Goal: Task Accomplishment & Management: Manage account settings

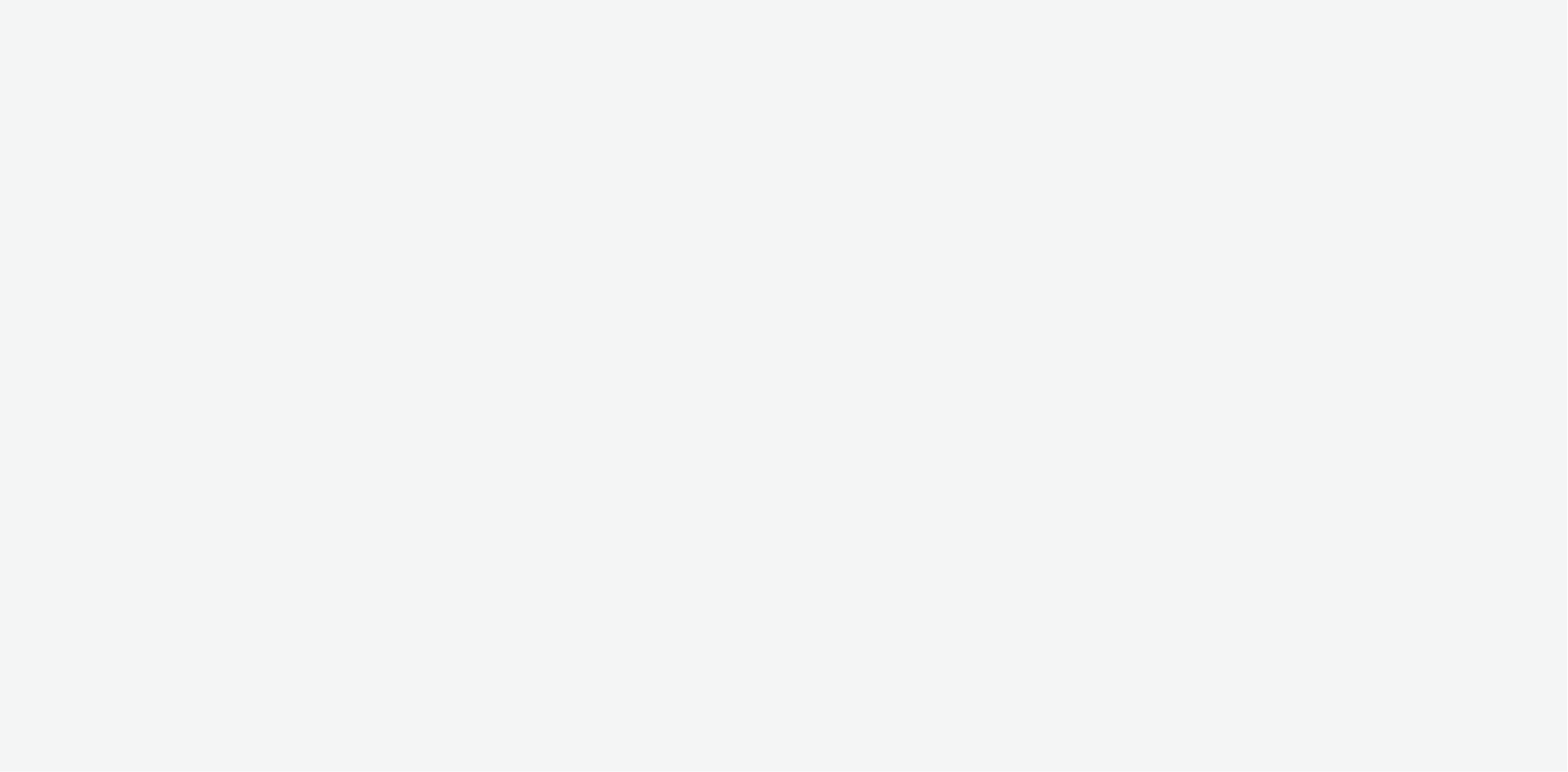
select select "a4655d9c-cd96-449f-b9a3-d2b0c2744250"
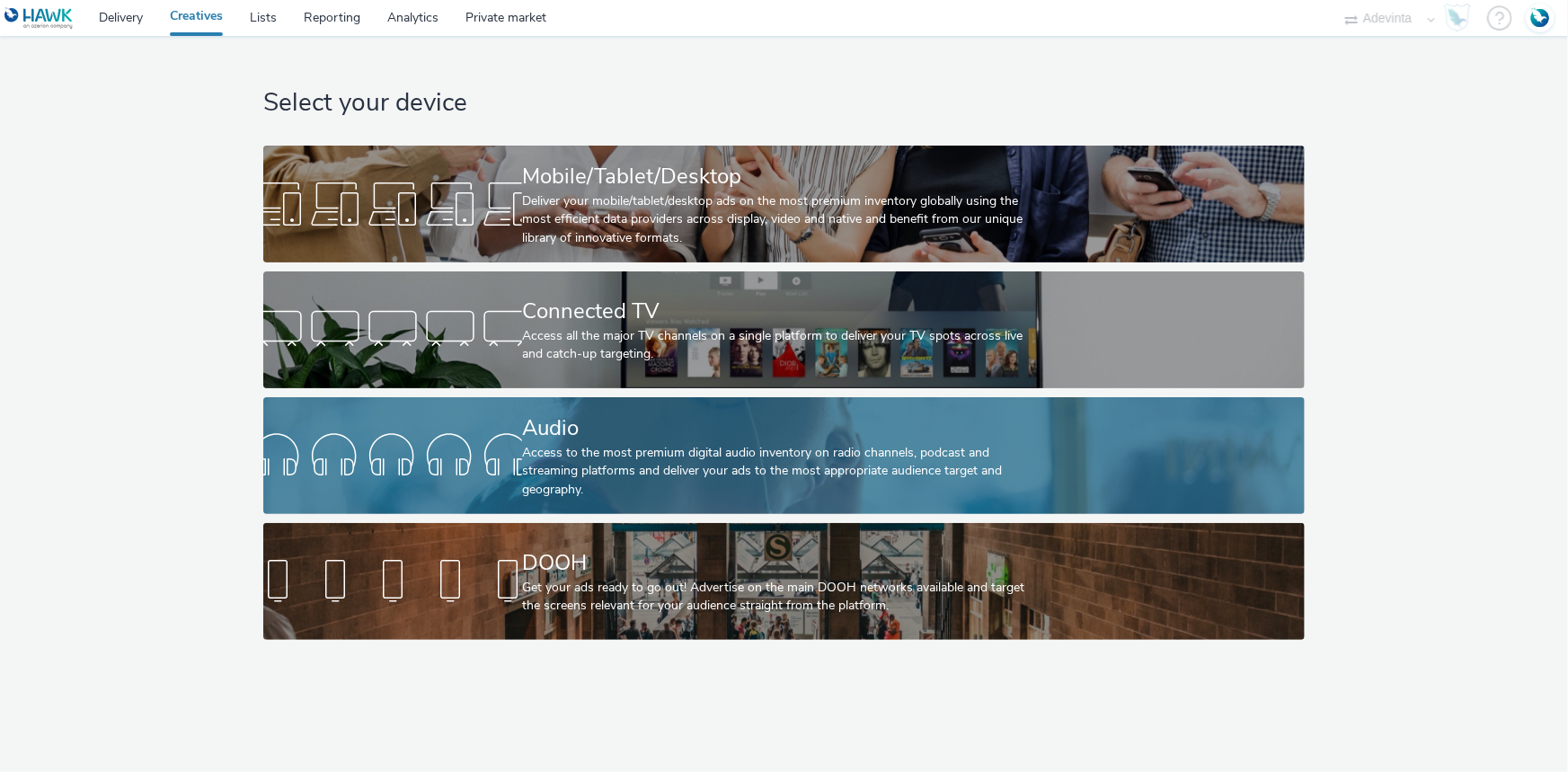
click at [545, 459] on div "Access to the most premium digital audio inventory on radio channels, podcast a…" at bounding box center [780, 472] width 517 height 55
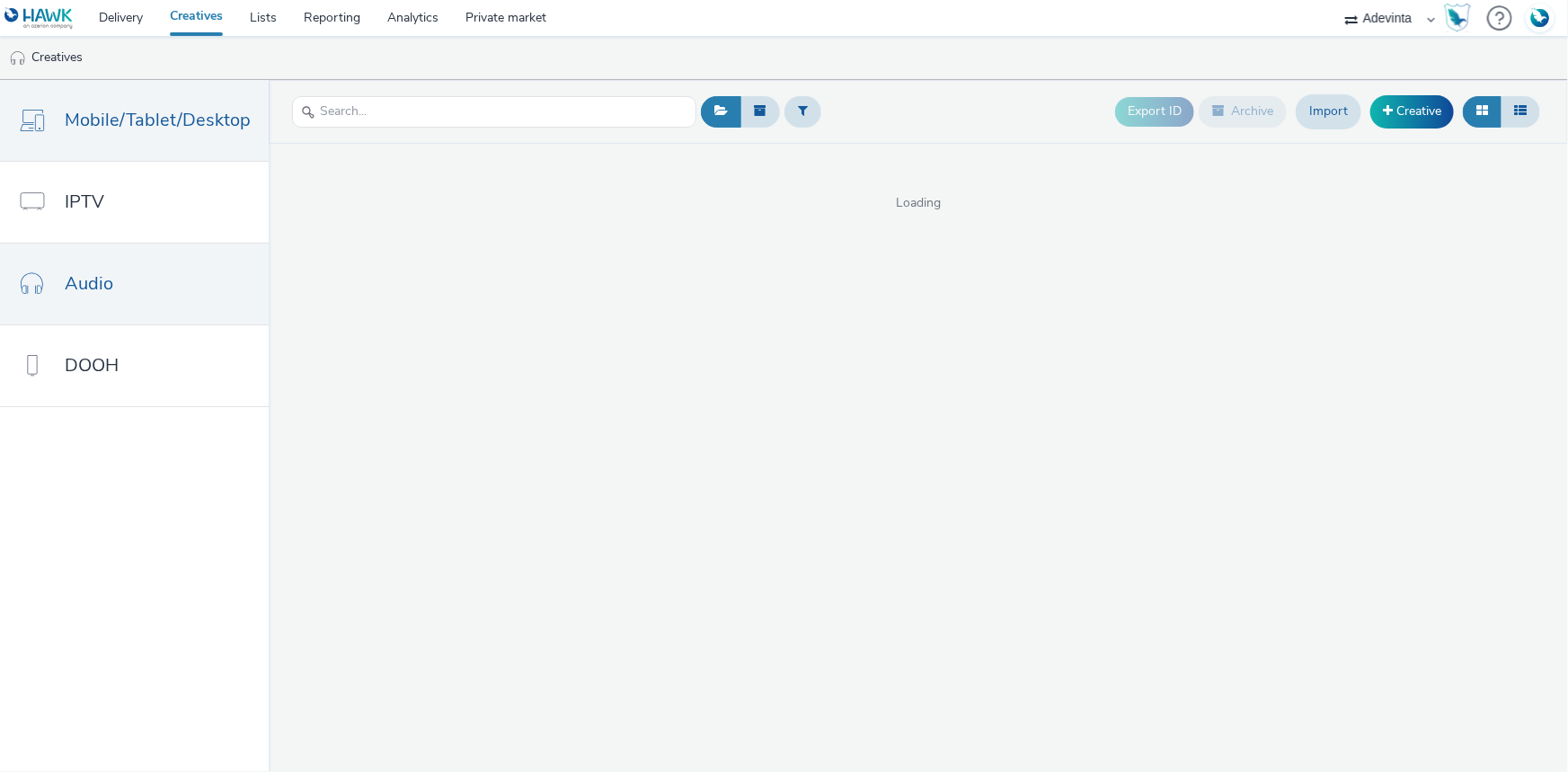
click at [71, 139] on link "Mobile/Tablet/Desktop" at bounding box center [134, 119] width 269 height 81
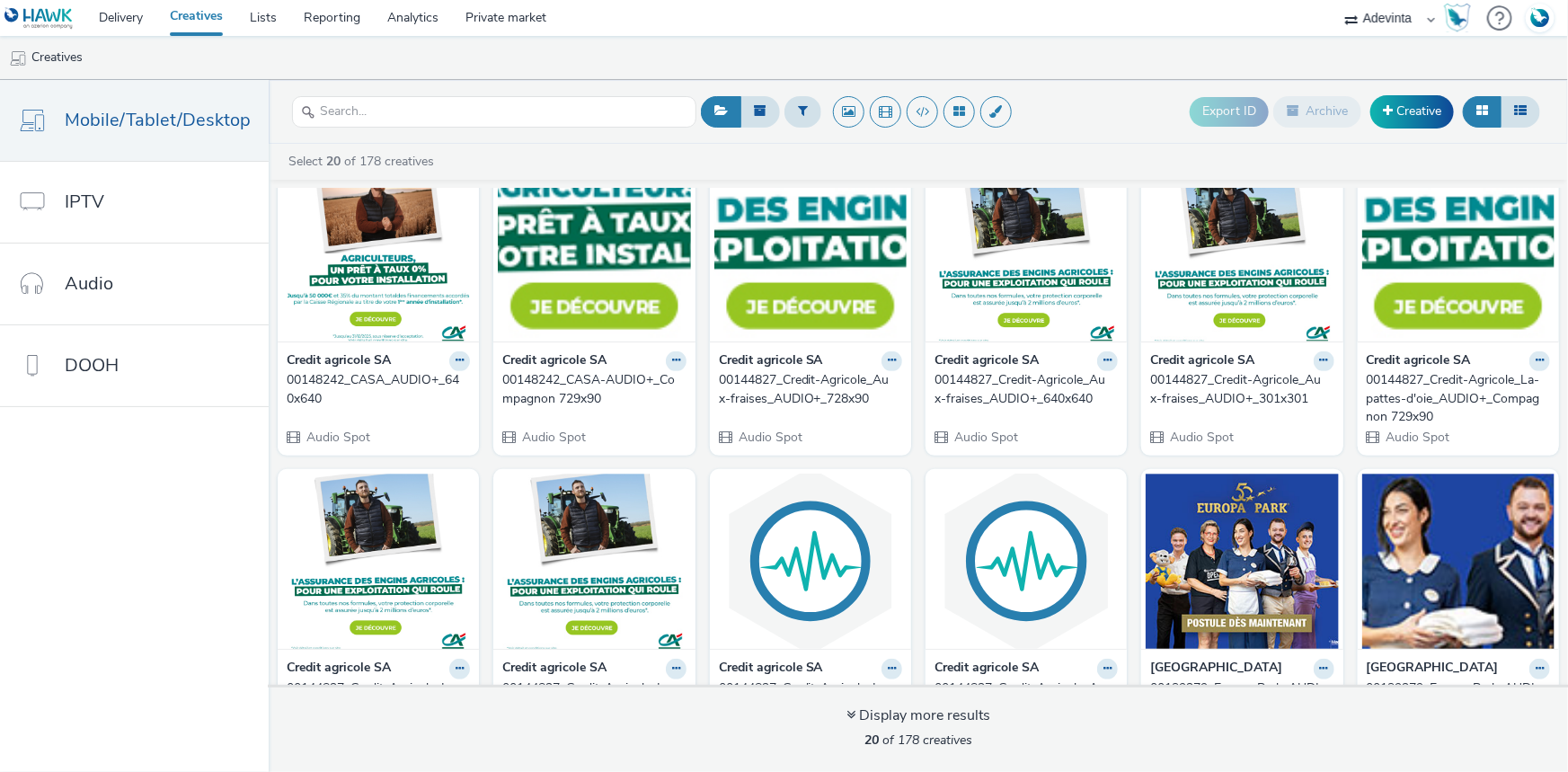
scroll to position [717, 0]
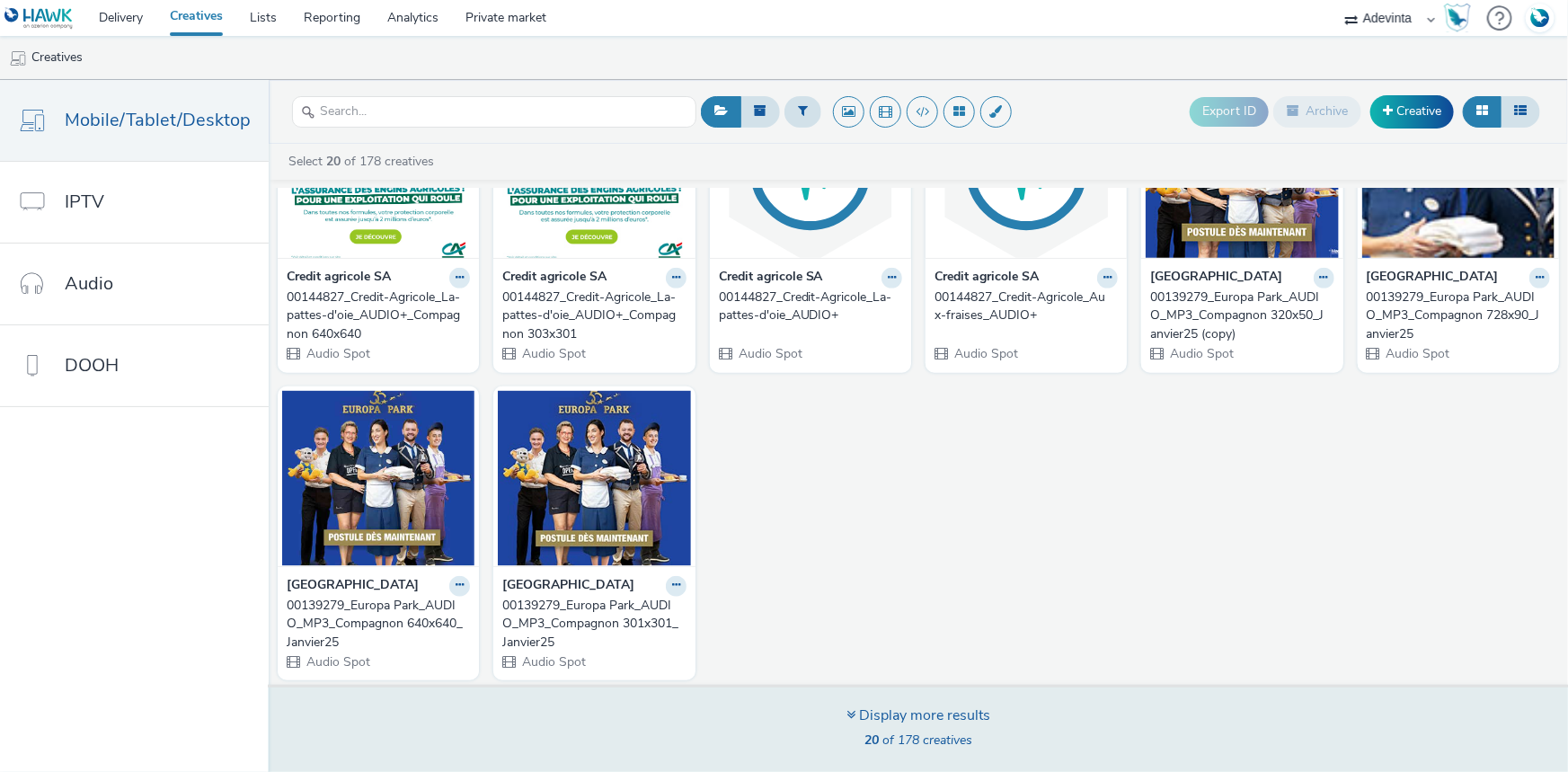
click at [908, 714] on div "Display more results" at bounding box center [918, 716] width 144 height 21
click at [870, 745] on strong "20" at bounding box center [871, 741] width 14 height 17
click at [865, 713] on div "Display more results" at bounding box center [918, 716] width 144 height 21
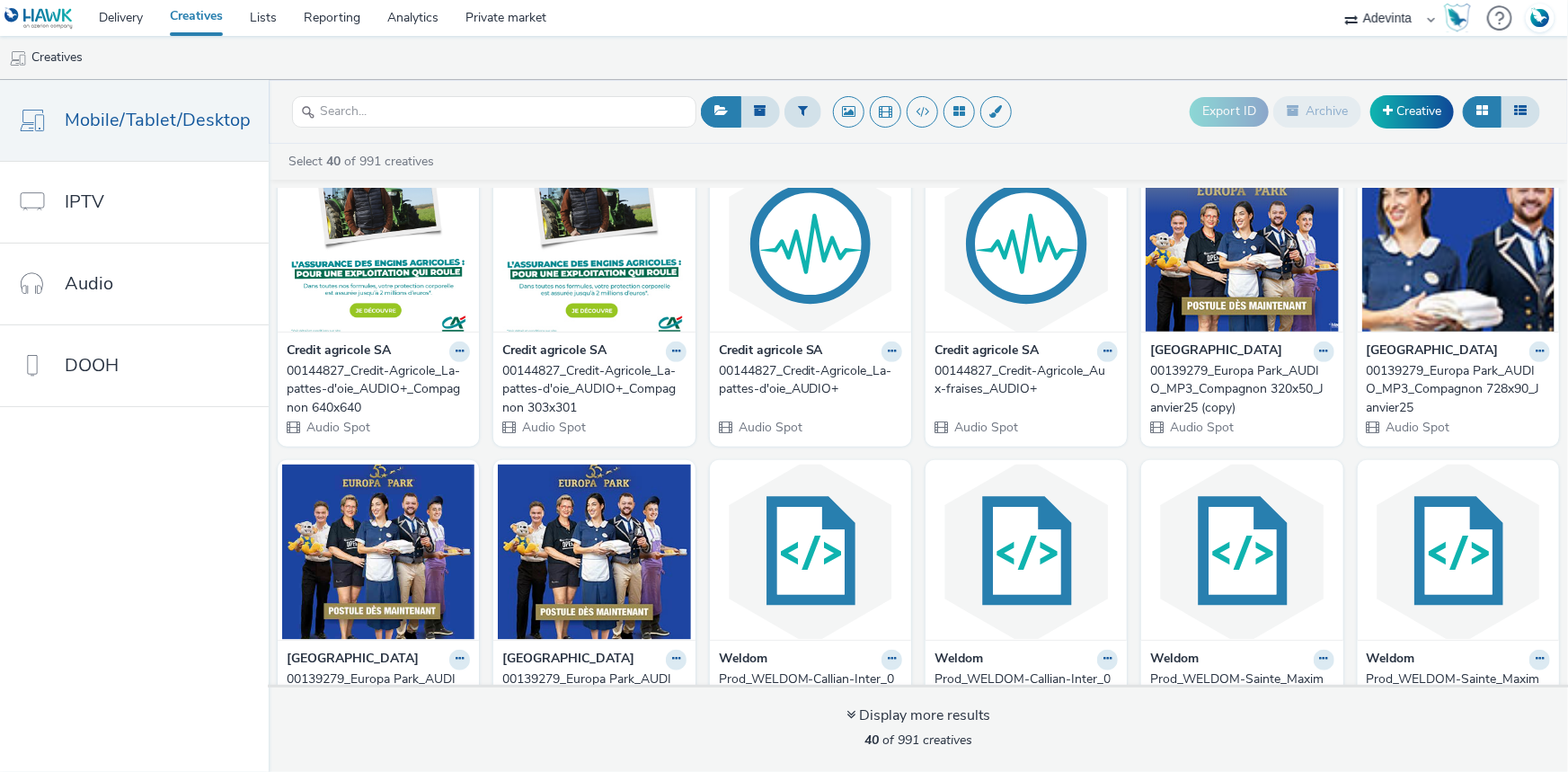
scroll to position [735, 0]
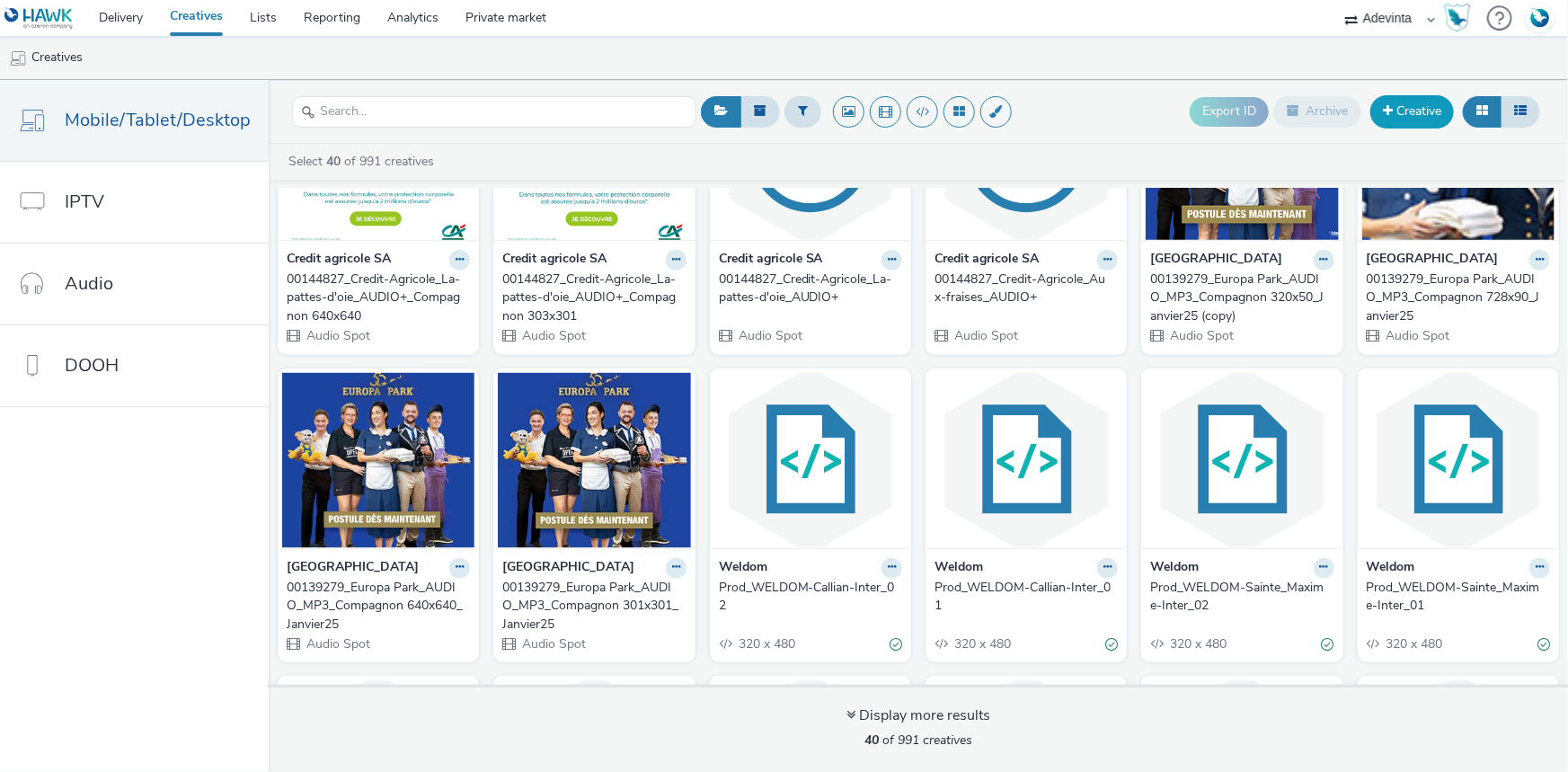
click at [1440, 108] on link "Creative" at bounding box center [1412, 112] width 83 height 32
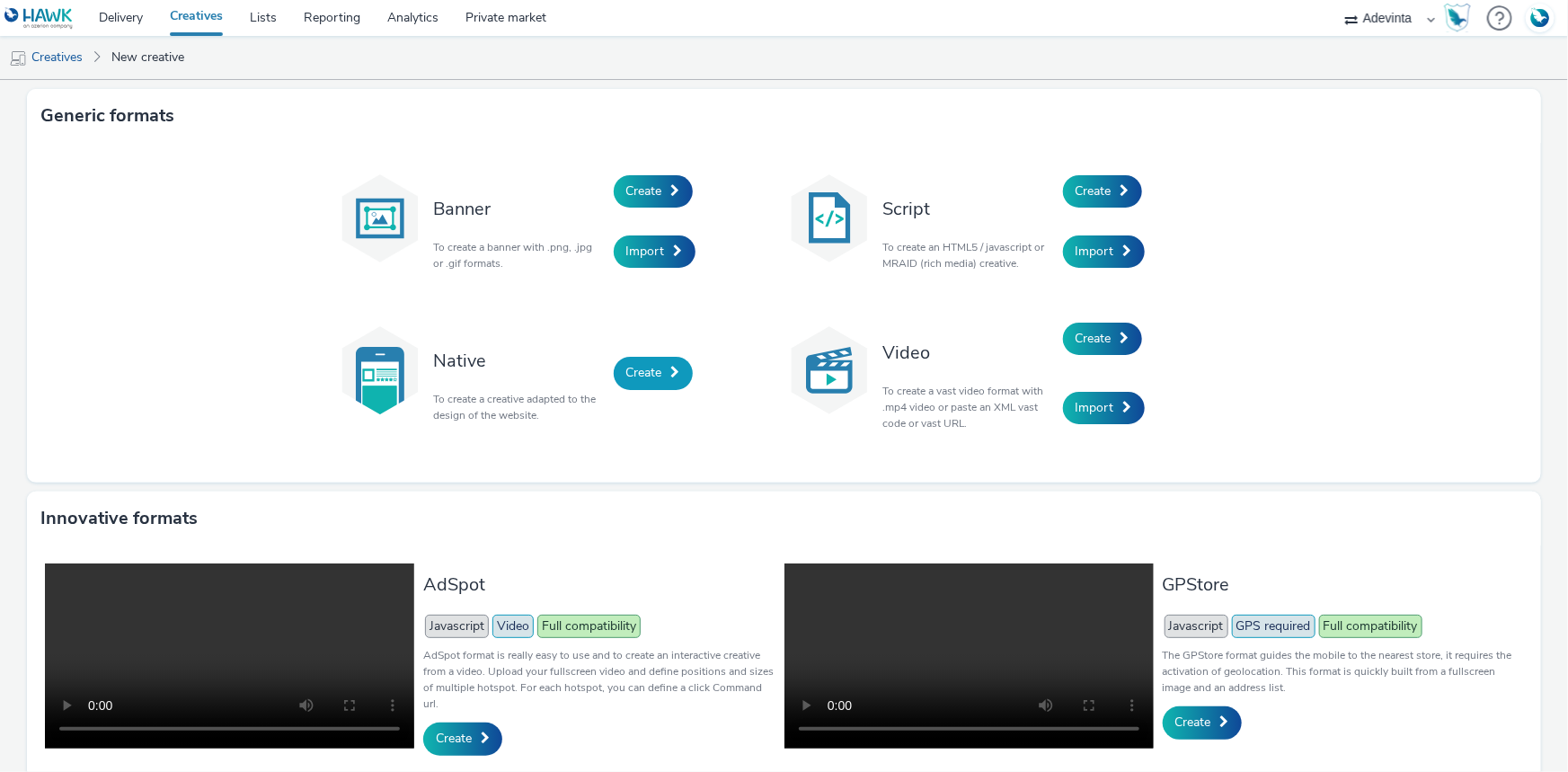
click at [620, 386] on link "Create" at bounding box center [653, 373] width 80 height 32
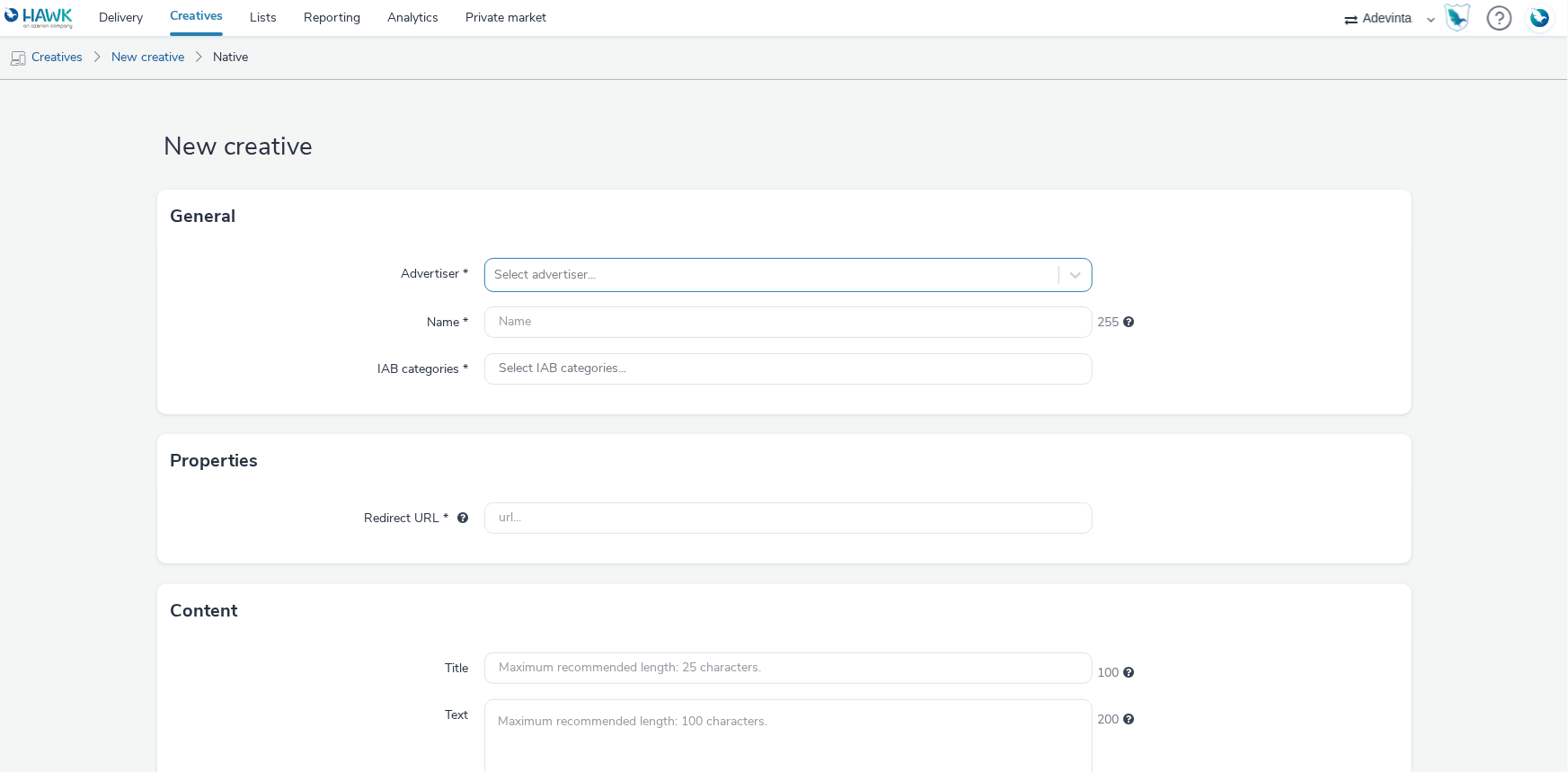
click at [566, 286] on div "Select advertiser..." at bounding box center [771, 275] width 573 height 28
type input "we"
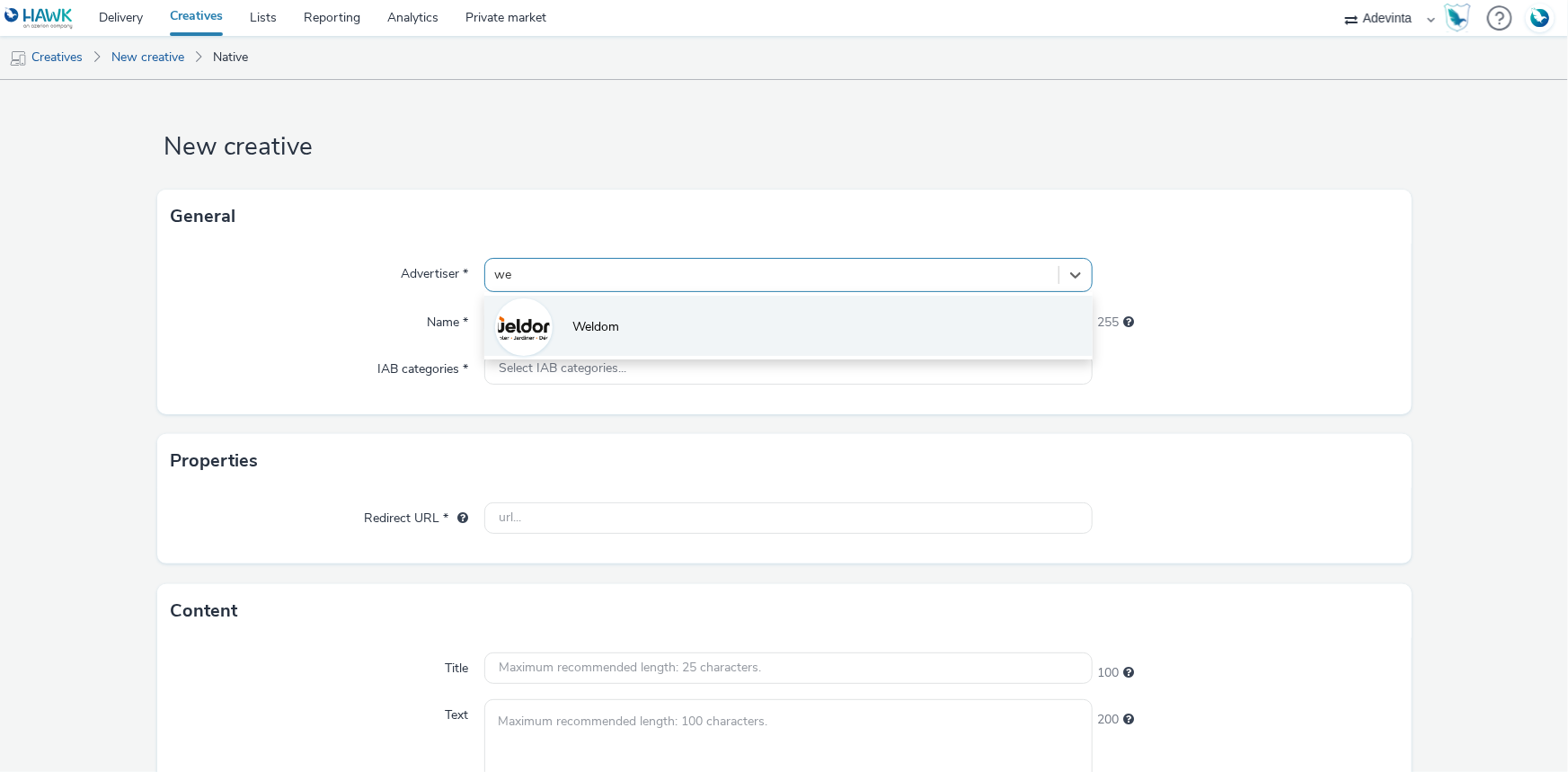
click at [576, 329] on span "Weldom" at bounding box center [596, 327] width 46 height 18
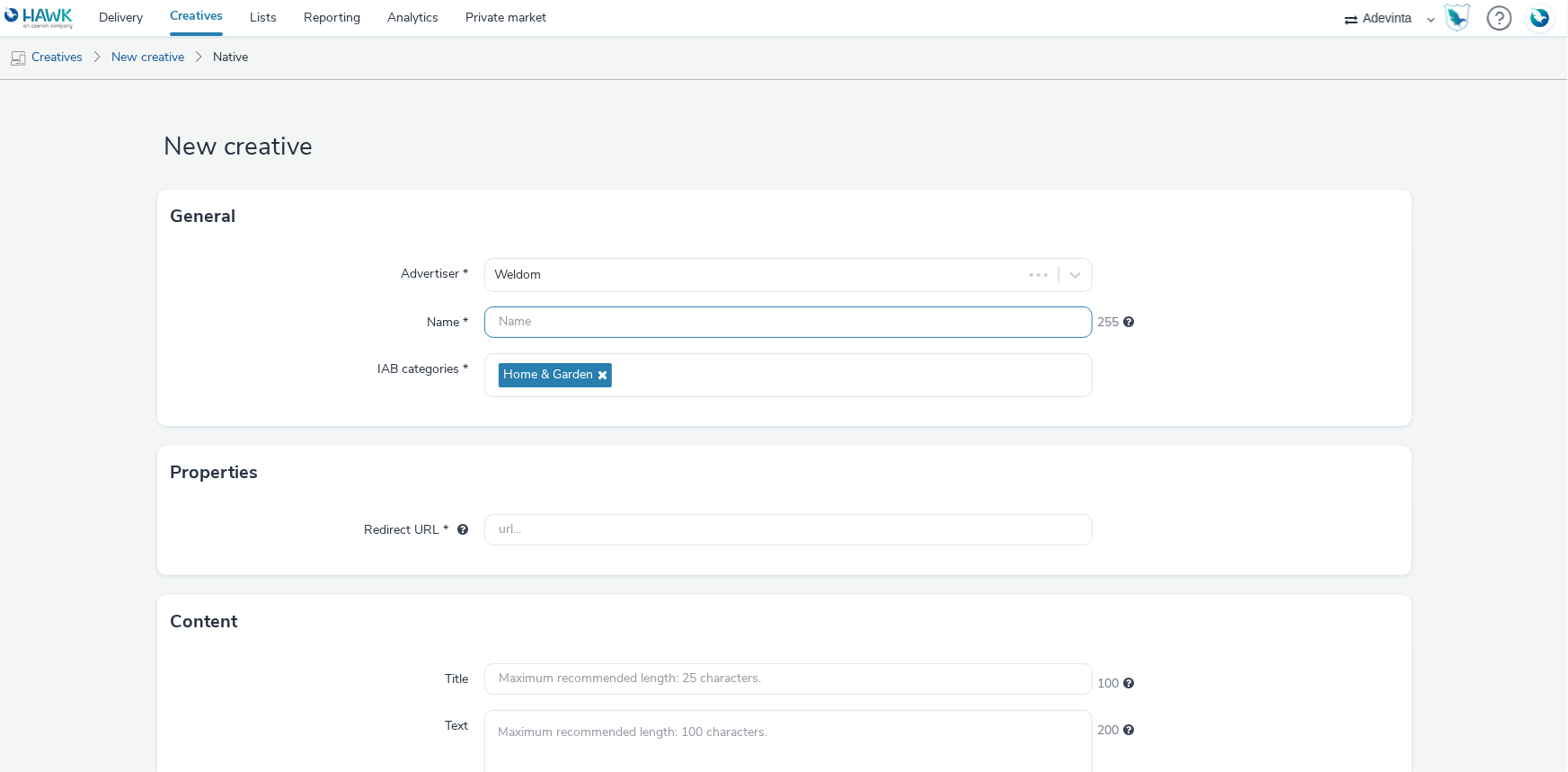
click at [555, 329] on input "text" at bounding box center [789, 322] width 608 height 31
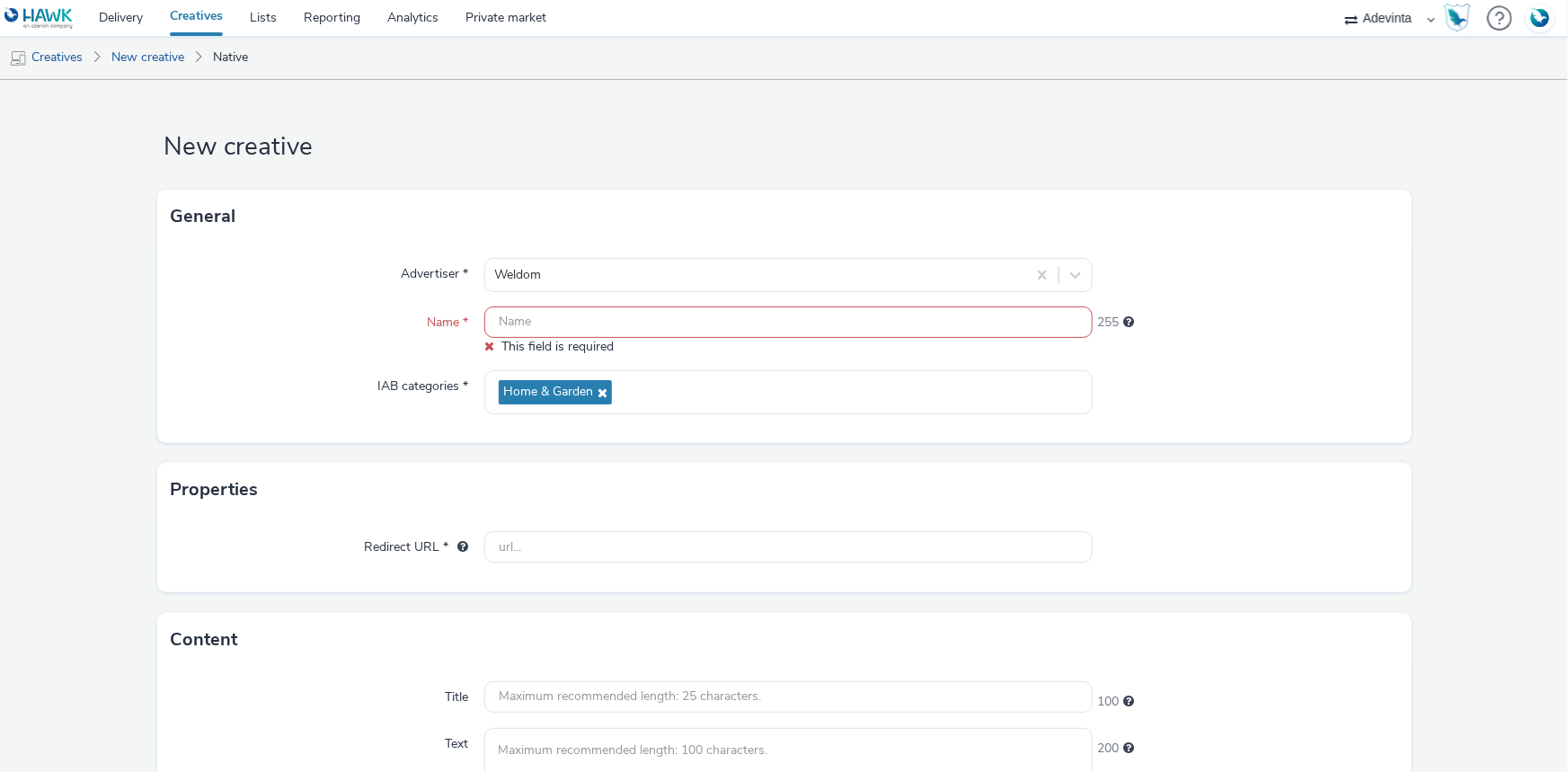
click at [511, 307] on input "text" at bounding box center [789, 322] width 608 height 31
paste input "1-NATIVE_LBC-Aout_25"
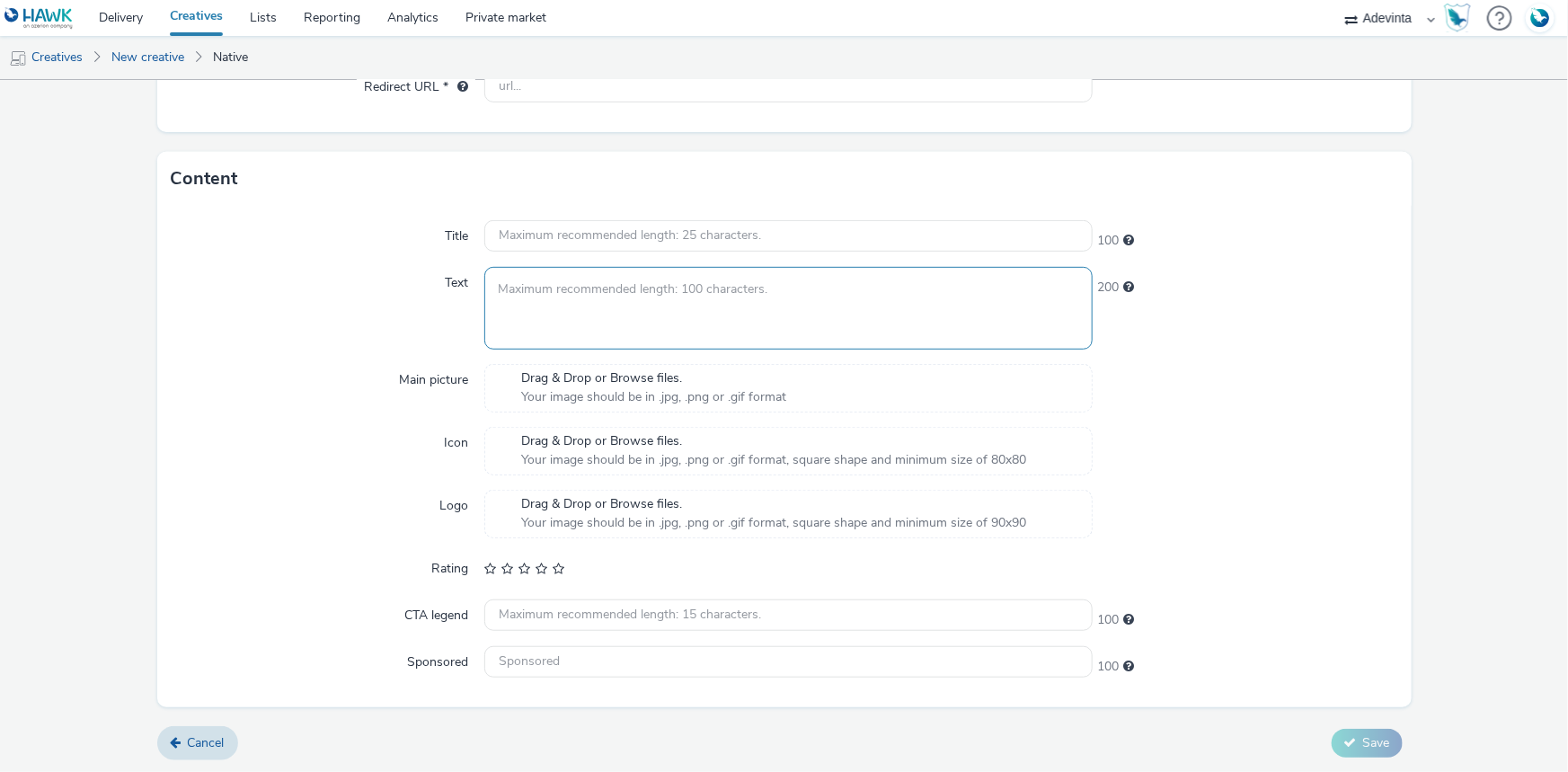
scroll to position [35, 0]
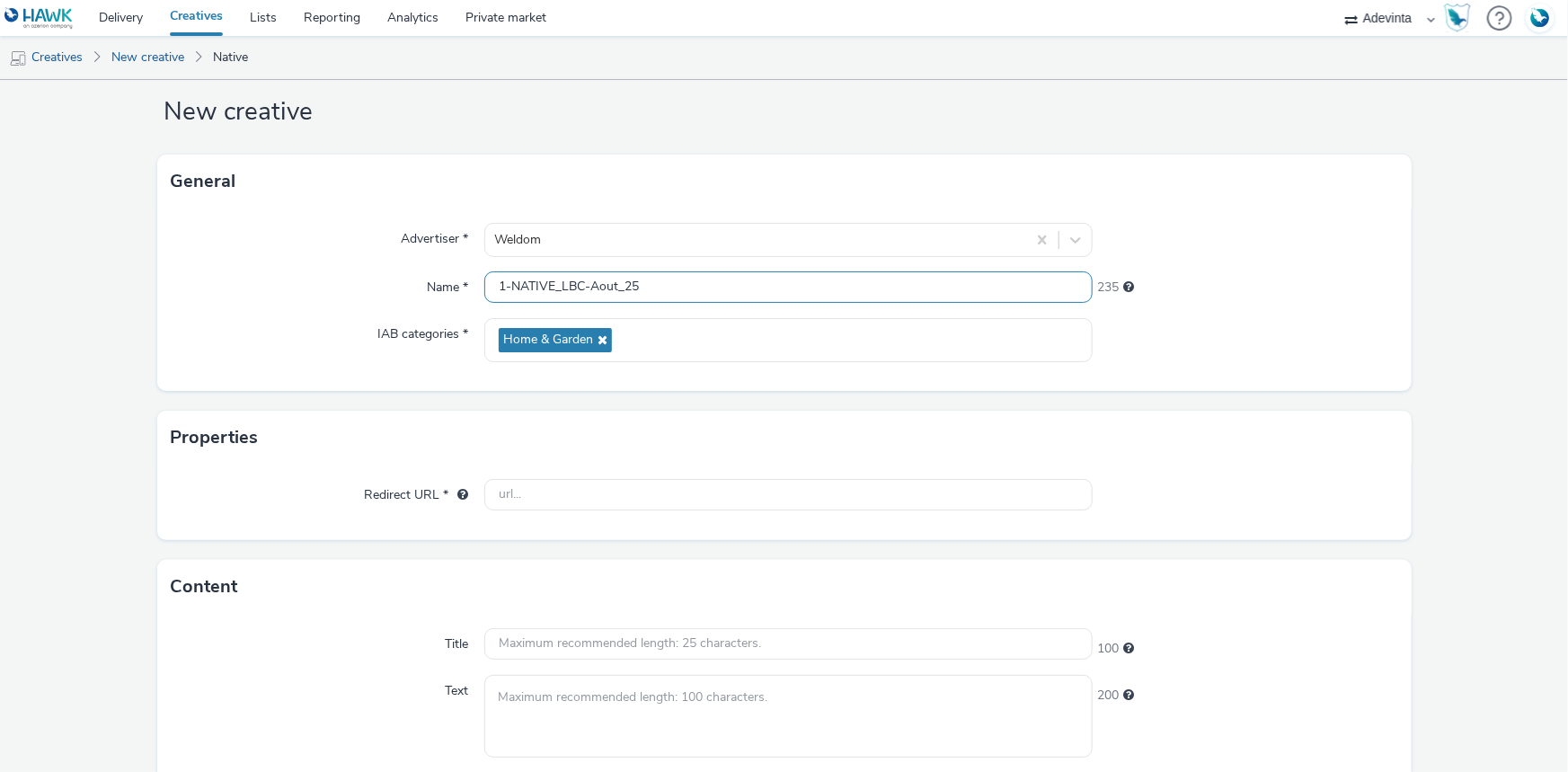
type input "1-NATIVE_LBC-Aout_25"
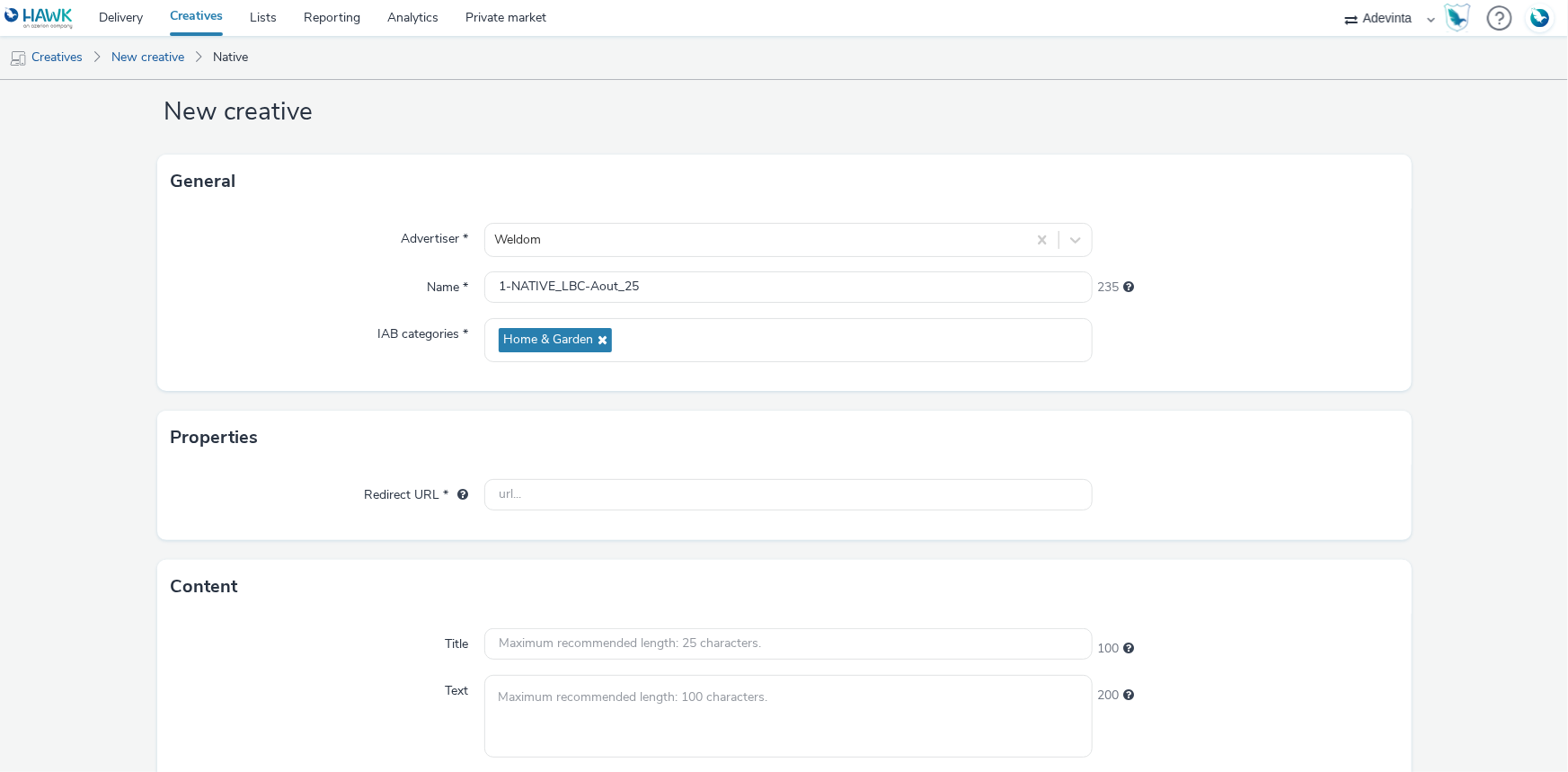
click at [1117, 339] on div at bounding box center [1245, 340] width 305 height 45
click at [520, 485] on input "text" at bounding box center [789, 494] width 608 height 31
type input "w"
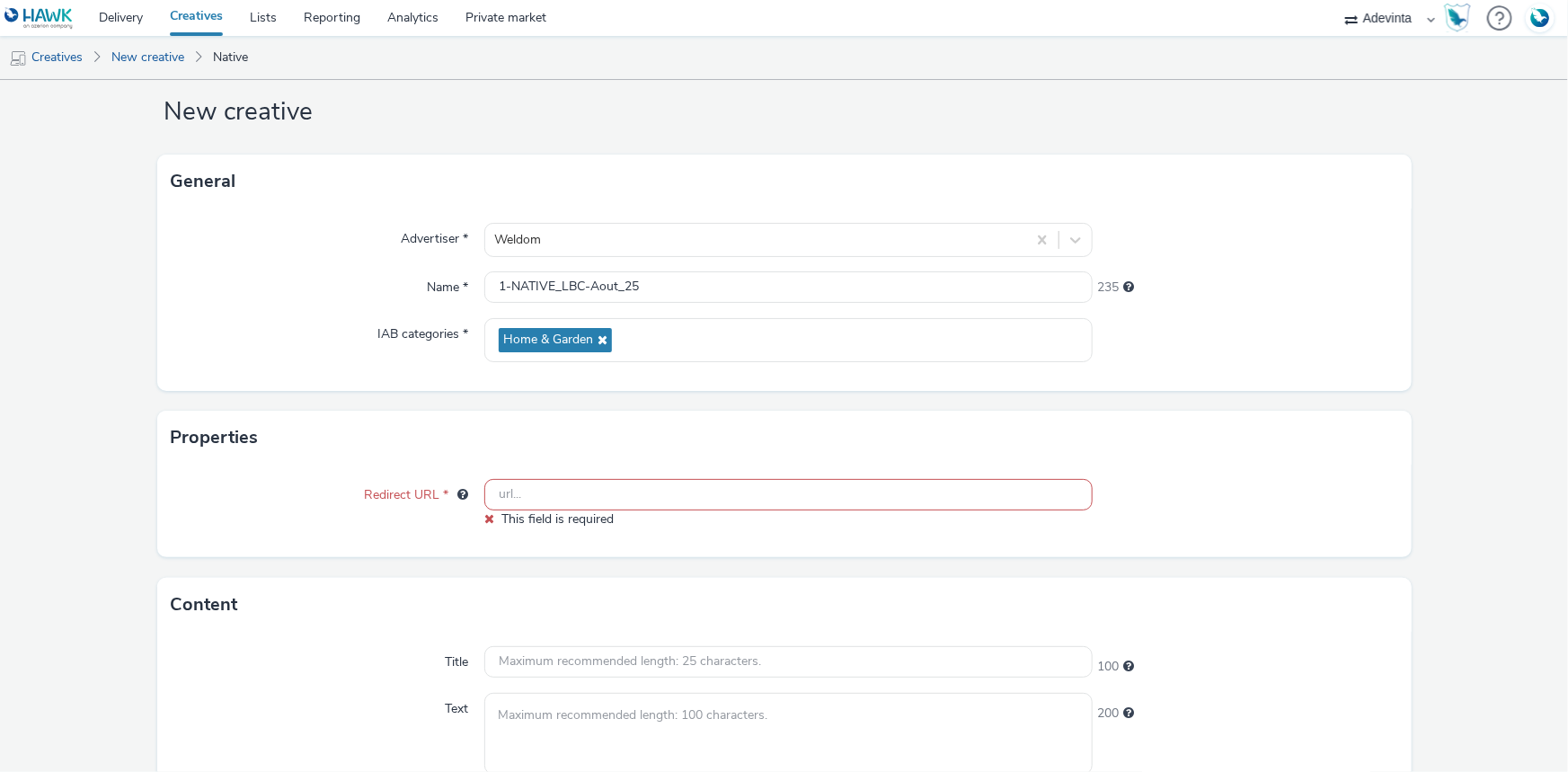
click at [538, 492] on input "text" at bounding box center [789, 494] width 608 height 31
paste input "[URL][DOMAIN_NAME]"
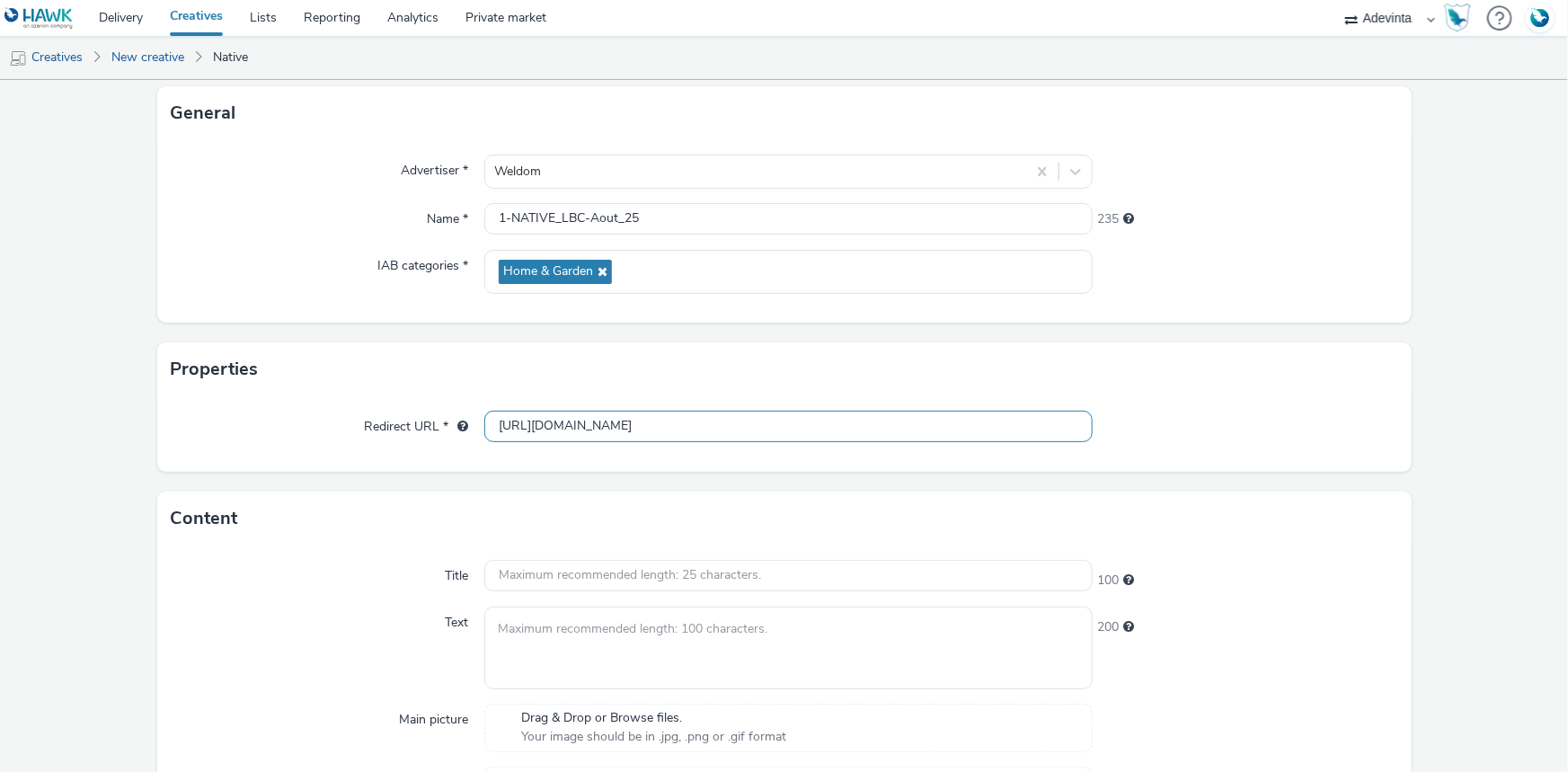
scroll to position [443, 0]
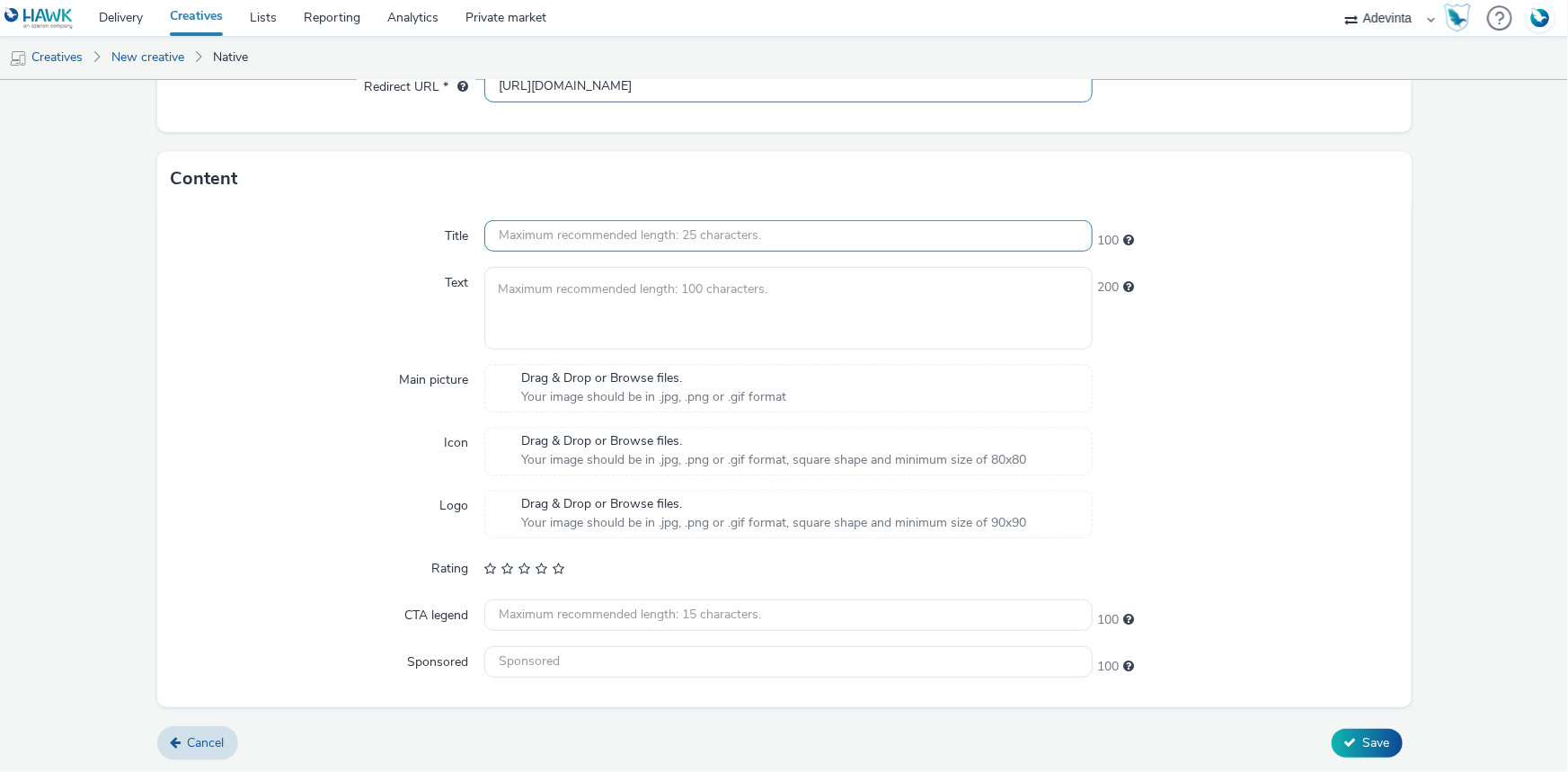
type input "[URL][DOMAIN_NAME]"
click at [540, 242] on input "text" at bounding box center [789, 236] width 608 height 31
click at [555, 242] on input "text" at bounding box center [789, 236] width 608 height 31
paste input "[PERSON_NAME], jardiner, décorer… ça c’est fait !"
type input "[PERSON_NAME], jardiner, décorer… ça c’est fait !"
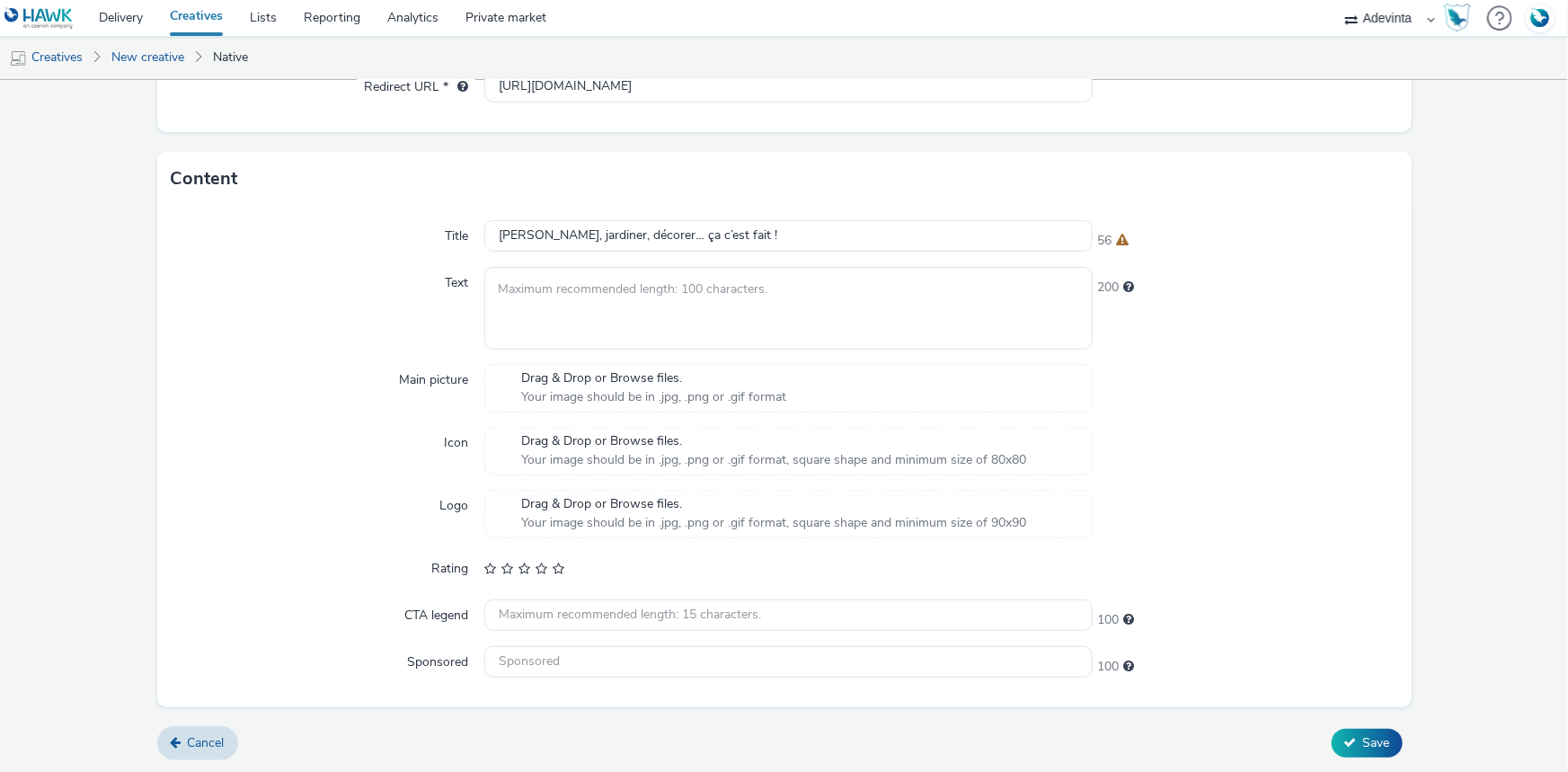
click at [634, 260] on div "Title Bricoler, jardiner, décorer… ça c’est fait ! 56 Text 200 Main picture Dra…" at bounding box center [784, 456] width 1255 height 501
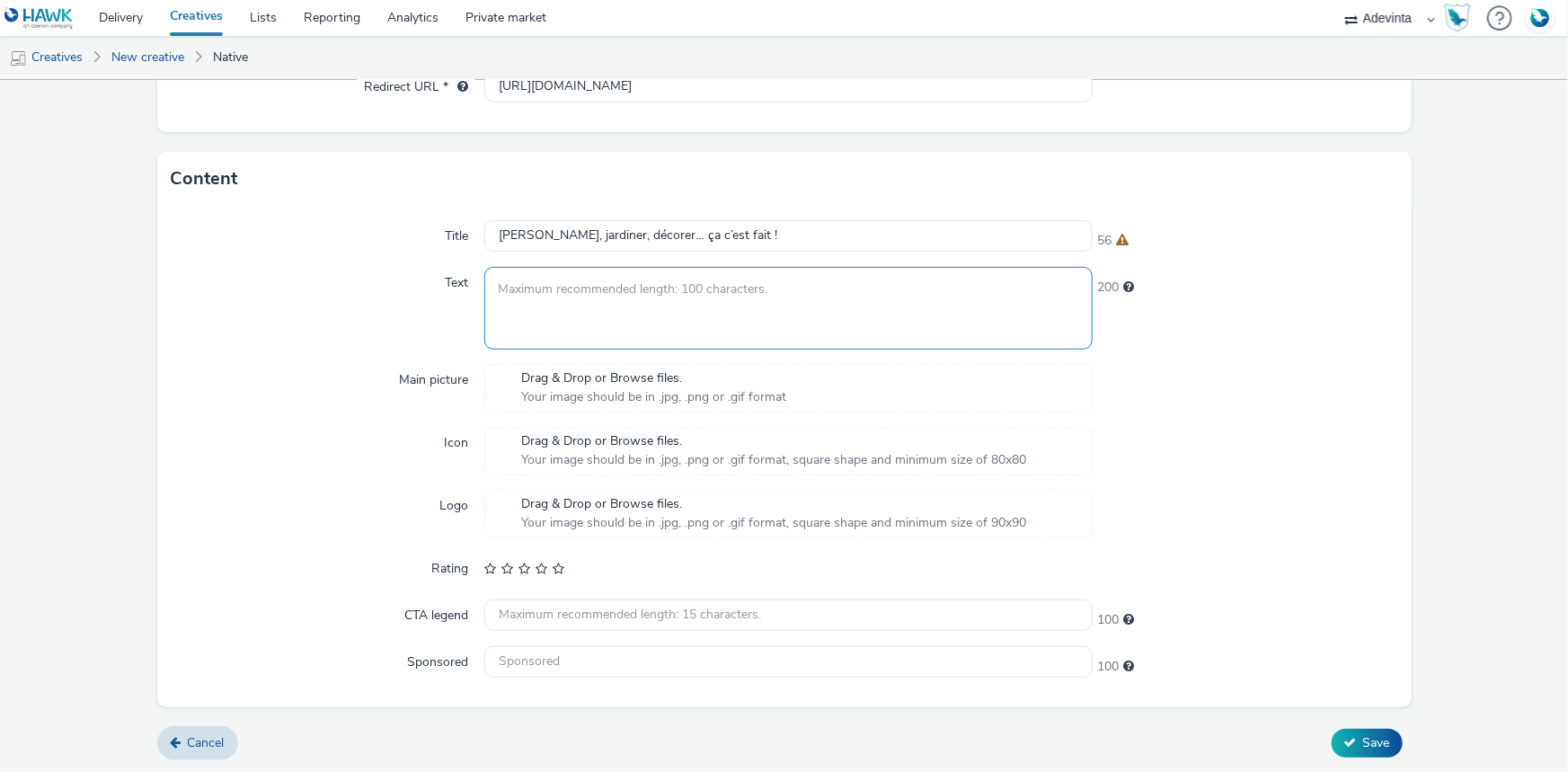
click at [590, 278] on textarea at bounding box center [789, 308] width 608 height 81
paste textarea "Toutes nos offres à retrouver en magasin et [DOMAIN_NAME]"
type textarea "Toutes nos offres à retrouver en magasin et [DOMAIN_NAME]"
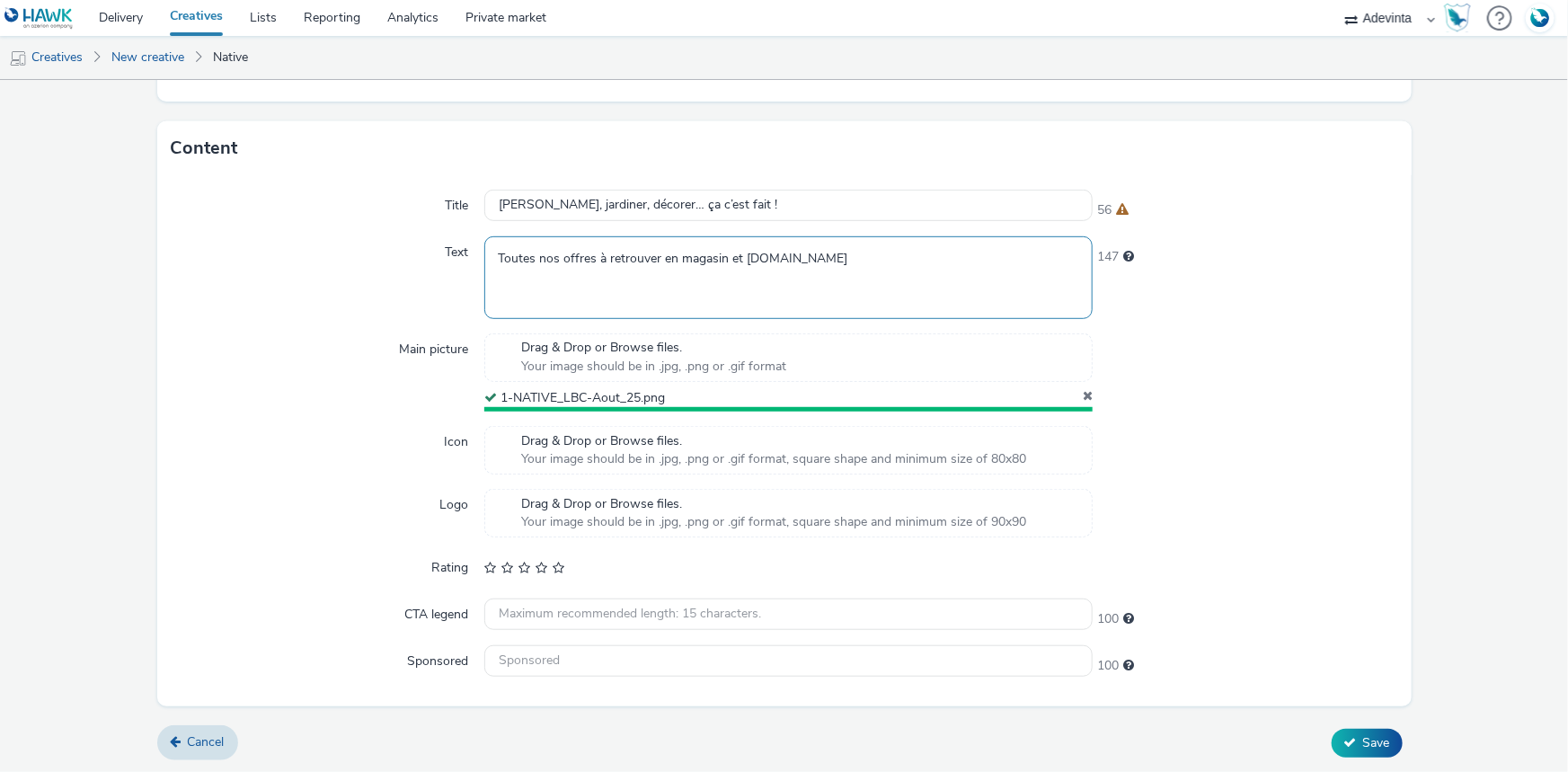
scroll to position [469, 0]
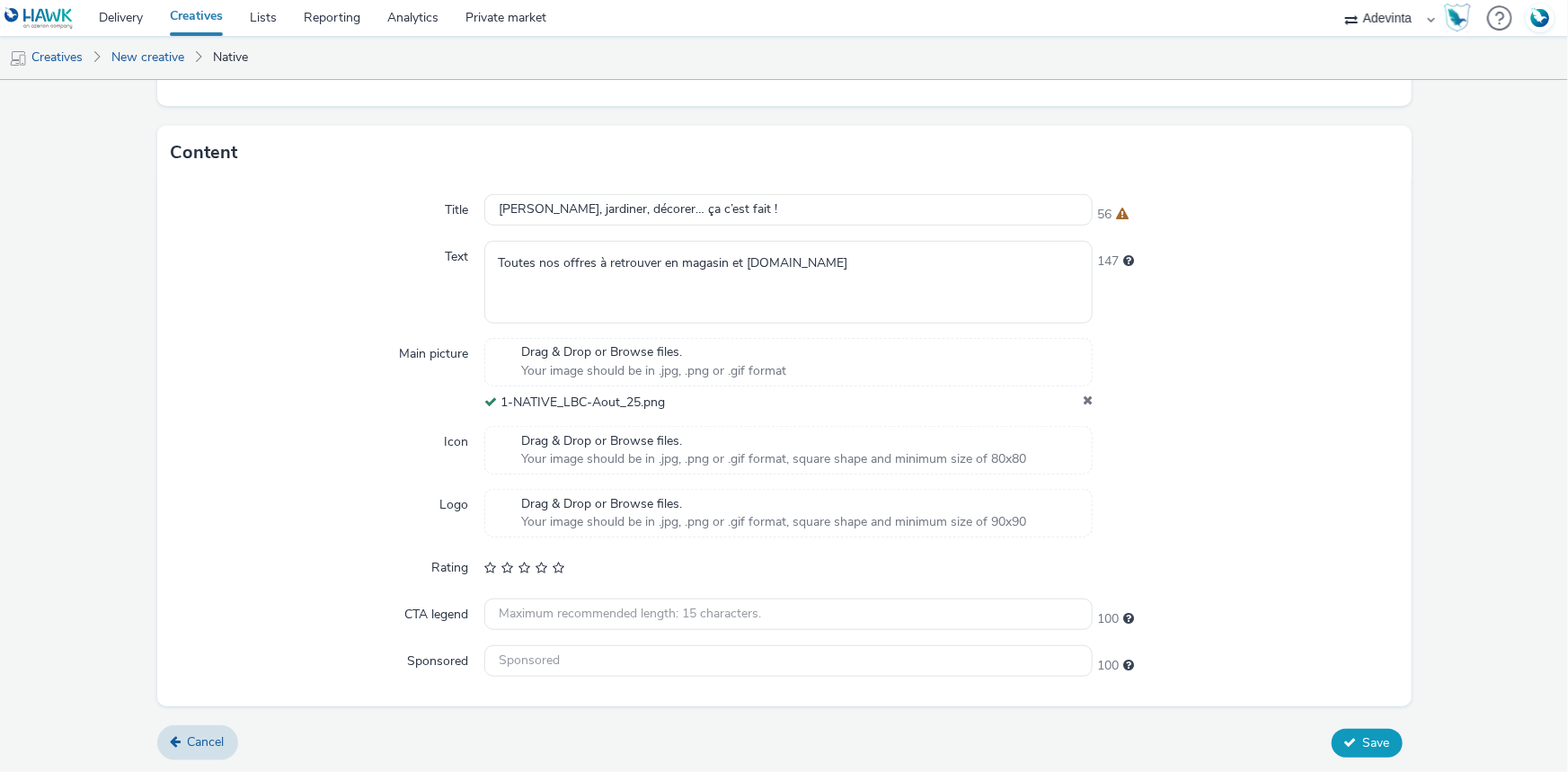
click at [1345, 736] on icon at bounding box center [1350, 742] width 12 height 12
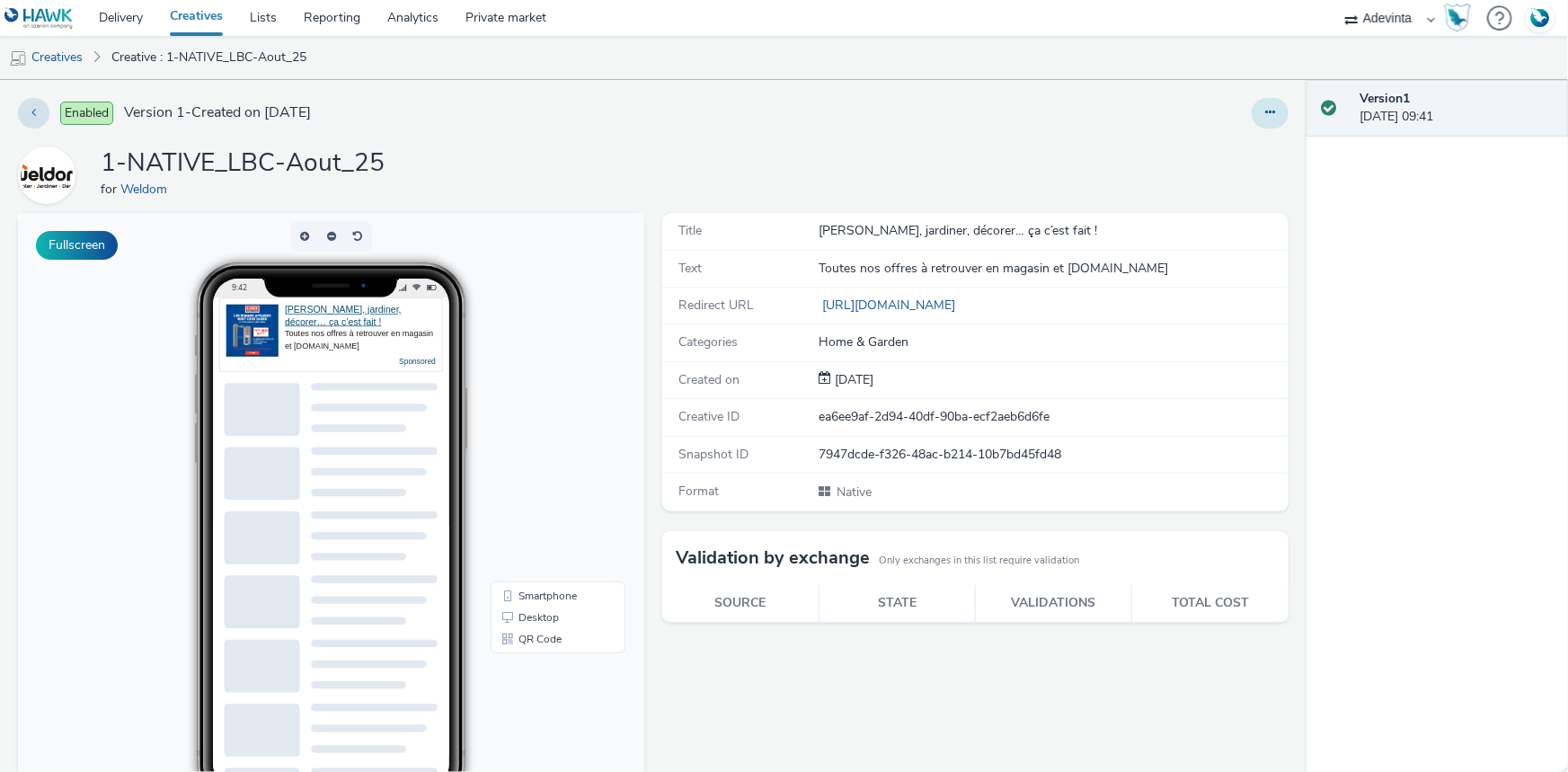
click at [1252, 117] on button at bounding box center [1270, 113] width 37 height 30
click at [1175, 132] on link "Edit" at bounding box center [1221, 150] width 134 height 36
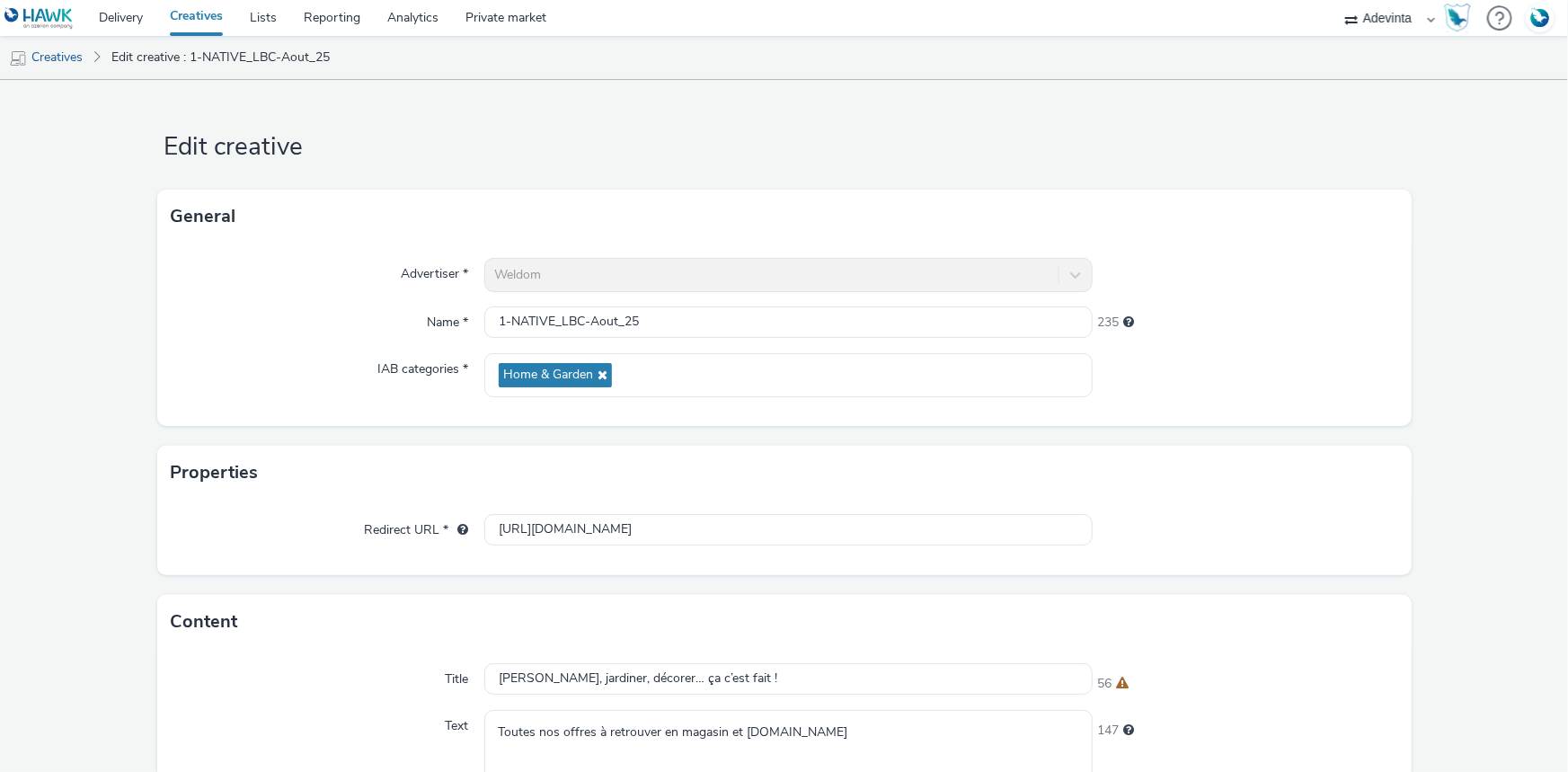
click at [597, 278] on div "Weldom" at bounding box center [789, 275] width 608 height 34
click at [536, 270] on div "Weldom" at bounding box center [789, 275] width 608 height 34
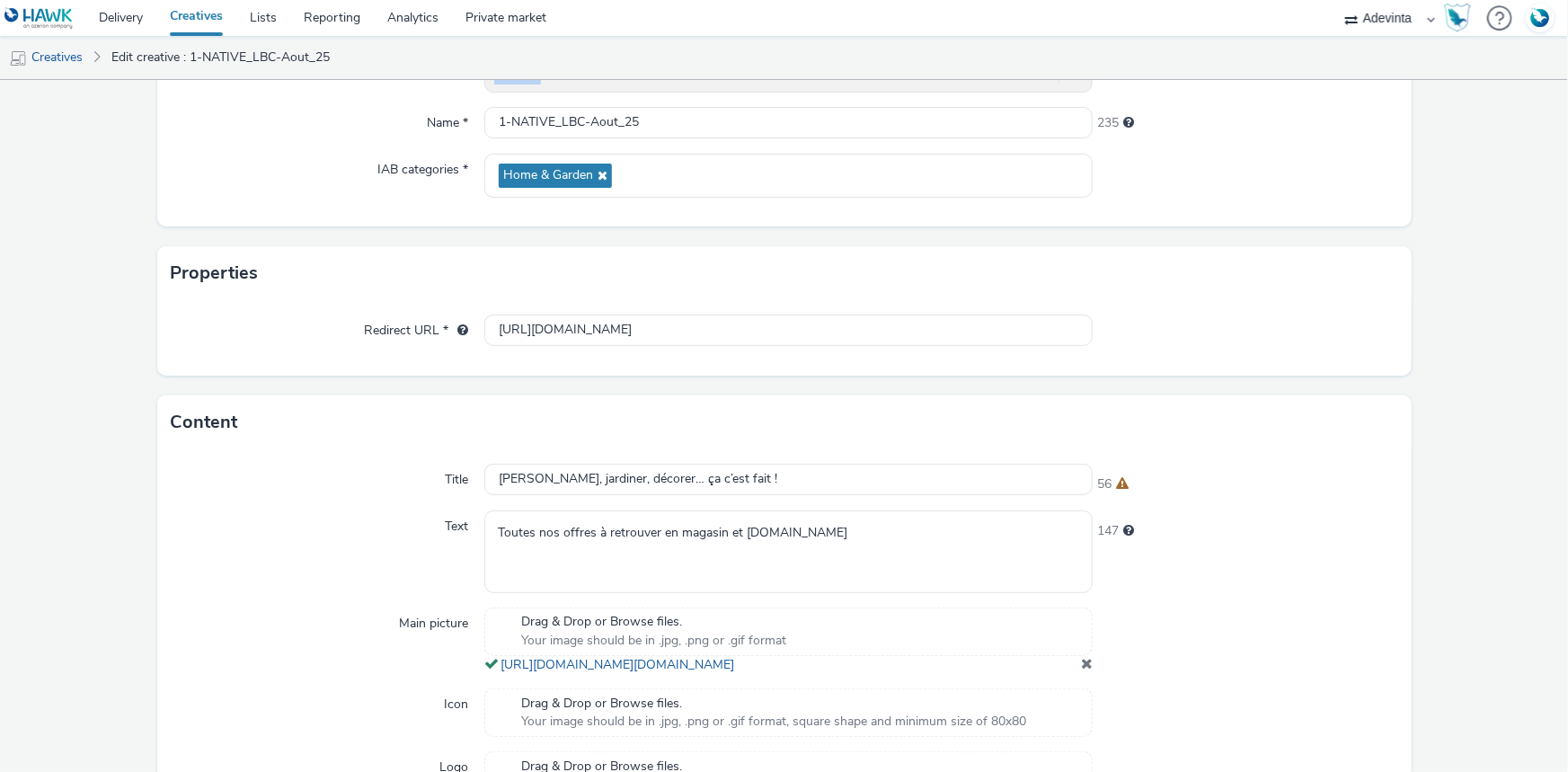
scroll to position [480, 0]
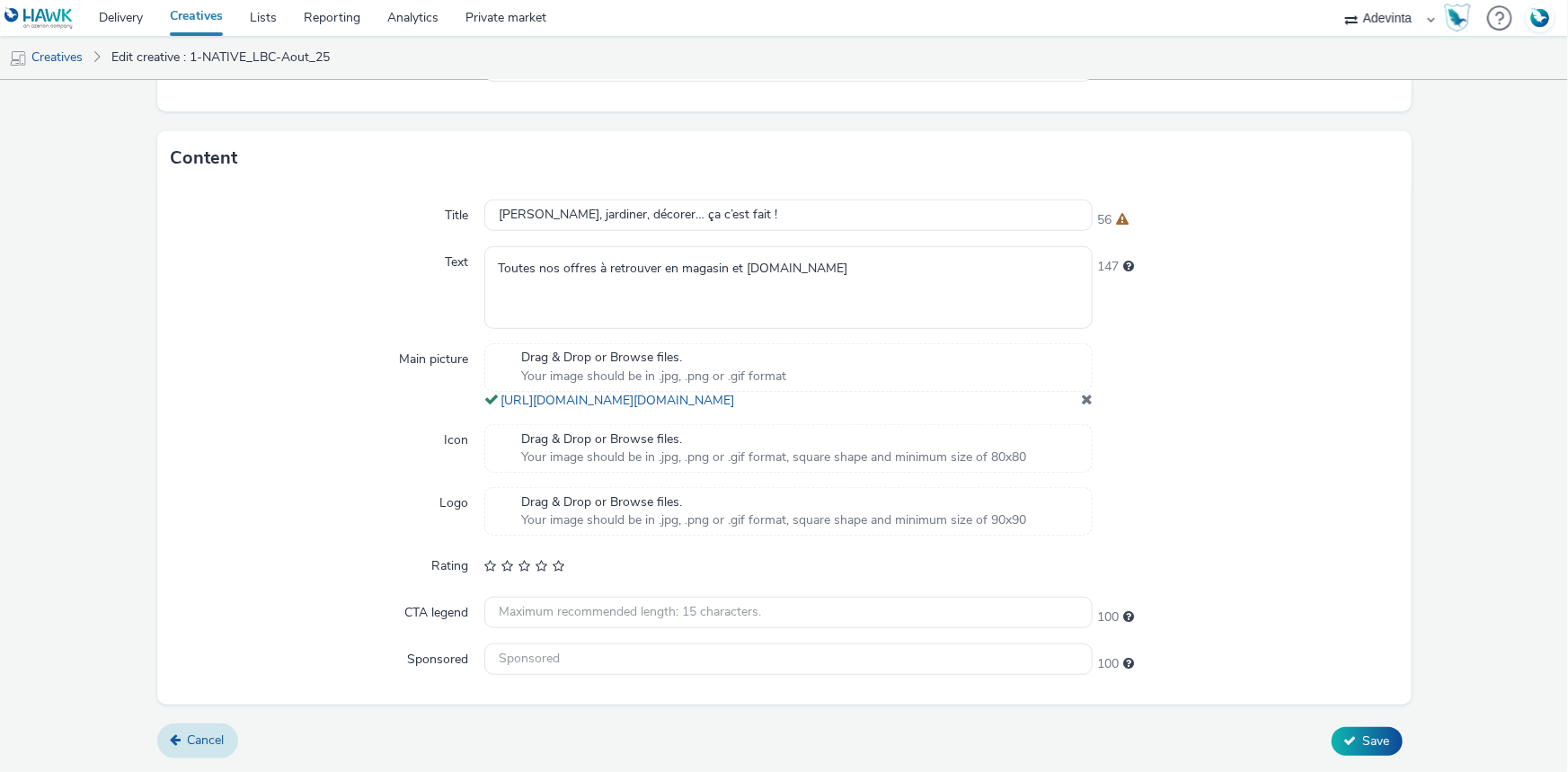
click at [170, 734] on icon at bounding box center [175, 739] width 10 height 12
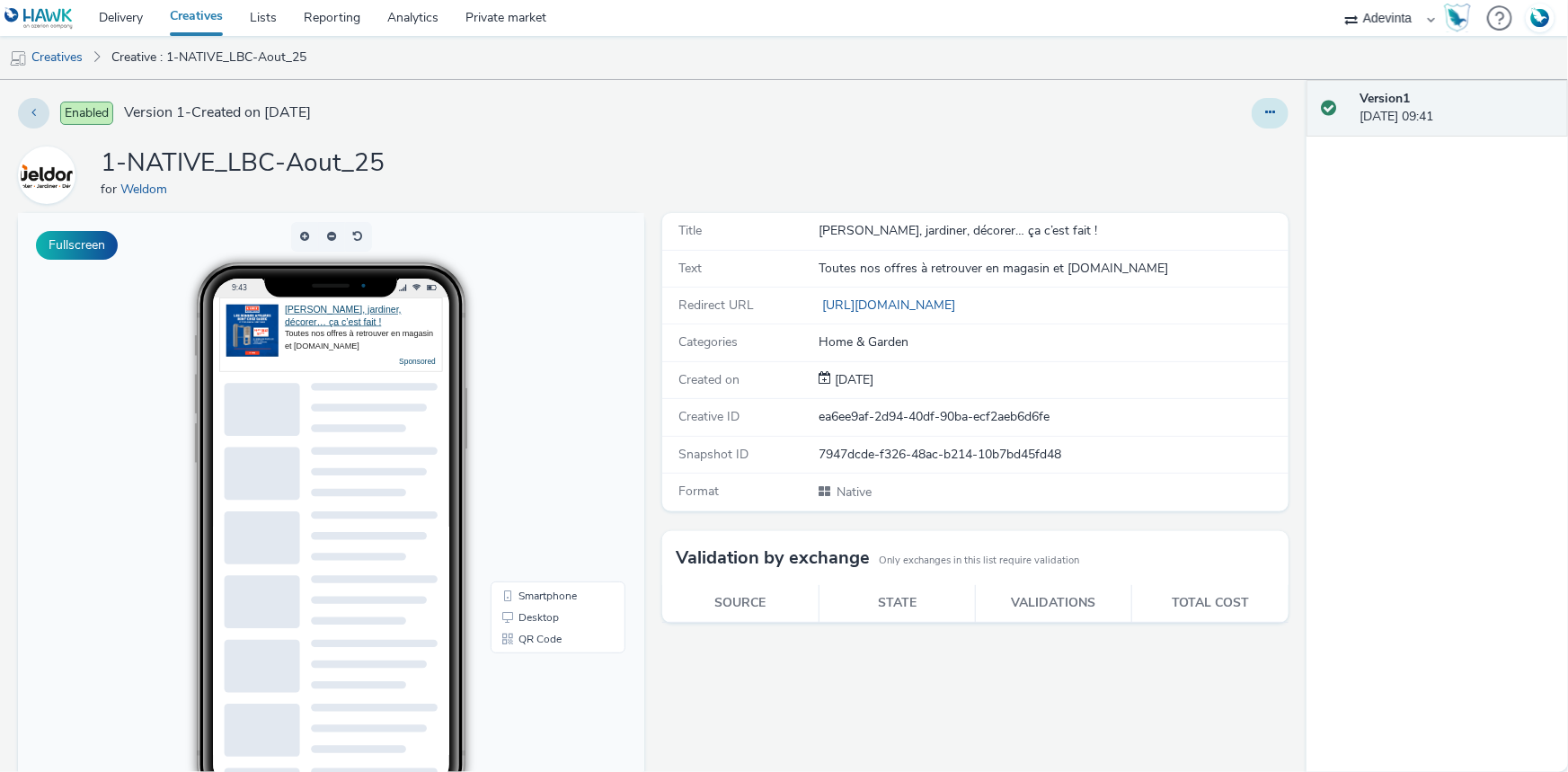
click at [1252, 114] on button at bounding box center [1270, 113] width 37 height 30
click at [1201, 268] on link "Archive" at bounding box center [1221, 257] width 134 height 36
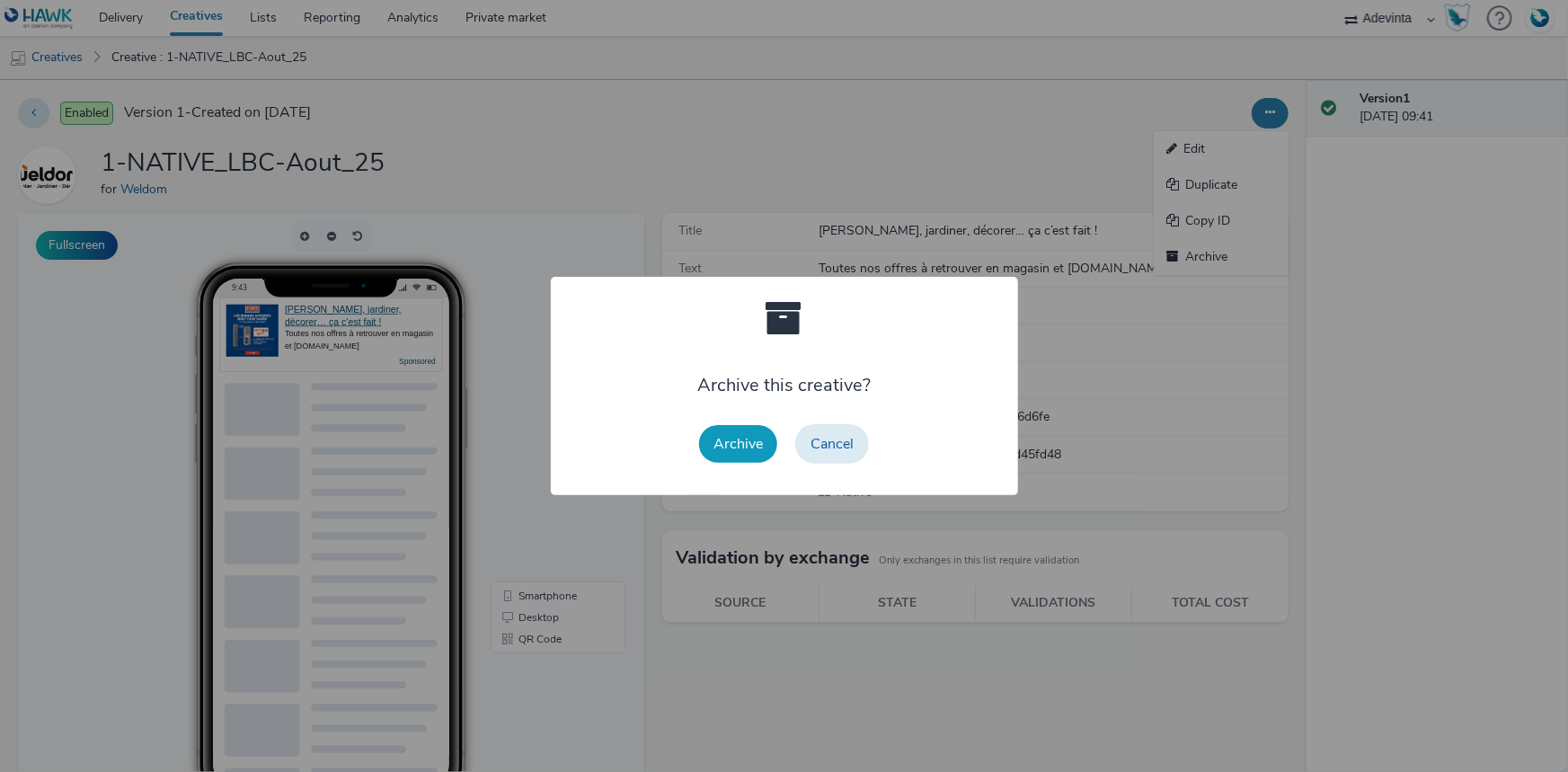
click at [739, 435] on button "Archive" at bounding box center [738, 444] width 79 height 38
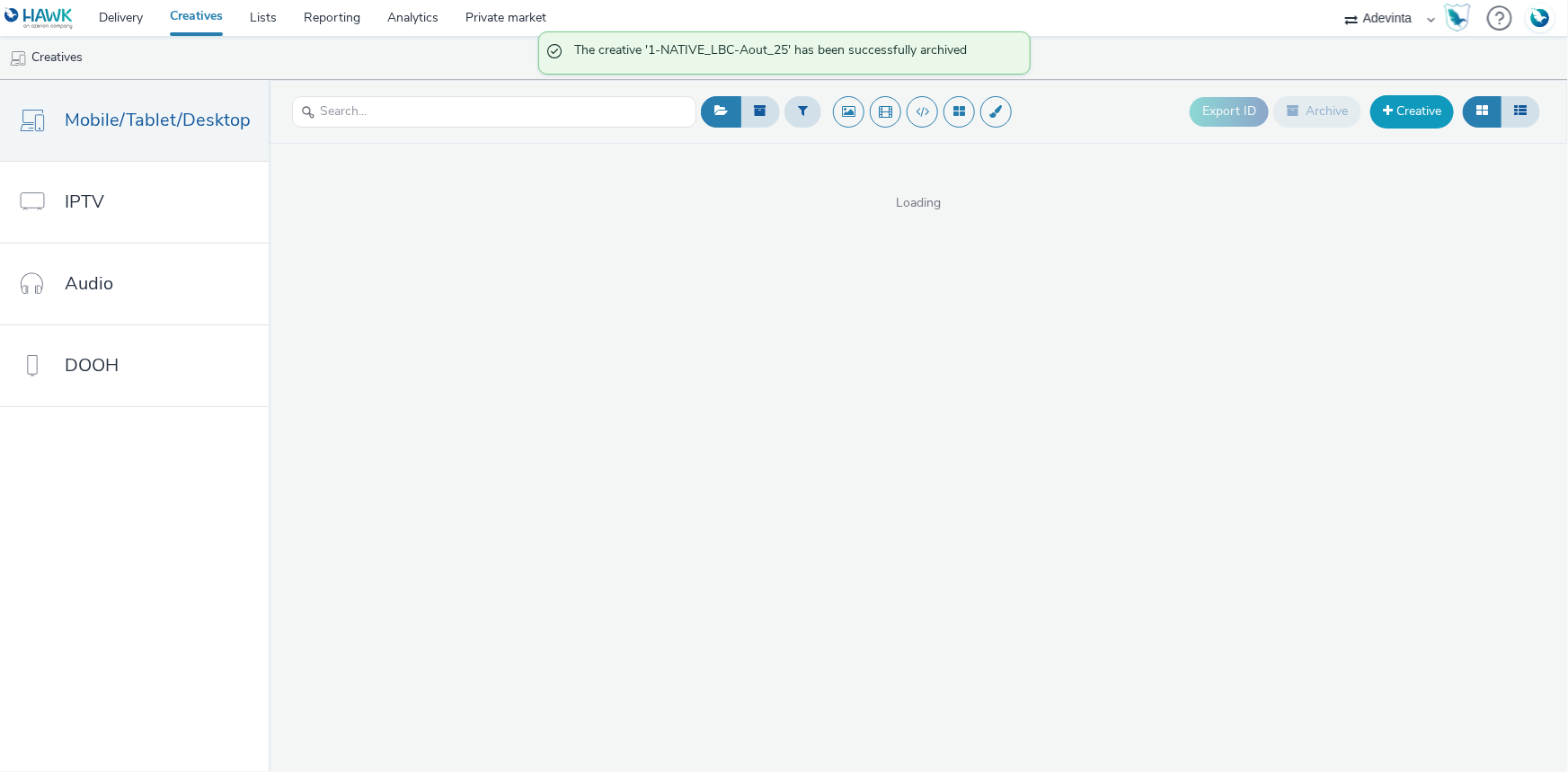
click at [1414, 108] on link "Creative" at bounding box center [1412, 112] width 83 height 32
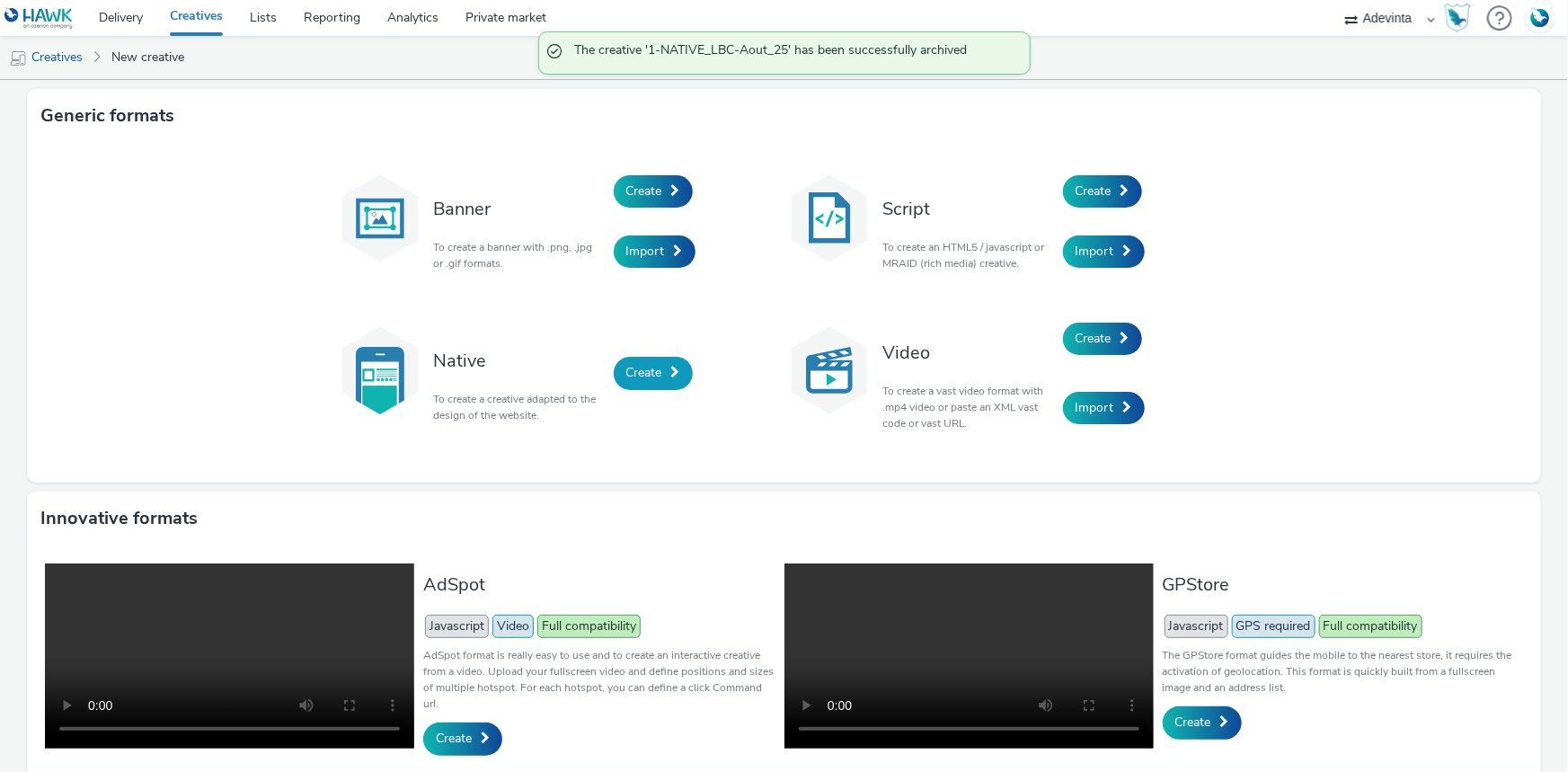
click at [650, 369] on span "Create" at bounding box center [644, 372] width 36 height 17
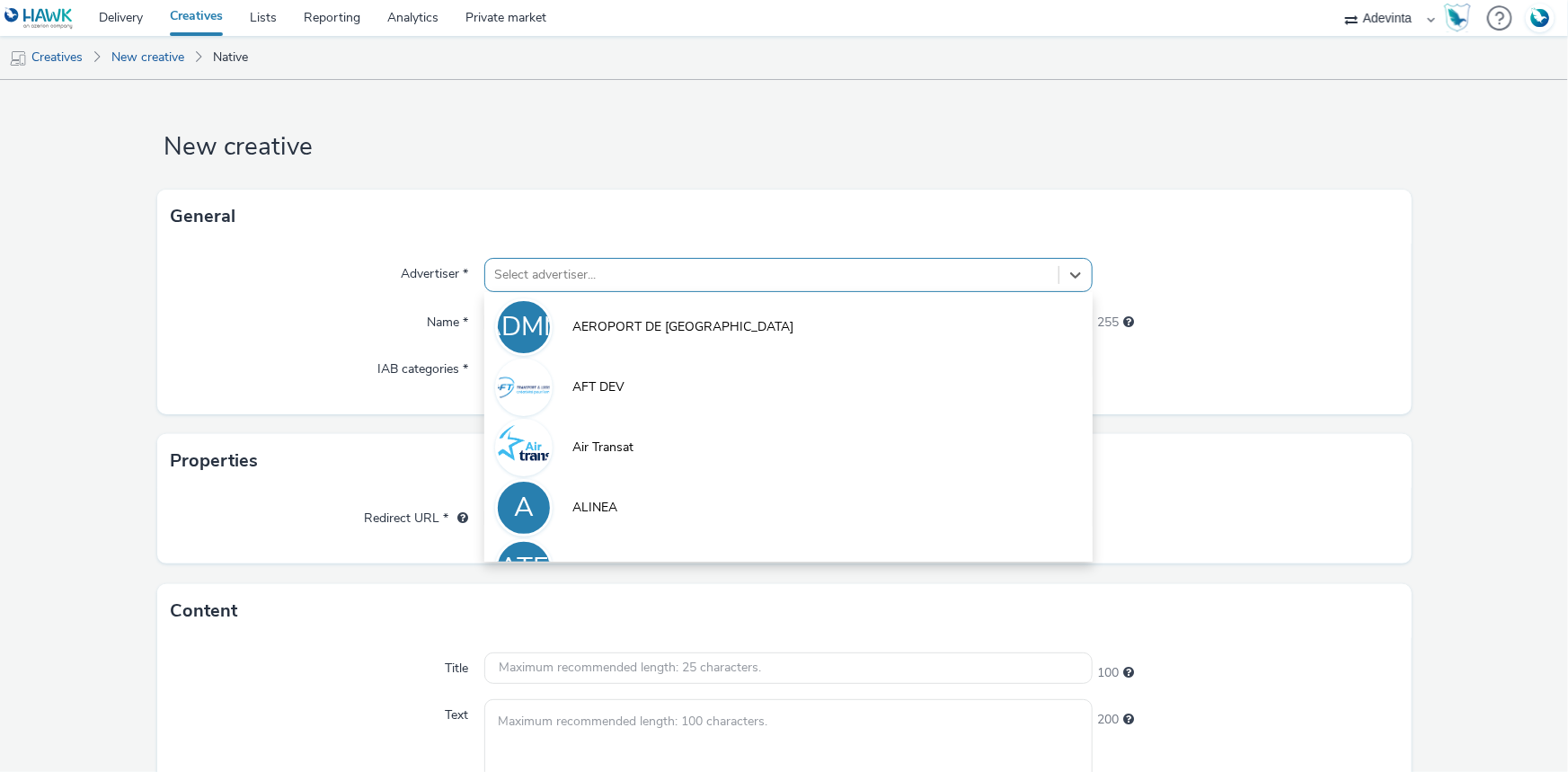
click at [521, 270] on div at bounding box center [772, 275] width 555 height 22
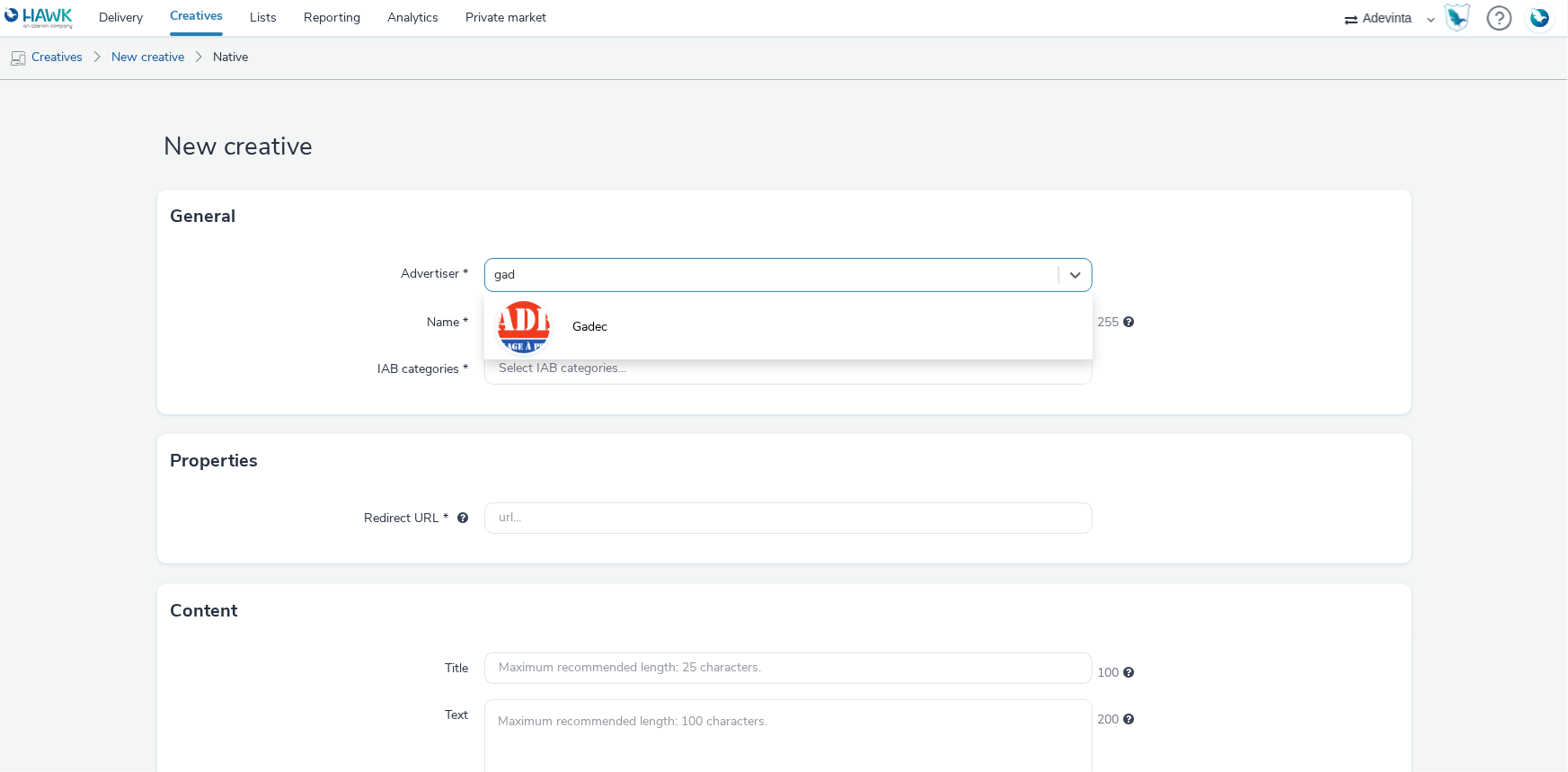
type input "gade"
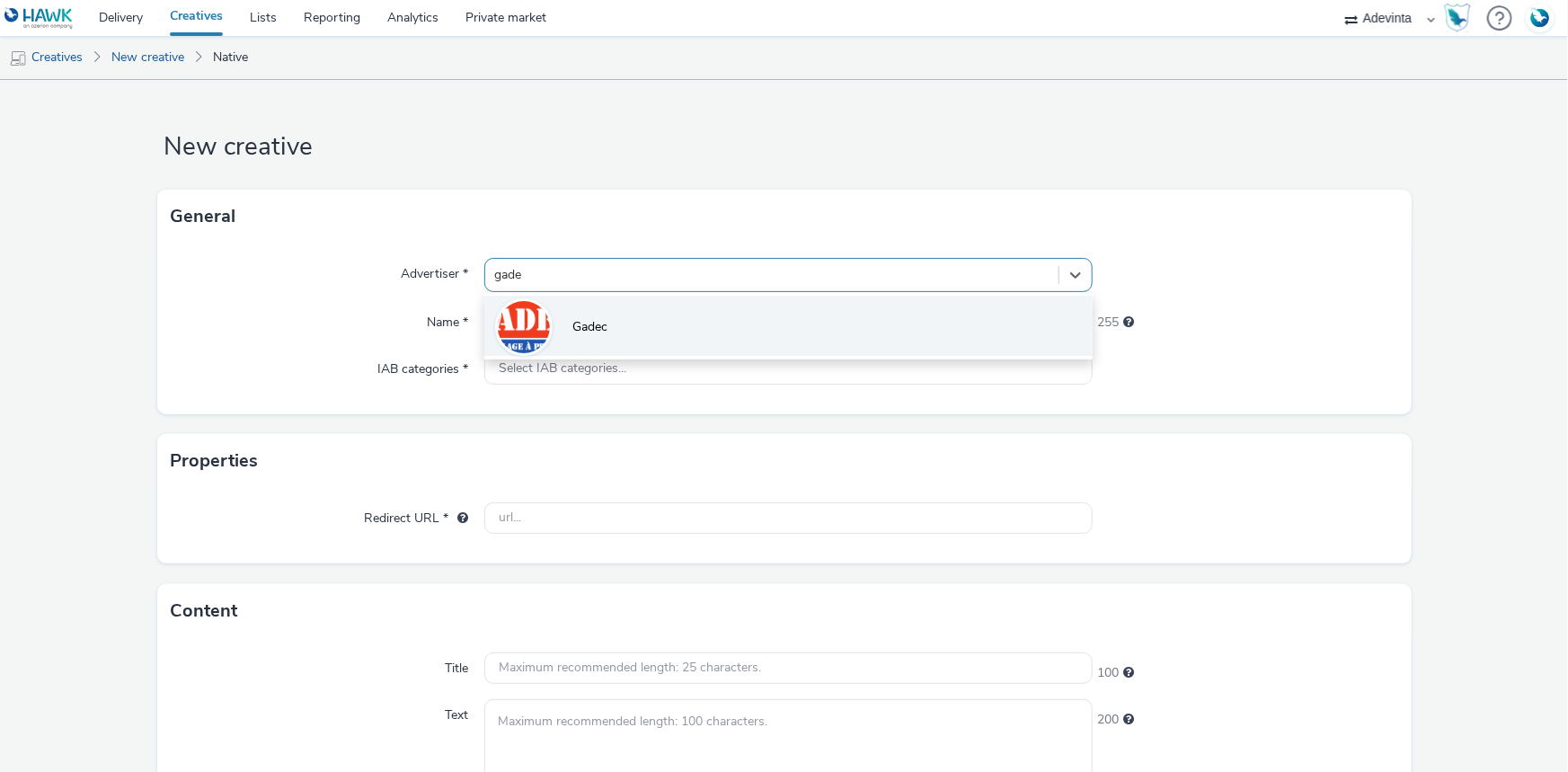
click at [597, 330] on span "Gadec" at bounding box center [590, 327] width 35 height 18
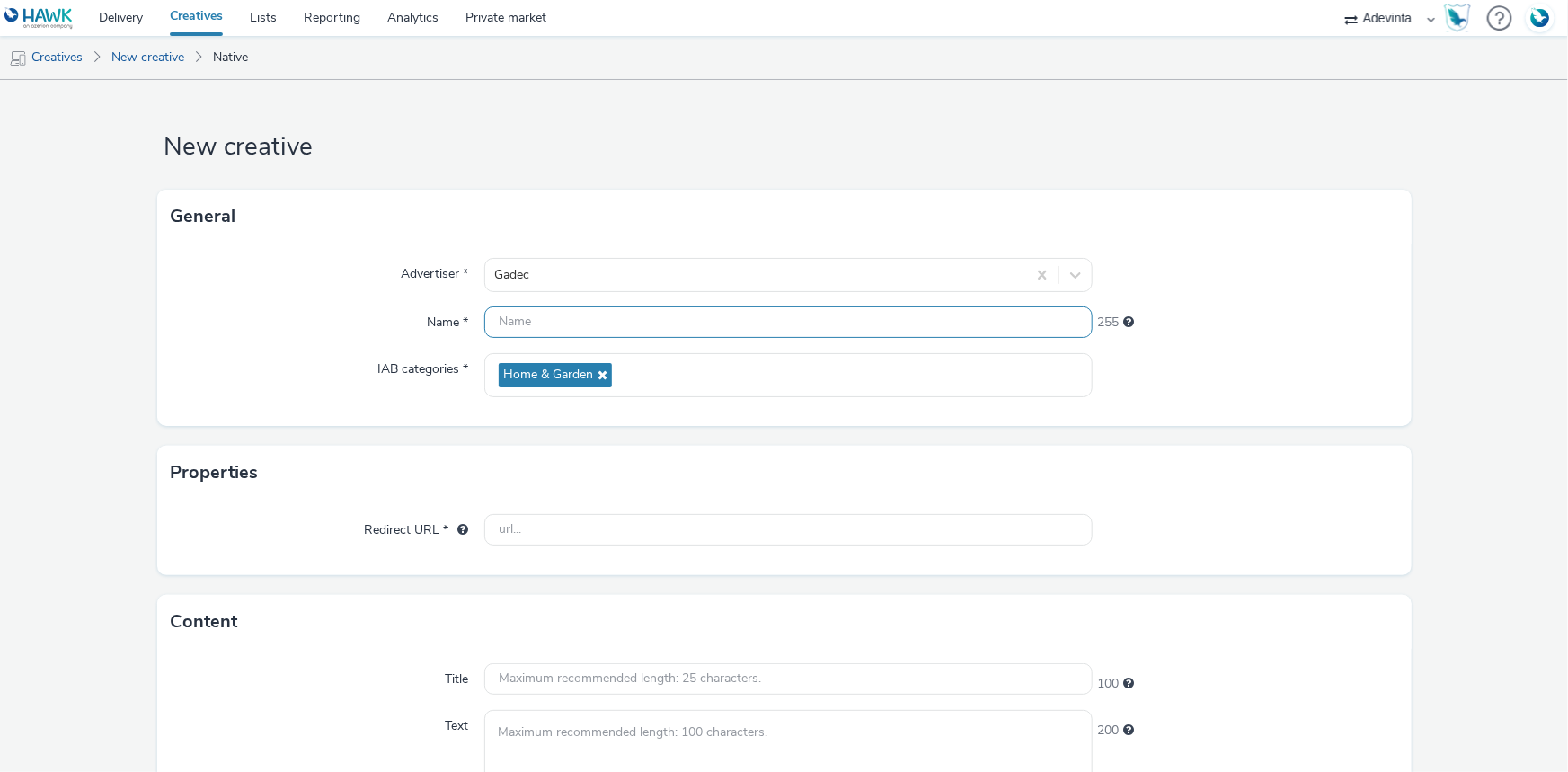
click at [531, 326] on input "text" at bounding box center [789, 322] width 608 height 31
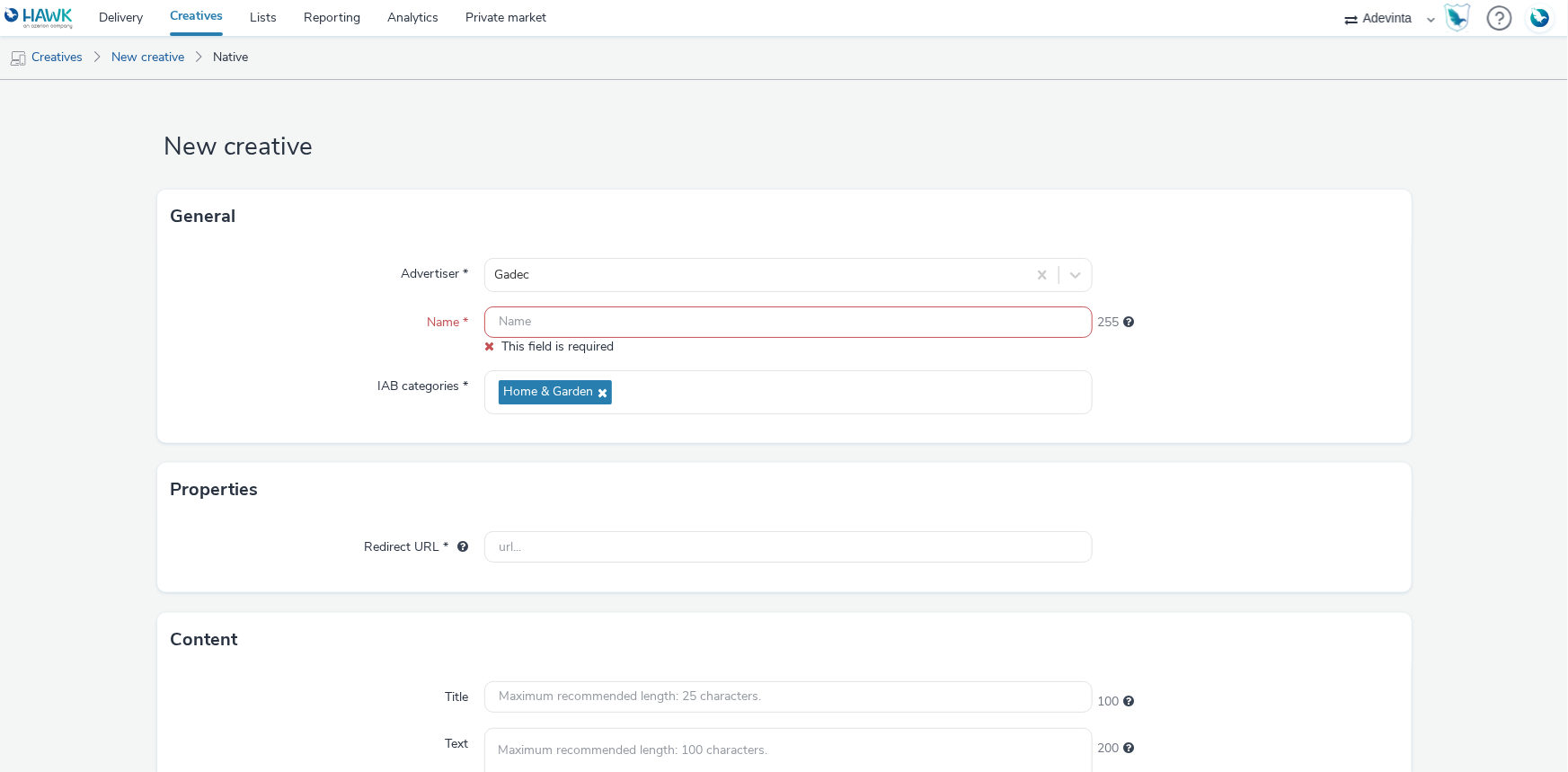
paste input "gadec.biz"
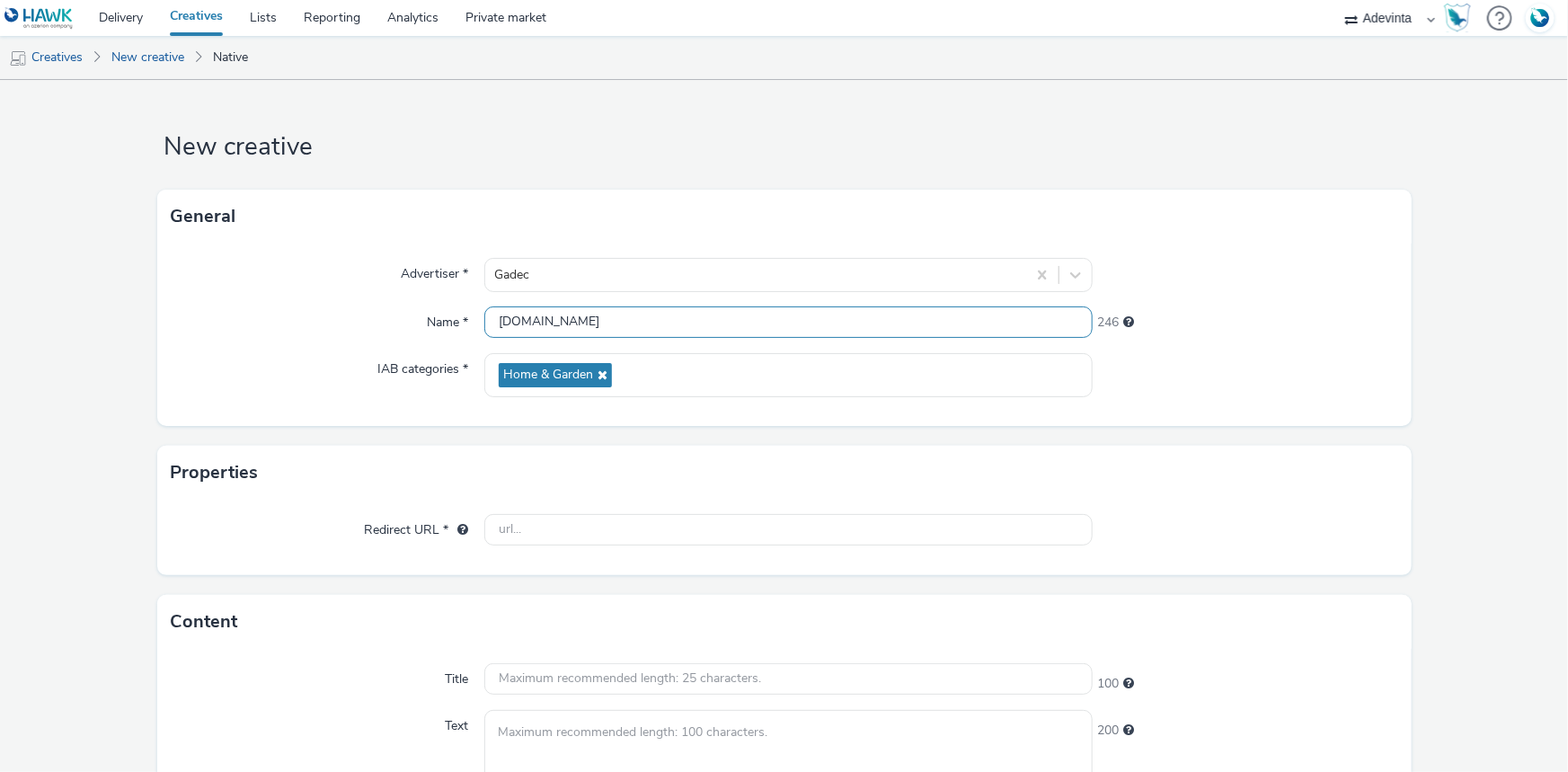
type input "gadec.biz"
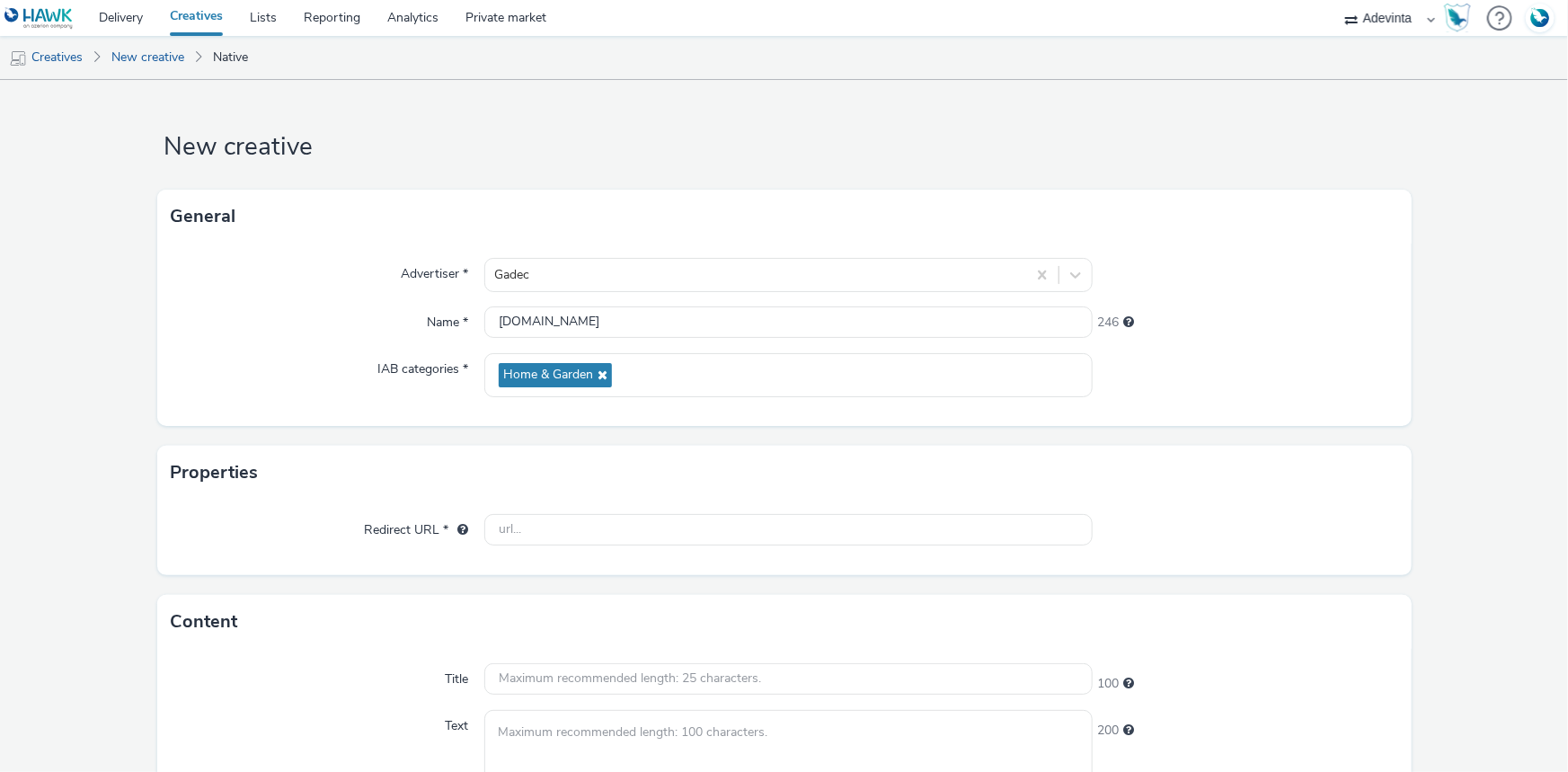
click at [772, 473] on div "Properties" at bounding box center [784, 473] width 1255 height 54
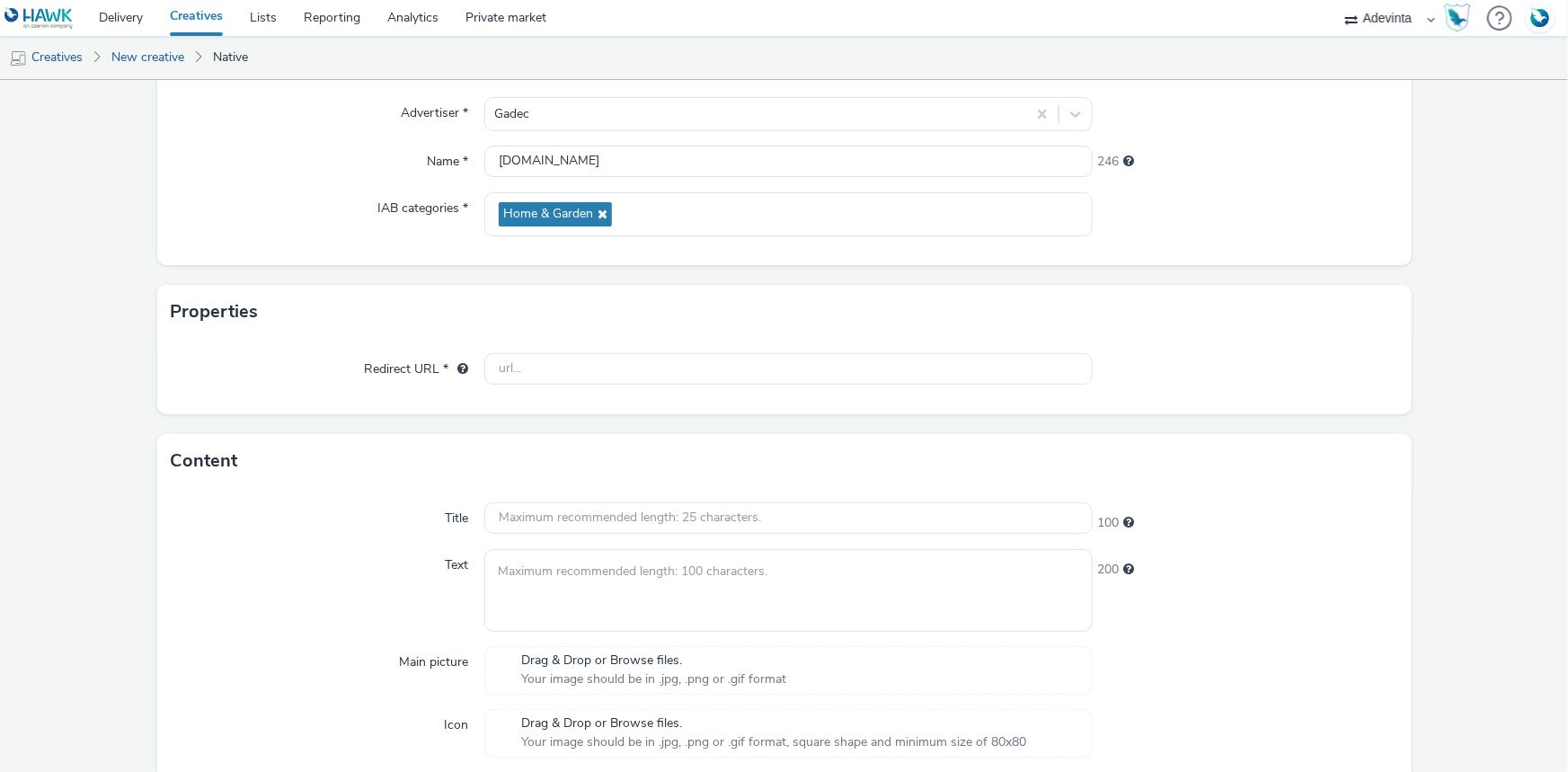
scroll to position [198, 0]
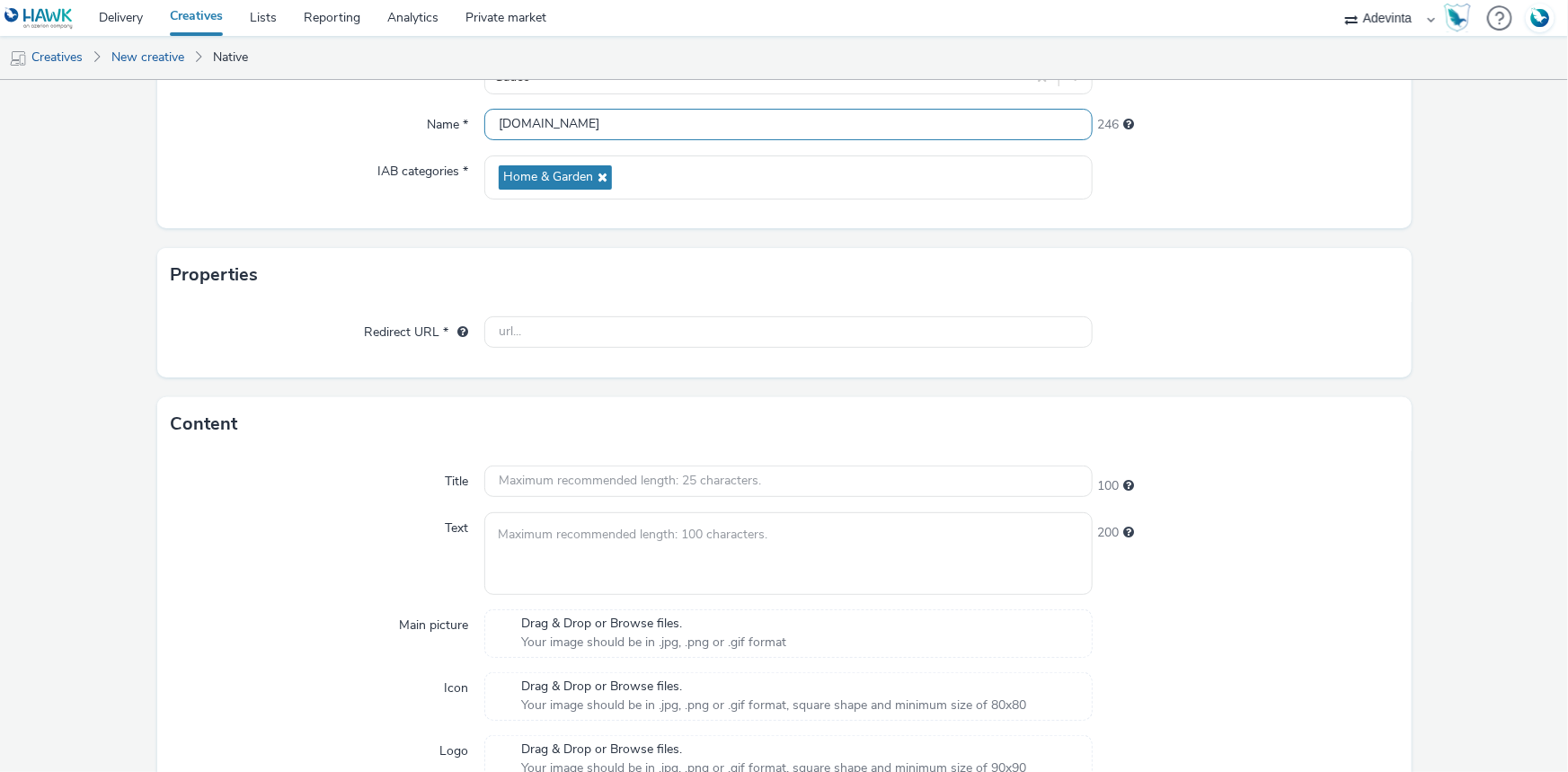
drag, startPoint x: 612, startPoint y: 117, endPoint x: 345, endPoint y: 117, distance: 267.0
click at [345, 117] on div "Name * gadec.biz 246" at bounding box center [784, 125] width 1225 height 32
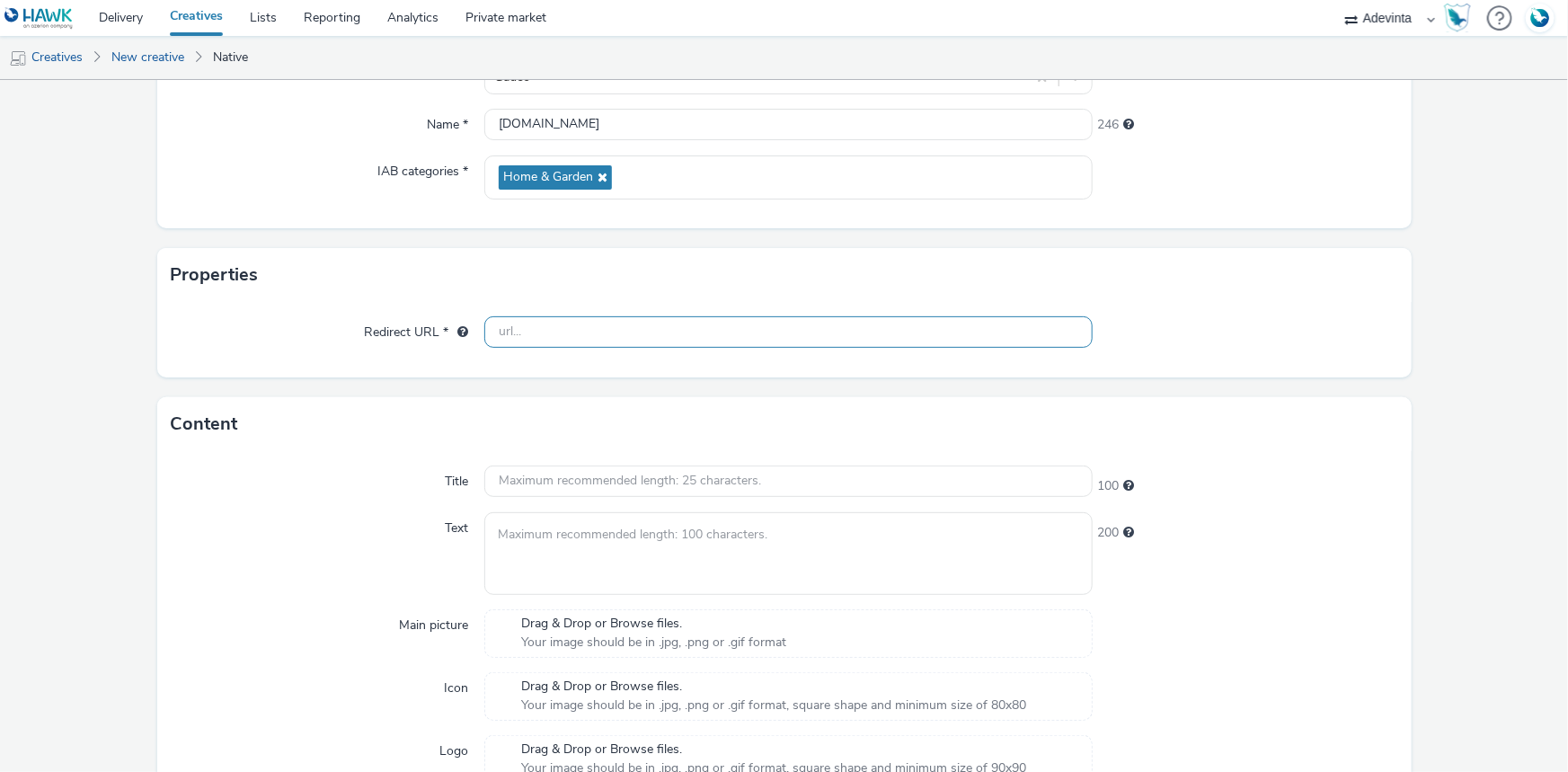
click at [507, 328] on input "text" at bounding box center [789, 332] width 608 height 31
paste input "gadec.biz"
type input "gadec.biz"
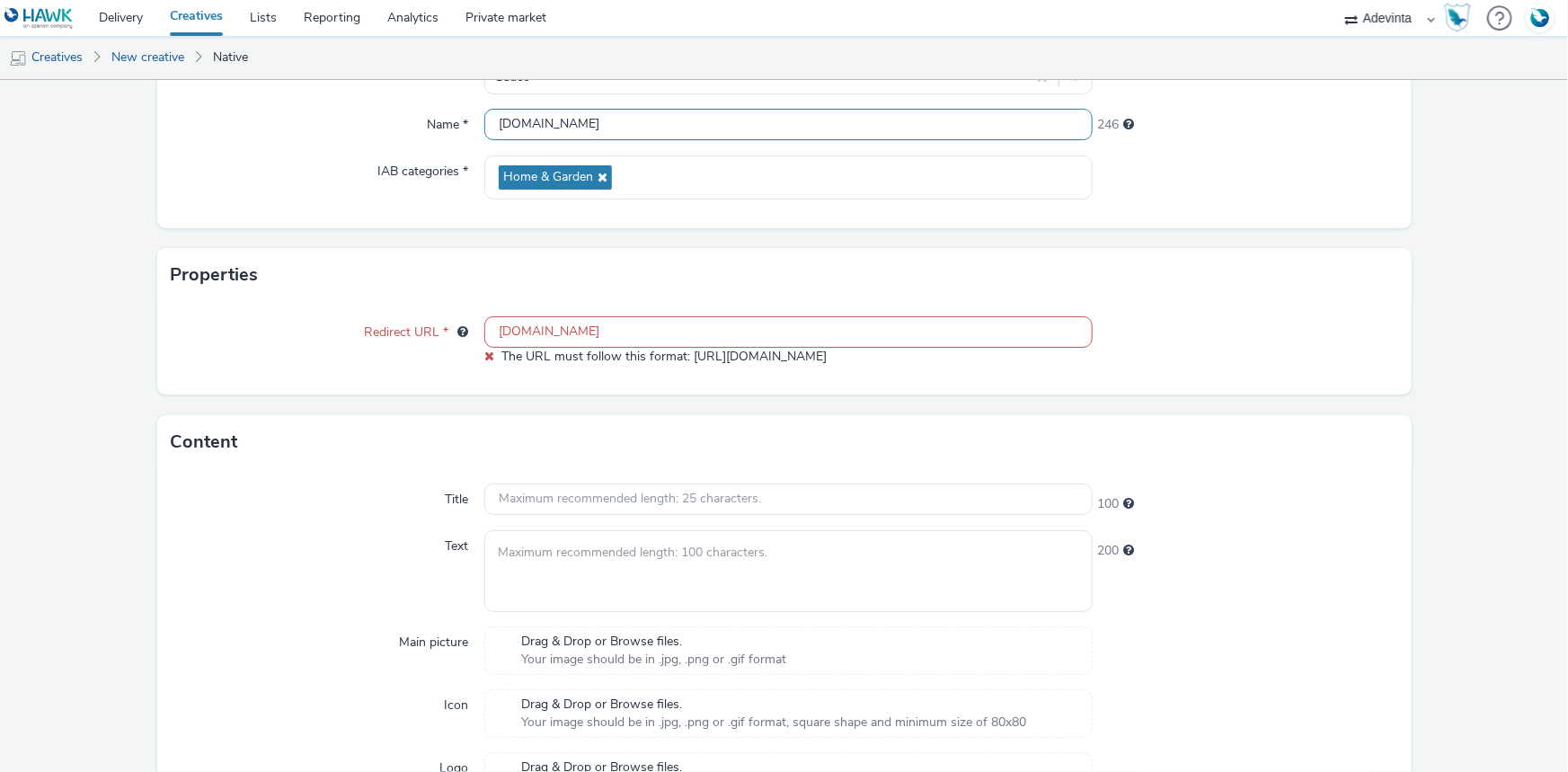
drag, startPoint x: 557, startPoint y: 117, endPoint x: 485, endPoint y: 124, distance: 72.3
click at [485, 124] on input "gadec.biz" at bounding box center [789, 124] width 608 height 31
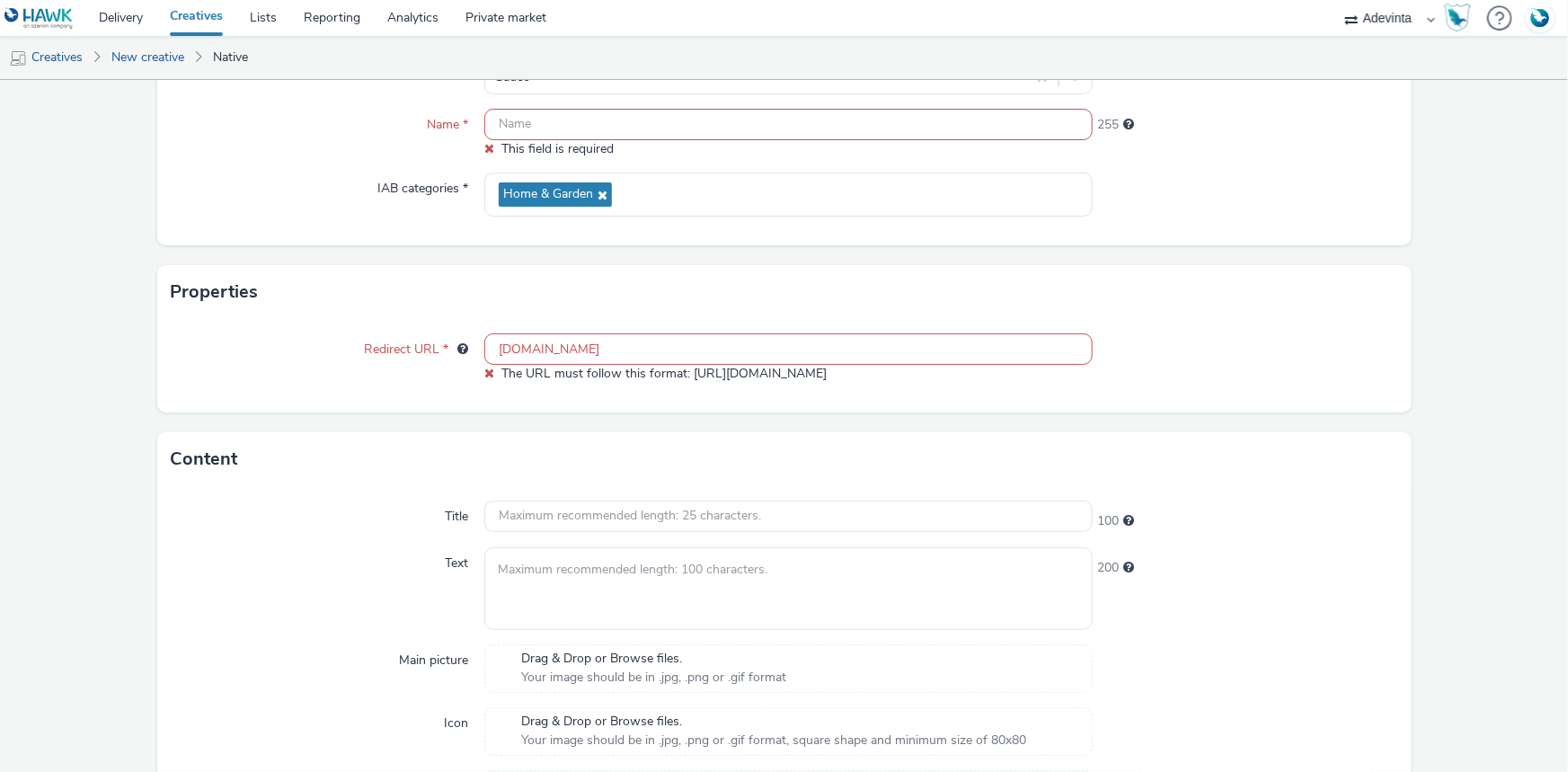
scroll to position [0, 0]
drag, startPoint x: 586, startPoint y: 359, endPoint x: 494, endPoint y: 356, distance: 92.0
click at [494, 356] on input "gadec.biz" at bounding box center [789, 349] width 608 height 31
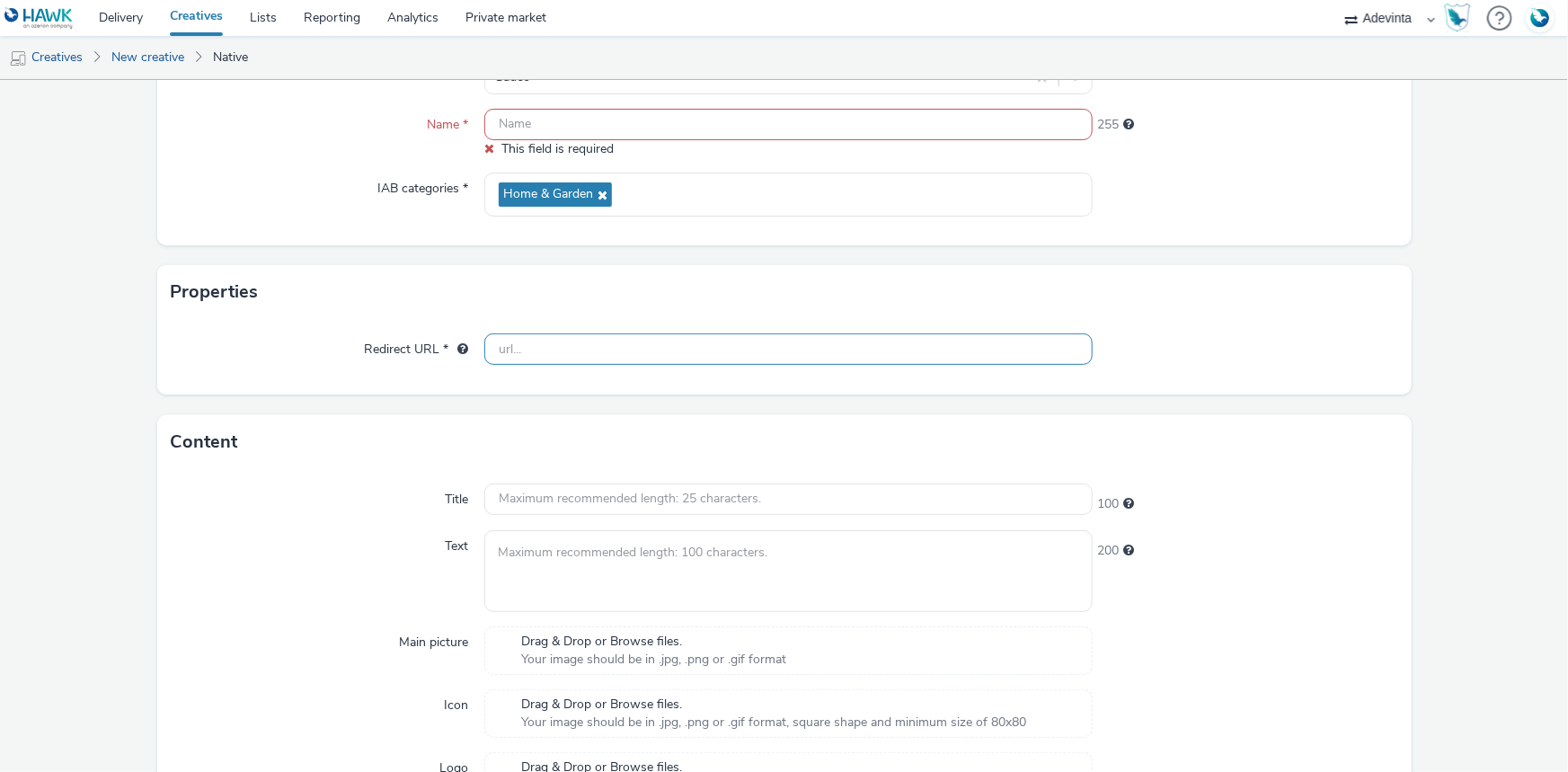
paste input "https://www.gadec.biz/"
type input "https://www.gadec.biz/"
paste input "https://www.gadec.biz/"
type input "https://www.gadec.biz/"
drag, startPoint x: 666, startPoint y: 338, endPoint x: 490, endPoint y: 357, distance: 177.0
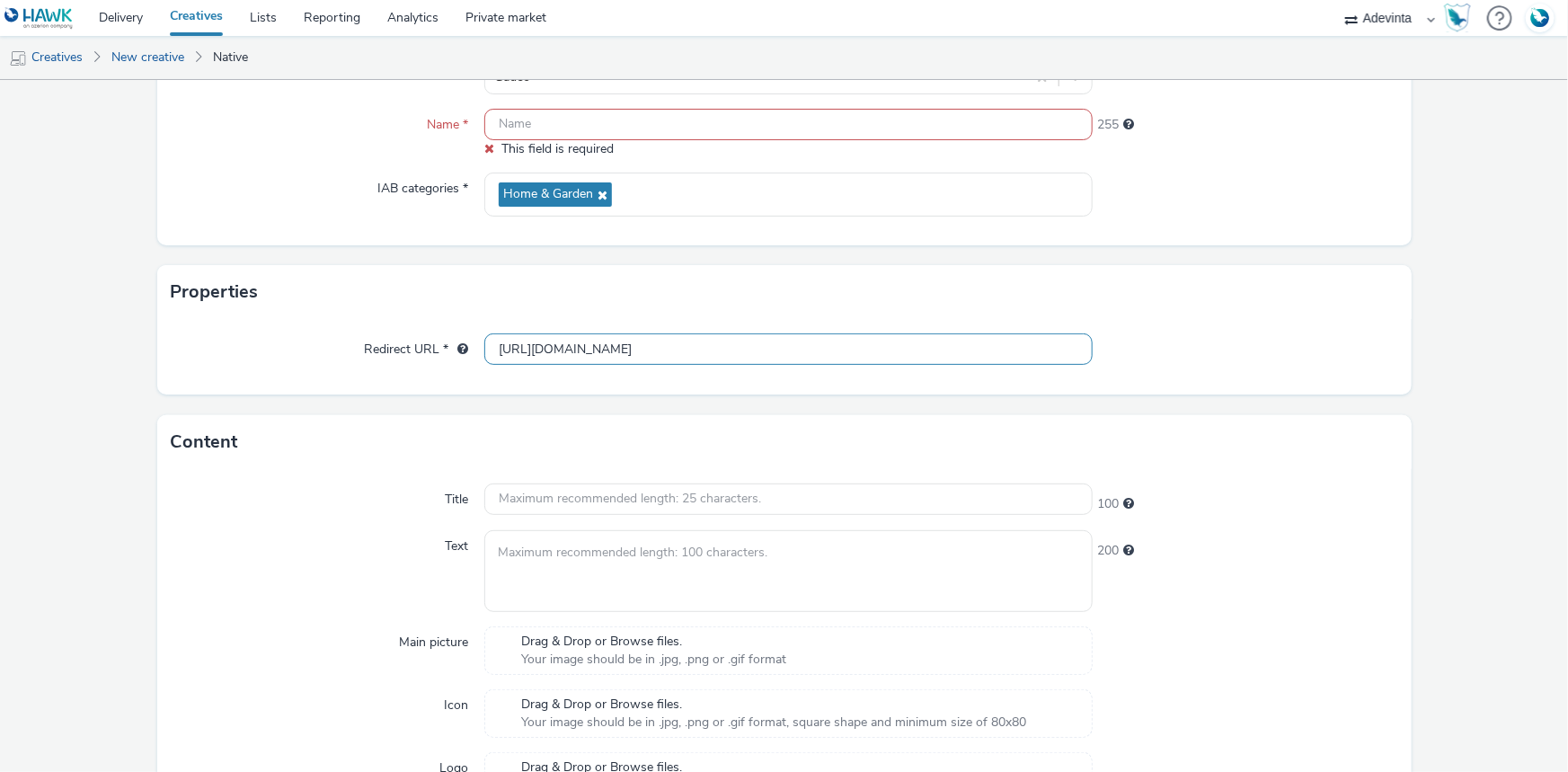
click at [490, 357] on input "https://www.gadec.biz/" at bounding box center [789, 349] width 608 height 31
paste input "https://www.gadec.biz/"
type input "https://www.gadec.biz/"
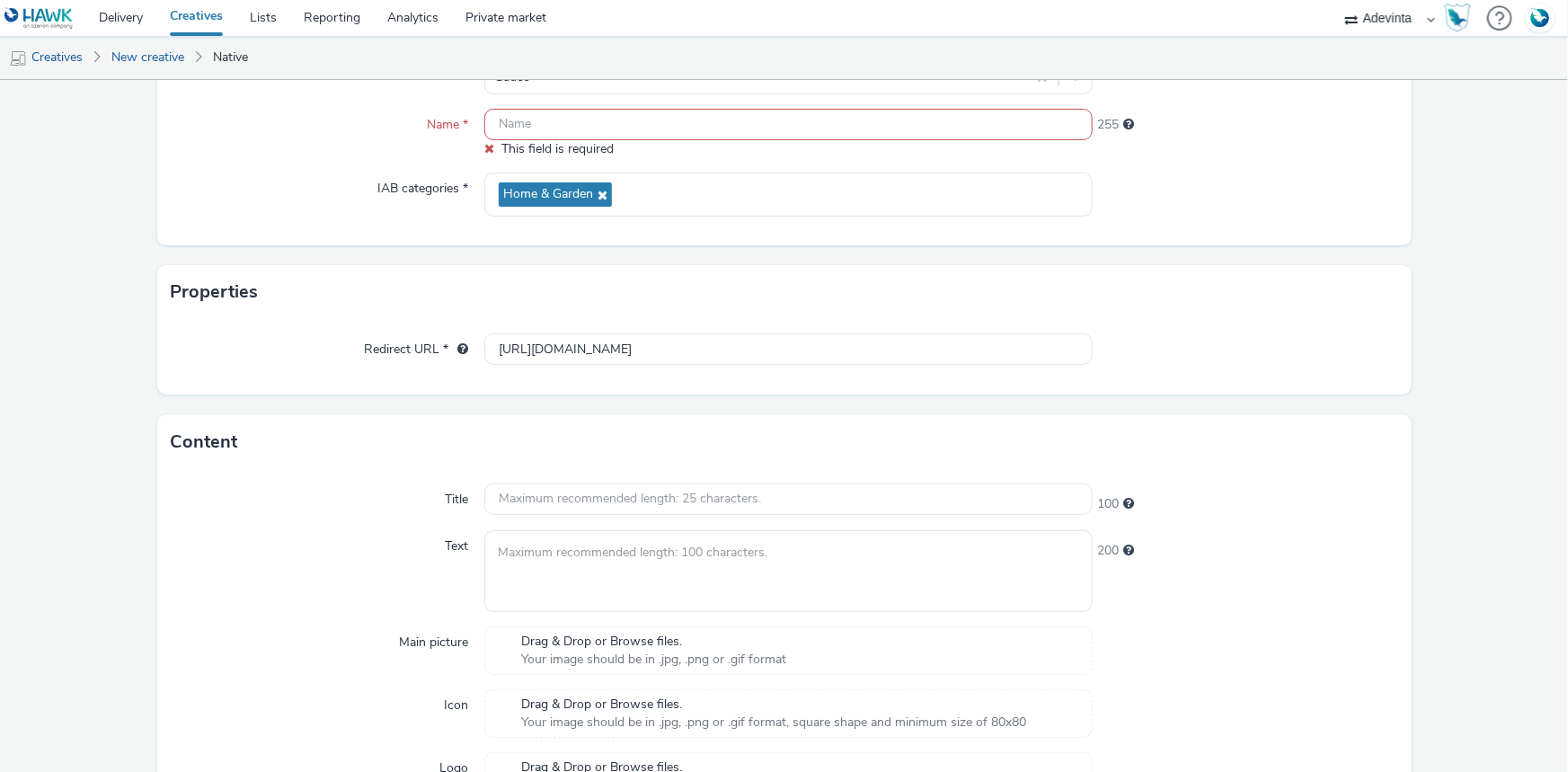
click at [615, 420] on div "Content" at bounding box center [784, 441] width 1255 height 54
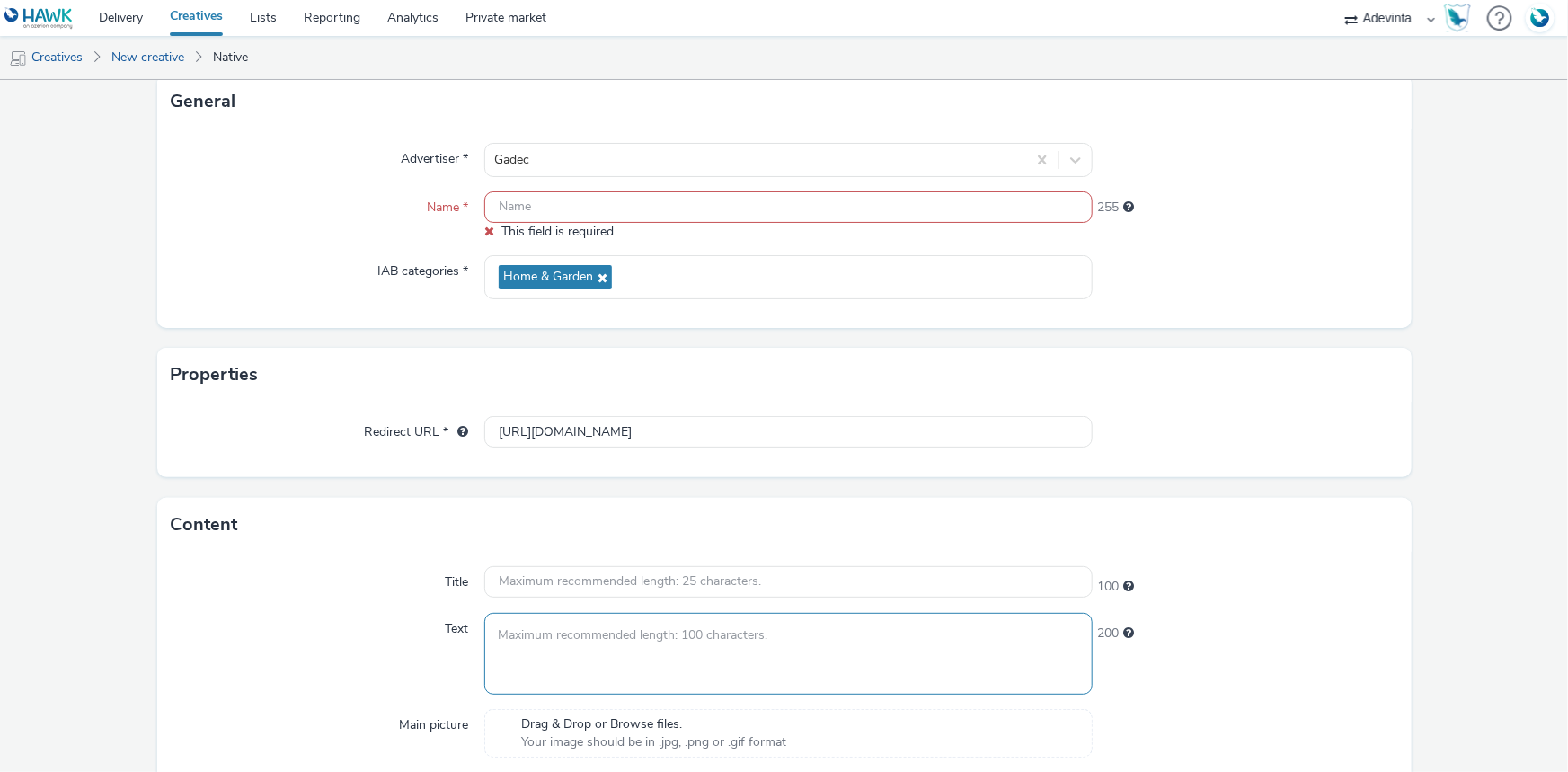
scroll to position [326, 0]
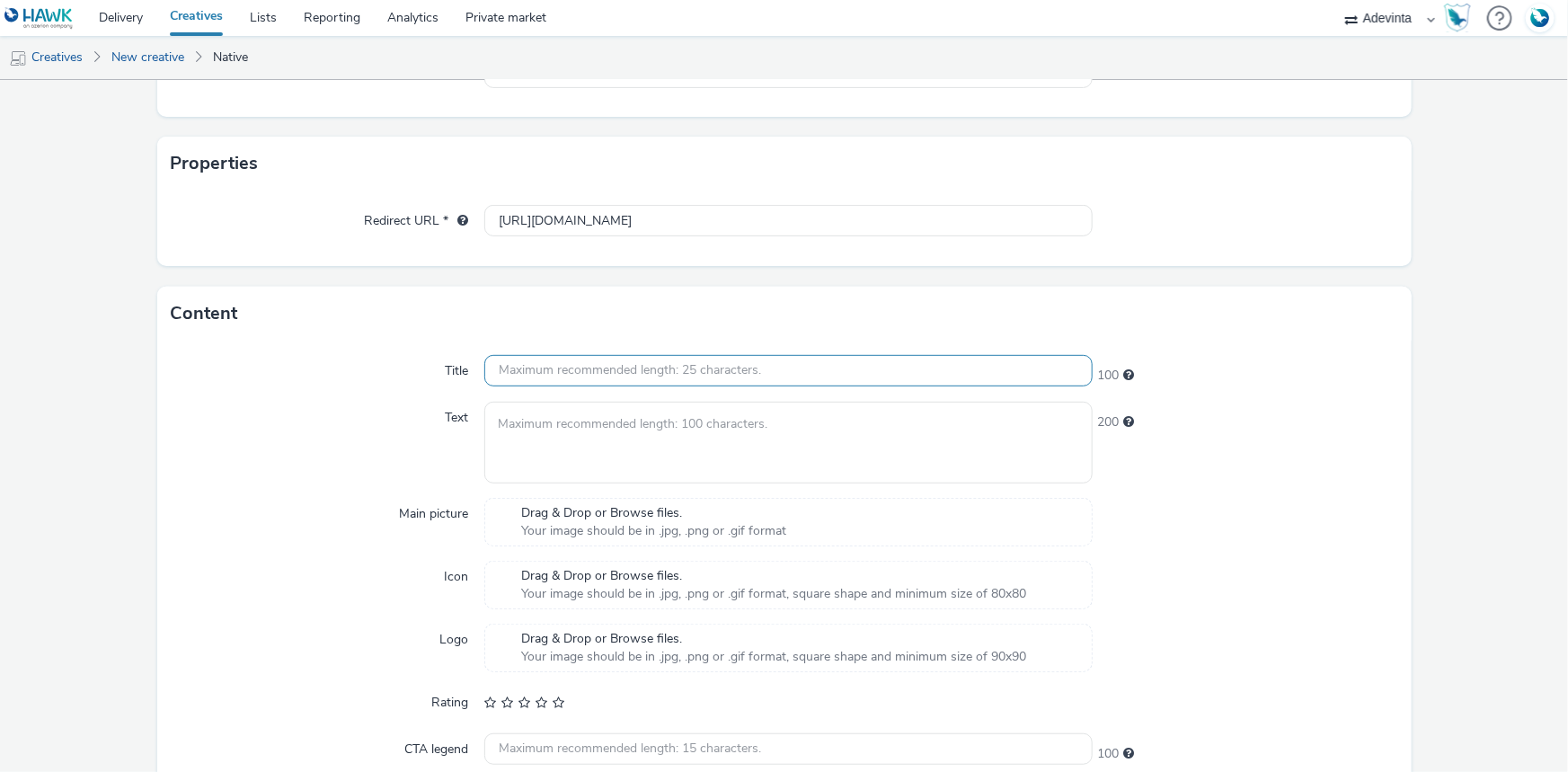
click at [537, 365] on input "text" at bounding box center [789, 370] width 608 height 31
paste input "Bricoler à prix bas, c’est toute l’année !"
type input "Bricoler à prix bas, c’est toute l’année !"
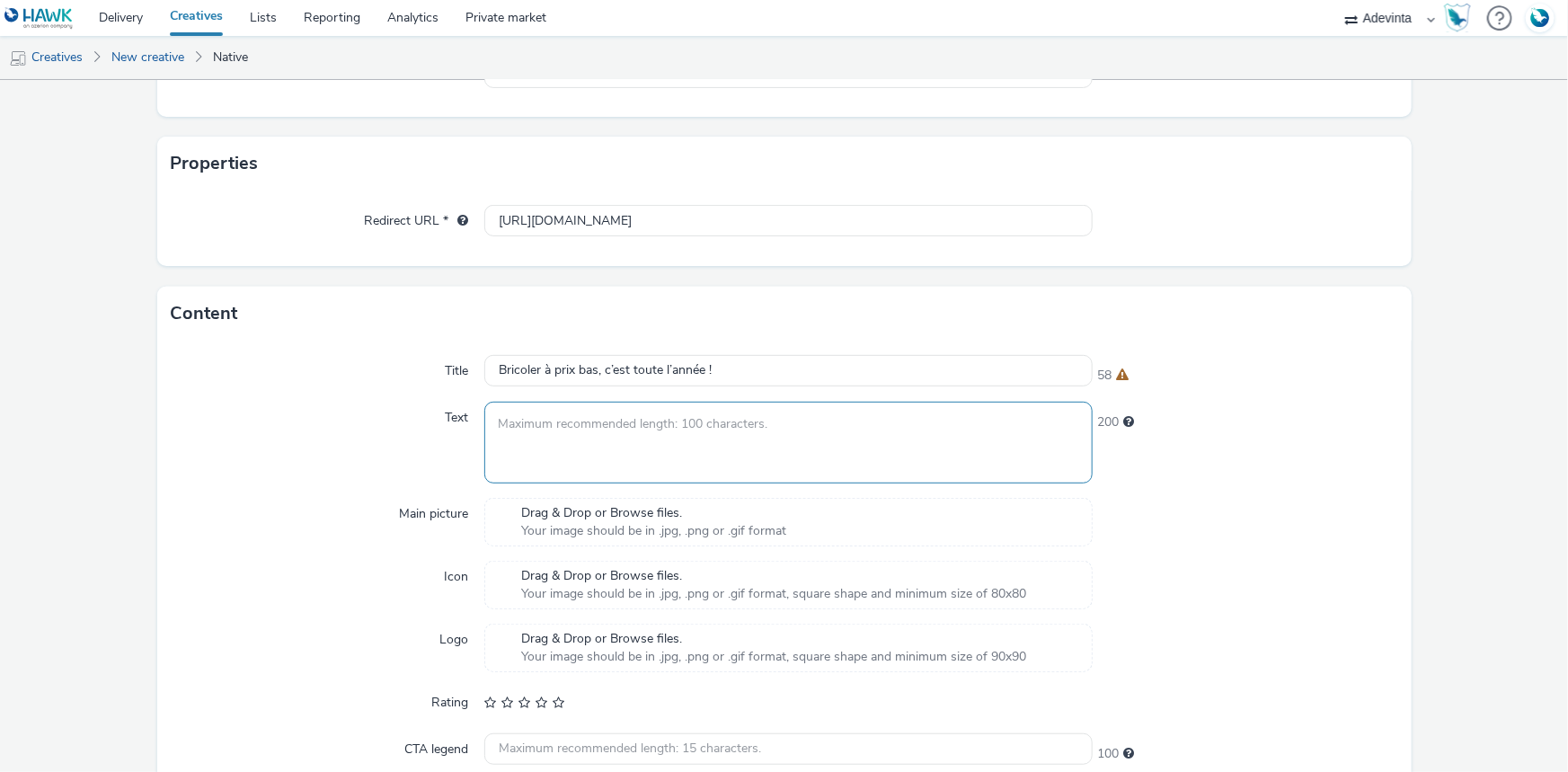
click at [577, 422] on textarea at bounding box center [789, 442] width 608 height 81
paste textarea "Les promos de Septembre, c’est en magasin et sur gadec.biz"
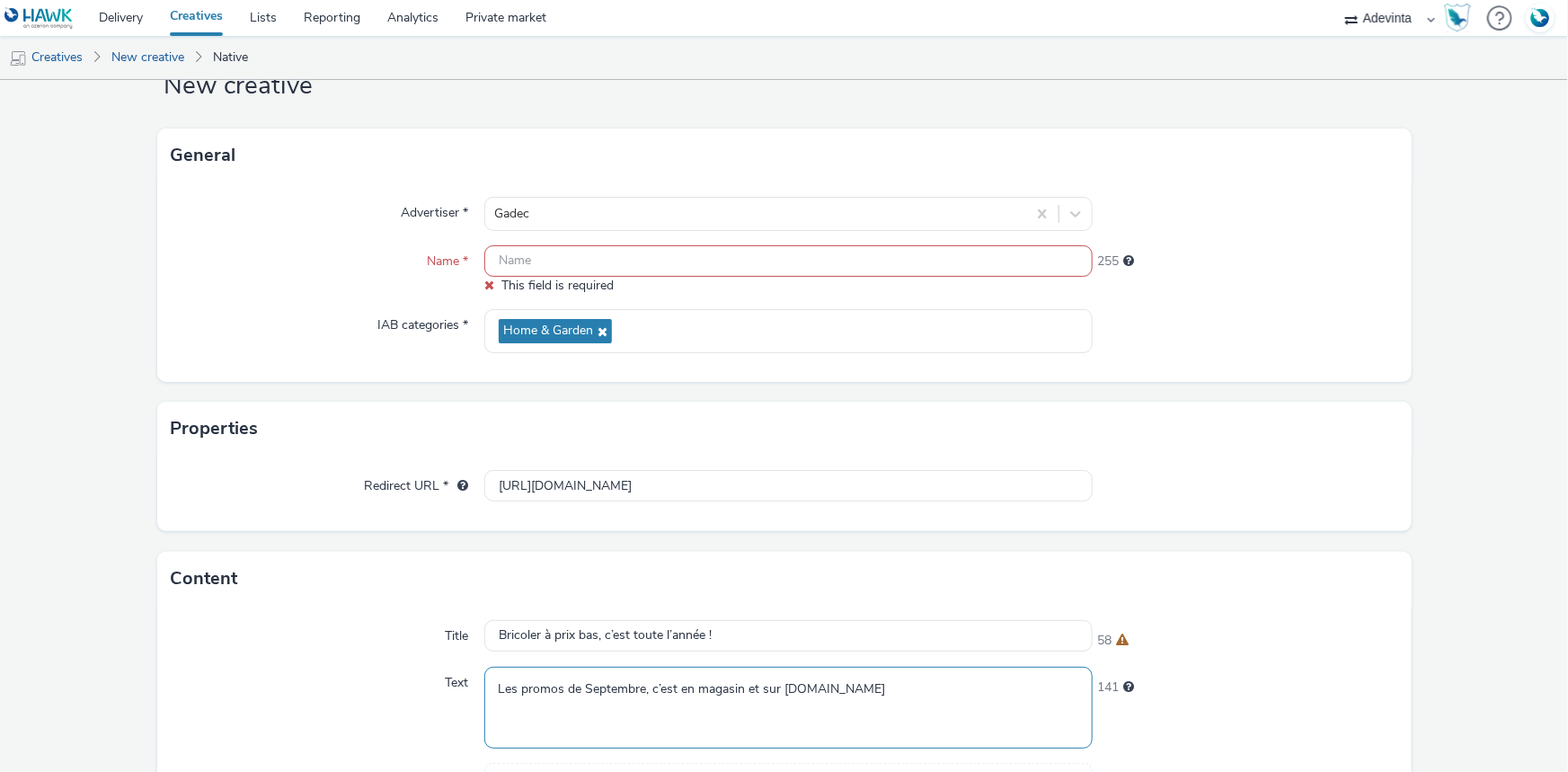
scroll to position [408, 0]
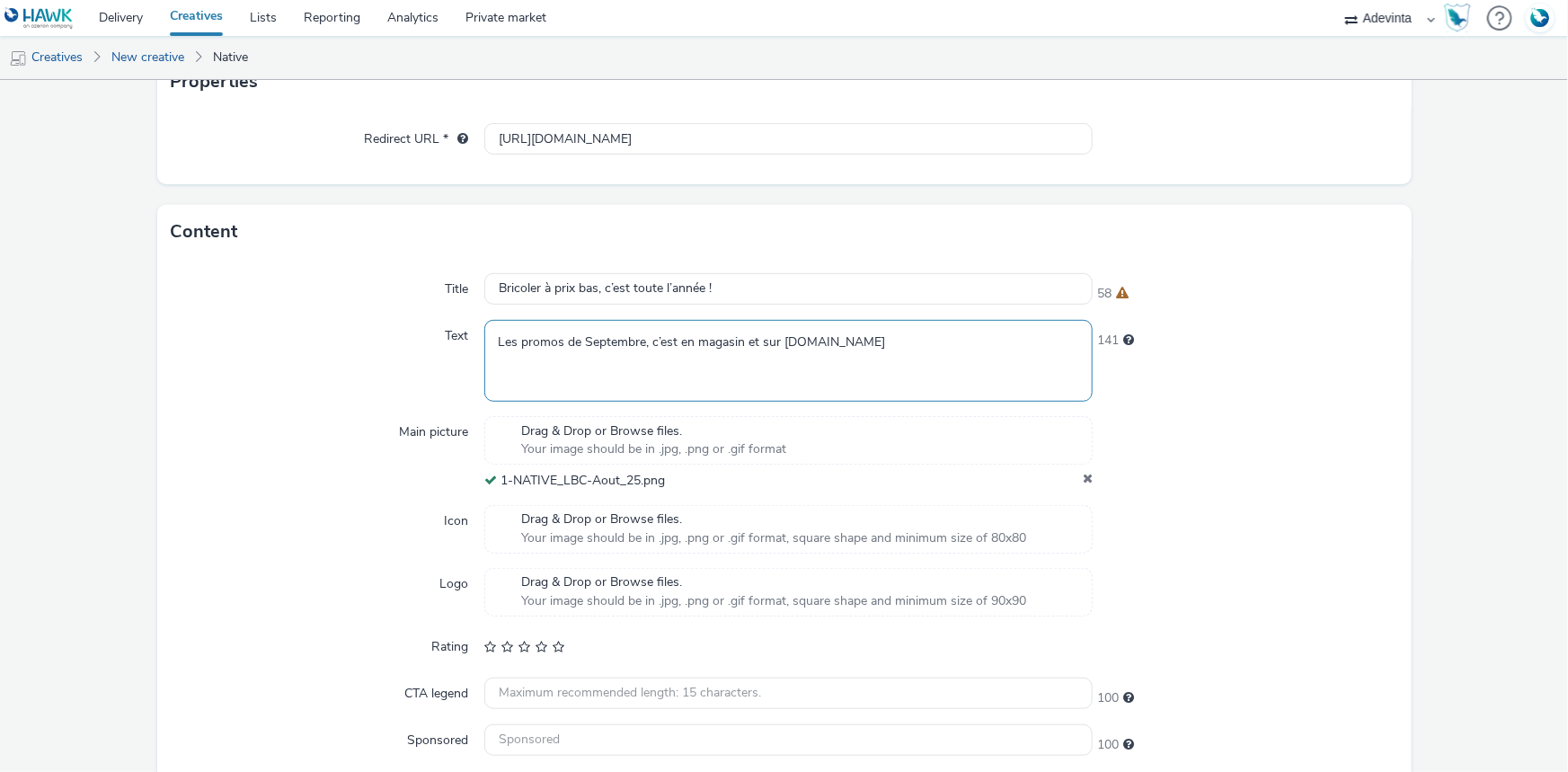
type textarea "Les promos de Septembre, c’est en magasin et sur gadec.biz"
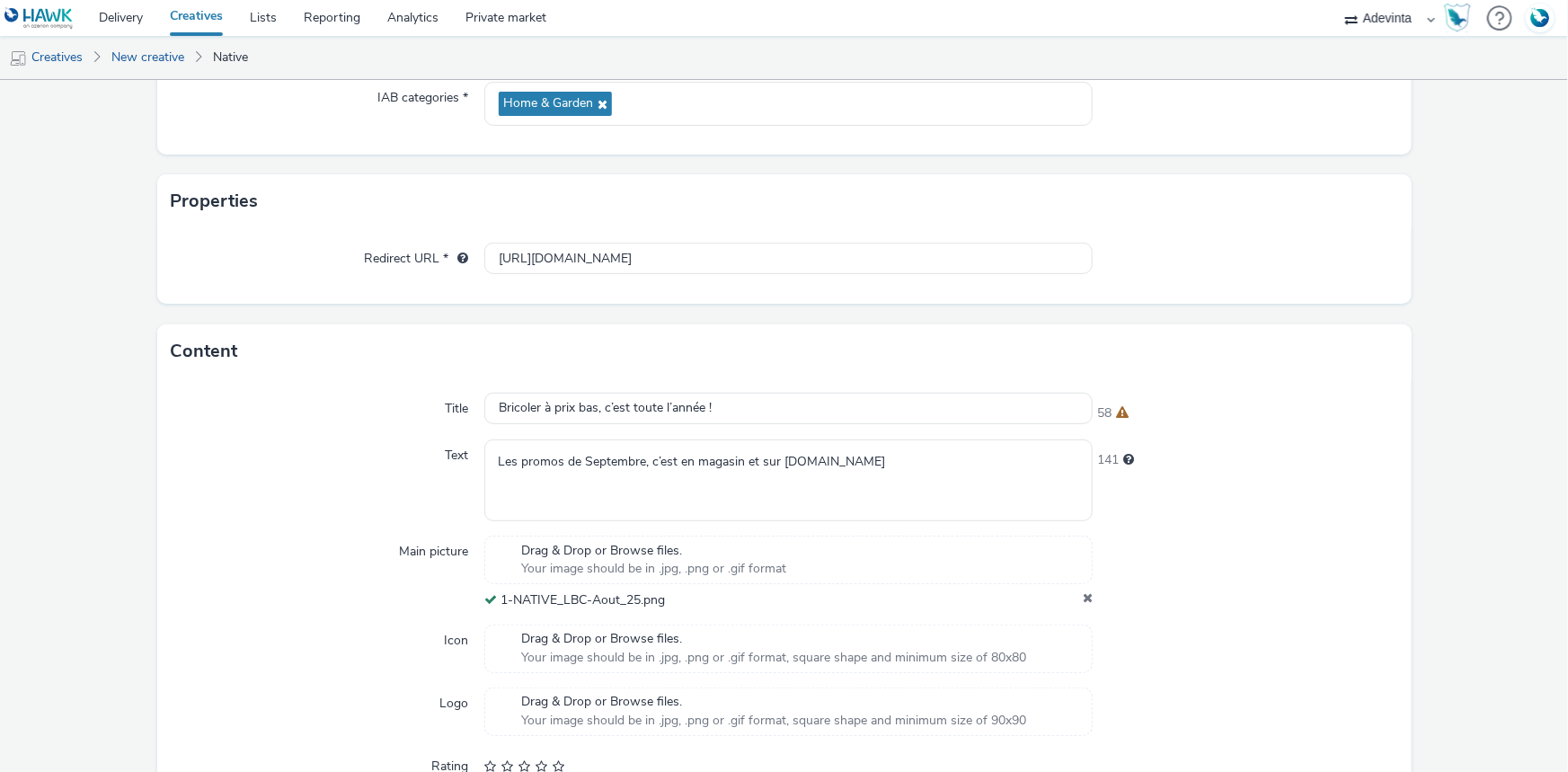
scroll to position [163, 0]
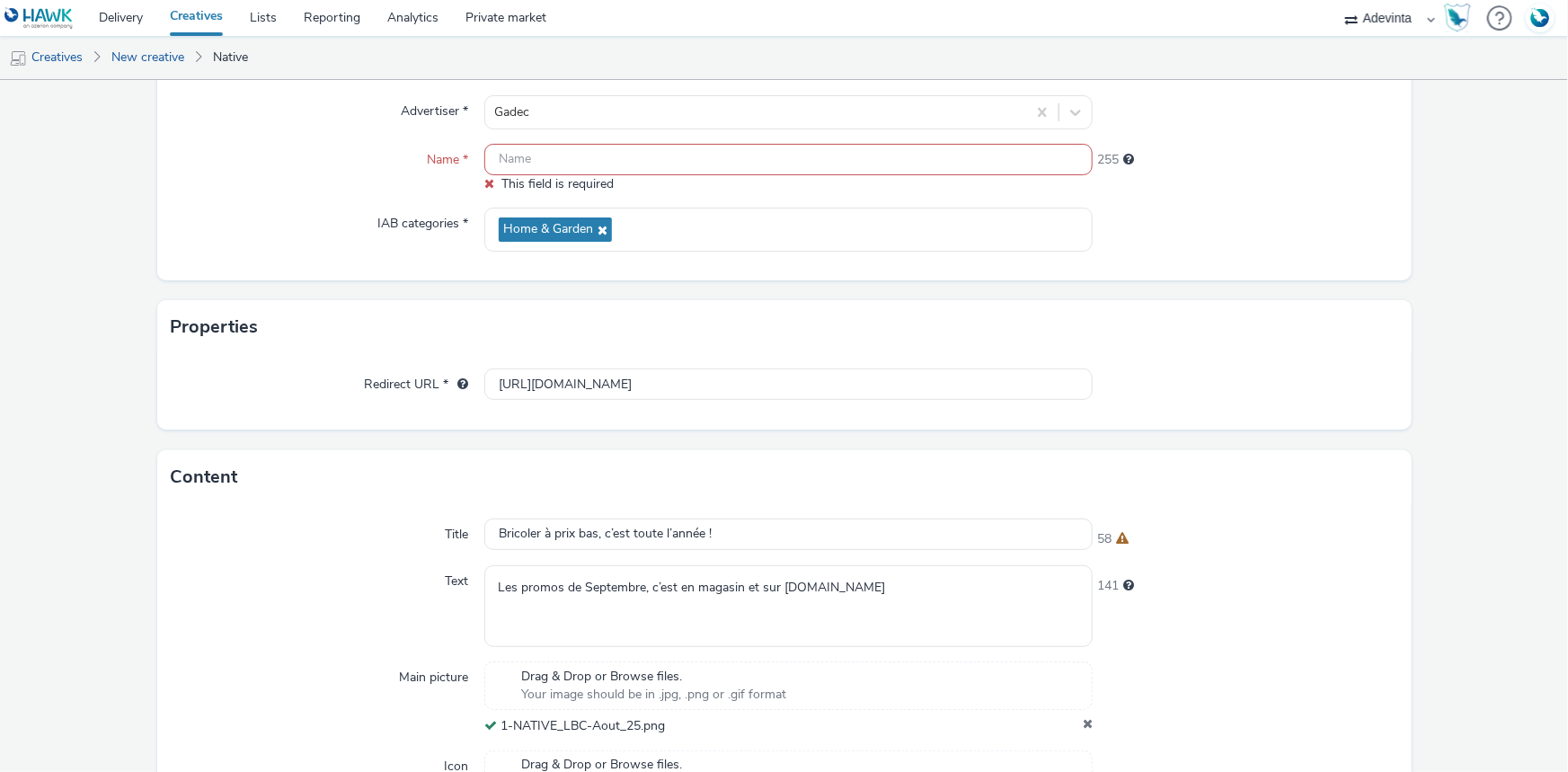
click at [532, 171] on input "text" at bounding box center [789, 159] width 608 height 31
paste input "1-NATIVE_LBC-Aout_25"
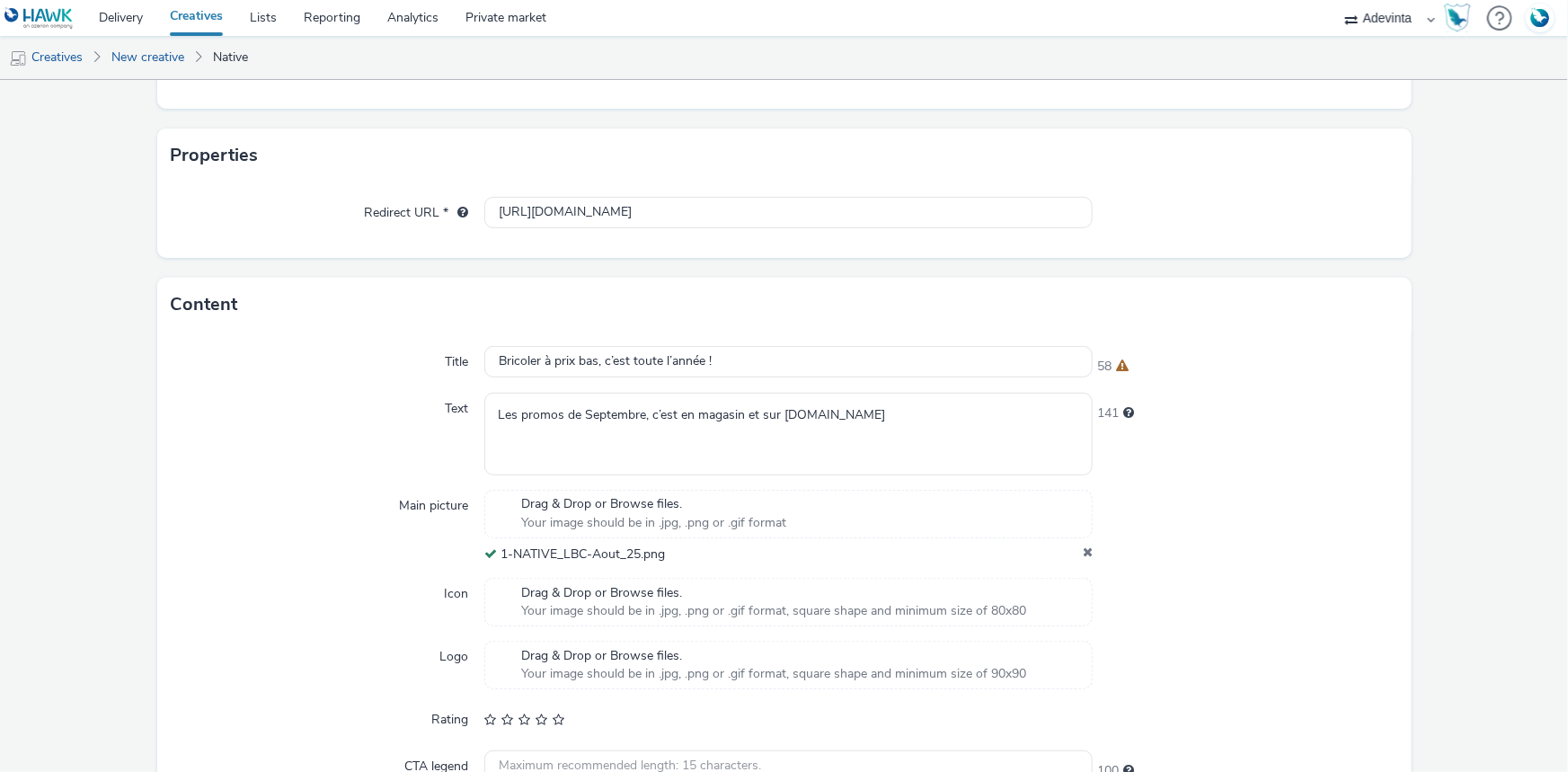
scroll to position [468, 0]
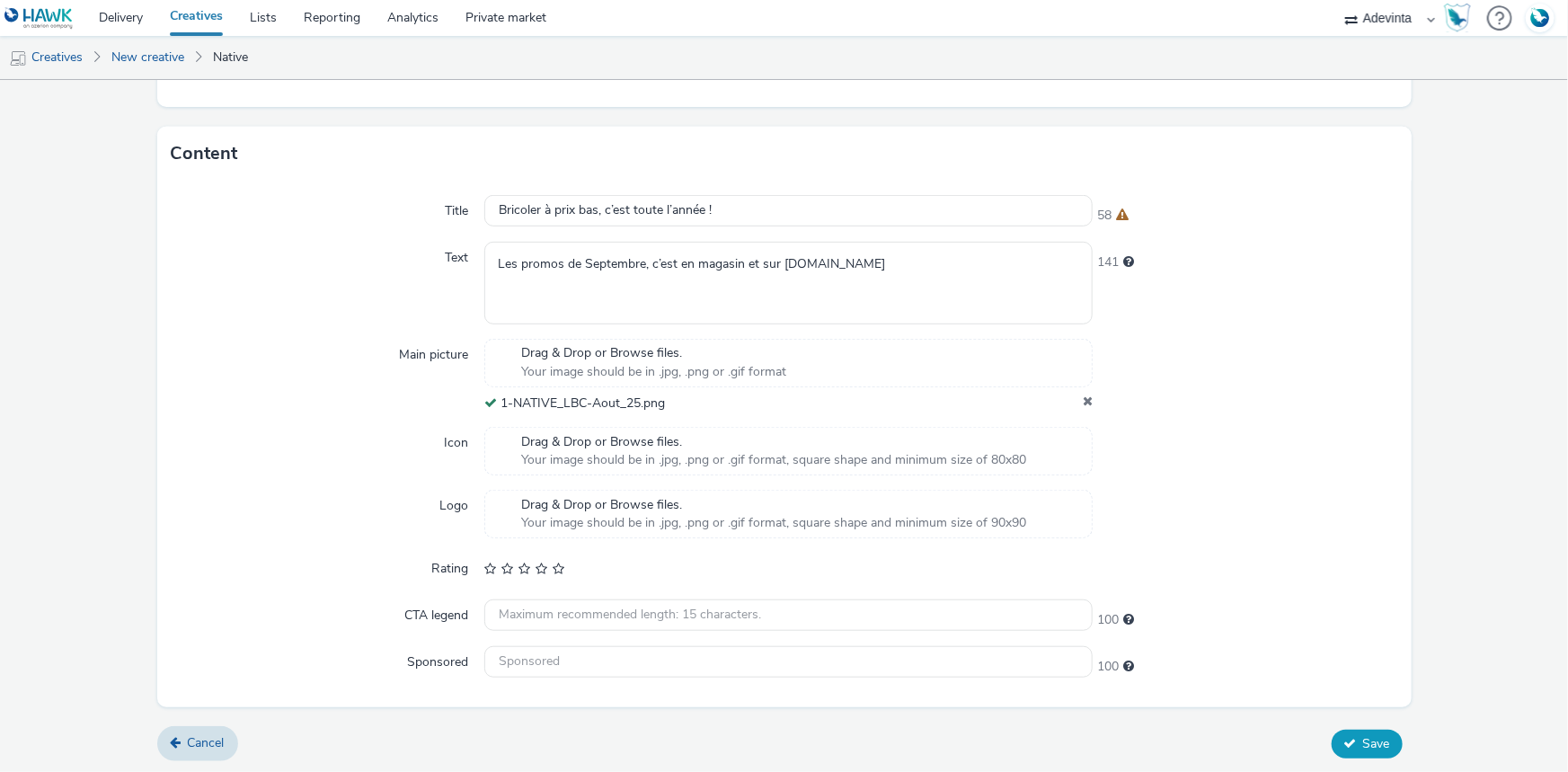
type input "1-NATIVE_LBC-Aout_25"
click at [1363, 746] on span "Save" at bounding box center [1377, 744] width 27 height 17
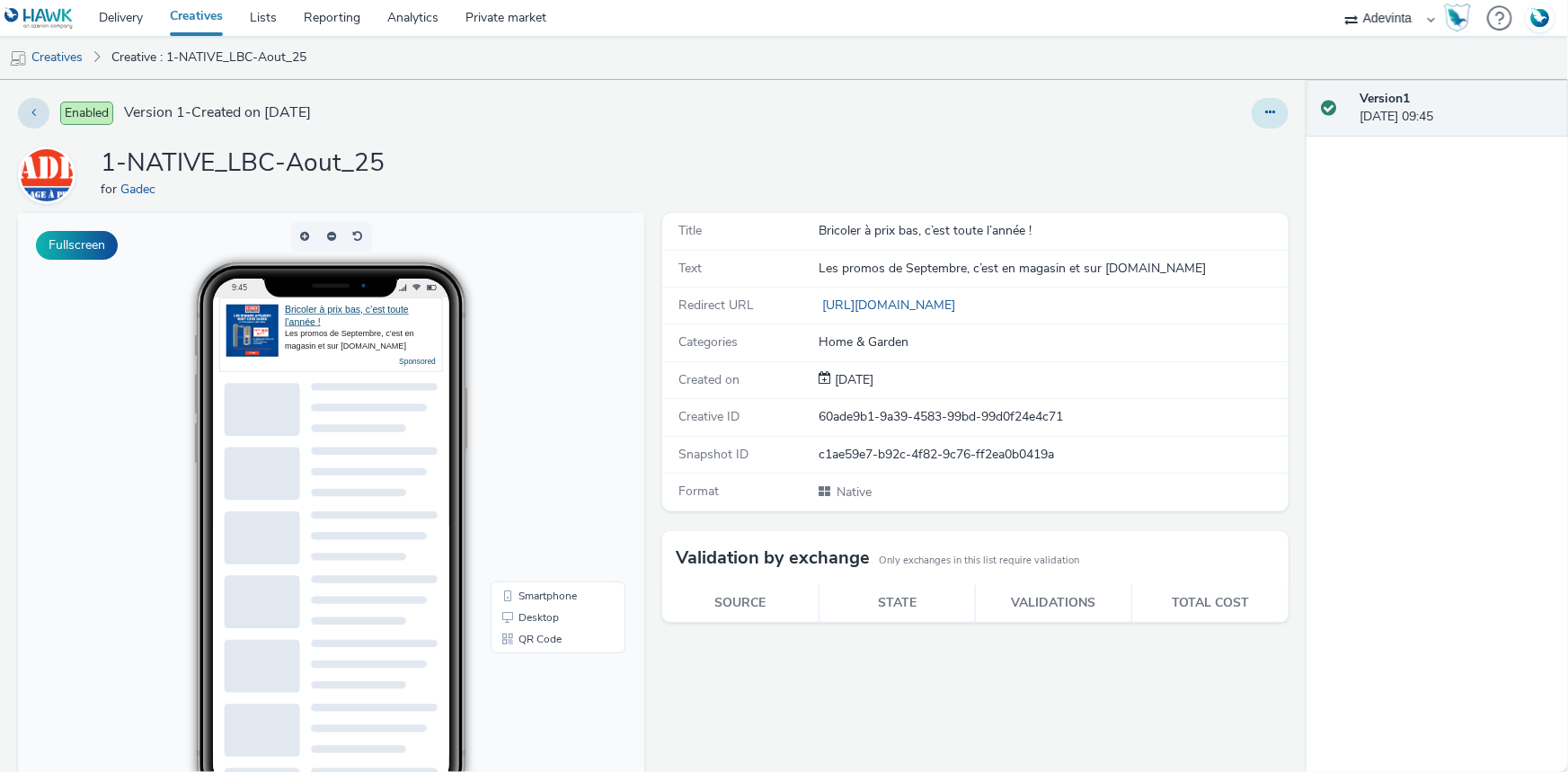
click at [1252, 122] on button at bounding box center [1270, 113] width 37 height 30
click at [1243, 183] on link "Duplicate" at bounding box center [1221, 186] width 134 height 36
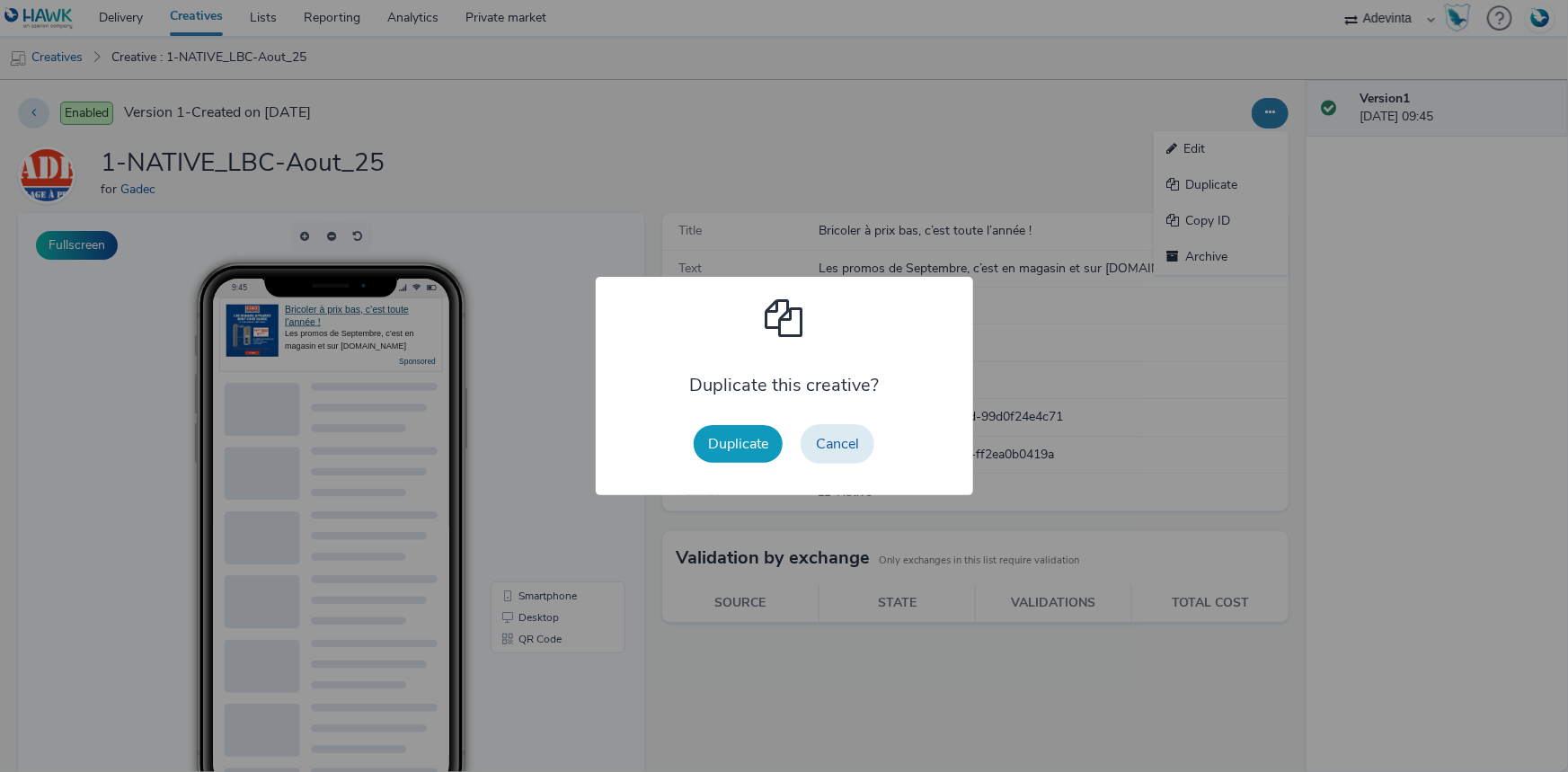
click at [757, 454] on button "Duplicate" at bounding box center [739, 444] width 89 height 38
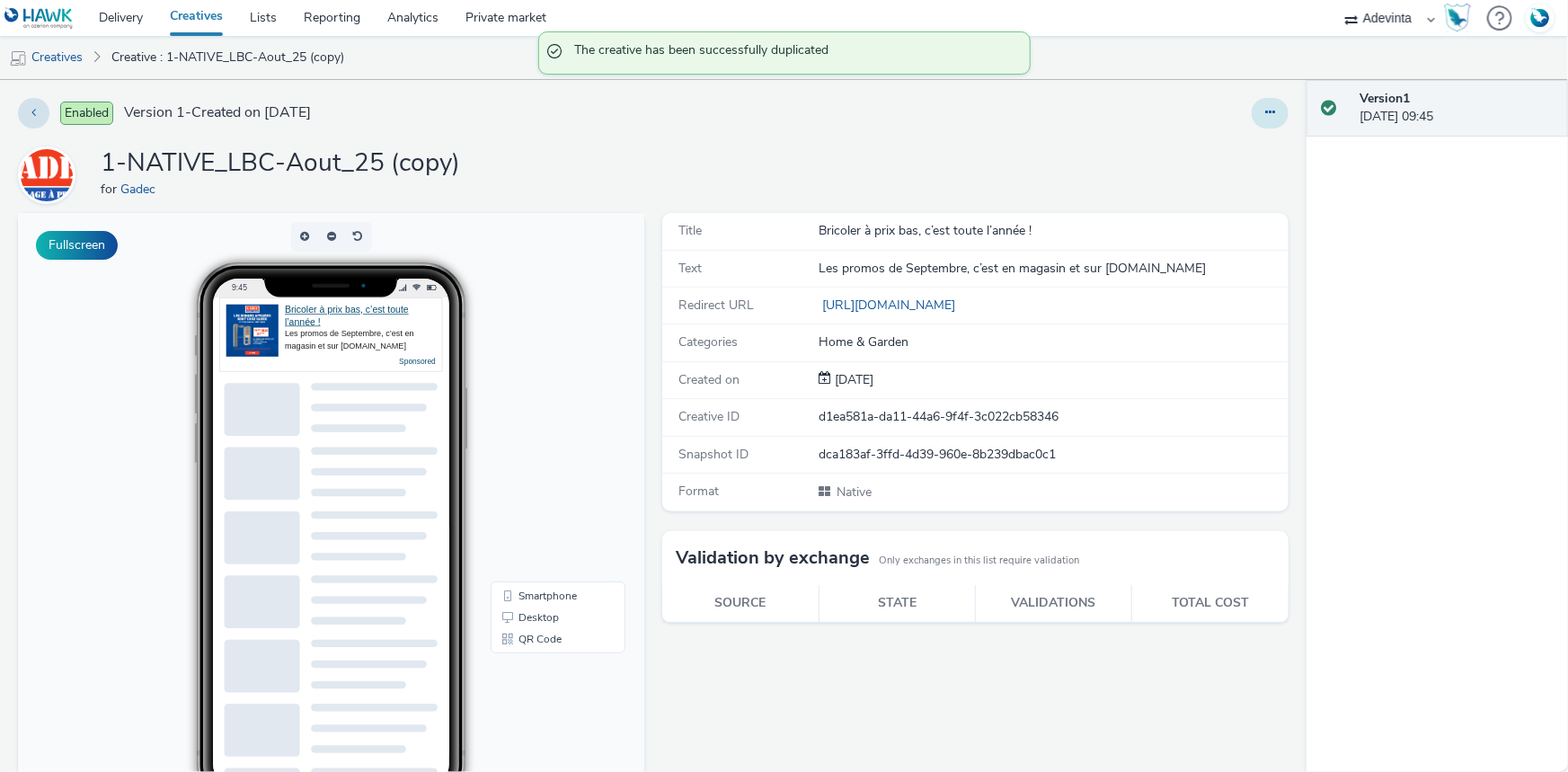
click at [1265, 115] on icon at bounding box center [1270, 112] width 9 height 12
click at [1222, 150] on link "Edit" at bounding box center [1221, 150] width 134 height 36
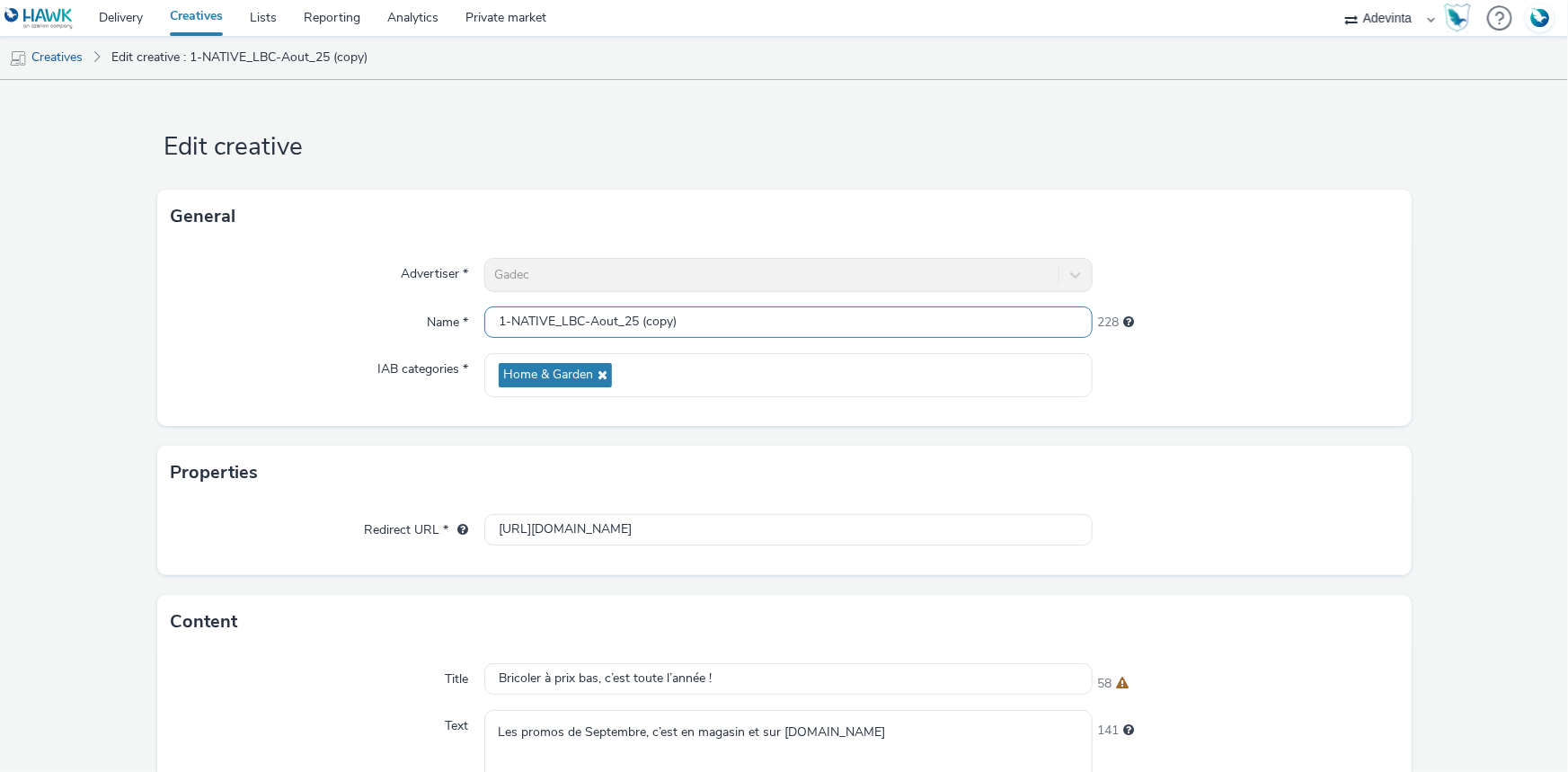
drag, startPoint x: 638, startPoint y: 316, endPoint x: 737, endPoint y: 314, distance: 99.0
click at [737, 314] on input "1-NATIVE_LBC-Aout_25 (copy)" at bounding box center [789, 322] width 608 height 31
click at [500, 322] on input "1-NATIVE_LBC-Aout_25" at bounding box center [789, 322] width 608 height 31
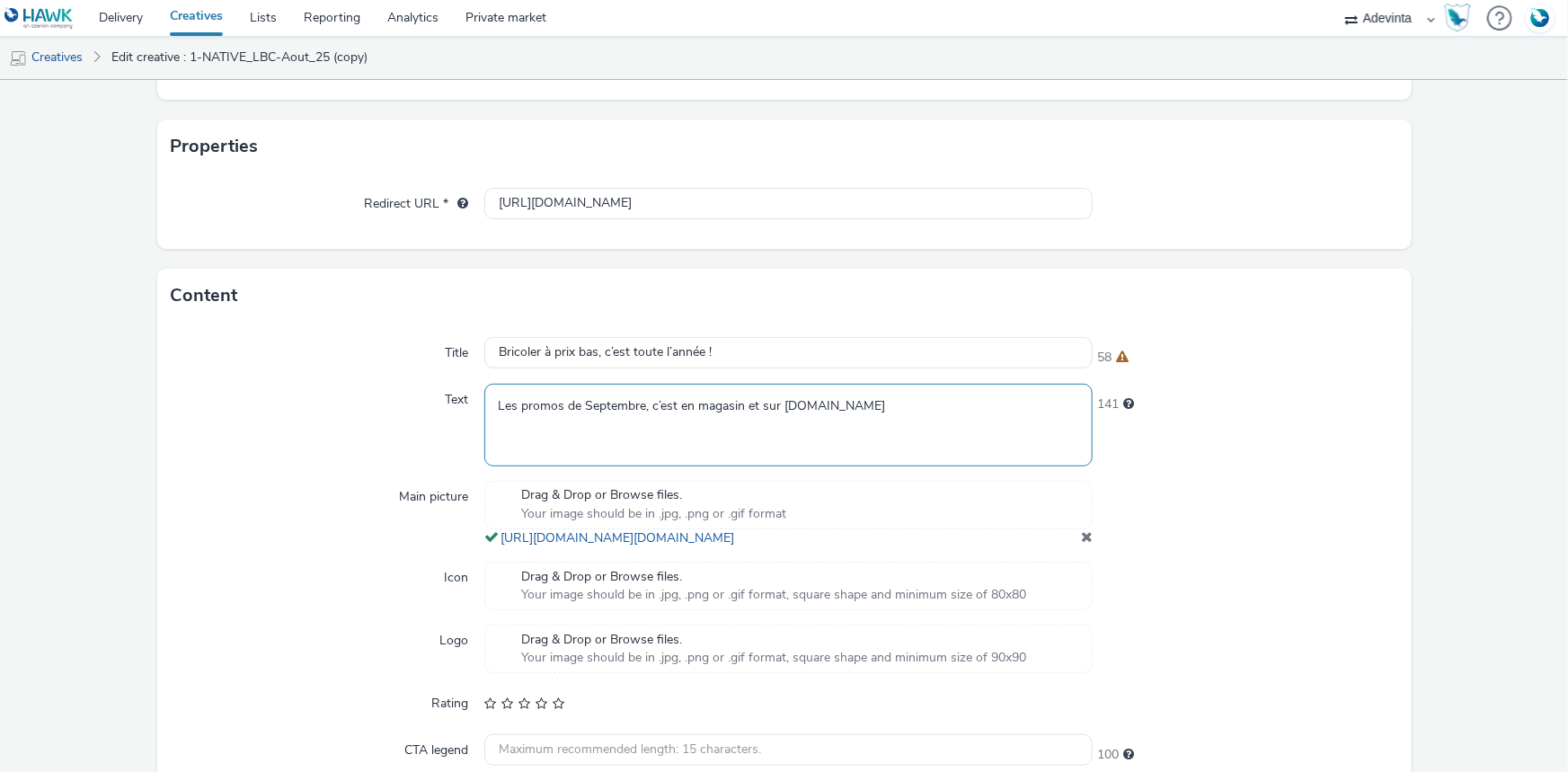
scroll to position [480, 0]
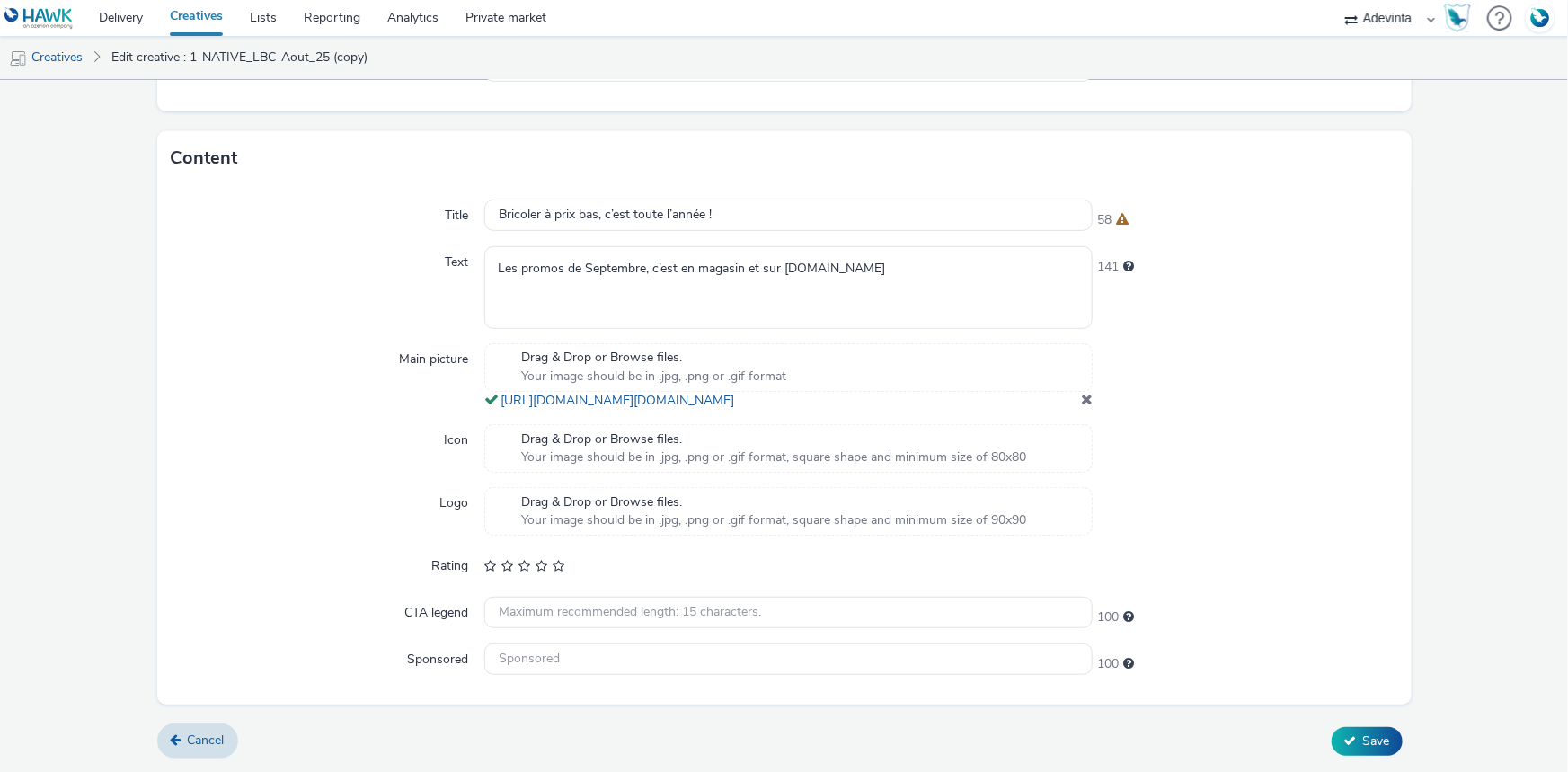
type input "2-NATIVE_LBC-Aout_25"
click at [1081, 397] on span at bounding box center [1087, 399] width 11 height 14
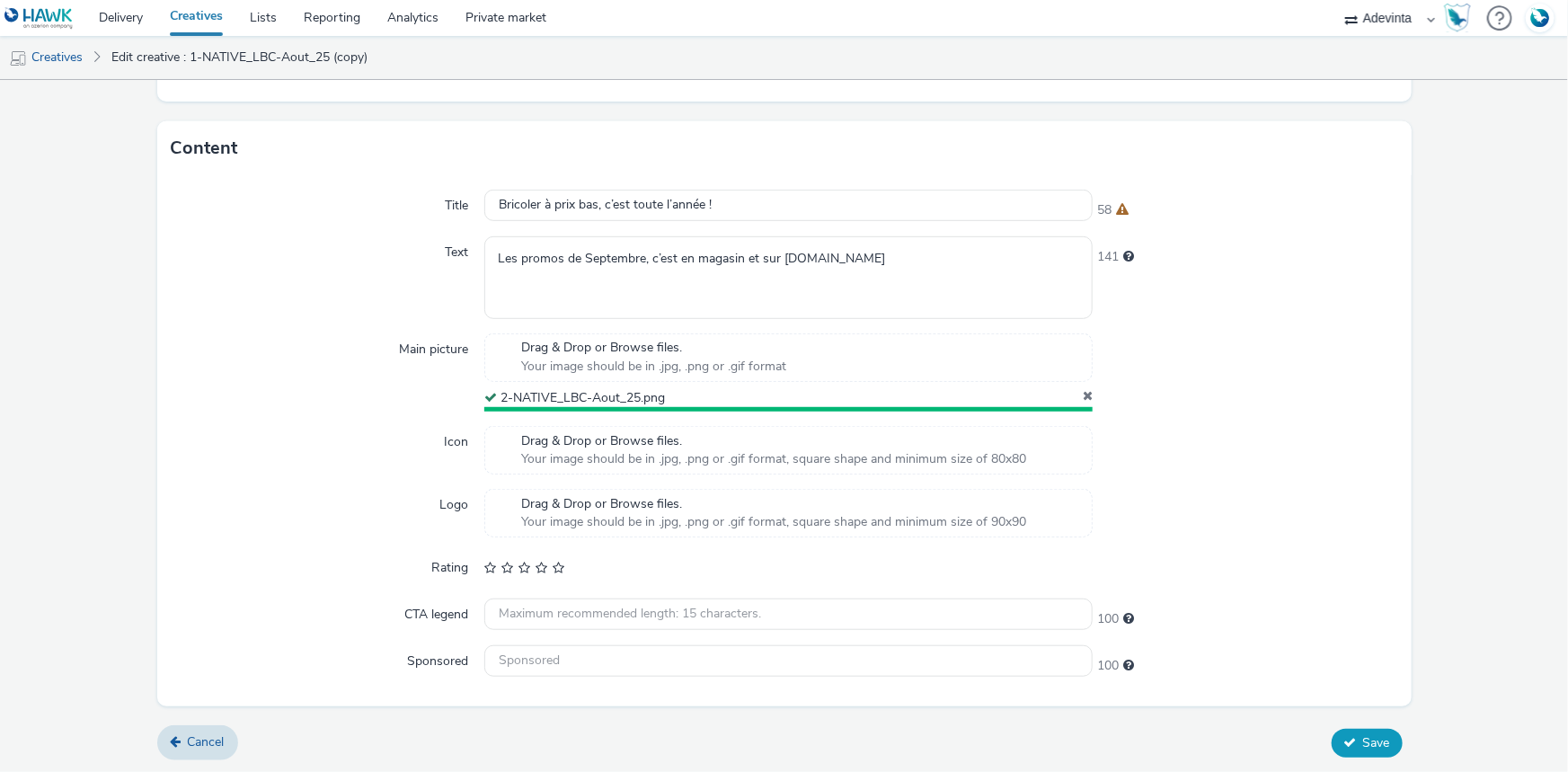
scroll to position [469, 0]
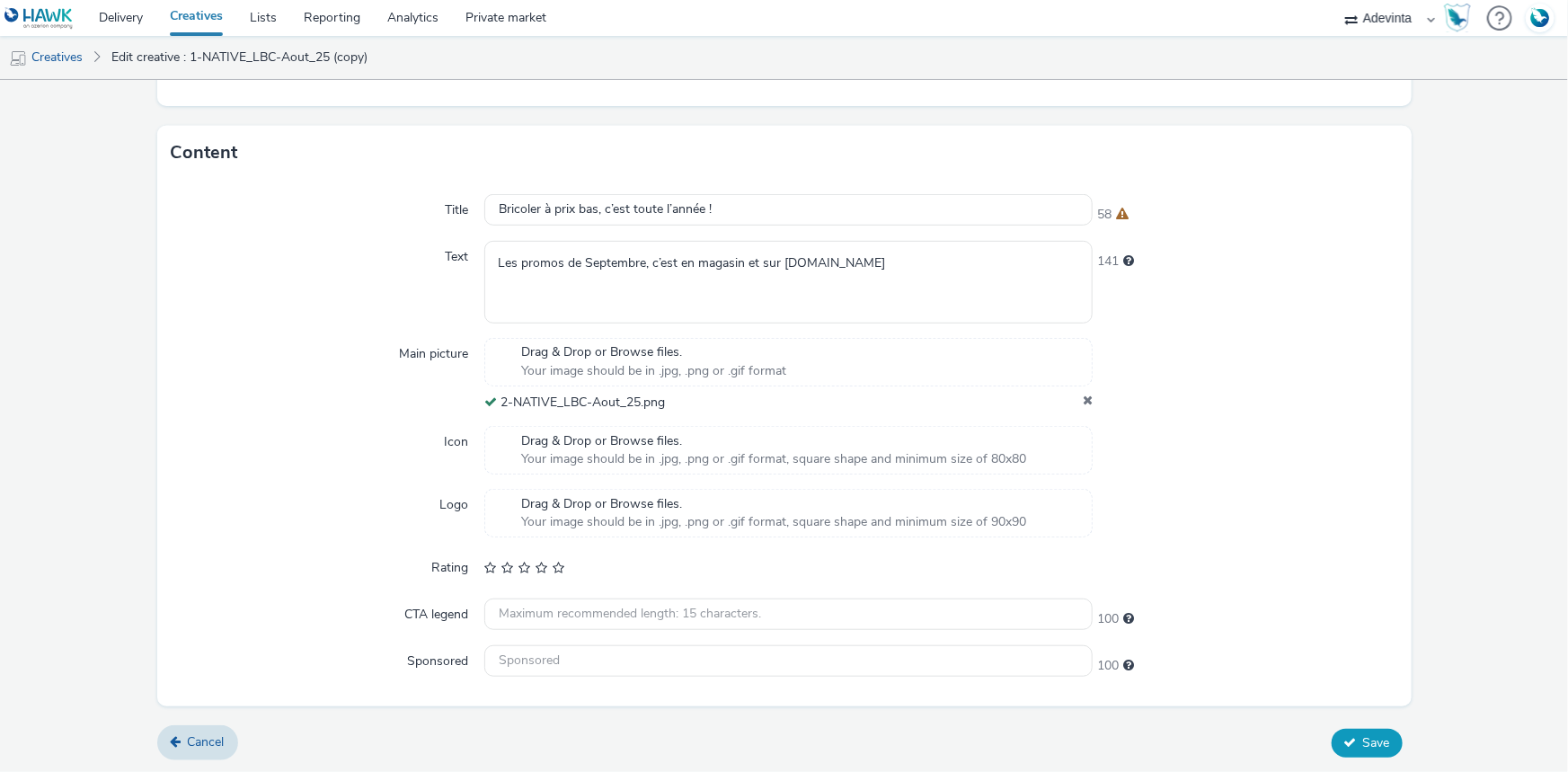
click at [1380, 743] on button "Save" at bounding box center [1366, 744] width 71 height 28
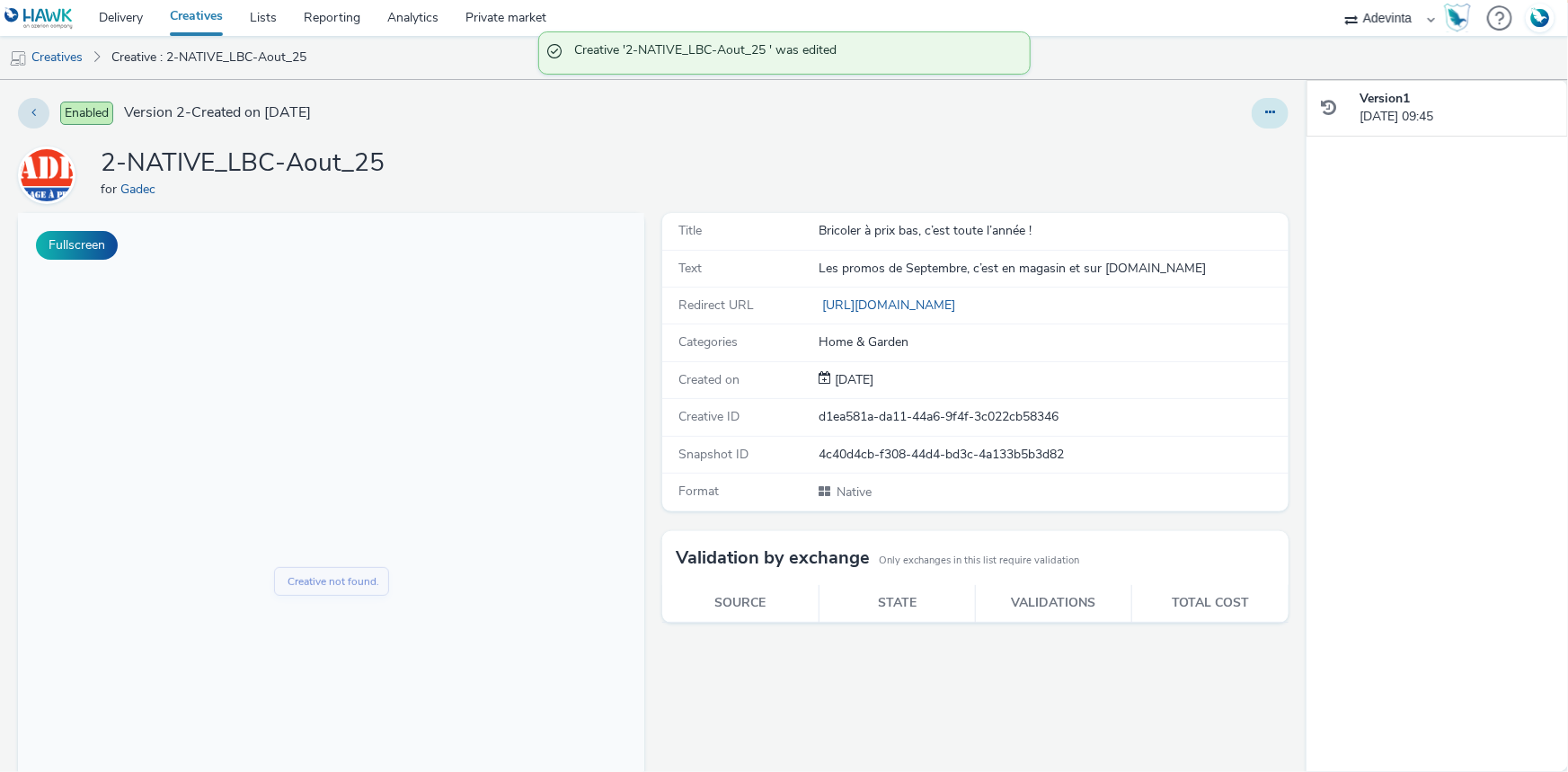
click at [1256, 127] on button at bounding box center [1270, 113] width 37 height 30
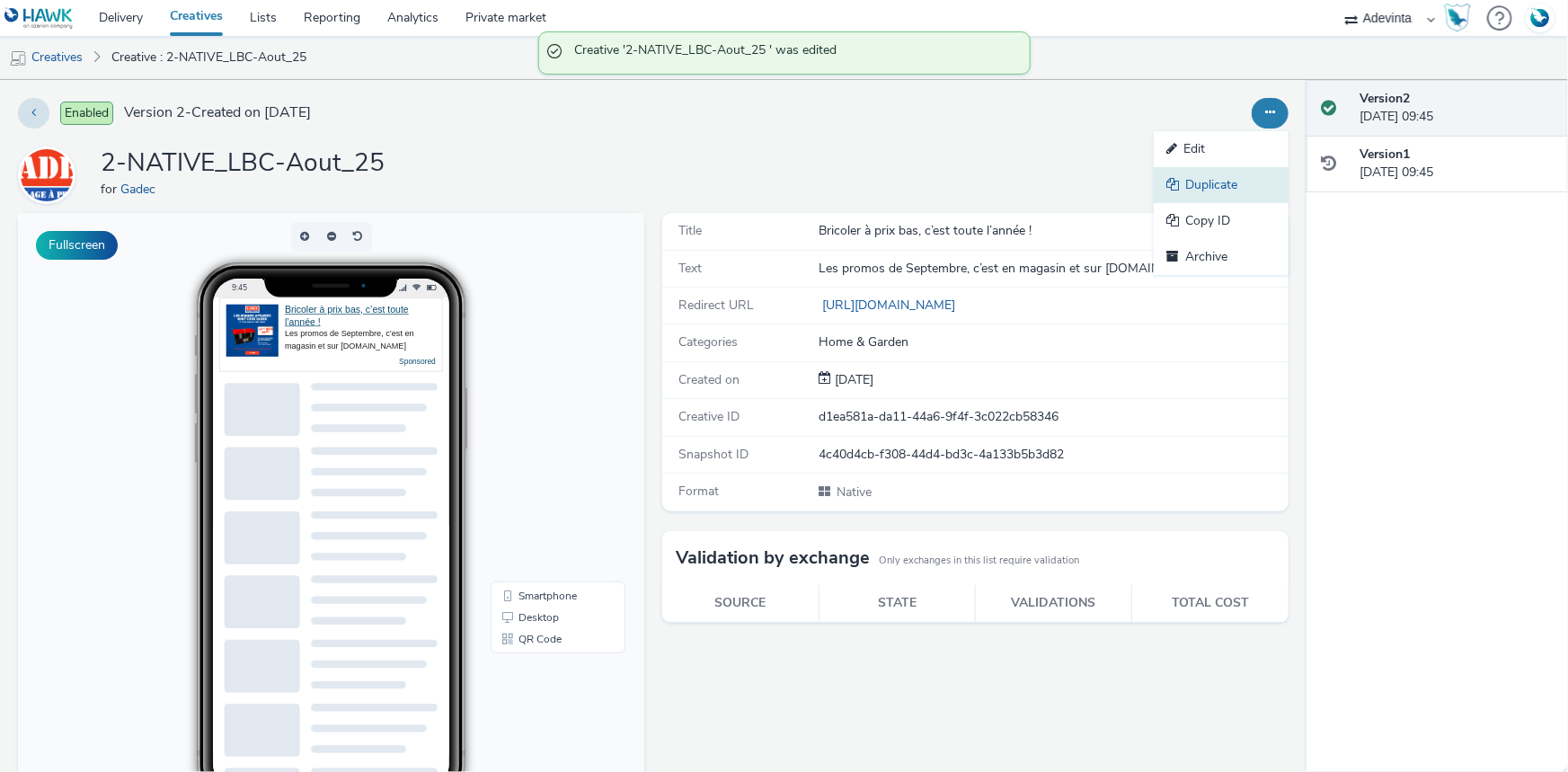
click at [1220, 188] on link "Duplicate" at bounding box center [1221, 186] width 134 height 36
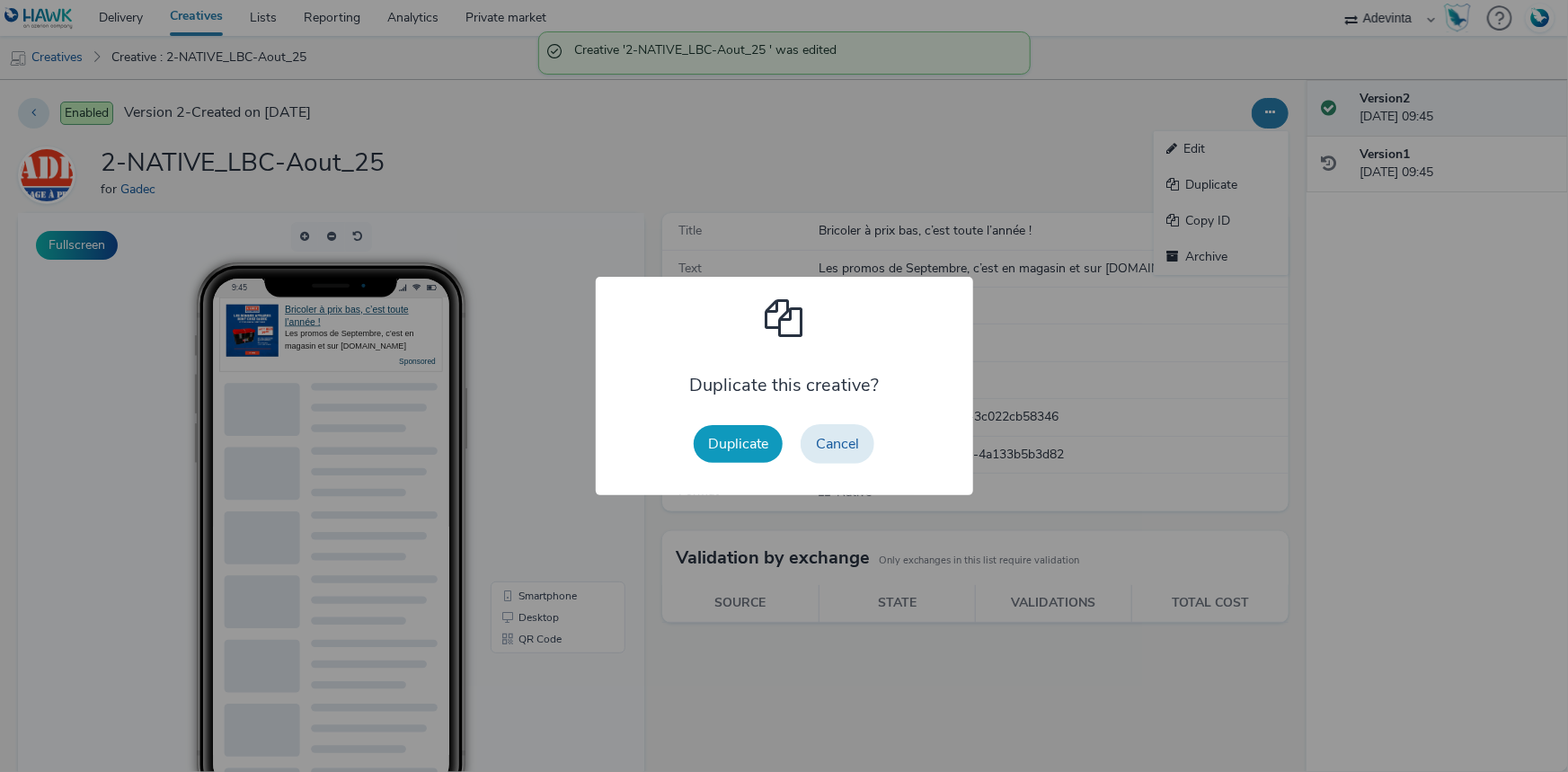
click at [751, 440] on button "Duplicate" at bounding box center [739, 444] width 89 height 38
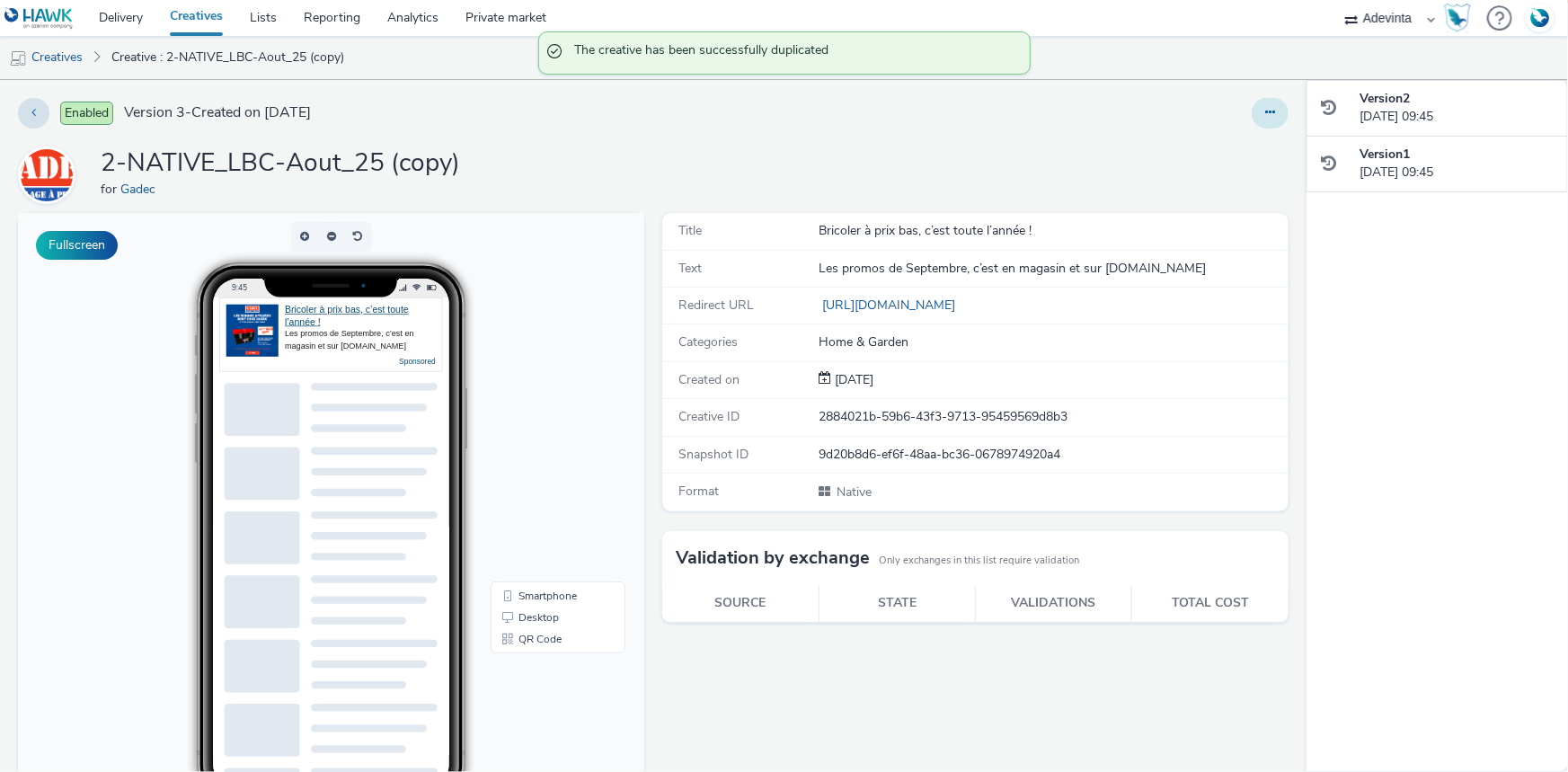
click at [1264, 100] on button at bounding box center [1270, 113] width 37 height 30
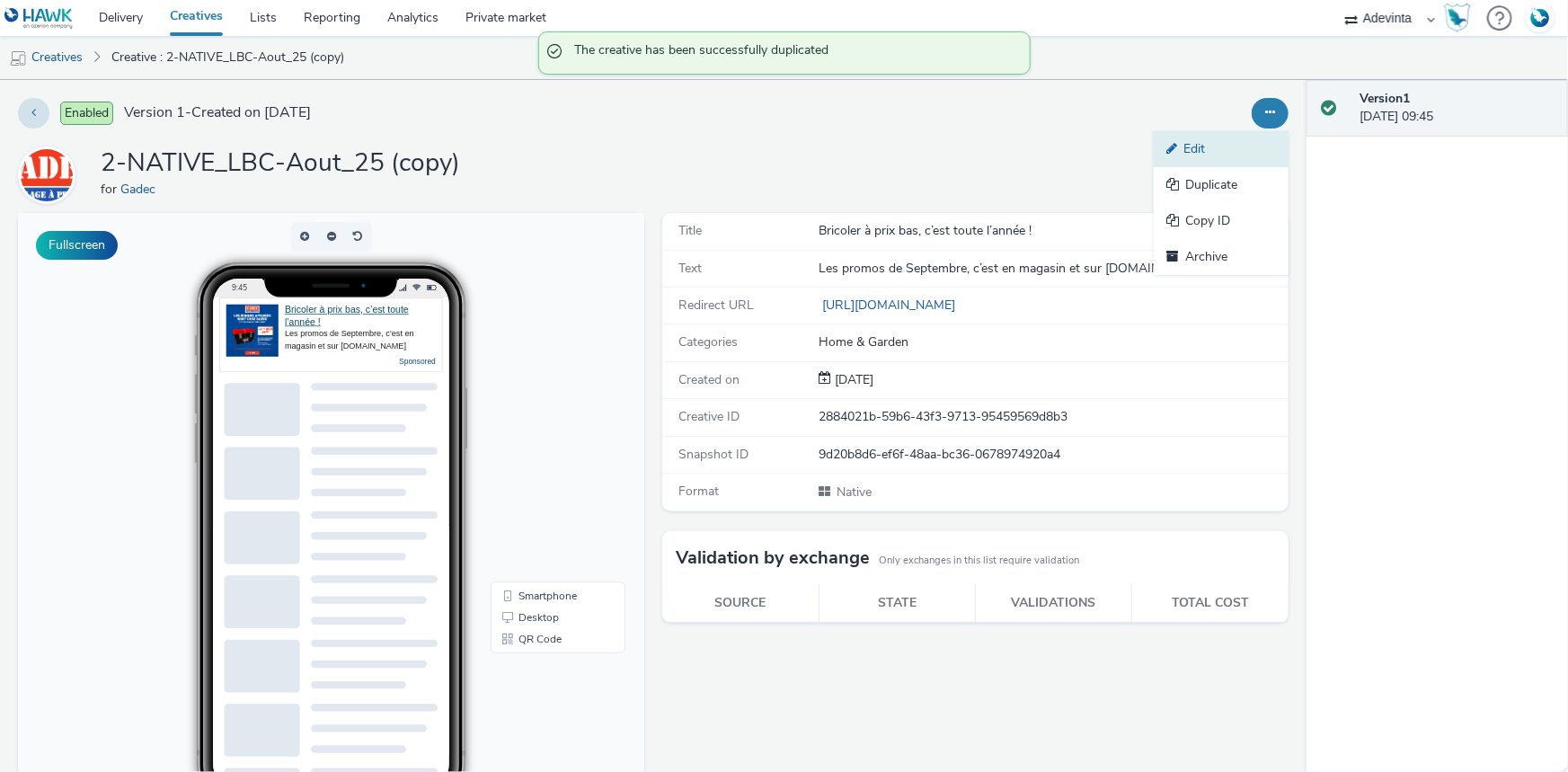
click at [1169, 143] on icon at bounding box center [1175, 148] width 17 height 12
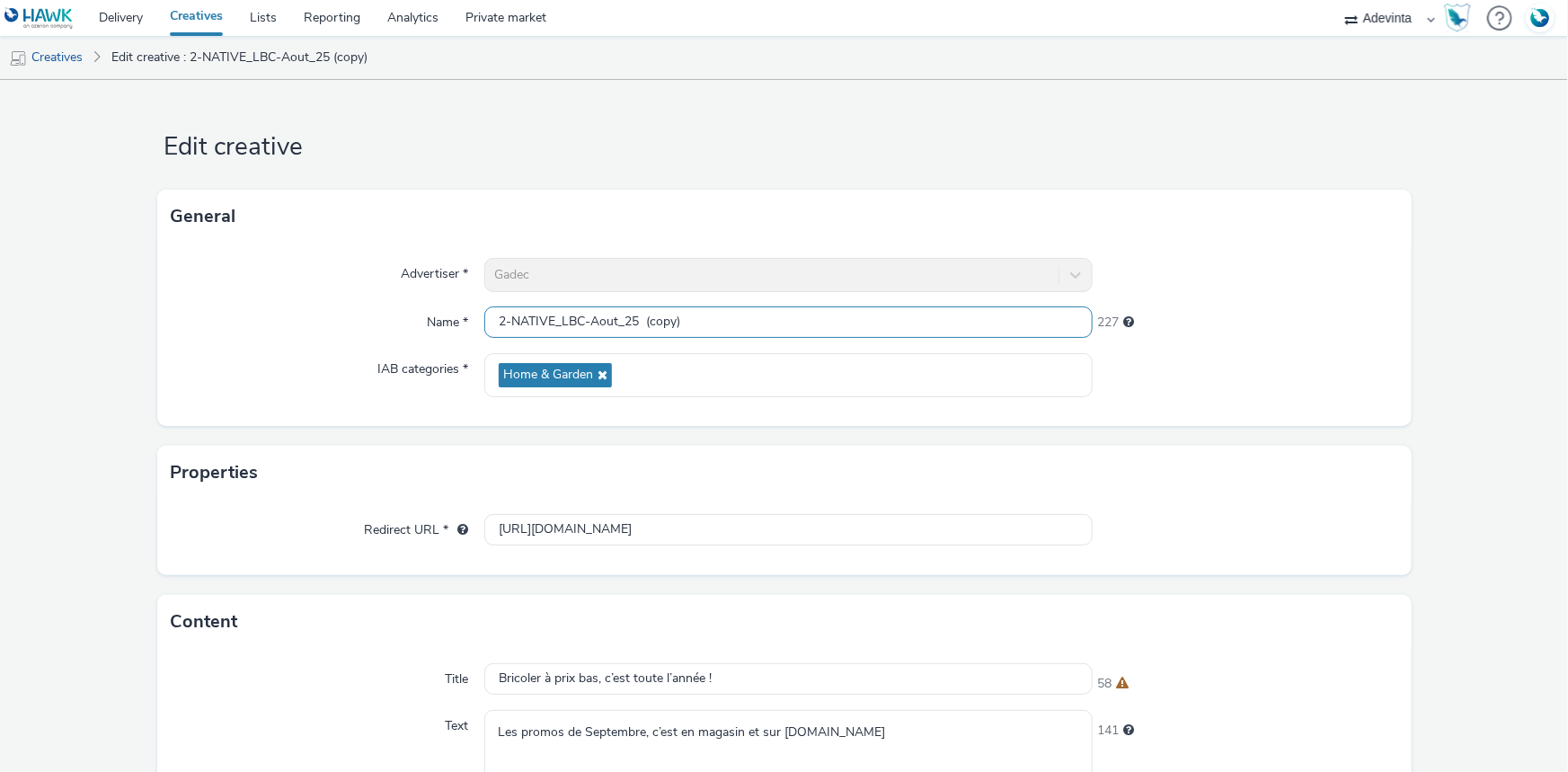
drag, startPoint x: 498, startPoint y: 321, endPoint x: 397, endPoint y: 339, distance: 102.6
click at [397, 339] on div "Advertiser * Gadec Name * 2-NATIVE_LBC-Aout_25 (copy) 227 IAB categories * Home…" at bounding box center [784, 334] width 1255 height 183
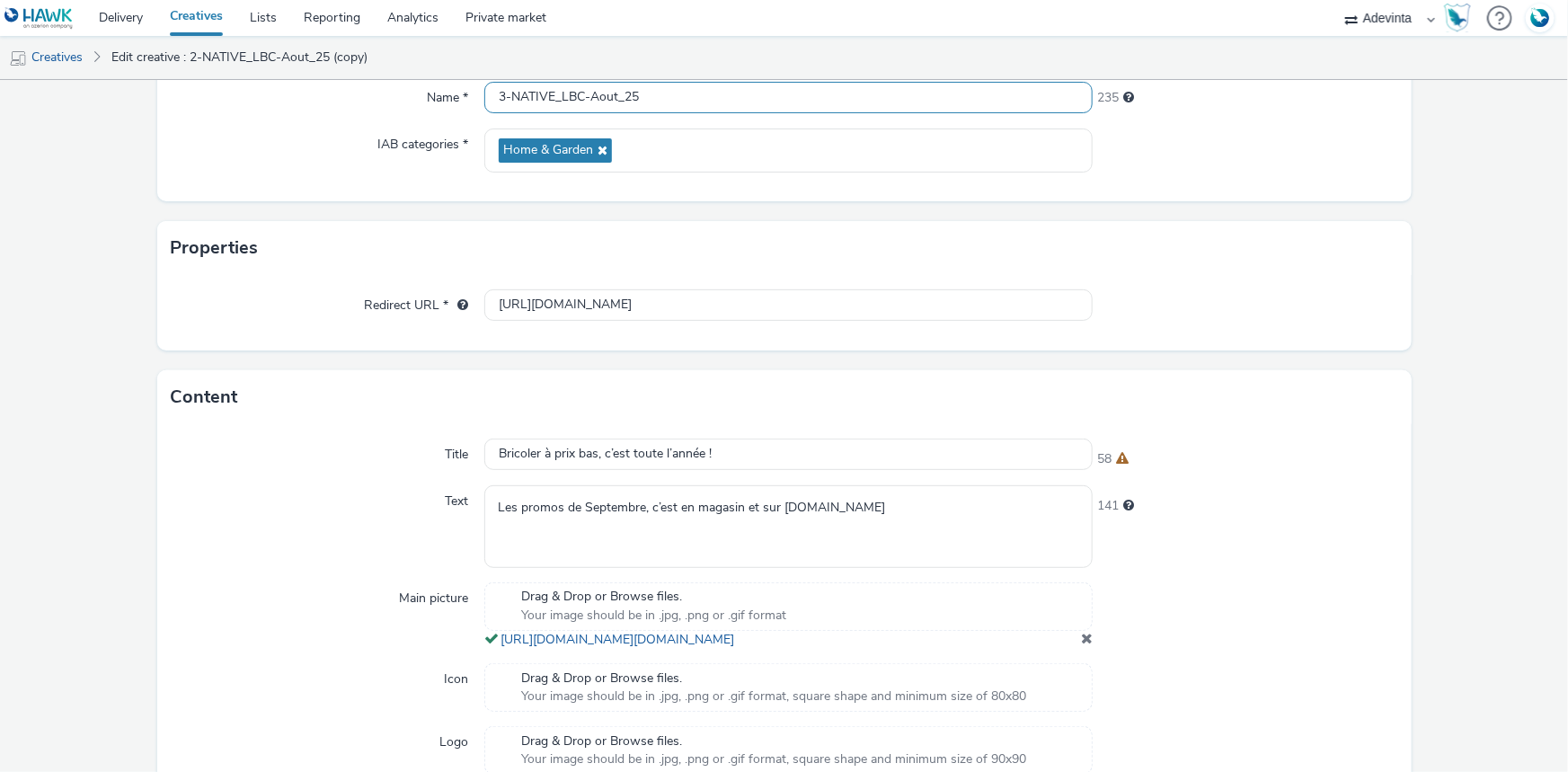
scroll to position [408, 0]
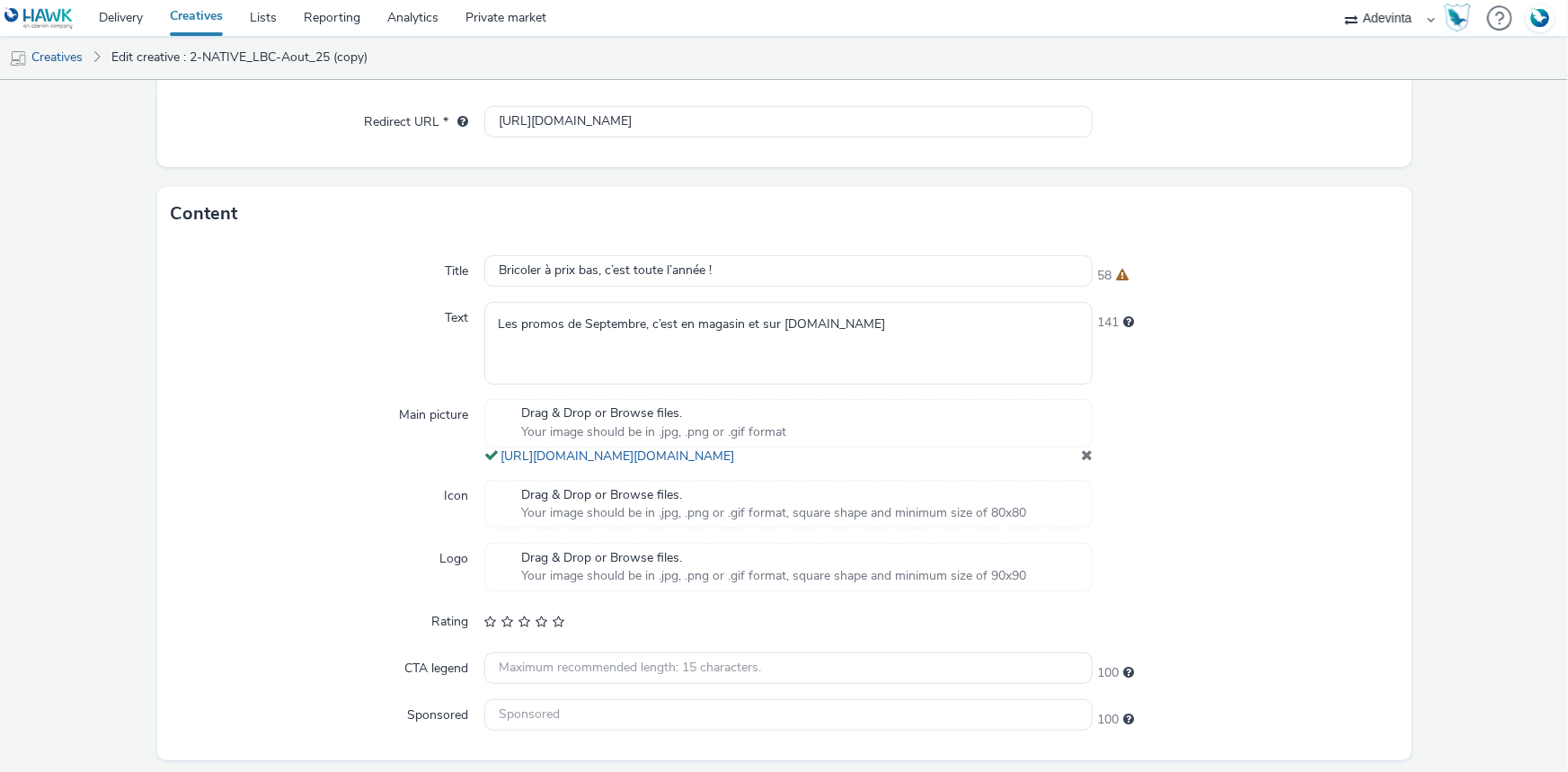
type input "3-NATIVE_LBC-Aout_25"
click at [1068, 466] on div "Drag & Drop or Browse files. Your image should be in .jpg, .png or .gif format …" at bounding box center [789, 432] width 608 height 66
click at [1081, 462] on span at bounding box center [1087, 455] width 11 height 14
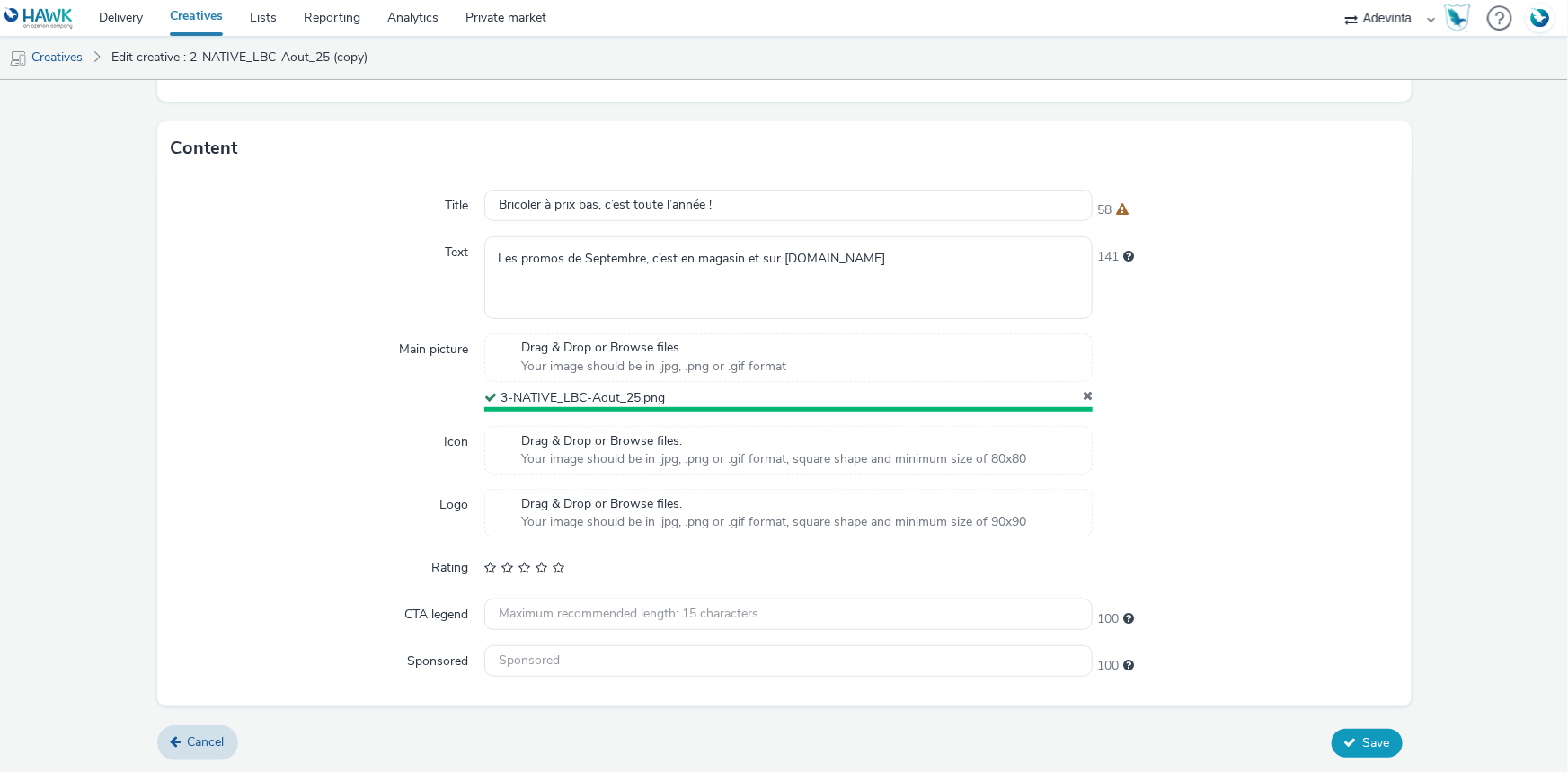
scroll to position [469, 0]
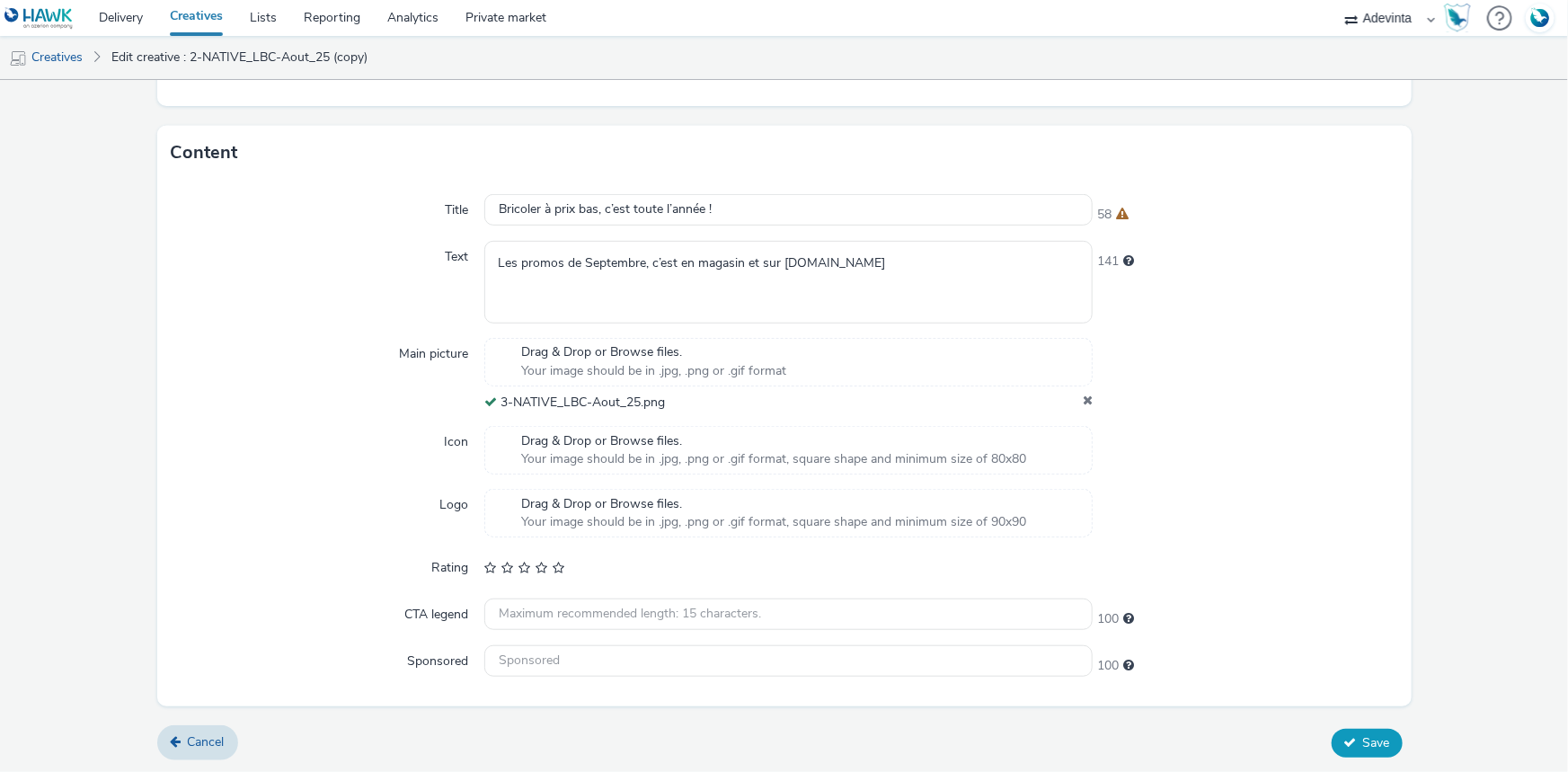
click at [1363, 744] on span "Save" at bounding box center [1377, 743] width 27 height 17
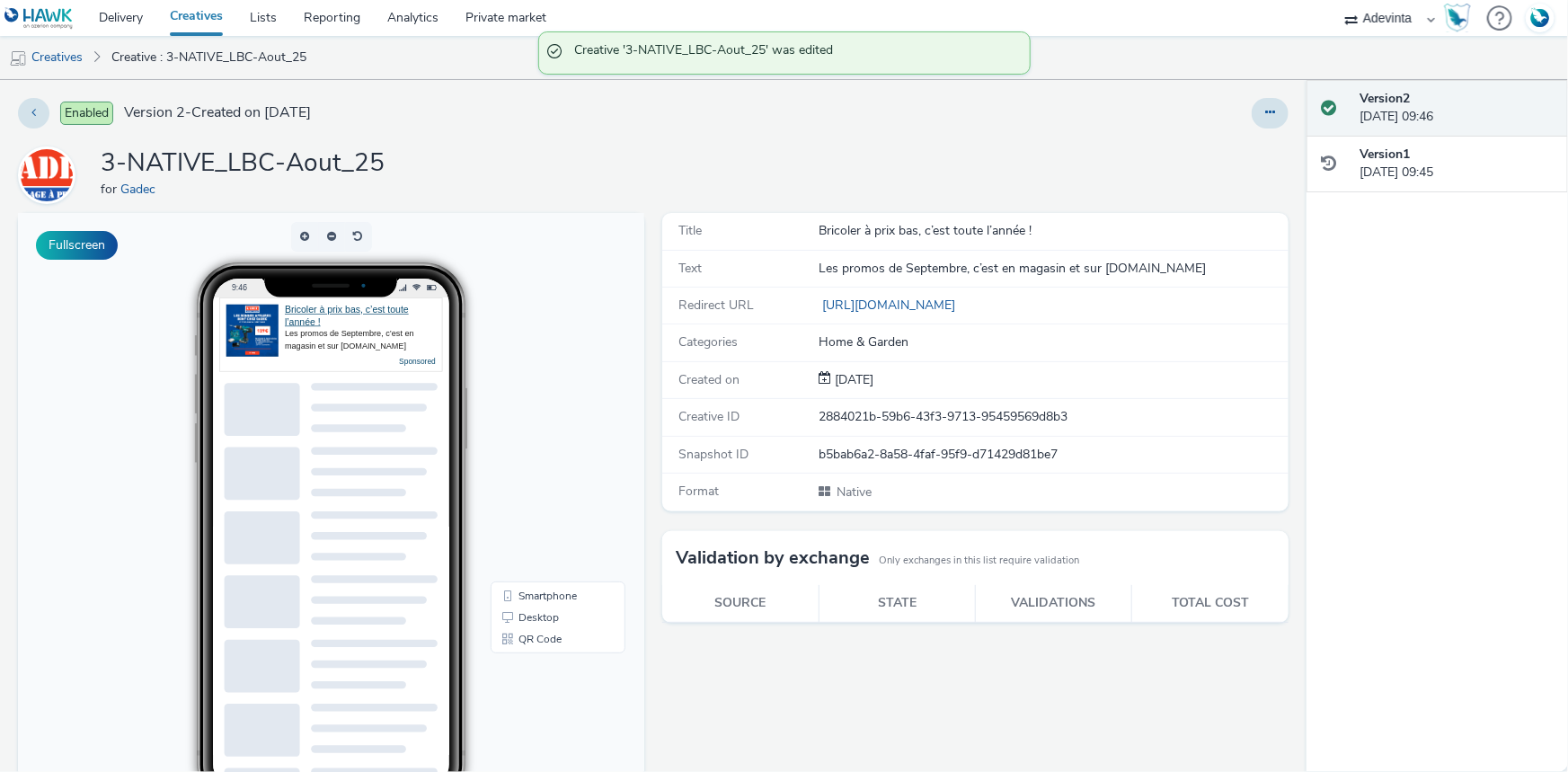
click at [1276, 106] on div "Enabled Version 2 - Created on 25 August 2025 3-NATIVE_LBC-Aout_25 for Gadec Fu…" at bounding box center [653, 425] width 1307 height 692
click at [1252, 117] on button at bounding box center [1270, 113] width 37 height 30
click at [1240, 176] on link "Duplicate" at bounding box center [1221, 186] width 134 height 36
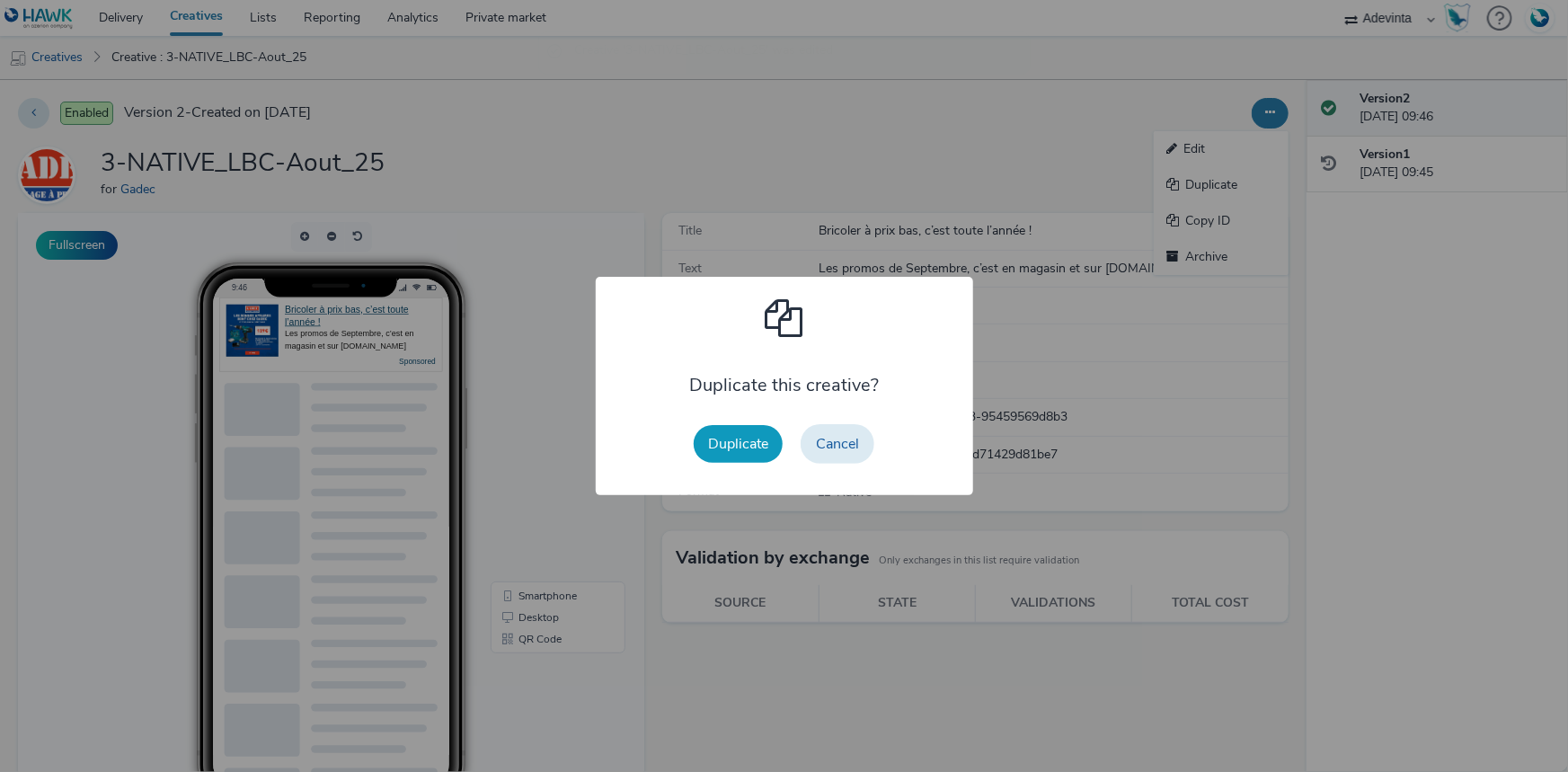
click at [698, 431] on button "Duplicate" at bounding box center [739, 444] width 89 height 38
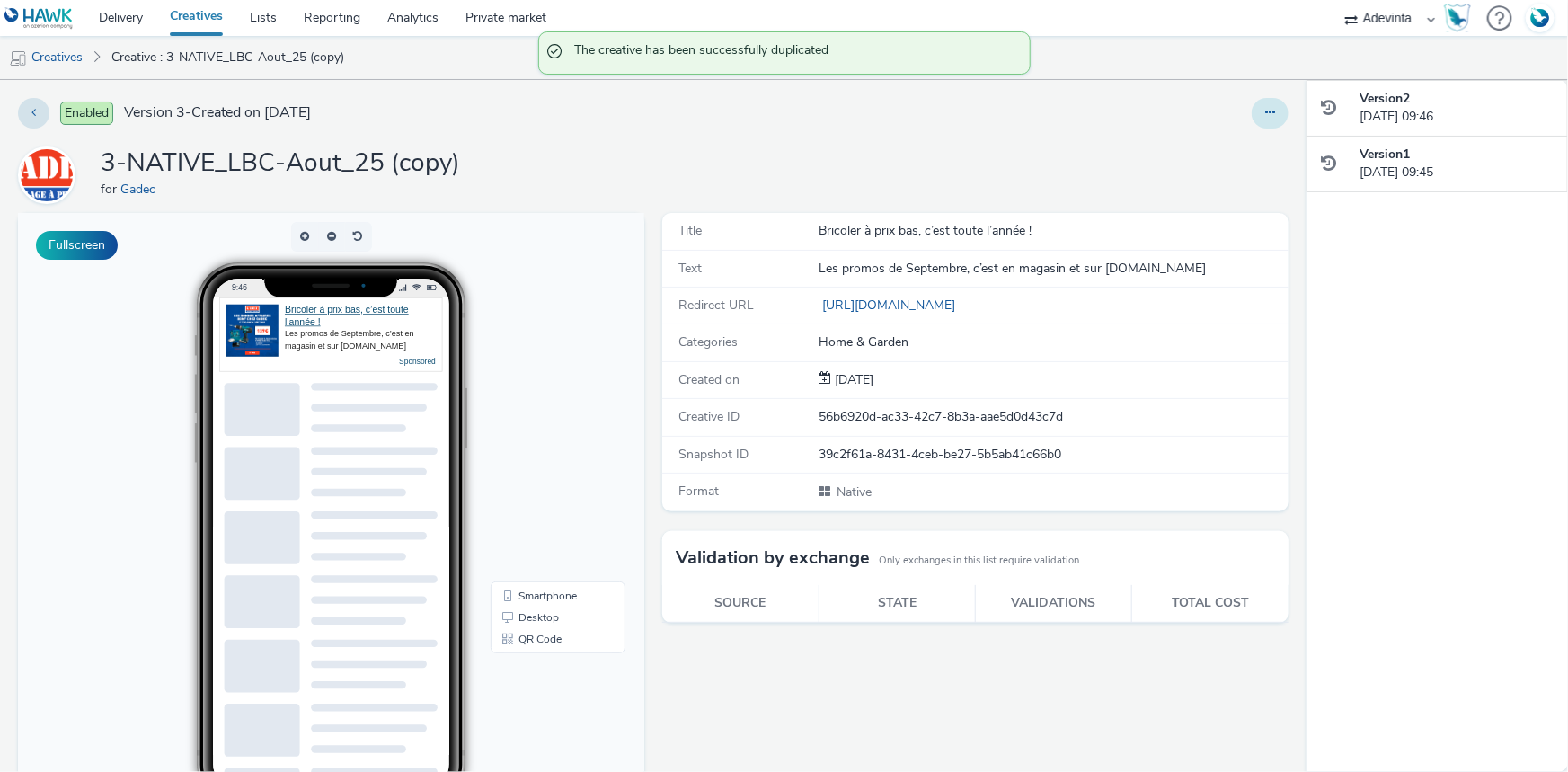
click at [1252, 107] on button at bounding box center [1270, 113] width 37 height 30
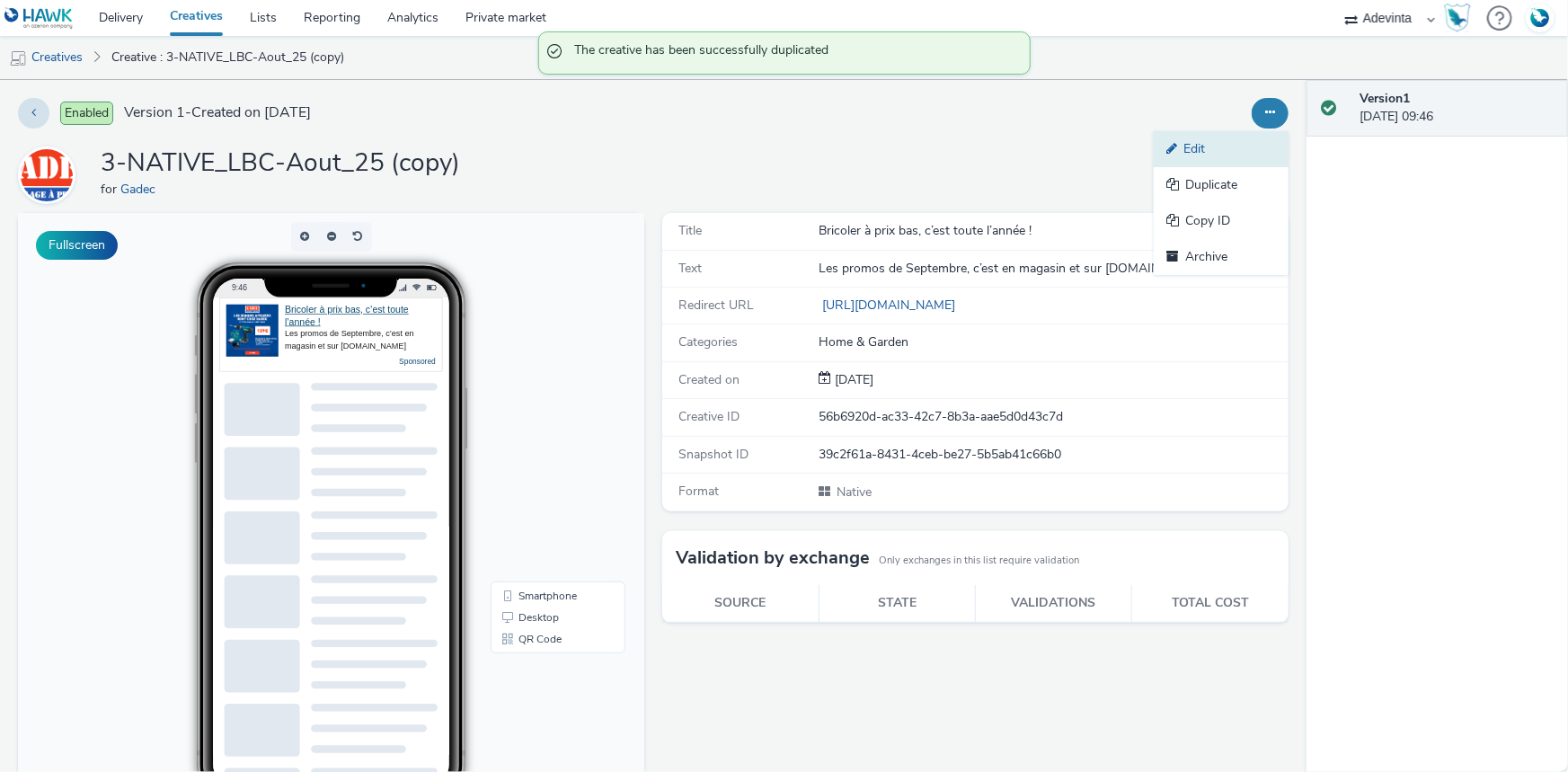
click at [1235, 156] on link "Edit" at bounding box center [1221, 150] width 134 height 36
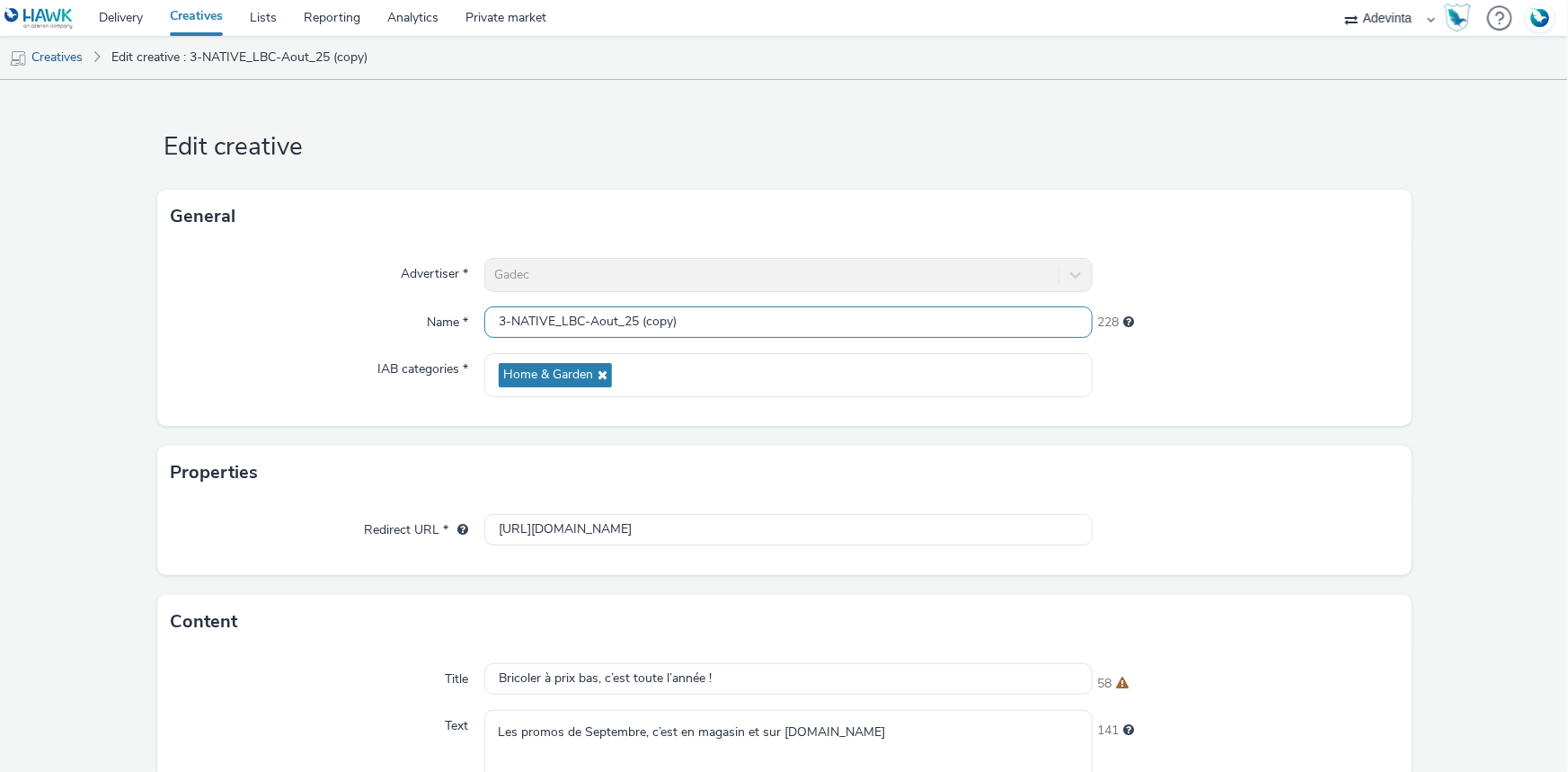
drag, startPoint x: 500, startPoint y: 319, endPoint x: 455, endPoint y: 331, distance: 46.6
click at [455, 331] on div "Name * 3-NATIVE_LBC-Aout_25 (copy) 228" at bounding box center [784, 323] width 1225 height 32
drag, startPoint x: 739, startPoint y: 330, endPoint x: 635, endPoint y: 330, distance: 104.0
click at [635, 330] on input "4-NATIVE_LBC-Aout_25 (copy)" at bounding box center [789, 322] width 608 height 31
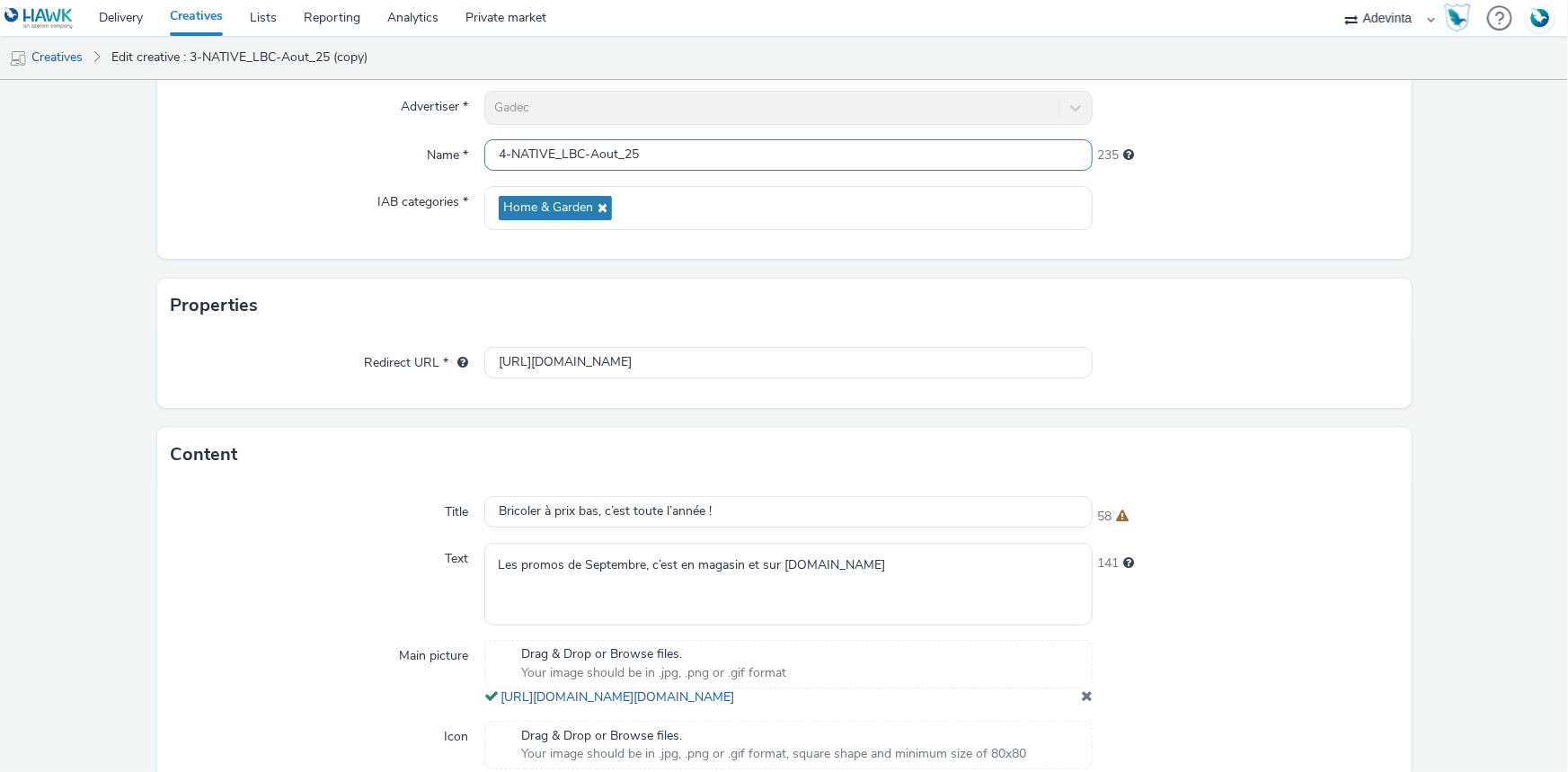
scroll to position [480, 0]
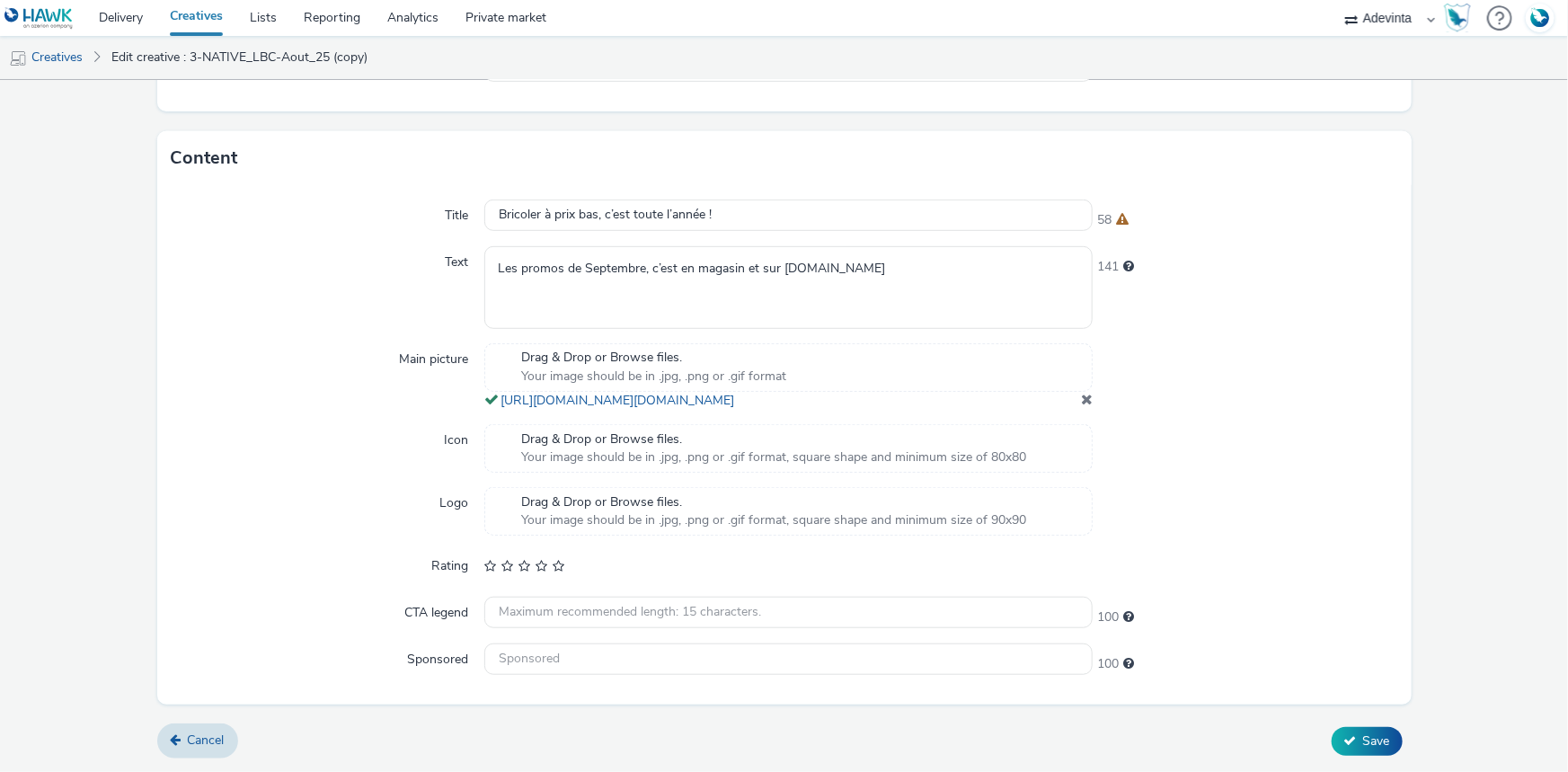
type input "4-NATIVE_LBC-Aout_25"
click at [1081, 397] on span at bounding box center [1087, 399] width 11 height 14
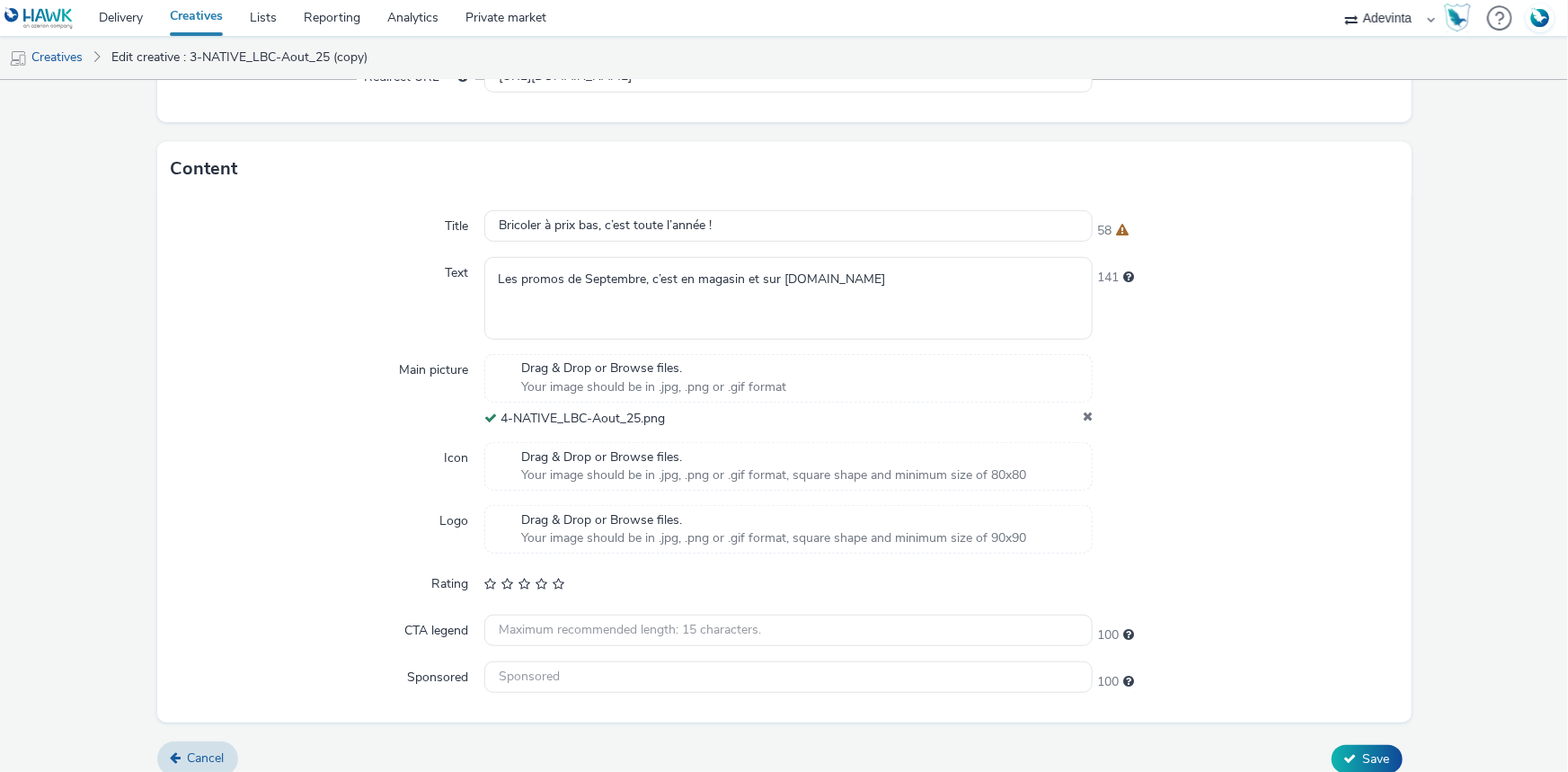
scroll to position [468, 0]
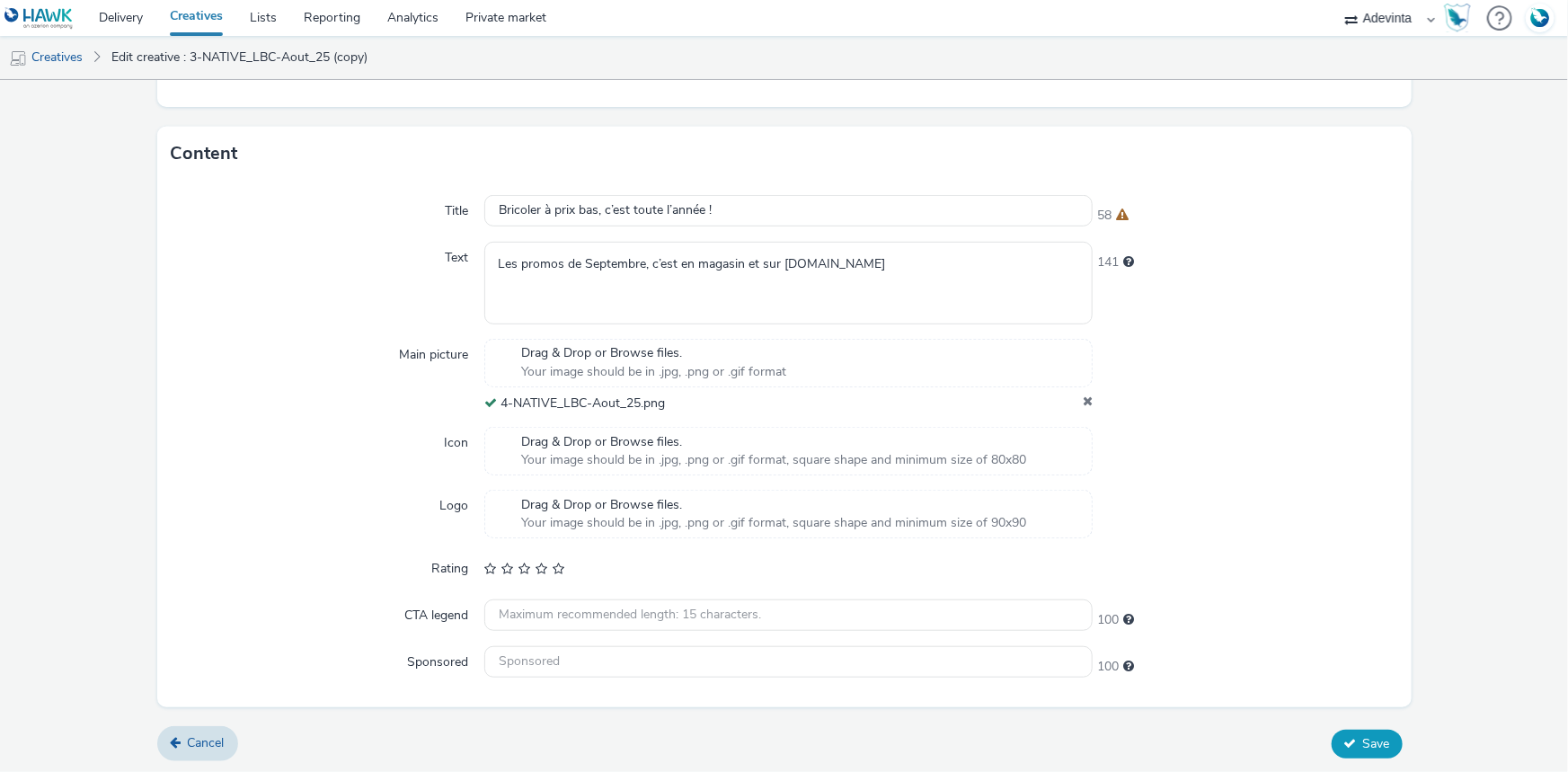
click at [1366, 745] on span "Save" at bounding box center [1377, 744] width 27 height 17
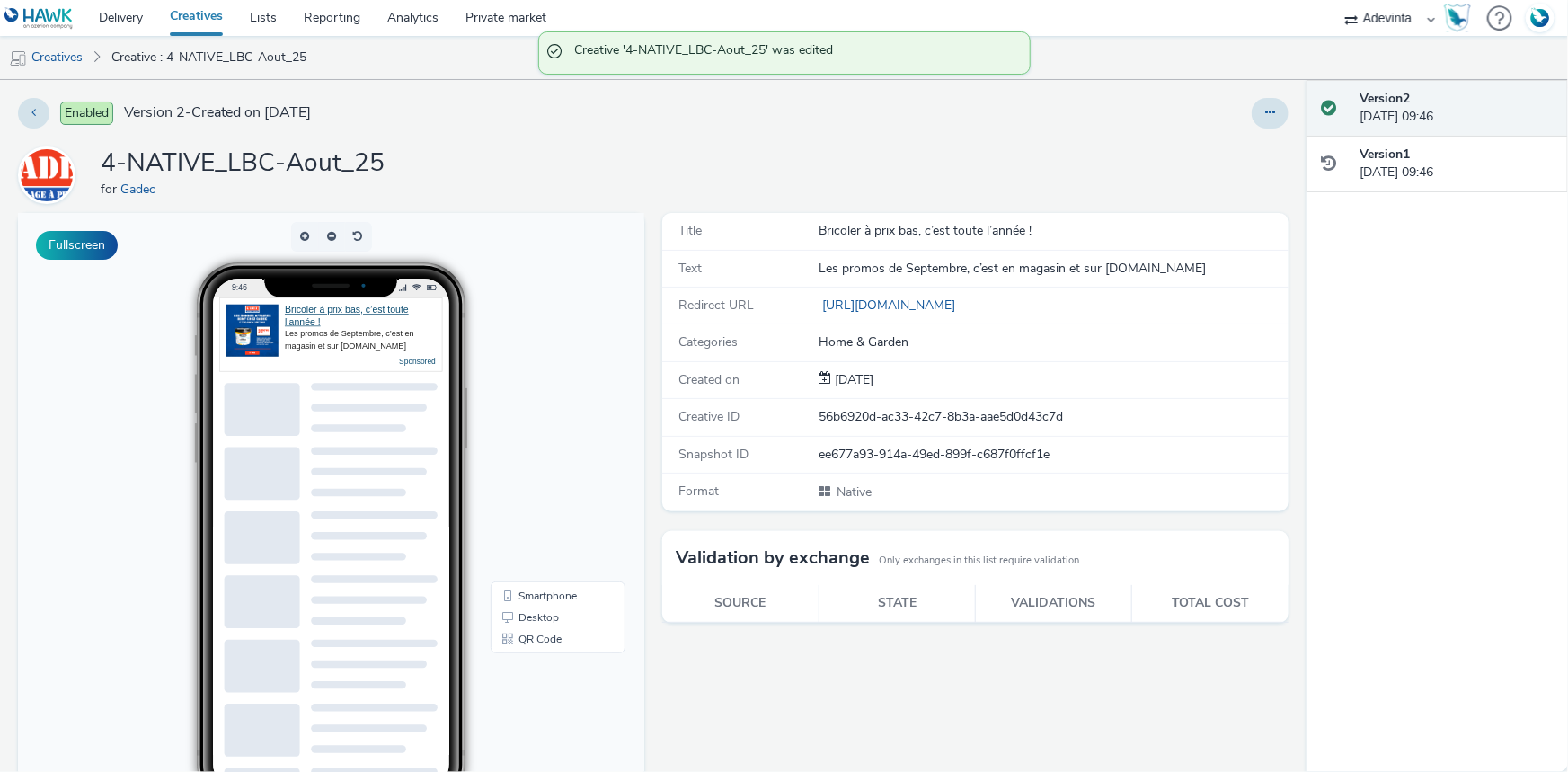
click at [37, 30] on link at bounding box center [43, 18] width 85 height 36
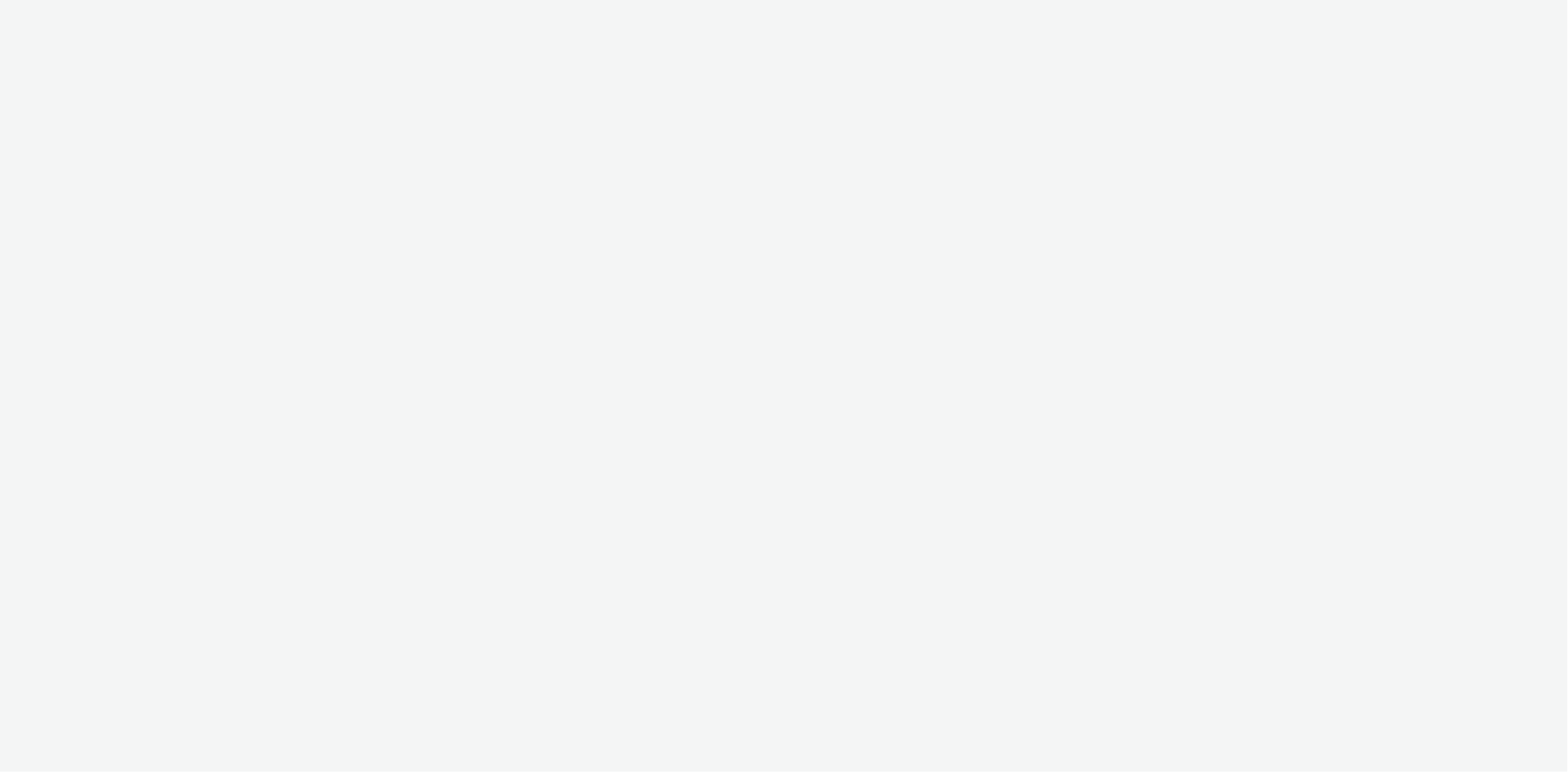
select select "a4655d9c-cd96-449f-b9a3-d2b0c2744250"
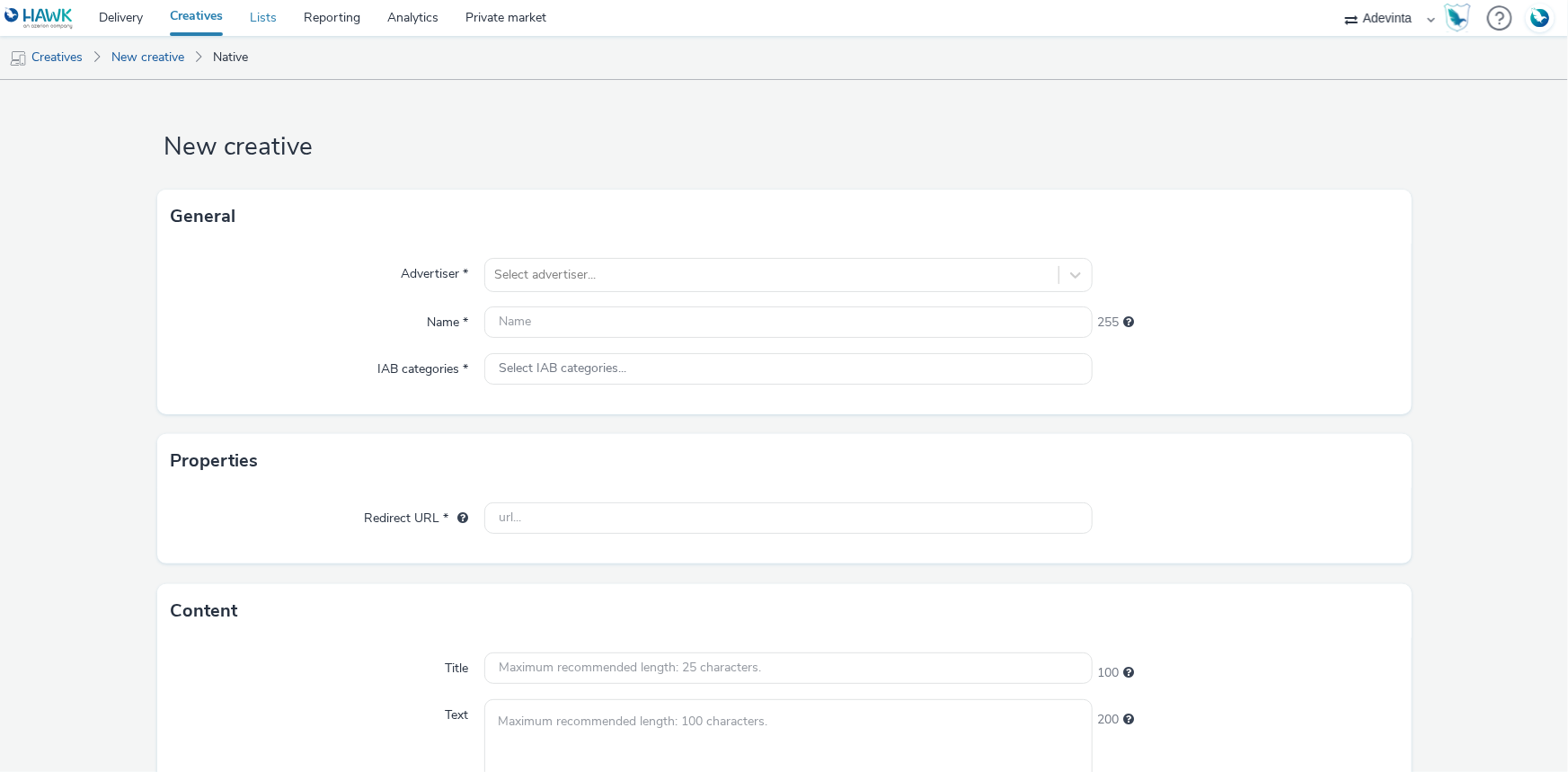
click at [273, 25] on link "Lists" at bounding box center [263, 18] width 54 height 36
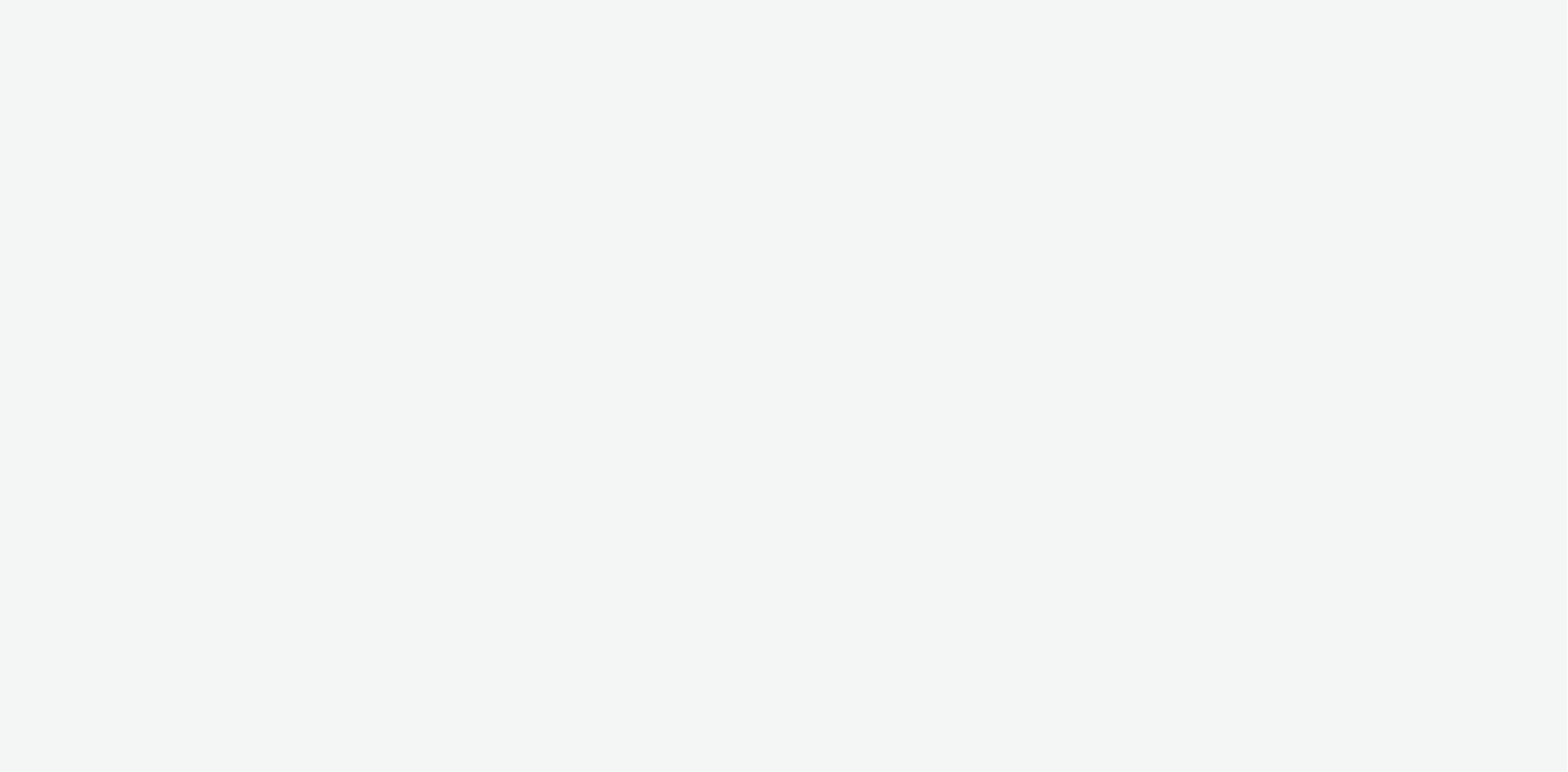
select select "a4655d9c-cd96-449f-b9a3-d2b0c2744250"
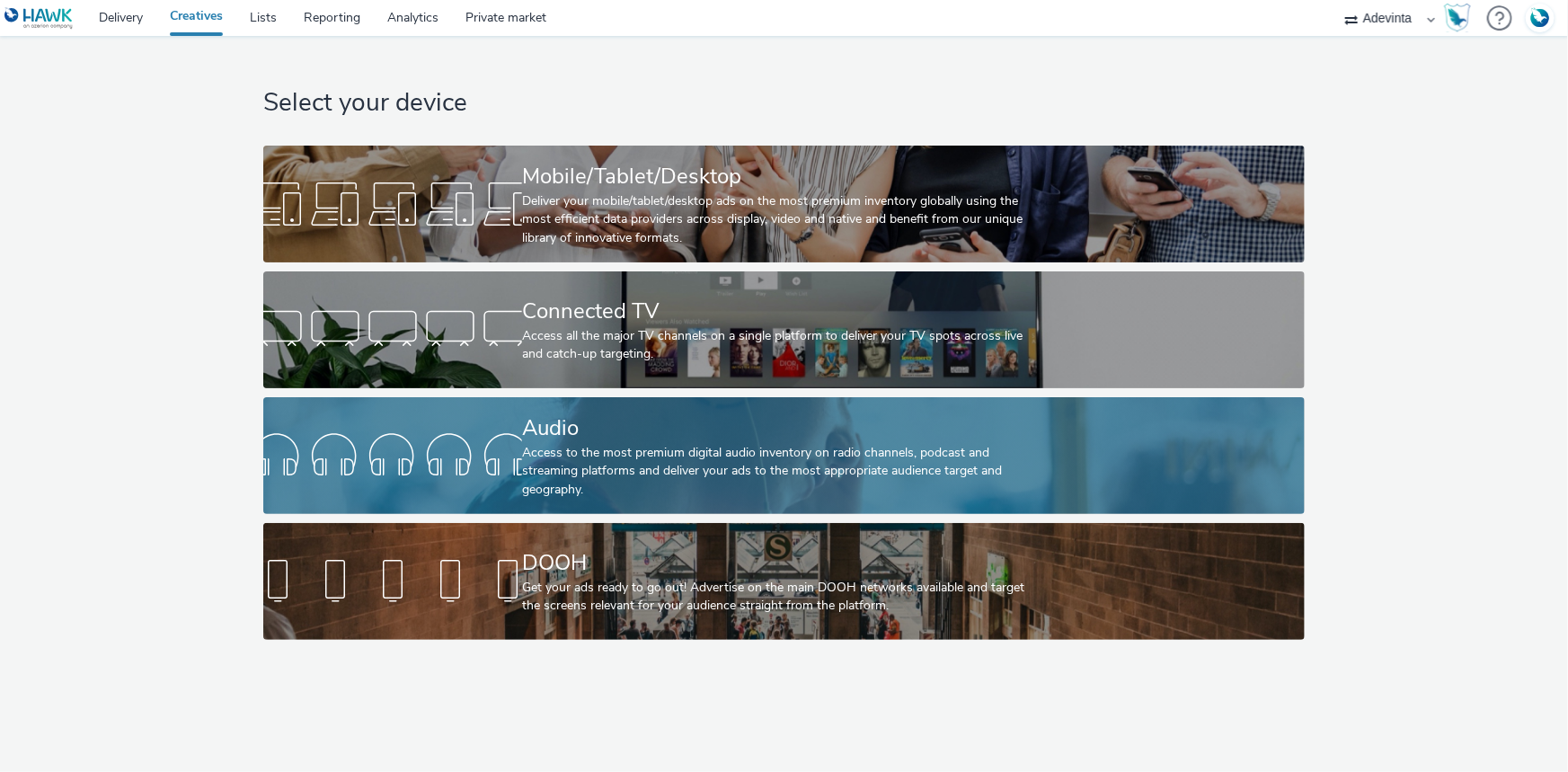
click at [593, 425] on div "Audio" at bounding box center [780, 428] width 517 height 31
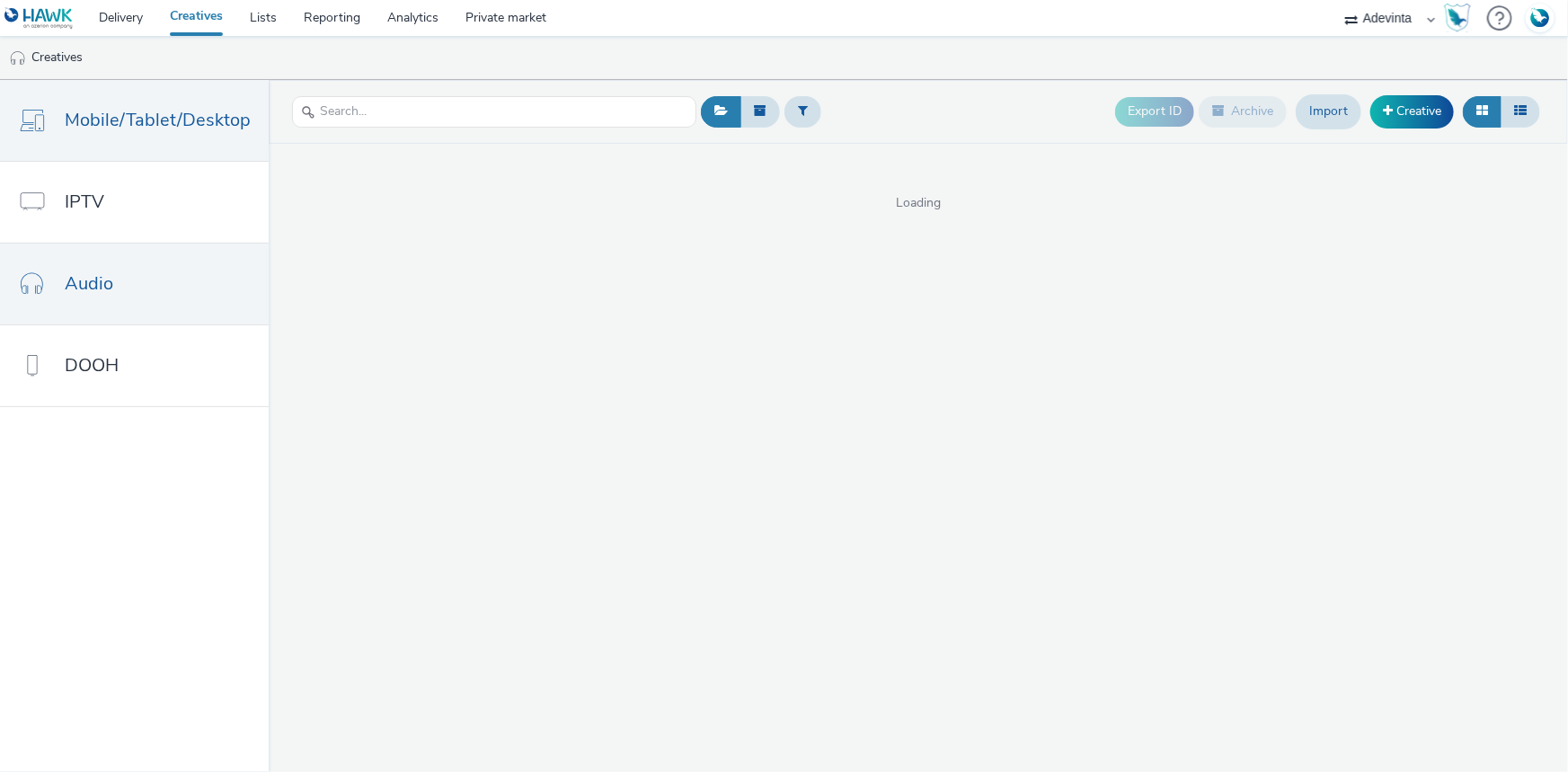
click at [169, 135] on link "Mobile/Tablet/Desktop" at bounding box center [134, 119] width 269 height 81
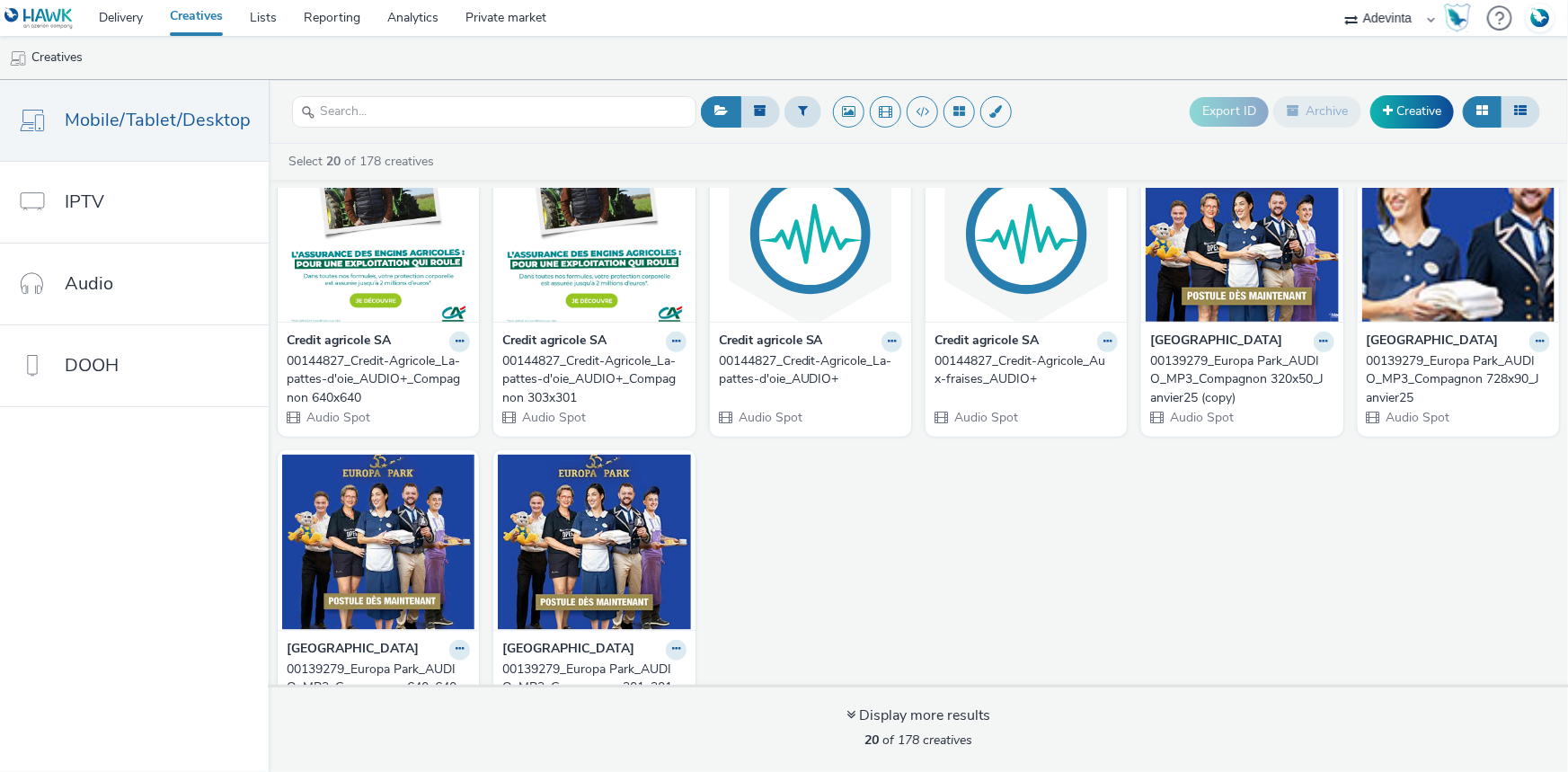
scroll to position [717, 0]
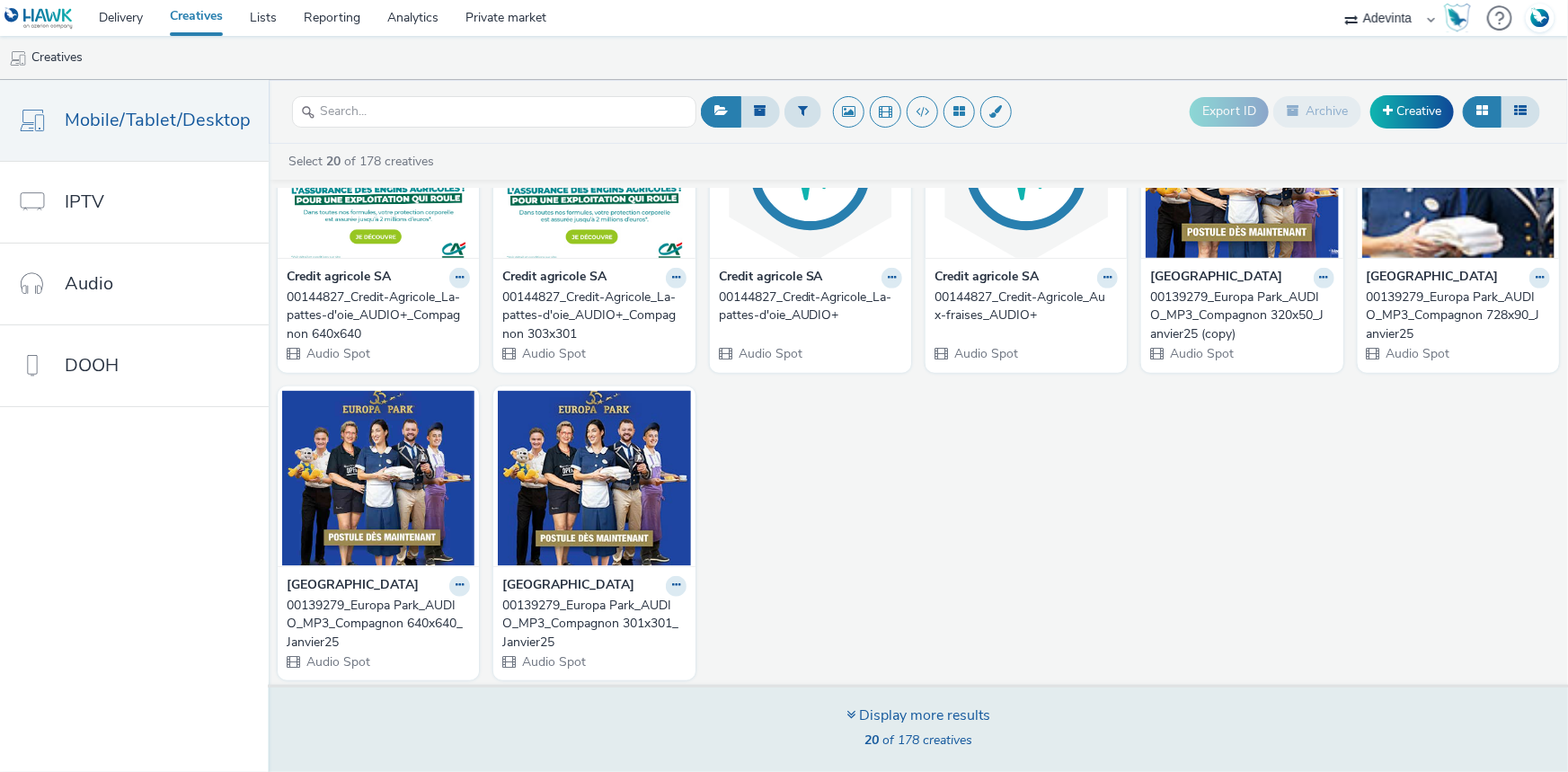
click at [878, 724] on div "Display more results" at bounding box center [918, 716] width 144 height 21
click at [874, 710] on div "Display more results" at bounding box center [918, 716] width 144 height 21
click at [913, 740] on span "20 of 178 creatives" at bounding box center [918, 741] width 108 height 17
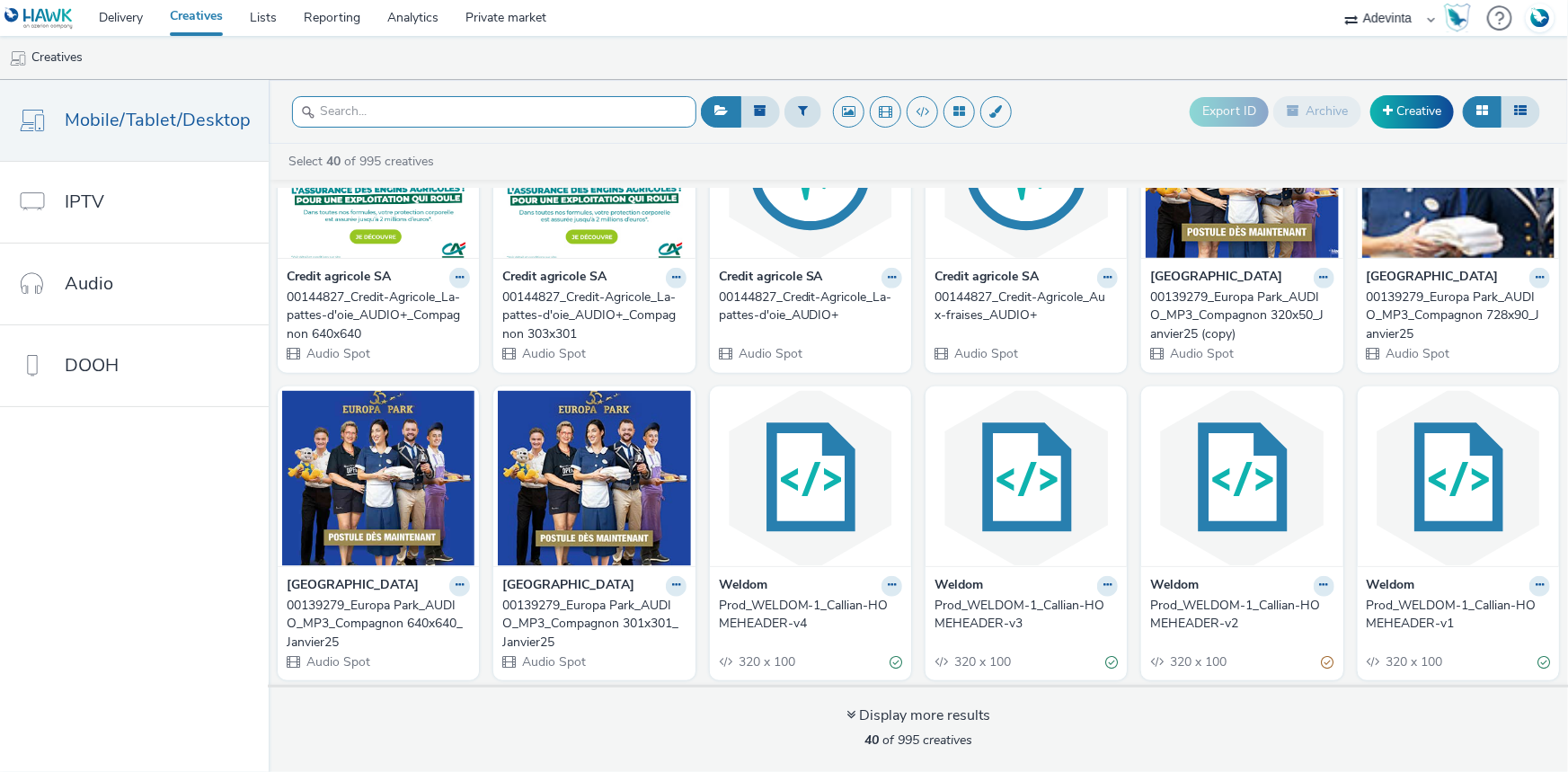
click at [370, 111] on input "text" at bounding box center [493, 112] width 404 height 31
paste input "HomeHeader_prod_01"
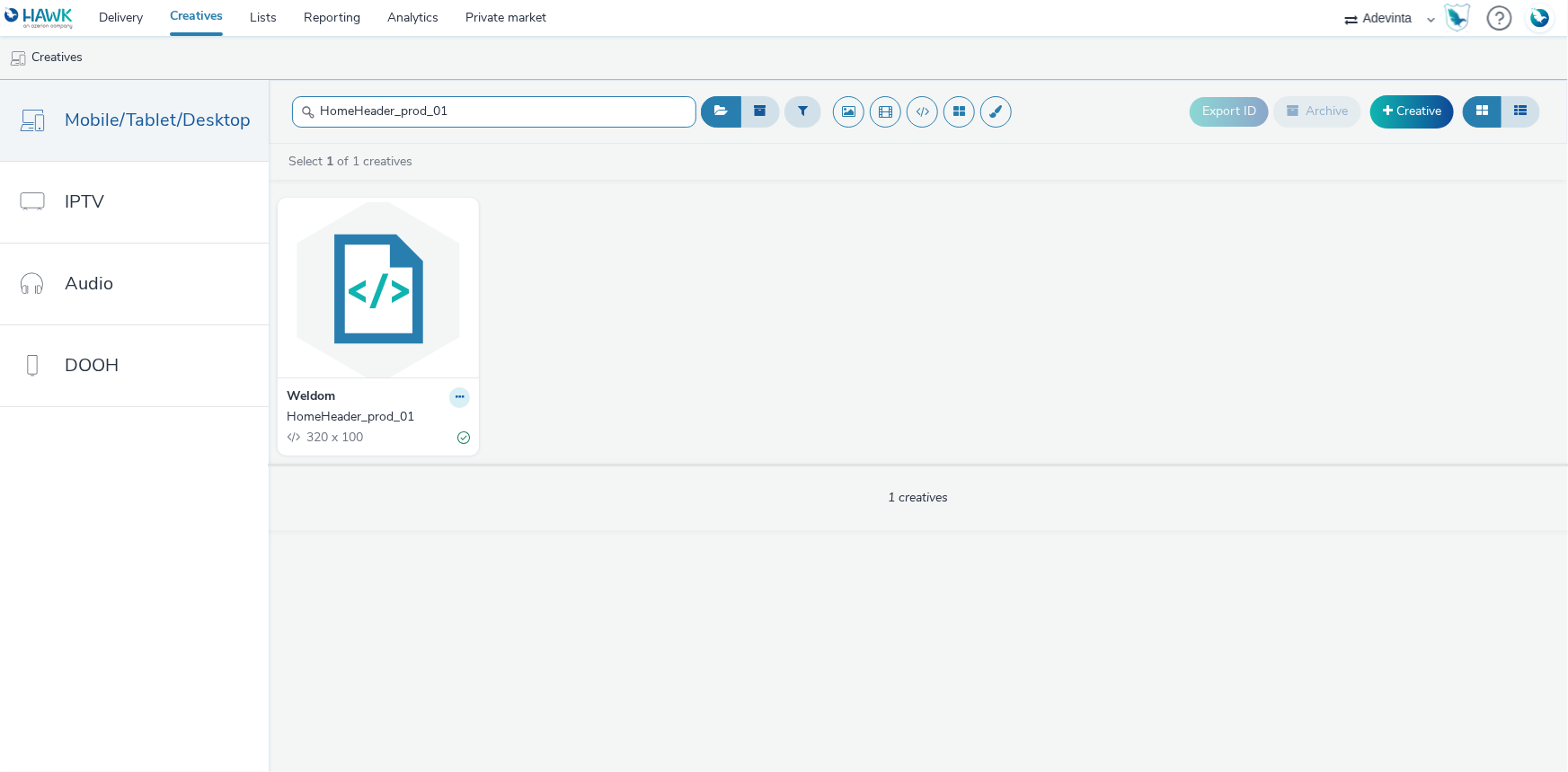
type input "HomeHeader_prod_01"
click at [455, 393] on icon at bounding box center [459, 397] width 9 height 10
click at [436, 440] on link "Edit" at bounding box center [402, 429] width 134 height 36
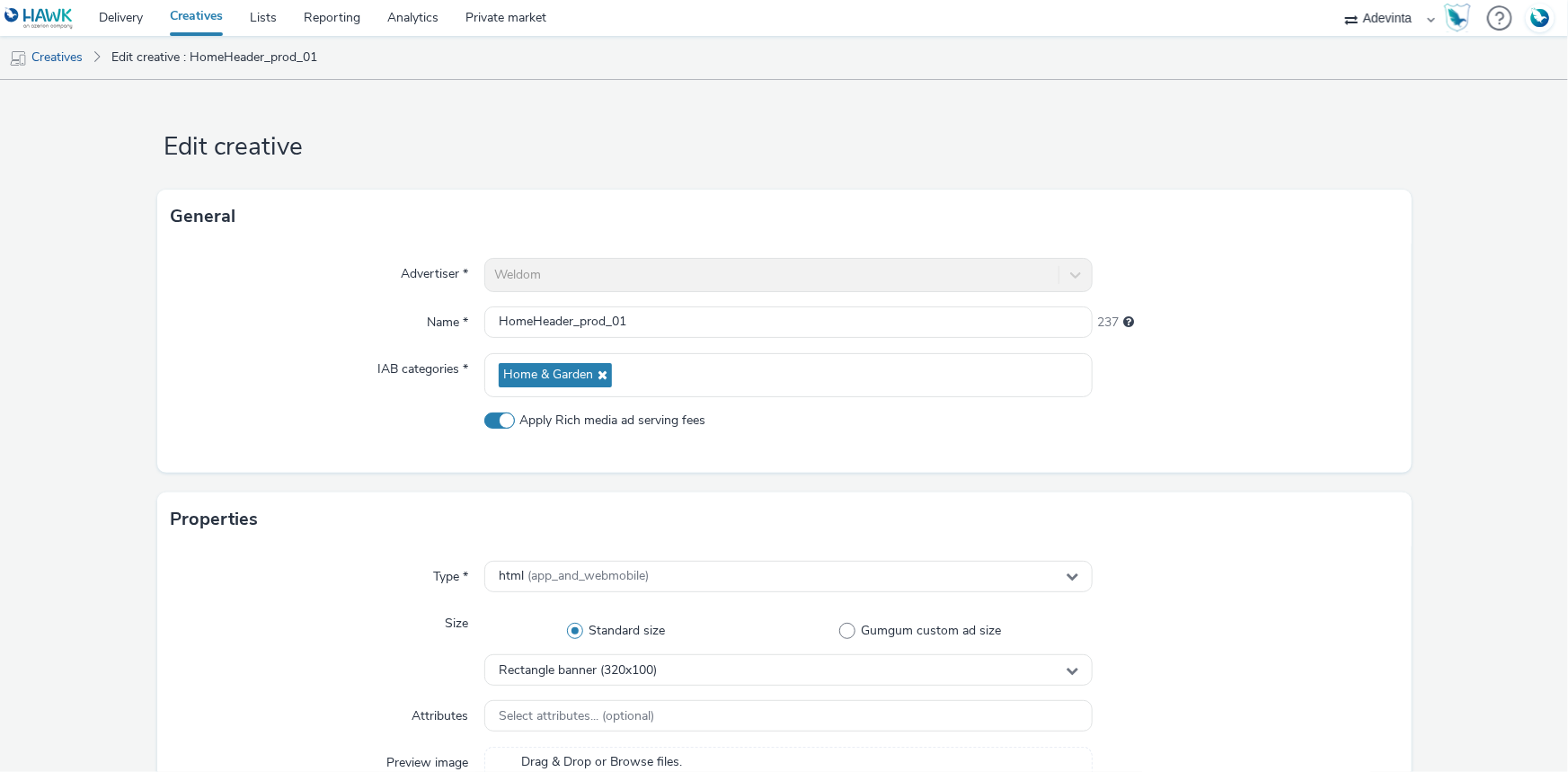
click at [548, 283] on div "Weldom" at bounding box center [789, 275] width 608 height 34
click at [547, 283] on div "Weldom" at bounding box center [789, 275] width 608 height 34
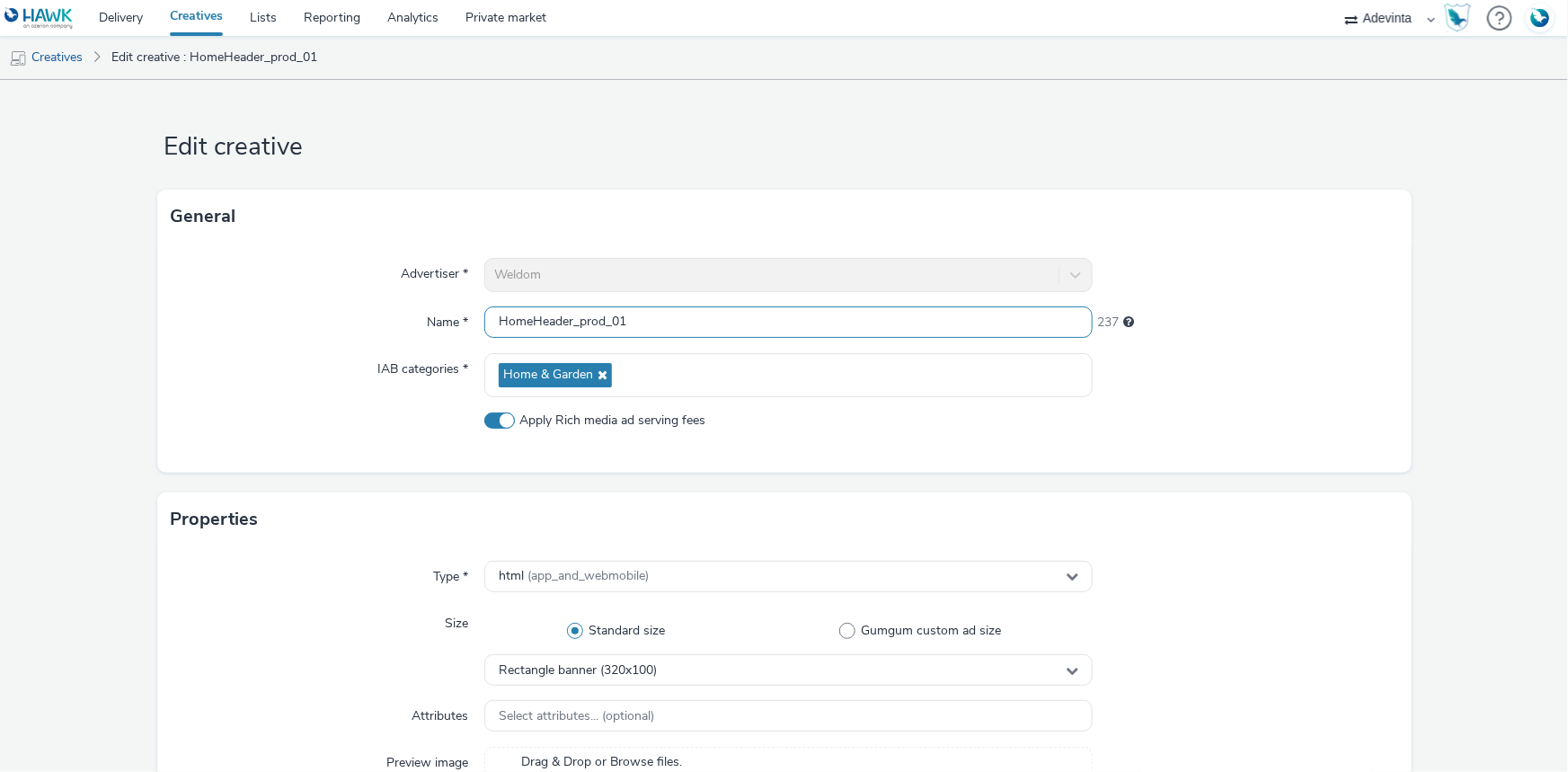
click at [613, 332] on input "HomeHeader_prod_01" at bounding box center [789, 322] width 608 height 31
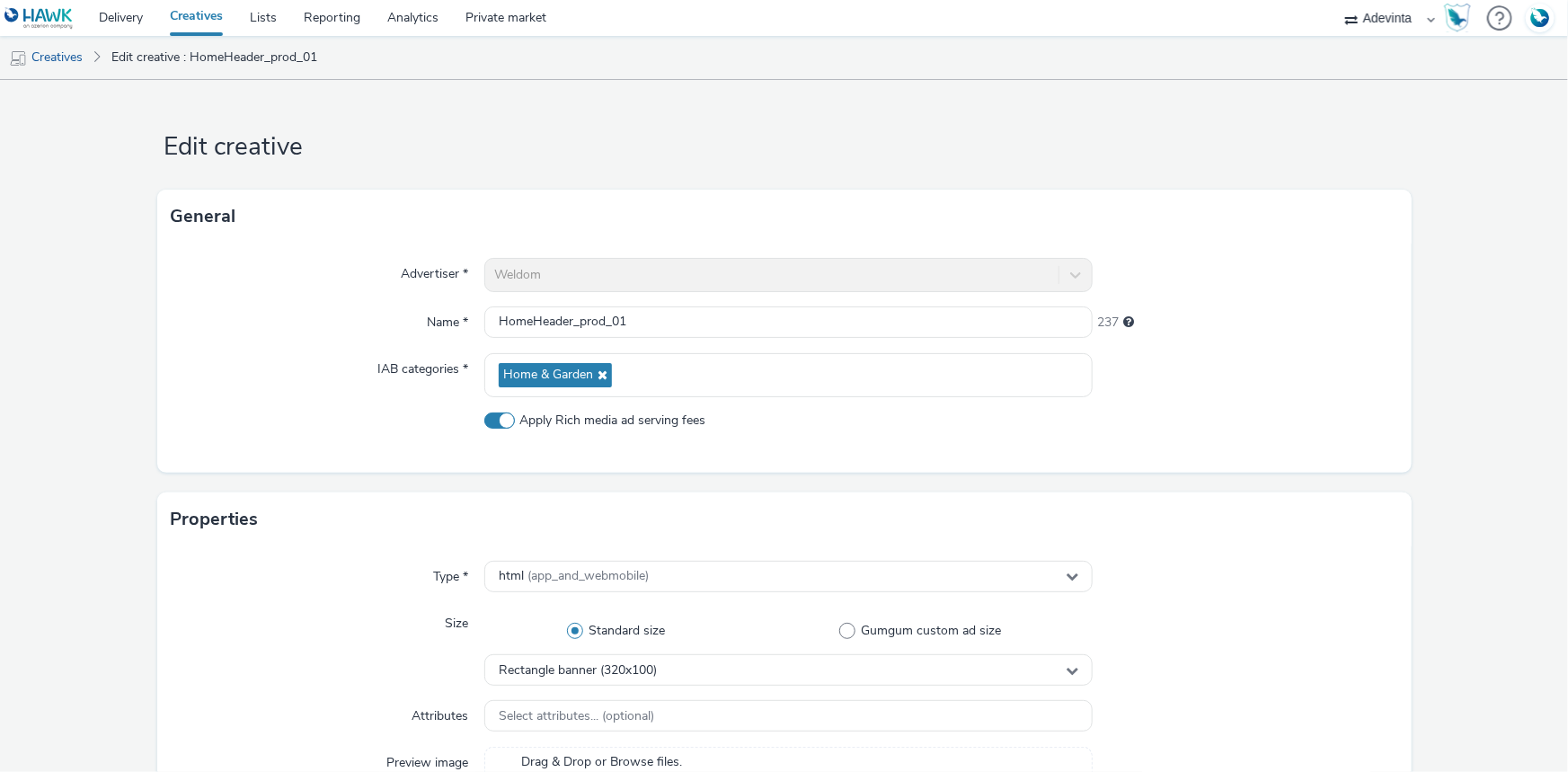
click at [558, 270] on div "Weldom" at bounding box center [789, 275] width 608 height 34
click at [49, 52] on link "Creatives" at bounding box center [45, 58] width 92 height 44
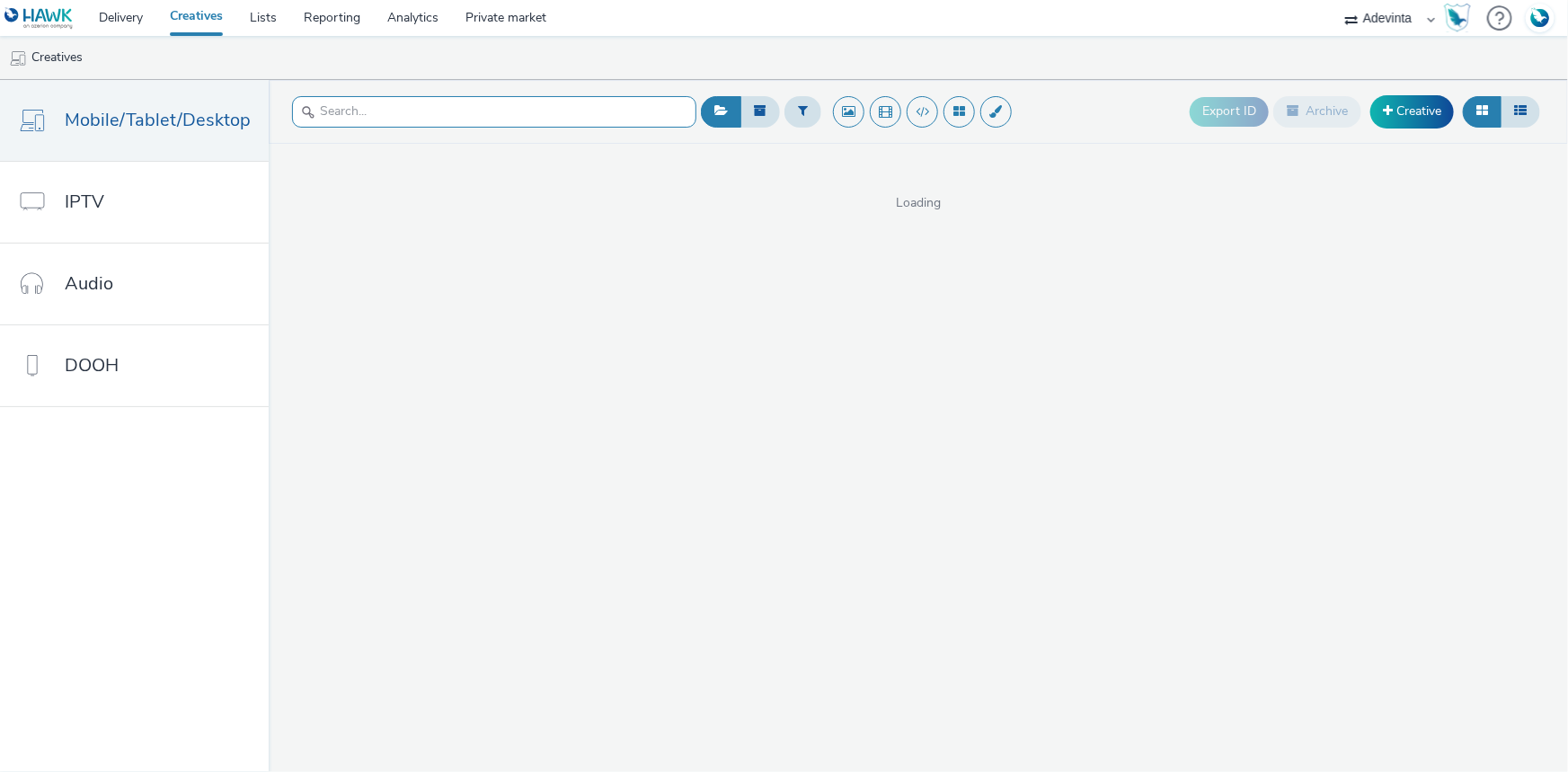
click at [446, 113] on input "text" at bounding box center [493, 112] width 404 height 31
paste input "HomeHeader_prod_01"
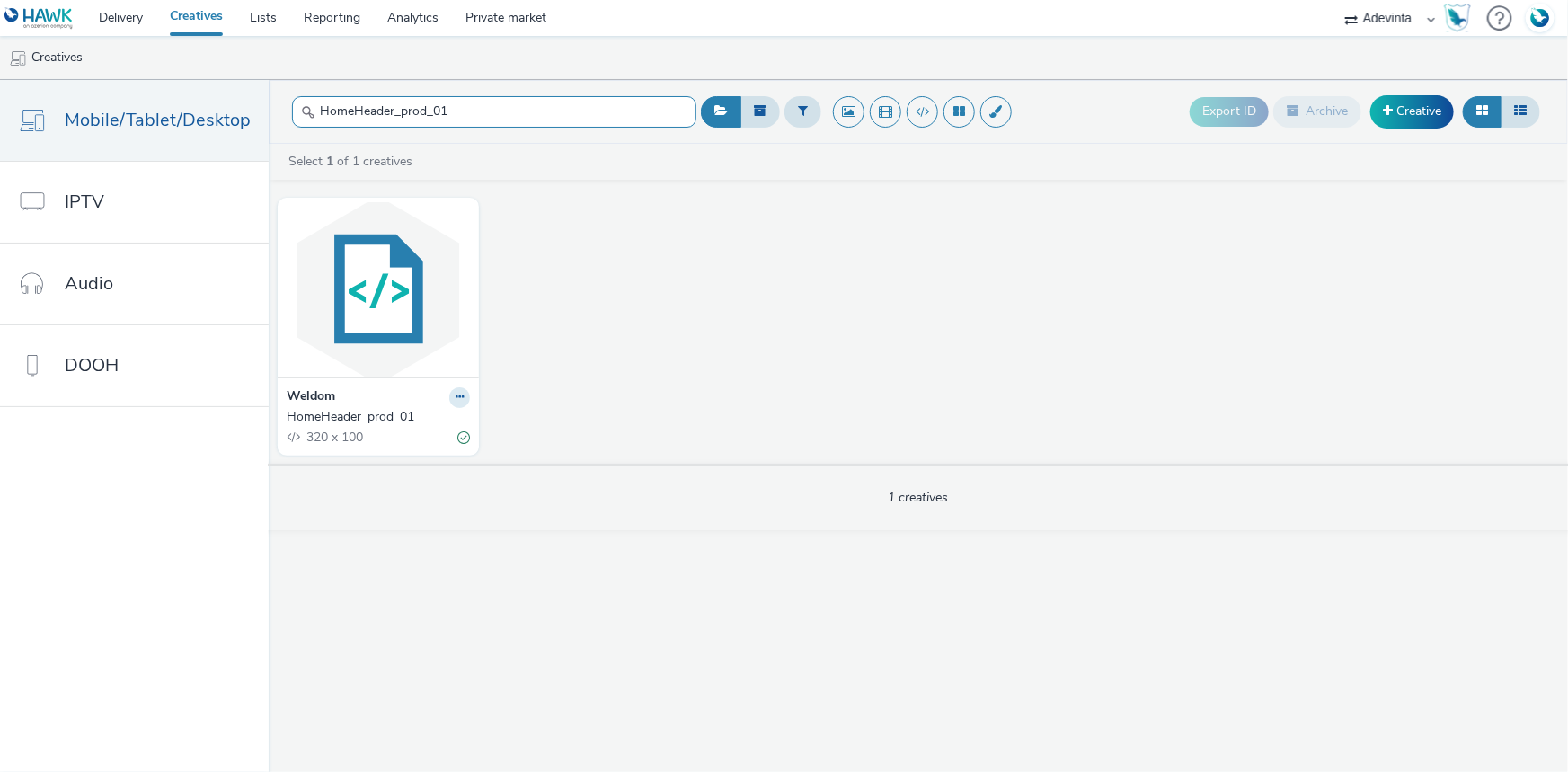
drag, startPoint x: 427, startPoint y: 108, endPoint x: 523, endPoint y: 126, distance: 97.7
click at [523, 126] on input "HomeHeader_prod_01" at bounding box center [493, 112] width 404 height 31
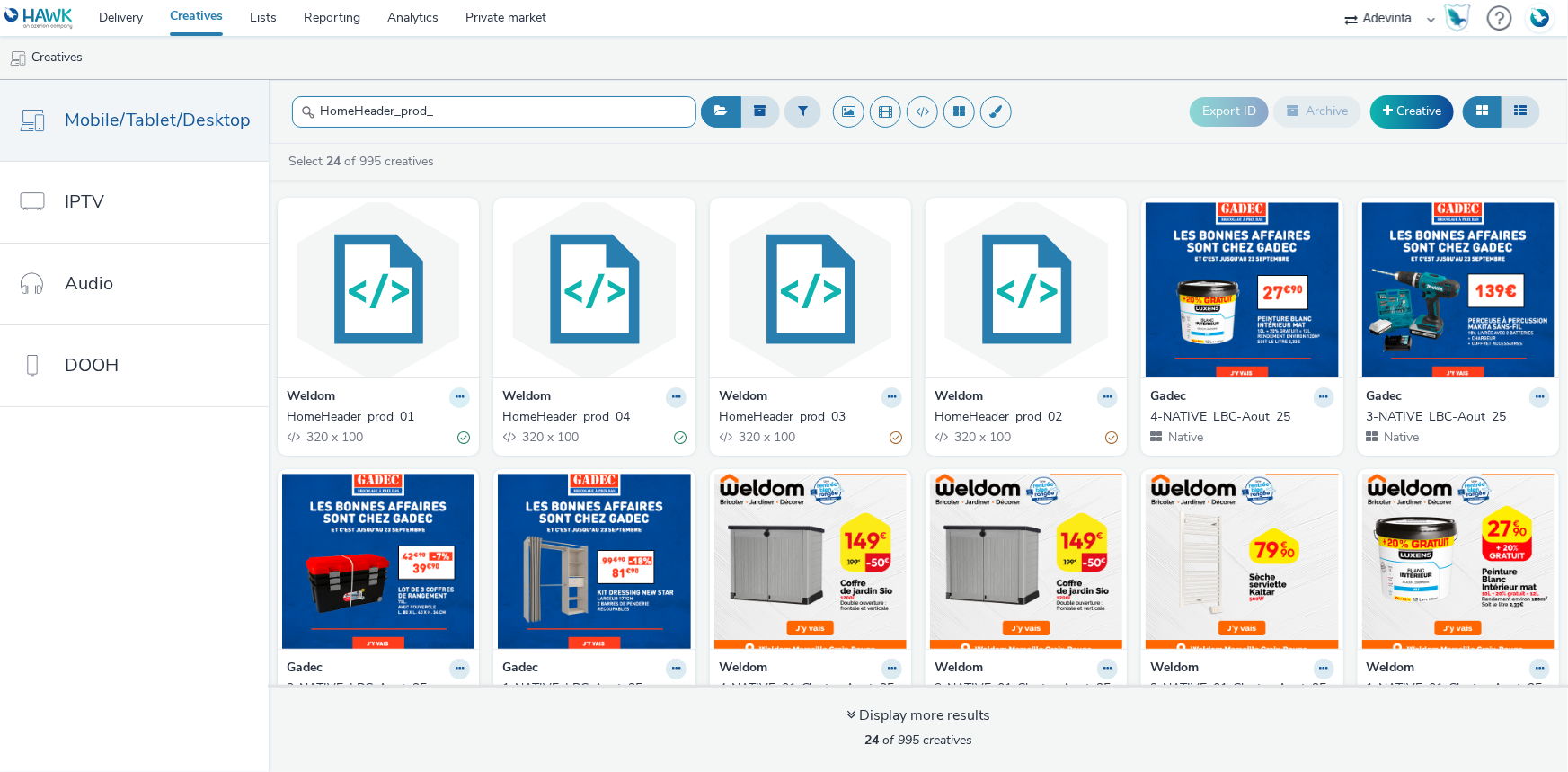
type input "HomeHeader_prod_"
click at [455, 397] on icon at bounding box center [459, 397] width 9 height 10
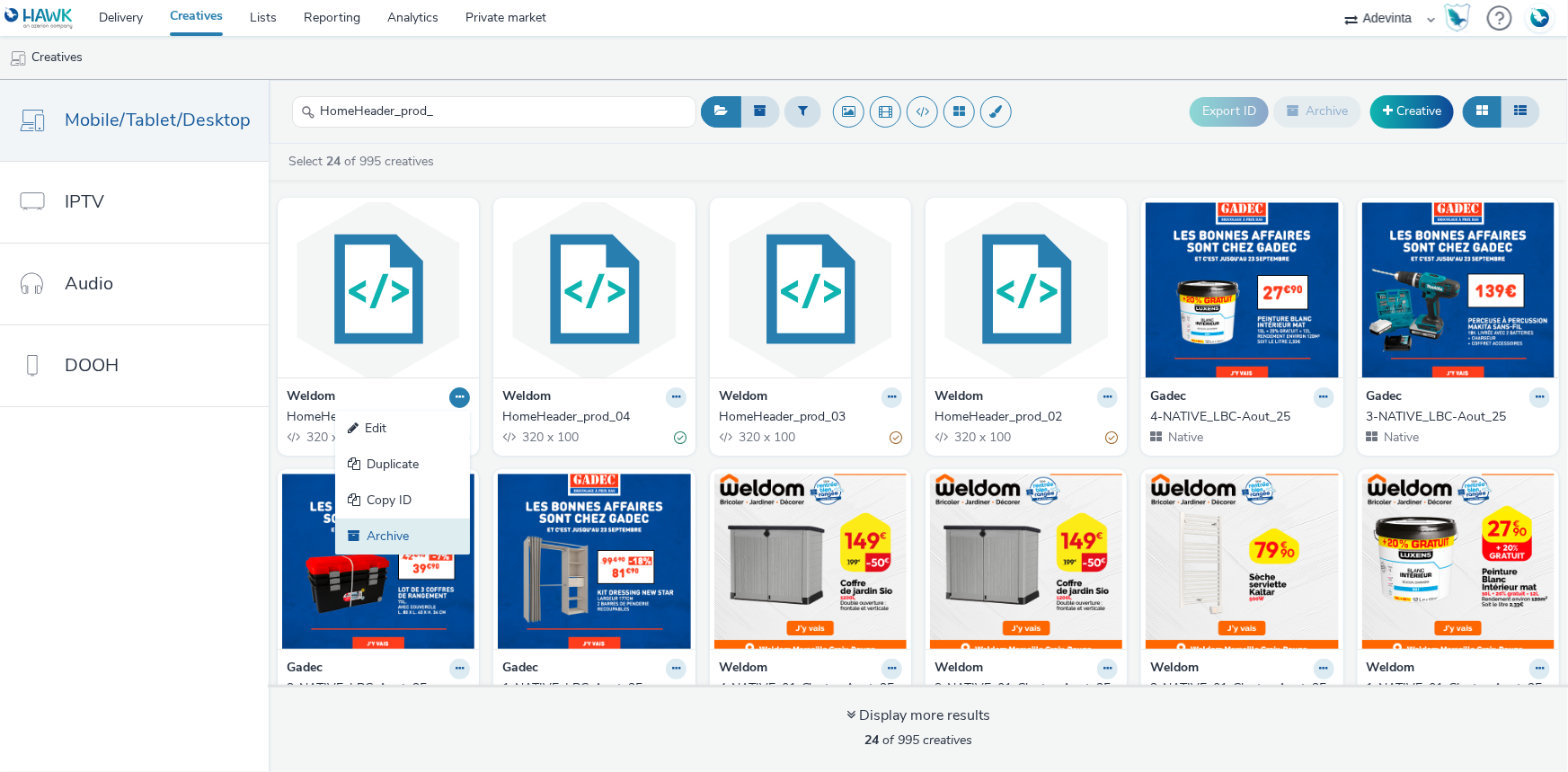
click at [379, 537] on link "Archive" at bounding box center [402, 537] width 134 height 36
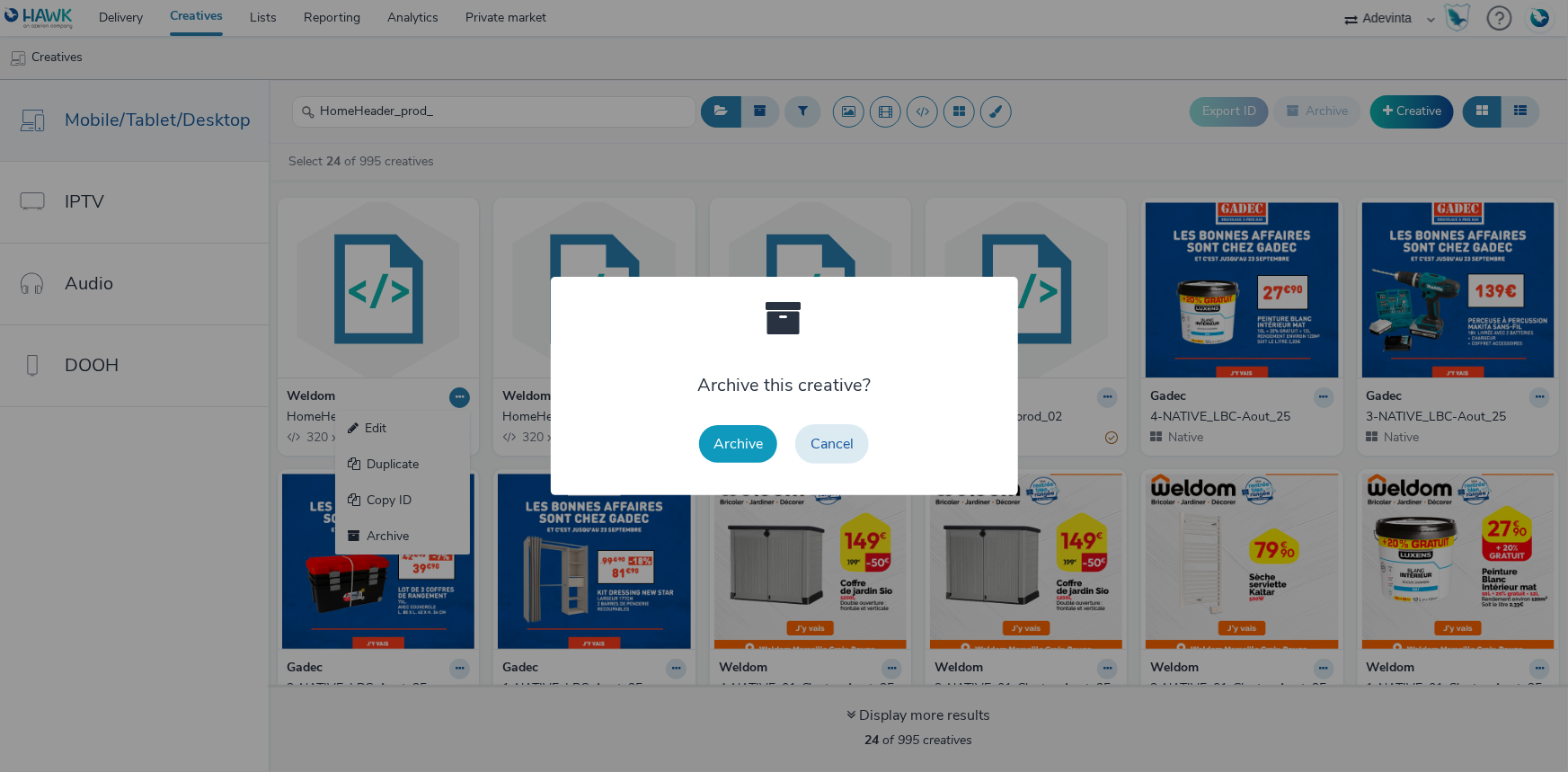
click at [714, 449] on button "Archive" at bounding box center [738, 444] width 79 height 38
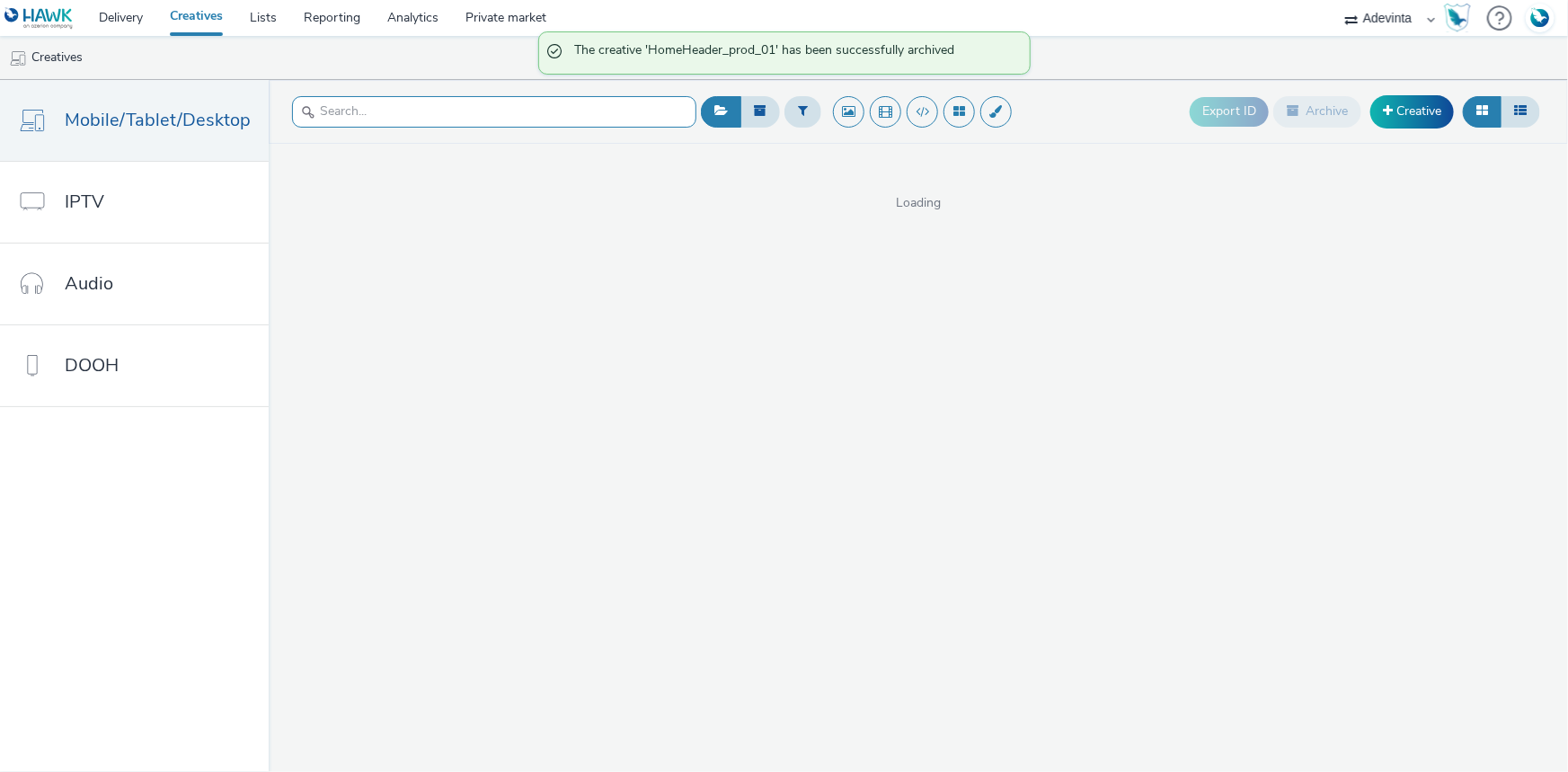
click at [321, 114] on input "text" at bounding box center [493, 112] width 404 height 31
paste input "HomeHeader_prod_01"
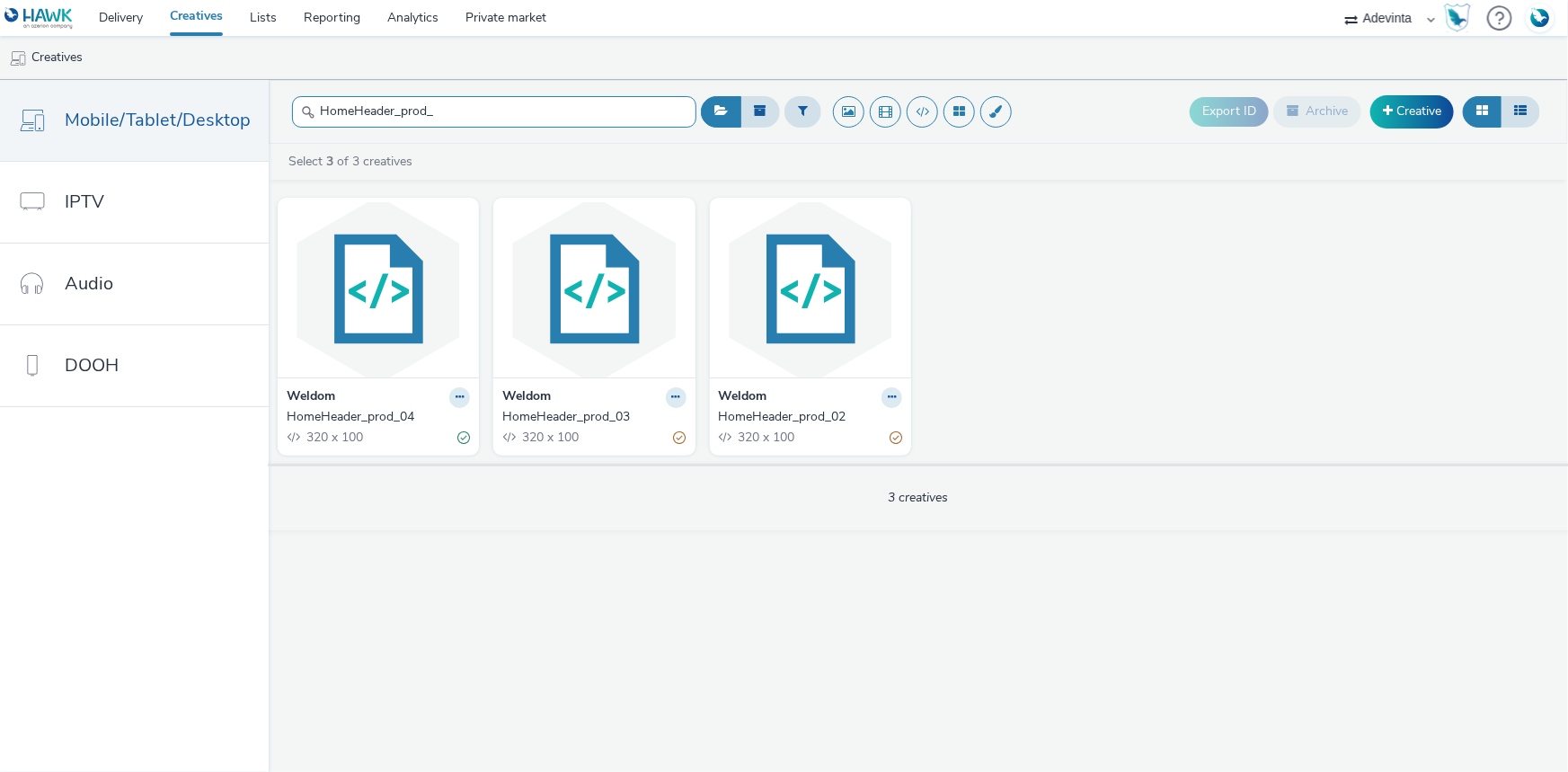
type input "HomeHeader_prod_"
click at [410, 395] on div "Weldom" at bounding box center [379, 398] width 184 height 21
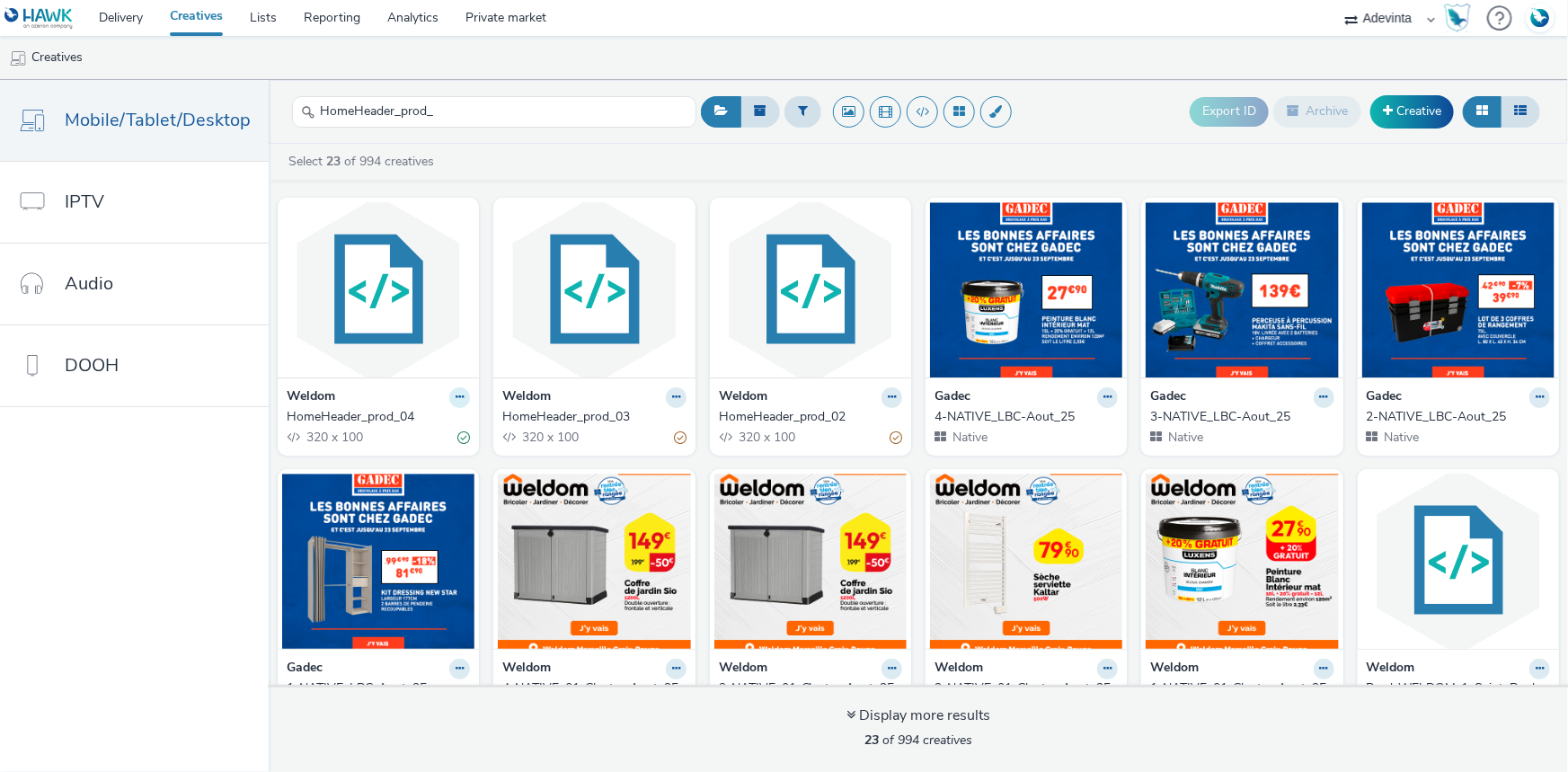
click at [455, 397] on icon at bounding box center [459, 397] width 9 height 10
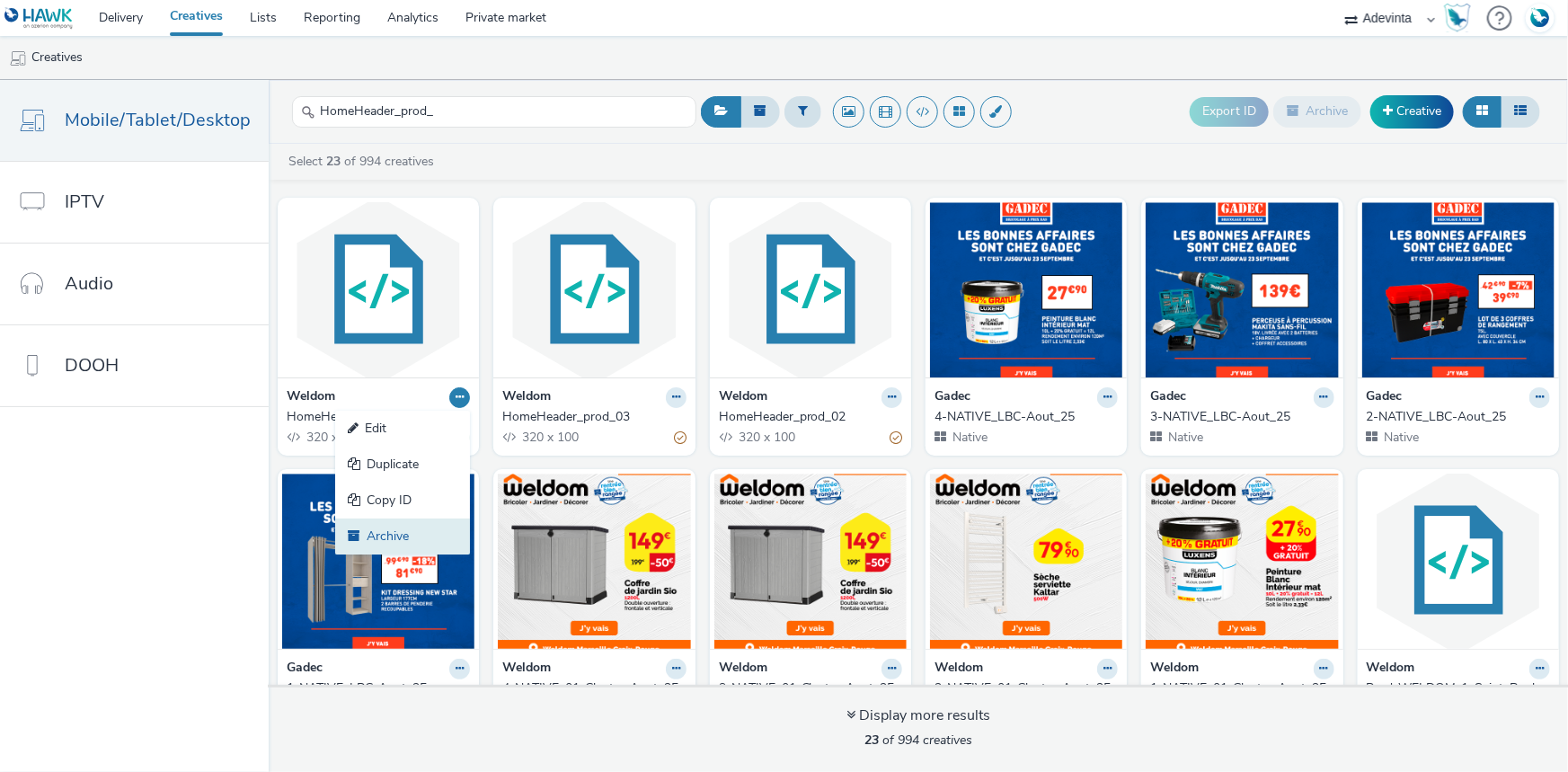
click at [384, 533] on link "Archive" at bounding box center [402, 537] width 134 height 36
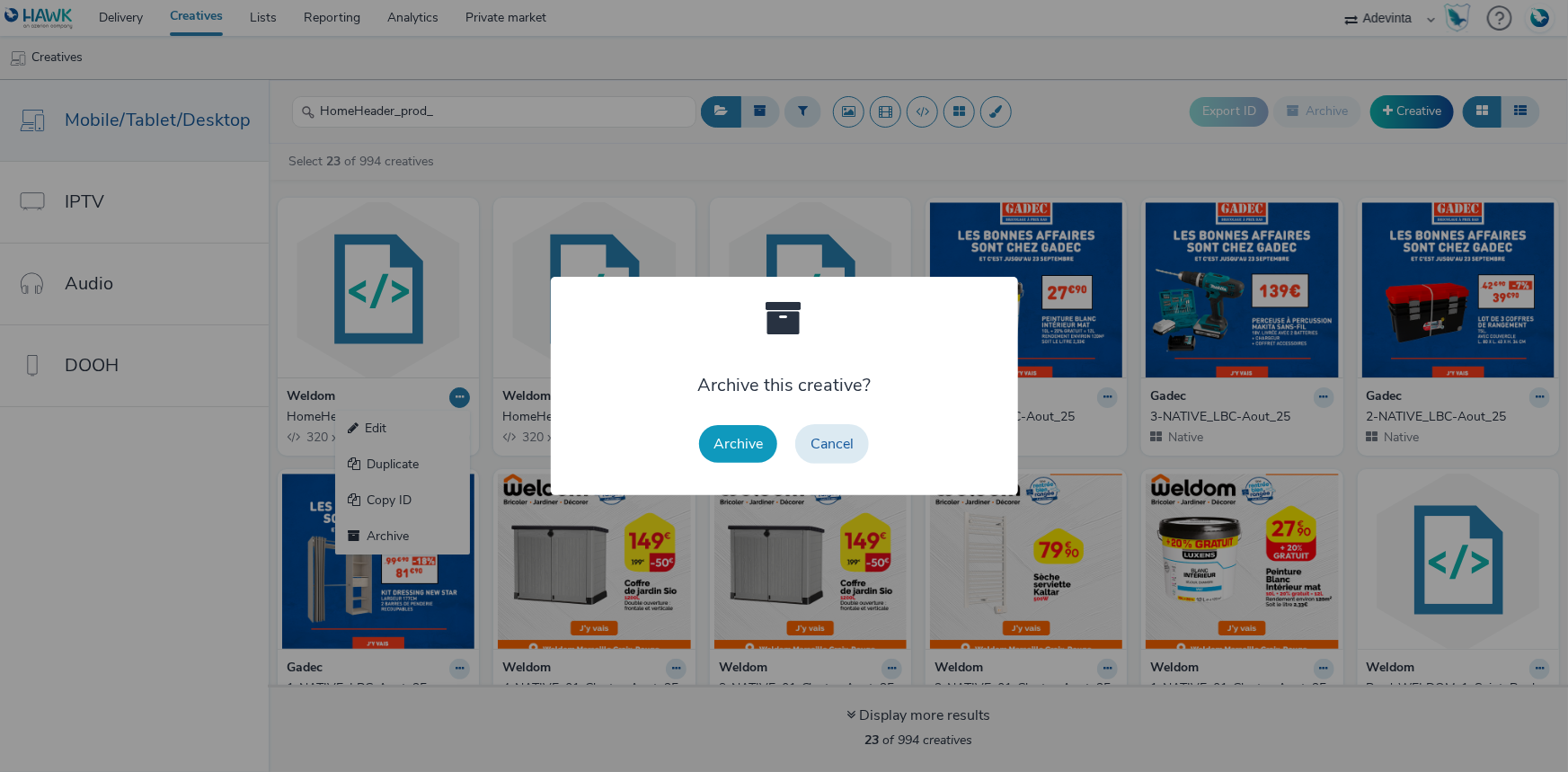
click at [735, 433] on button "Archive" at bounding box center [738, 444] width 79 height 38
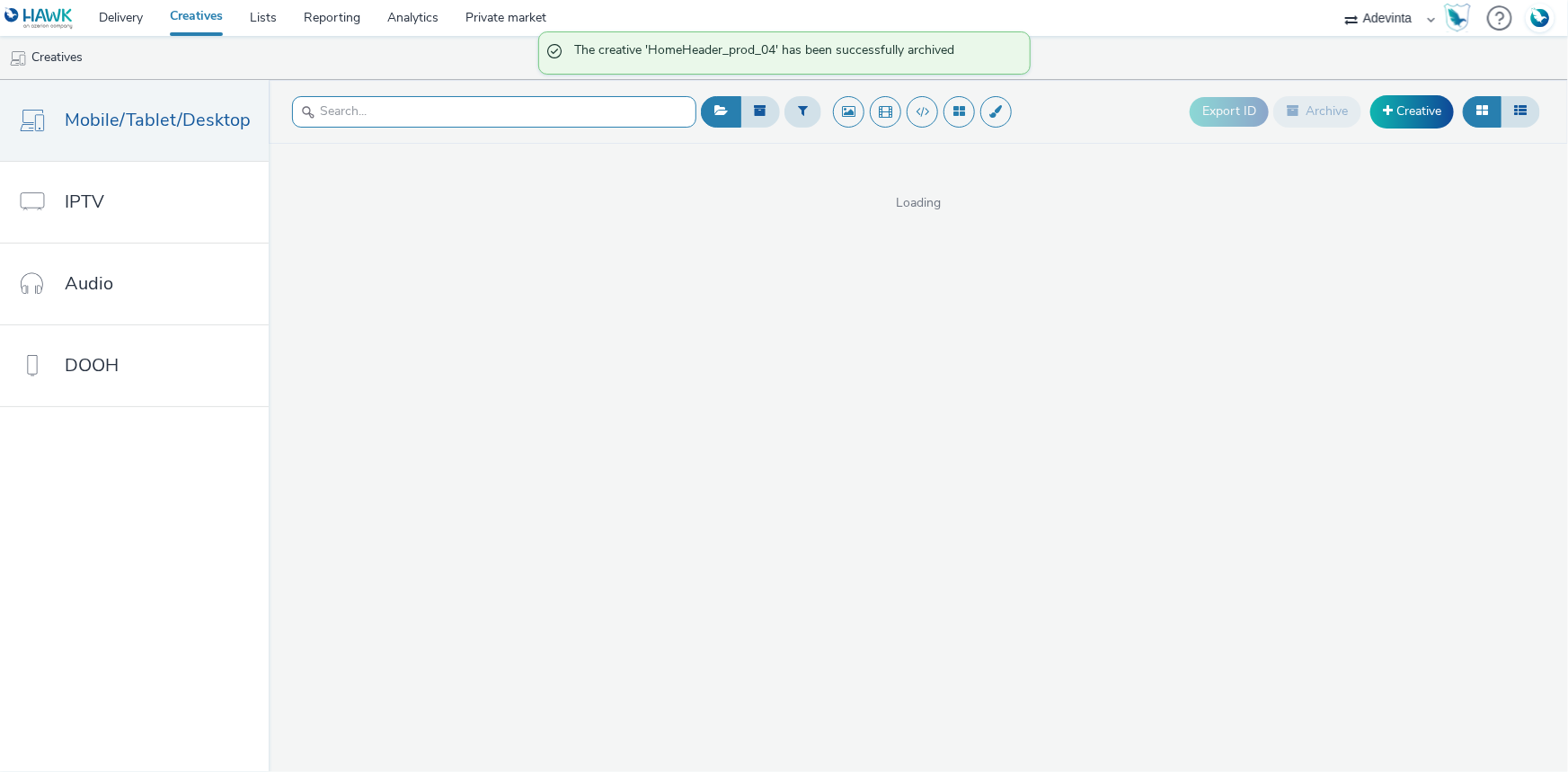
click at [443, 111] on input "text" at bounding box center [493, 112] width 404 height 31
paste input "HomeHeader_prod_01"
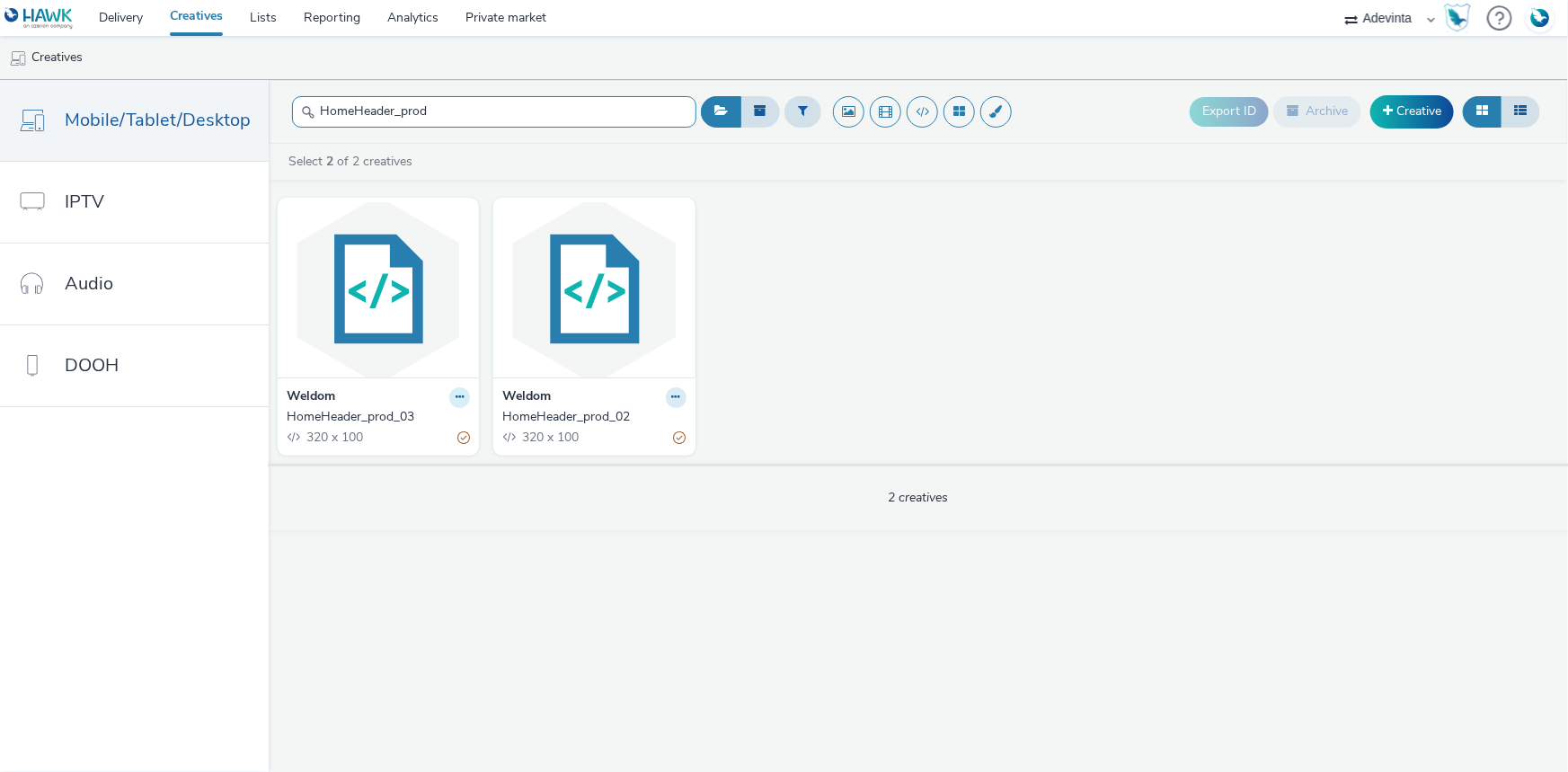
type input "HomeHeader_prod"
click at [450, 397] on button at bounding box center [460, 398] width 21 height 21
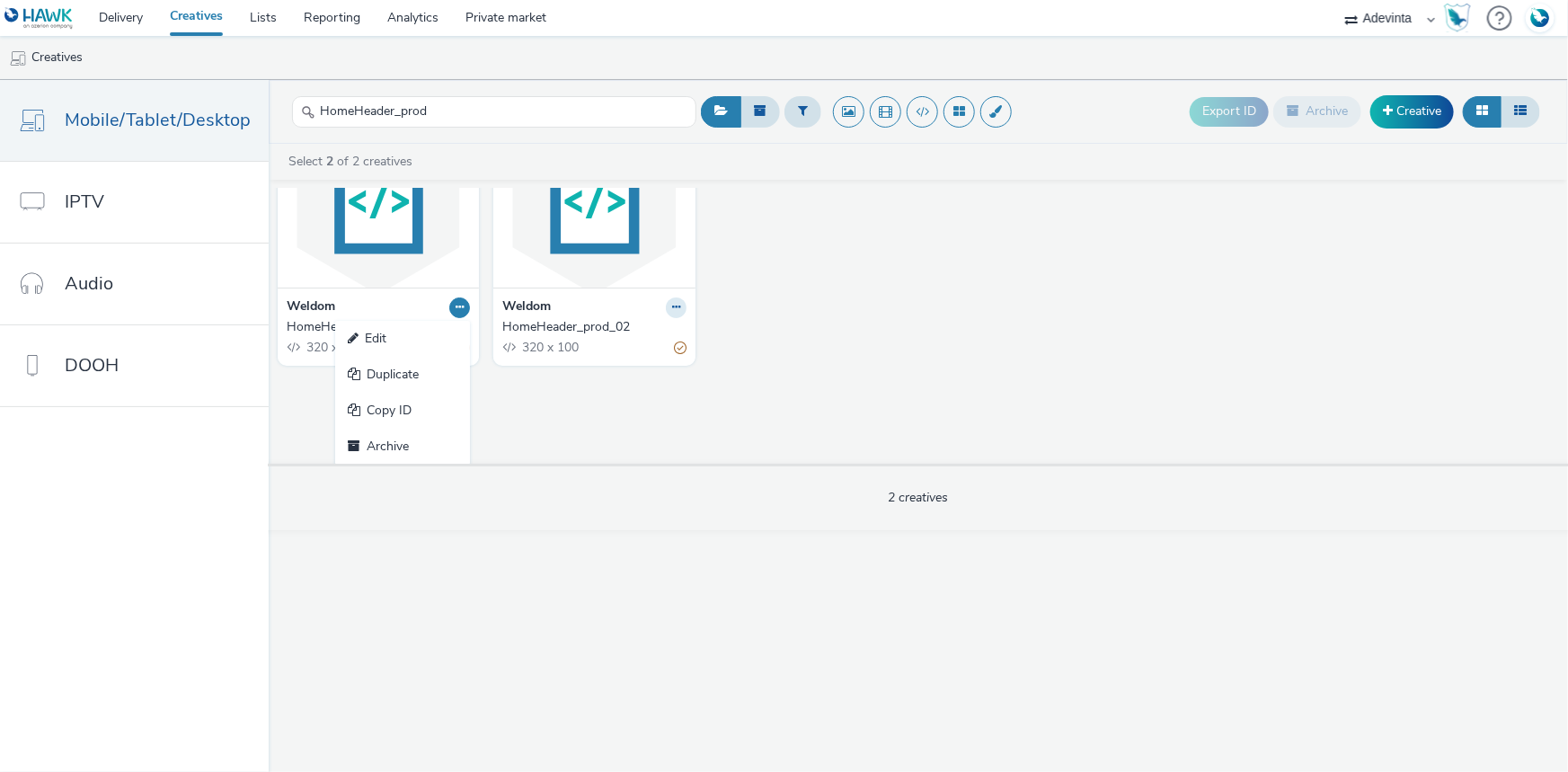
scroll to position [91, 0]
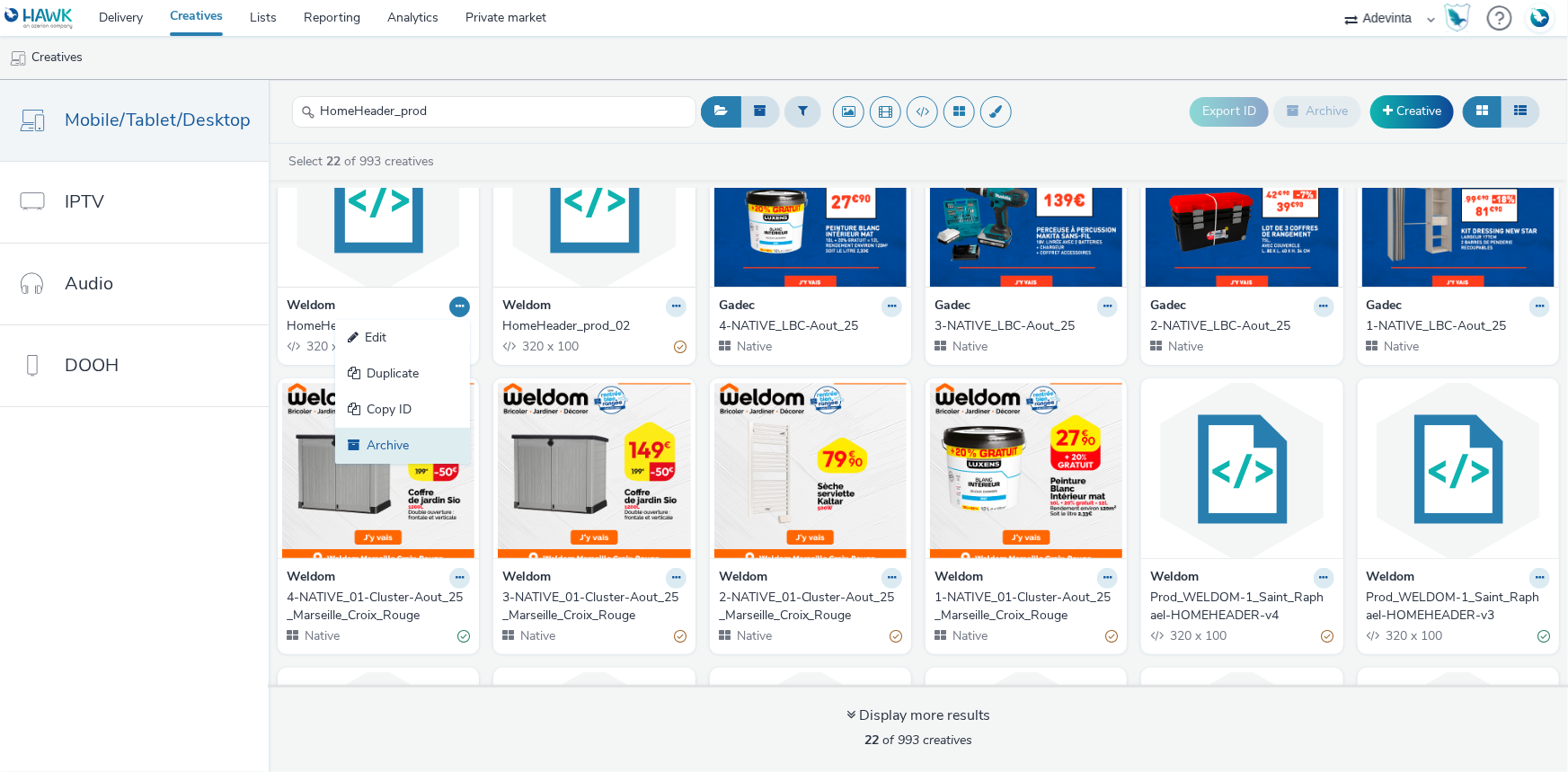
click at [379, 438] on link "Archive" at bounding box center [402, 446] width 134 height 36
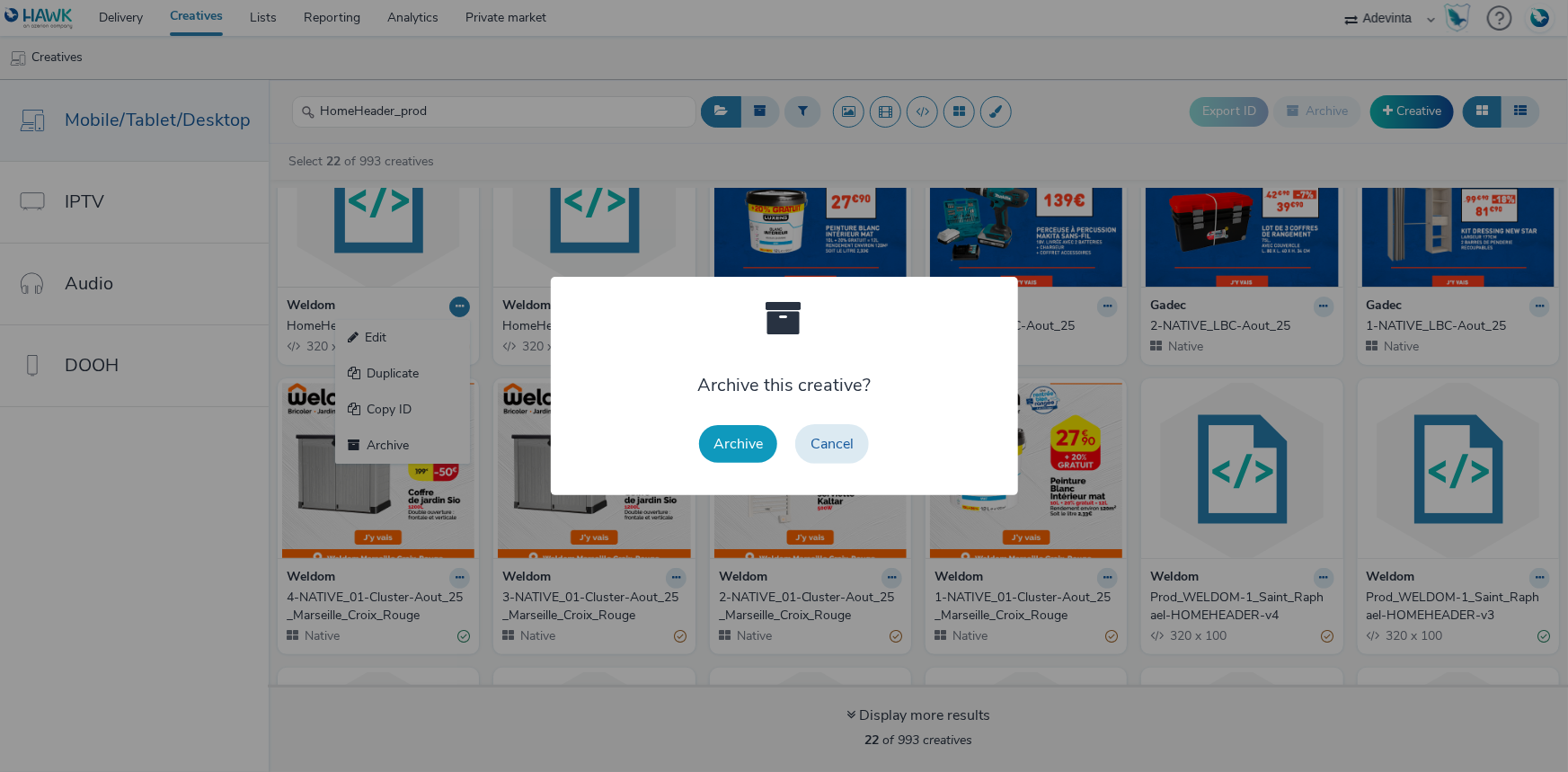
click at [724, 440] on button "Archive" at bounding box center [738, 444] width 79 height 38
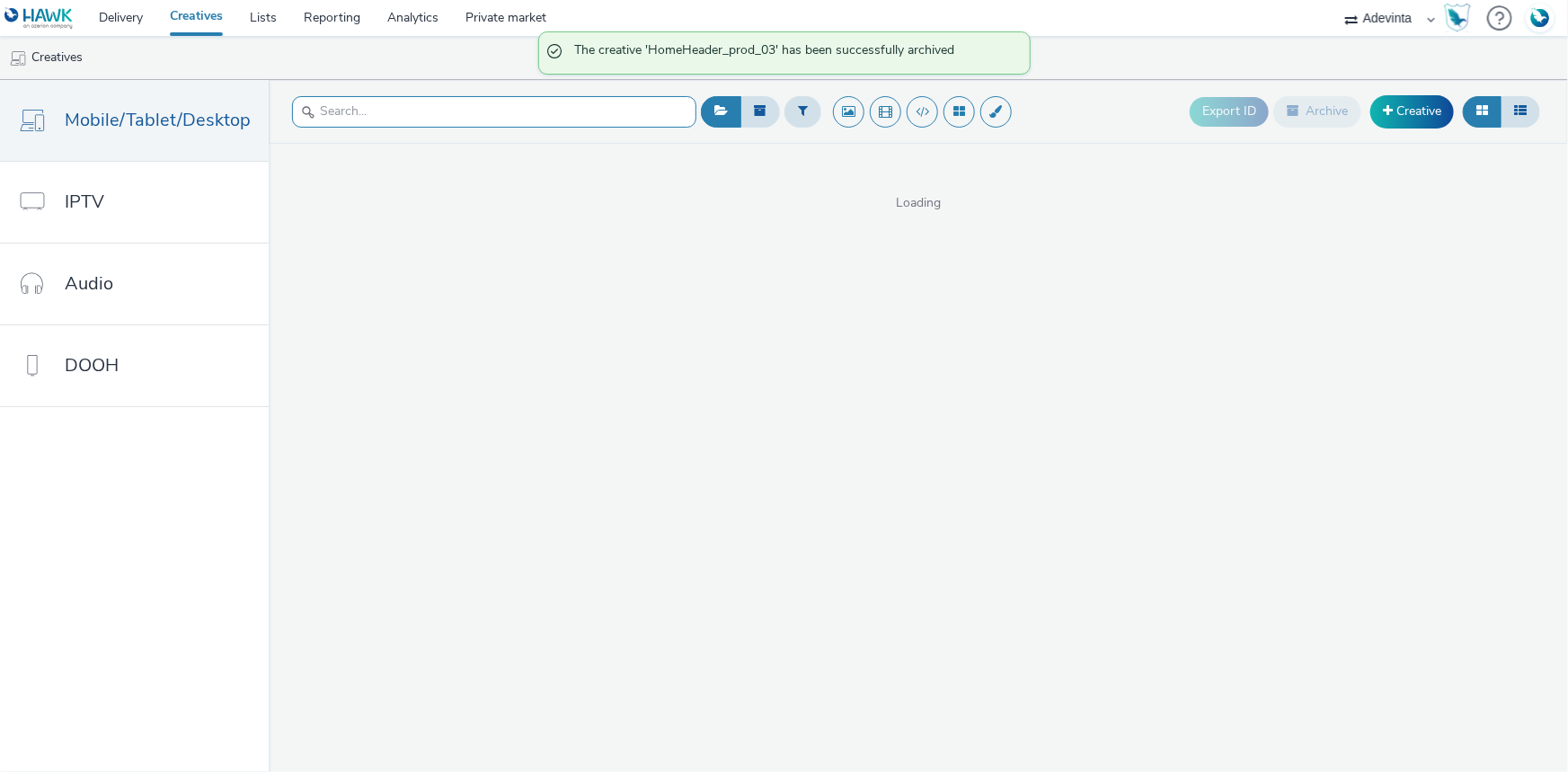
click at [432, 110] on input "text" at bounding box center [493, 112] width 404 height 31
paste input "HomeHeader_prod_01"
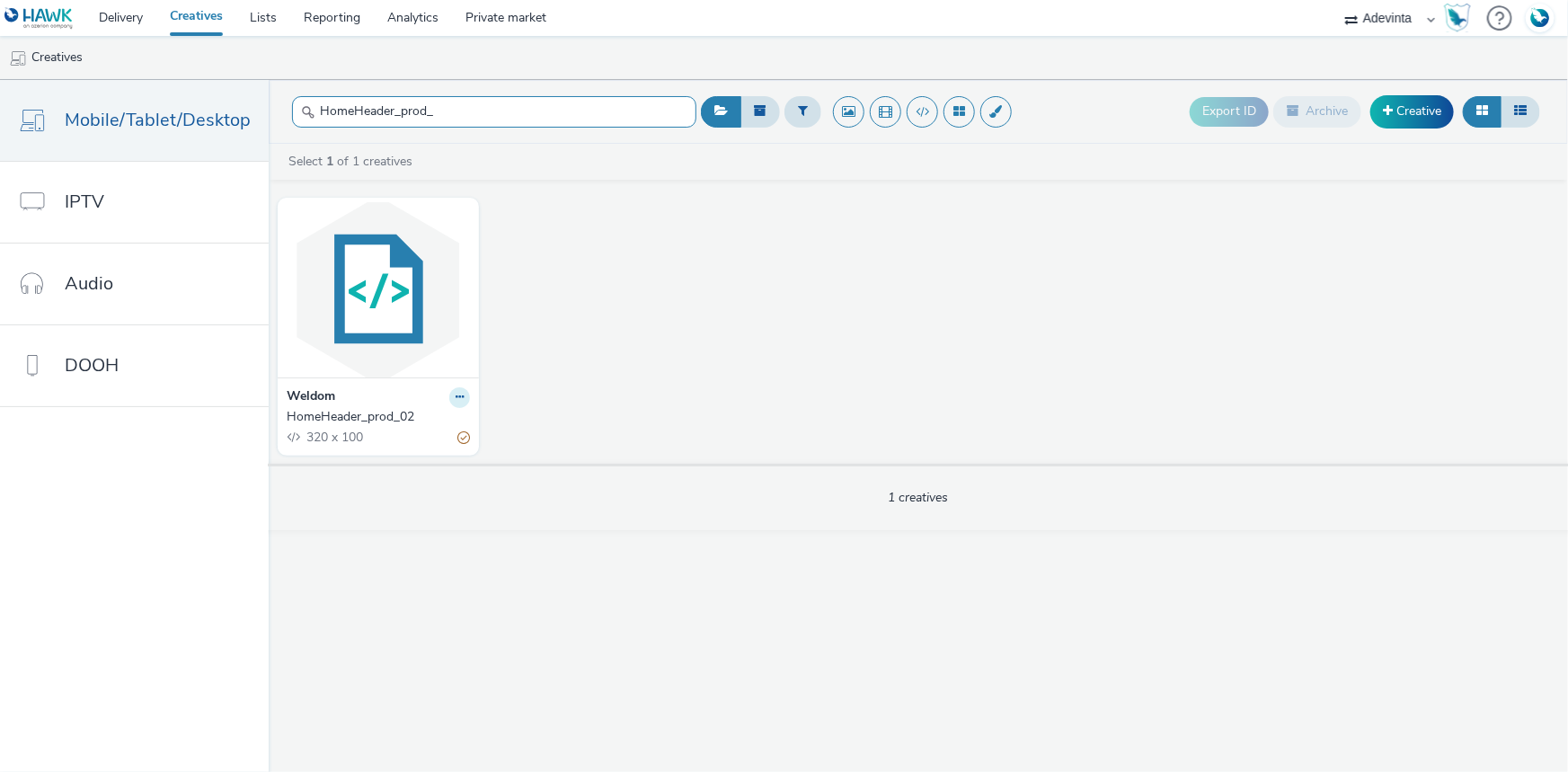
type input "HomeHeader_prod_"
click at [466, 396] on button at bounding box center [460, 398] width 21 height 21
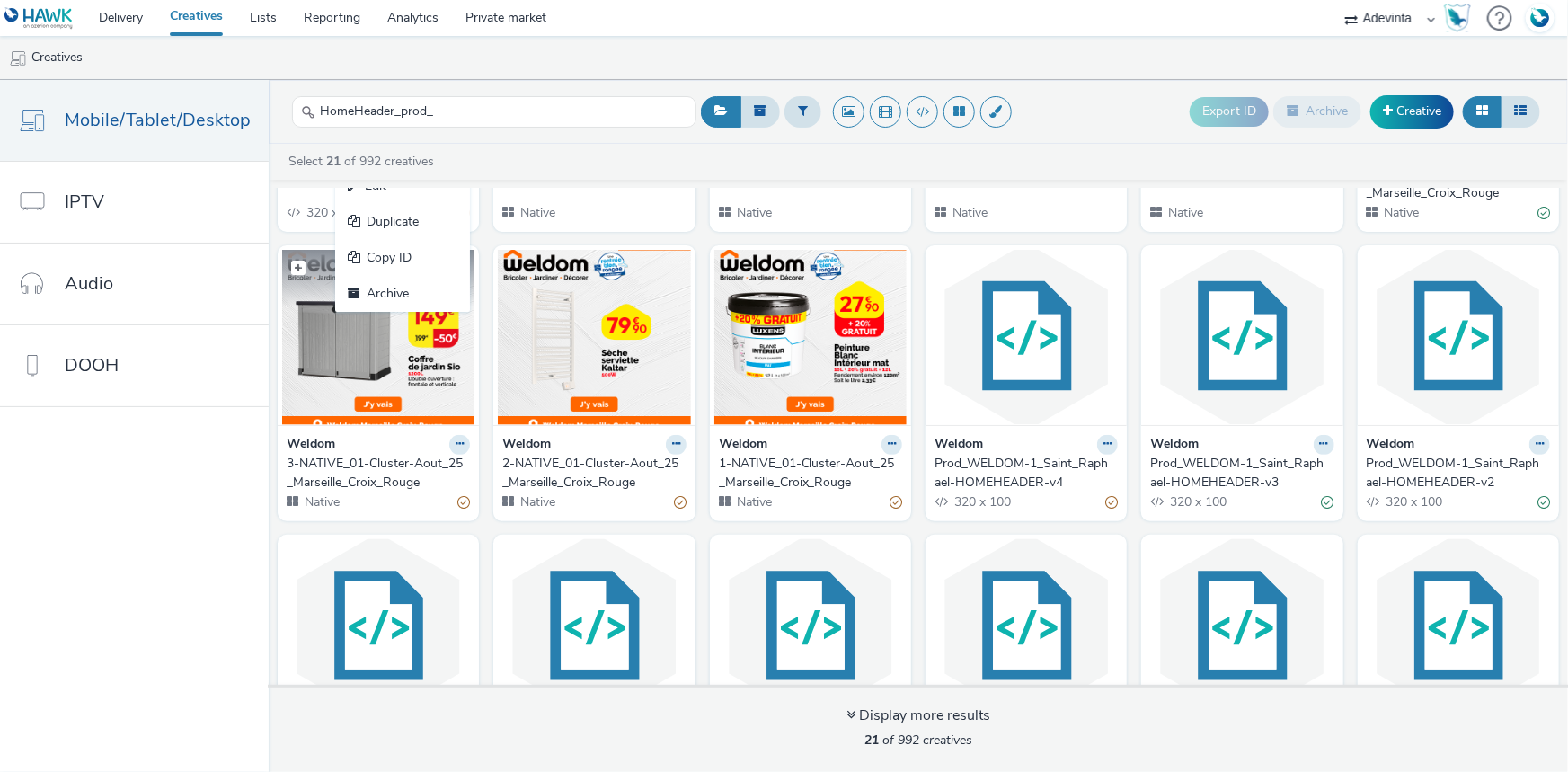
scroll to position [244, 0]
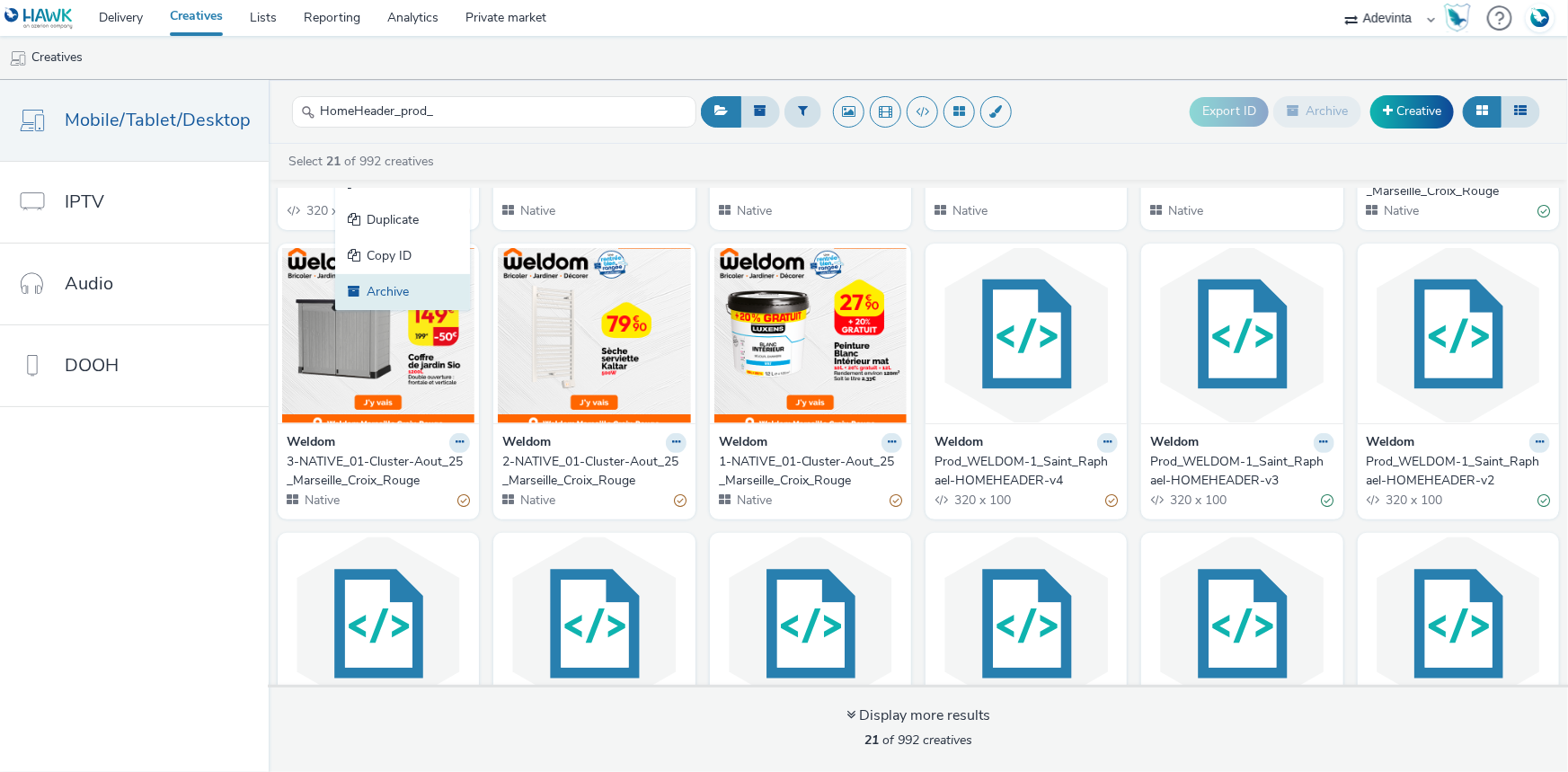
click at [389, 300] on link "Archive" at bounding box center [402, 292] width 134 height 36
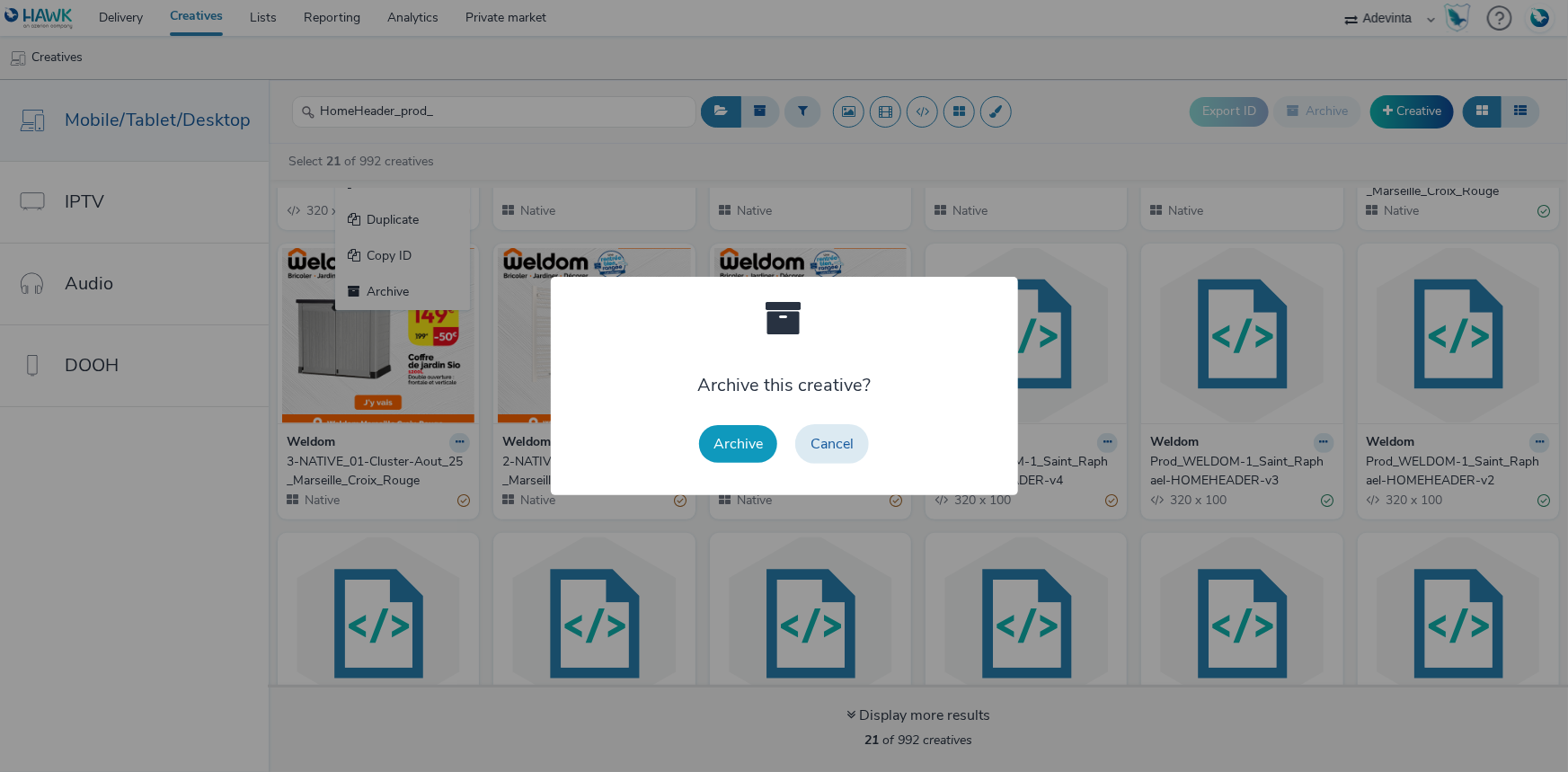
click at [722, 444] on button "Archive" at bounding box center [738, 444] width 79 height 38
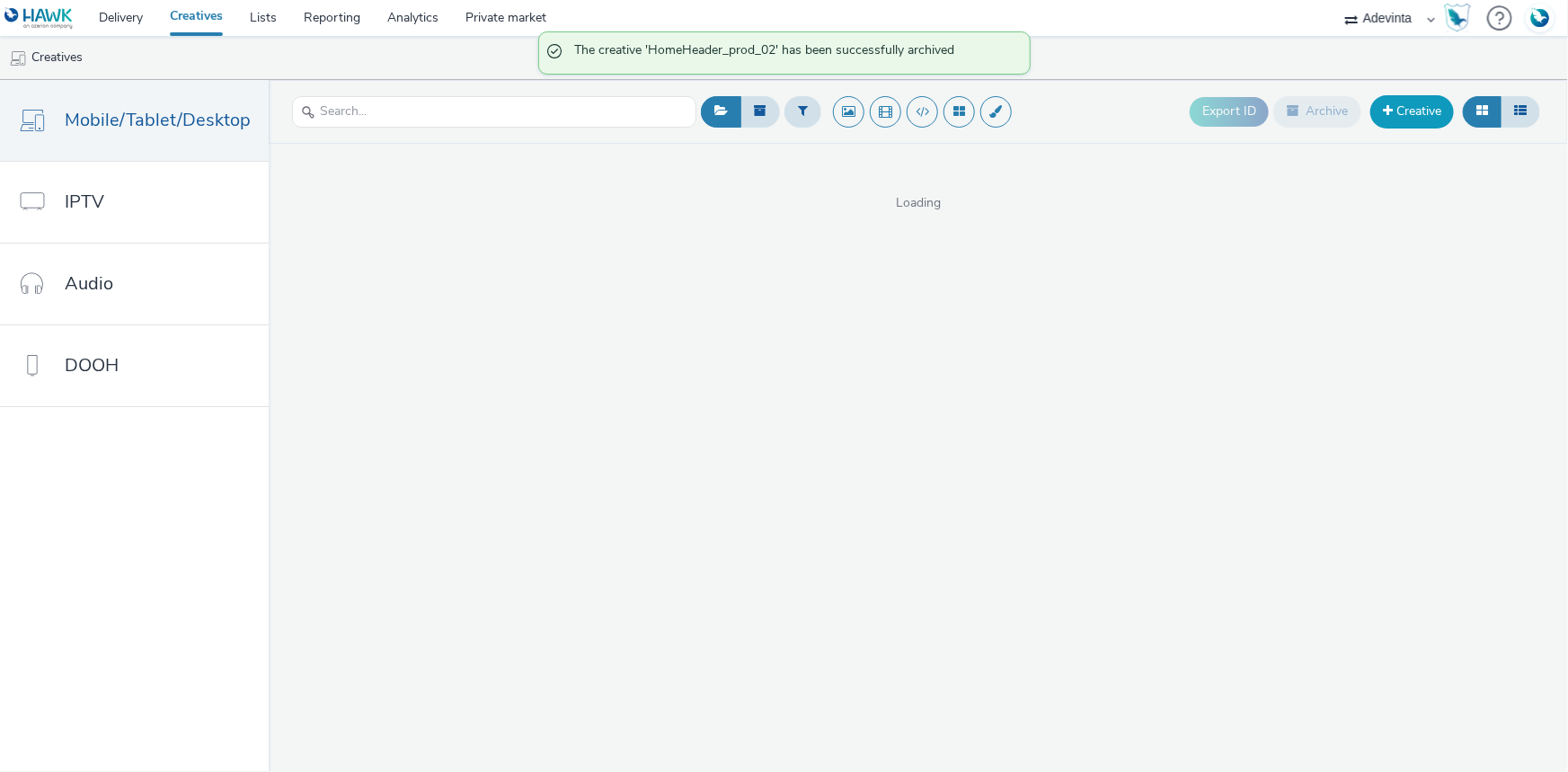
click at [1427, 111] on link "Creative" at bounding box center [1412, 112] width 83 height 32
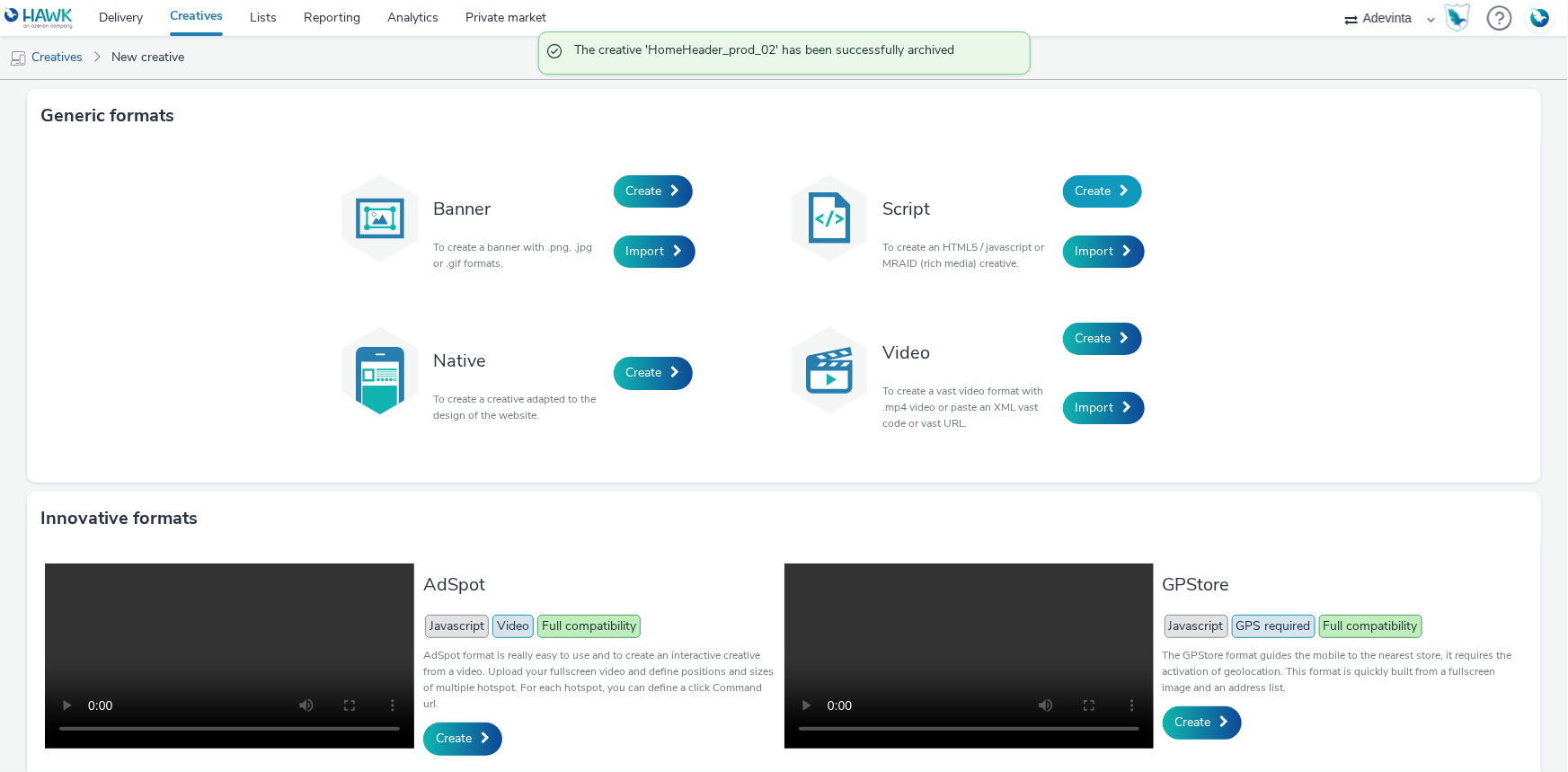
click at [1103, 198] on span "Create" at bounding box center [1094, 191] width 36 height 17
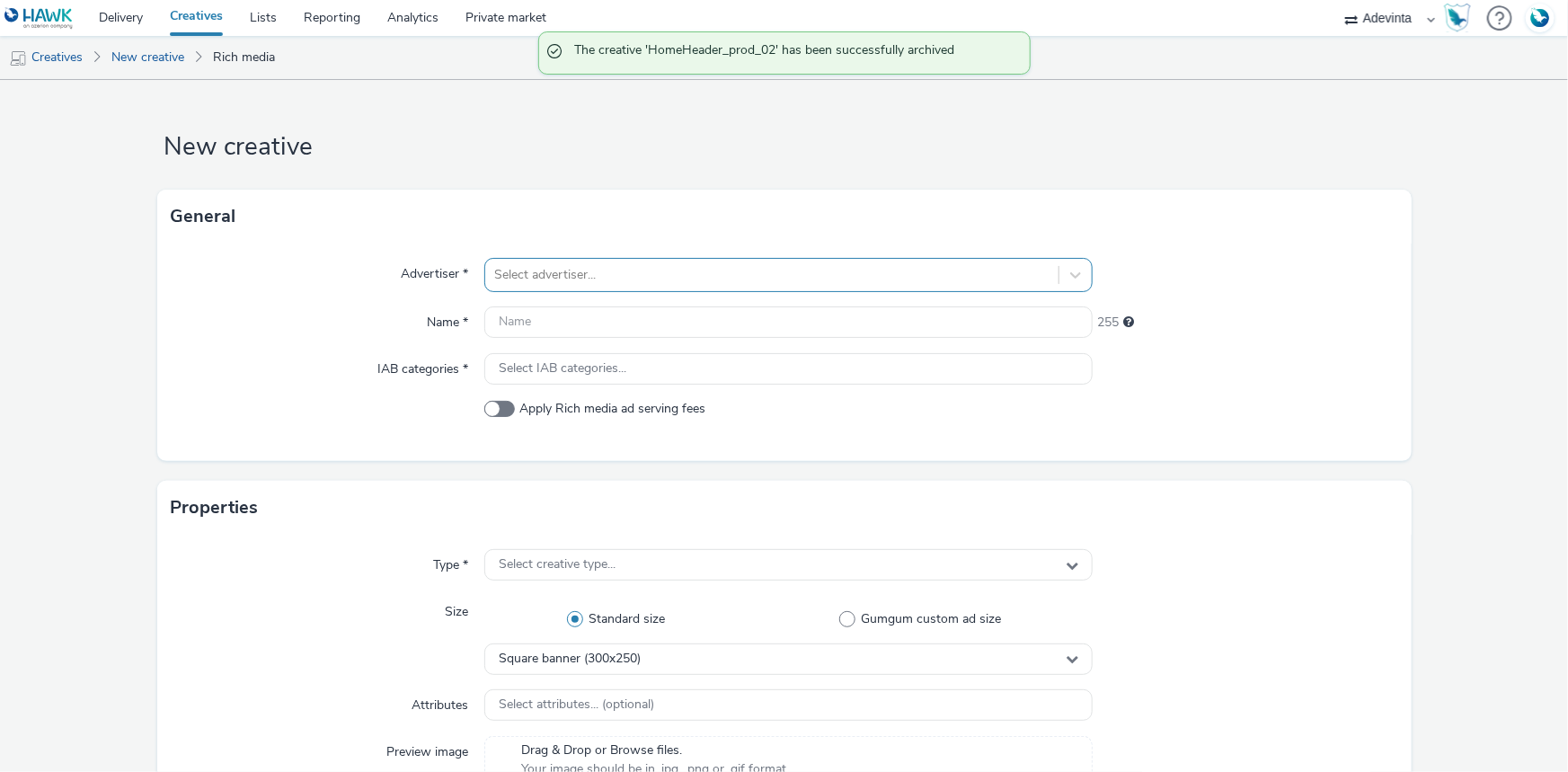
click at [580, 272] on div at bounding box center [772, 275] width 555 height 22
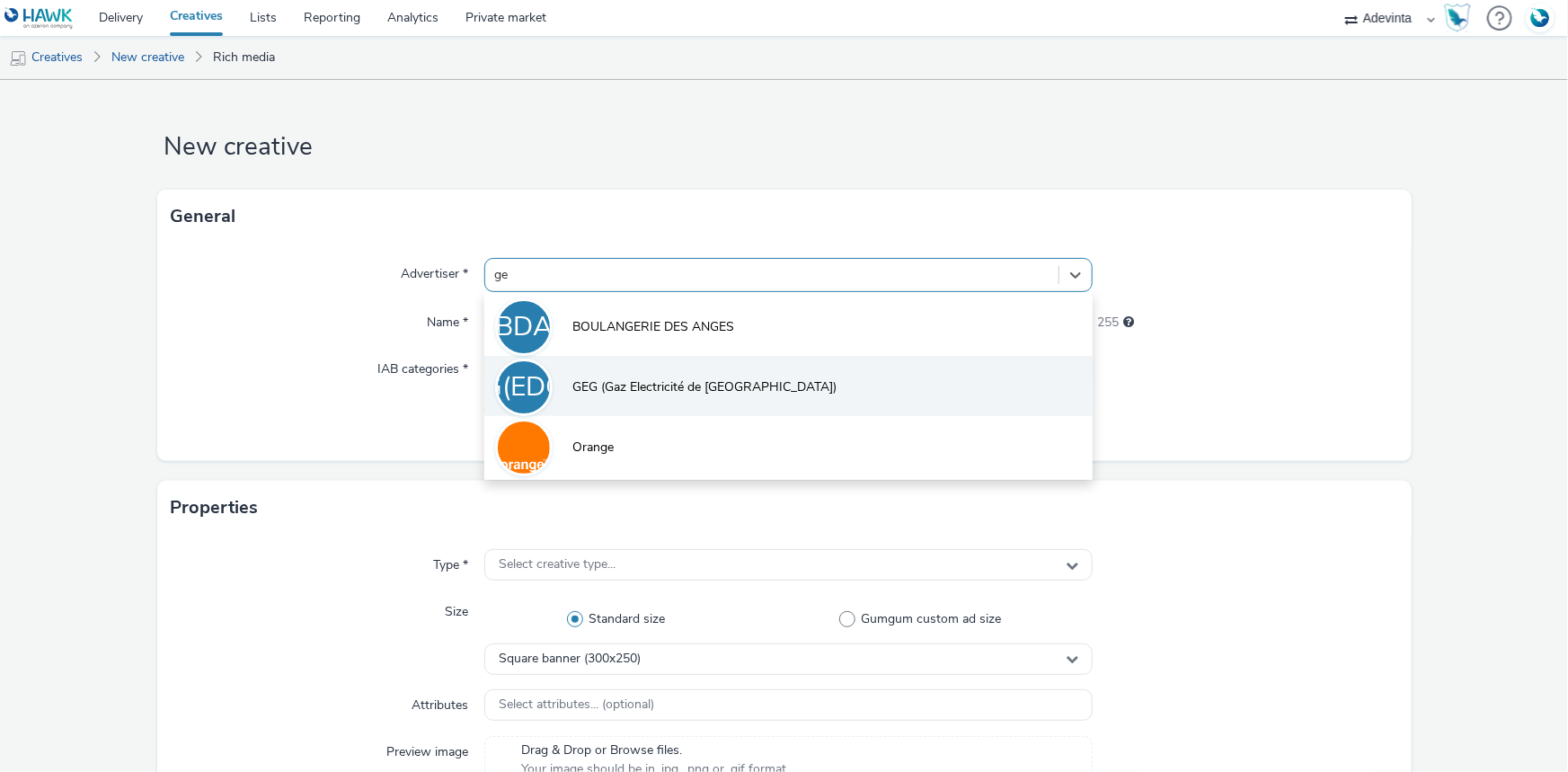
type input "g"
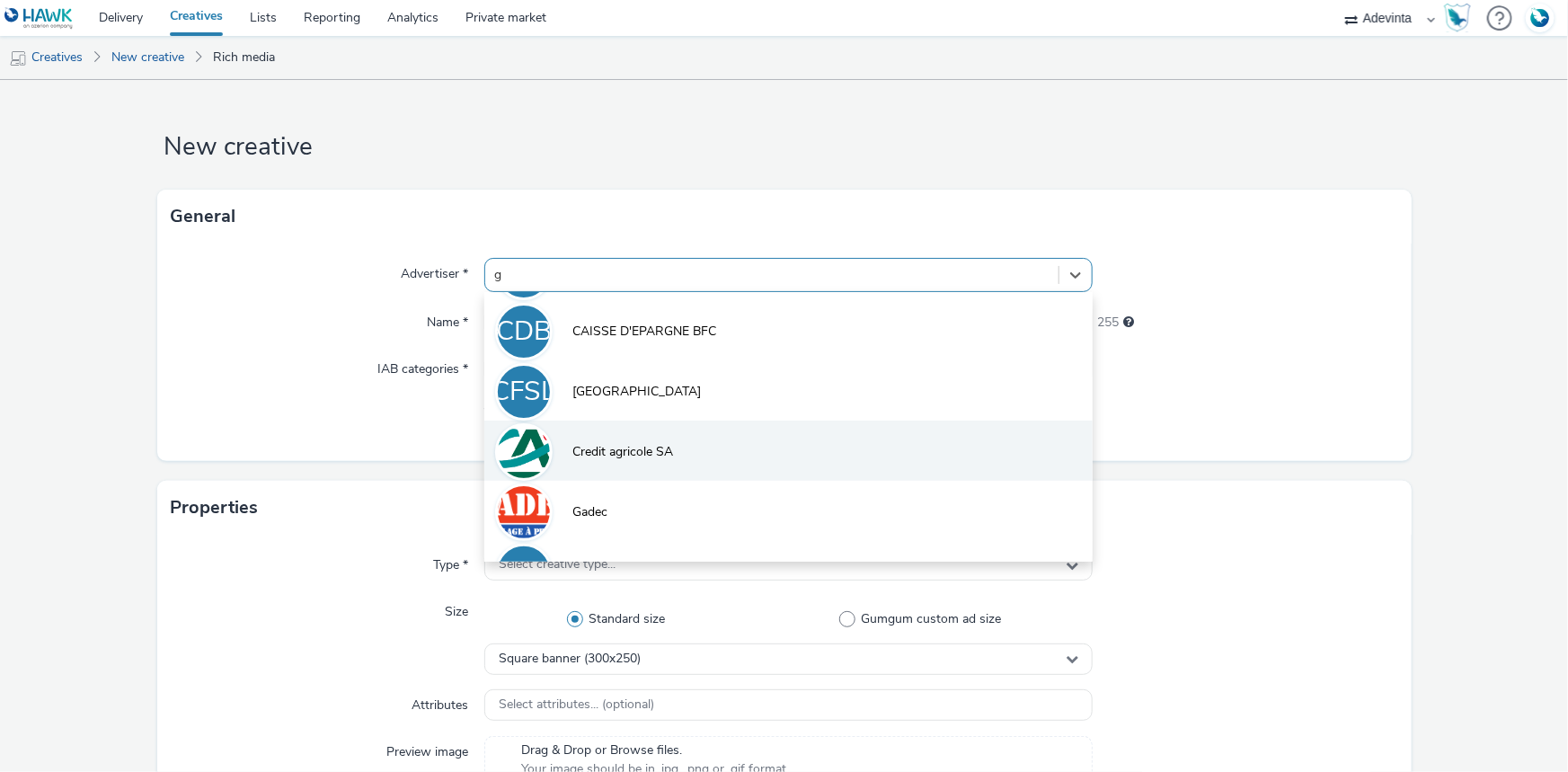
scroll to position [81, 0]
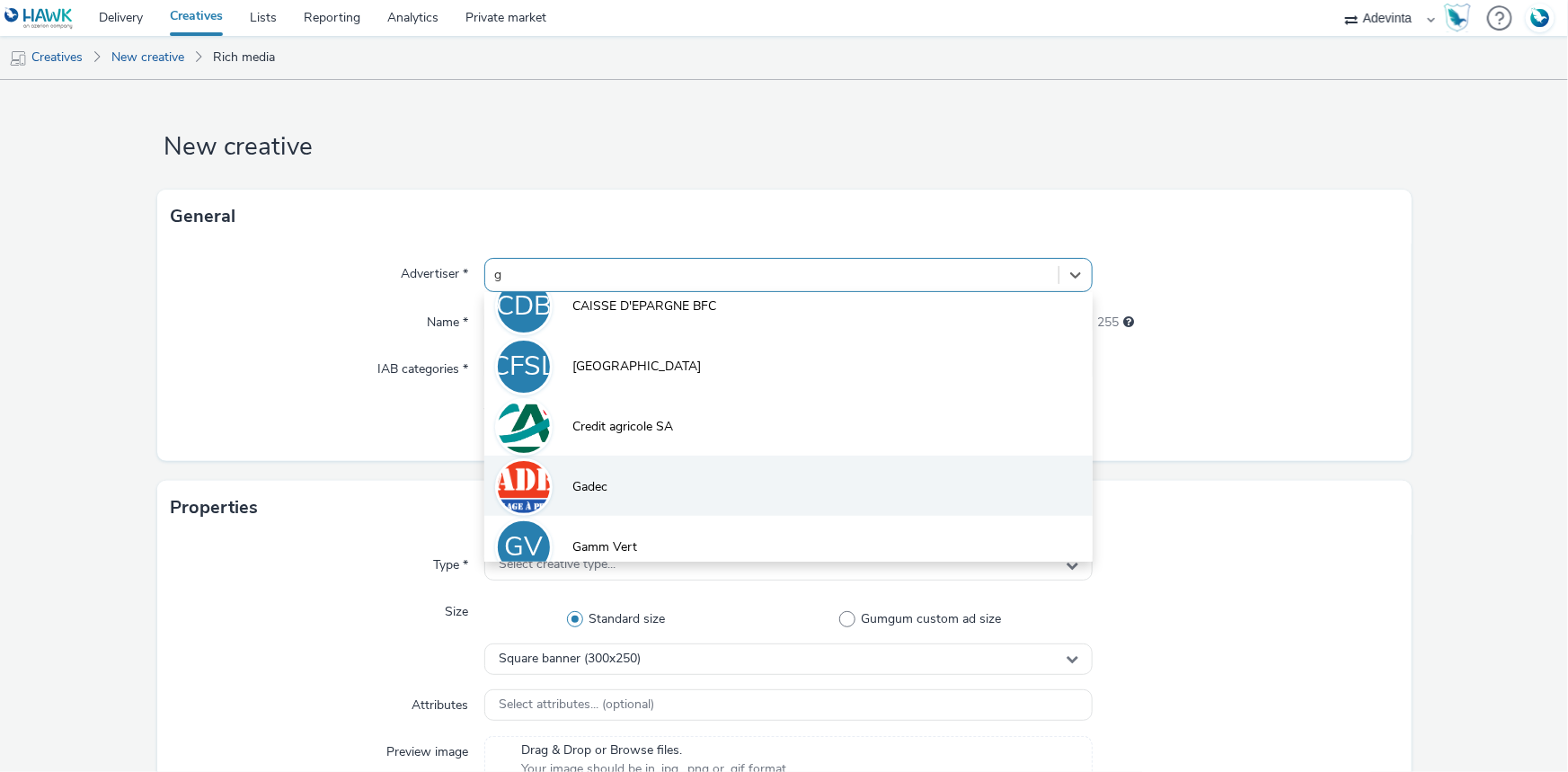
click at [611, 477] on li "Gadec" at bounding box center [789, 486] width 608 height 61
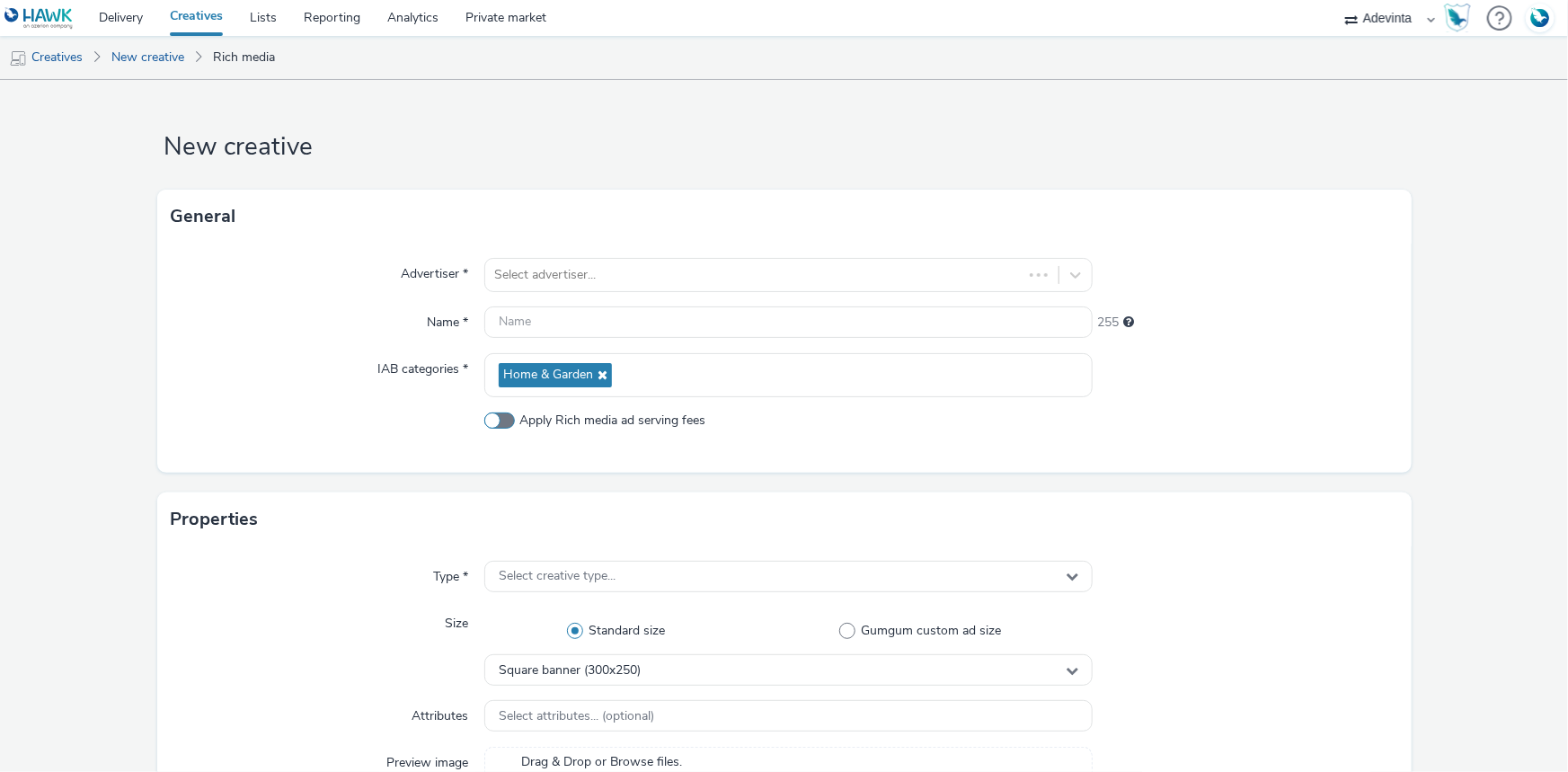
click at [507, 417] on span at bounding box center [500, 421] width 30 height 16
click at [496, 417] on input "Apply Rich media ad serving fees" at bounding box center [490, 420] width 11 height 11
checkbox input "true"
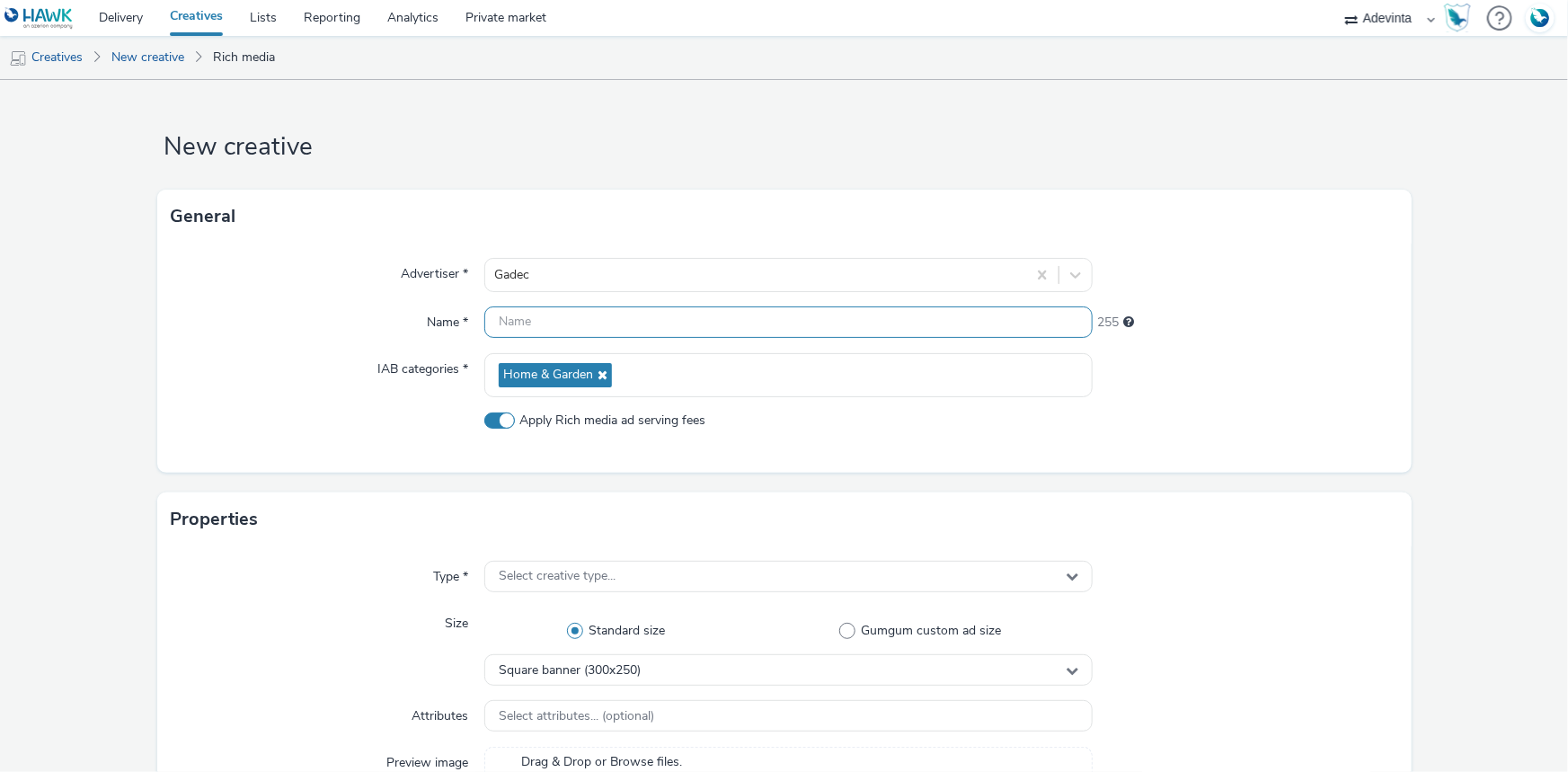
click at [554, 323] on input "text" at bounding box center [789, 322] width 608 height 31
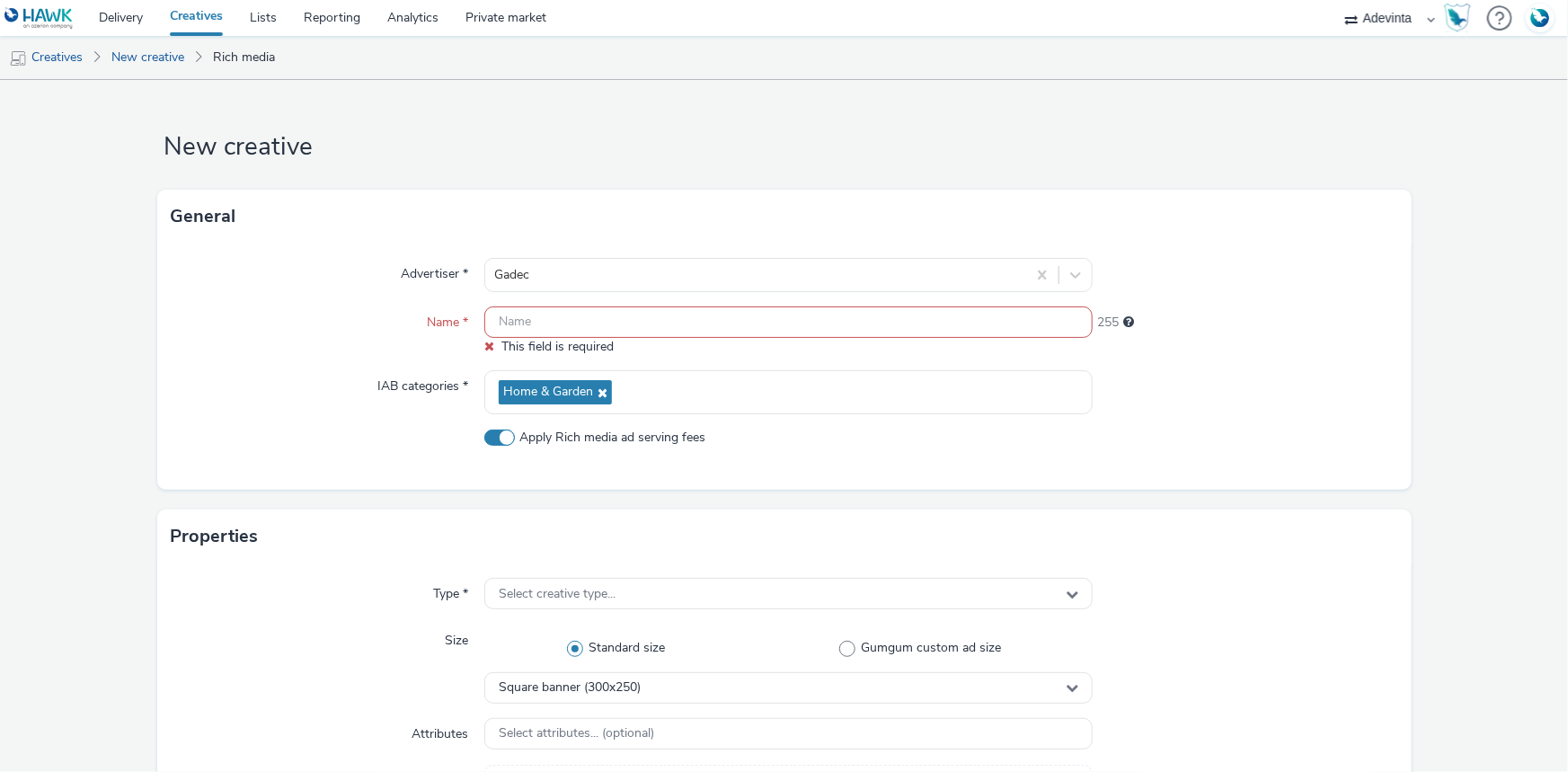
click at [566, 321] on input "text" at bounding box center [789, 322] width 608 height 31
paste input "HomeHeader_prod_01"
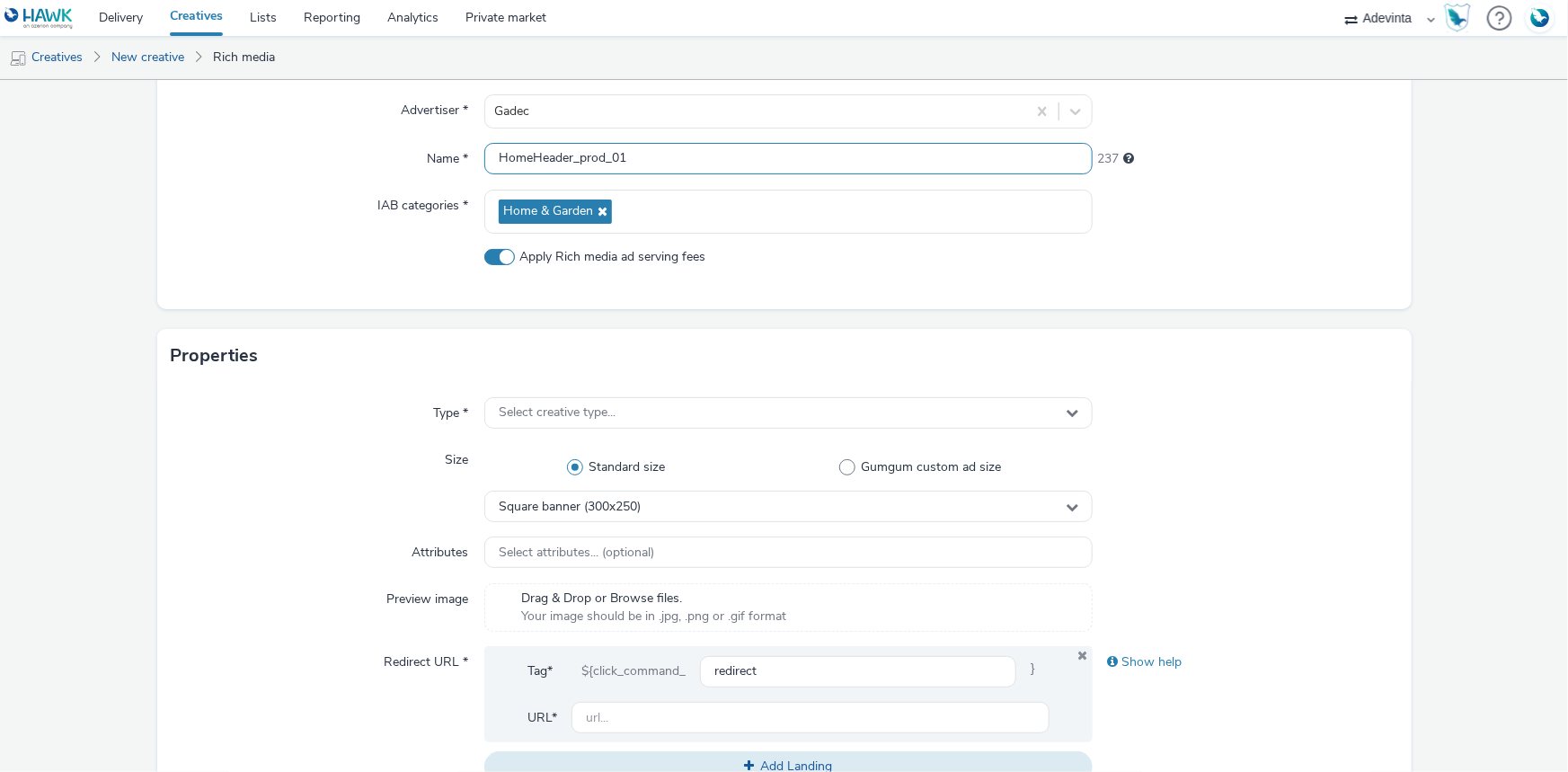
scroll to position [163, 0]
type input "HomeHeader_prod_01"
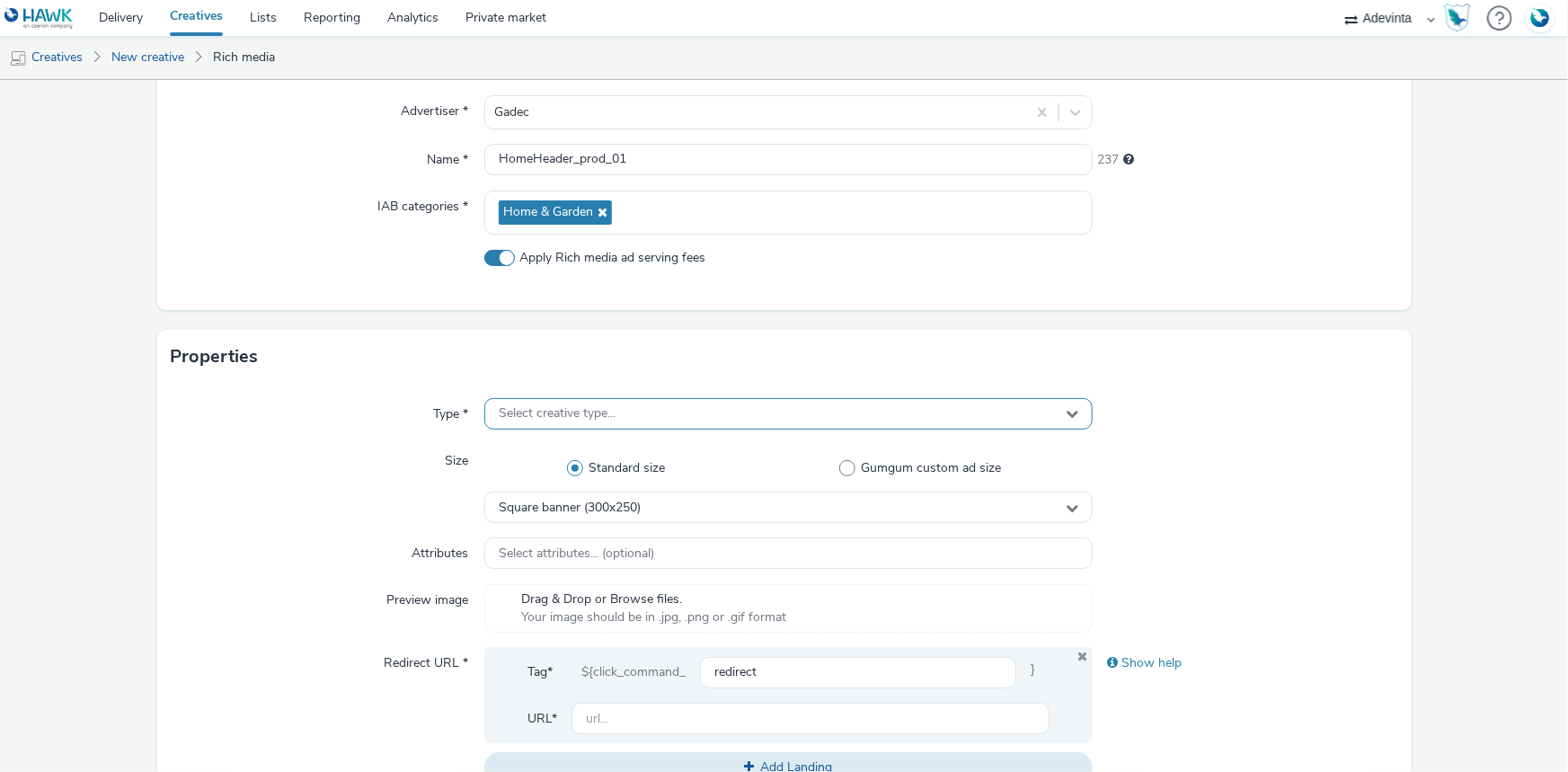
click at [536, 406] on span "Select creative type..." at bounding box center [557, 414] width 116 height 15
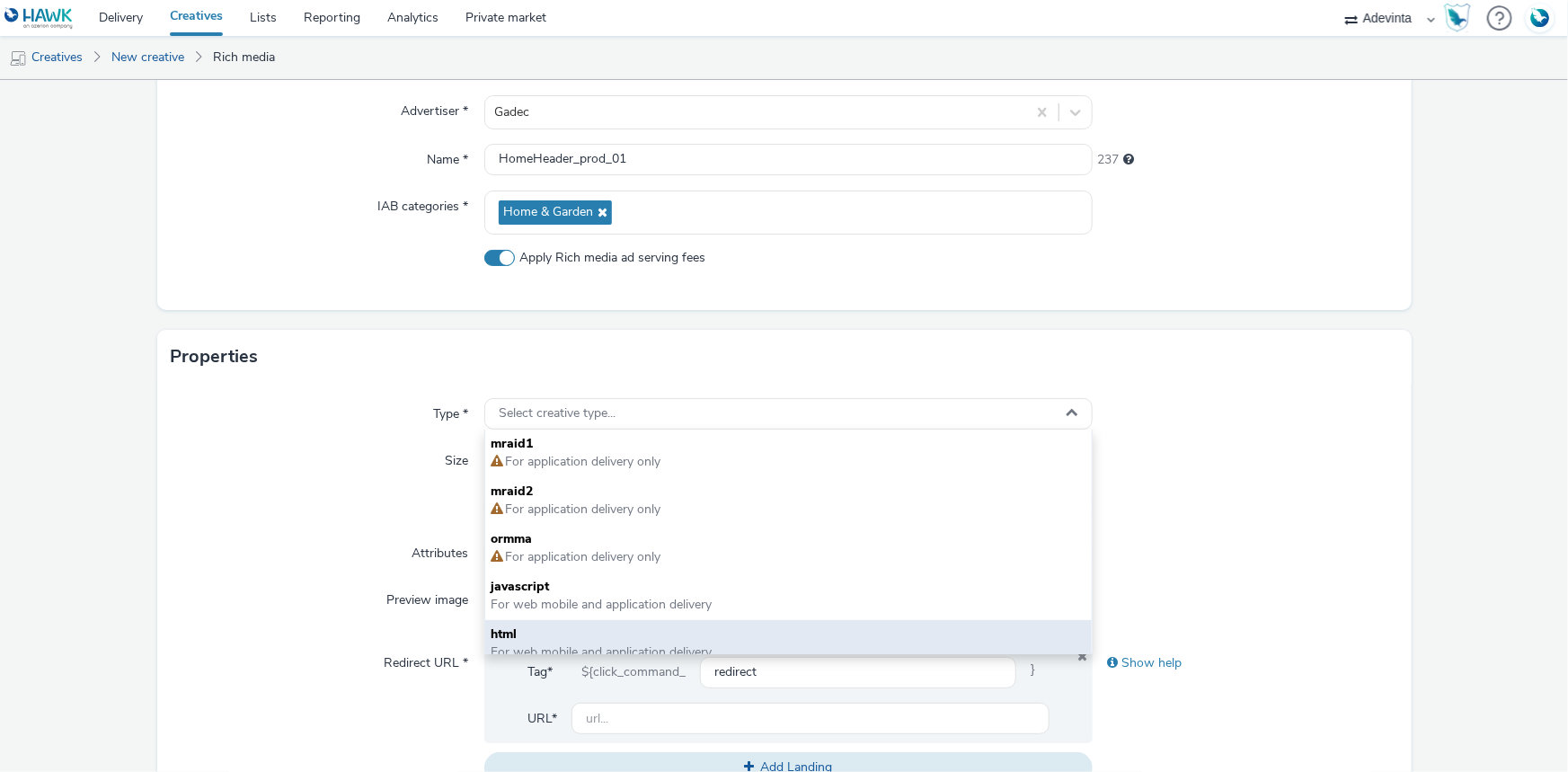
click at [516, 632] on span "html" at bounding box center [788, 635] width 596 height 18
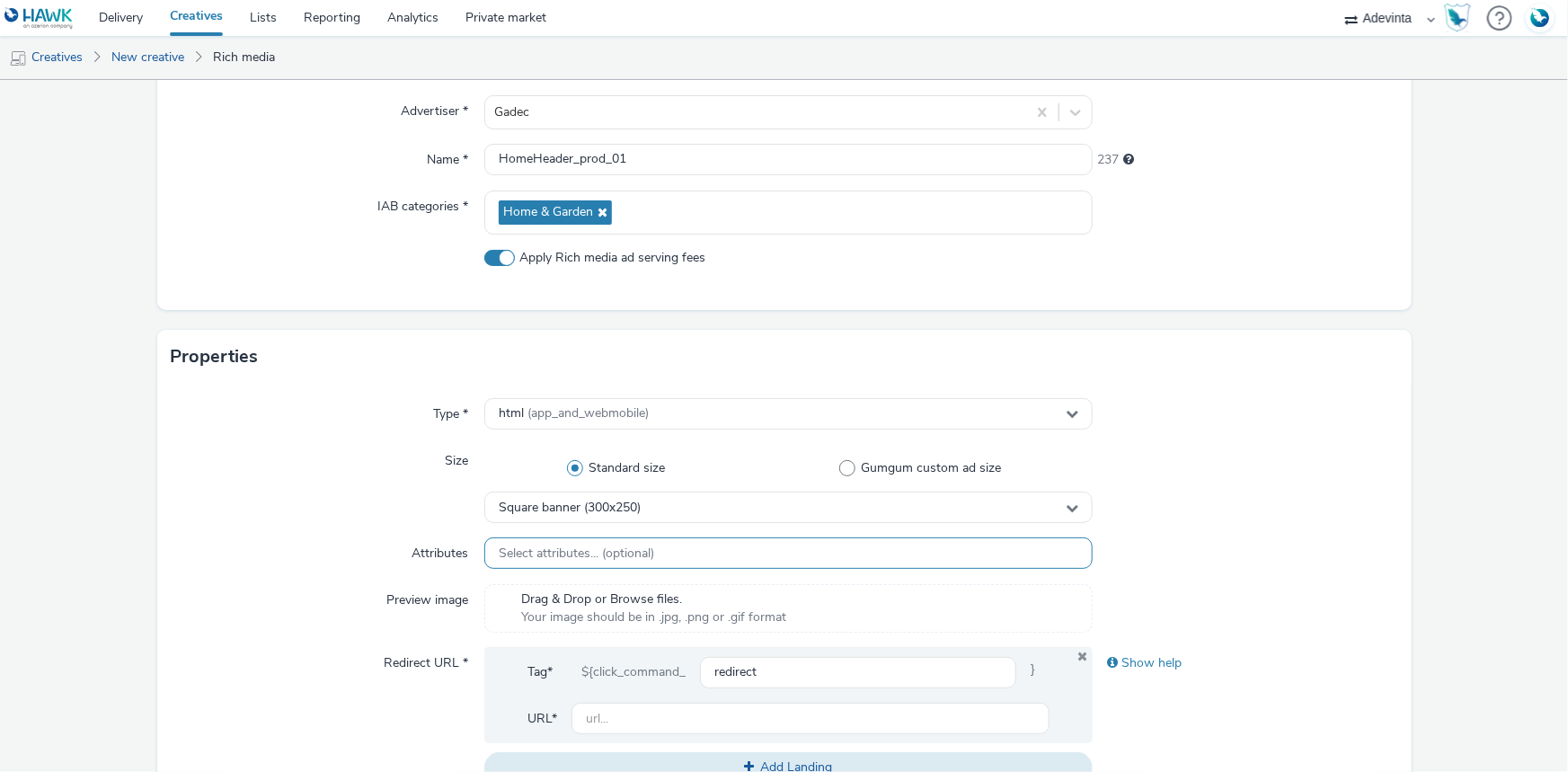
click at [515, 549] on span "Select attributes... (optional)" at bounding box center [577, 554] width 155 height 15
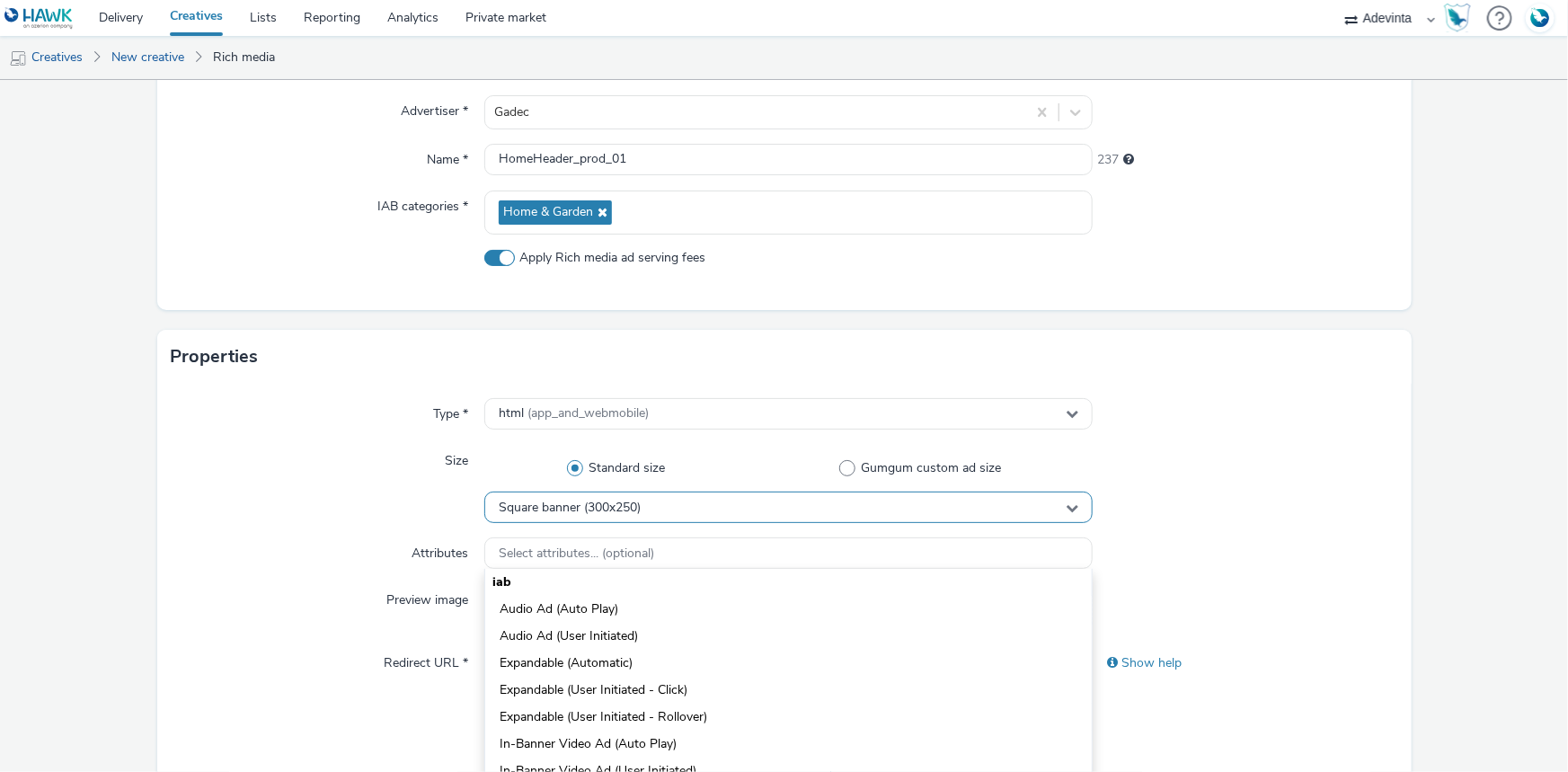
click at [594, 509] on span "Square banner (300x250)" at bounding box center [570, 509] width 142 height 15
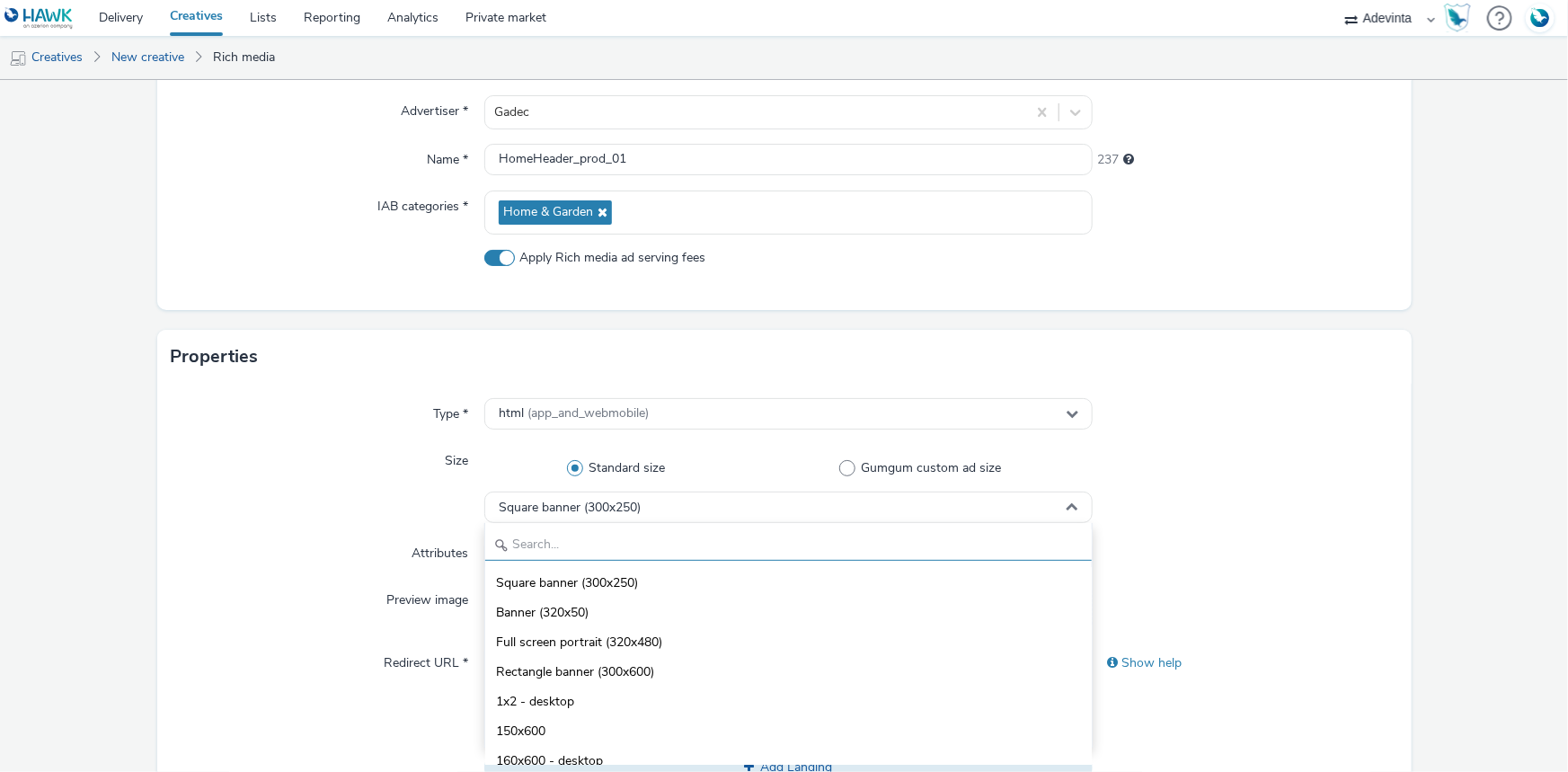
click at [549, 533] on input "text" at bounding box center [788, 545] width 607 height 31
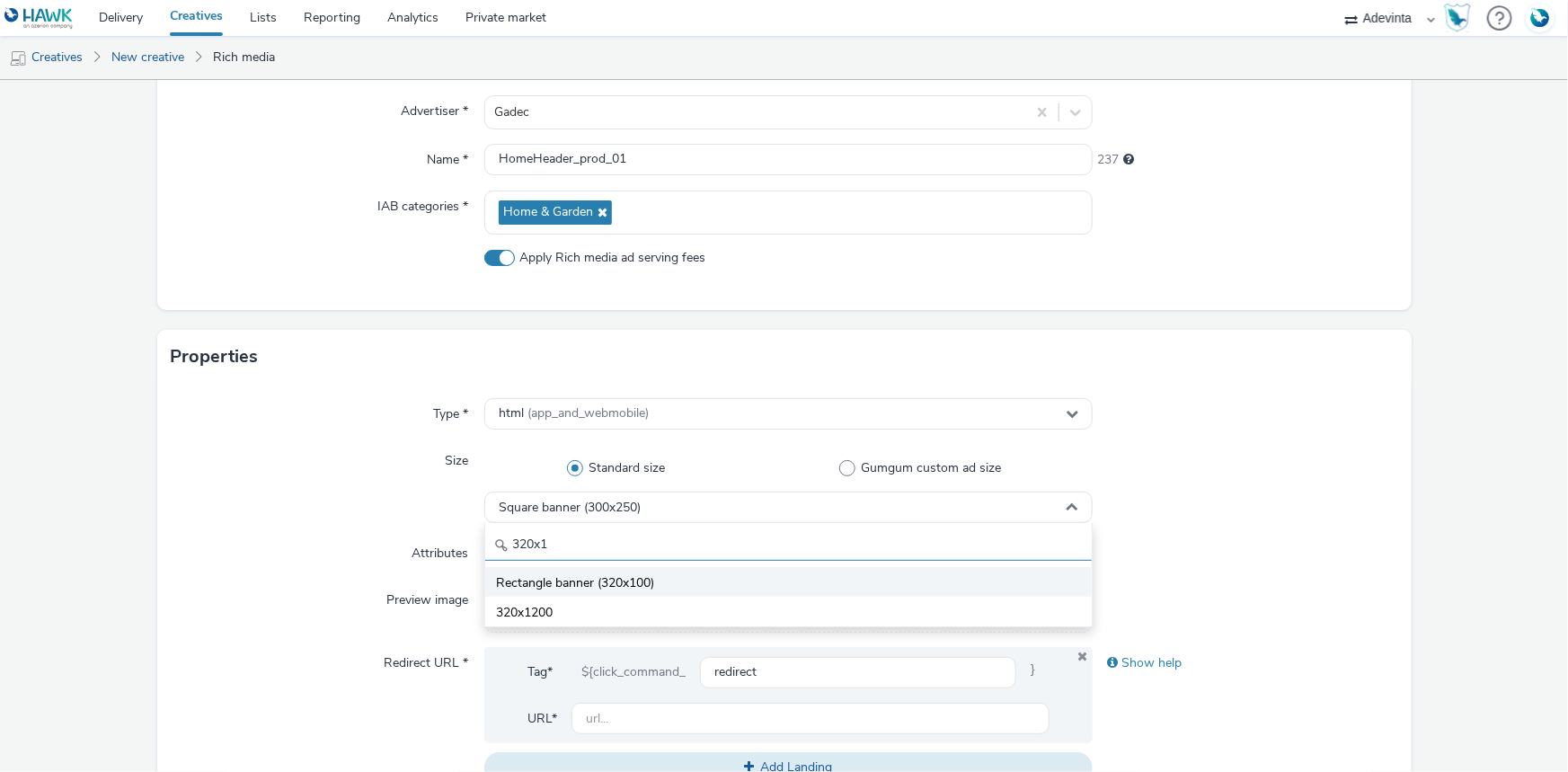
scroll to position [0, 0]
type input "320x1"
click at [604, 583] on span "Rectangle banner (320x100)" at bounding box center [575, 583] width 158 height 18
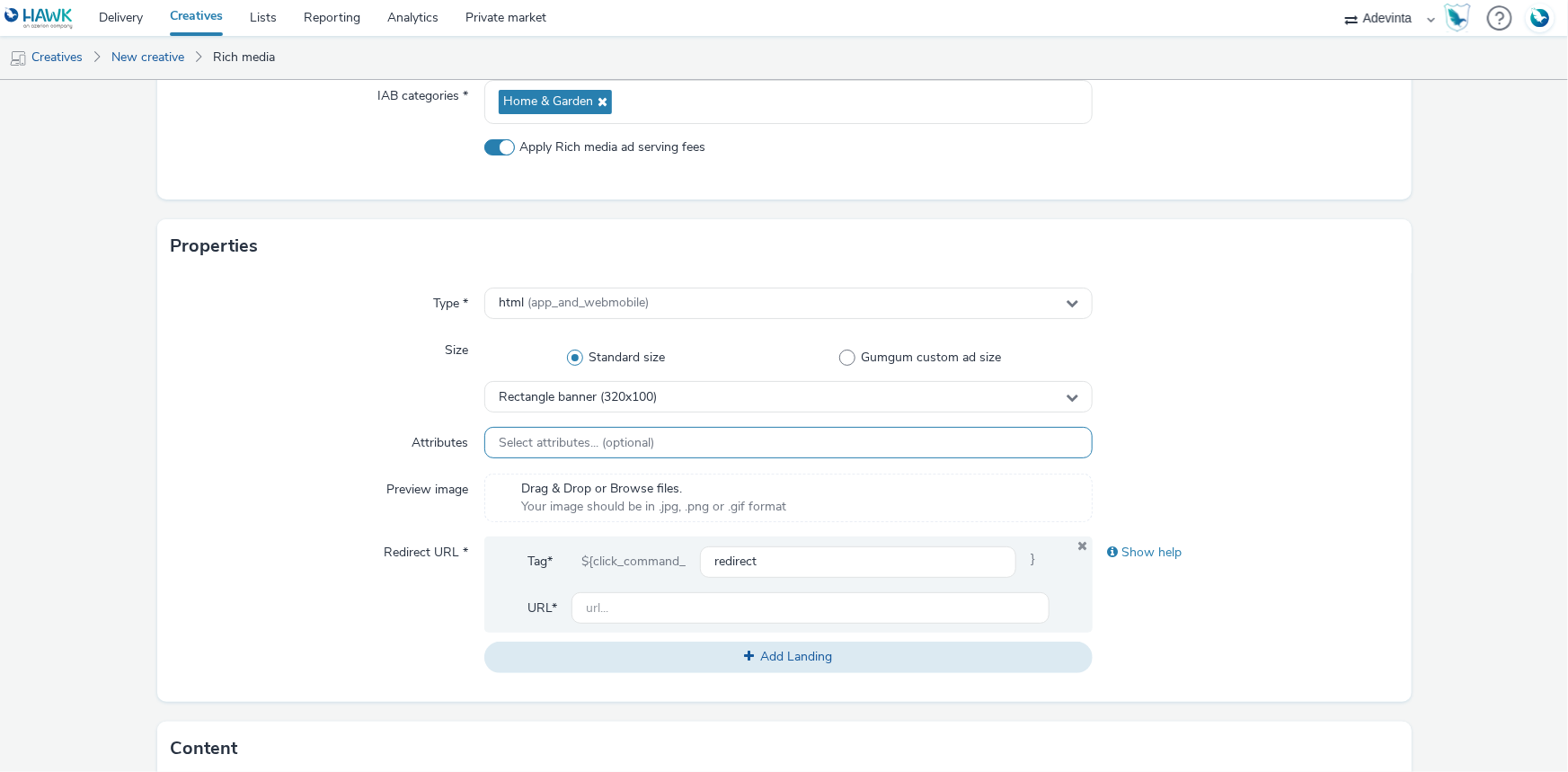
scroll to position [572, 0]
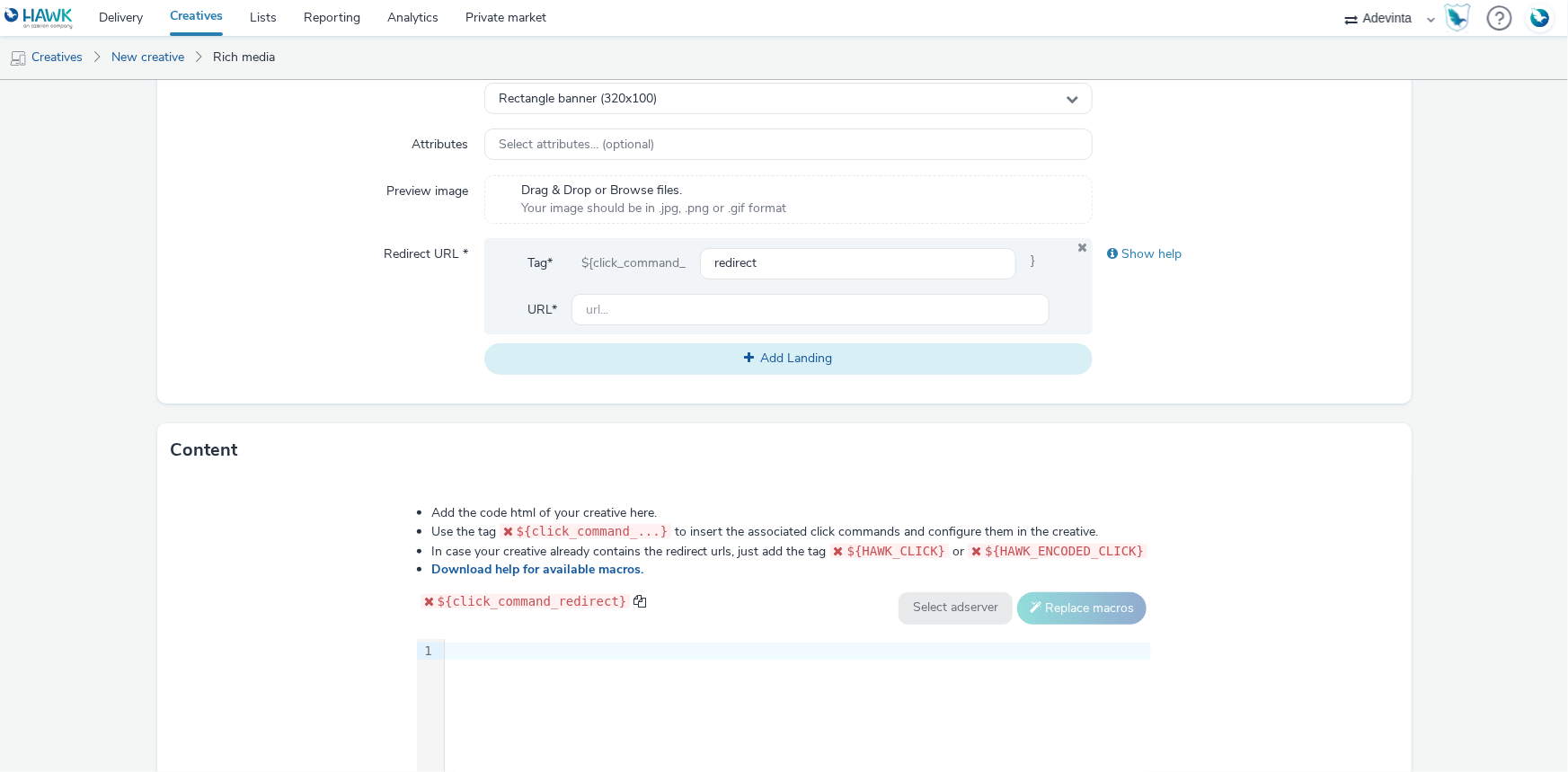
drag, startPoint x: 656, startPoint y: 343, endPoint x: 647, endPoint y: 332, distance: 14.2
click at [655, 344] on button "Add Landing" at bounding box center [789, 359] width 608 height 30
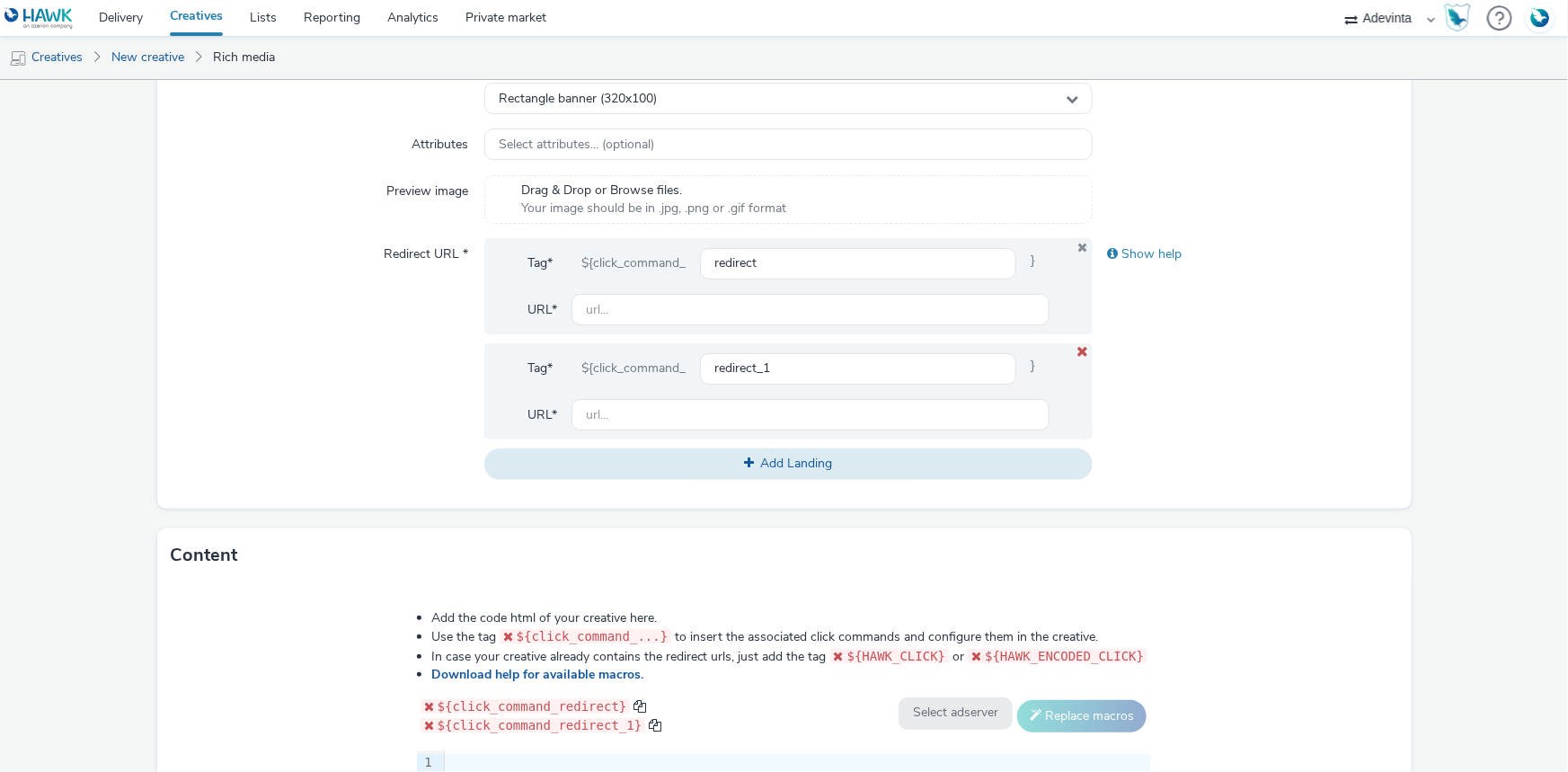
click at [1078, 349] on icon at bounding box center [1083, 352] width 14 height 11
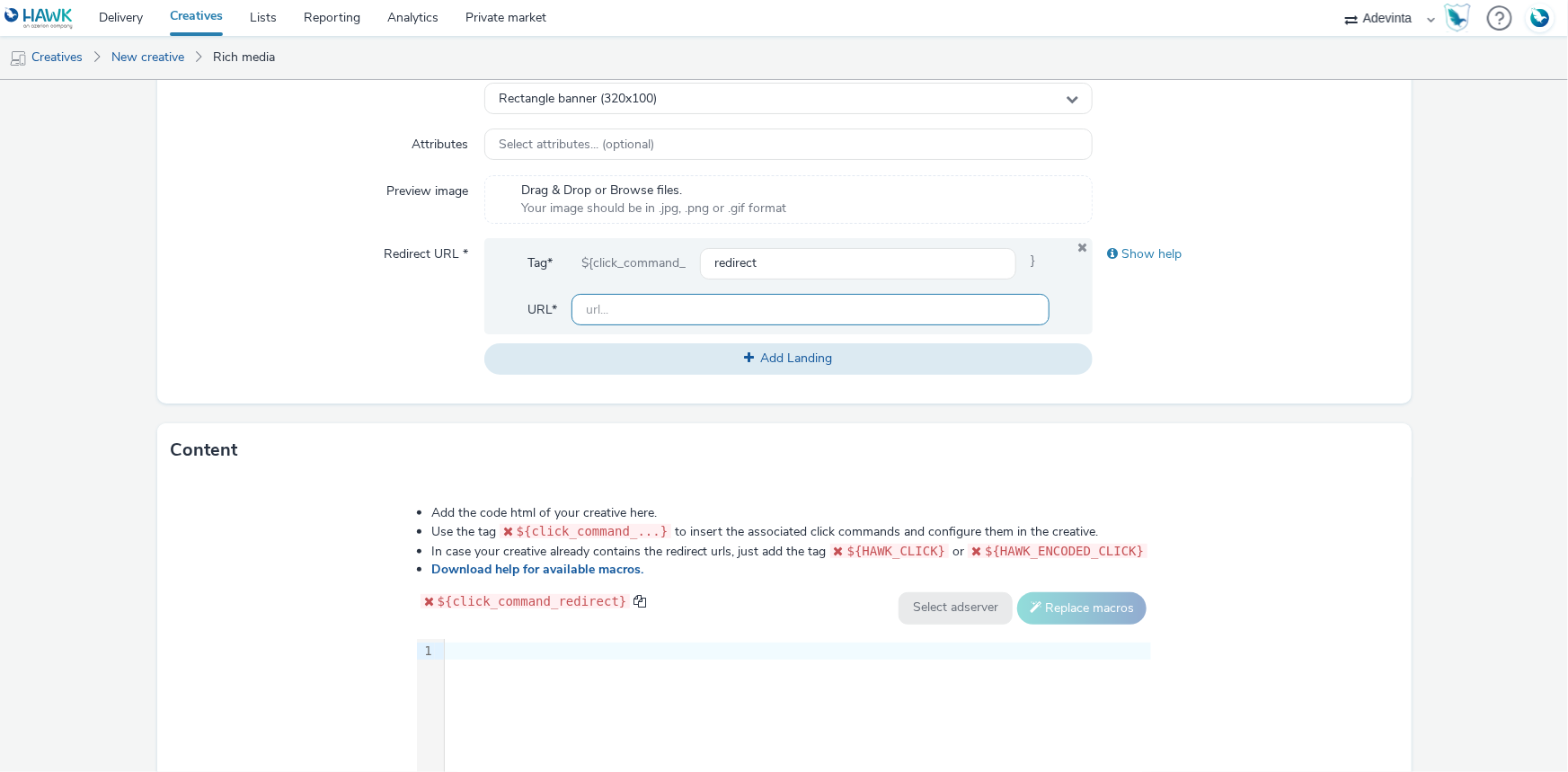
click at [677, 310] on input "text" at bounding box center [811, 309] width 478 height 31
type input "H"
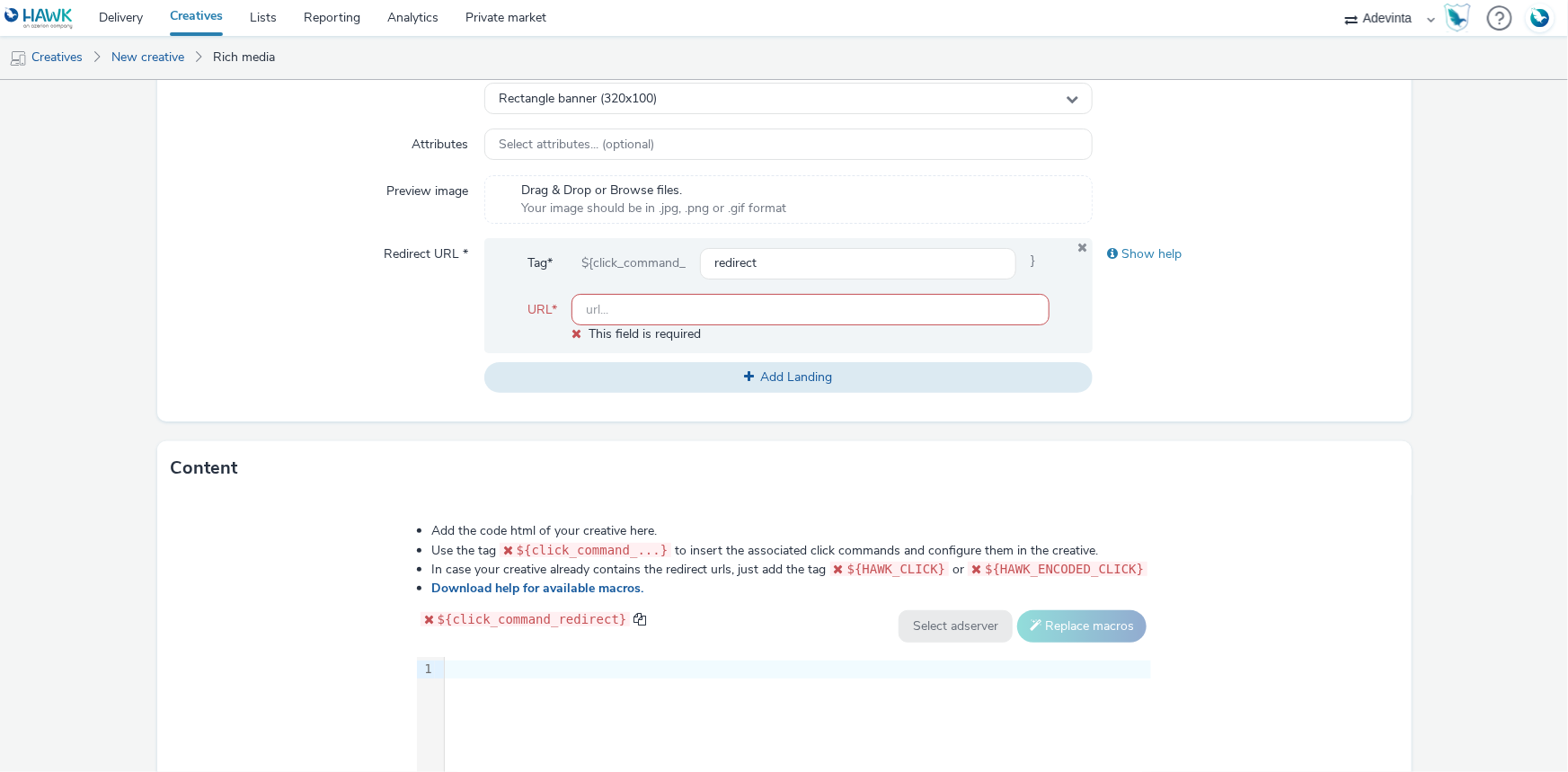
paste input "https://www.gadec.biz/"
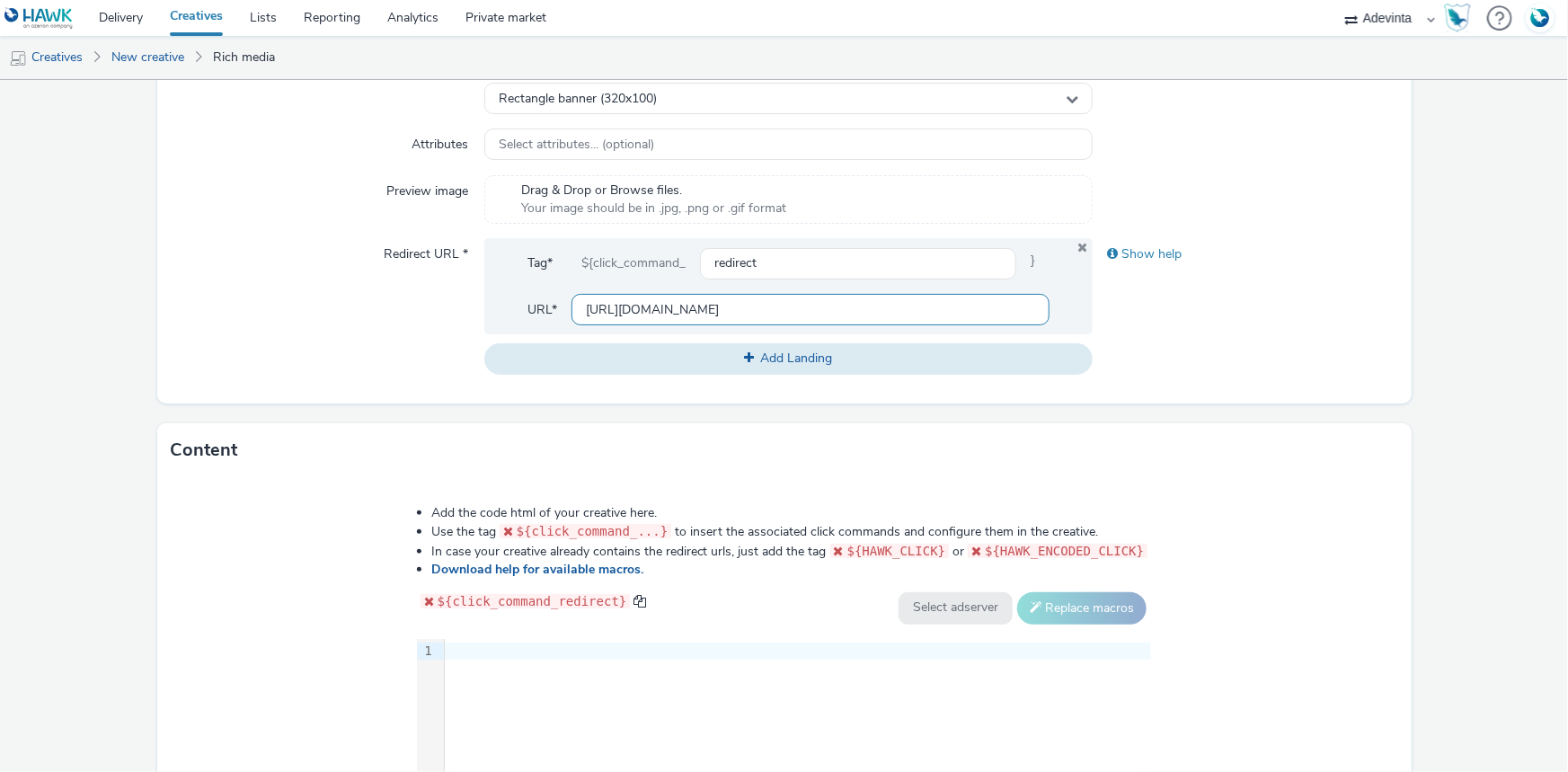
type input "https://www.gadec.biz/"
click at [483, 660] on div at bounding box center [798, 652] width 706 height 26
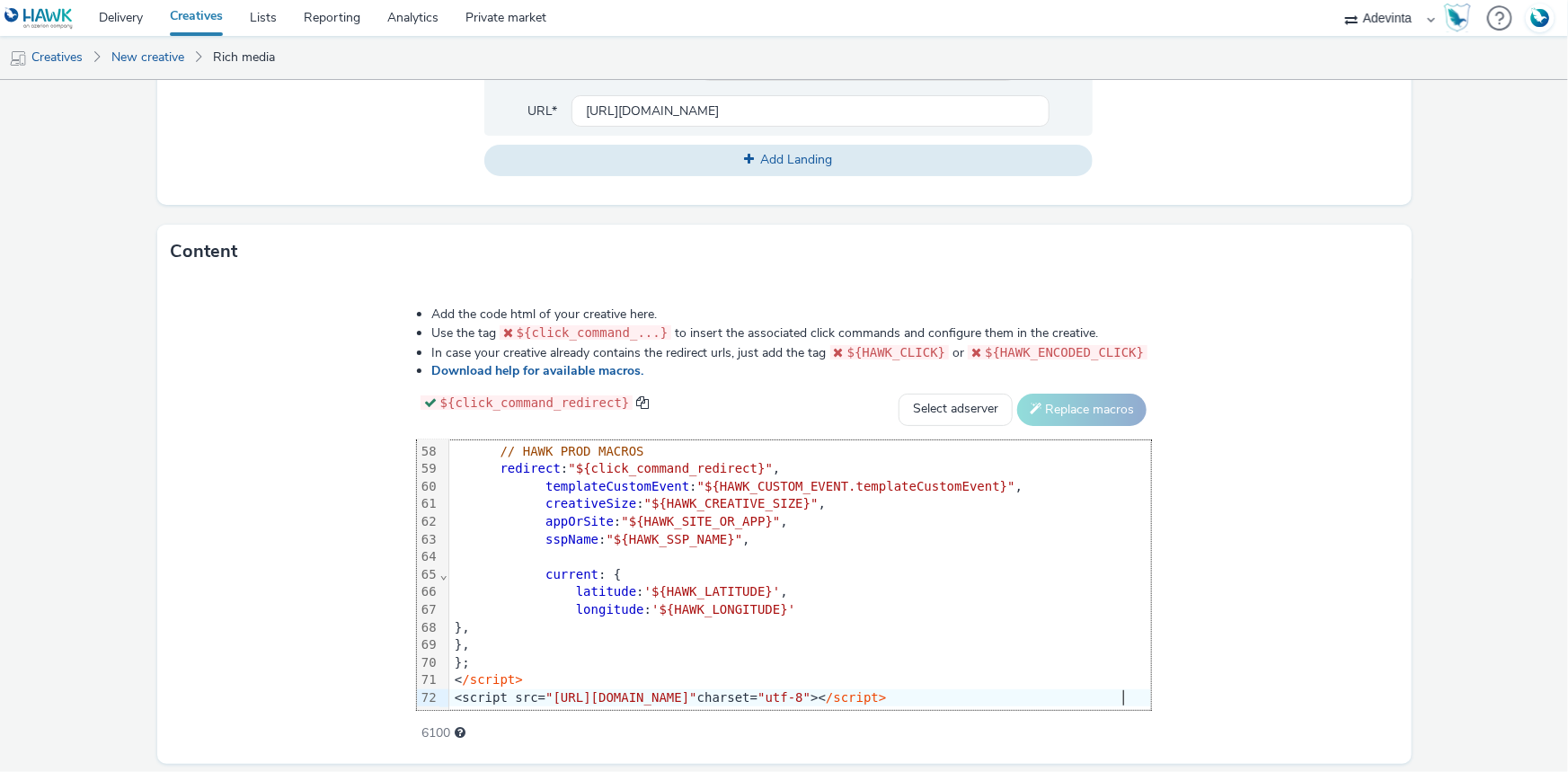
scroll to position [827, 0]
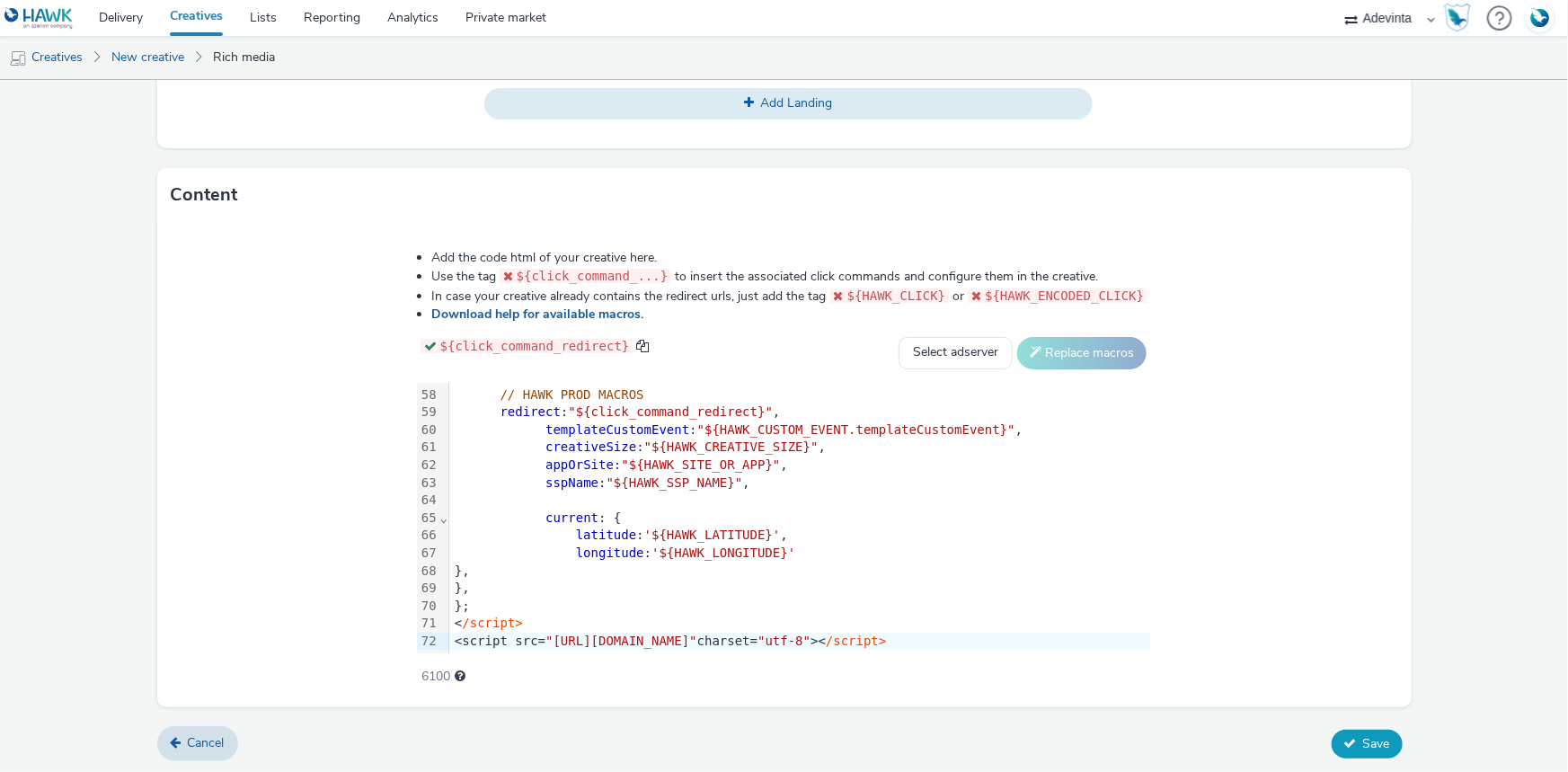
click at [1382, 747] on button "Save" at bounding box center [1366, 745] width 71 height 28
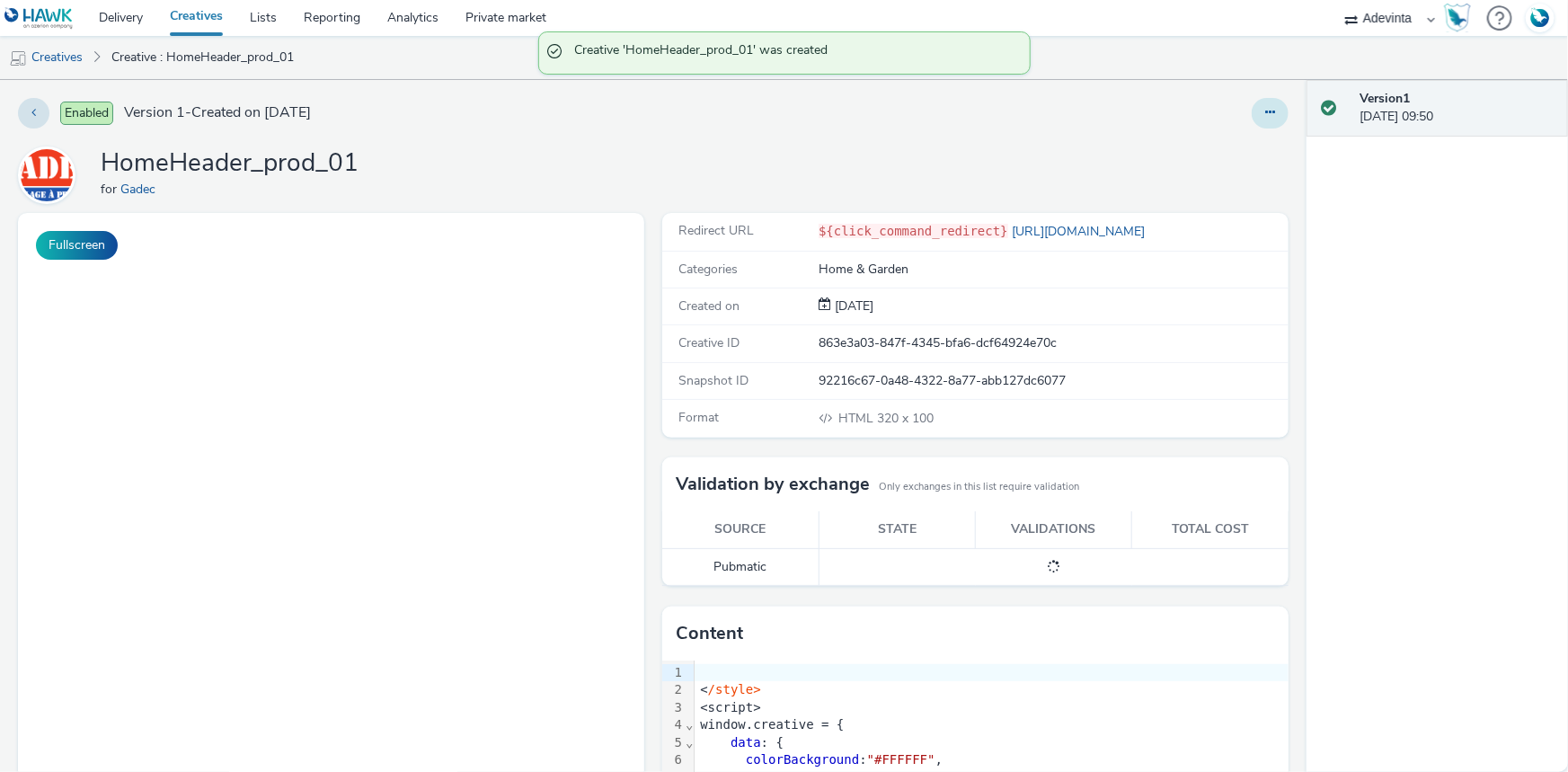
click at [1266, 111] on button at bounding box center [1270, 113] width 37 height 30
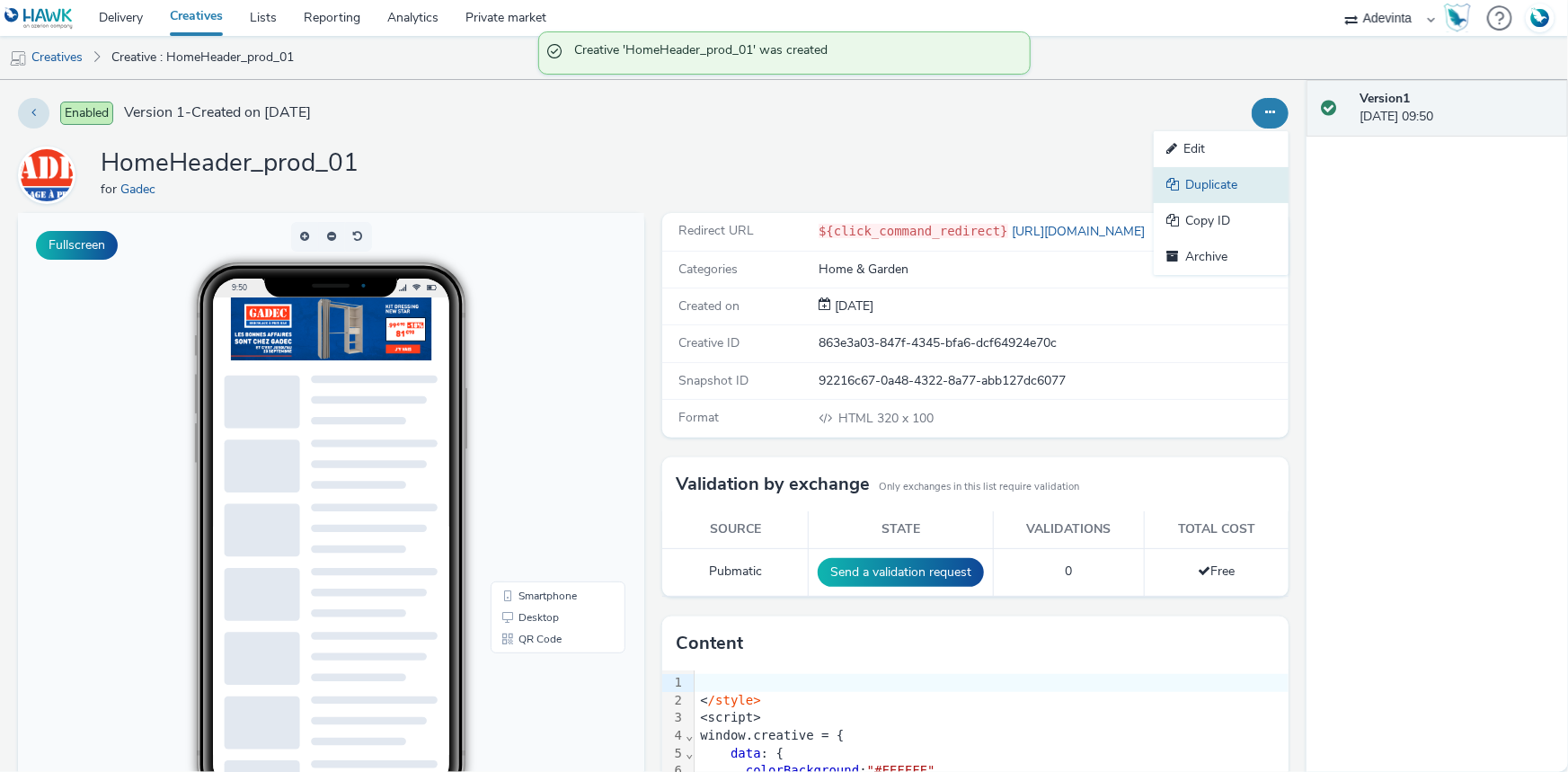
click at [1206, 185] on link "Duplicate" at bounding box center [1221, 186] width 134 height 36
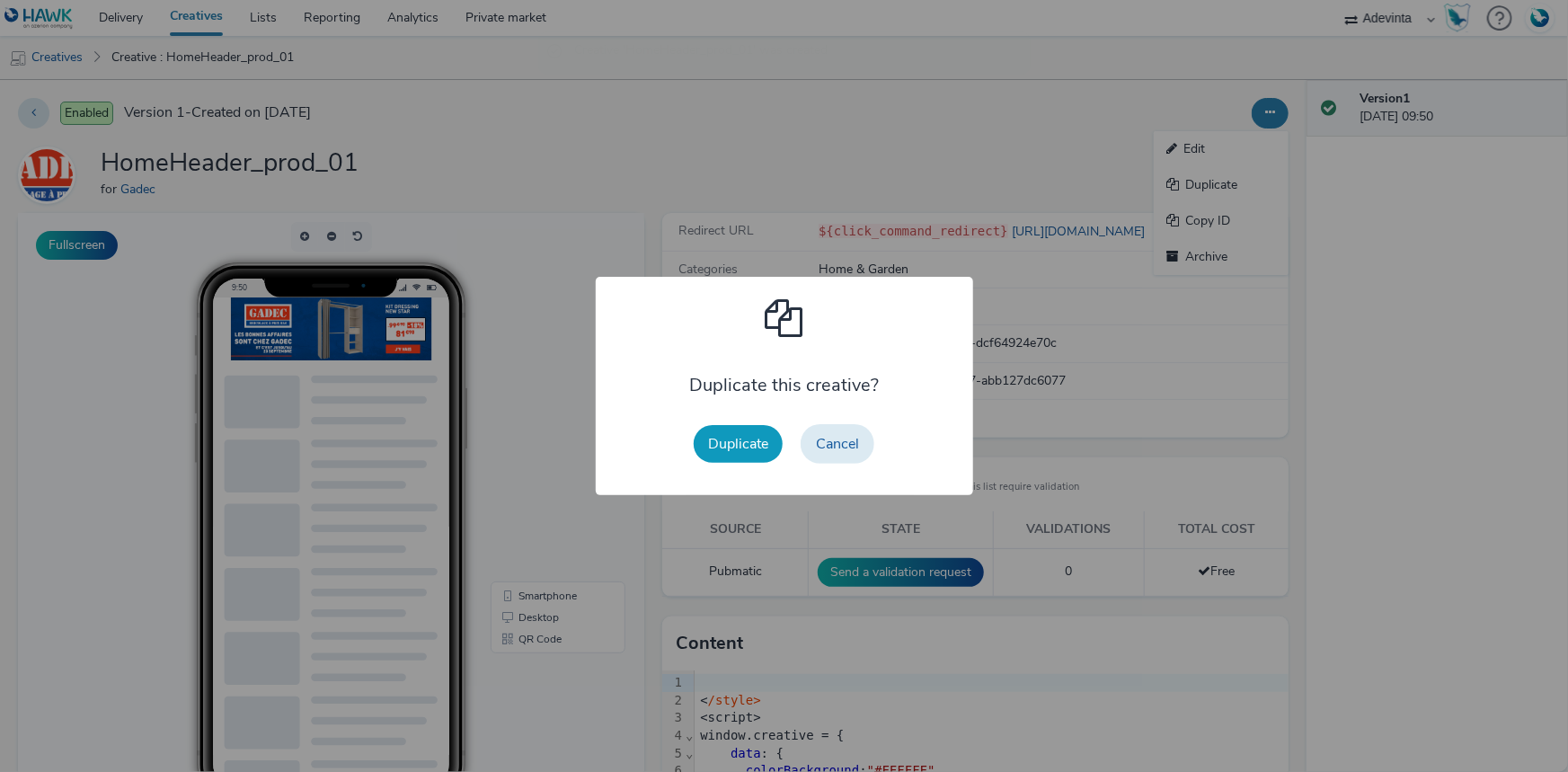
click at [746, 438] on button "Duplicate" at bounding box center [739, 444] width 89 height 38
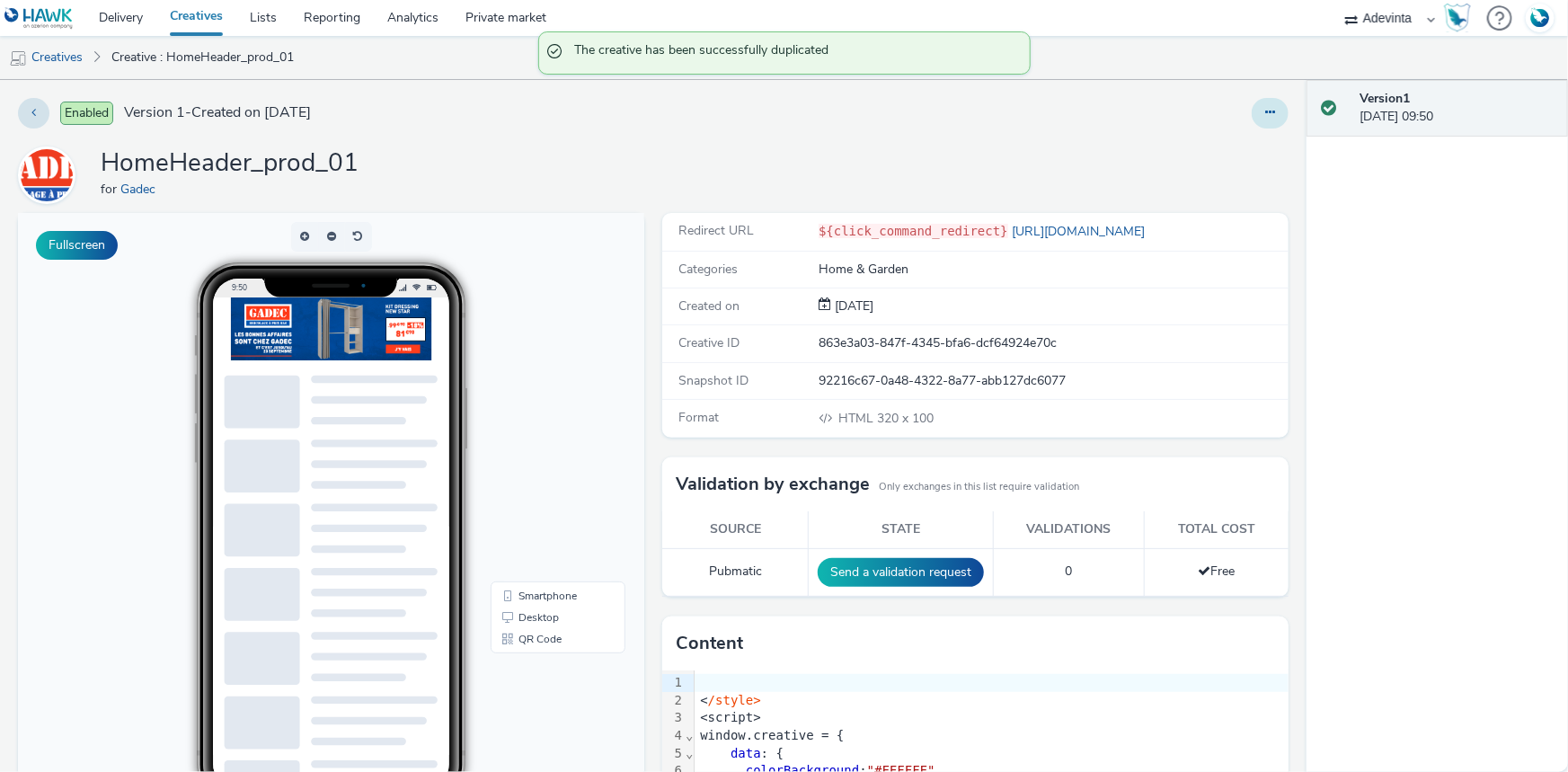
click at [1267, 107] on button at bounding box center [1270, 113] width 37 height 30
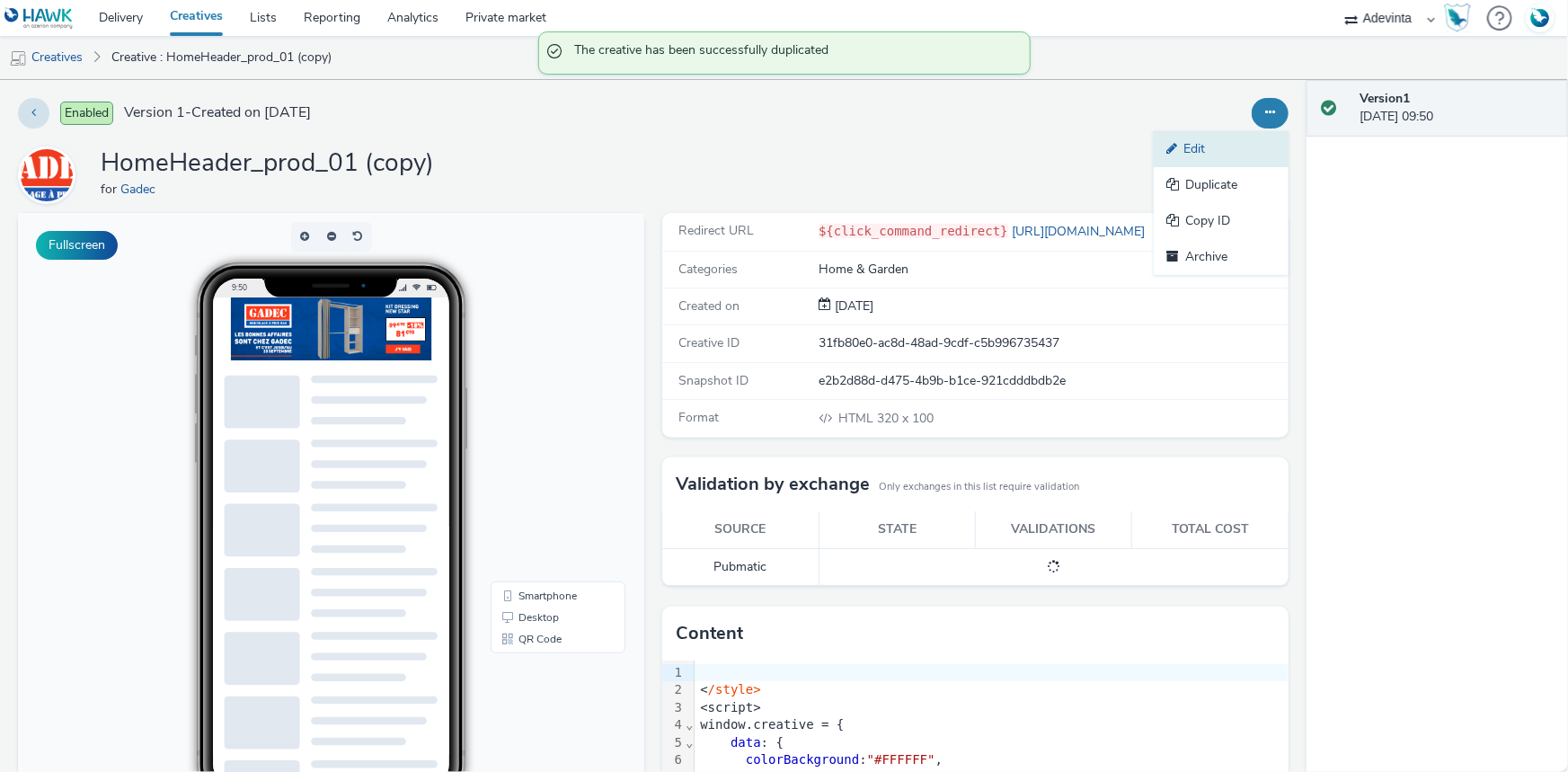
click at [1200, 158] on link "Edit" at bounding box center [1221, 150] width 134 height 36
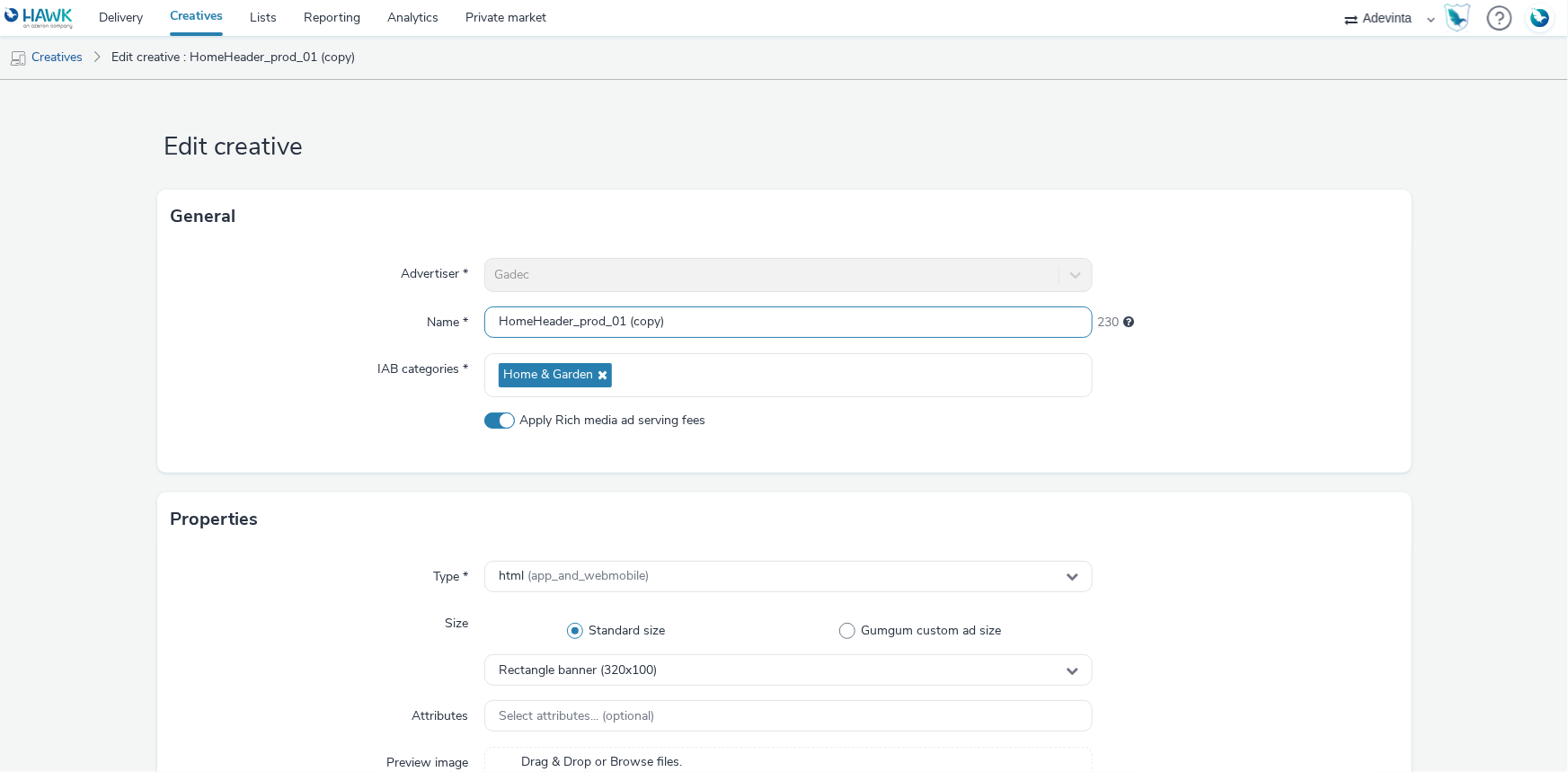
drag, startPoint x: 618, startPoint y: 317, endPoint x: 741, endPoint y: 317, distance: 123.0
click at [741, 317] on input "HomeHeader_prod_01 (copy)" at bounding box center [789, 322] width 608 height 31
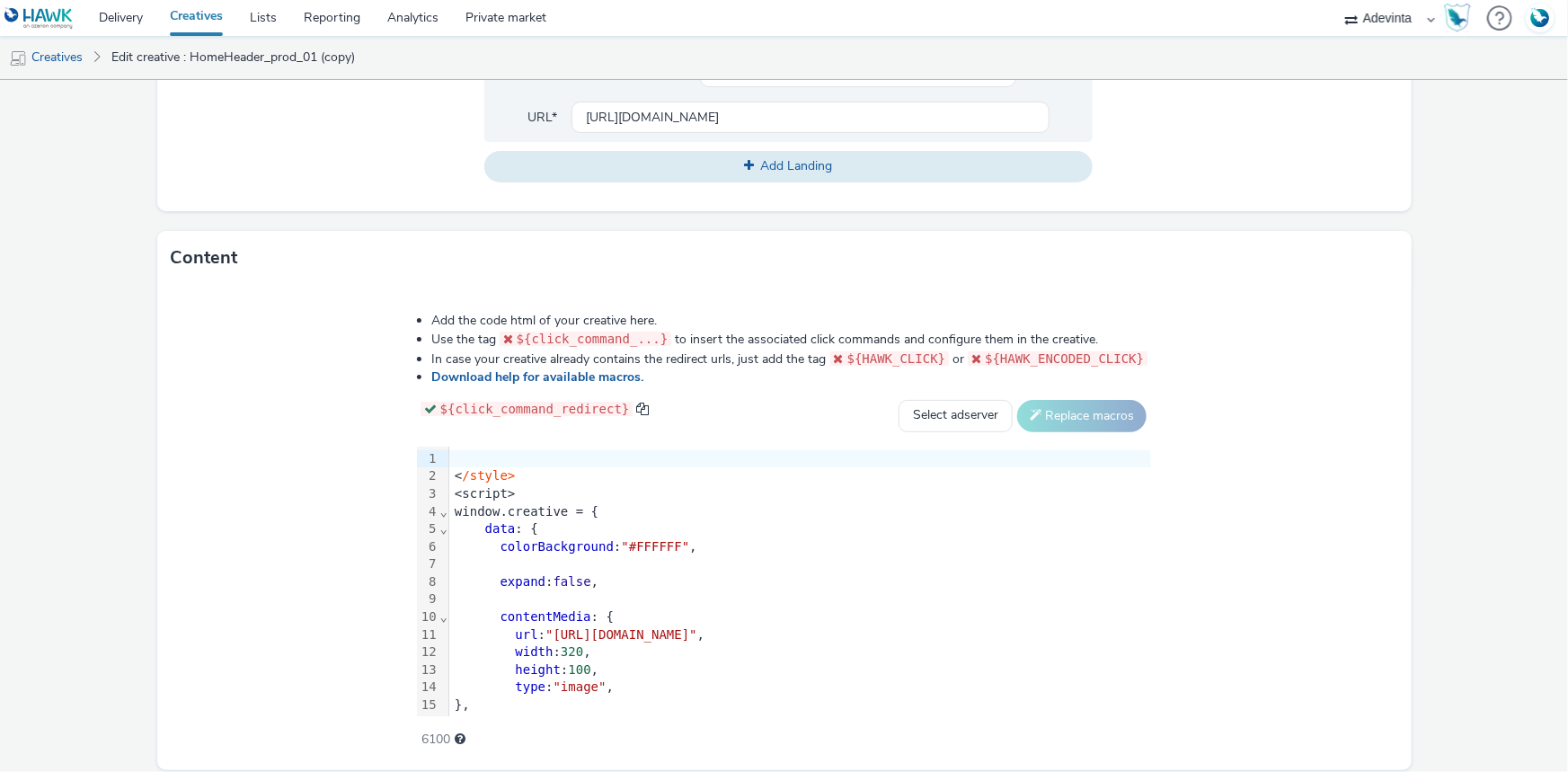
scroll to position [827, 0]
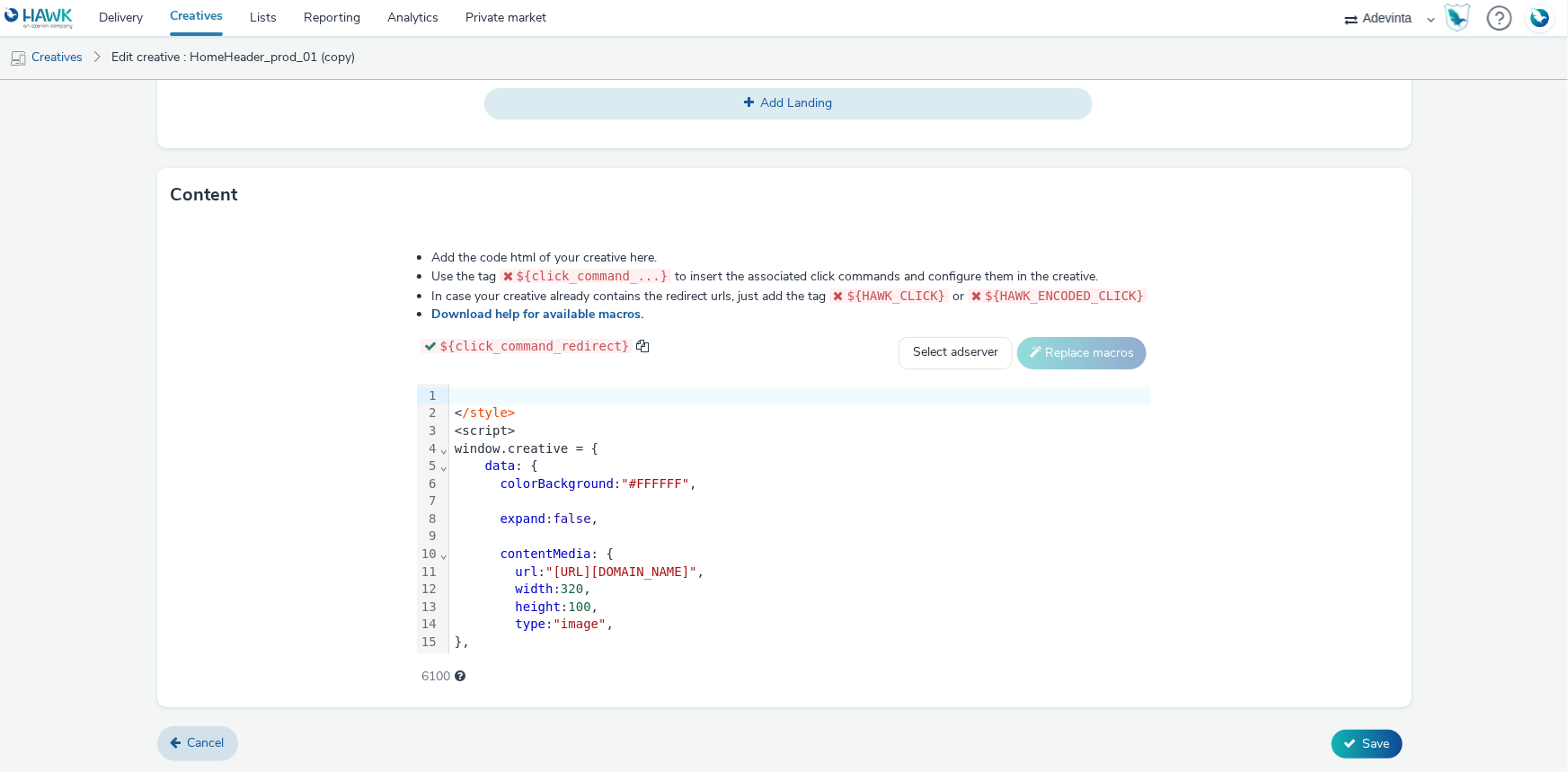
type input "HomeHeader_prod_02"
click at [663, 458] on div "data : {" at bounding box center [800, 466] width 702 height 18
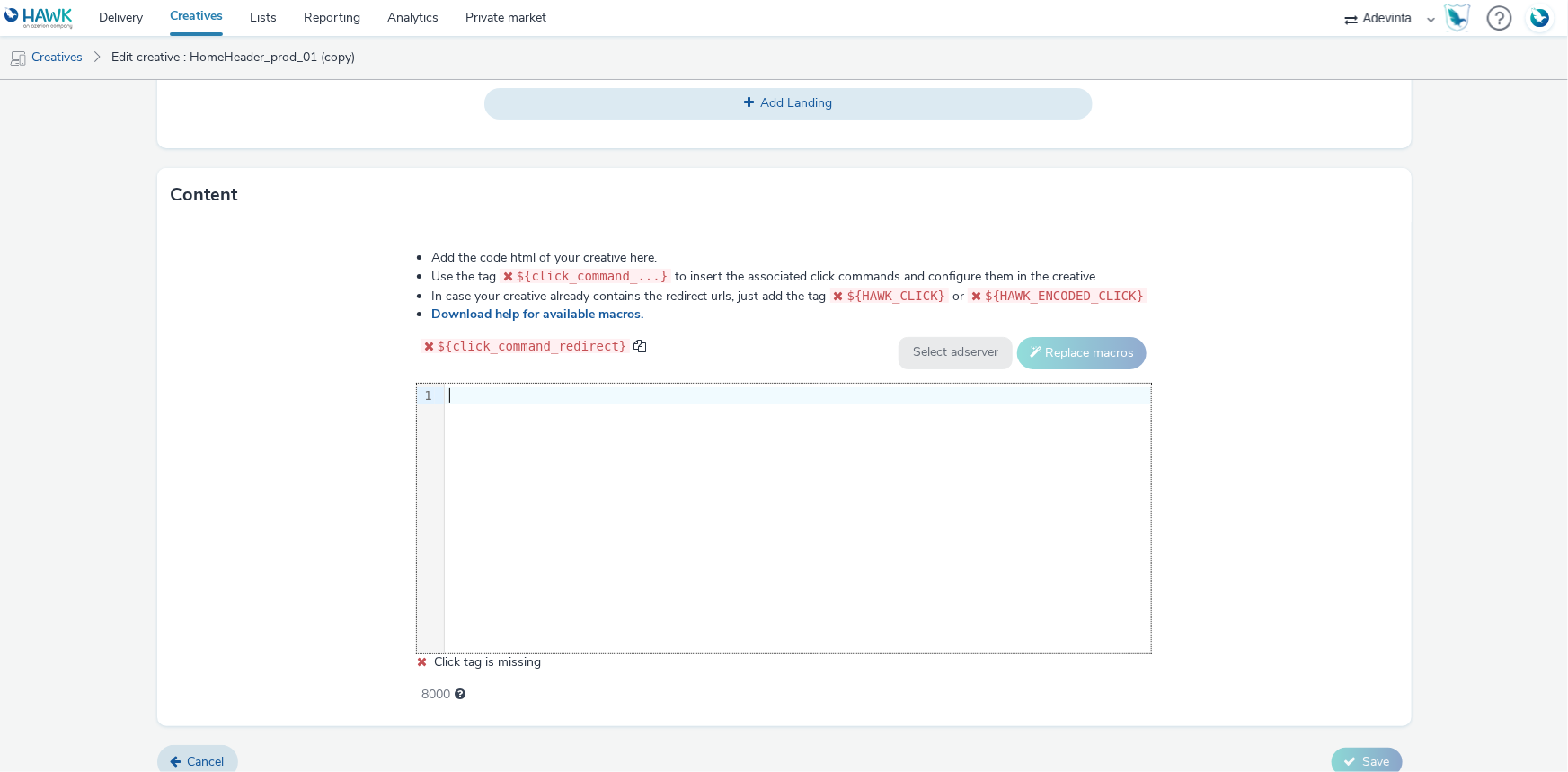
scroll to position [1005, 0]
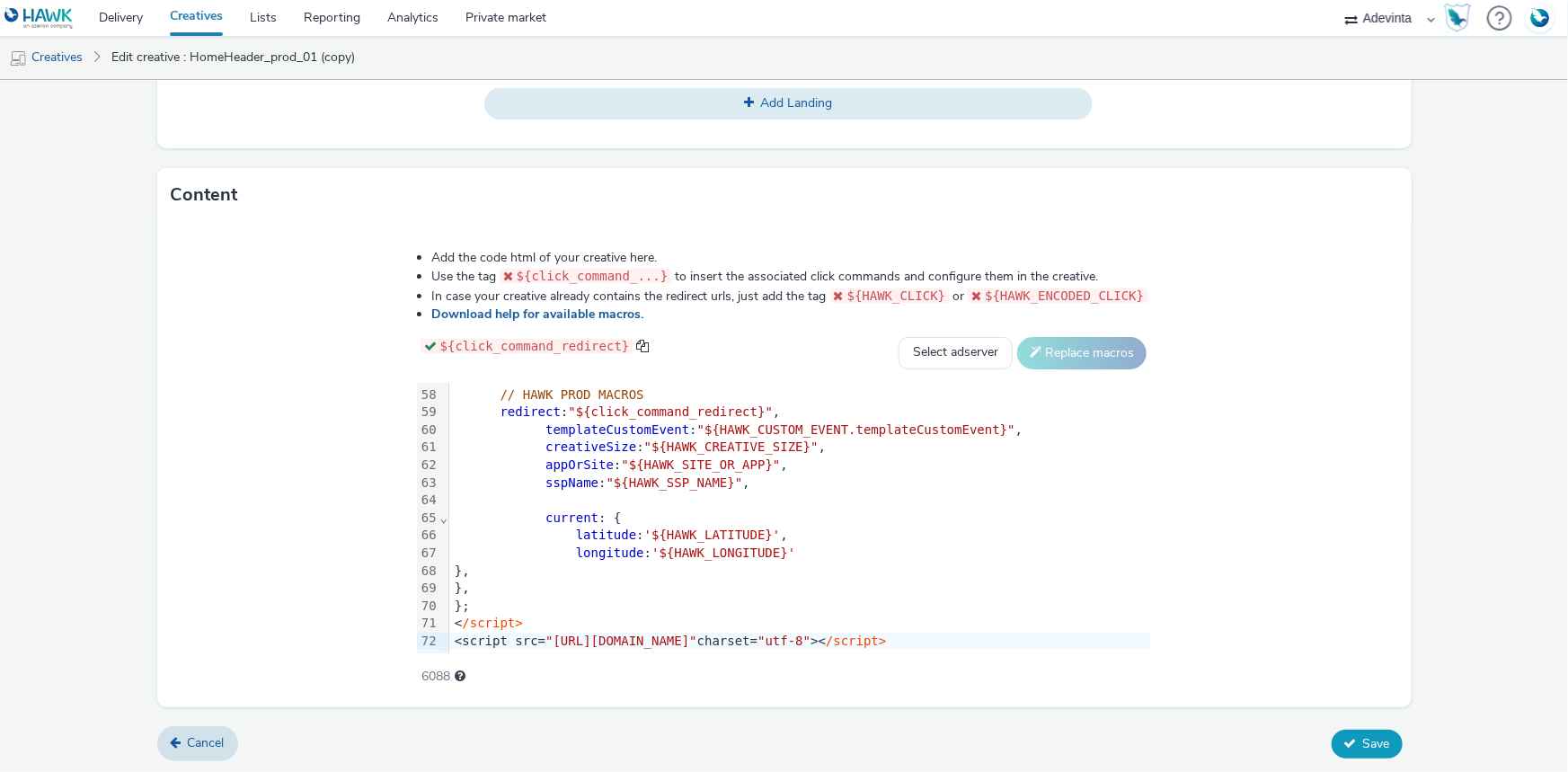
click at [1345, 737] on icon at bounding box center [1350, 743] width 12 height 12
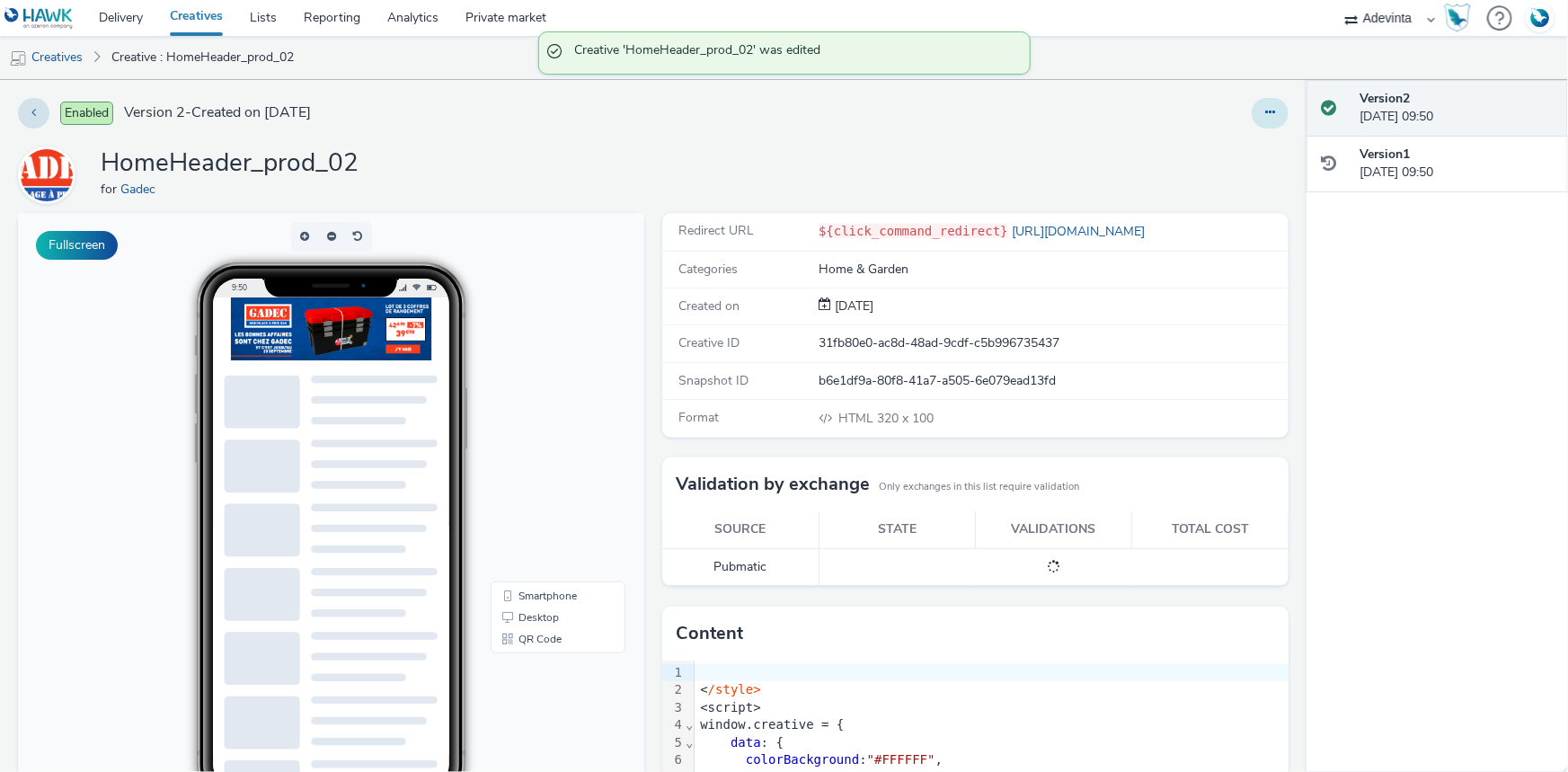
click at [1267, 117] on button at bounding box center [1270, 113] width 37 height 30
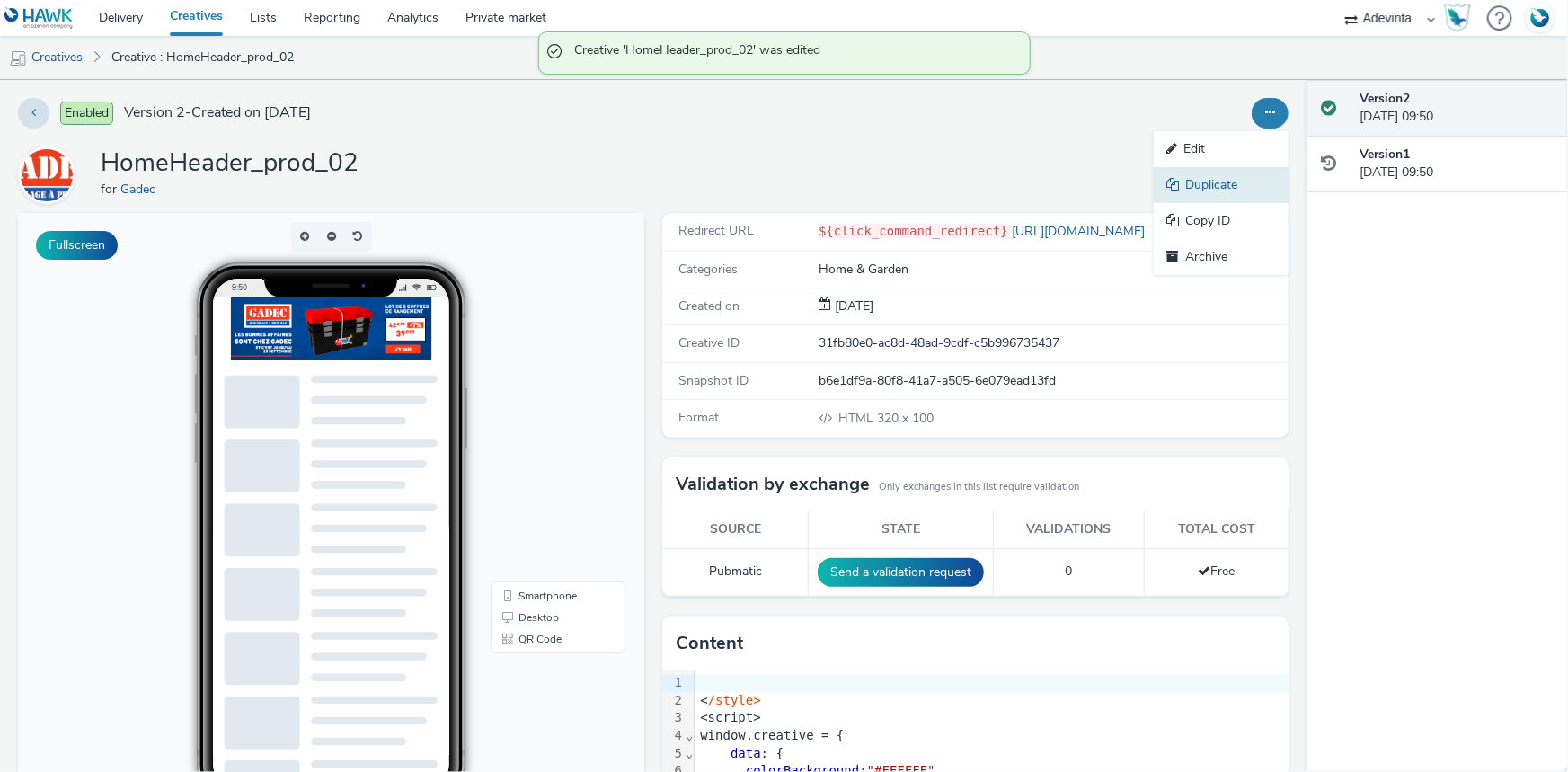
click at [1225, 177] on link "Duplicate" at bounding box center [1221, 186] width 134 height 36
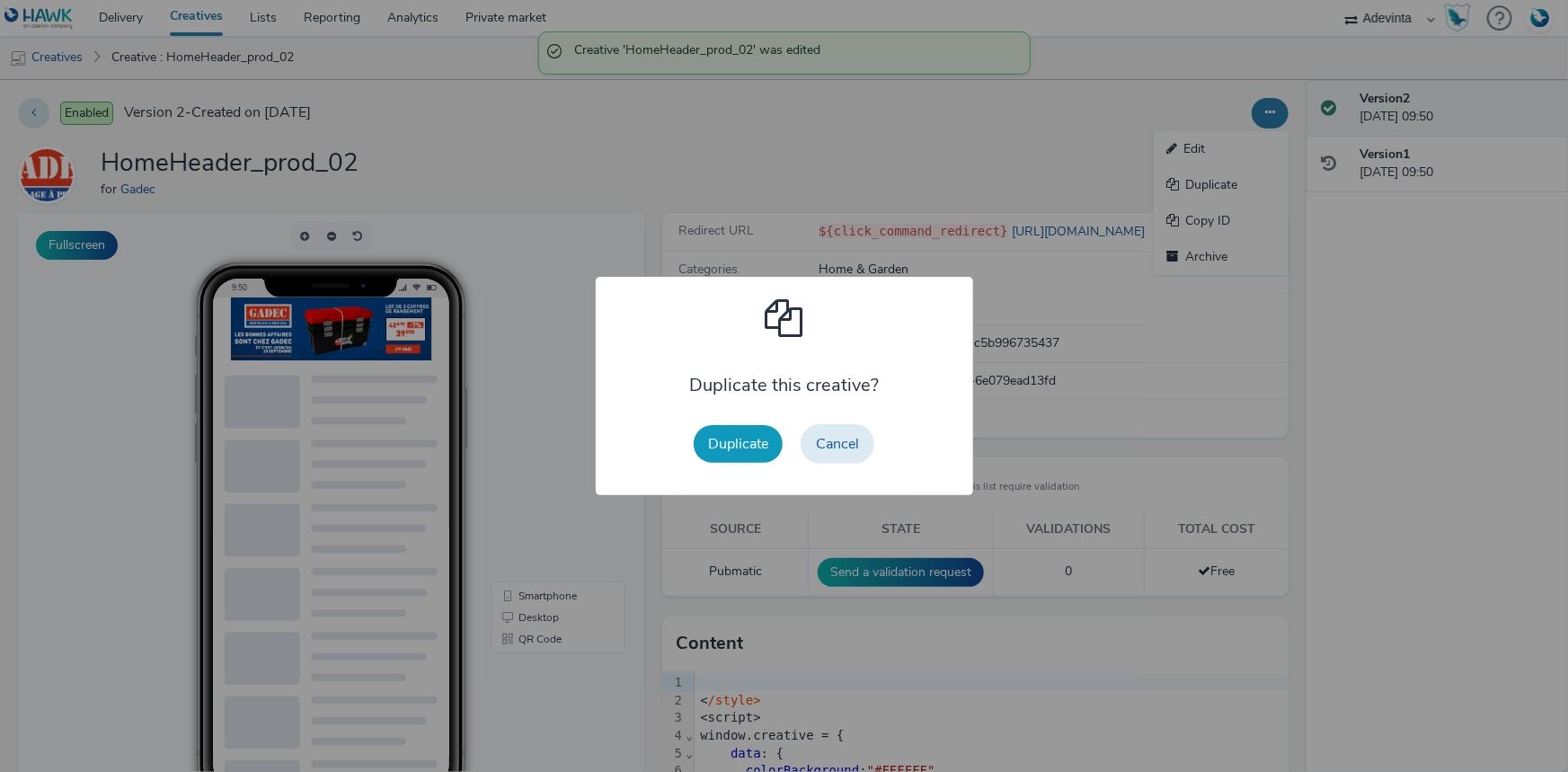
click at [755, 431] on button "Duplicate" at bounding box center [739, 444] width 89 height 38
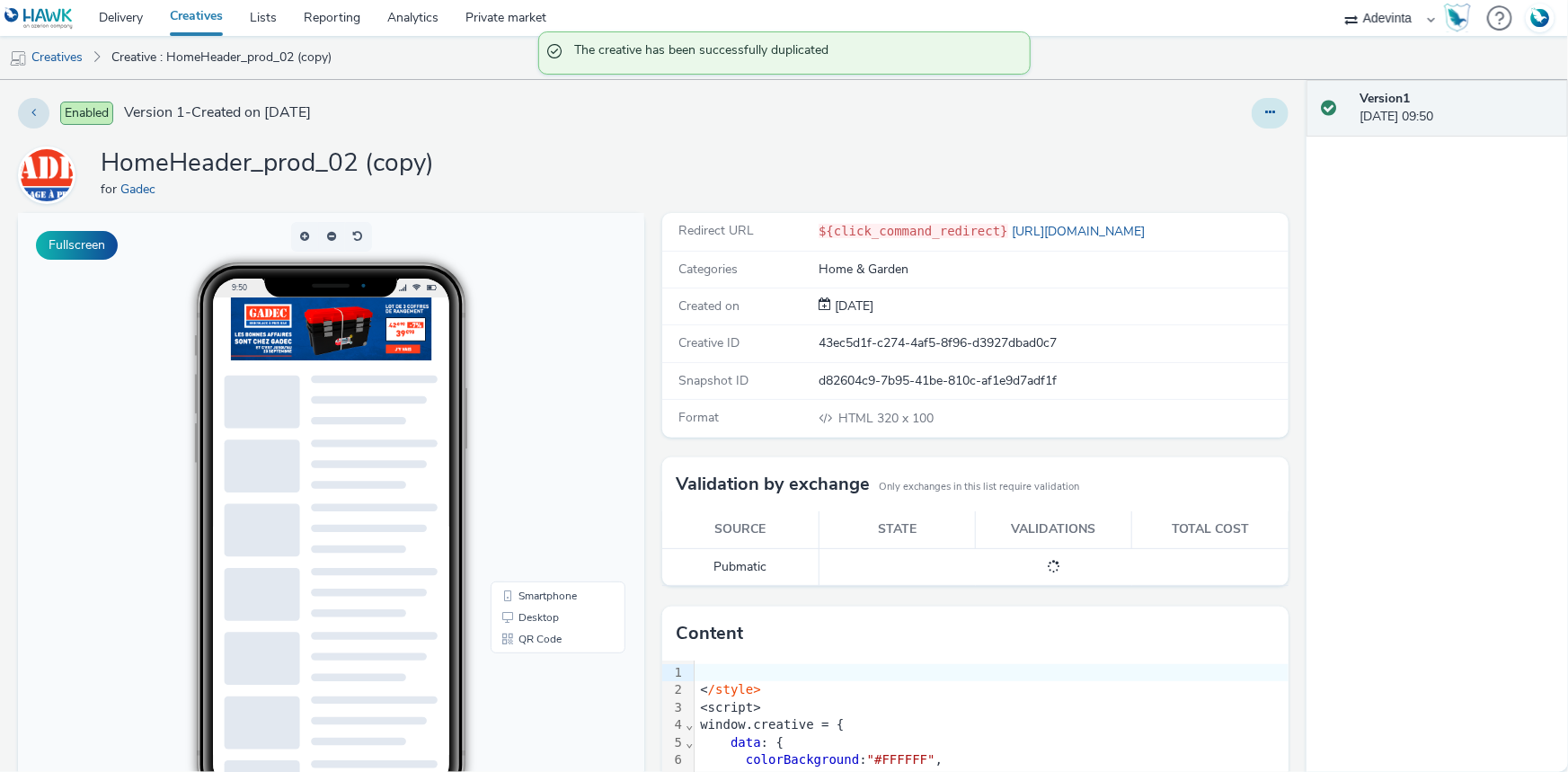
drag, startPoint x: 1238, startPoint y: 108, endPoint x: 1251, endPoint y: 111, distance: 13.3
click at [1239, 108] on div at bounding box center [1035, 113] width 508 height 30
click at [1265, 112] on icon at bounding box center [1270, 112] width 9 height 12
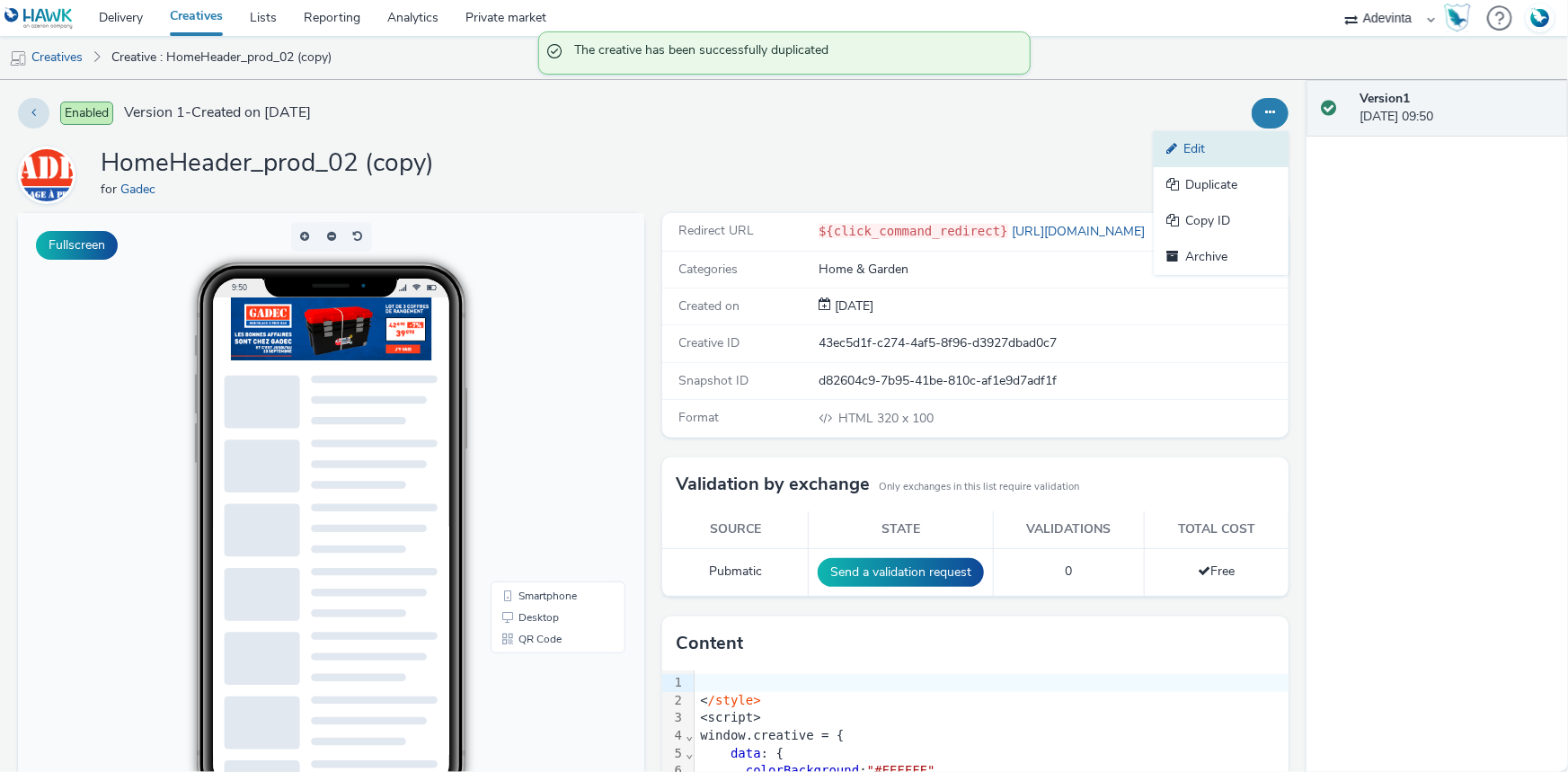
click at [1256, 138] on link "Edit" at bounding box center [1221, 150] width 134 height 36
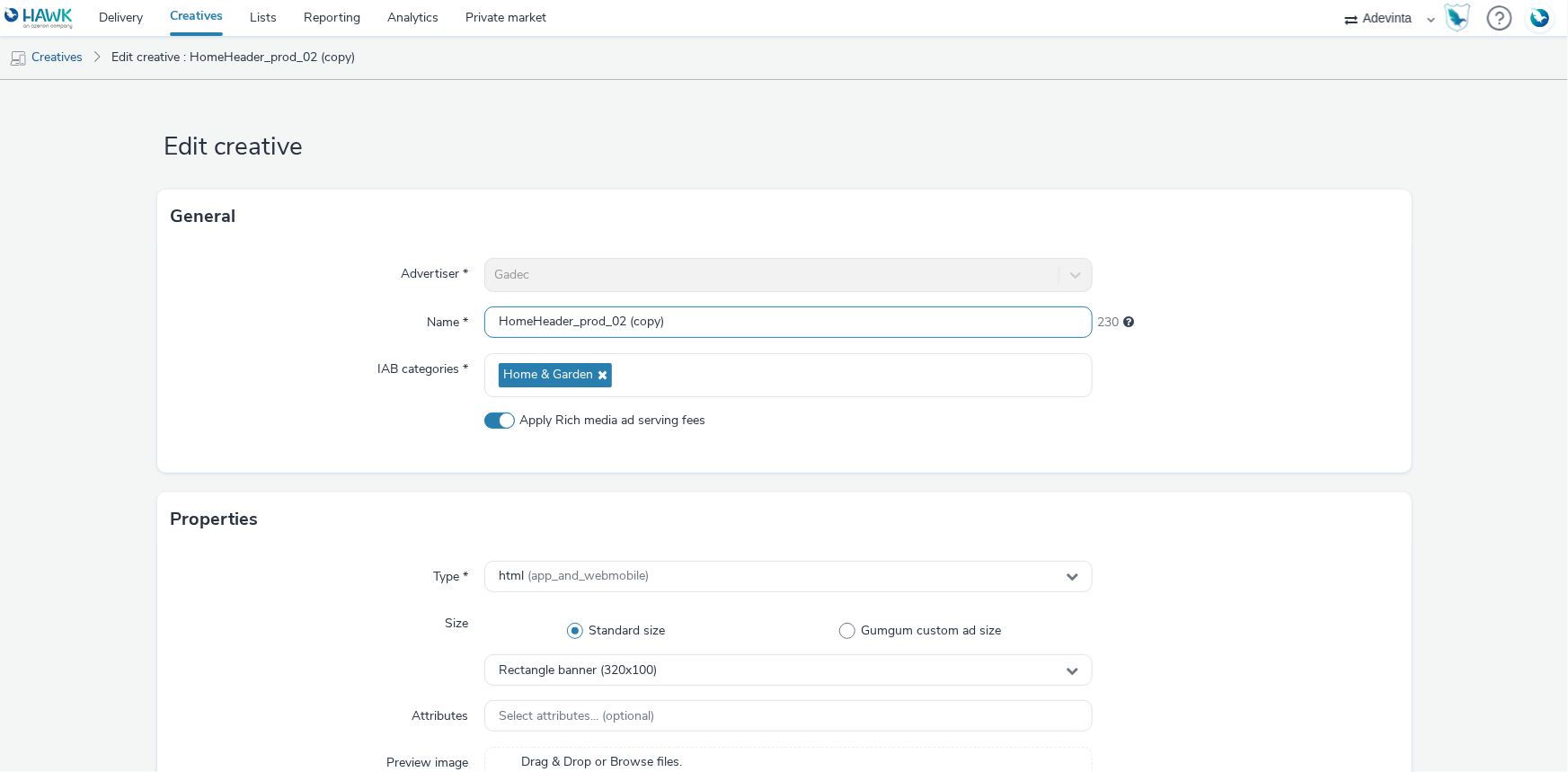
drag, startPoint x: 619, startPoint y: 326, endPoint x: 738, endPoint y: 313, distance: 119.7
click at [738, 313] on input "HomeHeader_prod_02 (copy)" at bounding box center [789, 322] width 608 height 31
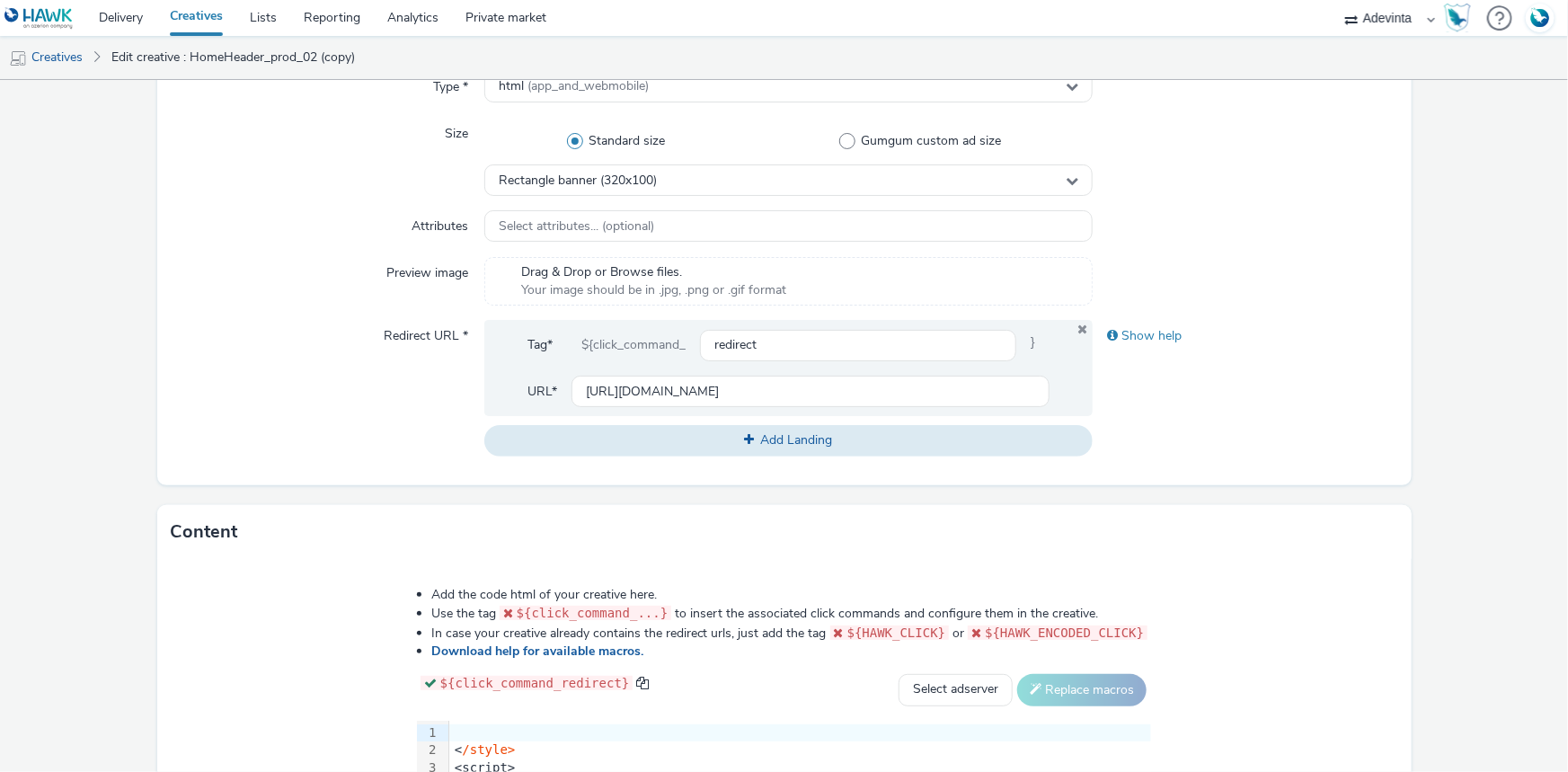
scroll to position [817, 0]
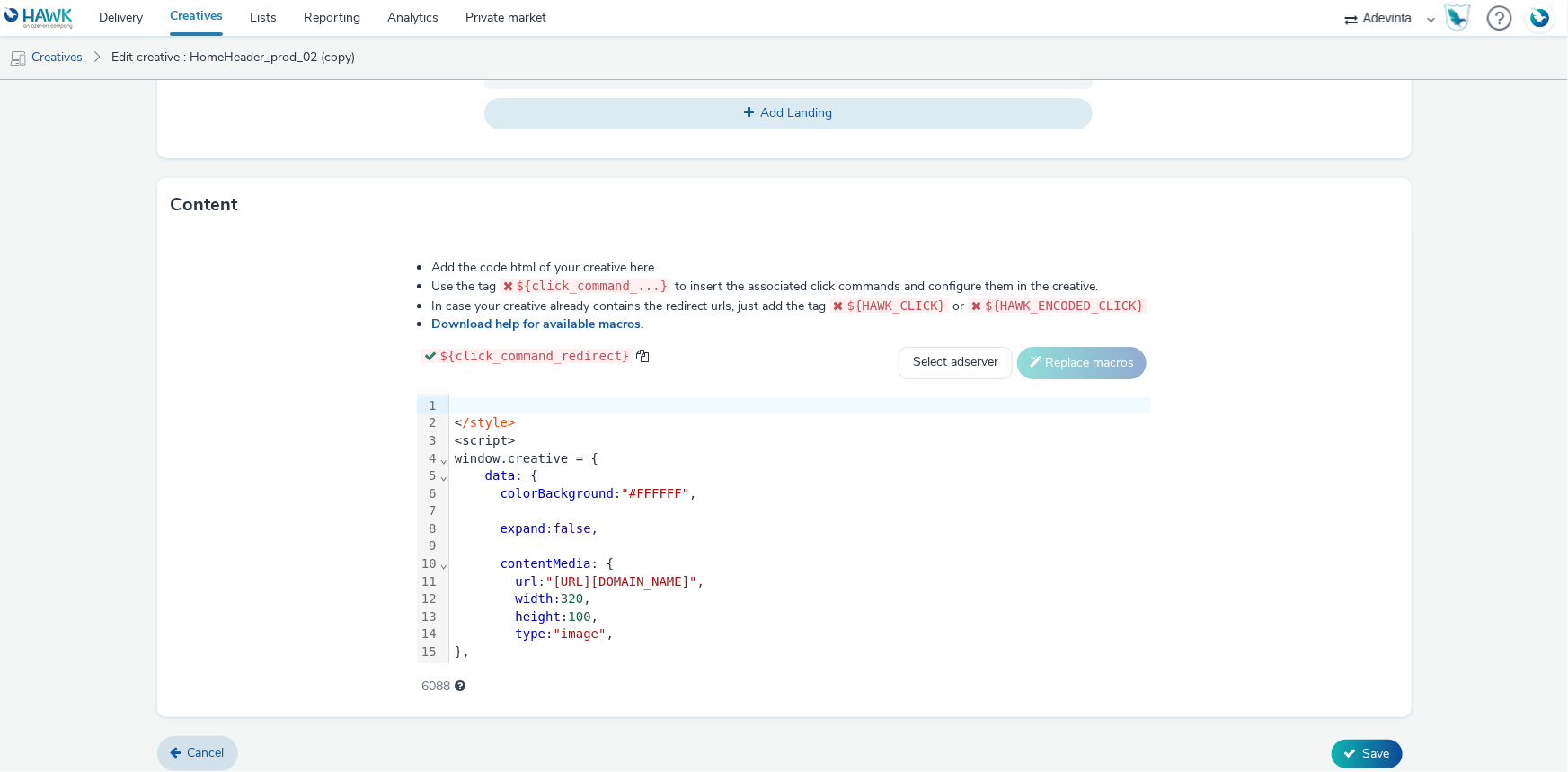
type input "HomeHeader_prod_03"
click at [578, 452] on div "window.creative = {" at bounding box center [800, 458] width 702 height 18
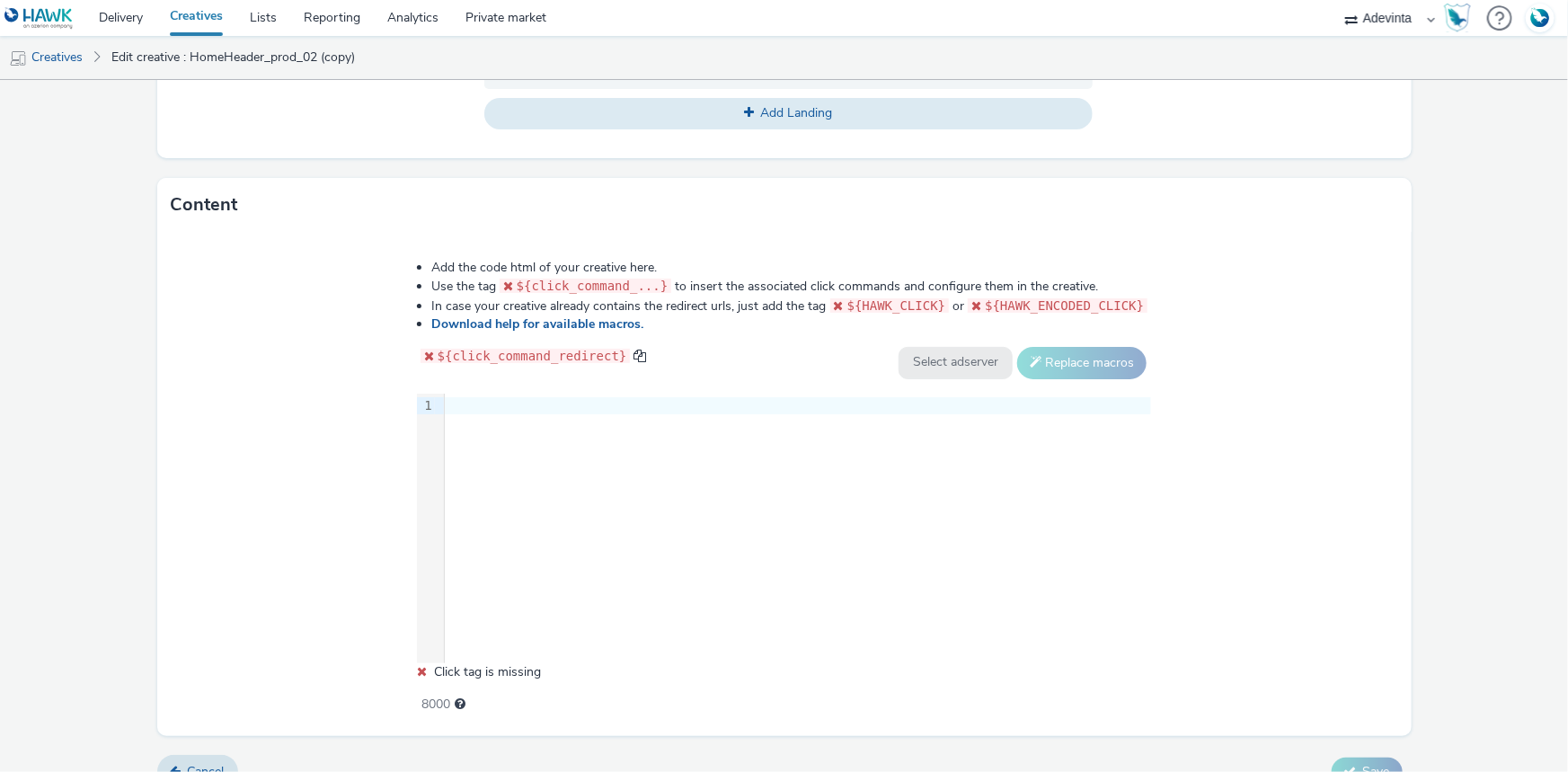
drag, startPoint x: 470, startPoint y: 368, endPoint x: 479, endPoint y: 377, distance: 12.7
click at [470, 368] on div "${click_command_redirect}" at bounding box center [531, 363] width 230 height 32
click at [487, 398] on div at bounding box center [798, 405] width 706 height 18
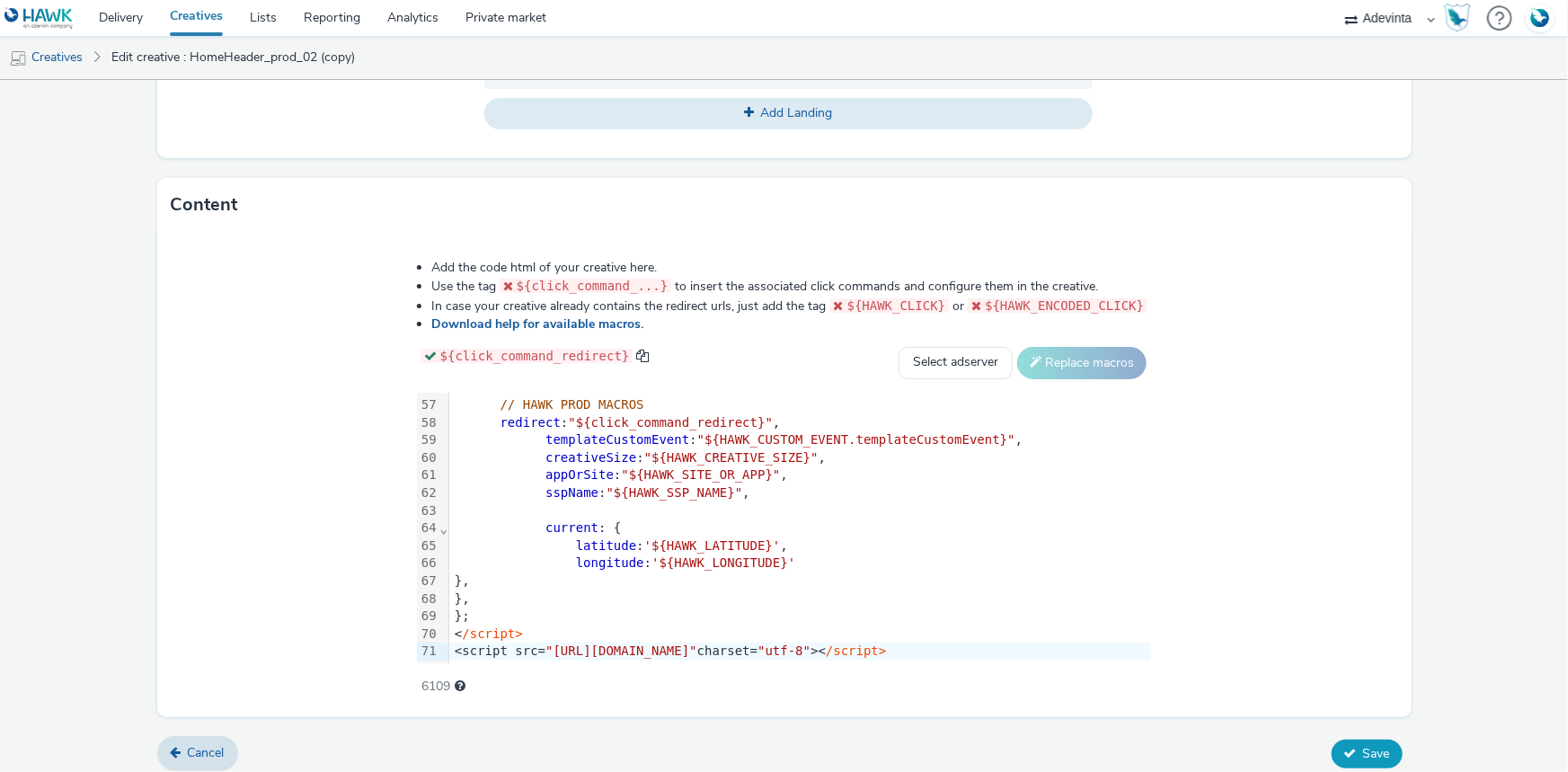
click at [1364, 745] on span "Save" at bounding box center [1377, 754] width 27 height 17
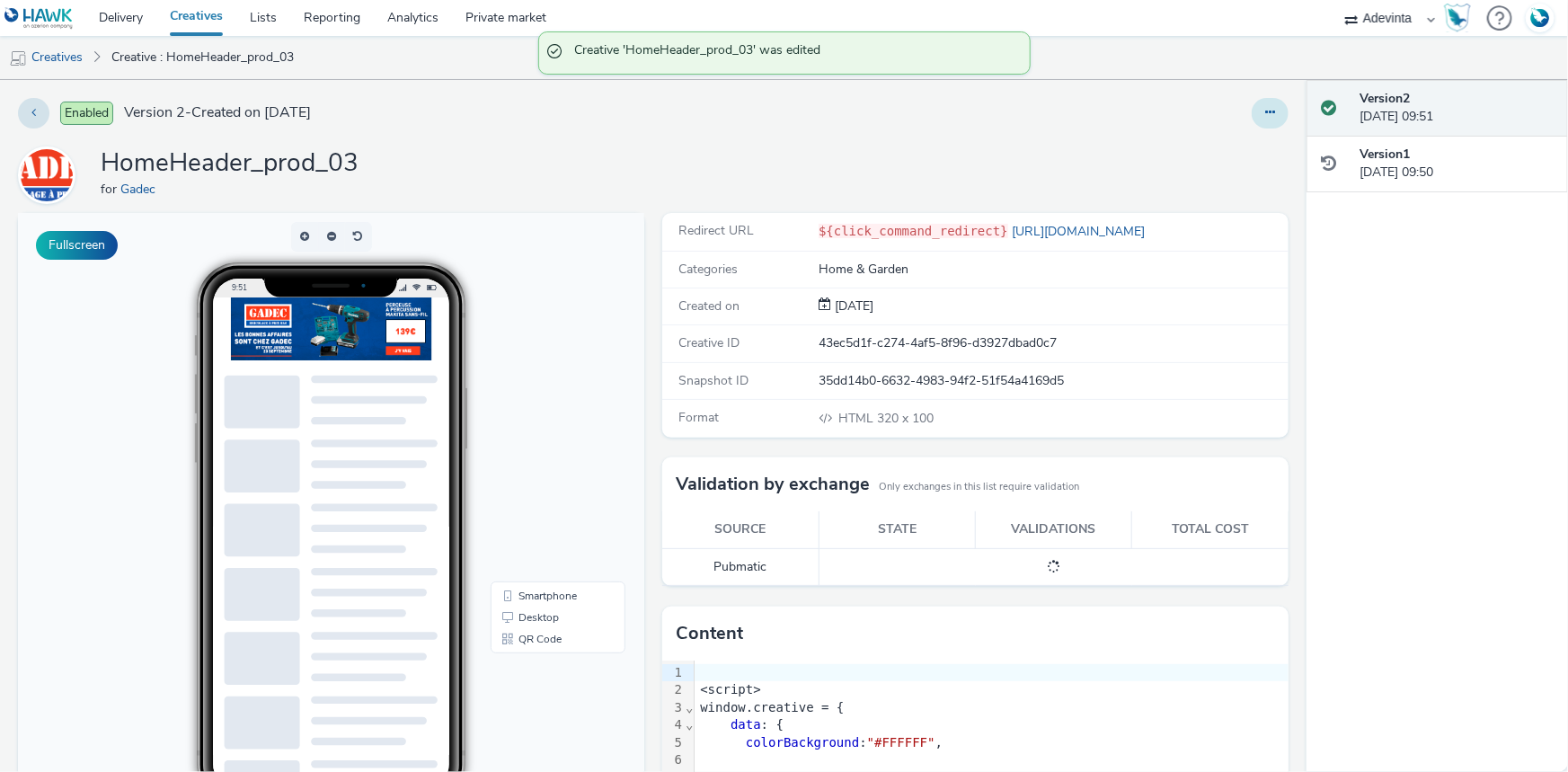
click at [1271, 121] on button at bounding box center [1270, 113] width 37 height 30
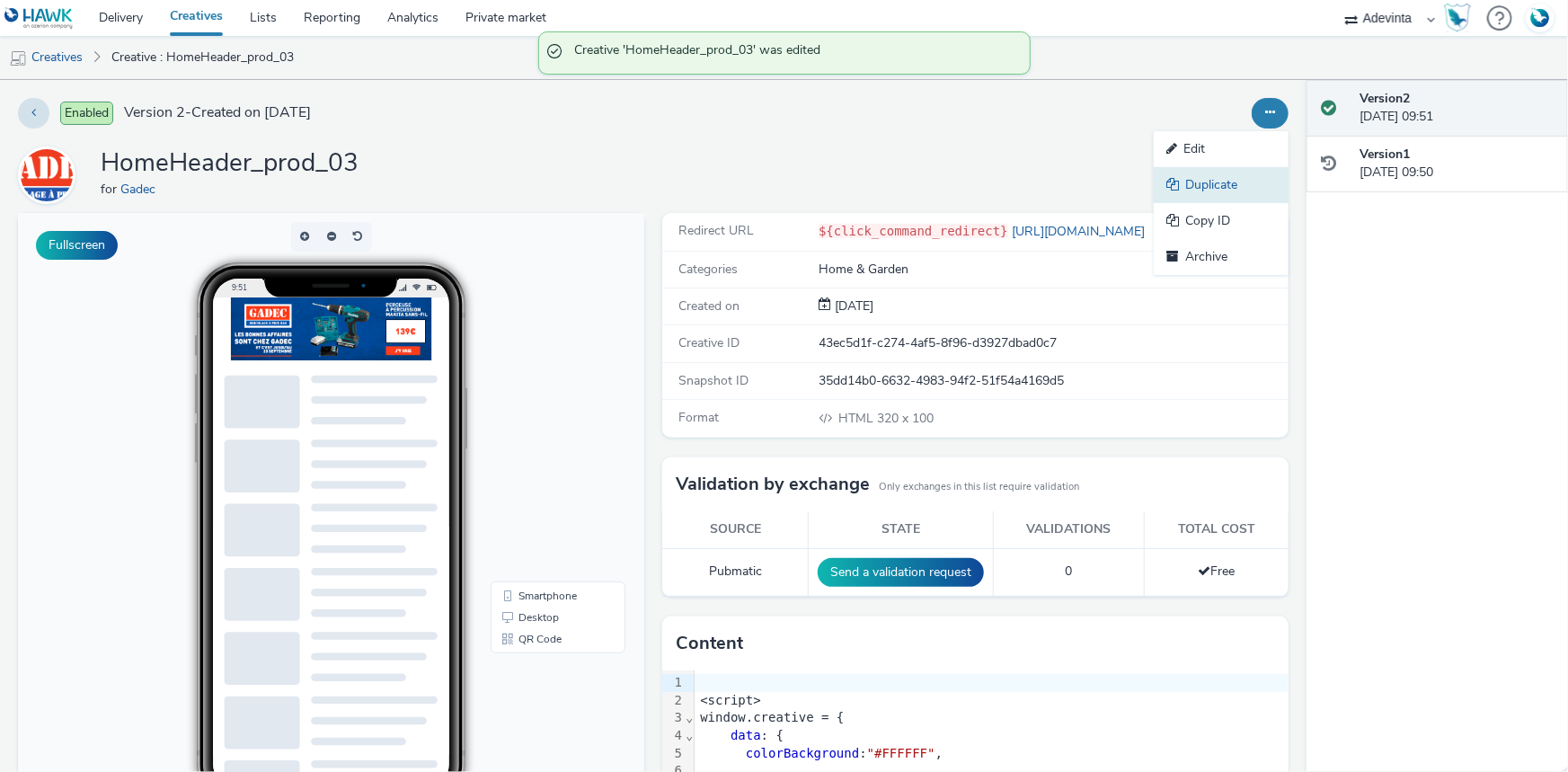
click at [1260, 171] on link "Duplicate" at bounding box center [1221, 186] width 134 height 36
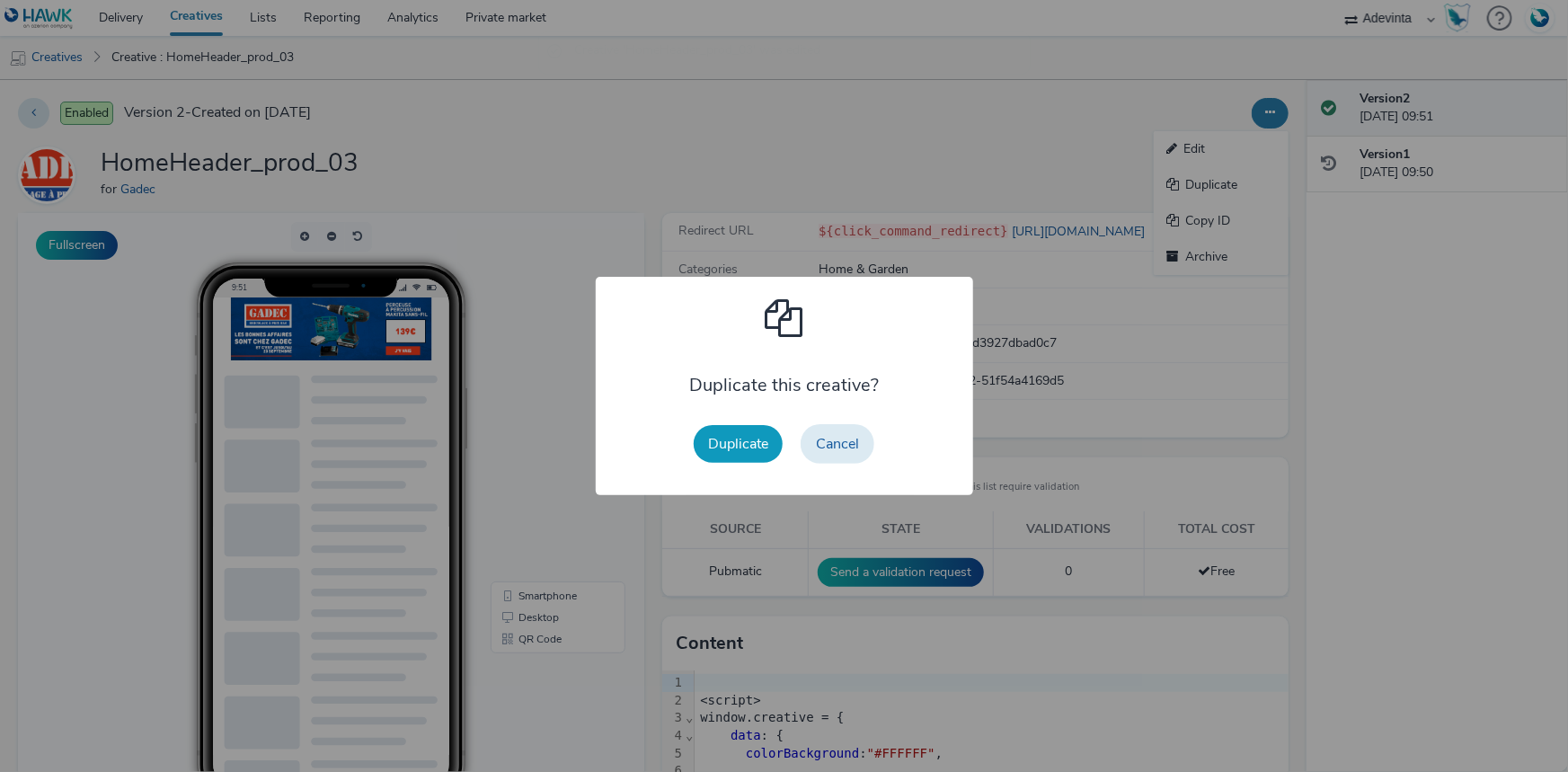
click at [731, 432] on button "Duplicate" at bounding box center [739, 444] width 89 height 38
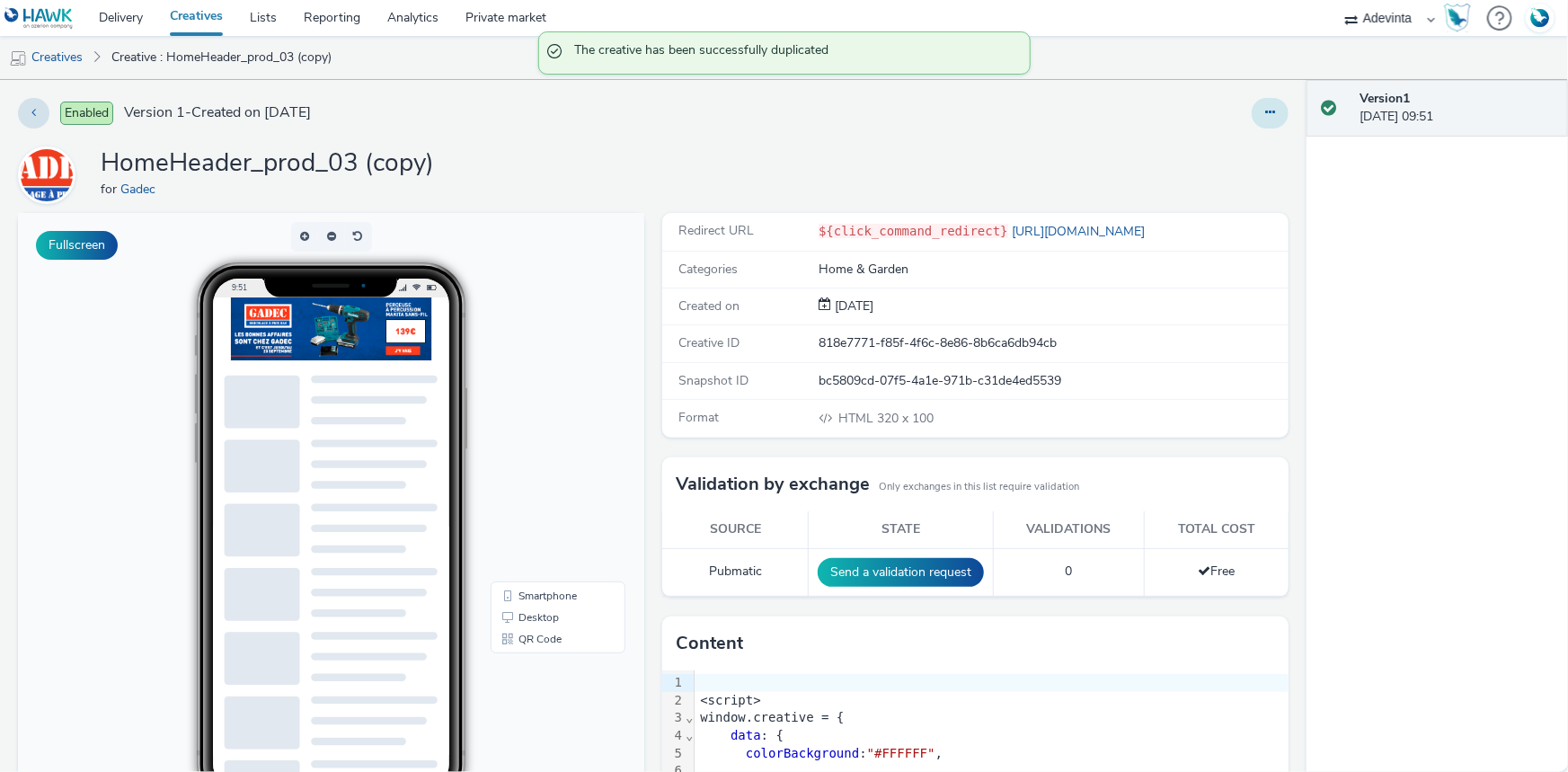
click at [1264, 105] on button at bounding box center [1270, 113] width 37 height 30
click at [1240, 152] on link "Edit" at bounding box center [1221, 150] width 134 height 36
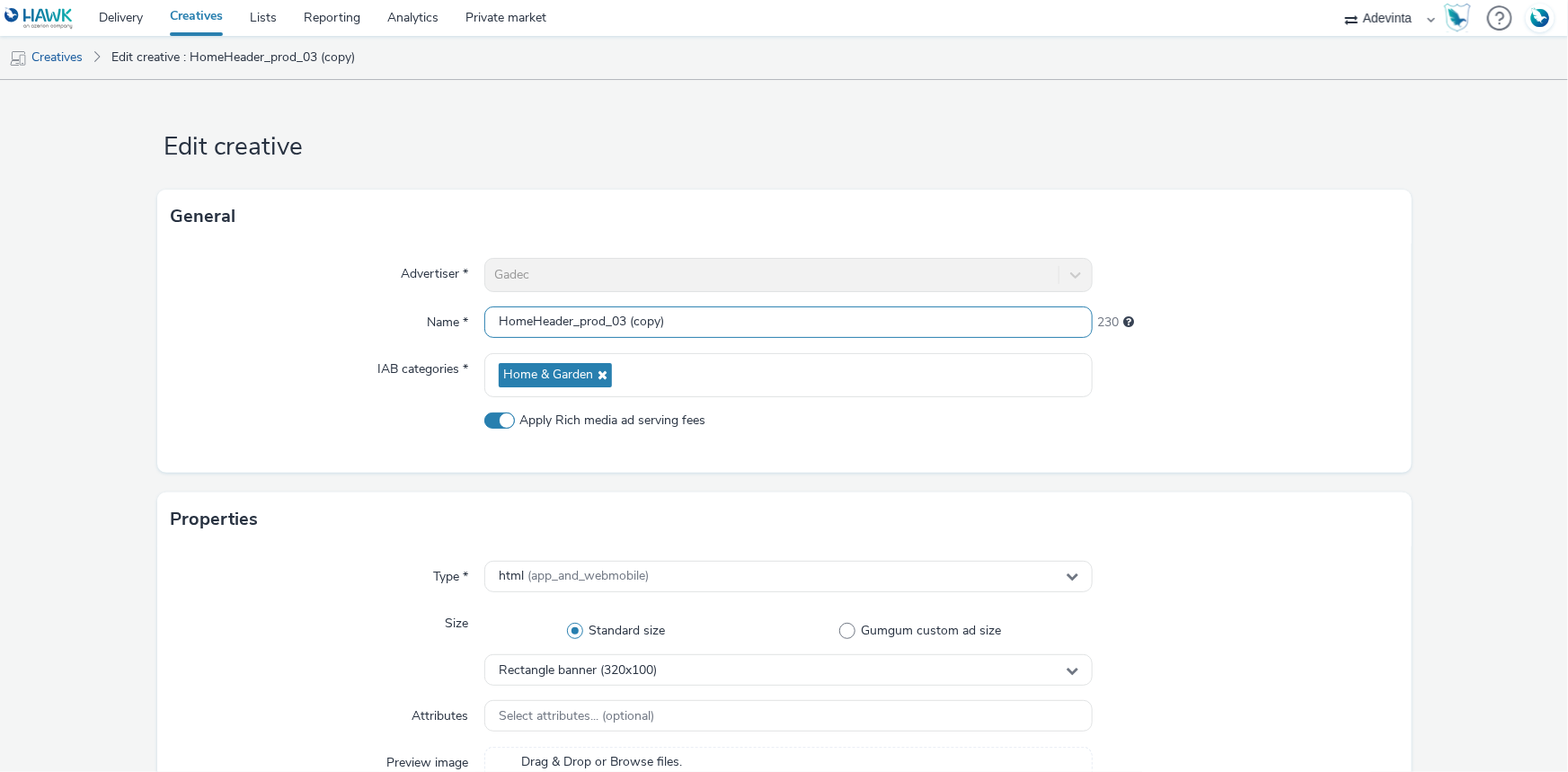
drag, startPoint x: 620, startPoint y: 311, endPoint x: 851, endPoint y: 311, distance: 231.0
click at [851, 311] on input "HomeHeader_prod_03 (copy)" at bounding box center [789, 322] width 608 height 31
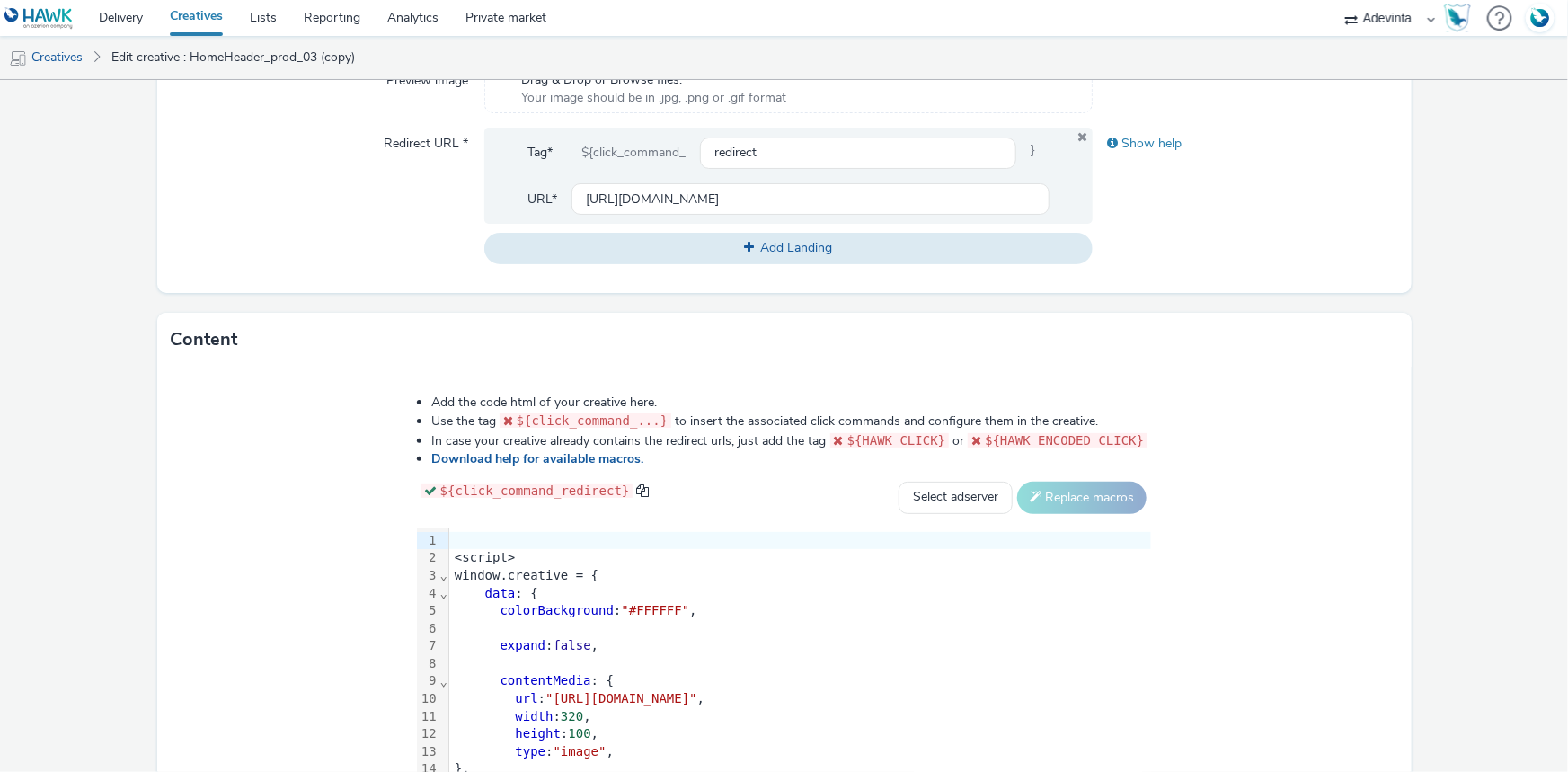
scroll to position [827, 0]
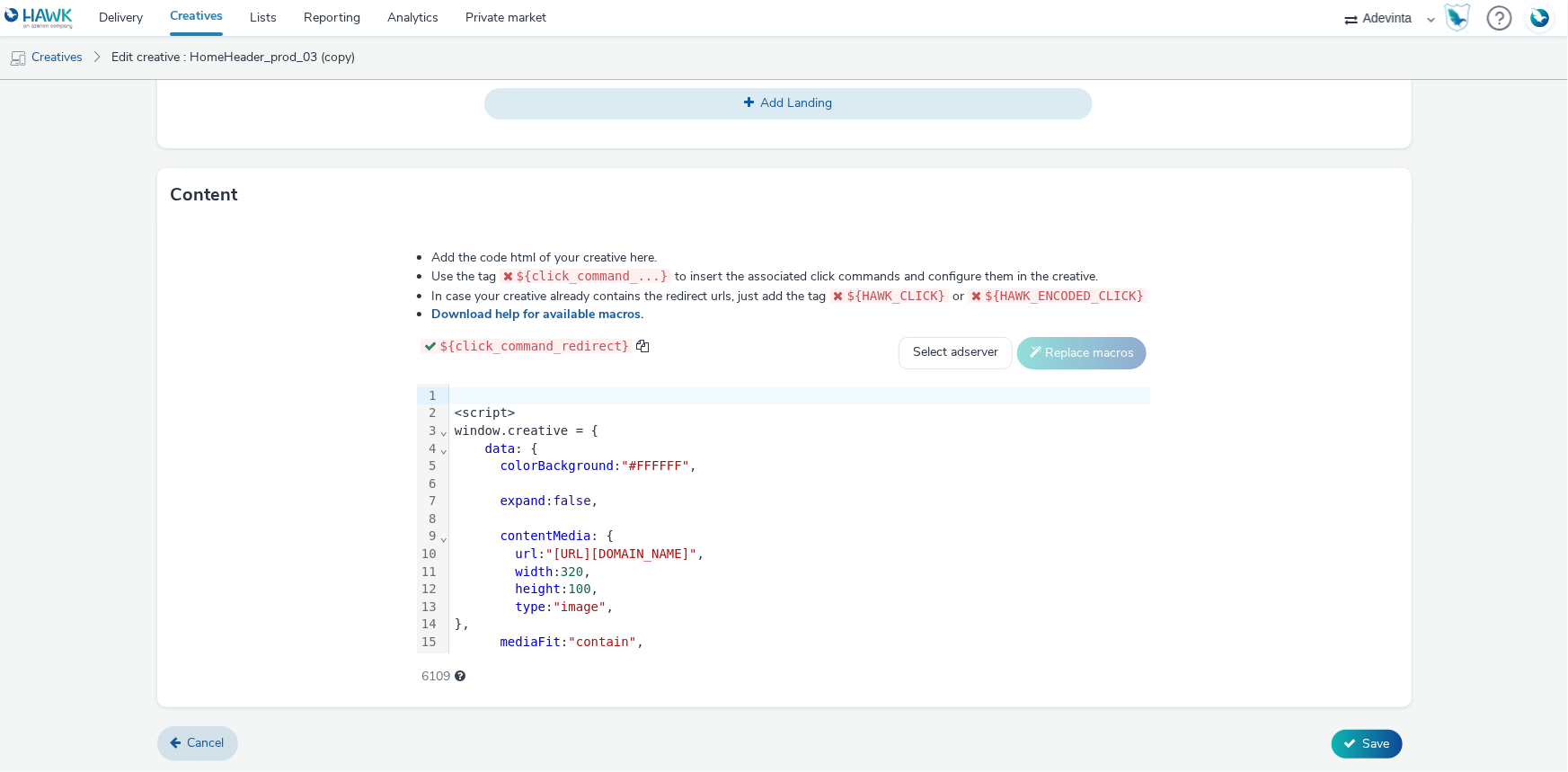
type input "HomeHeader_prod_04"
click at [547, 547] on span ""https://cdn.tabmo.io/creatives/upload/GADEC/1755604031509/3-HomeHeader-Aout_25…" at bounding box center [621, 553] width 151 height 14
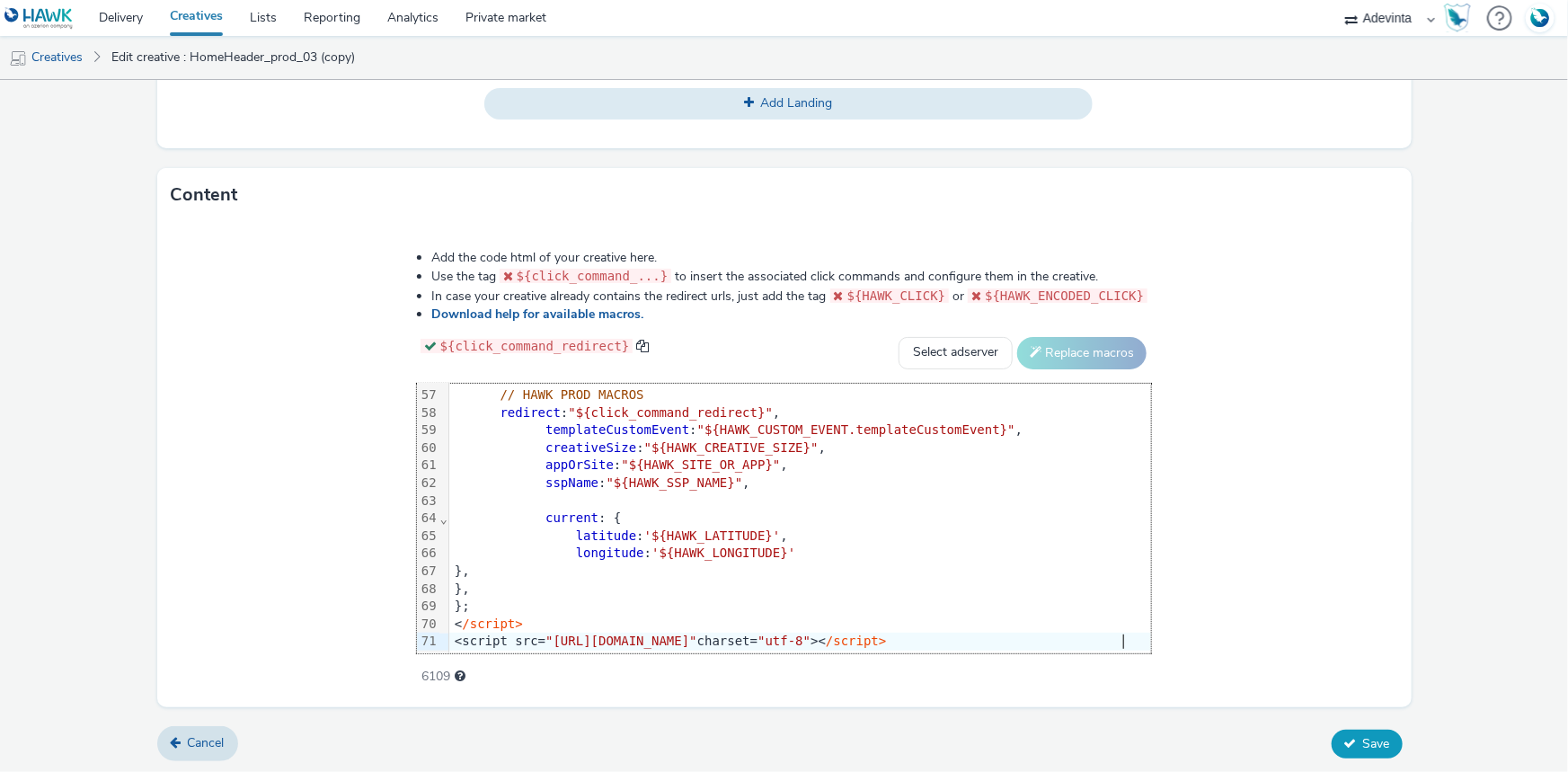
click at [1372, 735] on span "Save" at bounding box center [1377, 744] width 27 height 17
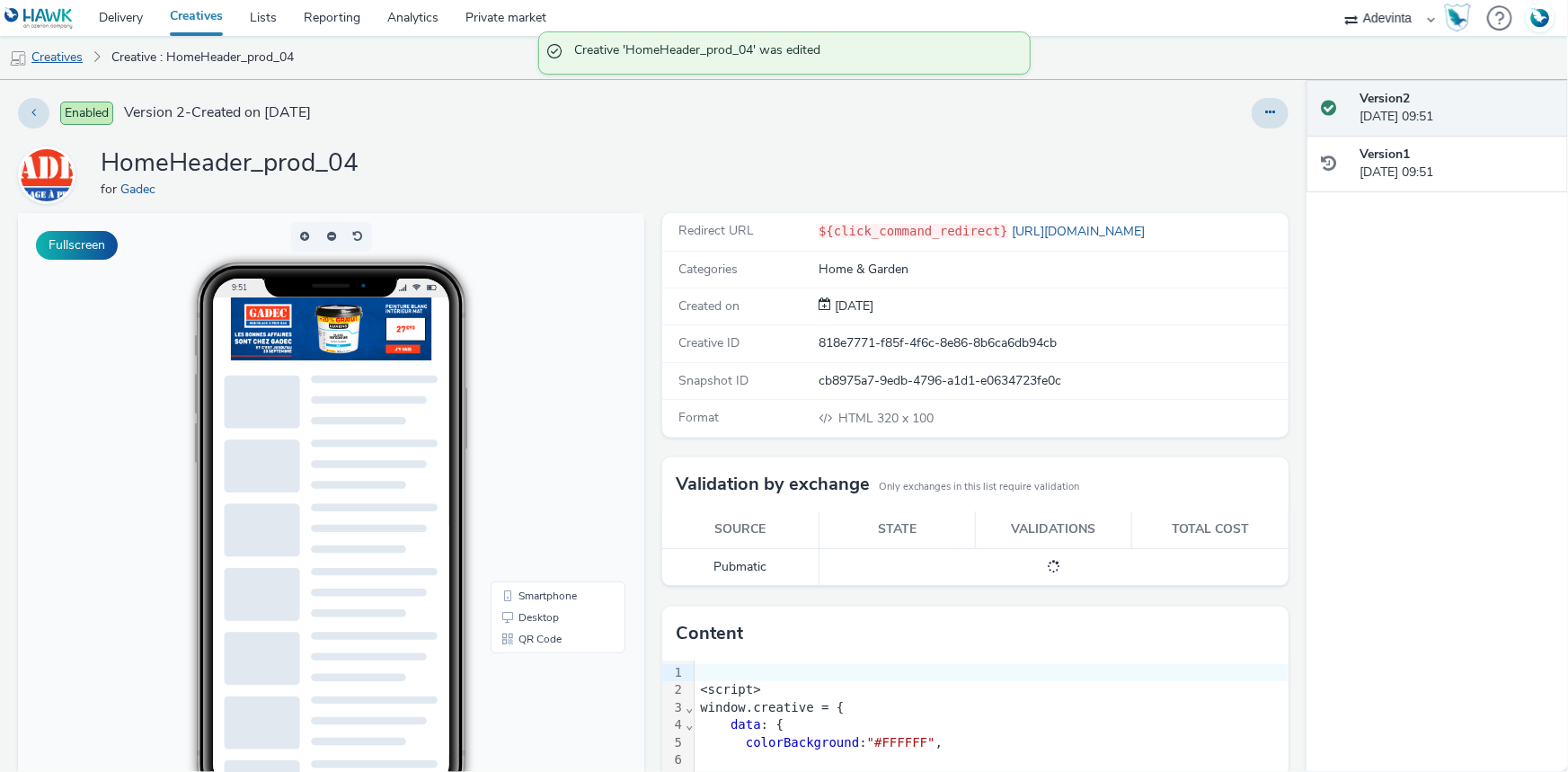
click at [42, 67] on link "Creatives" at bounding box center [45, 58] width 92 height 44
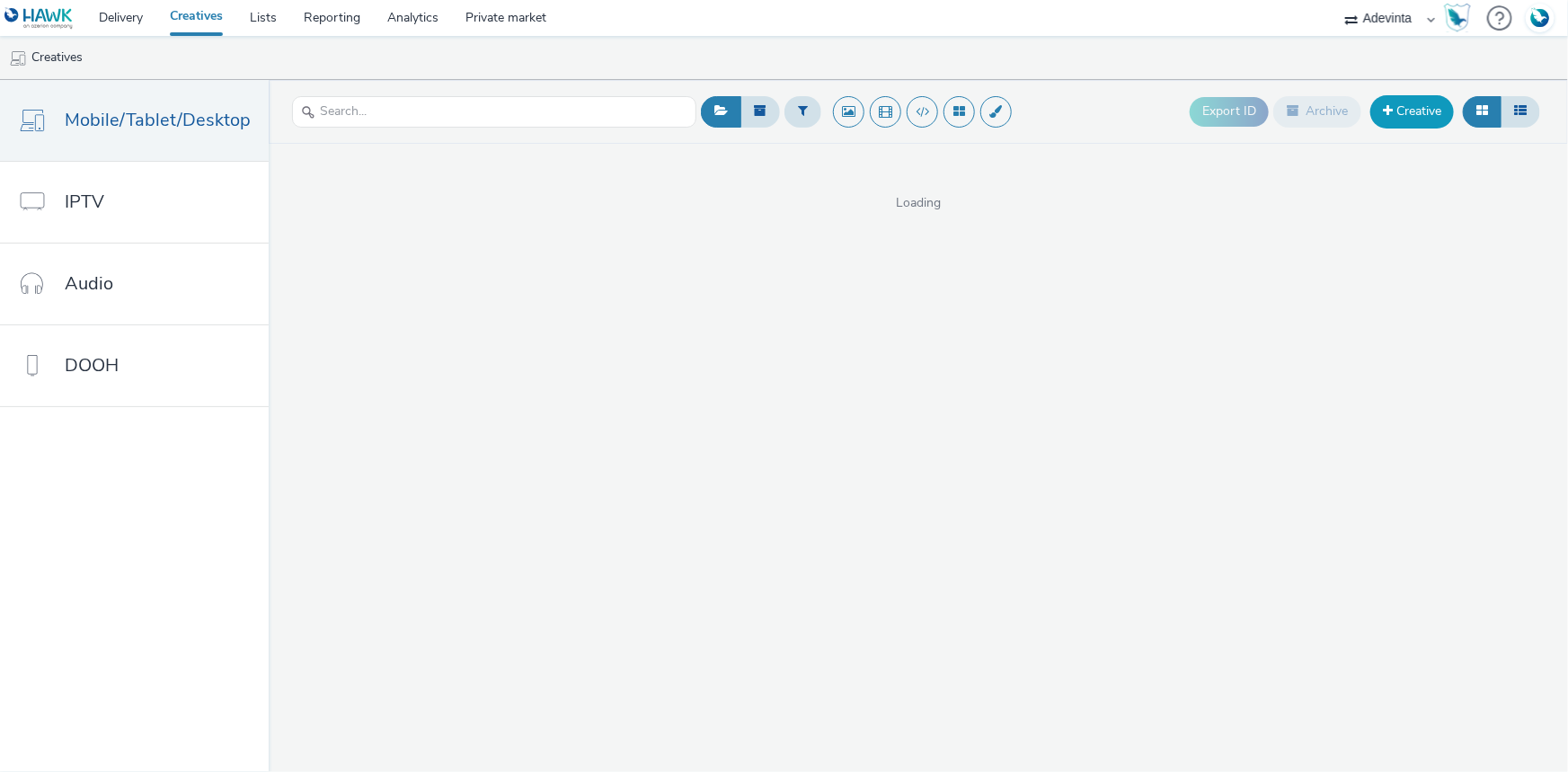
click at [1434, 104] on link "Creative" at bounding box center [1412, 112] width 83 height 32
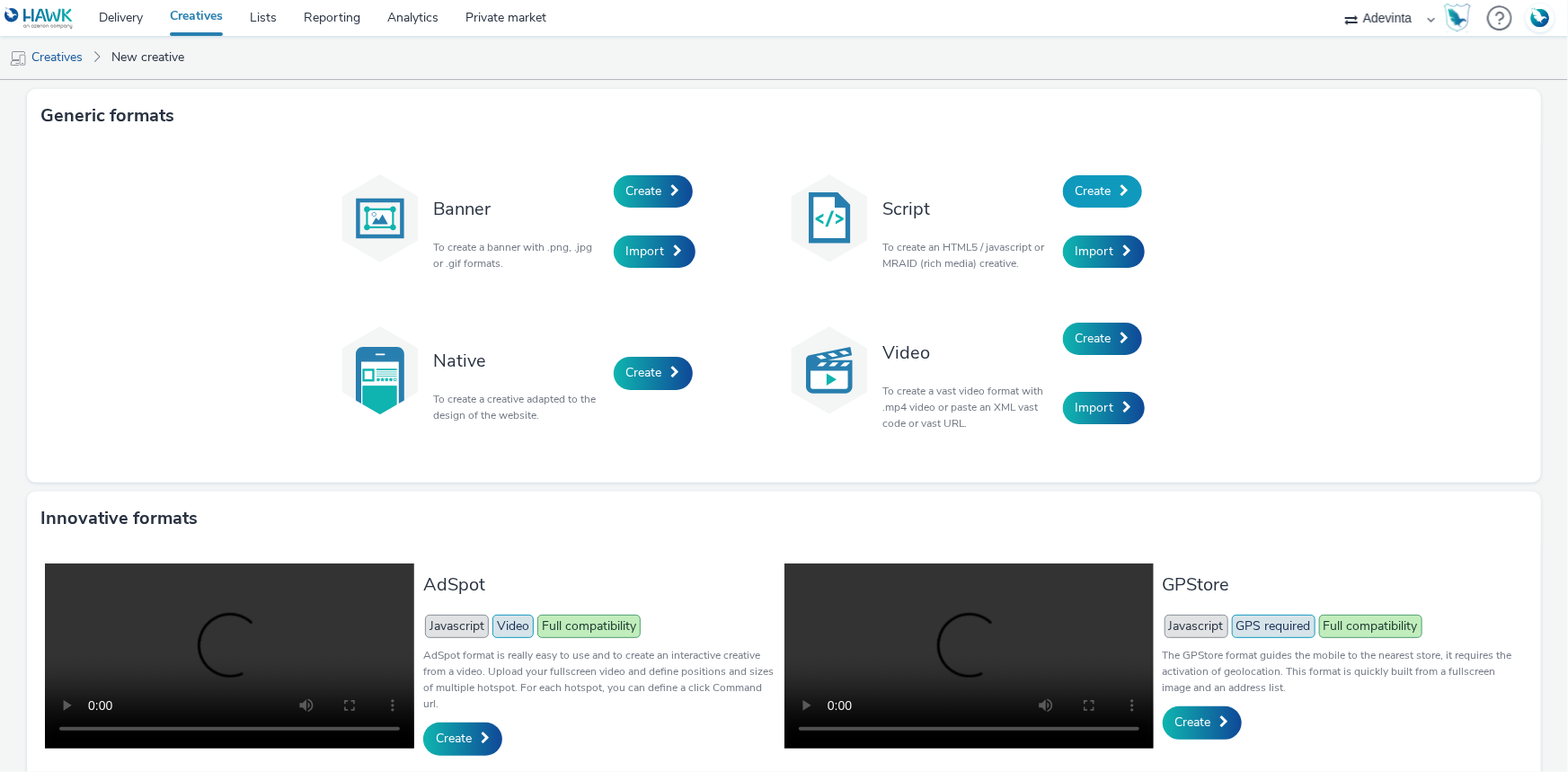
click at [1087, 193] on span "Create" at bounding box center [1094, 191] width 36 height 17
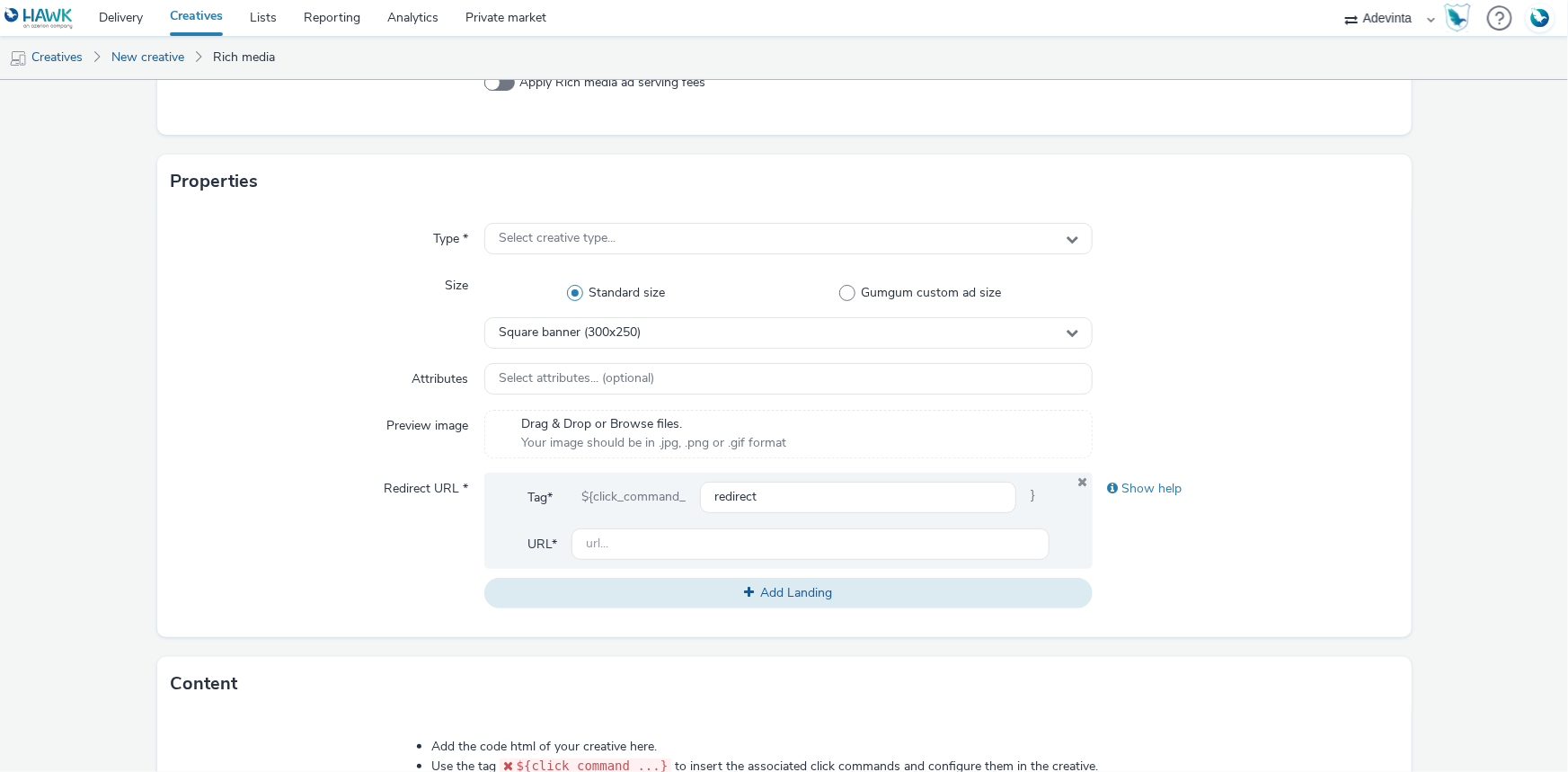
scroll to position [244, 0]
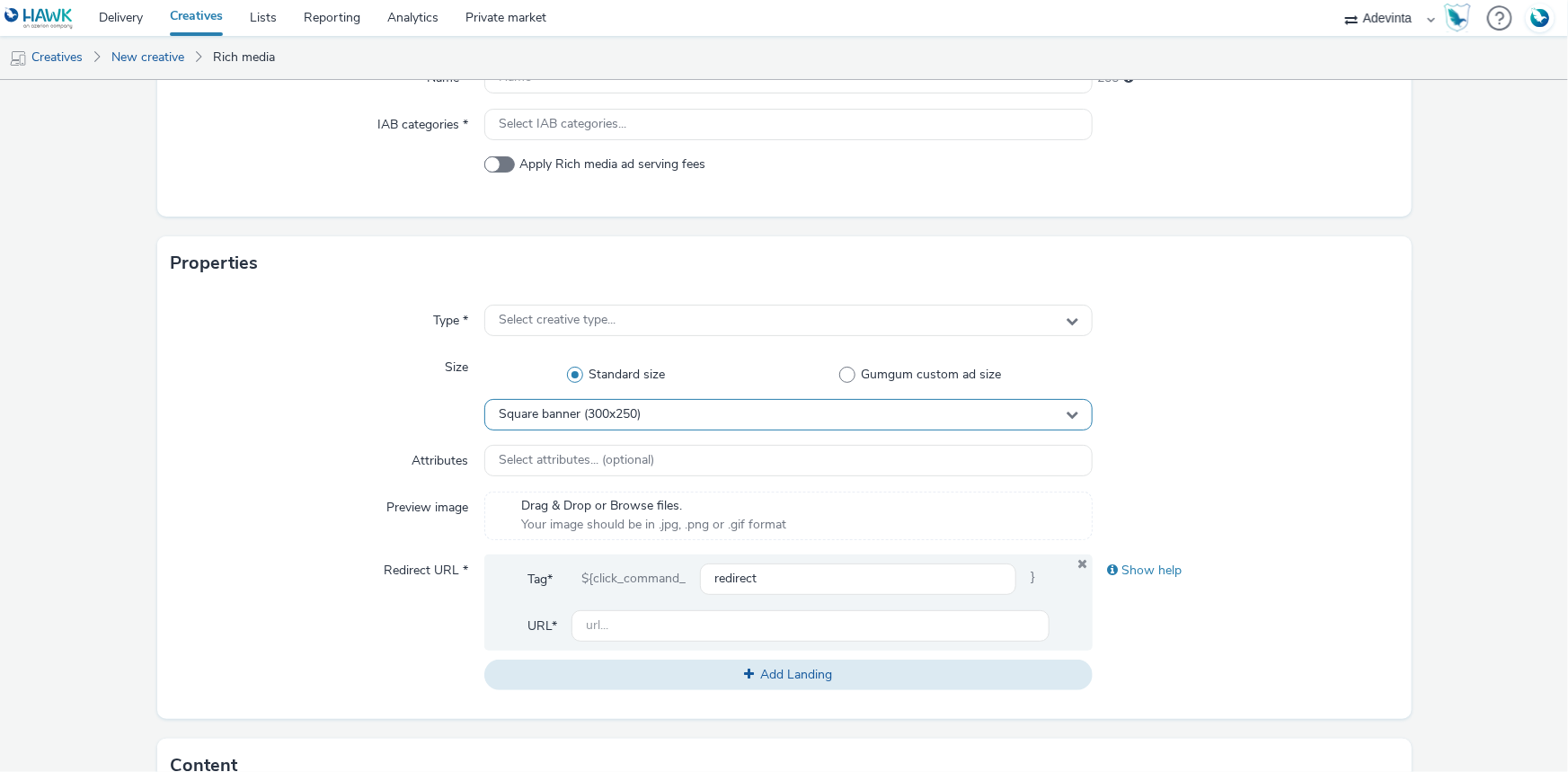
click at [624, 418] on span "Square banner (300x250)" at bounding box center [570, 415] width 142 height 15
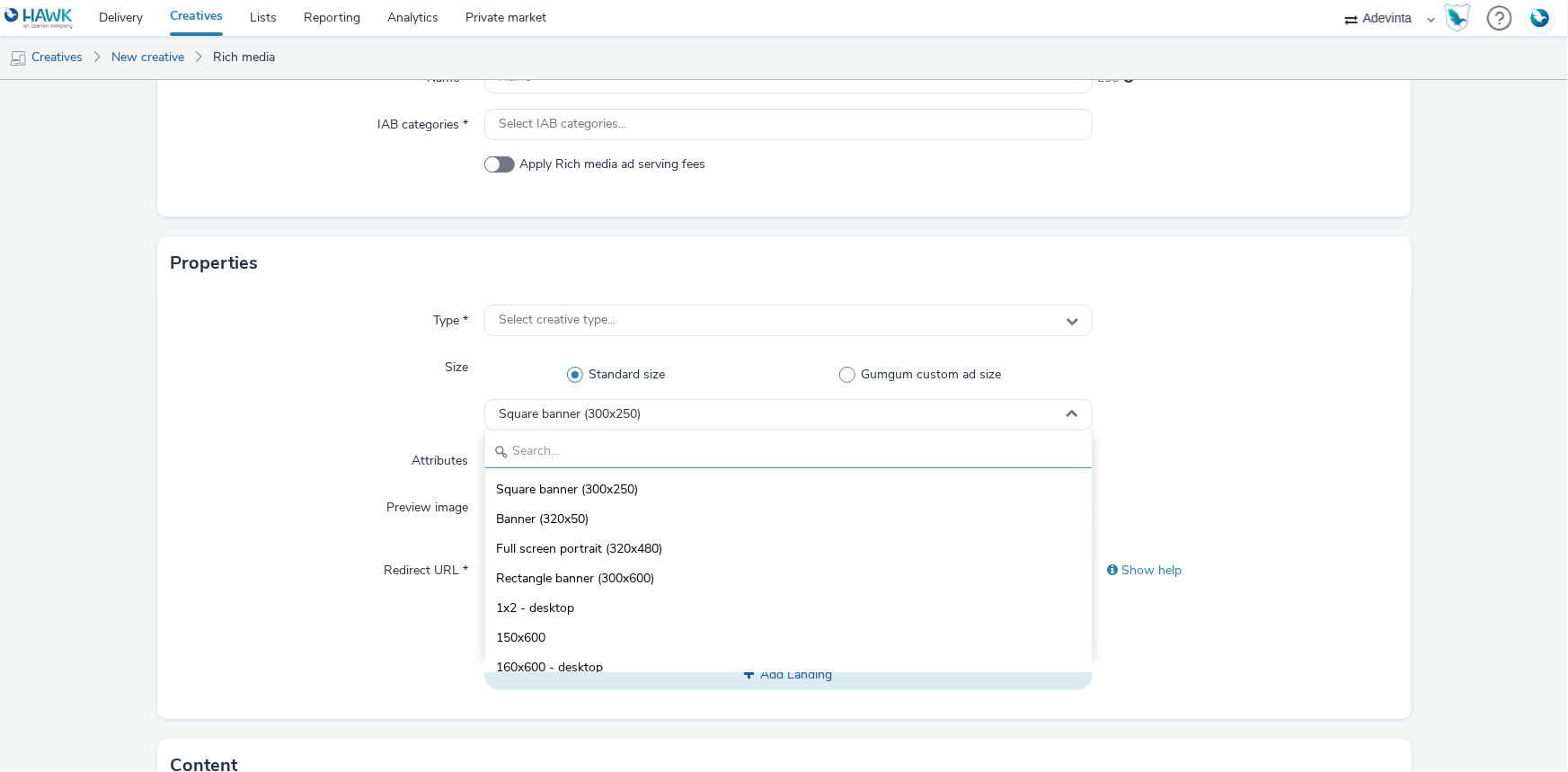
click at [540, 458] on input "text" at bounding box center [788, 452] width 607 height 31
type input "4"
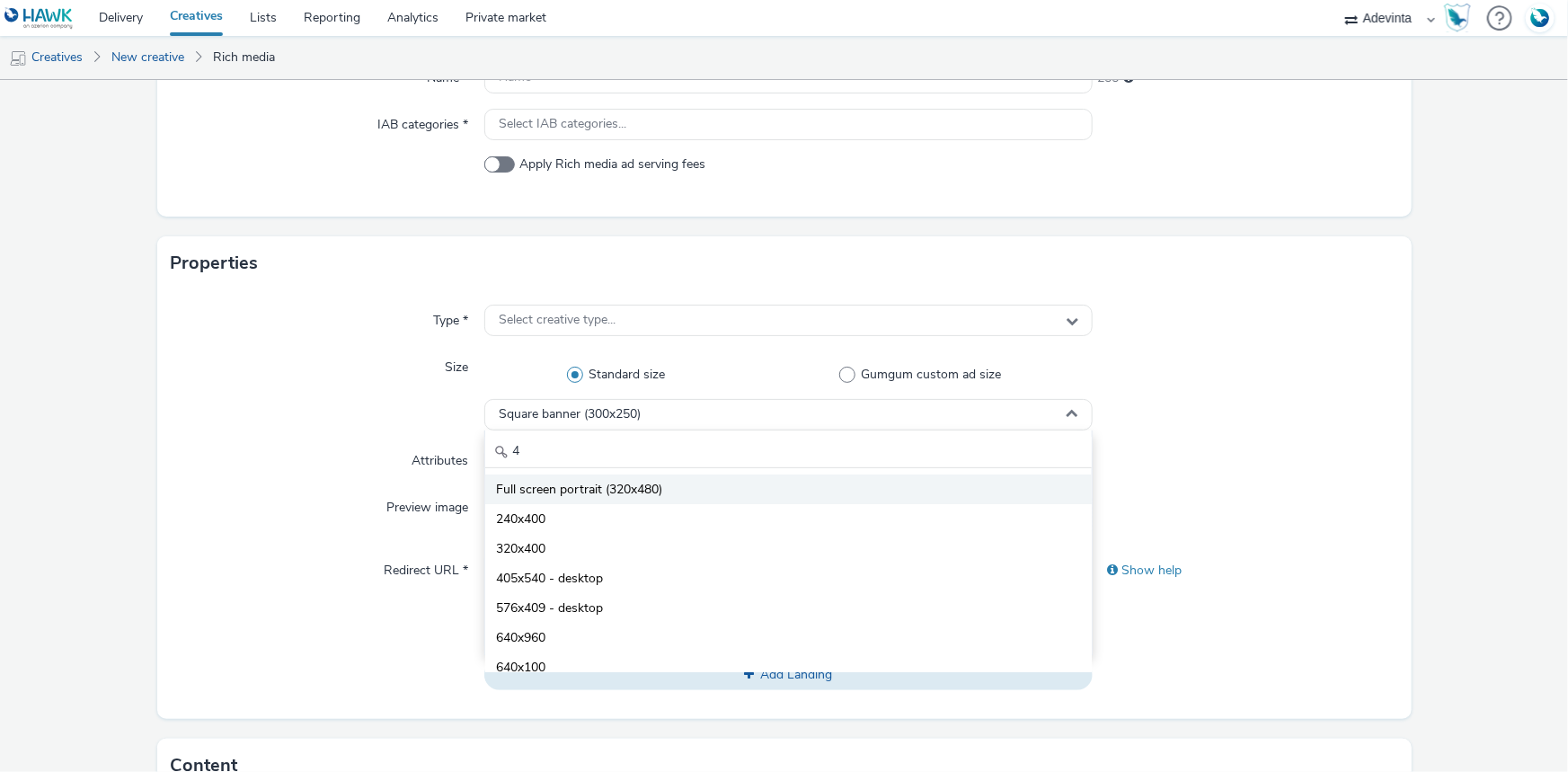
click at [612, 490] on span "Full screen portrait (320x480)" at bounding box center [579, 490] width 167 height 18
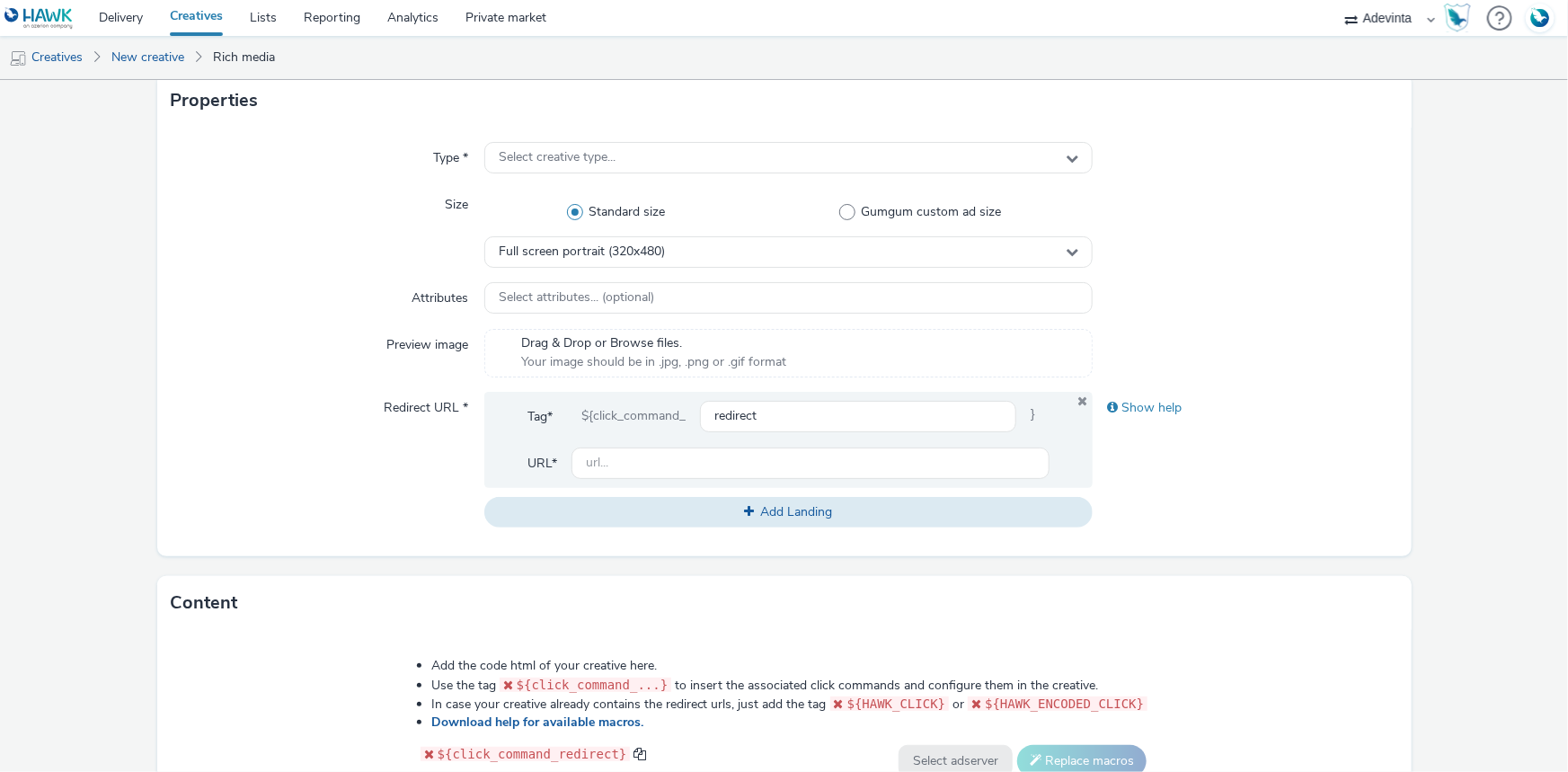
scroll to position [408, 0]
click at [646, 478] on div "Tag* ${click_command_ redirect } URL*" at bounding box center [789, 440] width 608 height 97
click at [644, 461] on input "text" at bounding box center [811, 462] width 478 height 31
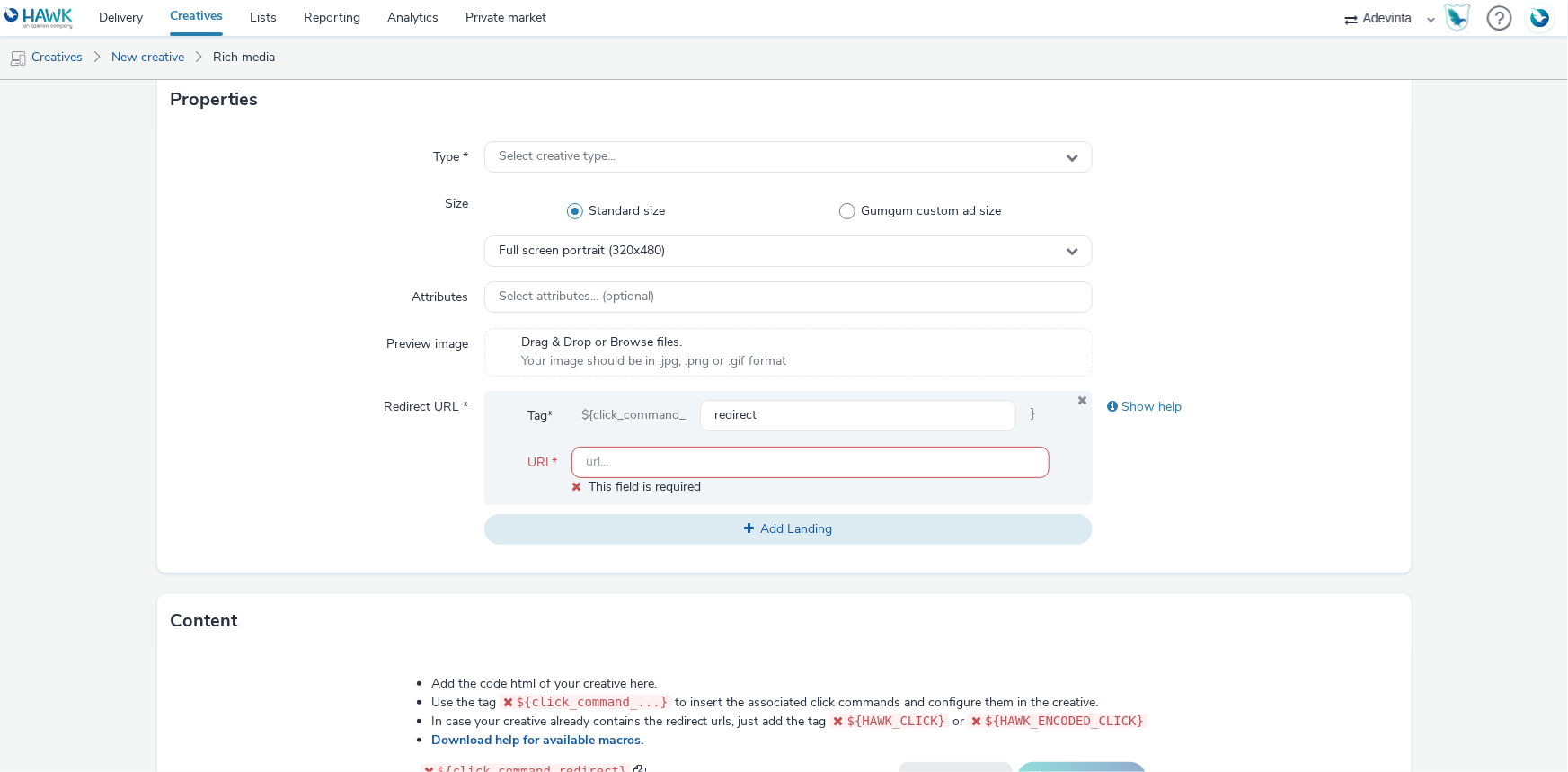
paste input "https://www.gadec.biz/"
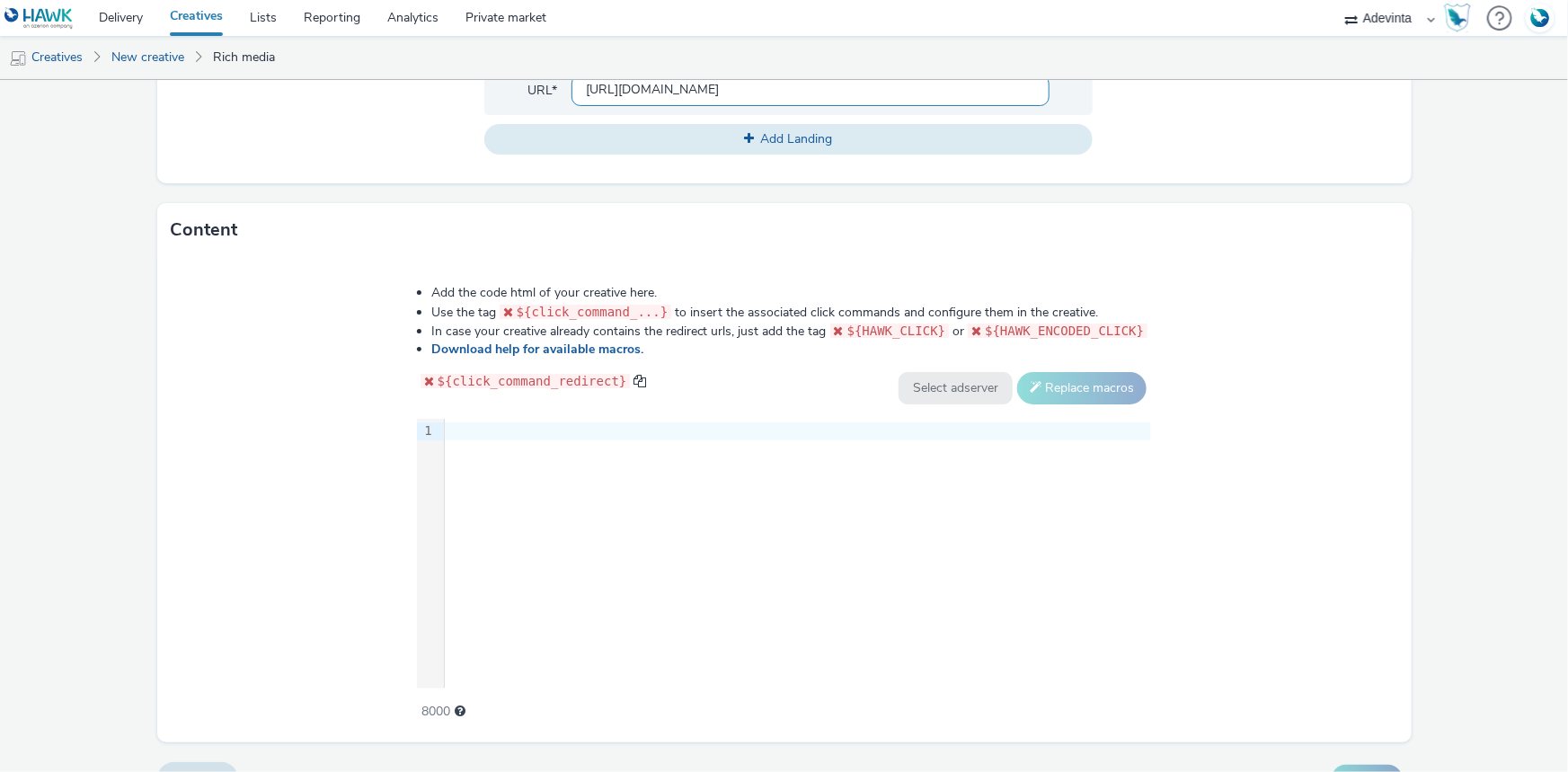
scroll to position [816, 0]
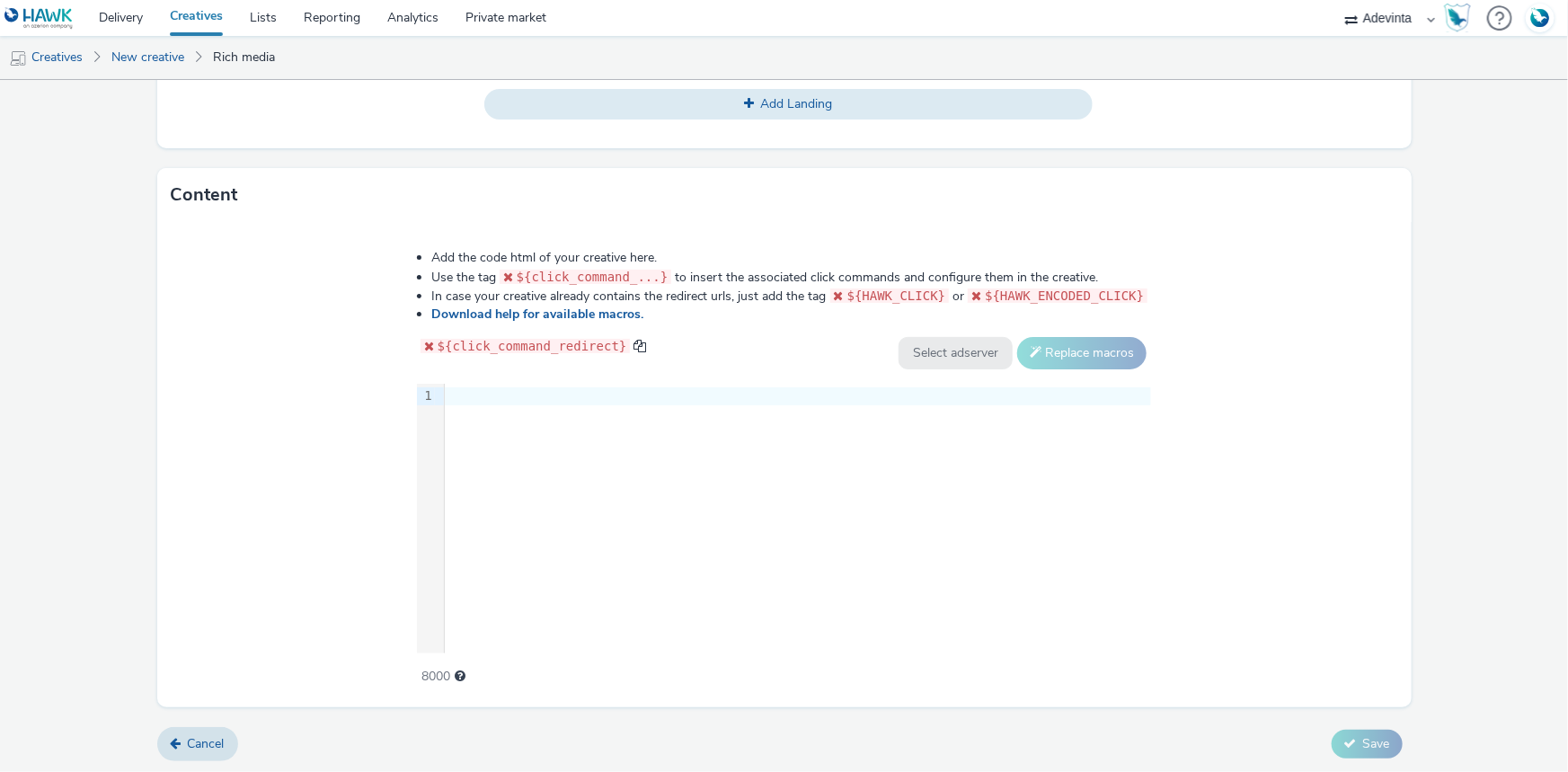
type input "https://www.gadec.biz/"
click at [550, 404] on div at bounding box center [798, 396] width 706 height 26
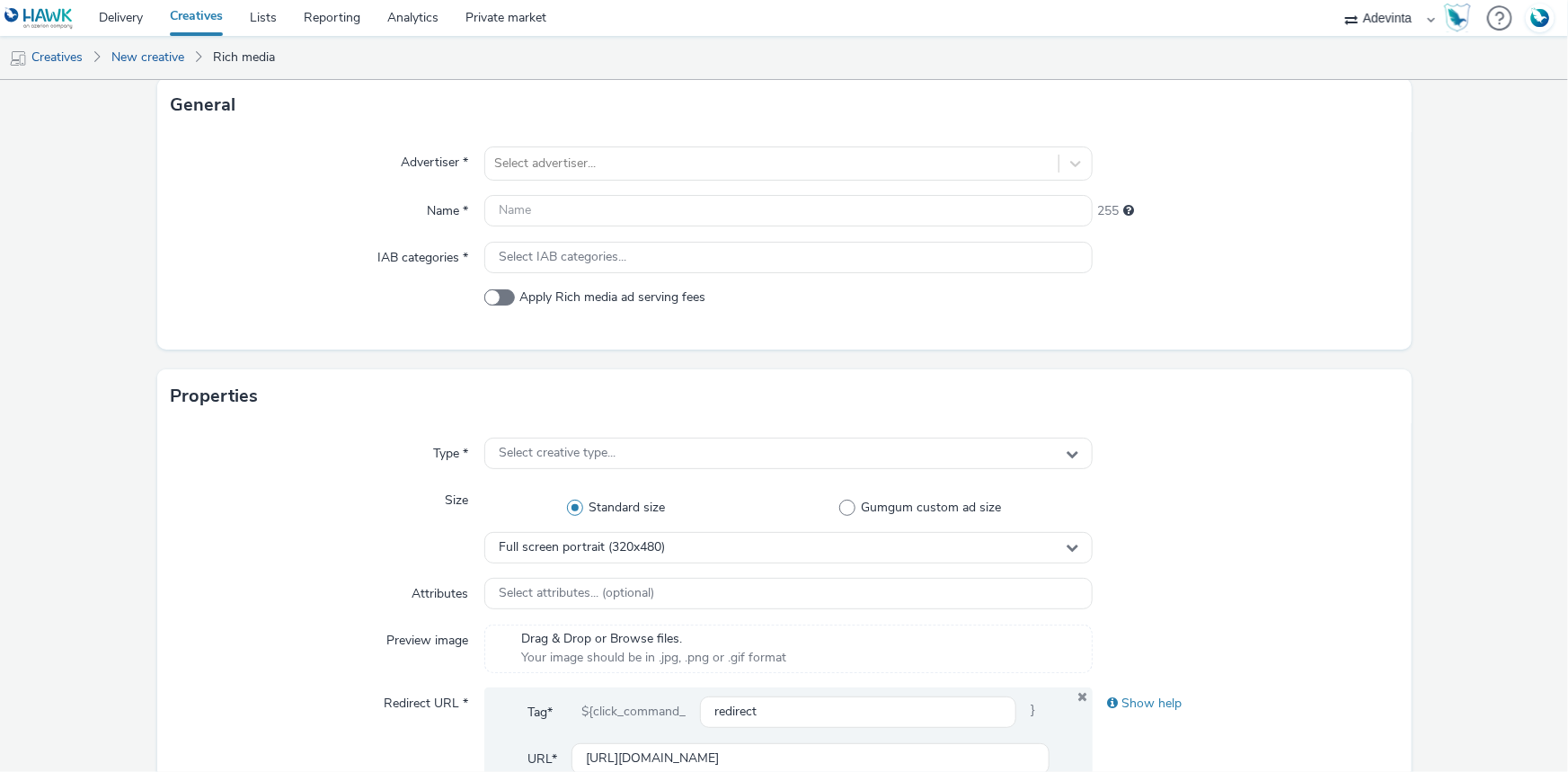
scroll to position [0, 0]
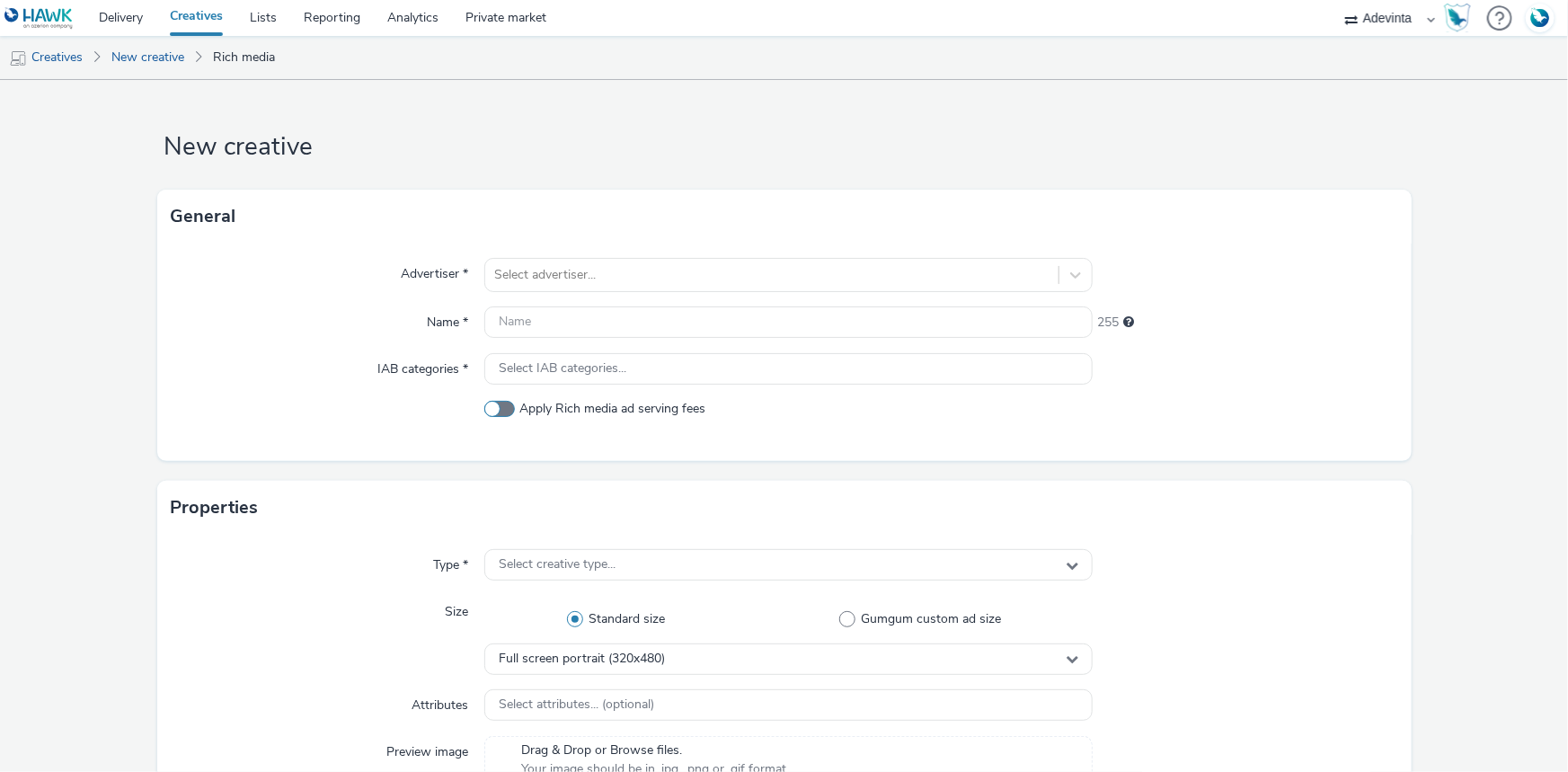
click at [508, 401] on label "Apply Rich media ad serving fees" at bounding box center [789, 408] width 608 height 18
click at [496, 404] on input "Apply Rich media ad serving fees" at bounding box center [490, 409] width 11 height 11
checkbox input "true"
click at [531, 264] on div at bounding box center [772, 275] width 555 height 22
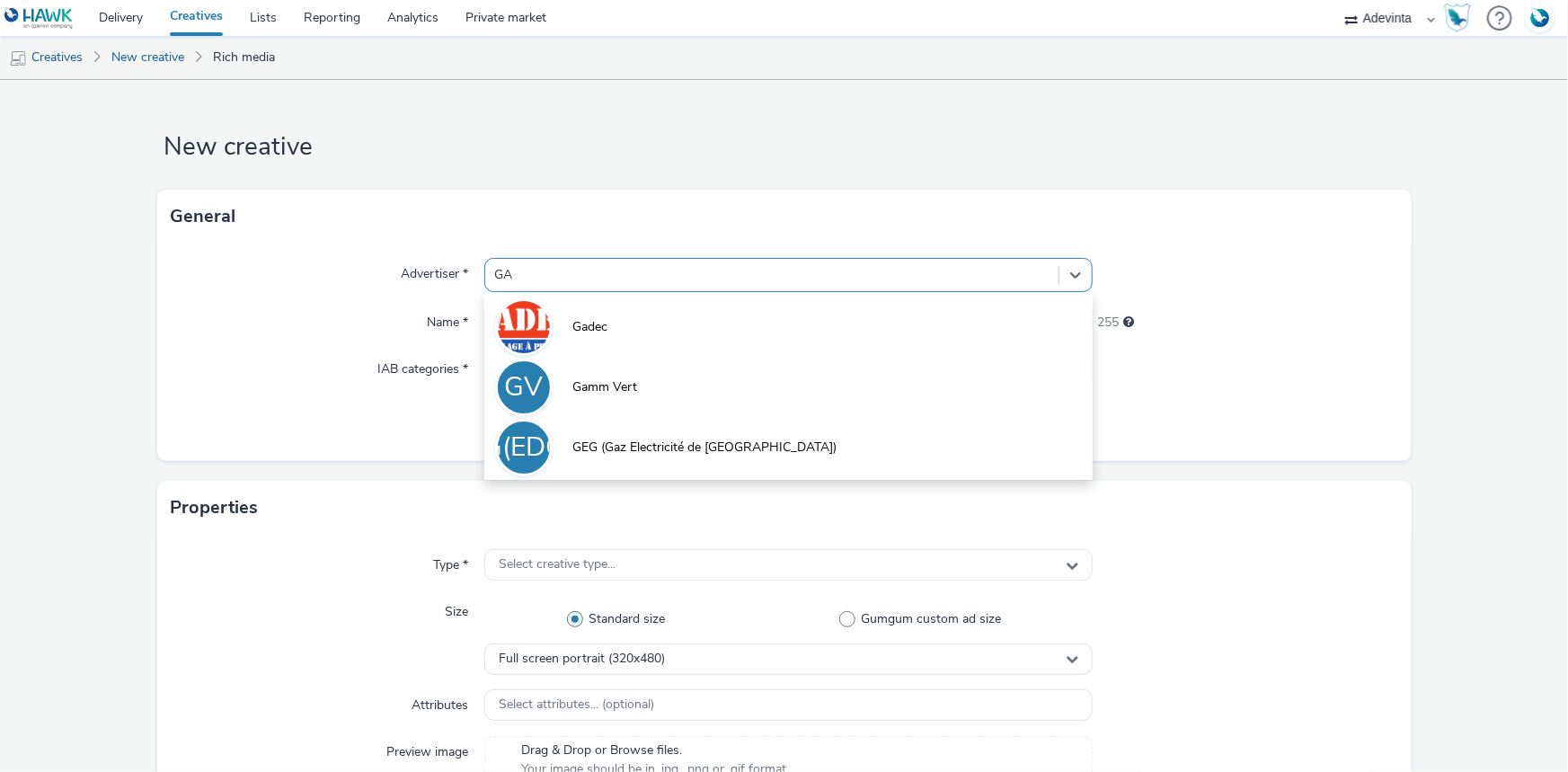
type input "GAD"
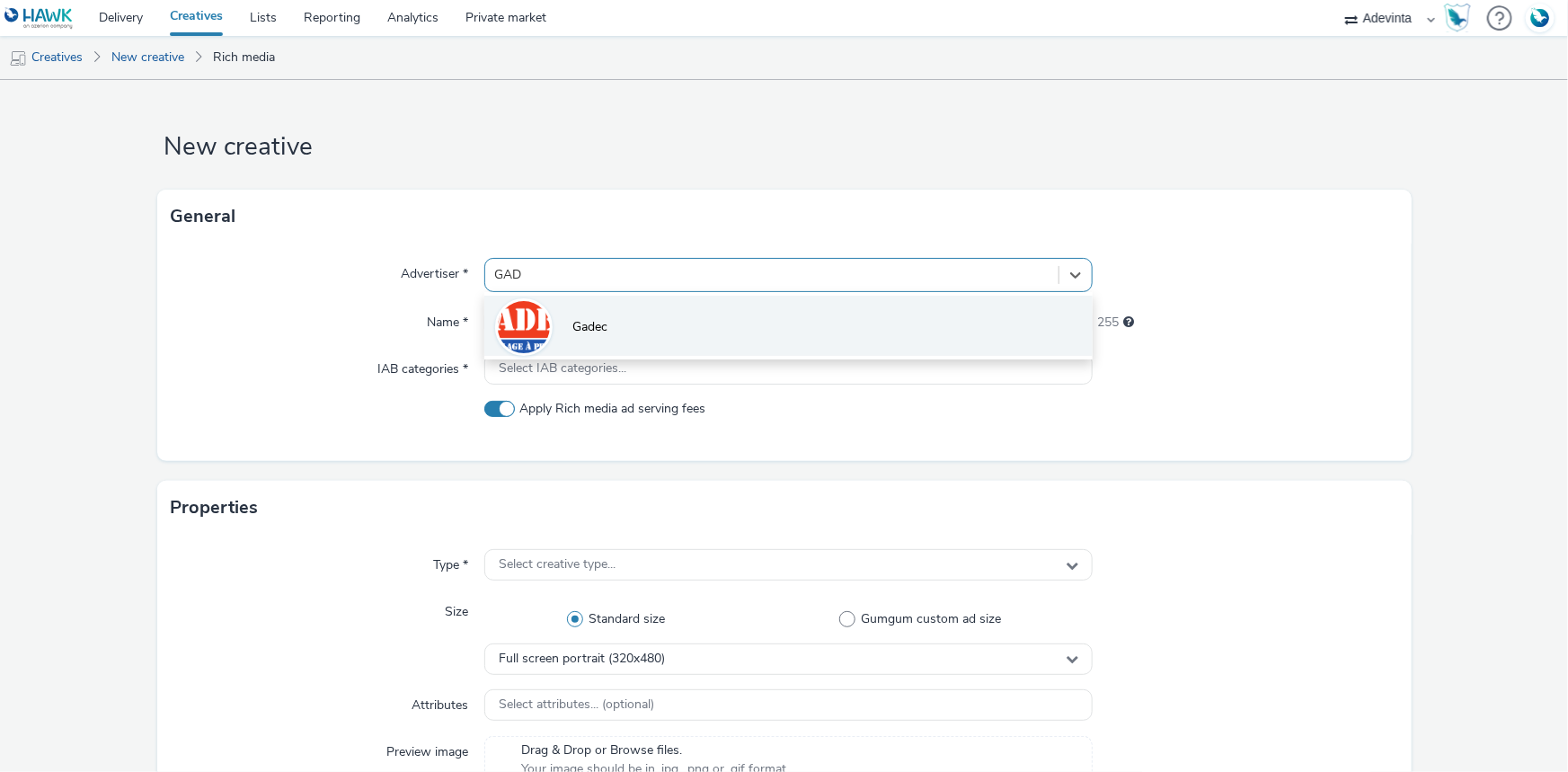
click at [556, 313] on li "Gadec" at bounding box center [789, 326] width 608 height 61
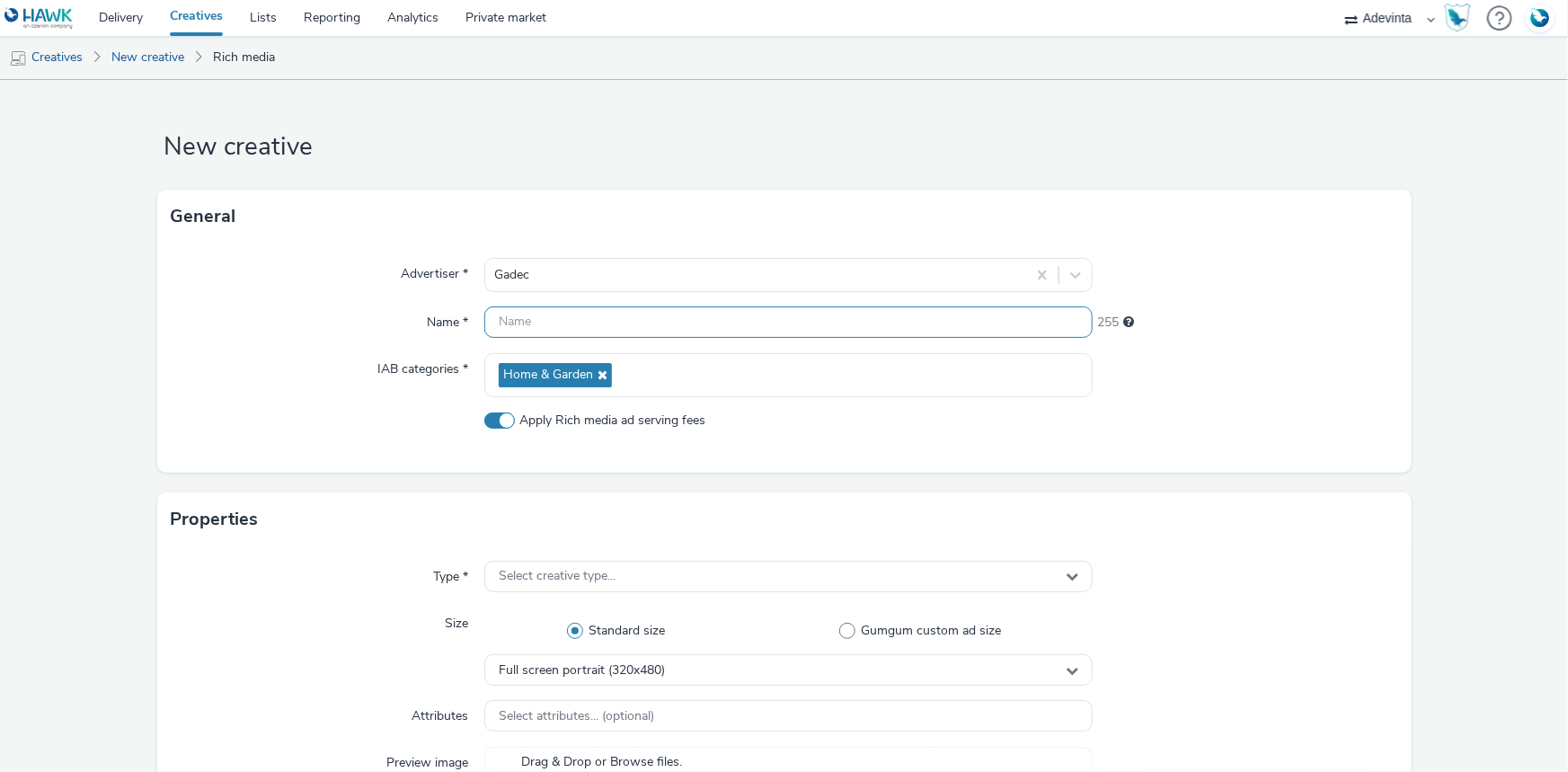
click at [573, 327] on input "text" at bounding box center [789, 322] width 608 height 31
paste input "Inter_prod_01"
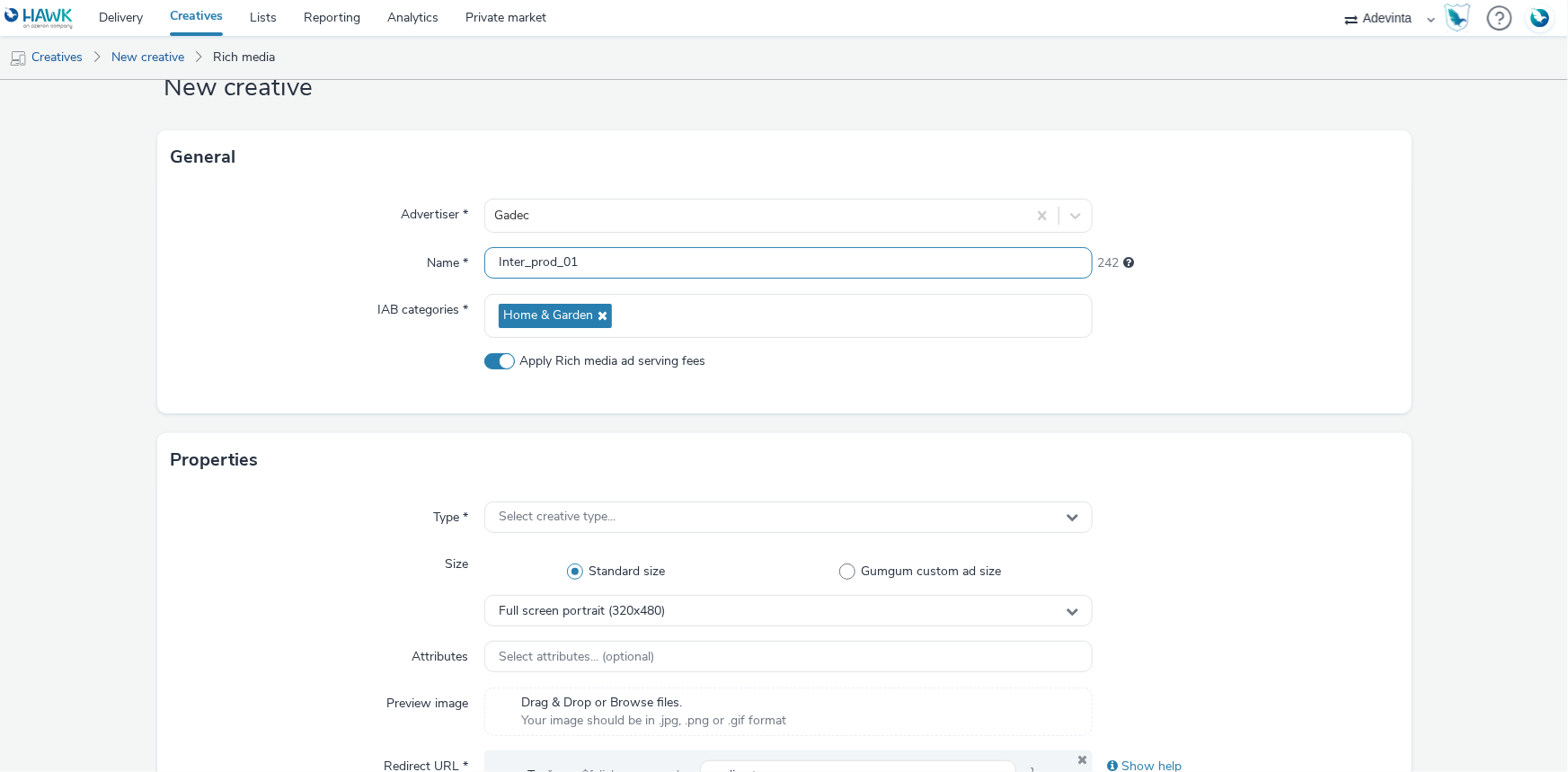
scroll to position [408, 0]
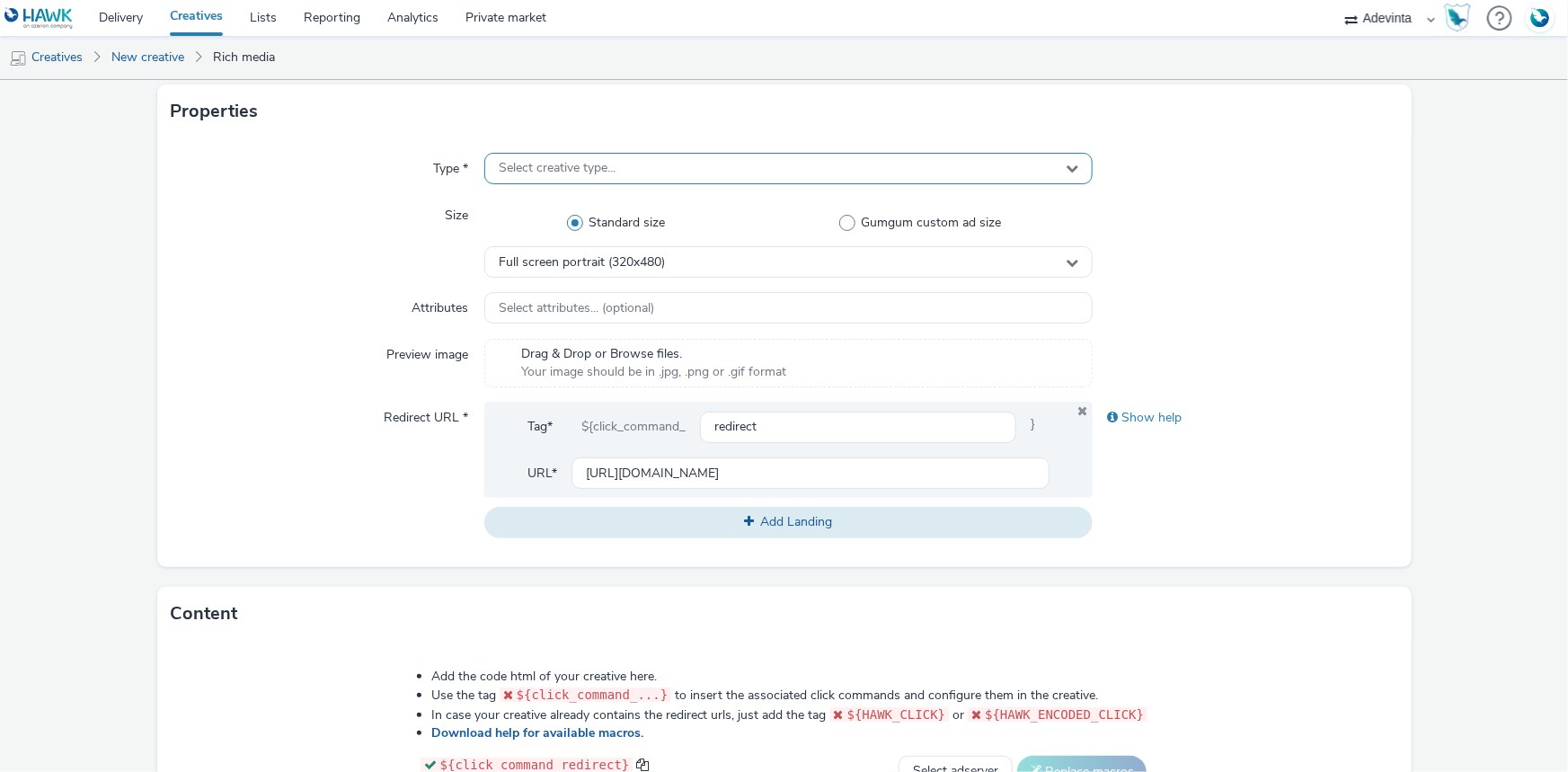
type input "Inter_prod_01"
click at [516, 181] on div "Select creative type..." at bounding box center [789, 168] width 608 height 31
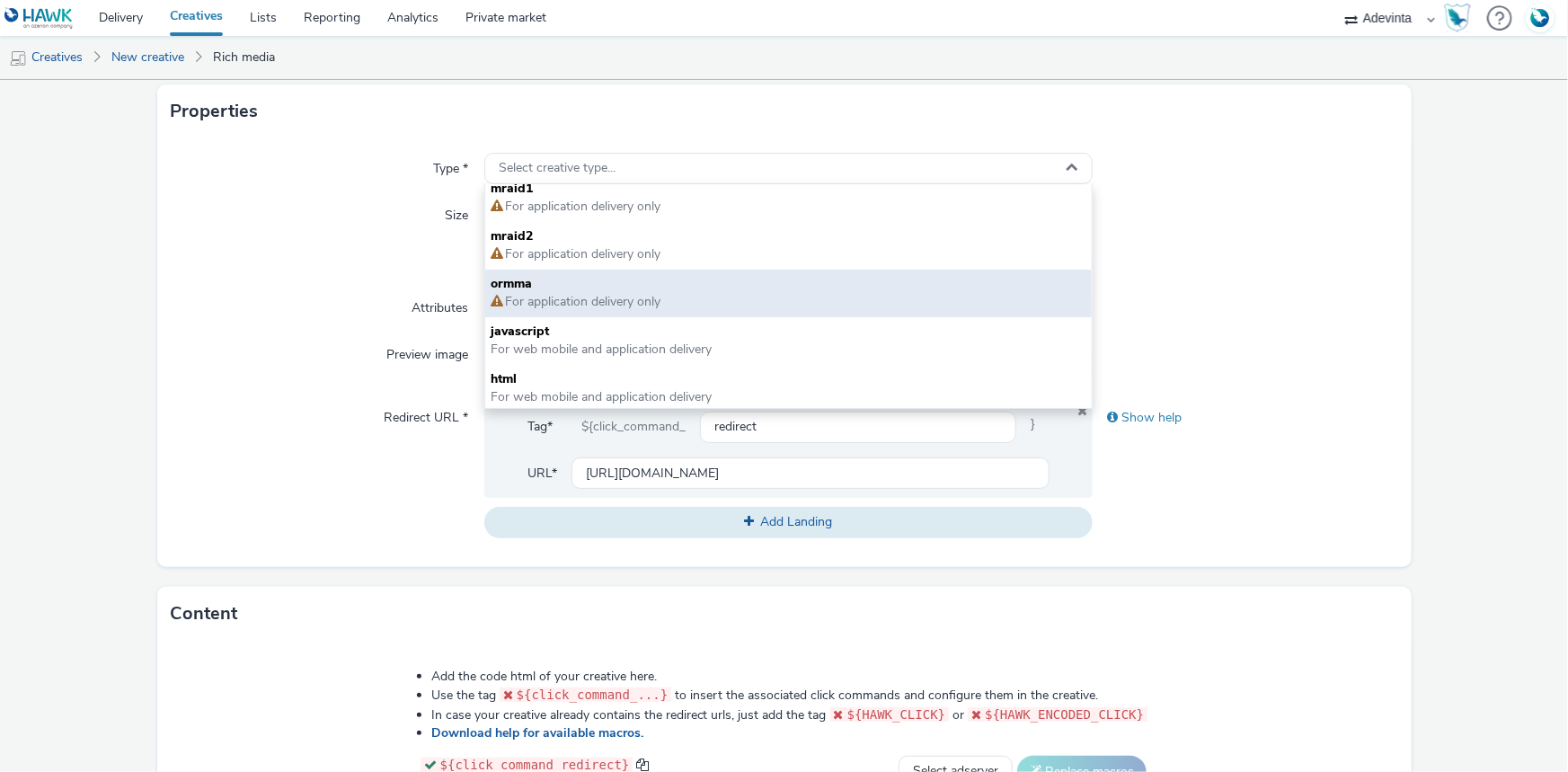
scroll to position [12, 0]
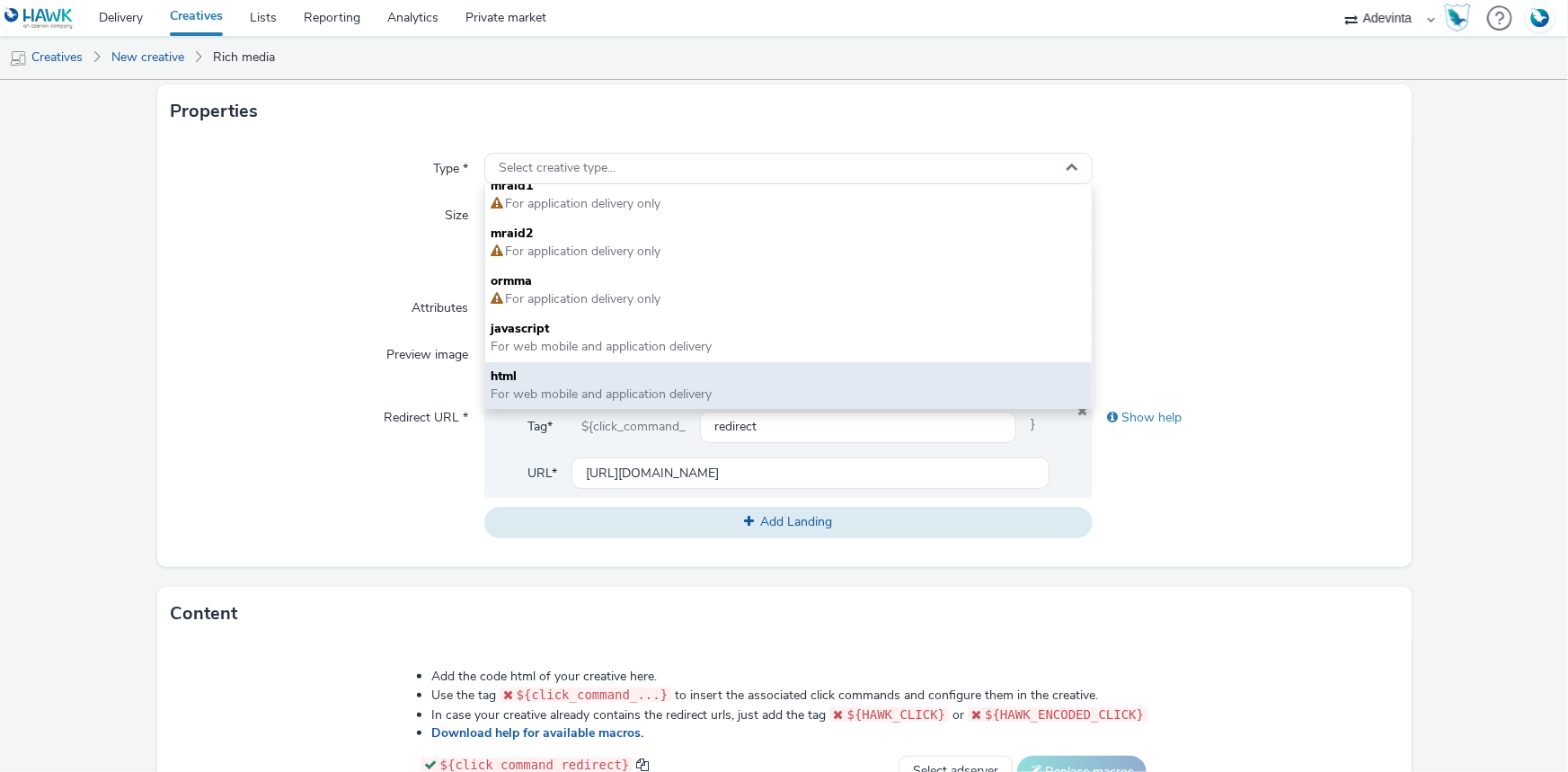
click at [555, 368] on span "html" at bounding box center [788, 376] width 596 height 18
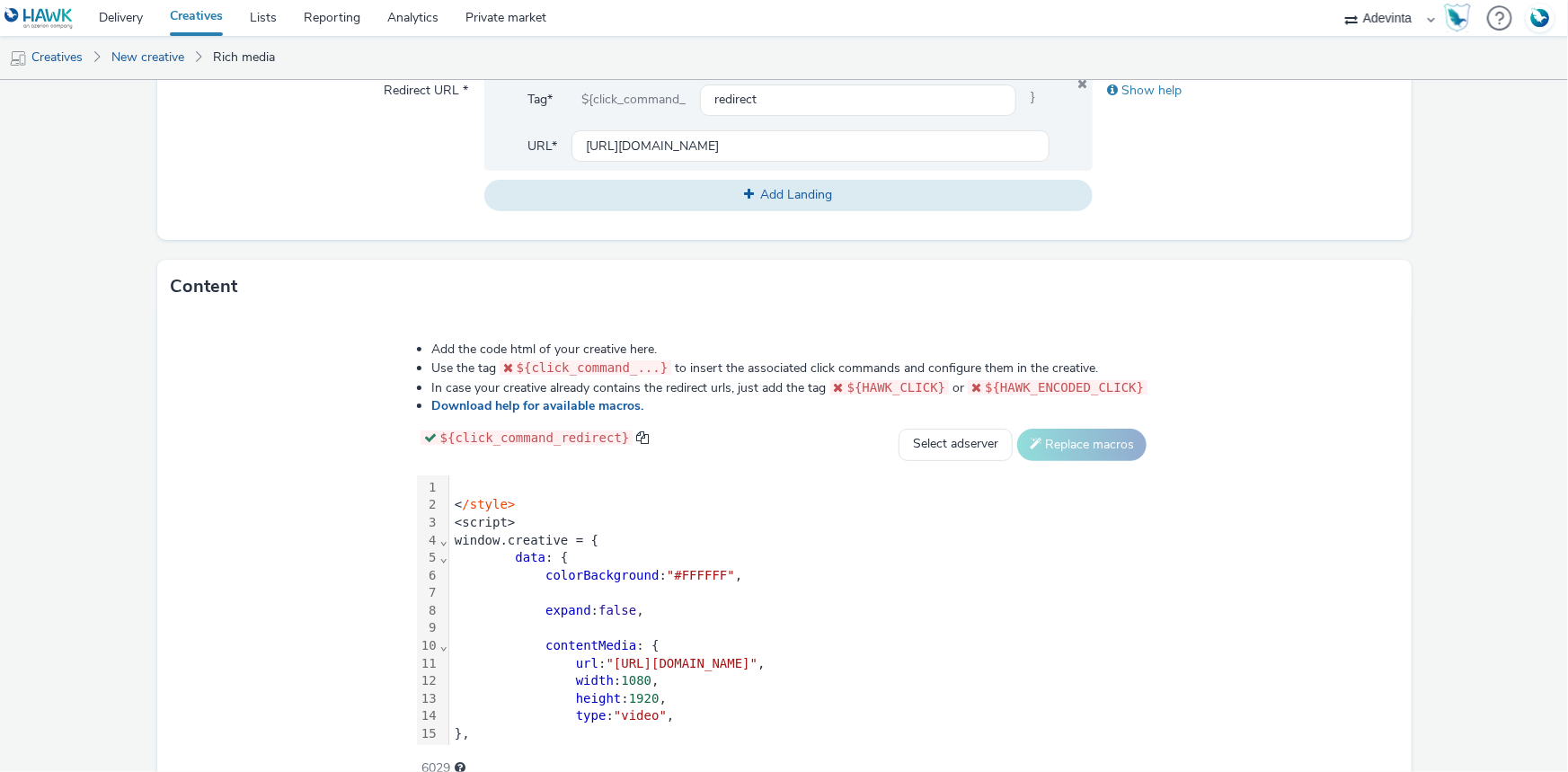
scroll to position [827, 0]
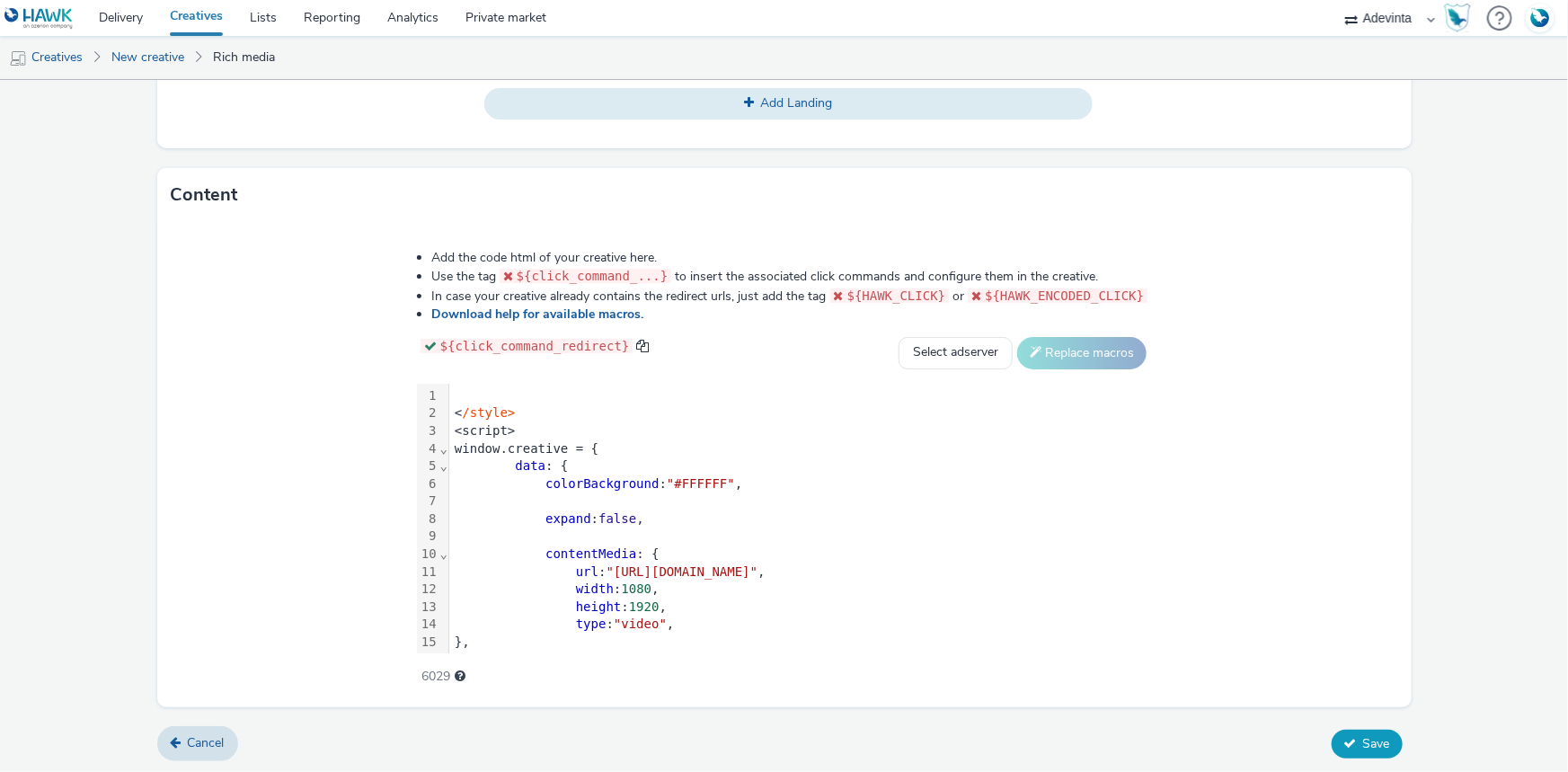
click at [1365, 735] on span "Save" at bounding box center [1377, 744] width 27 height 17
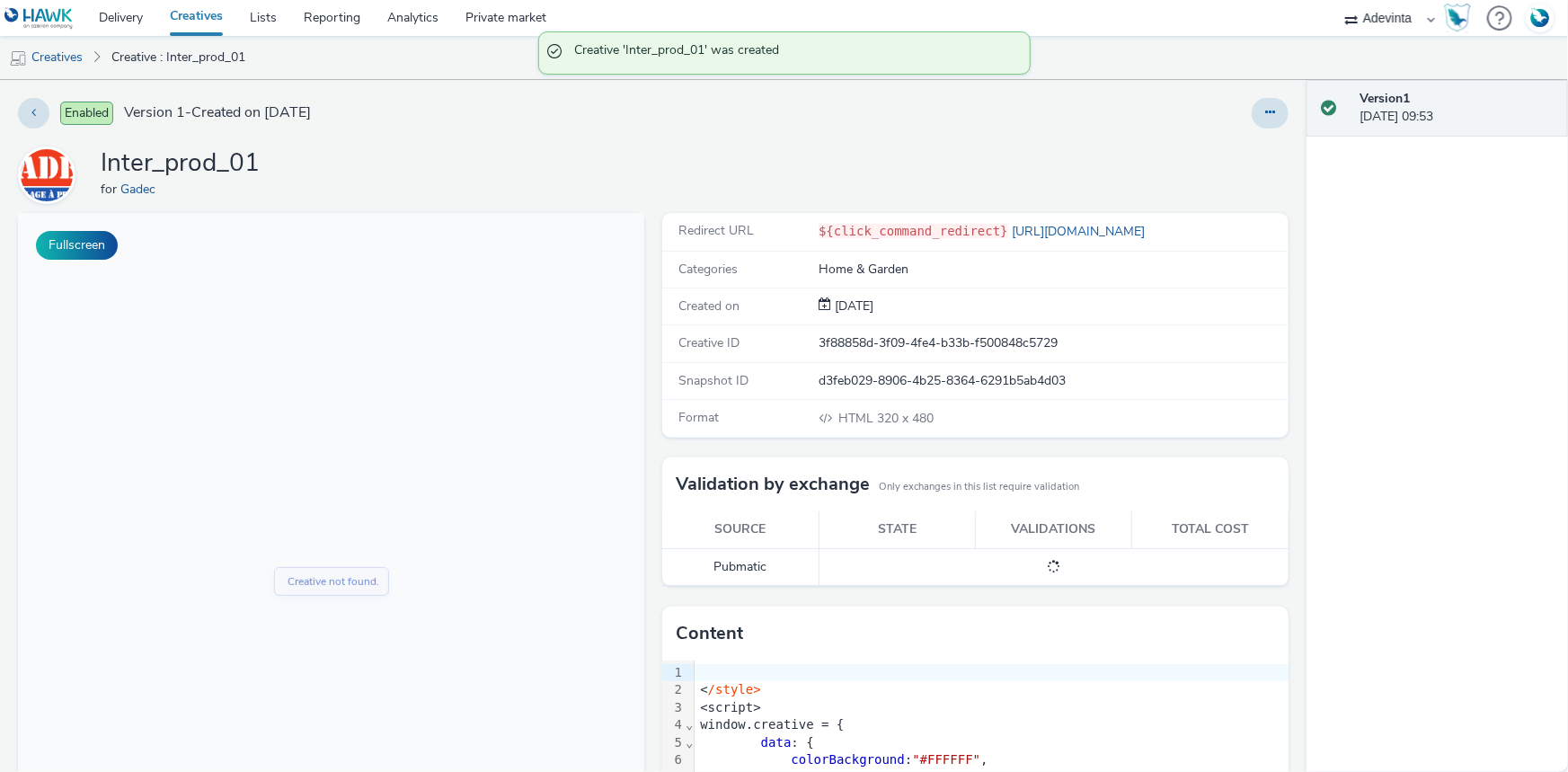
click at [1265, 116] on icon at bounding box center [1270, 112] width 9 height 12
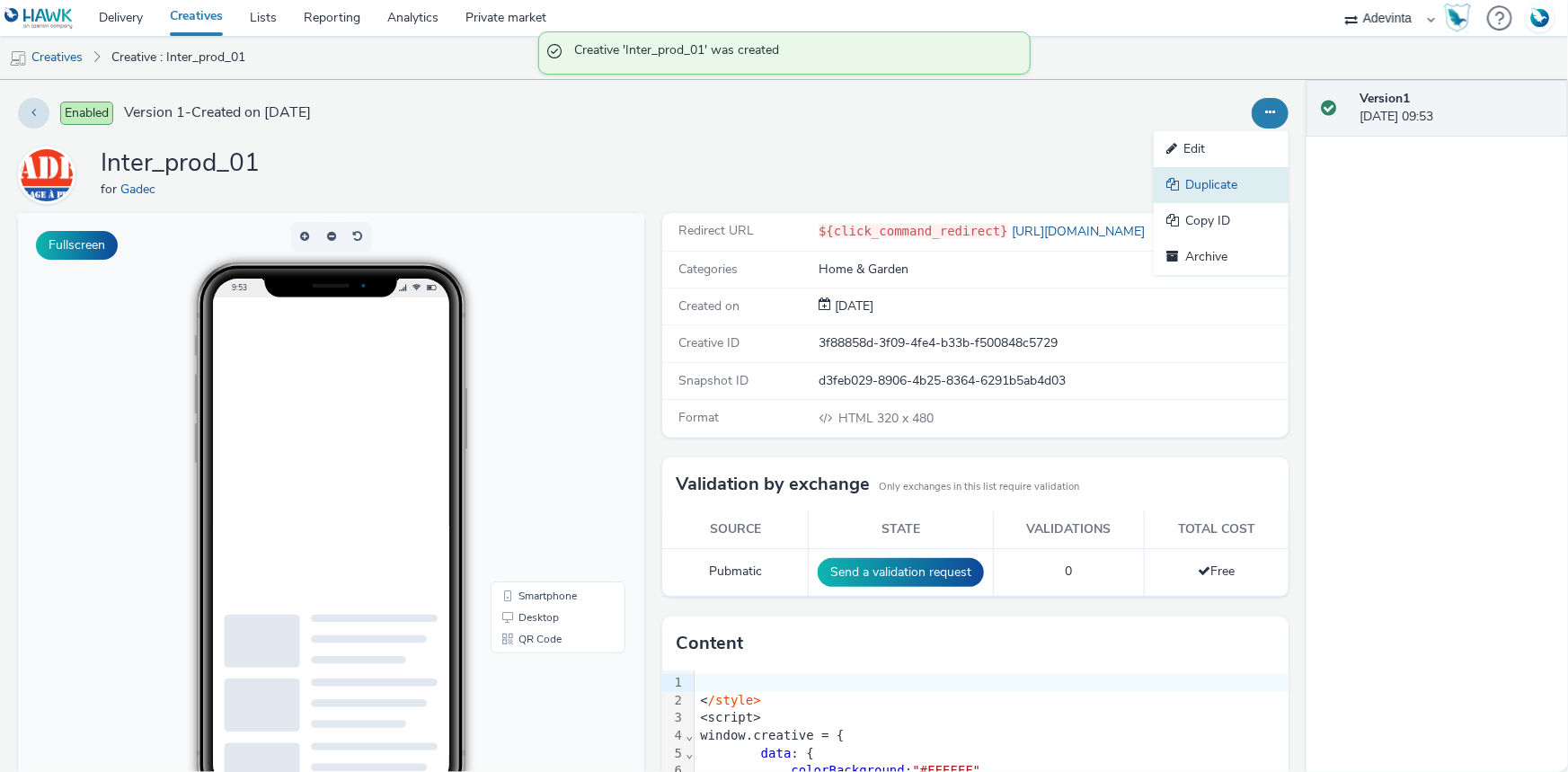
click at [1225, 175] on link "Duplicate" at bounding box center [1221, 186] width 134 height 36
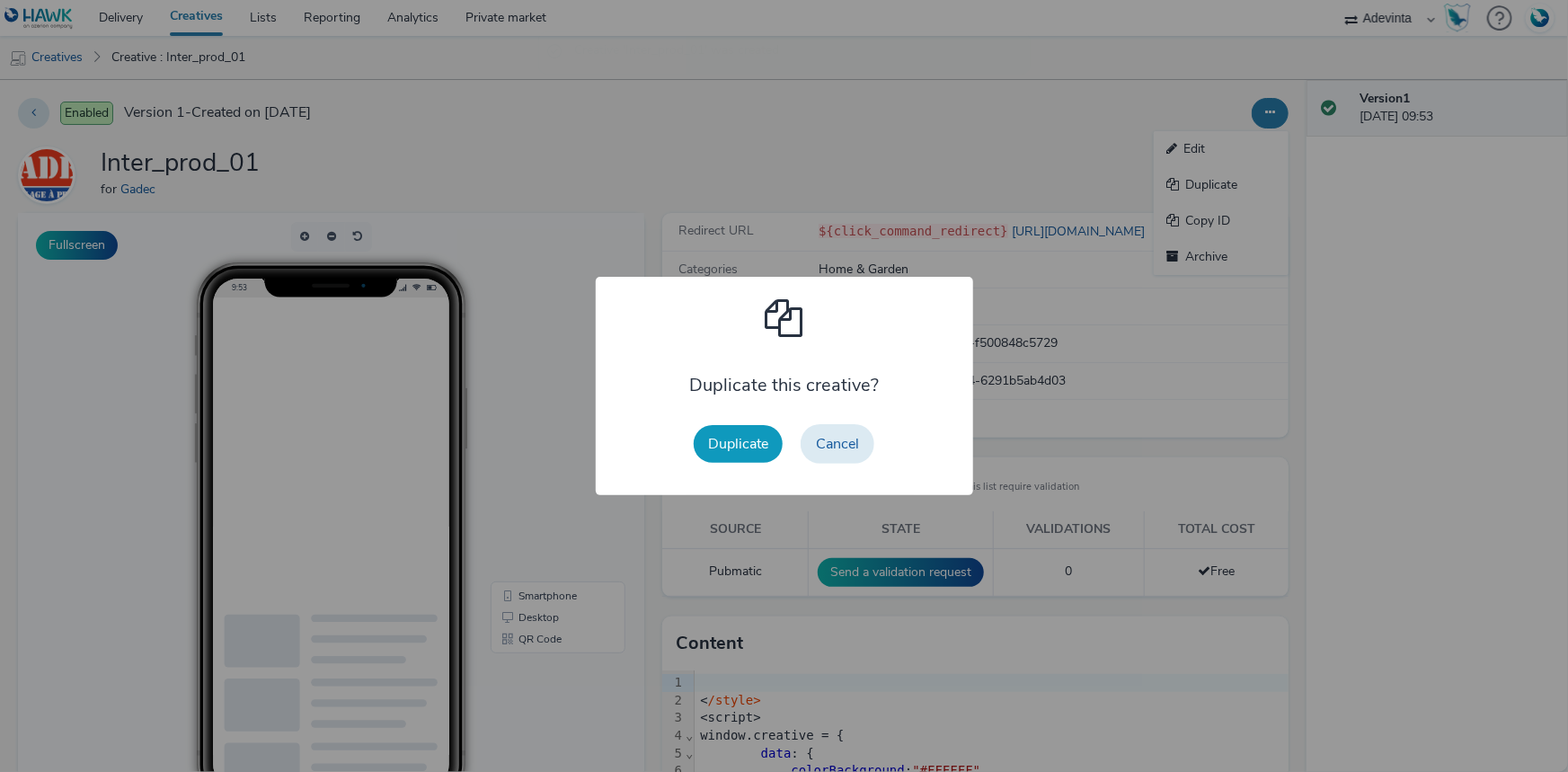
click at [757, 429] on button "Duplicate" at bounding box center [739, 444] width 89 height 38
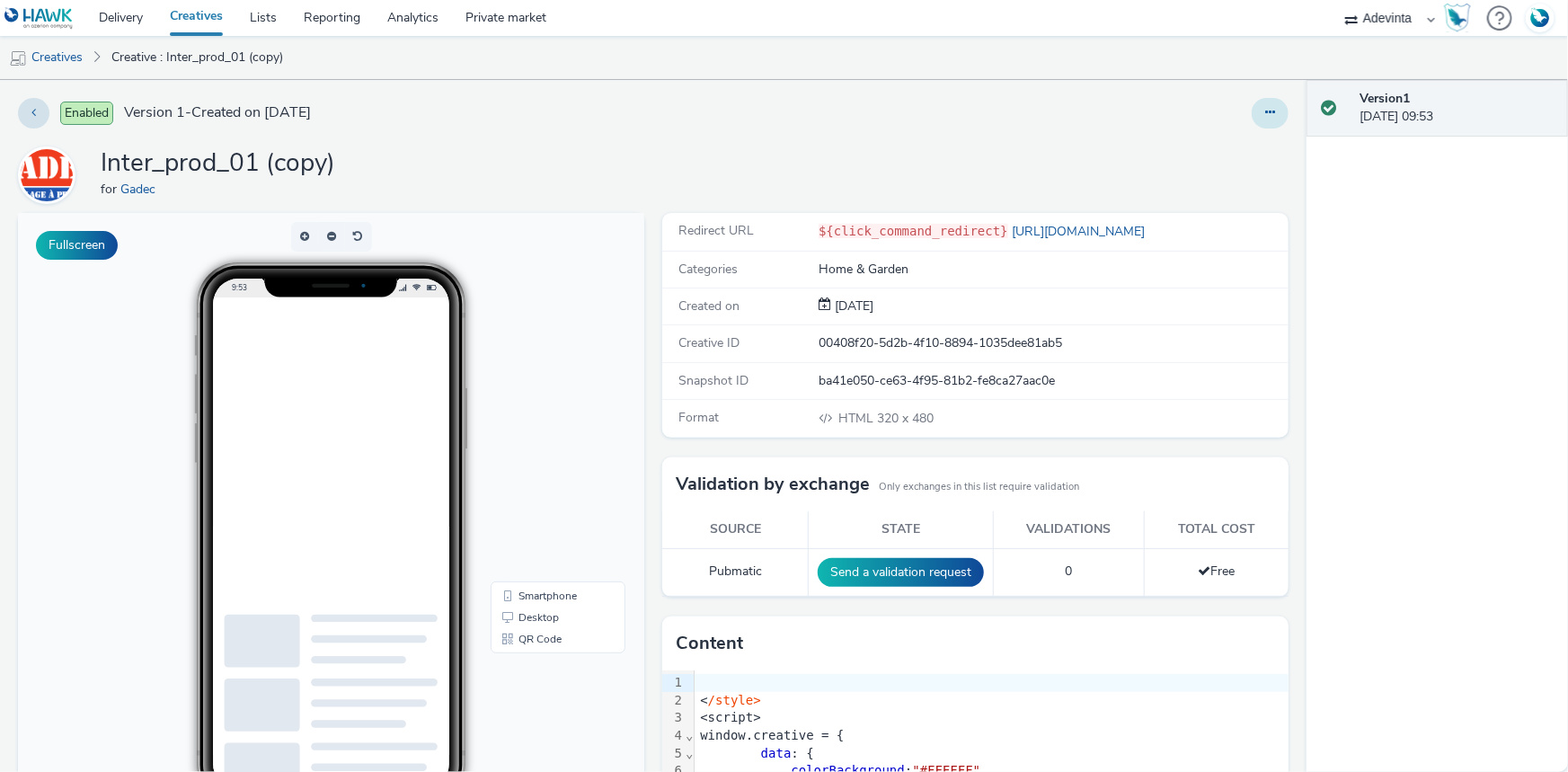
click at [1266, 111] on button at bounding box center [1270, 113] width 37 height 30
click at [1202, 136] on link "Edit" at bounding box center [1221, 150] width 134 height 36
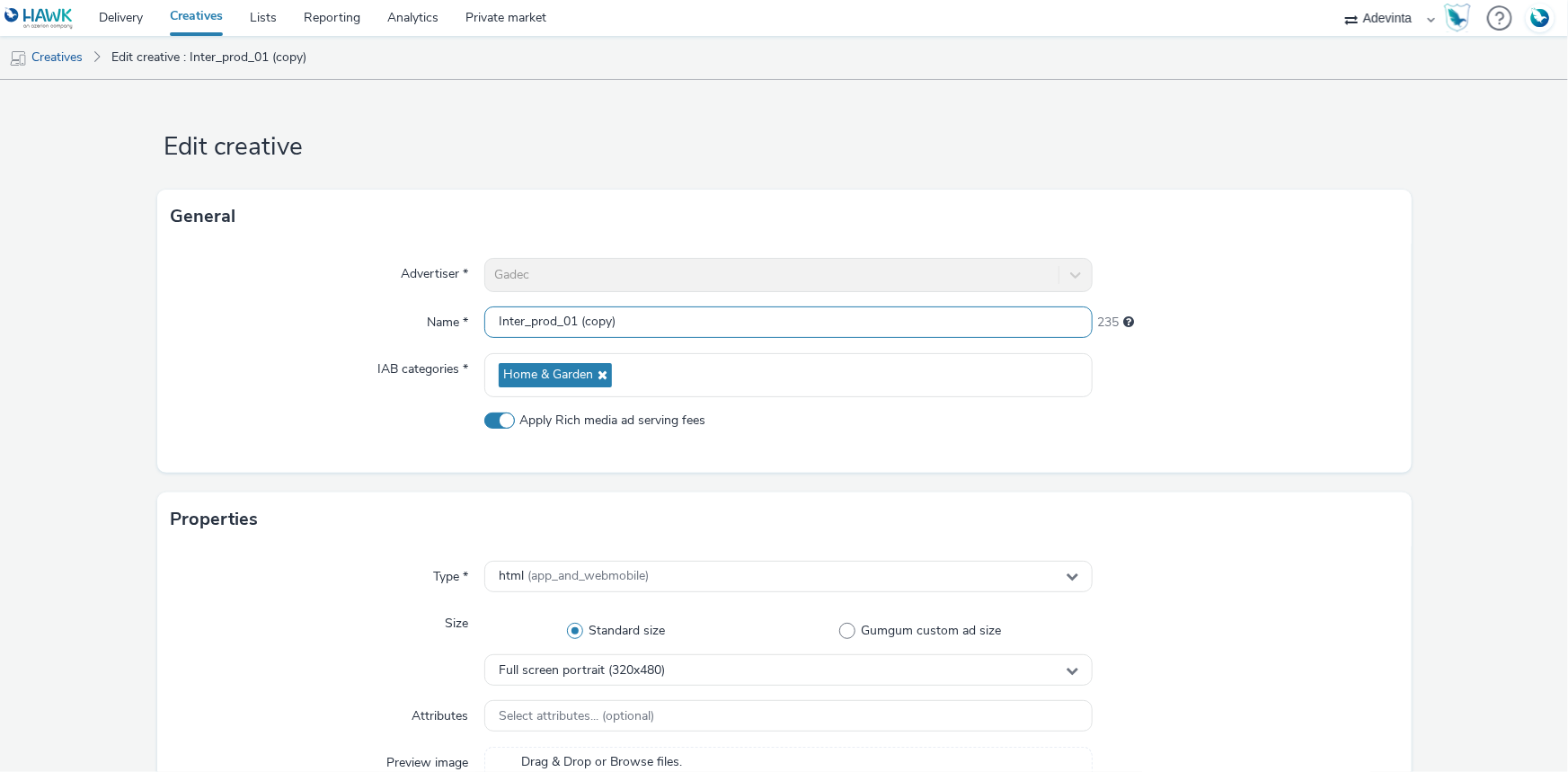
drag, startPoint x: 566, startPoint y: 315, endPoint x: 699, endPoint y: 322, distance: 133.2
click at [699, 322] on input "Inter_prod_01 (copy)" at bounding box center [789, 322] width 608 height 31
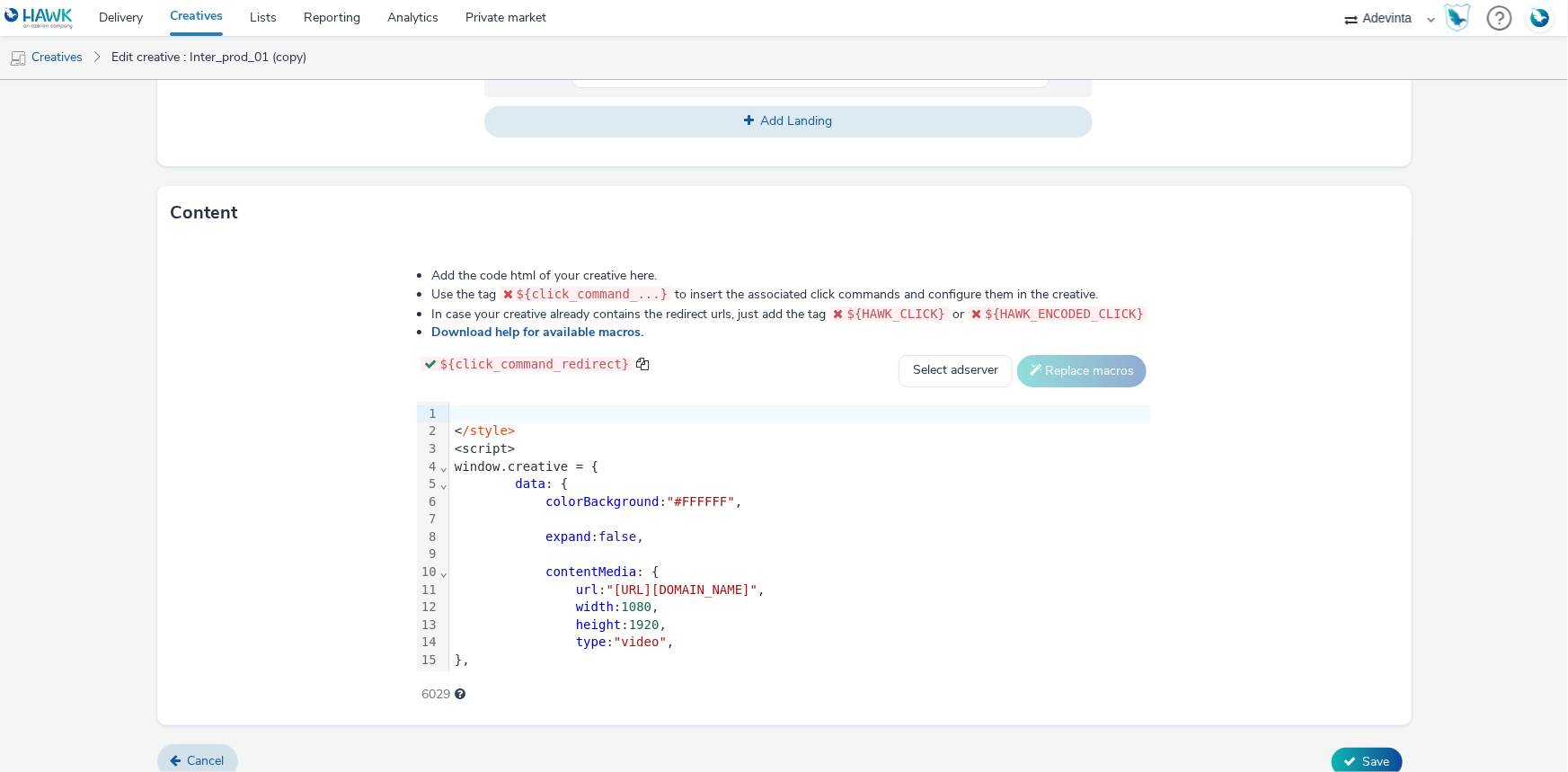
scroll to position [827, 0]
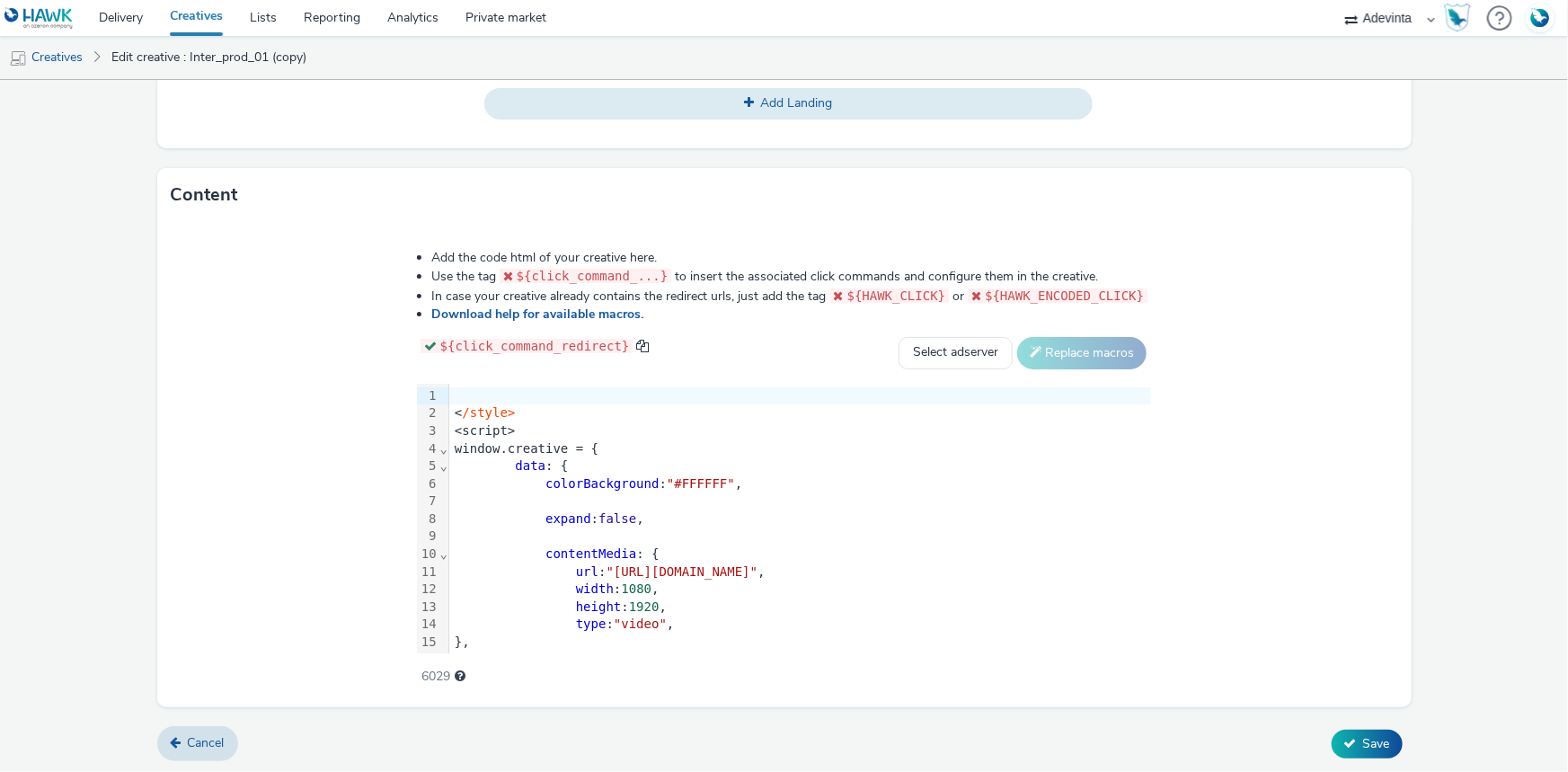
type input "Inter_prod_02"
click at [450, 422] on div "<script>" at bounding box center [800, 431] width 702 height 18
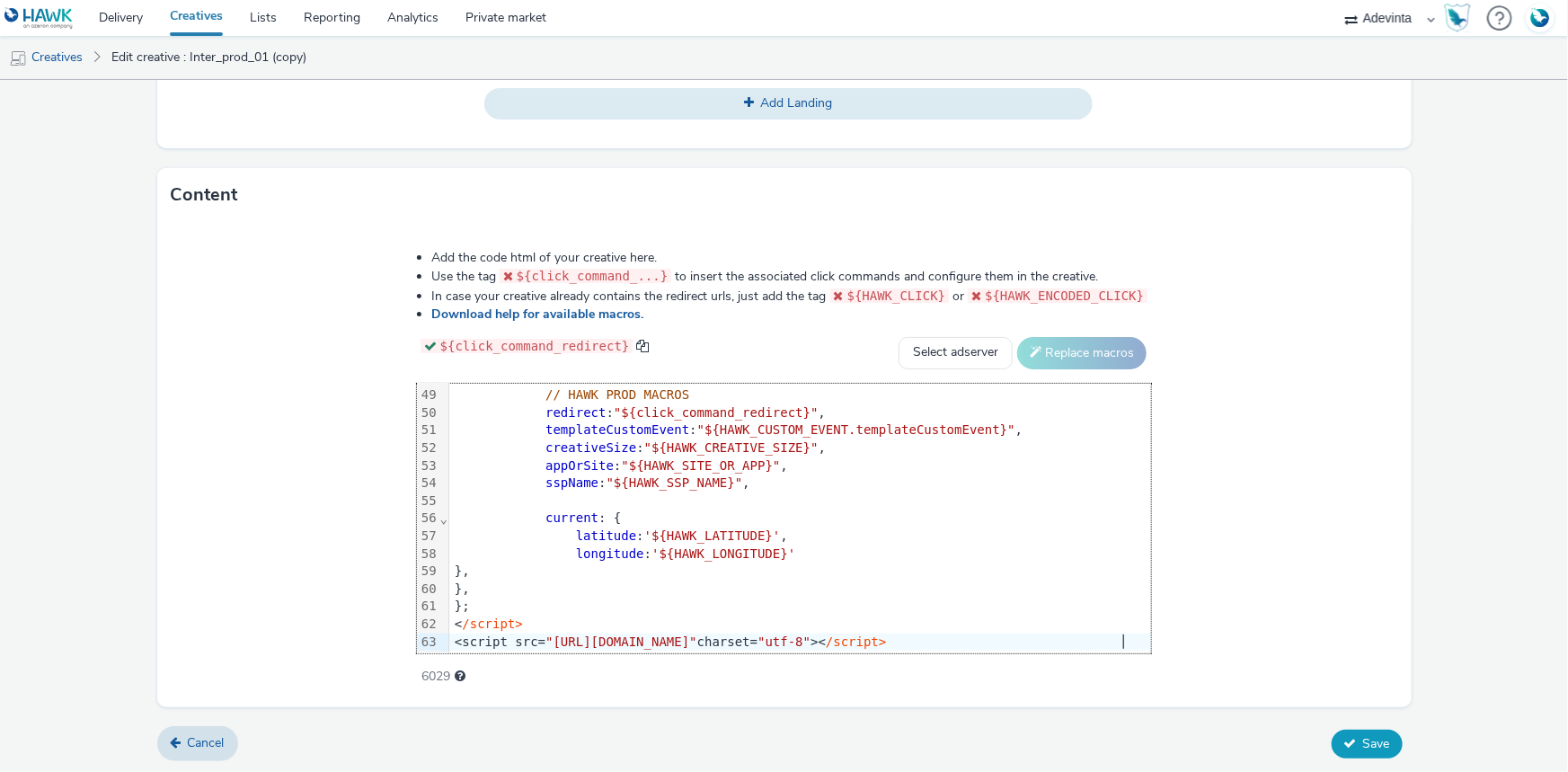
click at [1365, 731] on button "Save" at bounding box center [1366, 745] width 71 height 28
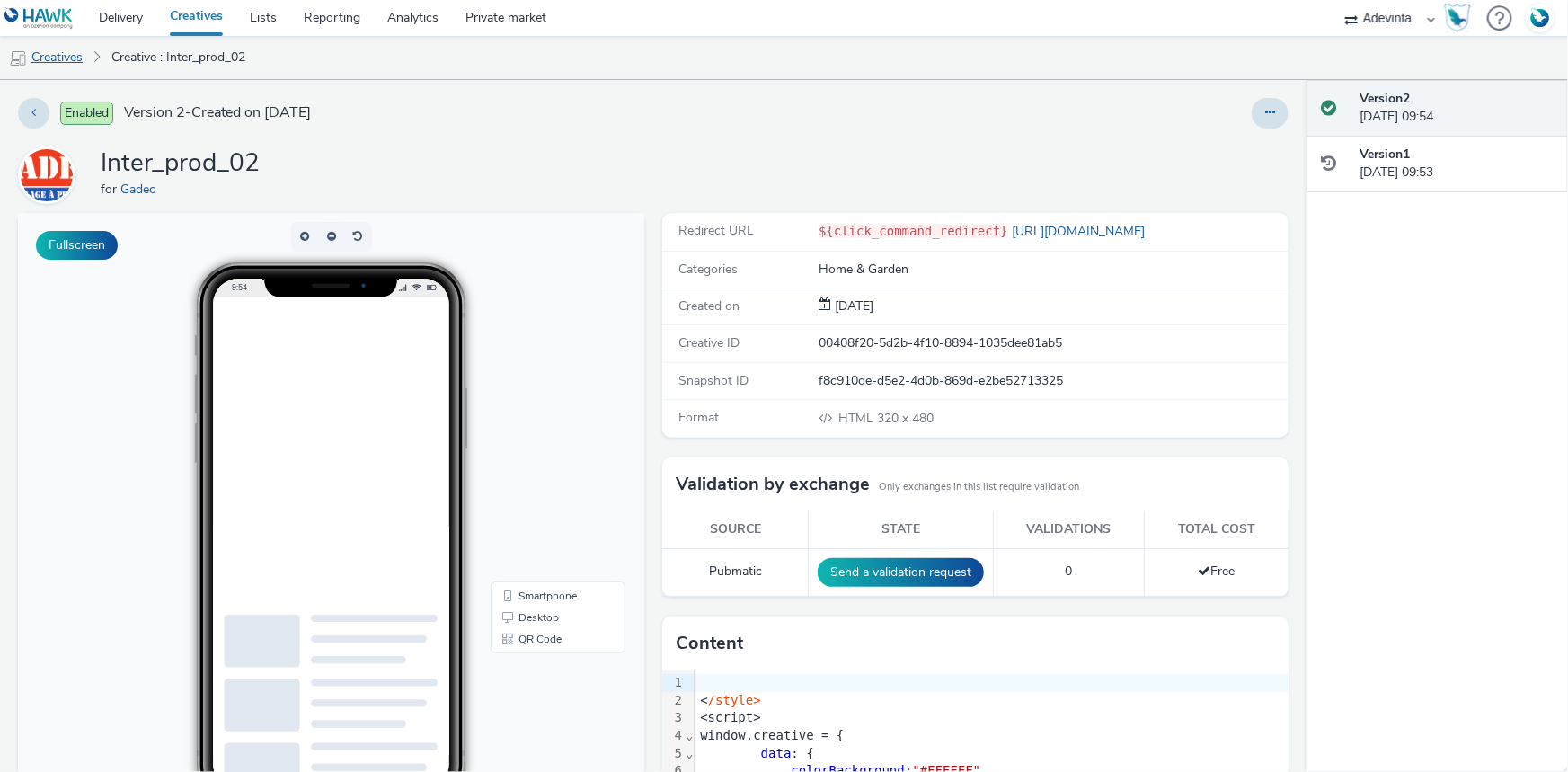
click at [75, 58] on link "Creatives" at bounding box center [45, 58] width 92 height 44
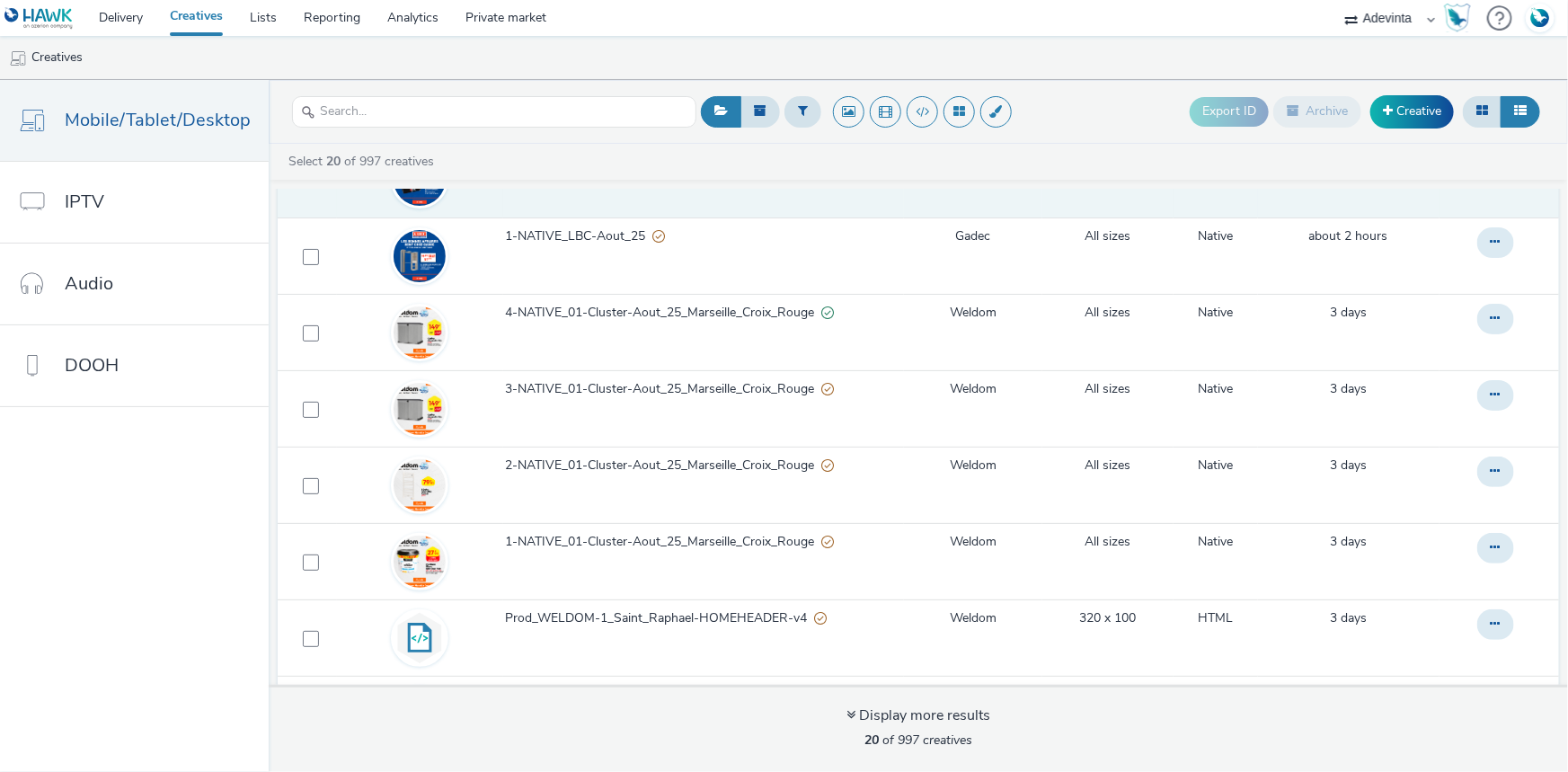
scroll to position [735, 0]
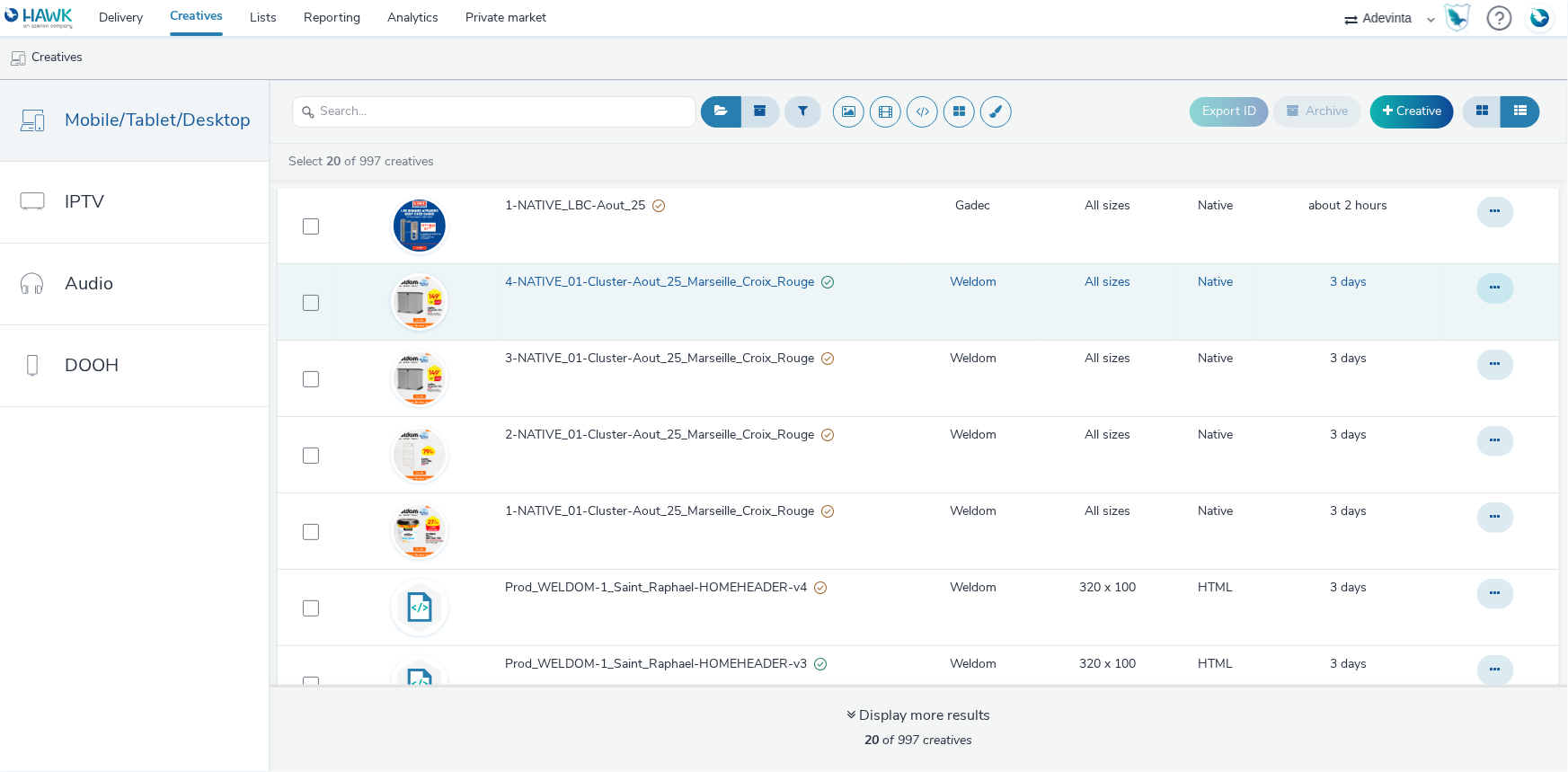
click at [1477, 275] on button at bounding box center [1495, 289] width 37 height 30
click at [1402, 327] on link "Edit" at bounding box center [1447, 325] width 134 height 36
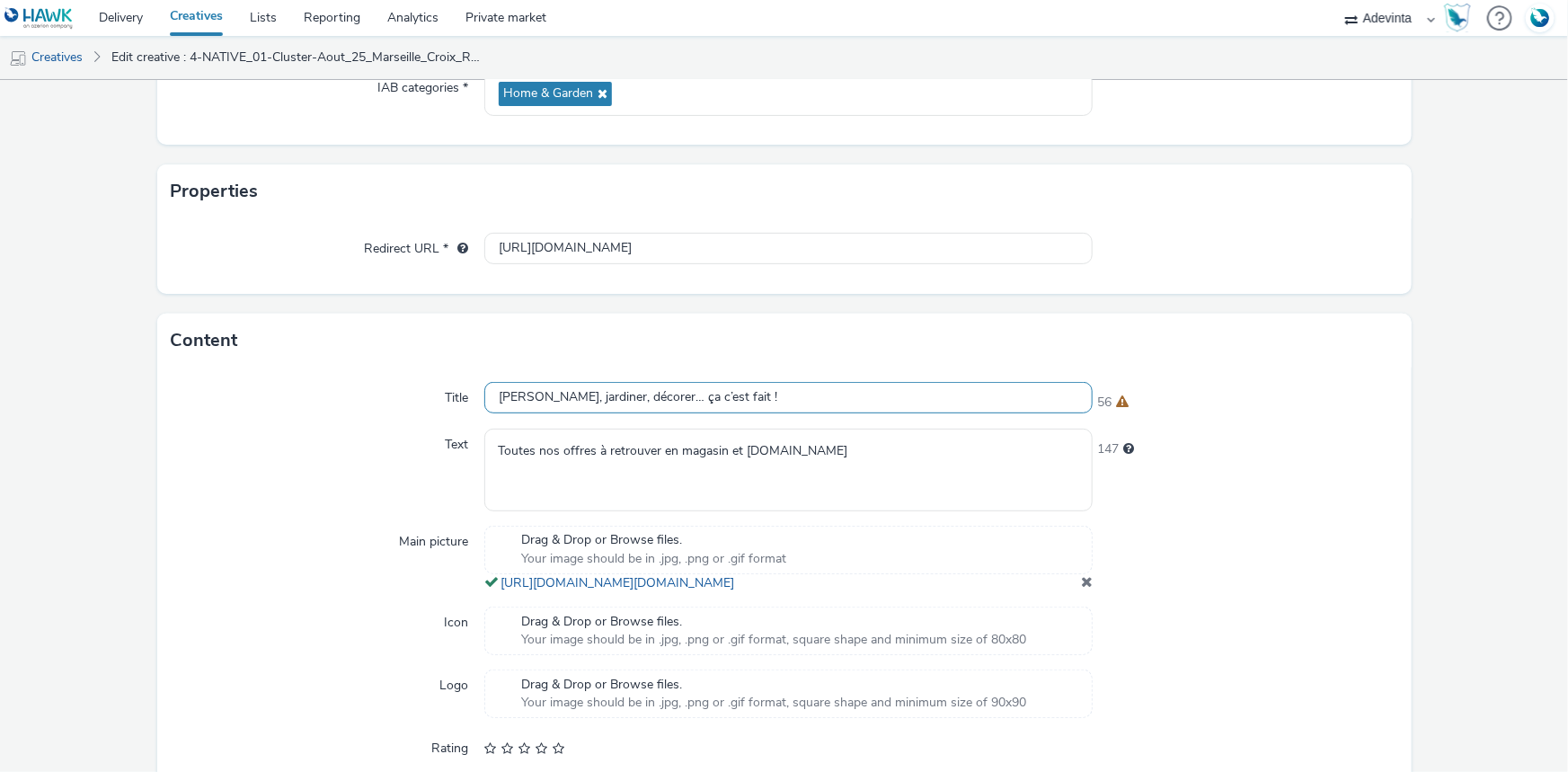
scroll to position [480, 0]
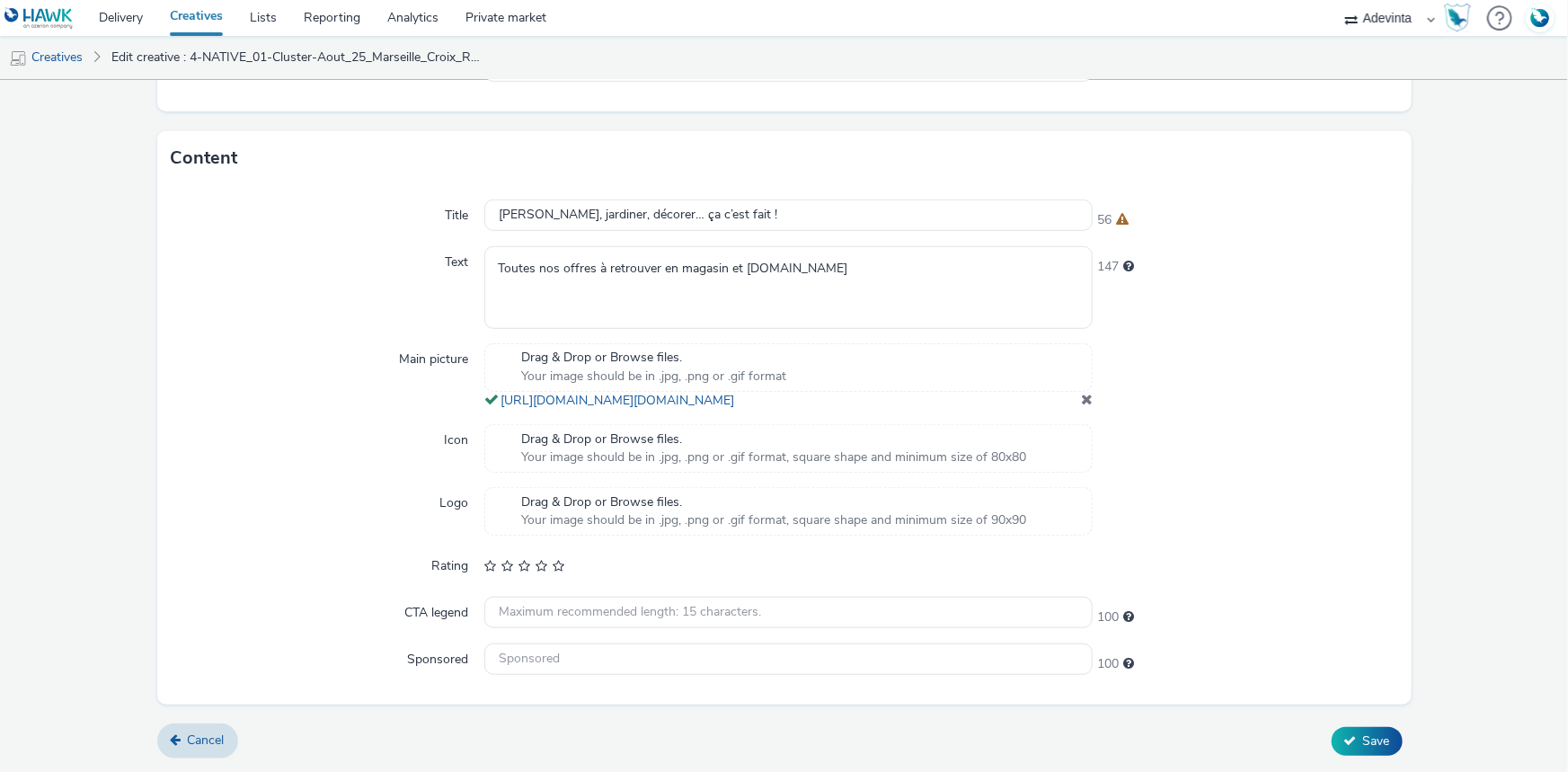
click at [1081, 397] on span at bounding box center [1087, 399] width 11 height 14
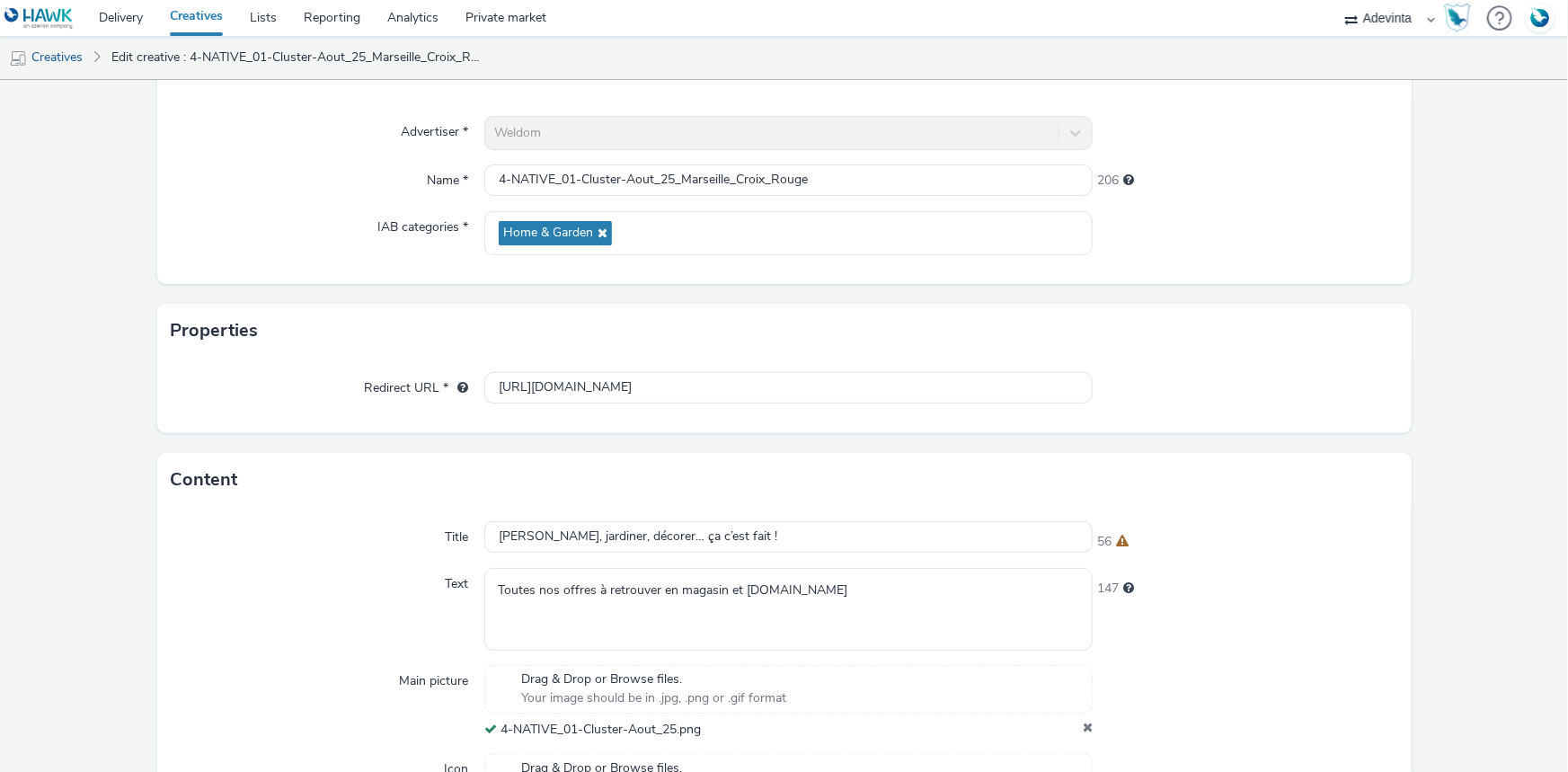
scroll to position [468, 0]
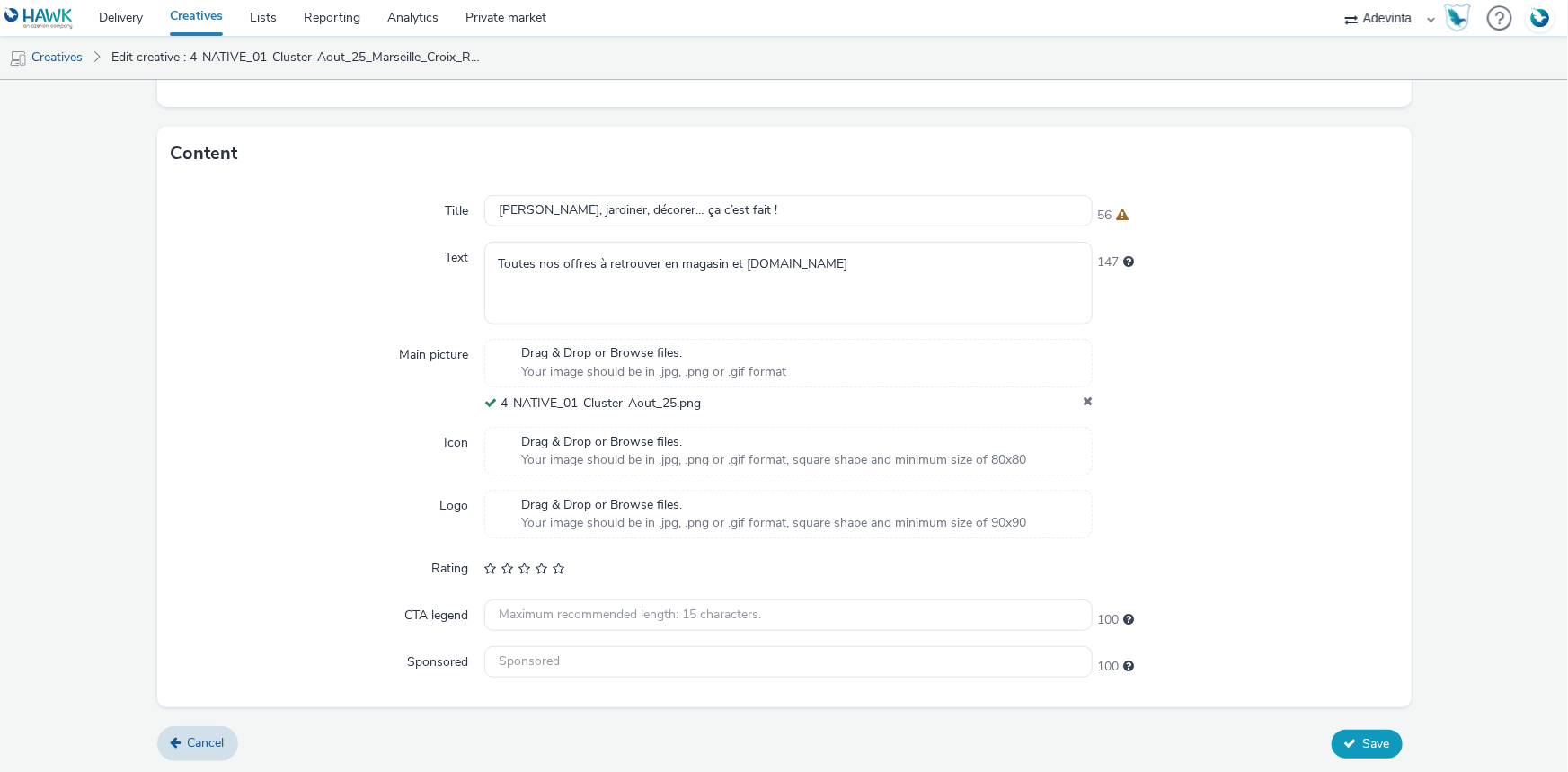
click at [1363, 735] on span "Save" at bounding box center [1377, 744] width 27 height 17
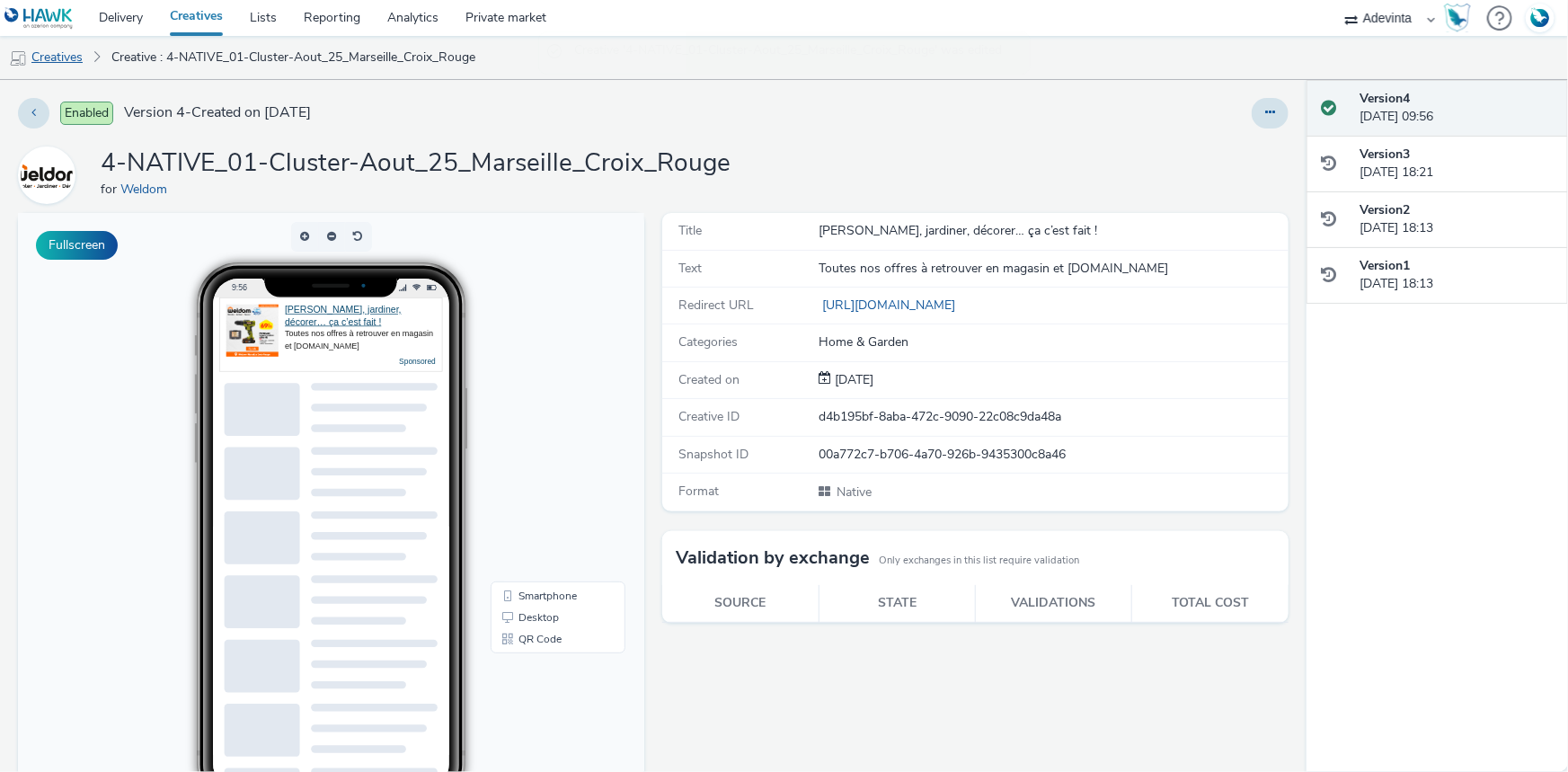
click at [59, 61] on link "Creatives" at bounding box center [45, 58] width 92 height 44
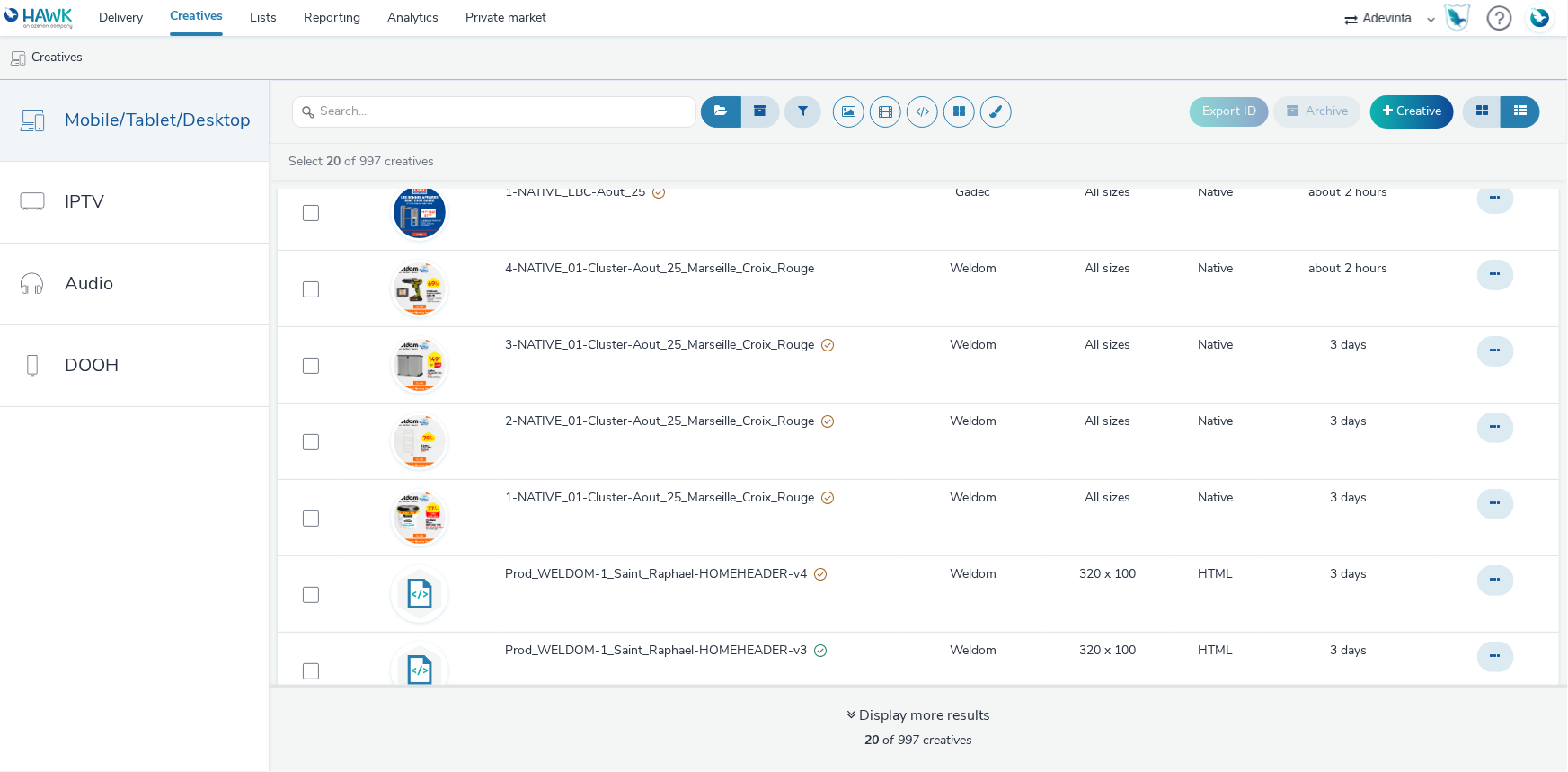
scroll to position [735, 0]
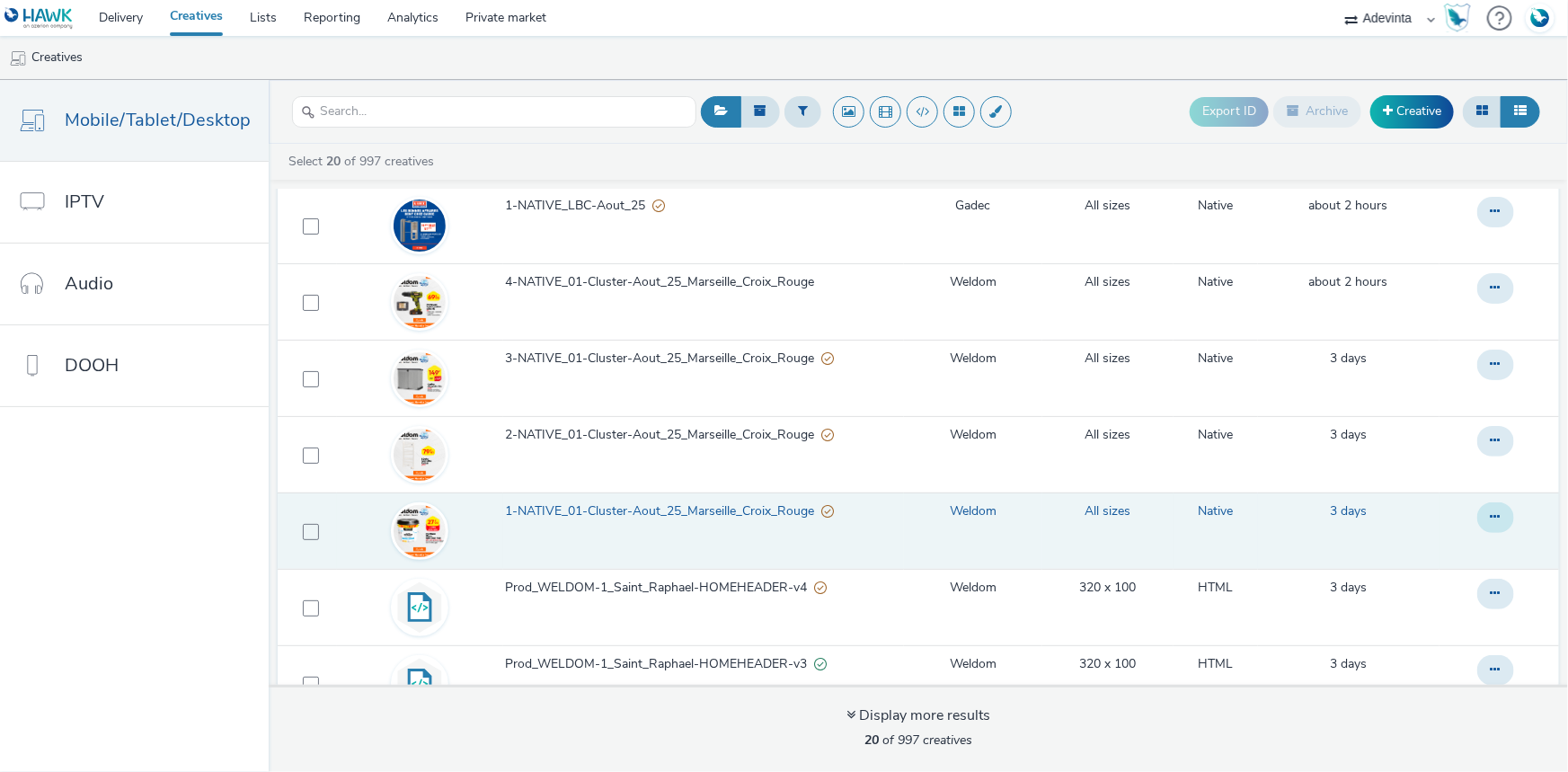
click at [1480, 515] on button at bounding box center [1495, 518] width 37 height 30
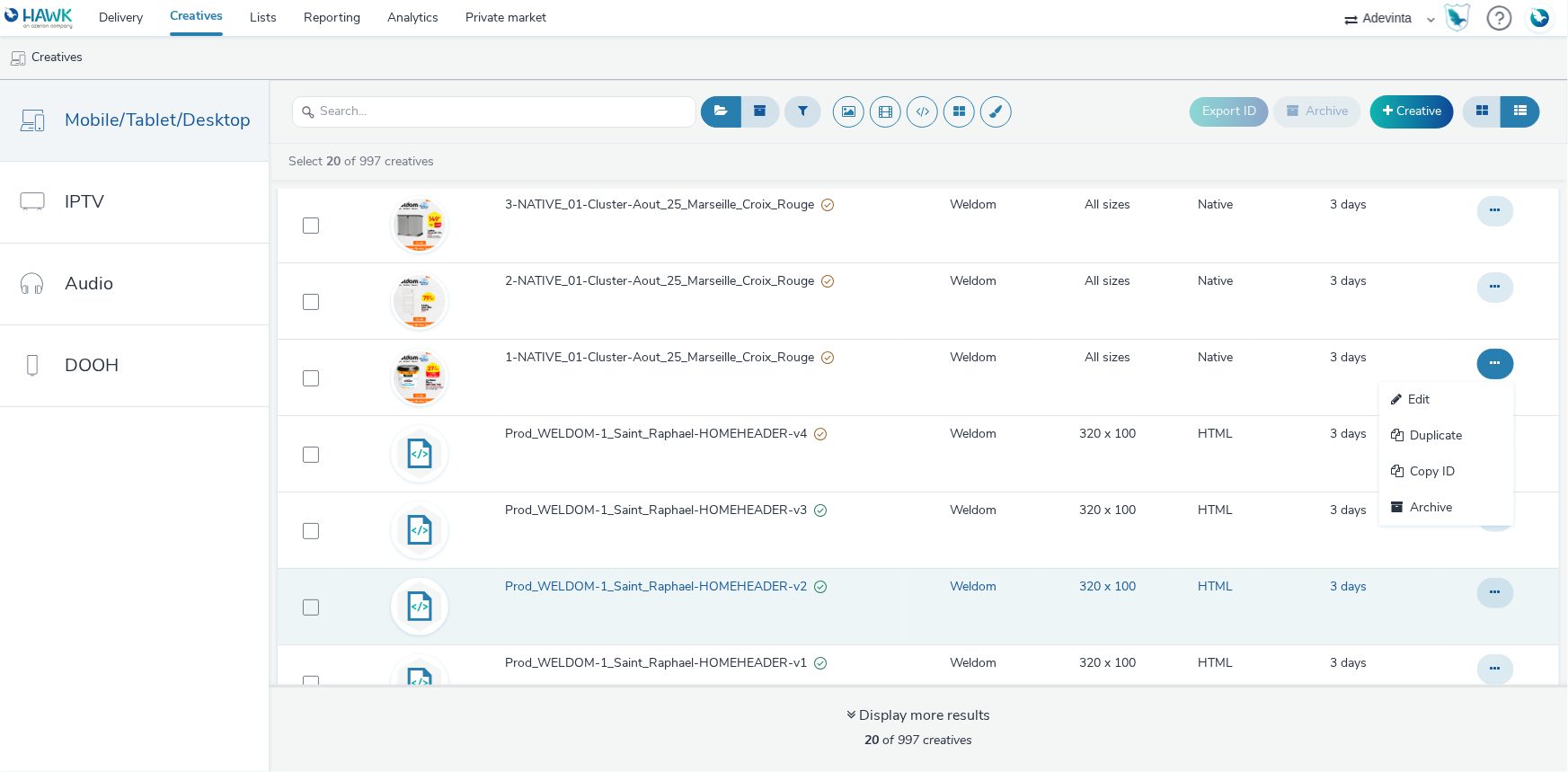
scroll to position [899, 0]
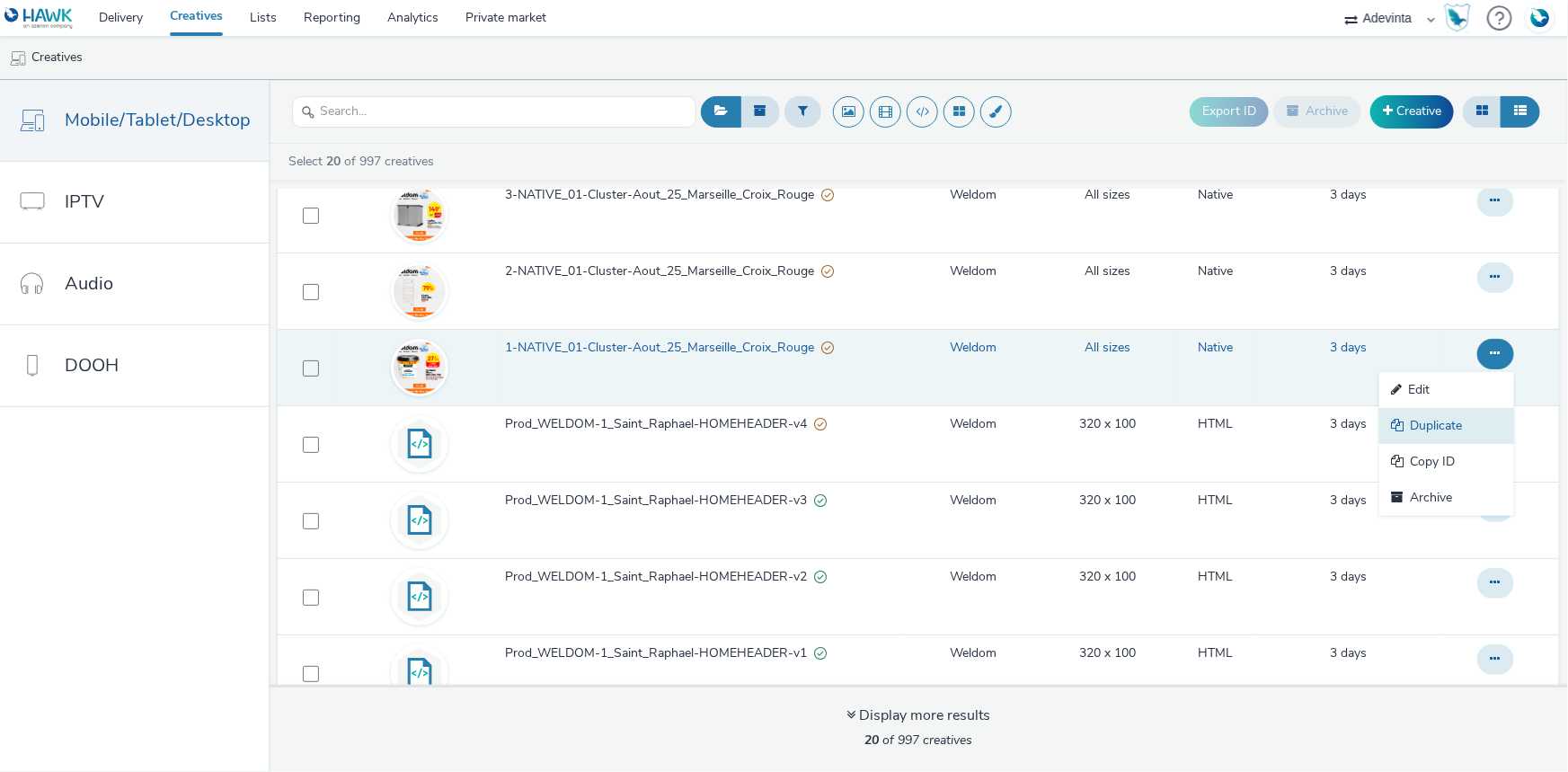
click at [1422, 432] on link "Duplicate" at bounding box center [1447, 426] width 134 height 36
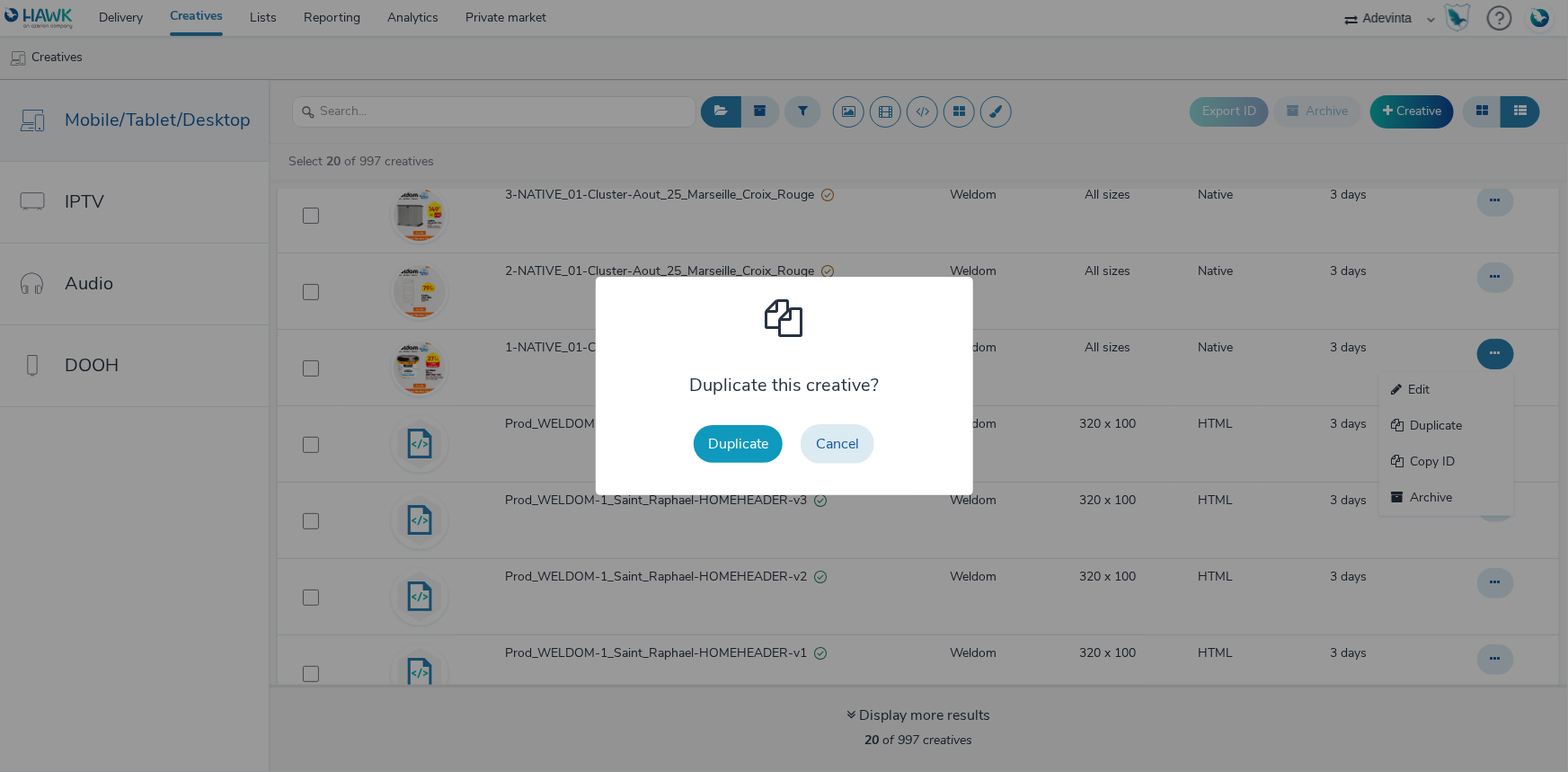
click at [732, 436] on button "Duplicate" at bounding box center [739, 444] width 89 height 38
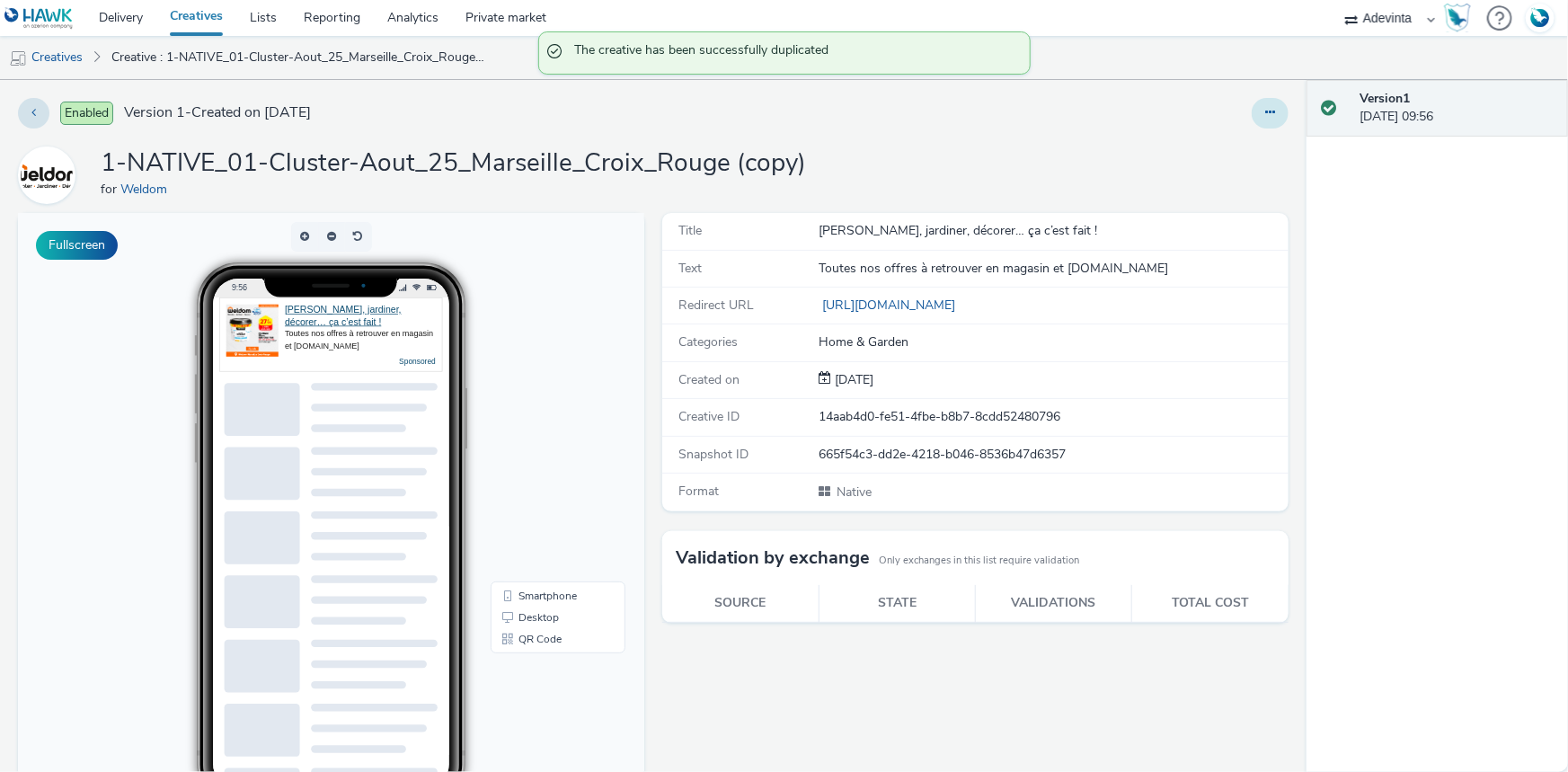
click at [1265, 113] on icon at bounding box center [1270, 112] width 9 height 12
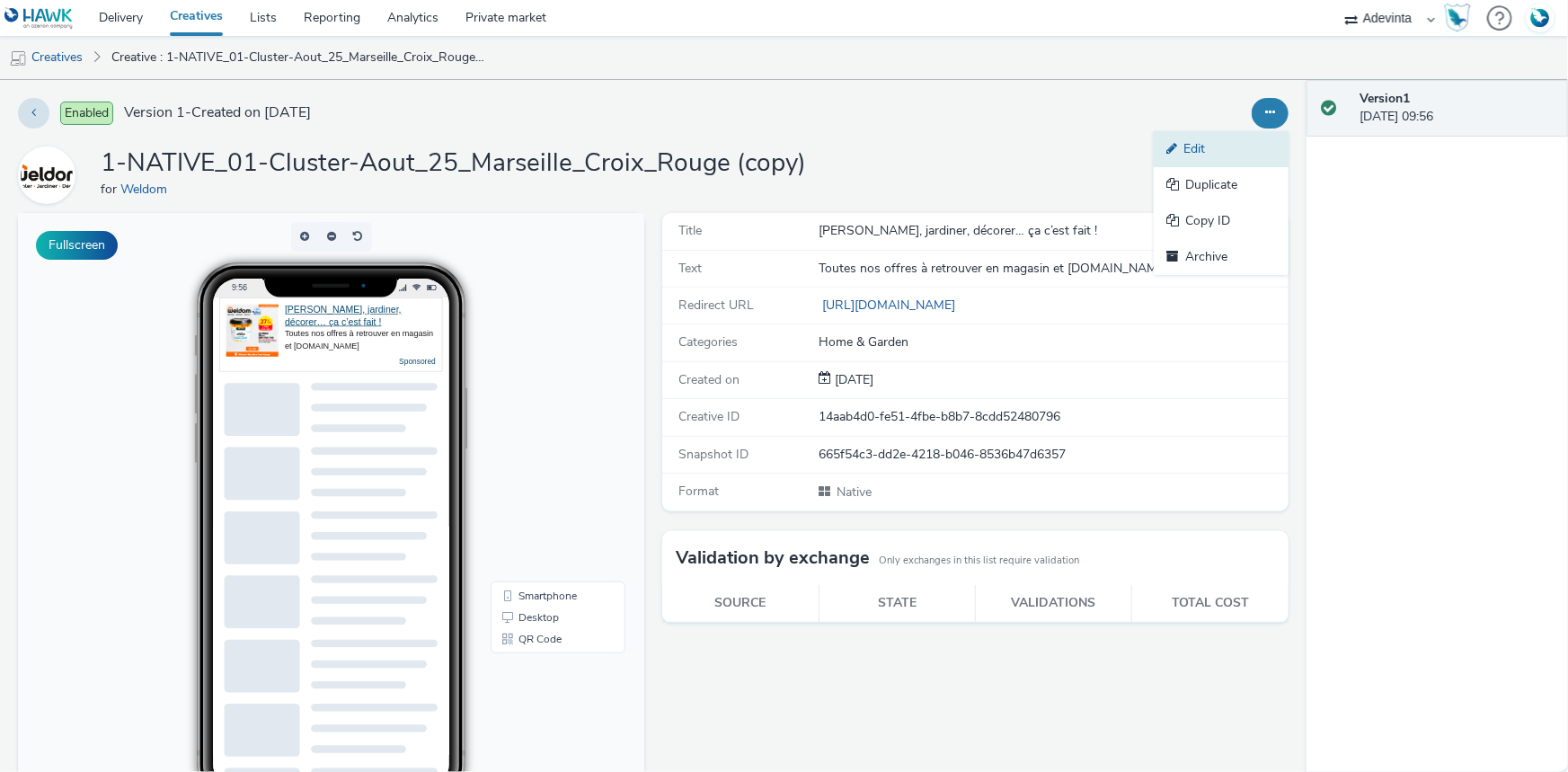
click at [1198, 160] on link "Edit" at bounding box center [1221, 150] width 134 height 36
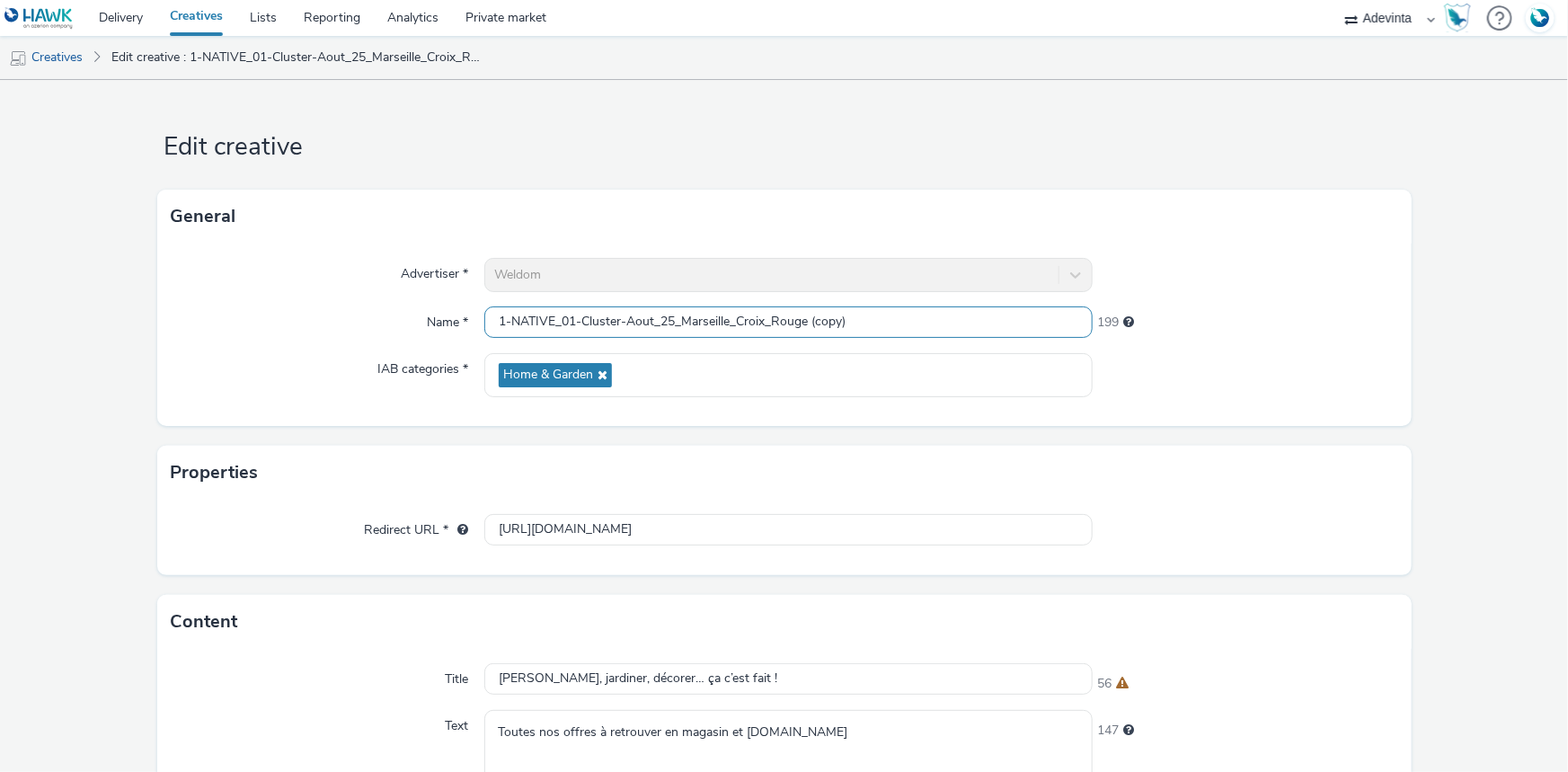
click at [855, 316] on input "1-NATIVE_01-Cluster-Aout_25_Marseille_Croix_Rouge (copy)" at bounding box center [789, 322] width 608 height 31
drag, startPoint x: 680, startPoint y: 317, endPoint x: 844, endPoint y: 317, distance: 164.0
click at [844, 317] on input "1-NATIVE_01-Cluster-Aout_25_Marseille_Croix_Rouge" at bounding box center [789, 322] width 608 height 31
paste input "2-Marseille Sébastopol"
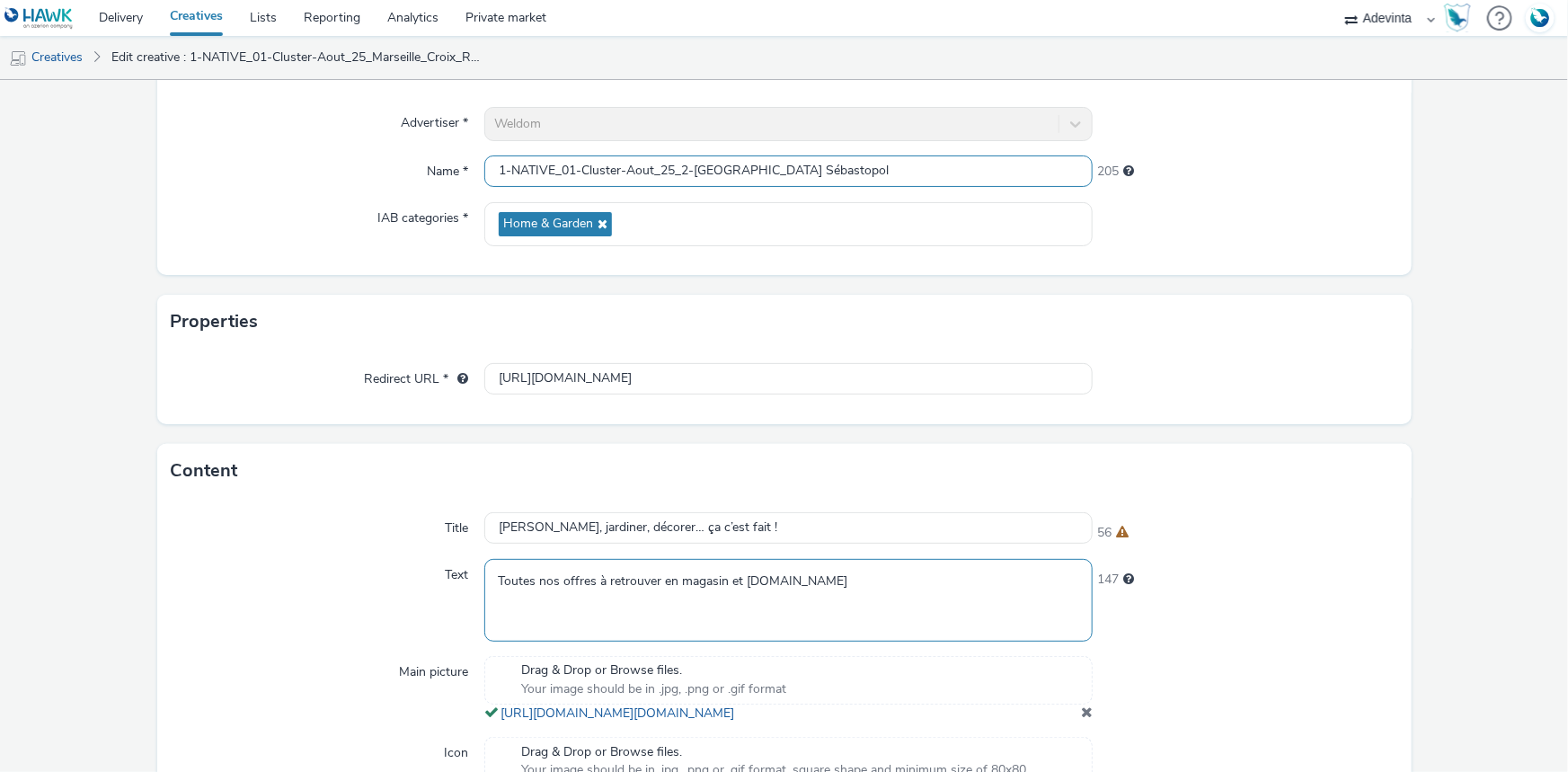
scroll to position [480, 0]
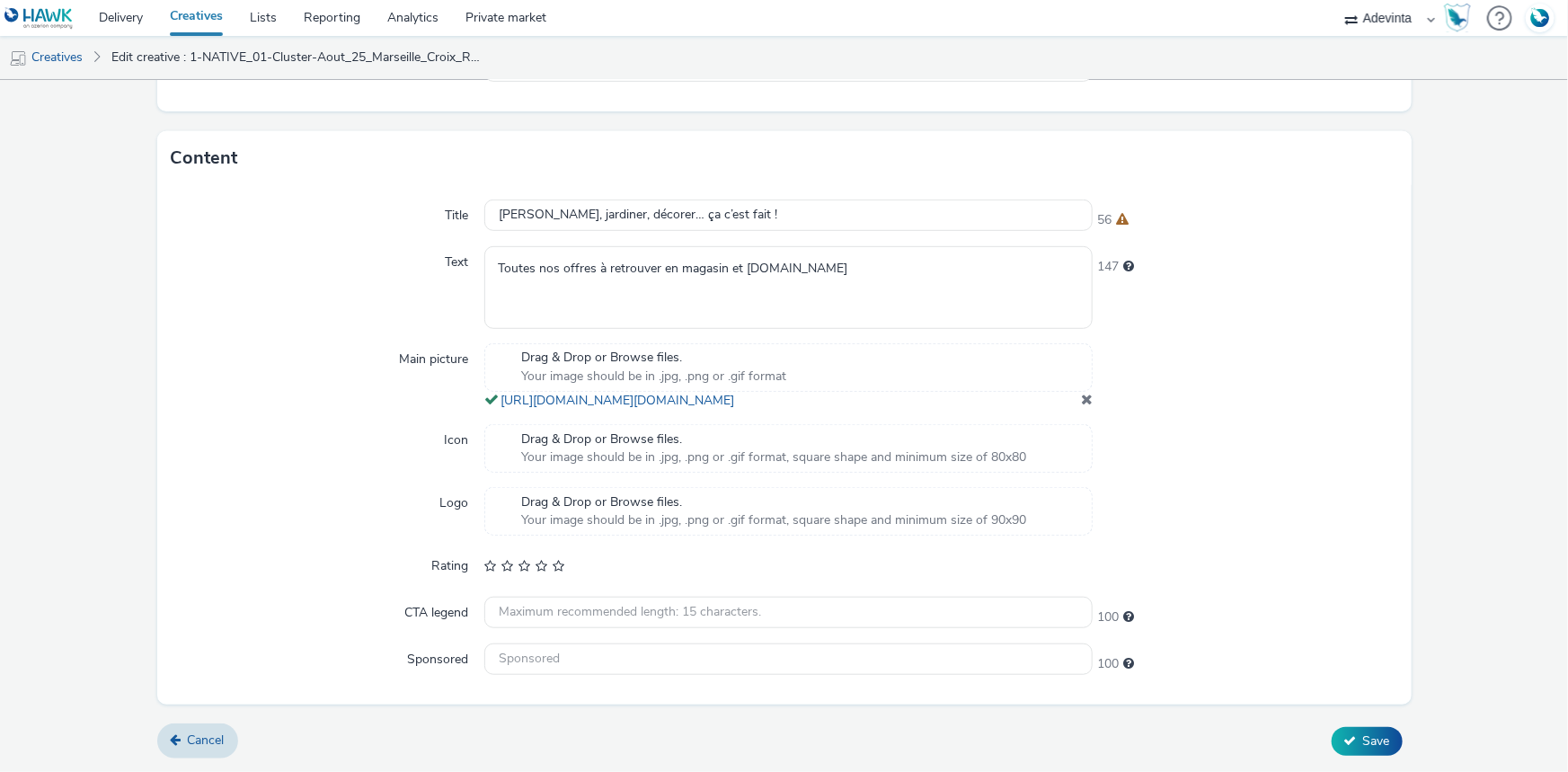
type input "1-NATIVE_01-Cluster-Aout_25_2-Marseille Sébastopol"
drag, startPoint x: 1078, startPoint y: 397, endPoint x: 898, endPoint y: 397, distance: 180.0
click at [1081, 397] on span at bounding box center [1087, 399] width 11 height 14
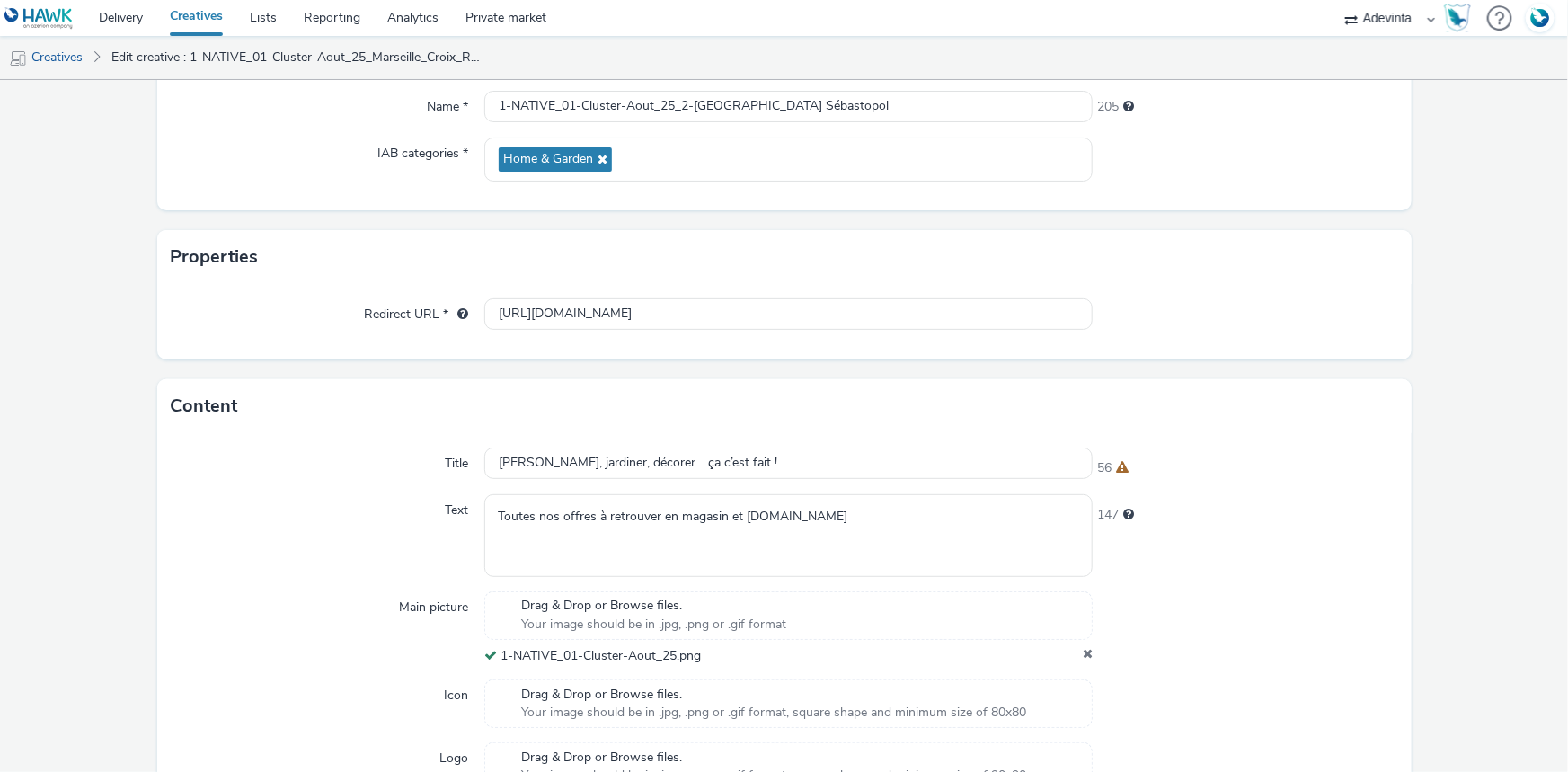
scroll to position [468, 0]
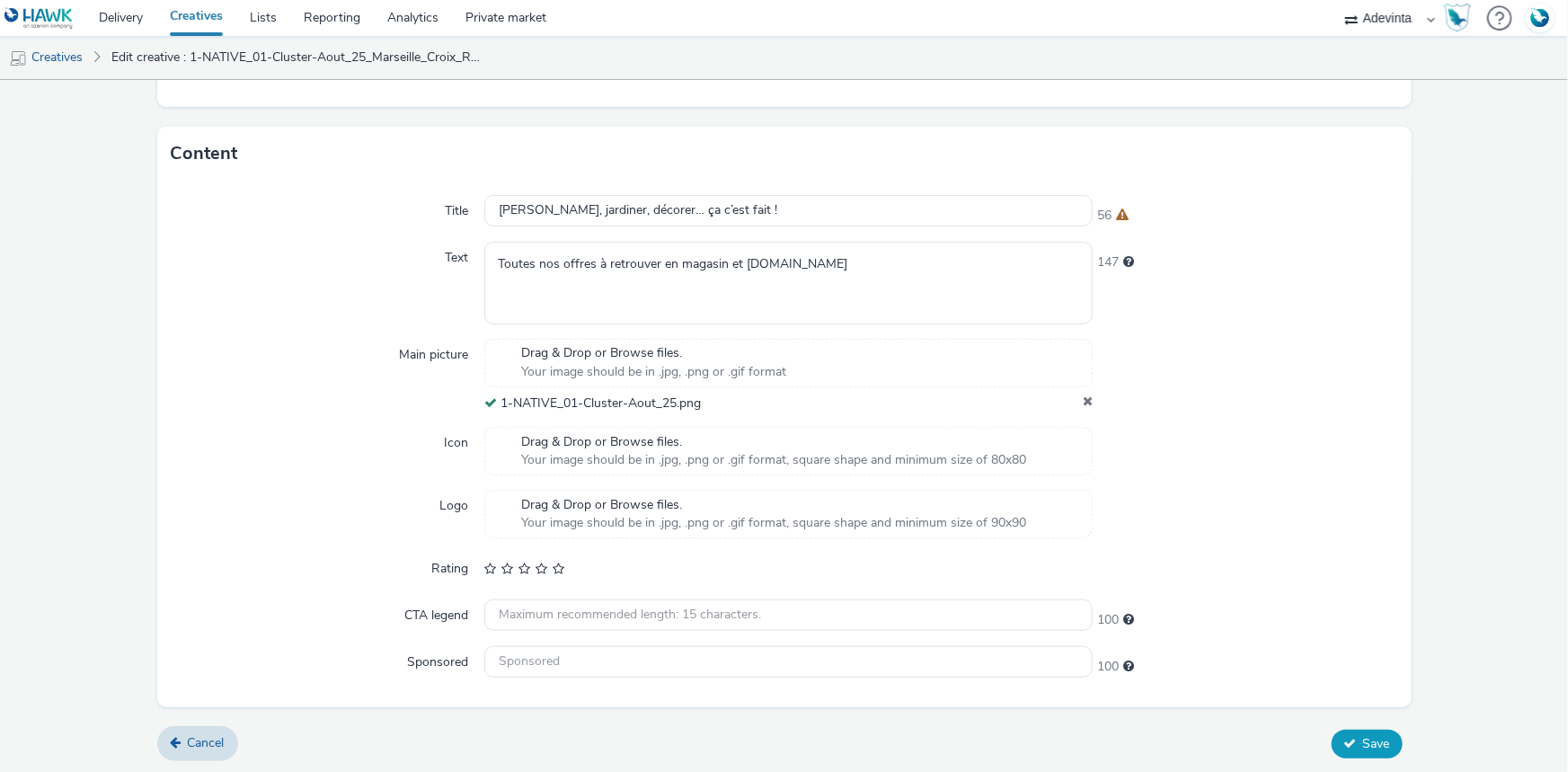
click at [1363, 741] on span "Save" at bounding box center [1377, 744] width 27 height 17
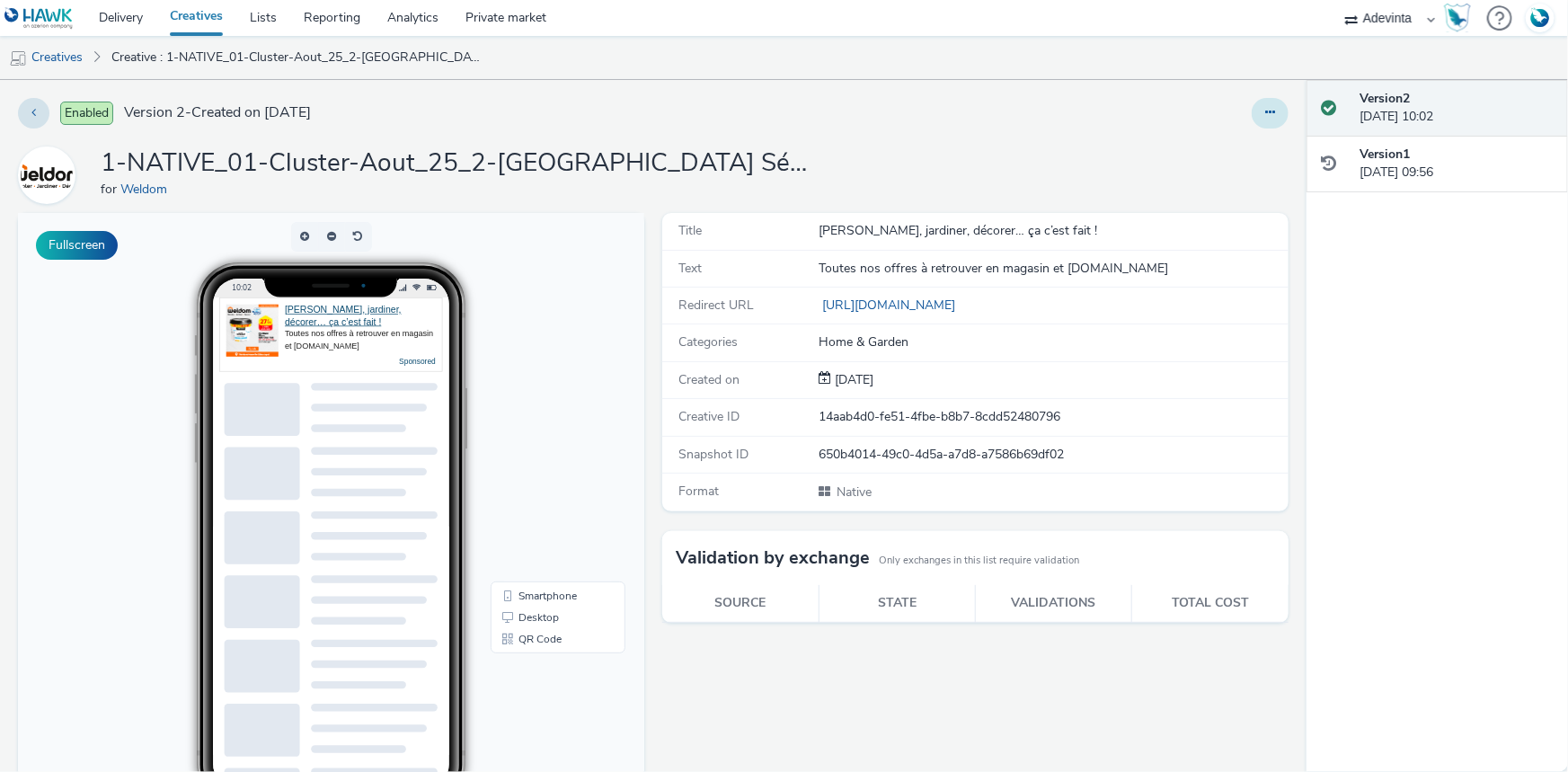
click at [1264, 113] on button at bounding box center [1270, 113] width 37 height 30
click at [46, 62] on link "Creatives" at bounding box center [45, 58] width 92 height 44
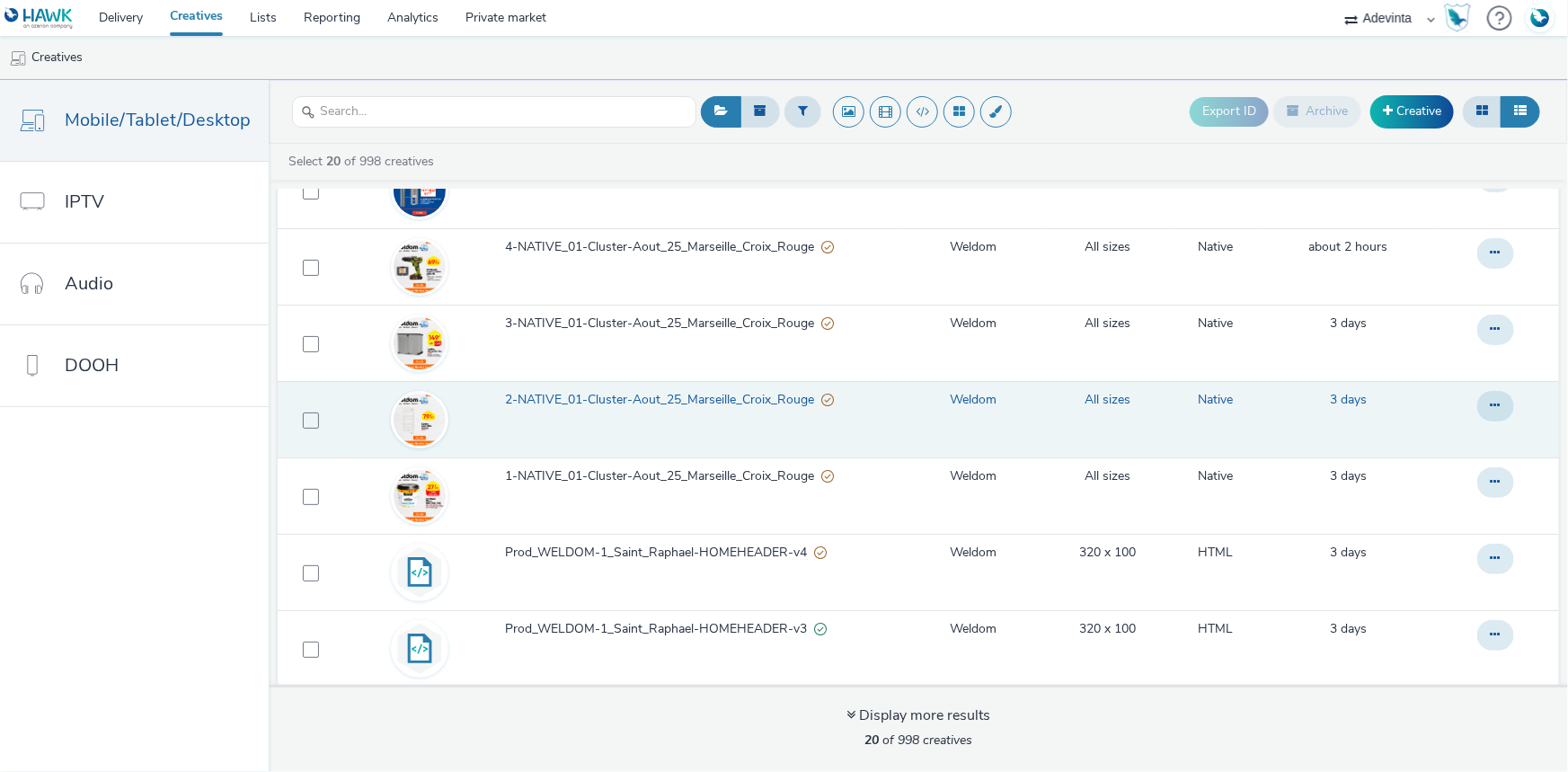
scroll to position [899, 0]
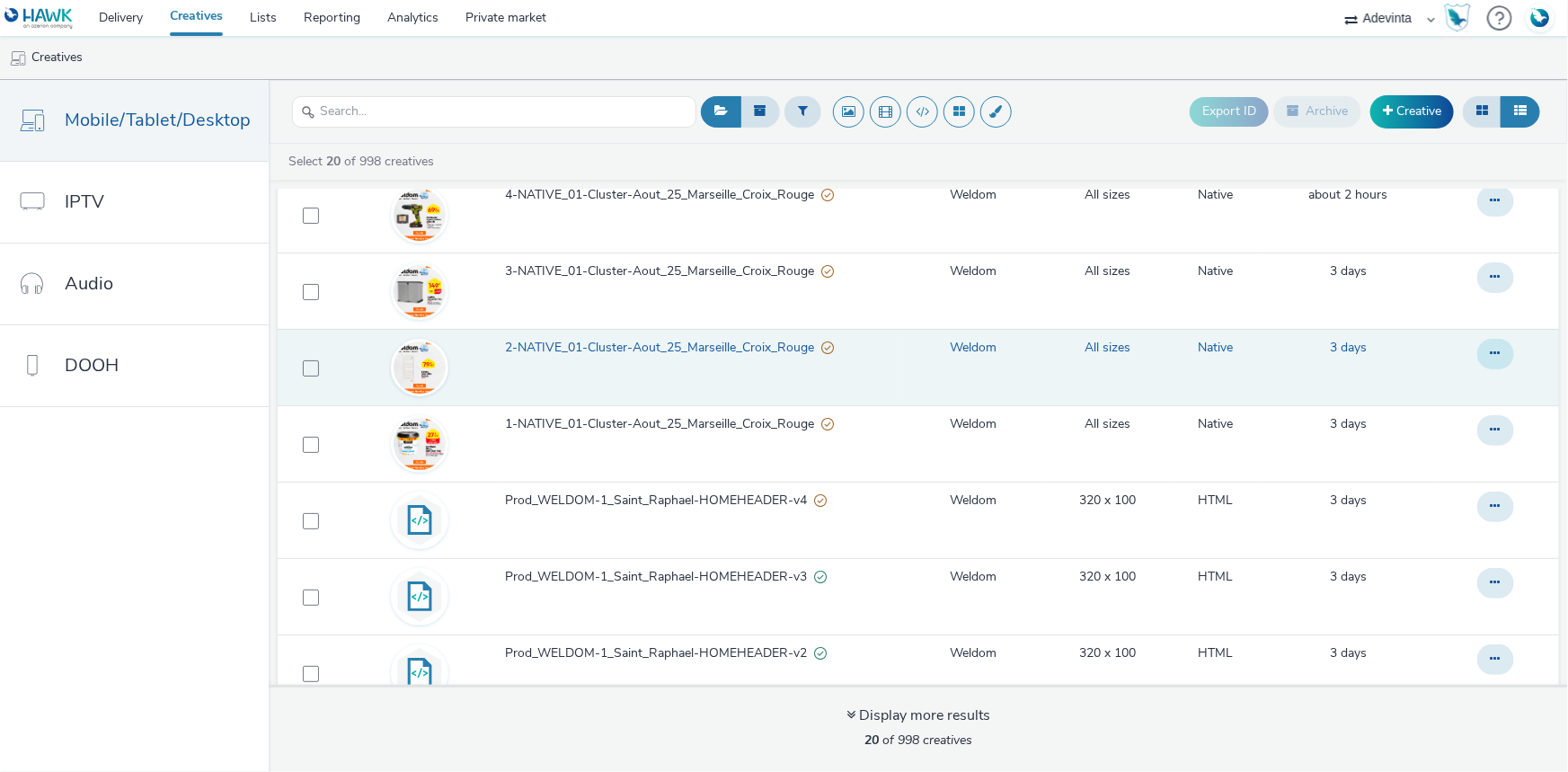
click at [1483, 354] on button at bounding box center [1495, 354] width 37 height 30
click at [1423, 416] on link "Duplicate" at bounding box center [1447, 426] width 134 height 36
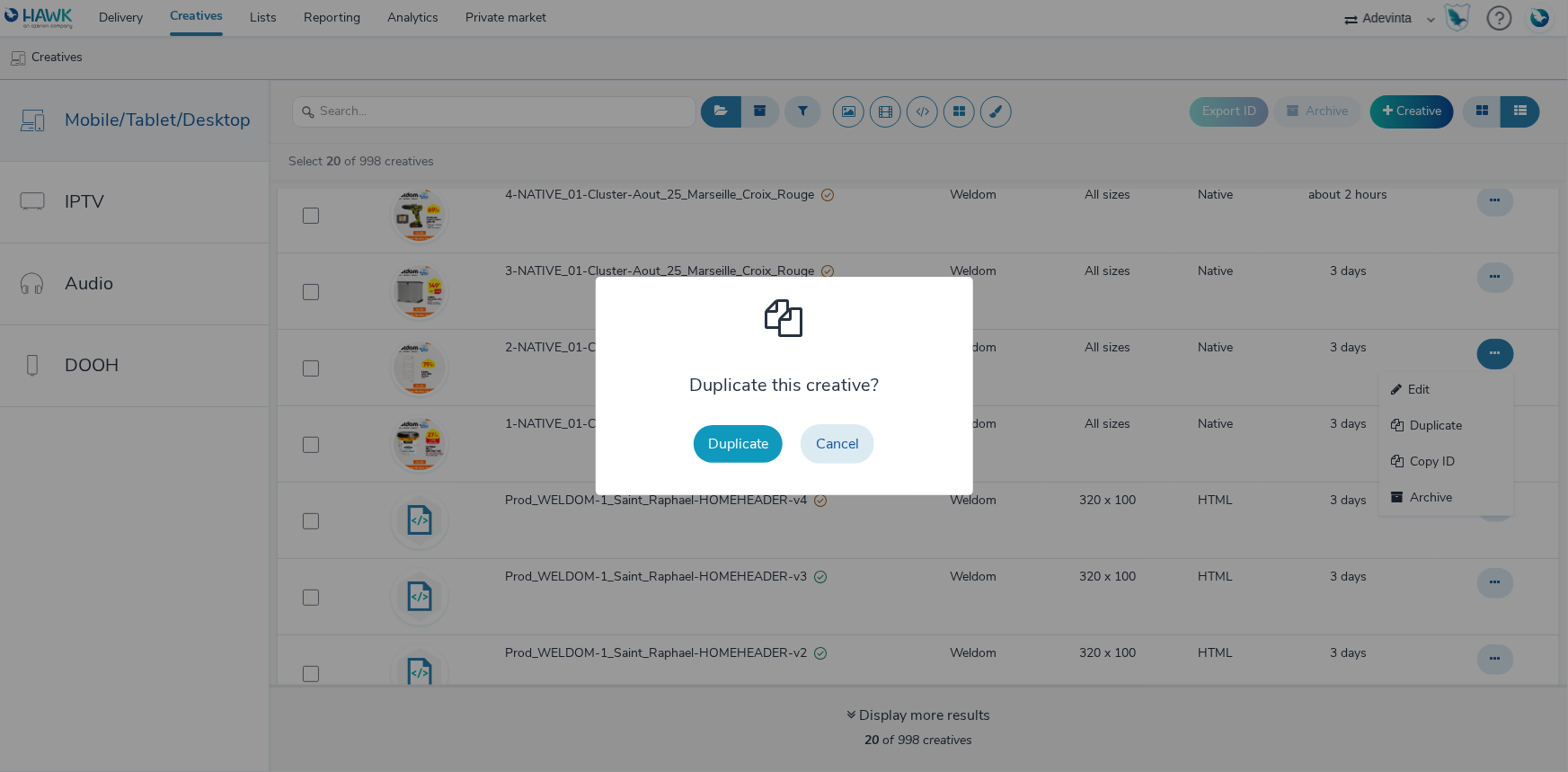
click at [724, 447] on button "Duplicate" at bounding box center [739, 444] width 89 height 38
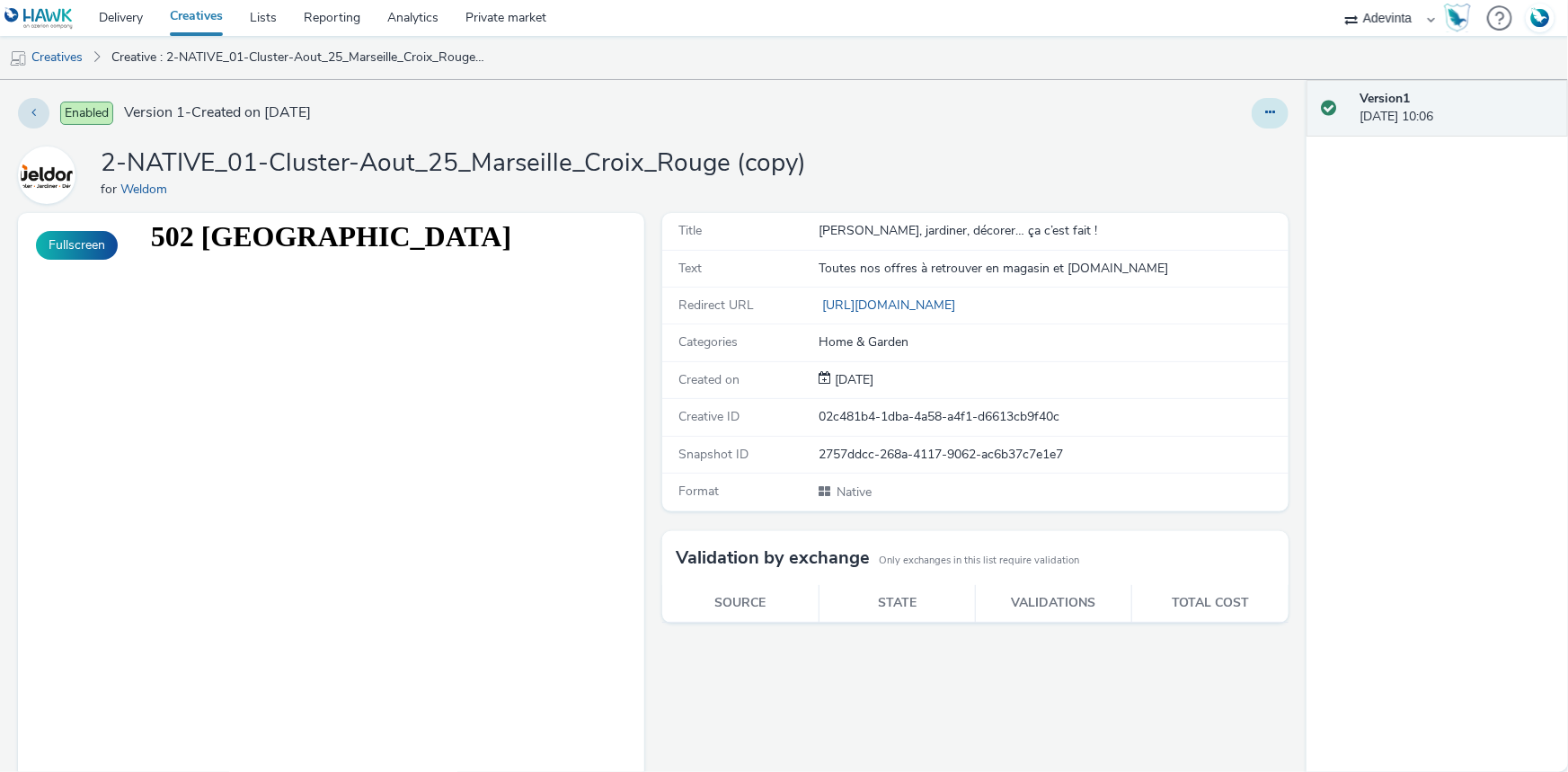
click at [1258, 119] on button at bounding box center [1270, 113] width 37 height 30
click at [1219, 162] on link "Edit" at bounding box center [1221, 150] width 134 height 36
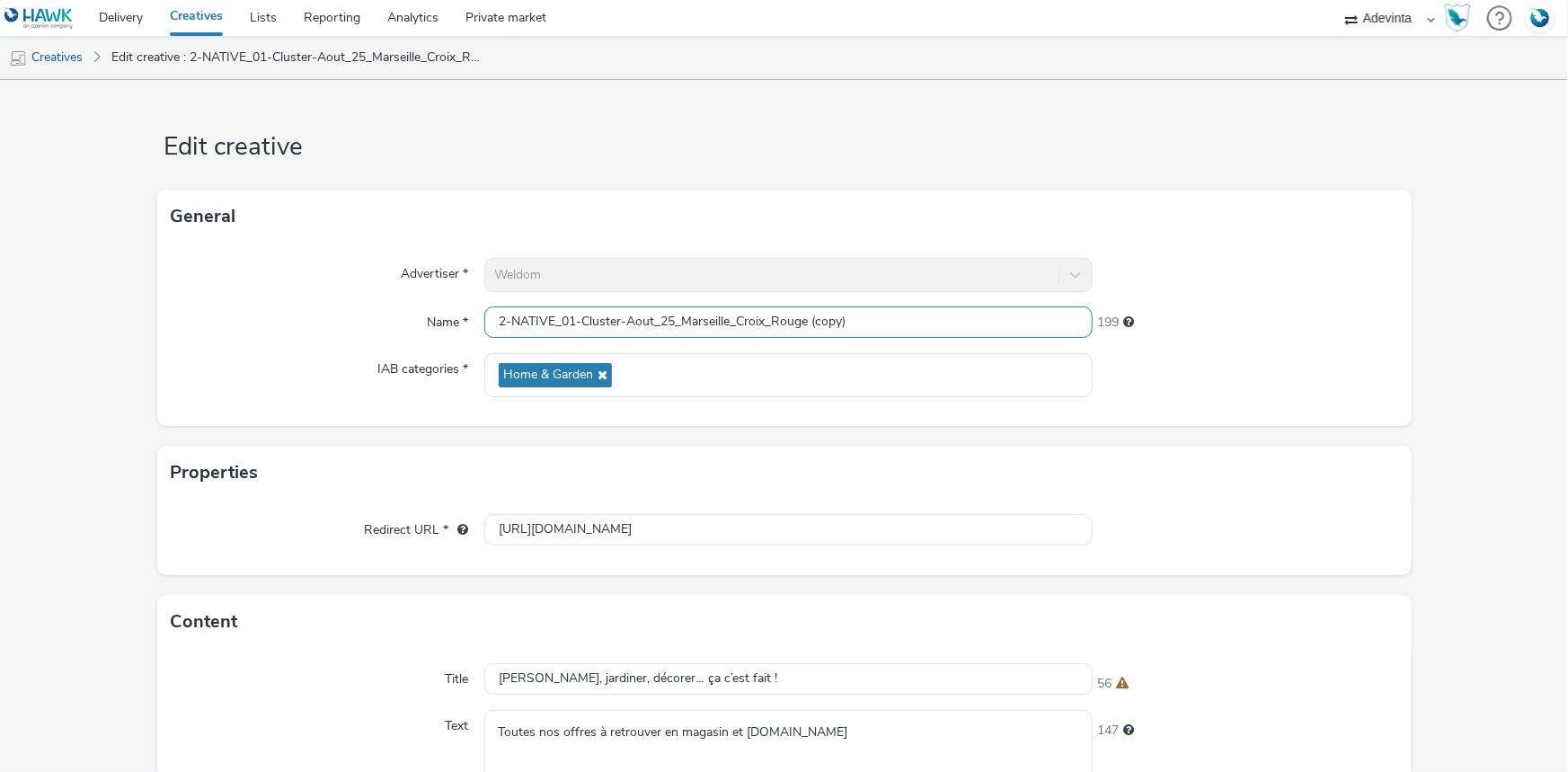
click at [675, 309] on input "2-NATIVE_01-Cluster-Aout_25_Marseille_Croix_Rouge (copy)" at bounding box center [789, 322] width 608 height 31
click at [678, 321] on input "2-NATIVE_01-Cluster-Aout_25_Marseille_Croix_Rouge (copy)" at bounding box center [789, 322] width 608 height 31
paste input "2-Marseille Sébastopol"
type input "2-NATIVE_01-Cluster-Aout_25_2-Marseille Sébastopol"
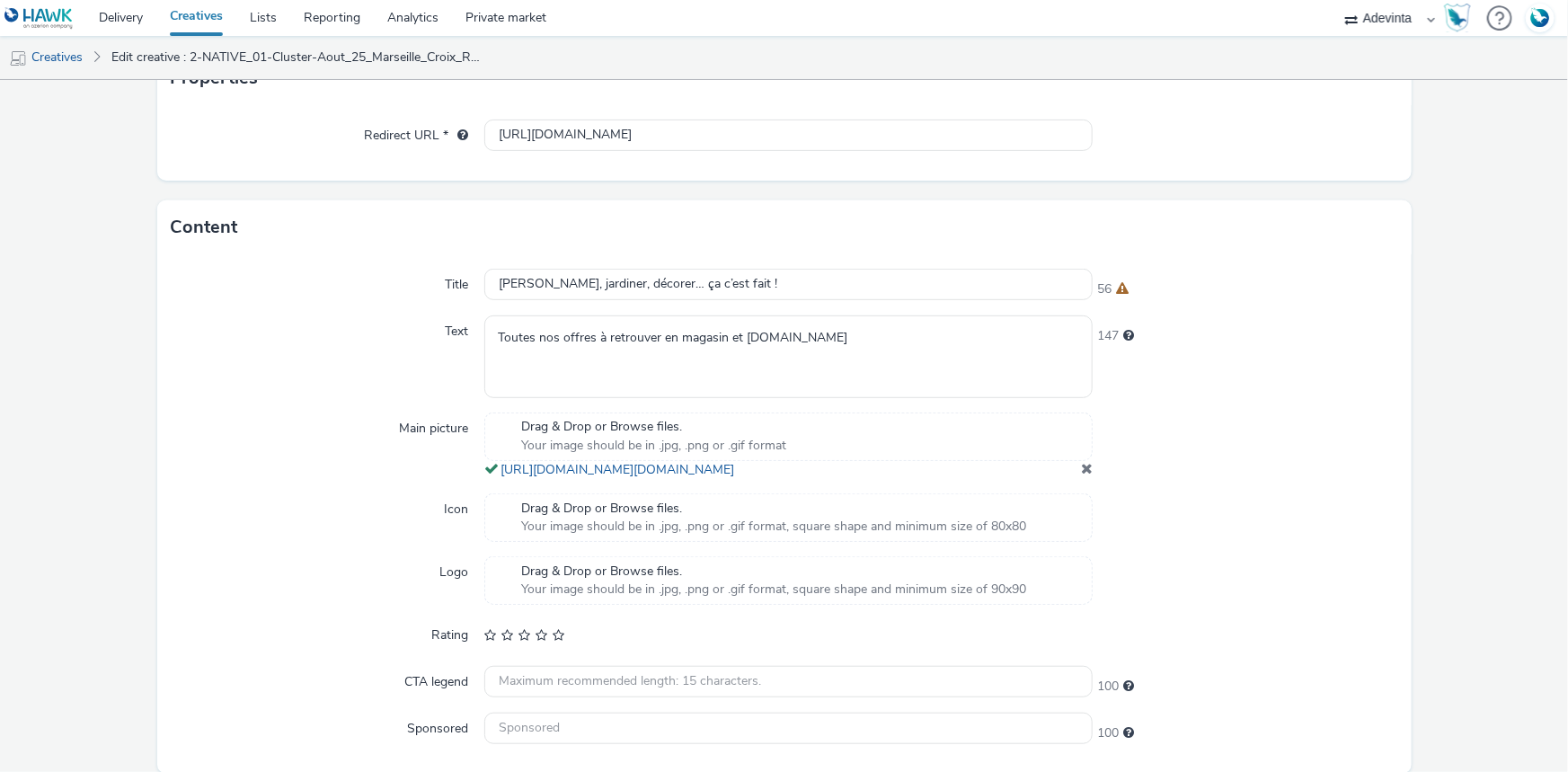
scroll to position [480, 0]
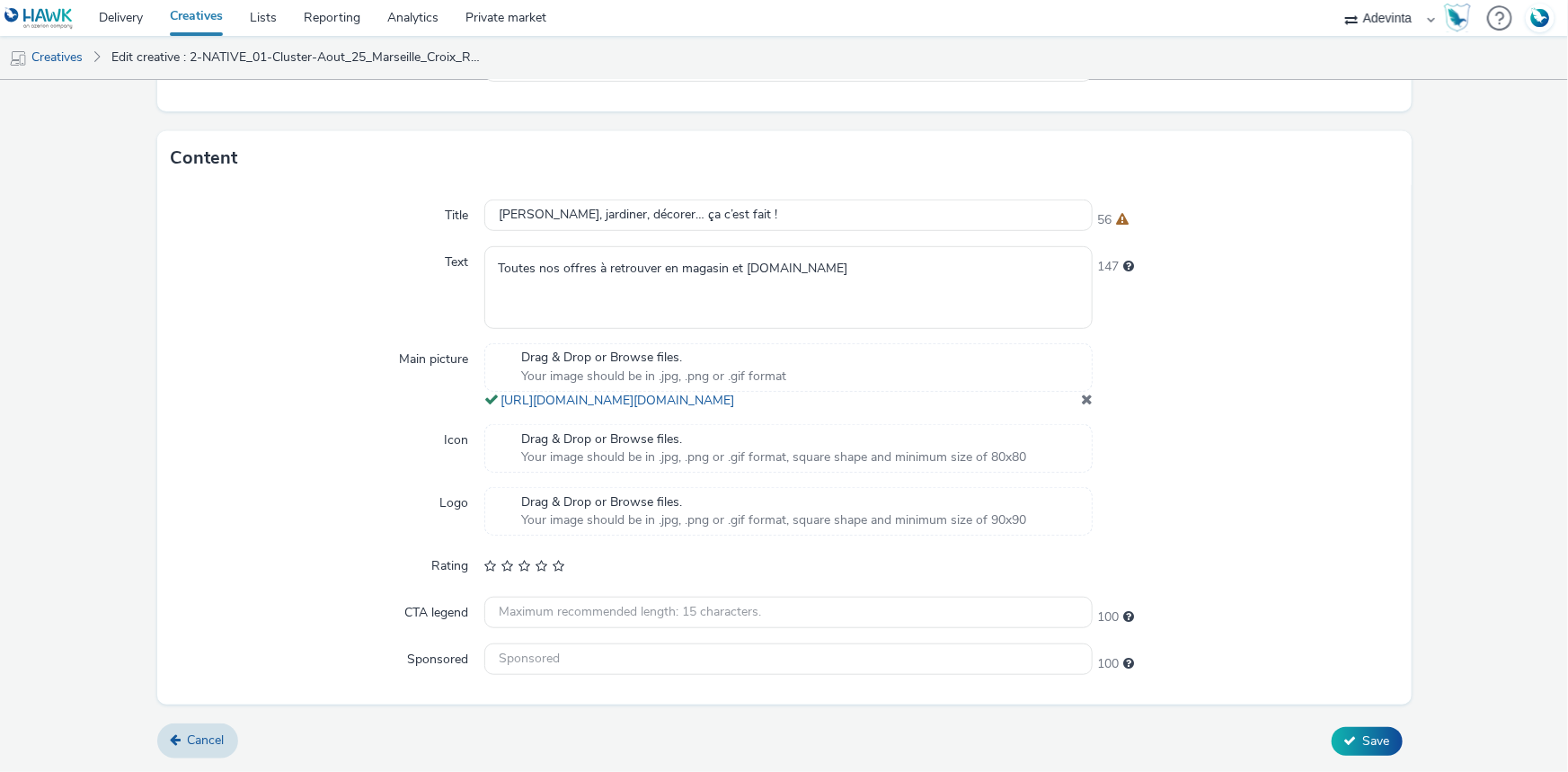
click at [1082, 397] on span at bounding box center [1087, 399] width 11 height 14
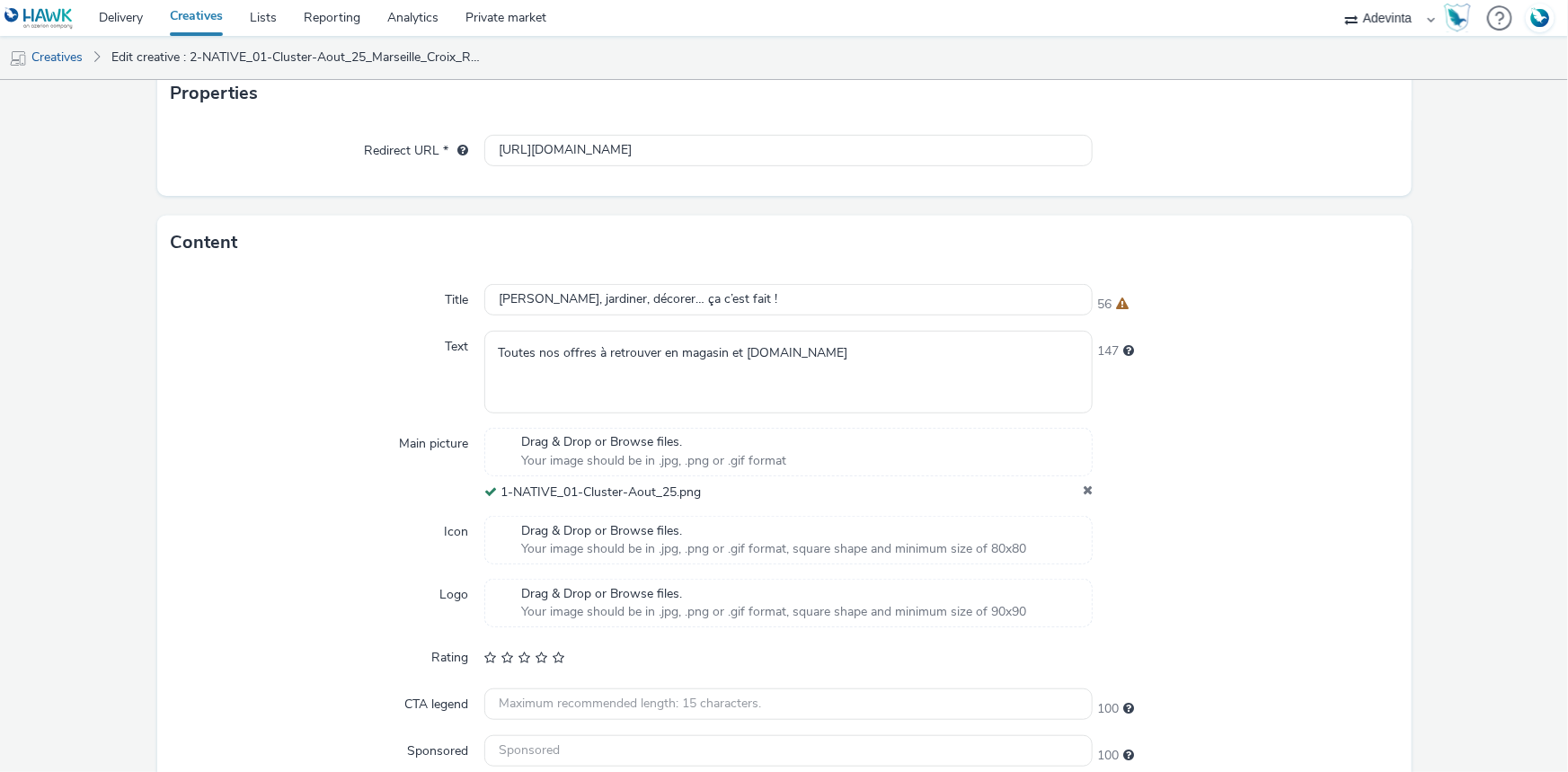
scroll to position [468, 0]
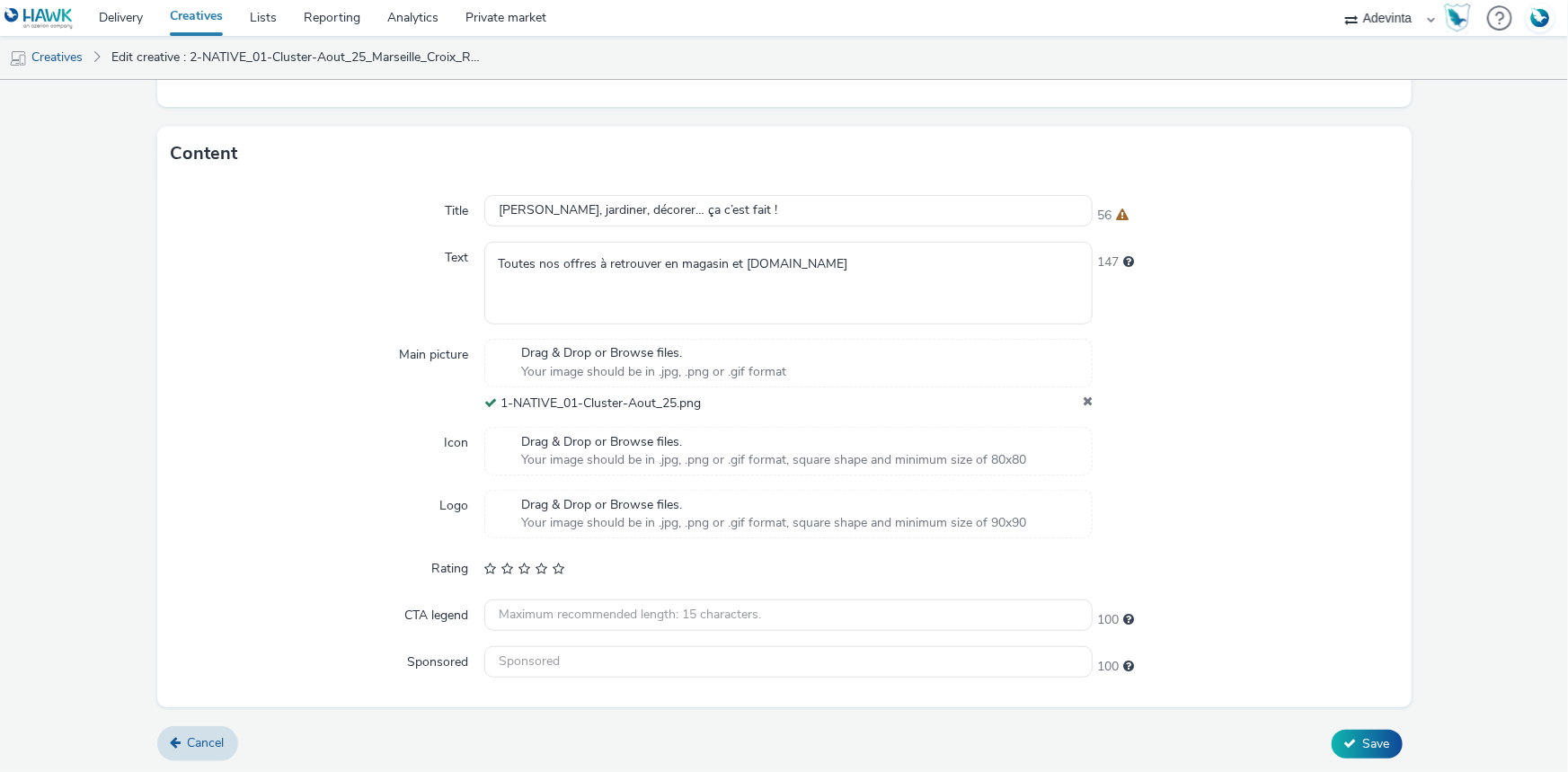
click at [1083, 397] on icon at bounding box center [1088, 404] width 9 height 18
click at [1373, 750] on button "Save" at bounding box center [1366, 745] width 71 height 28
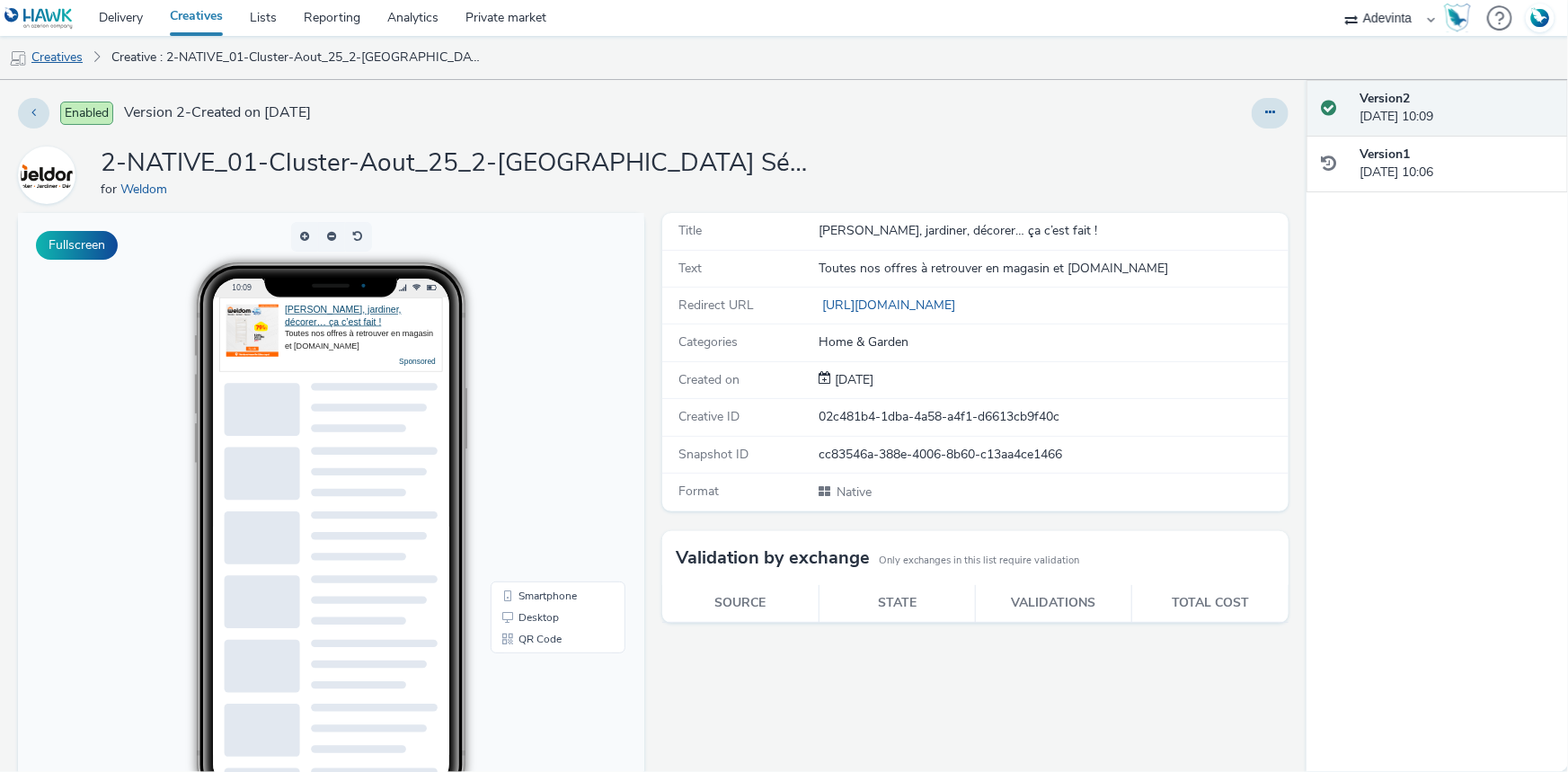
click at [63, 69] on link "Creatives" at bounding box center [45, 58] width 92 height 44
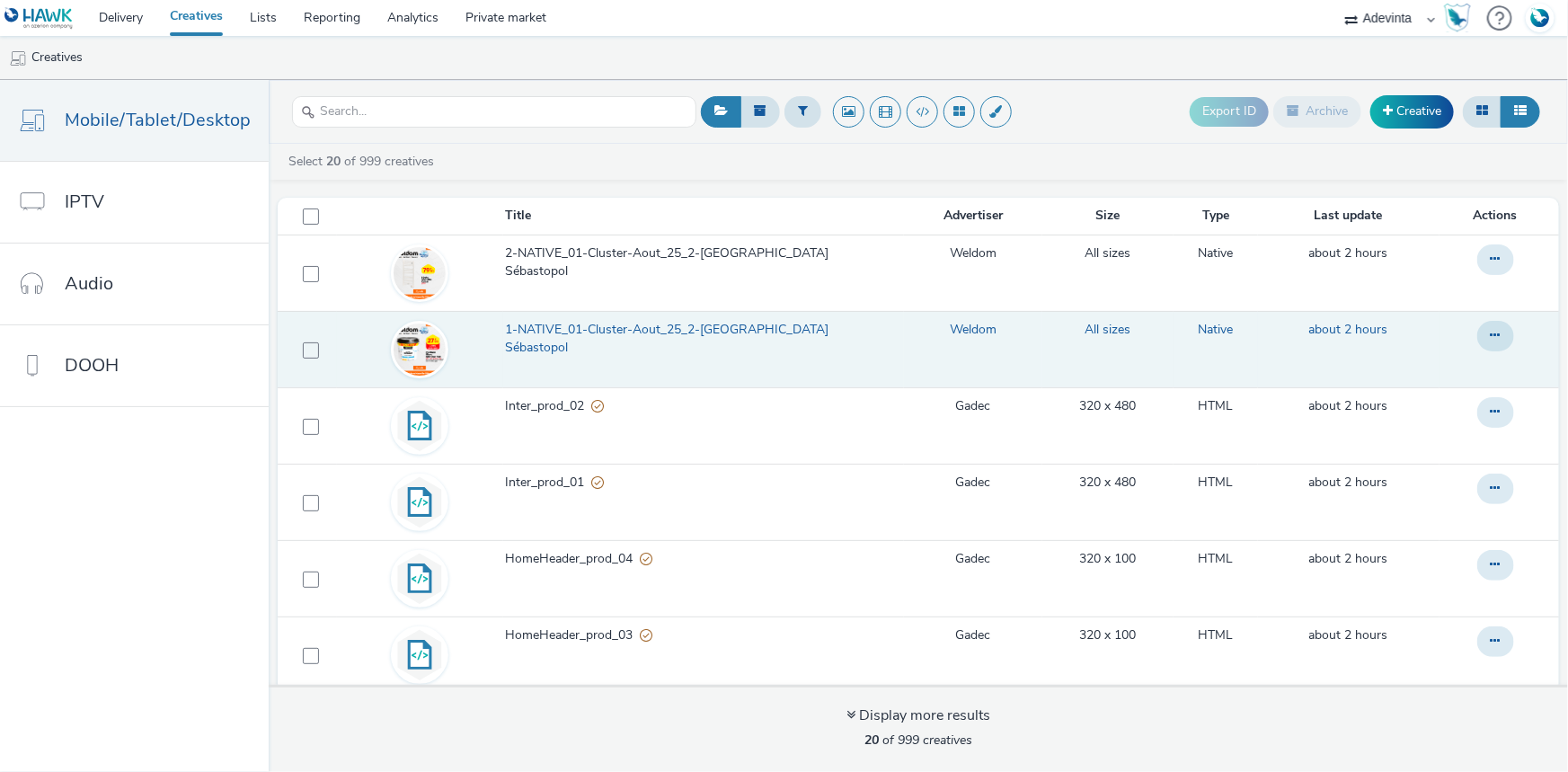
click at [416, 342] on img at bounding box center [419, 350] width 52 height 52
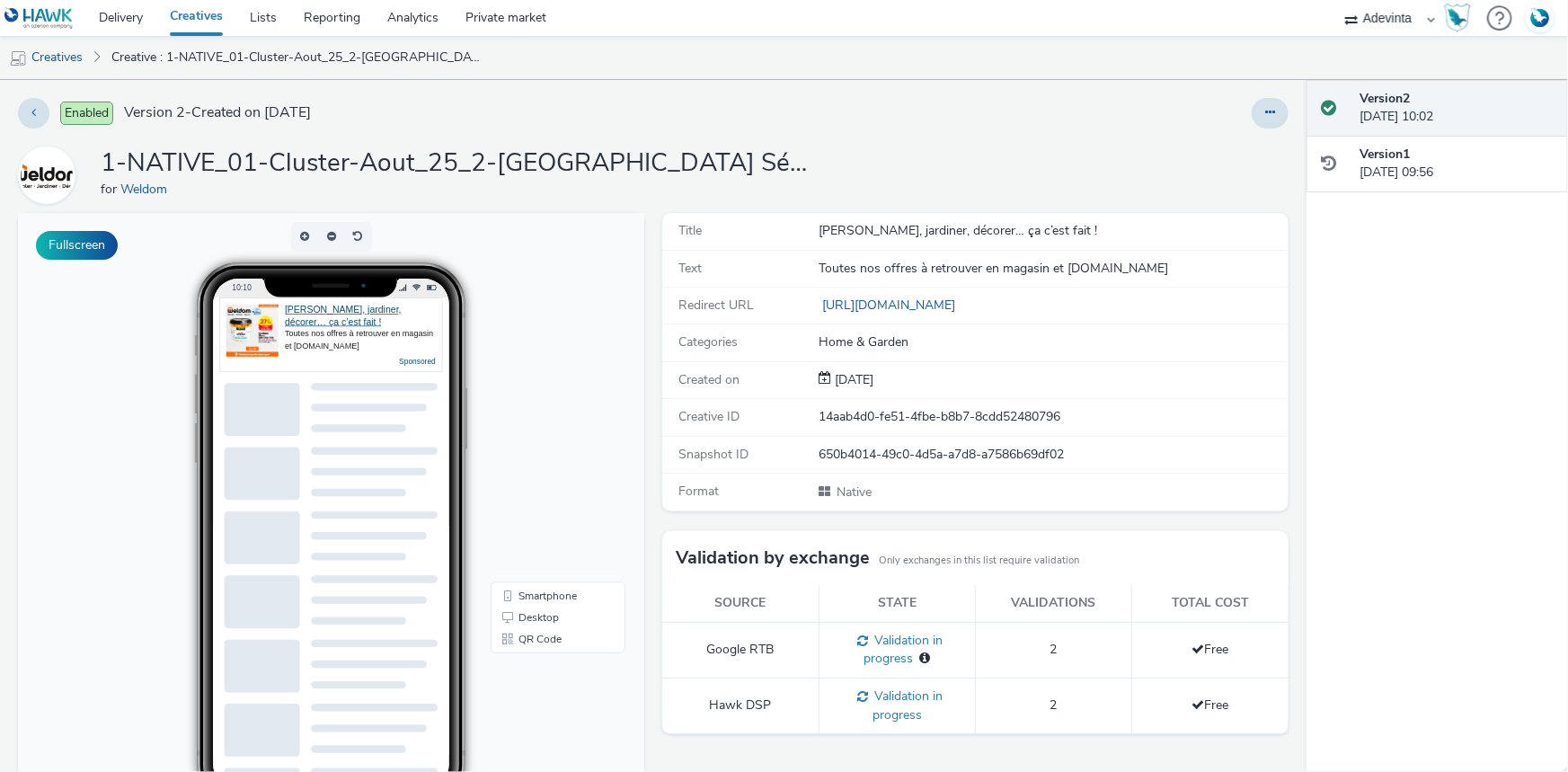
click at [265, 328] on img at bounding box center [252, 331] width 52 height 52
click at [322, 308] on link "[PERSON_NAME], jardiner, décorer… ça c’est fait !" at bounding box center [343, 316] width 116 height 23
click at [305, 314] on link "[PERSON_NAME], jardiner, décorer… ça c’est fait !" at bounding box center [343, 316] width 116 height 23
click at [329, 315] on div "[PERSON_NAME], jardiner, décorer… ça c’est fait !" at bounding box center [360, 316] width 151 height 24
click at [324, 323] on div "[PERSON_NAME], jardiner, décorer… ça c’est fait !" at bounding box center [360, 316] width 151 height 24
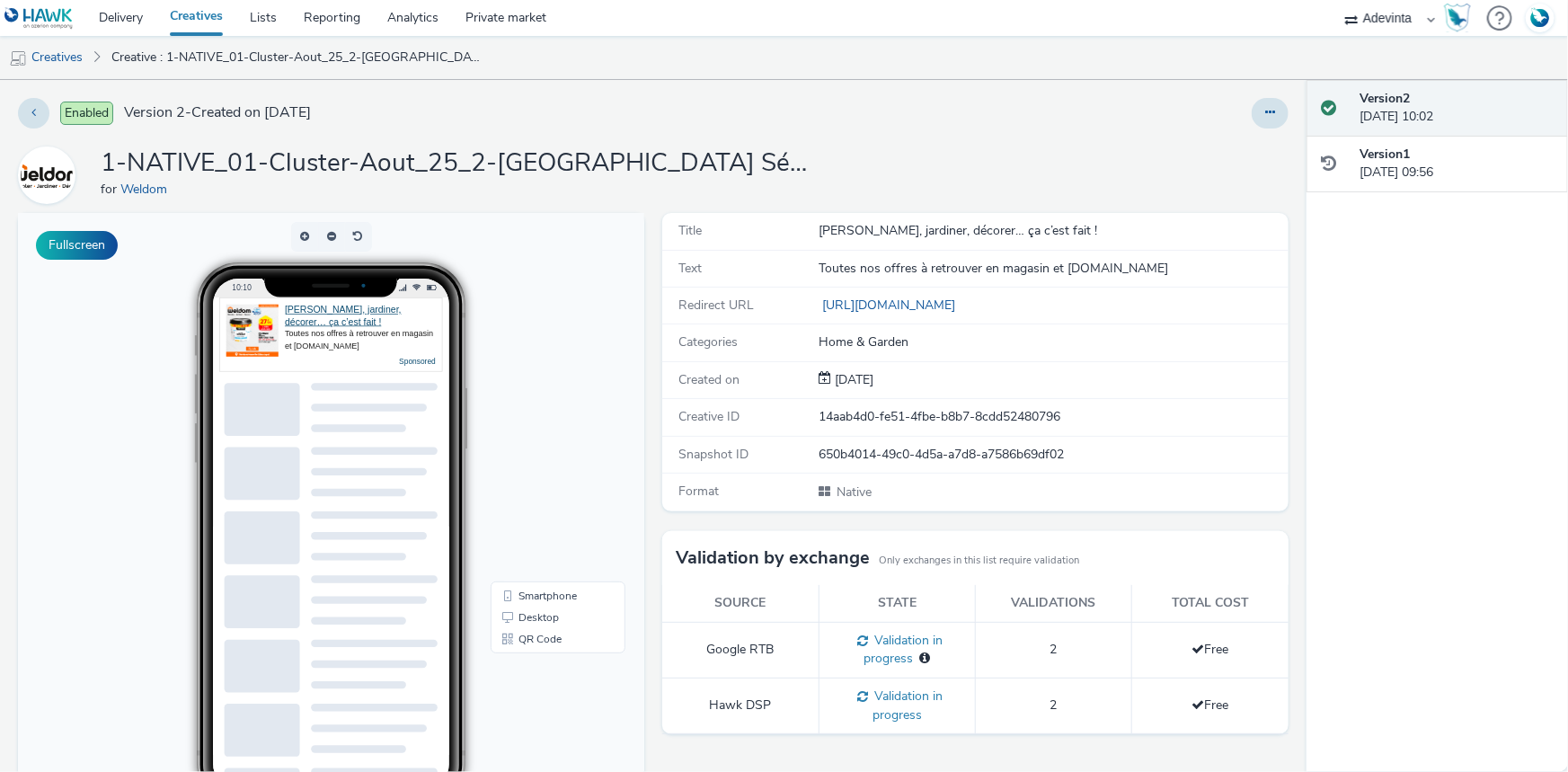
scroll to position [9, 0]
click at [243, 332] on img at bounding box center [252, 324] width 52 height 52
click at [1252, 123] on button at bounding box center [1270, 113] width 37 height 30
click at [943, 150] on div "1-NATIVE_01-Cluster-Aout_25_2-Marseille Sébastopol for Weldom" at bounding box center [653, 175] width 1271 height 58
drag, startPoint x: 48, startPoint y: 57, endPoint x: 63, endPoint y: 46, distance: 18.6
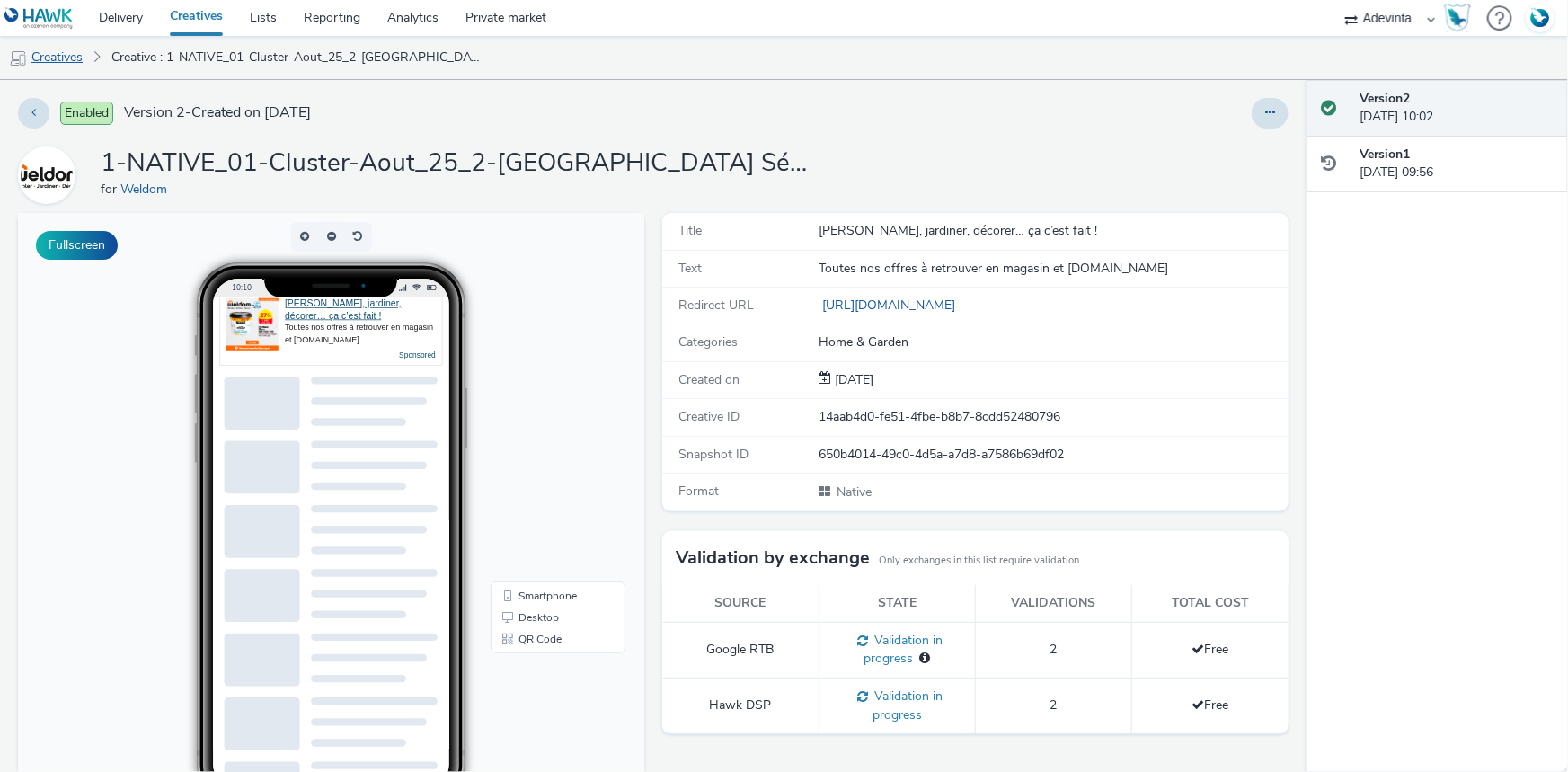
click at [48, 57] on link "Creatives" at bounding box center [45, 58] width 92 height 44
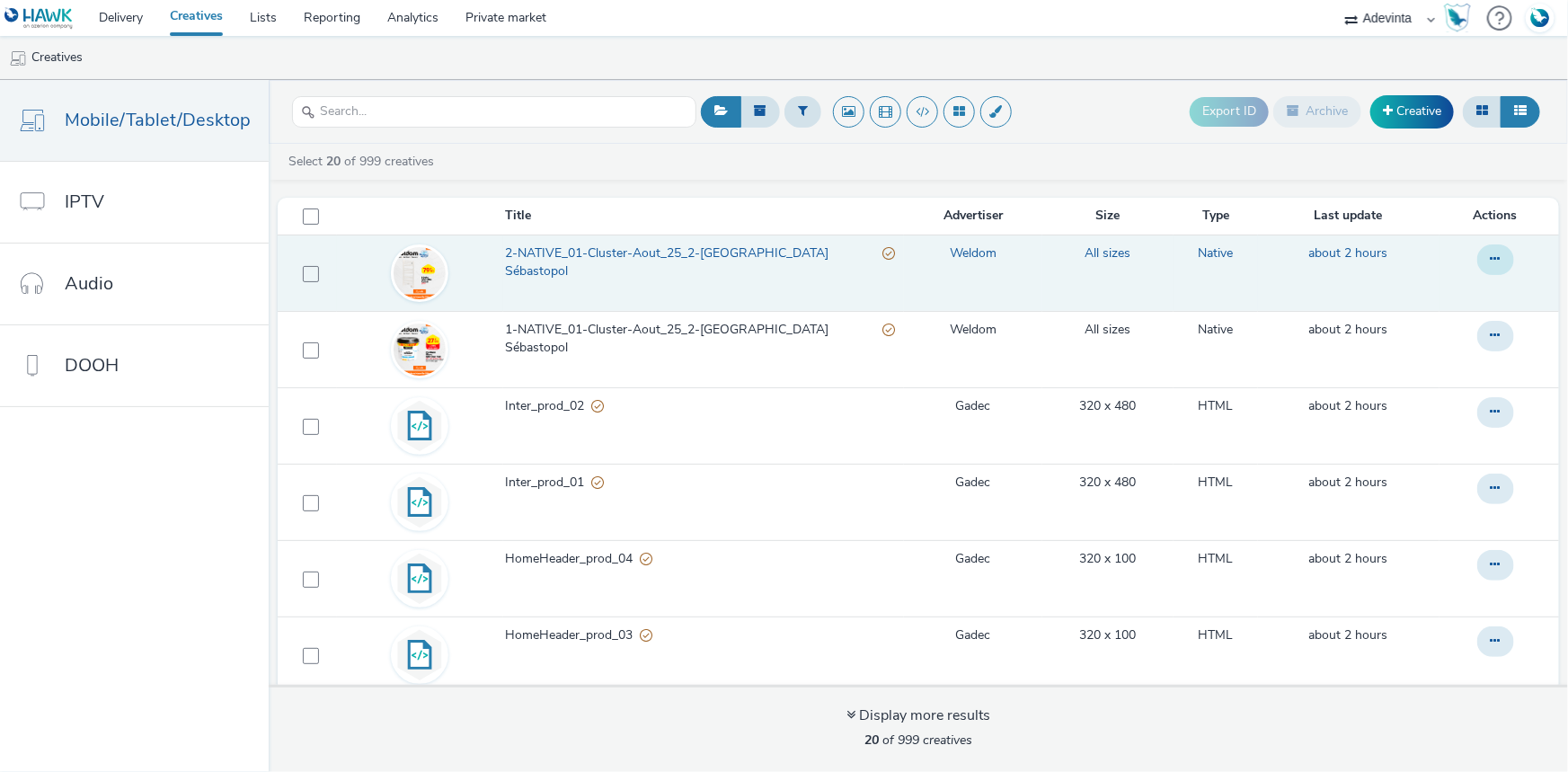
click at [1477, 252] on button at bounding box center [1495, 260] width 37 height 30
click at [1430, 332] on link "Duplicate" at bounding box center [1447, 332] width 134 height 36
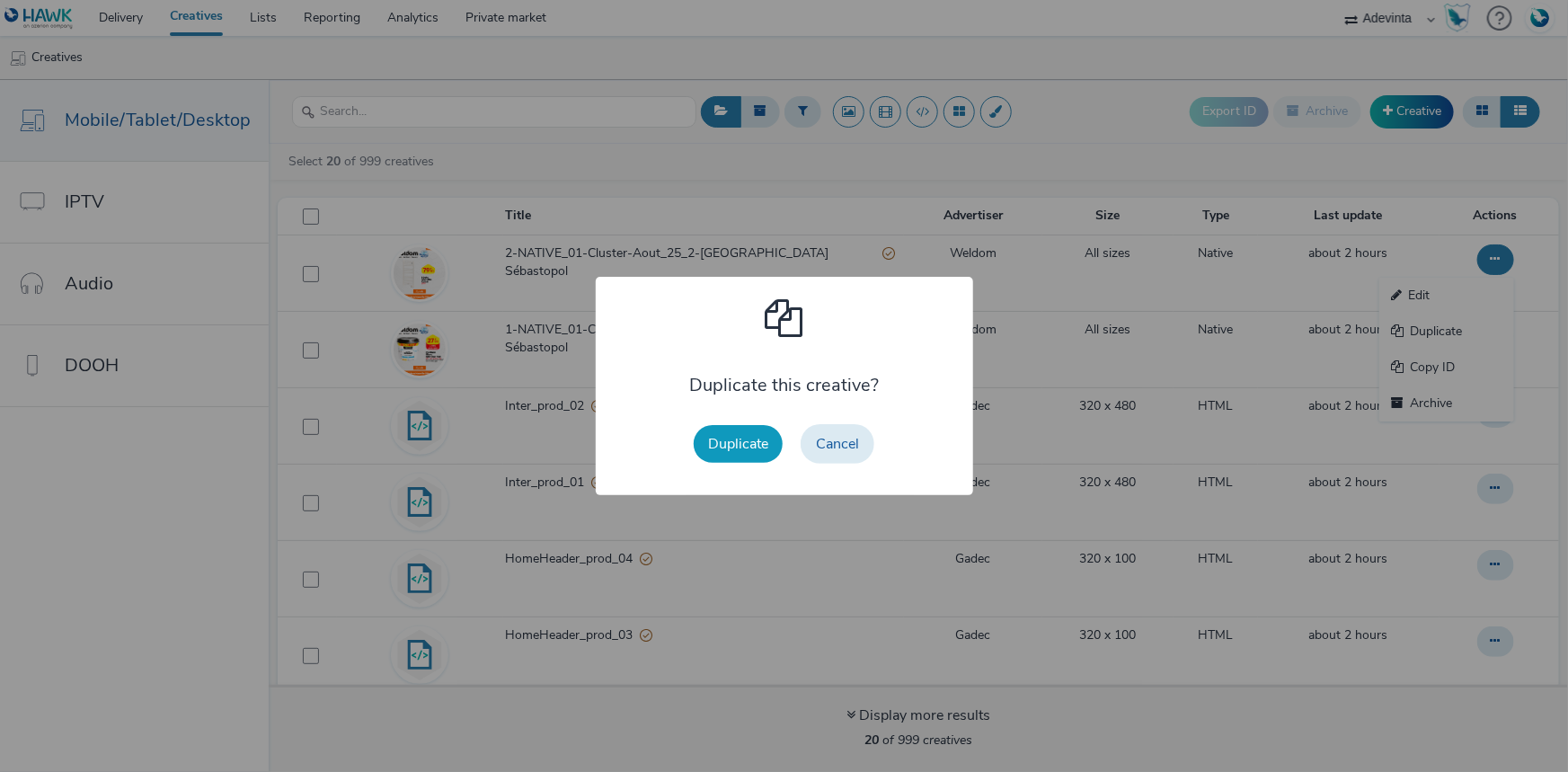
click at [728, 443] on button "Duplicate" at bounding box center [739, 444] width 89 height 38
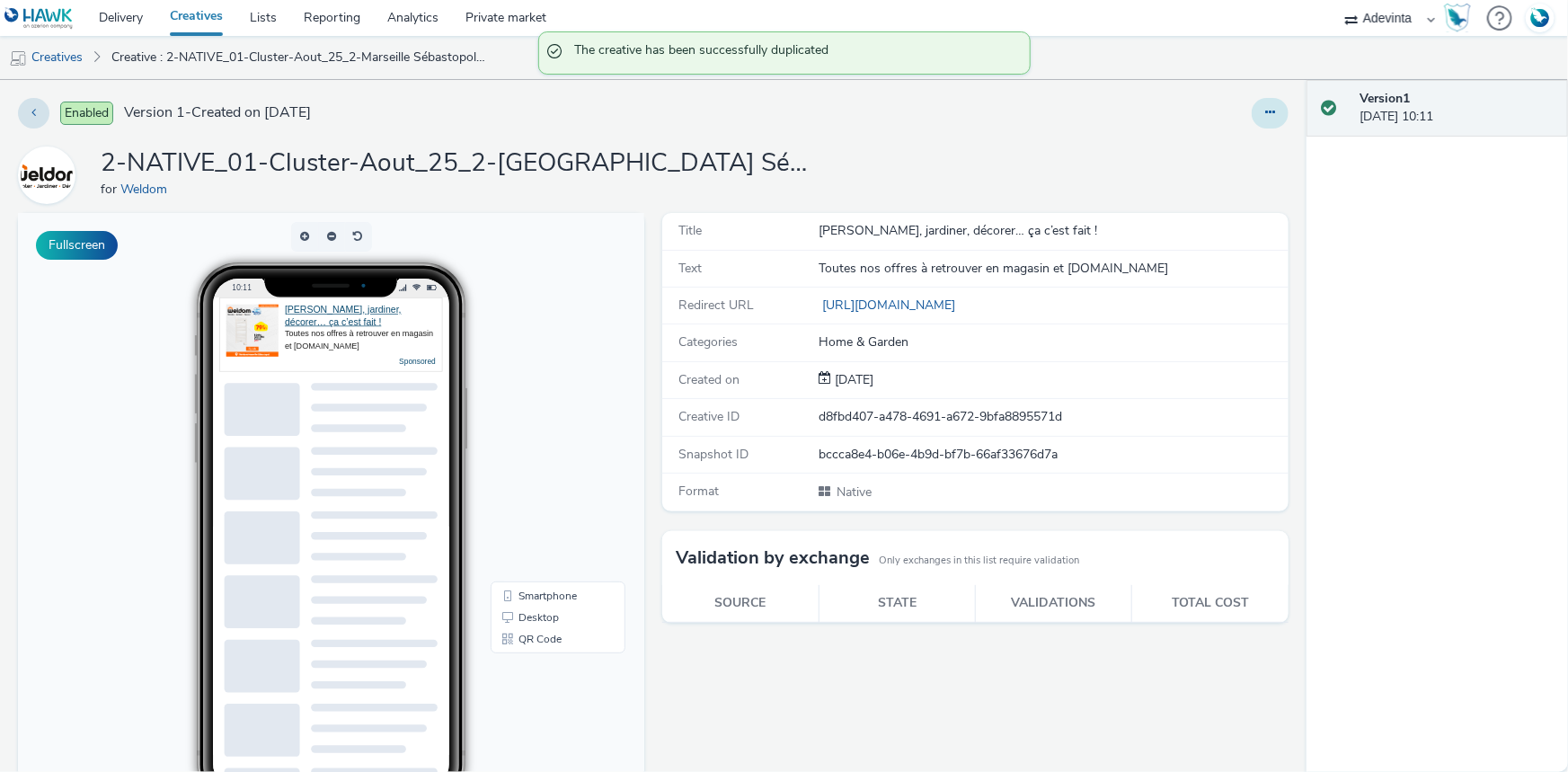
click at [1265, 107] on icon at bounding box center [1270, 112] width 9 height 12
click at [1232, 144] on link "Edit" at bounding box center [1221, 150] width 134 height 36
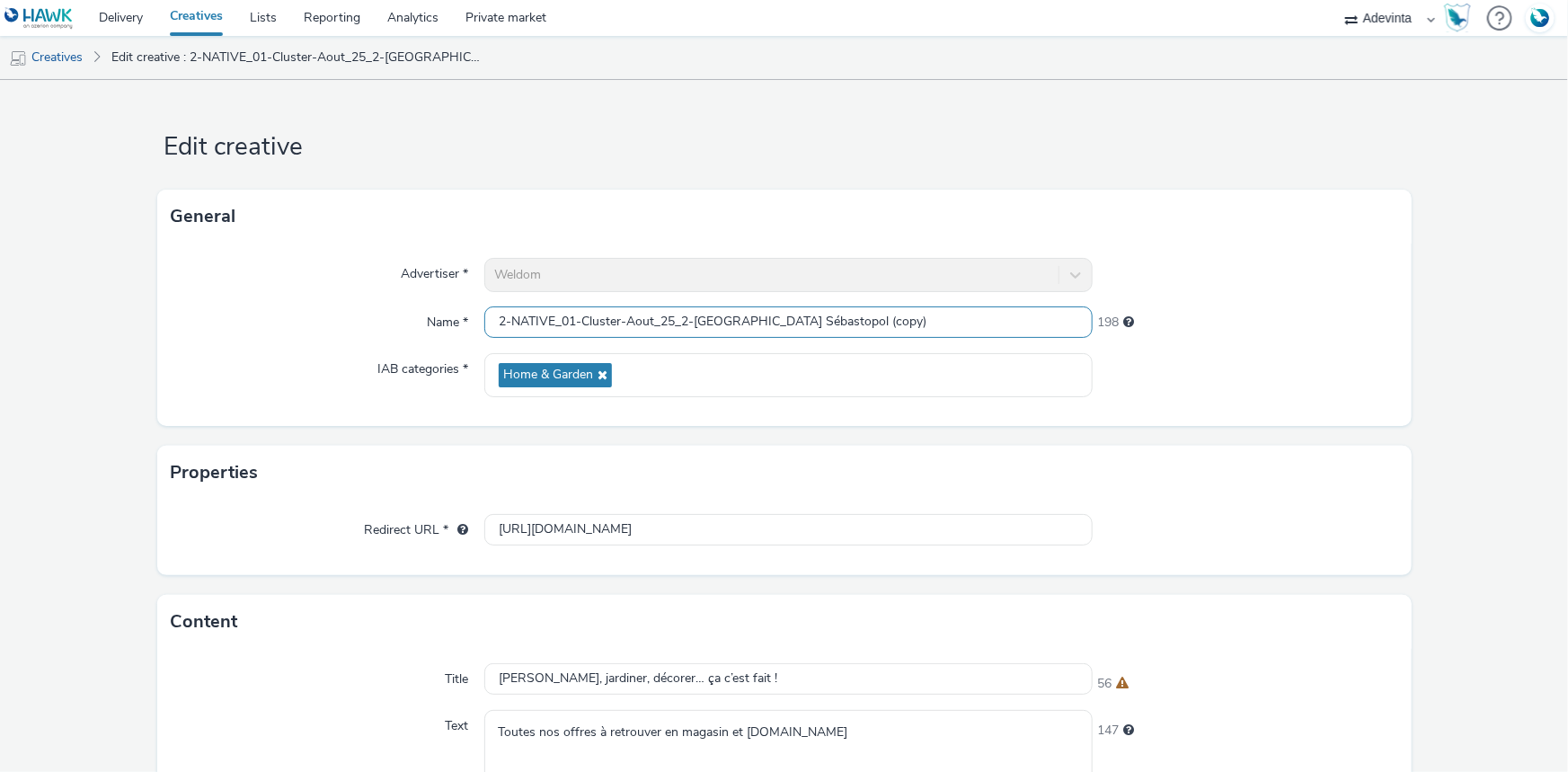
click at [503, 326] on input "2-NATIVE_01-Cluster-Aout_25_2-Marseille Sébastopol (copy)" at bounding box center [789, 322] width 608 height 31
drag, startPoint x: 813, startPoint y: 323, endPoint x: 943, endPoint y: 323, distance: 130.0
click at [943, 323] on input "3-NATIVE_01-Cluster-Aout_25_2-Marseille Sébastopol (copy)" at bounding box center [789, 322] width 608 height 31
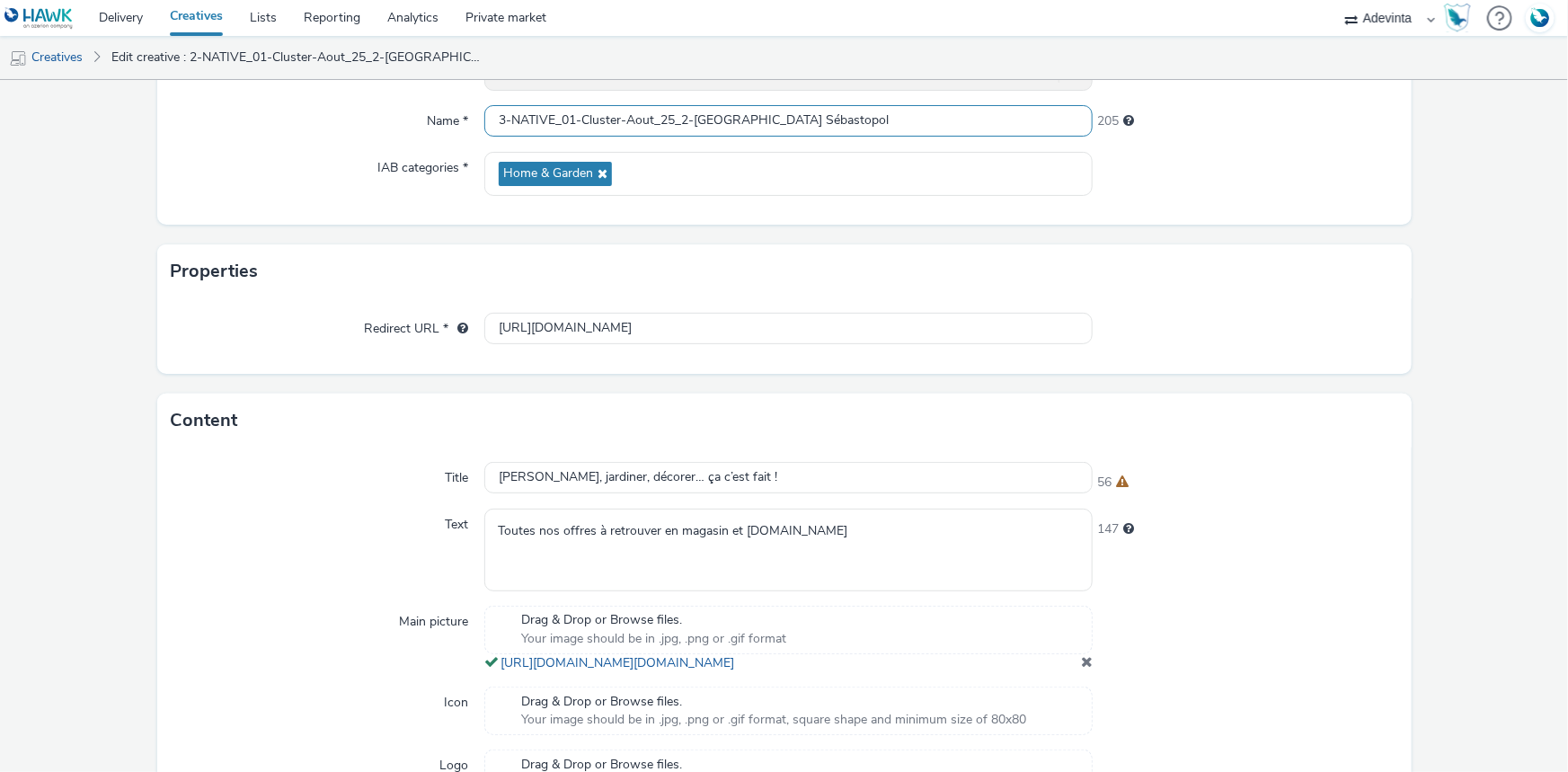
scroll to position [480, 0]
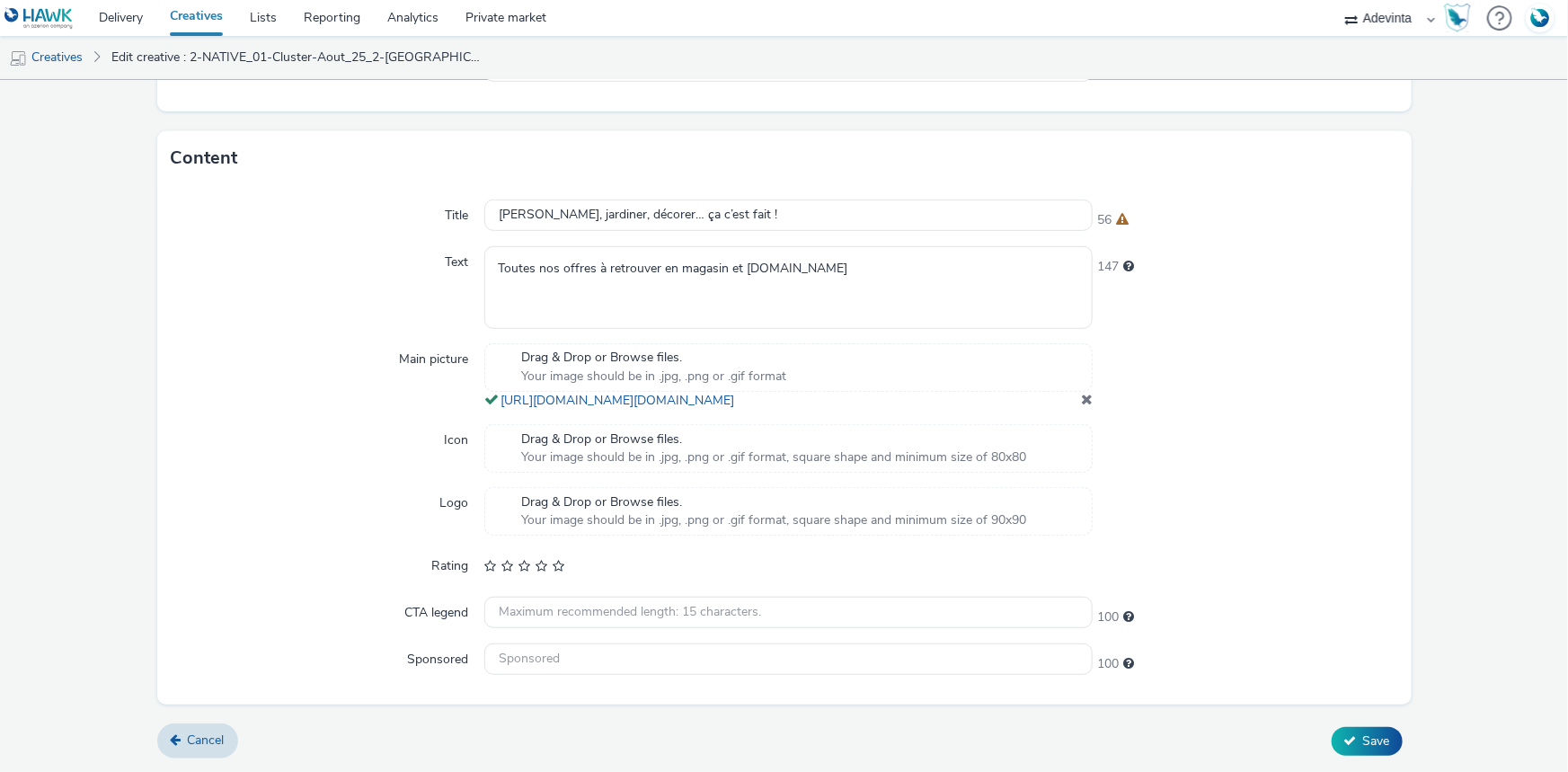
type input "3-NATIVE_01-Cluster-Aout_25_2-Marseille Sébastopol"
click at [1081, 397] on span at bounding box center [1087, 399] width 11 height 14
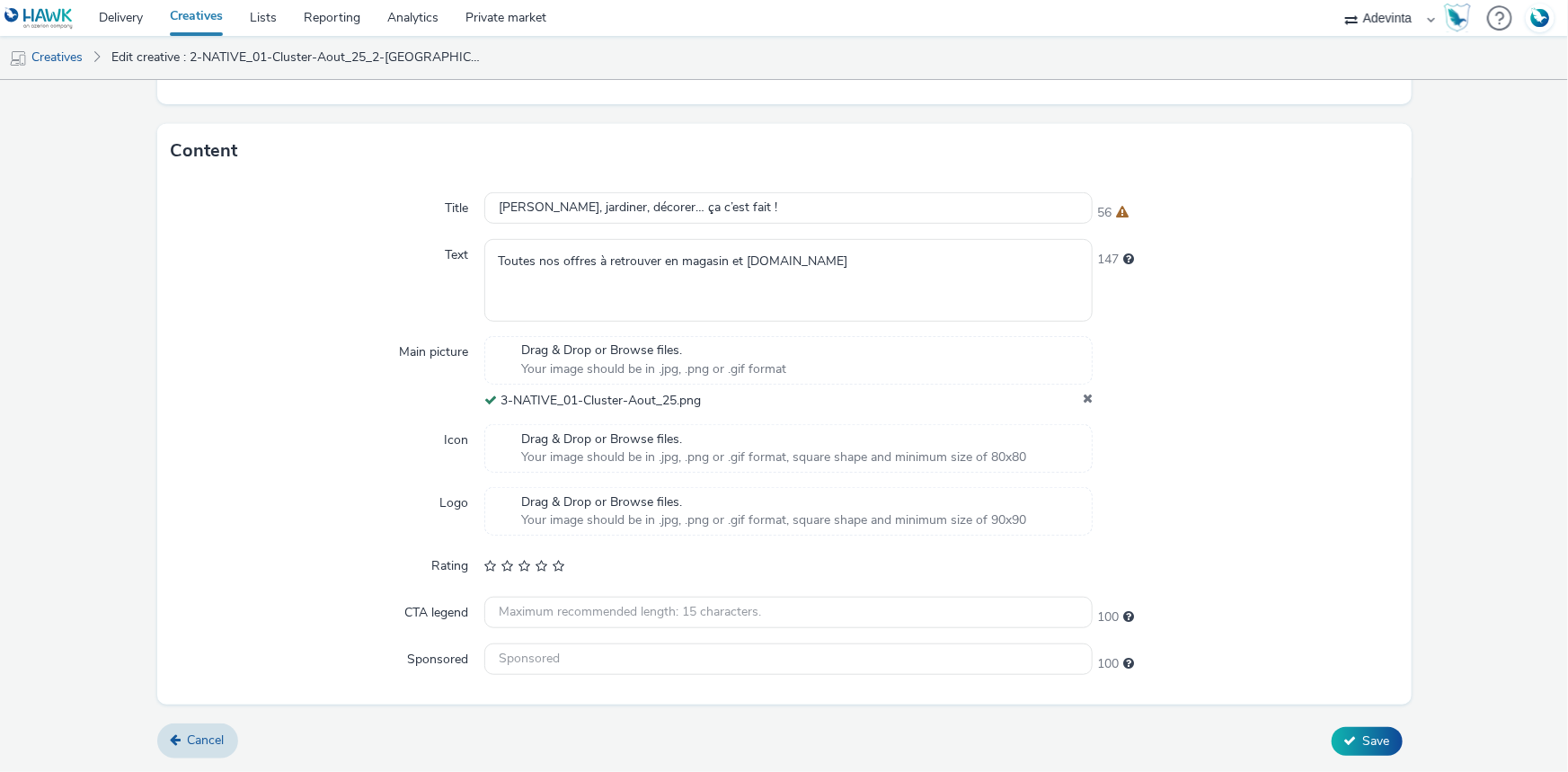
scroll to position [469, 0]
click at [1345, 737] on icon at bounding box center [1350, 742] width 12 height 12
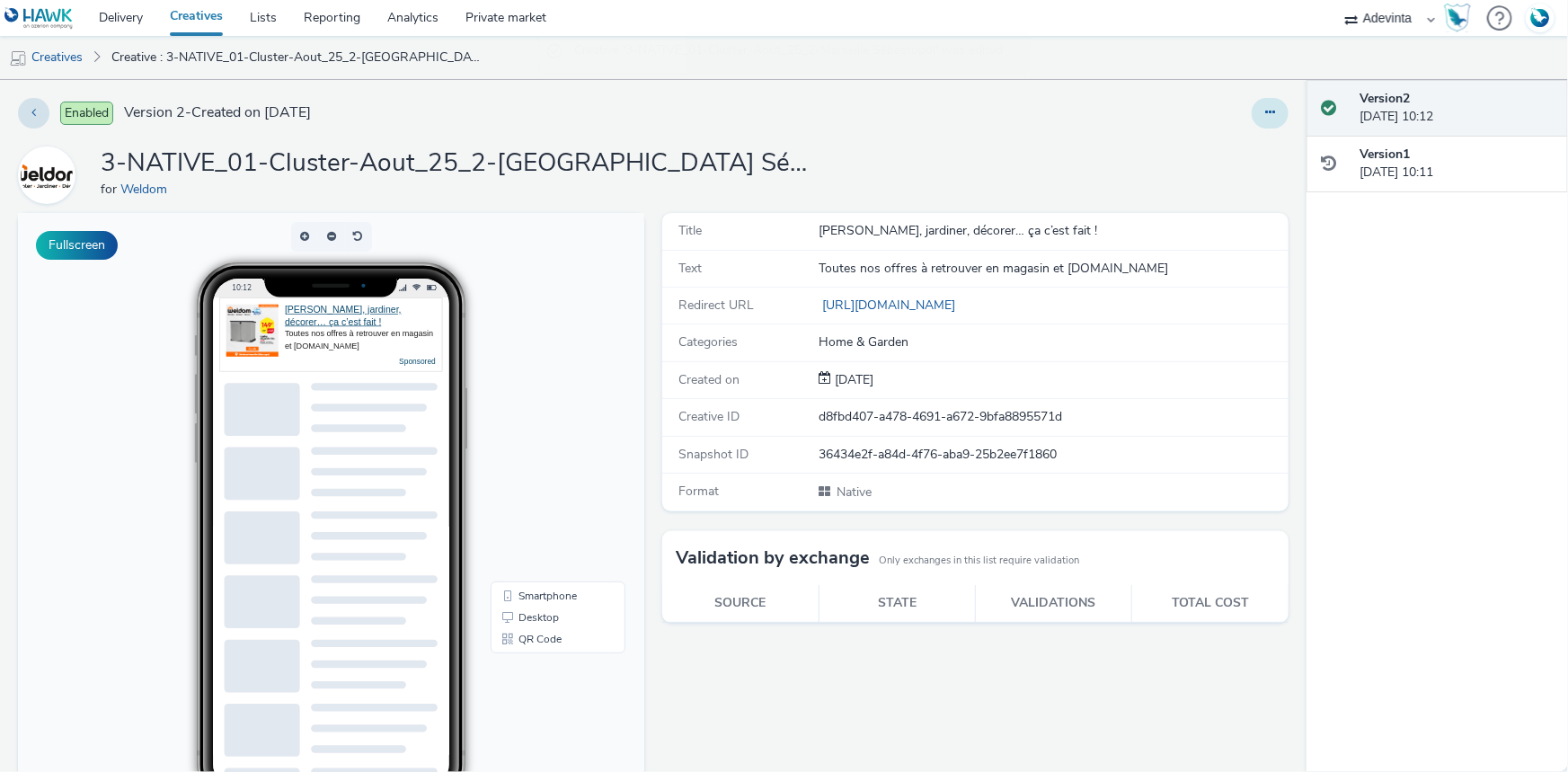
click at [1269, 107] on button at bounding box center [1270, 113] width 37 height 30
click at [1228, 182] on link "Duplicate" at bounding box center [1221, 186] width 134 height 36
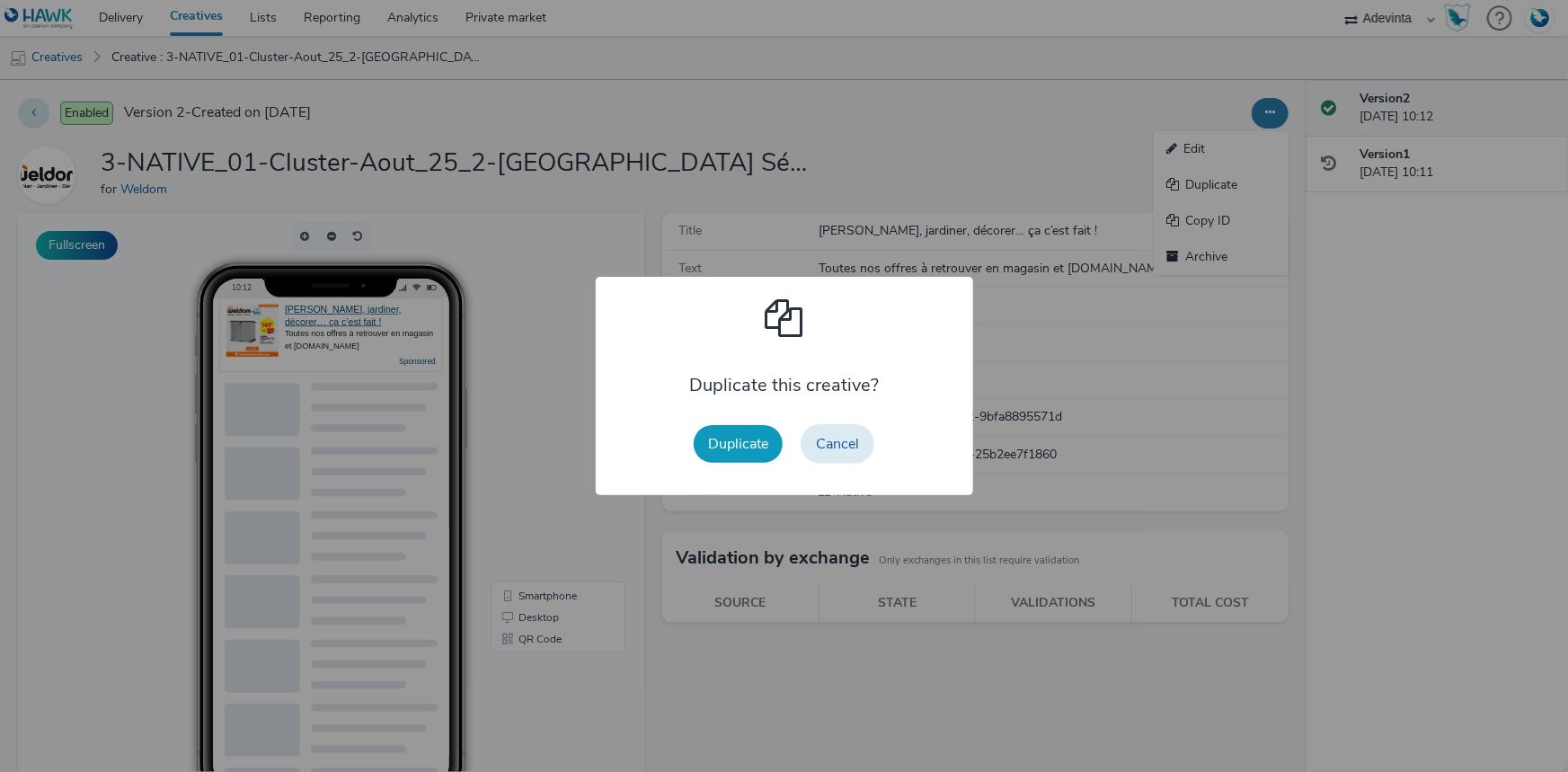
click at [728, 445] on button "Duplicate" at bounding box center [739, 444] width 89 height 38
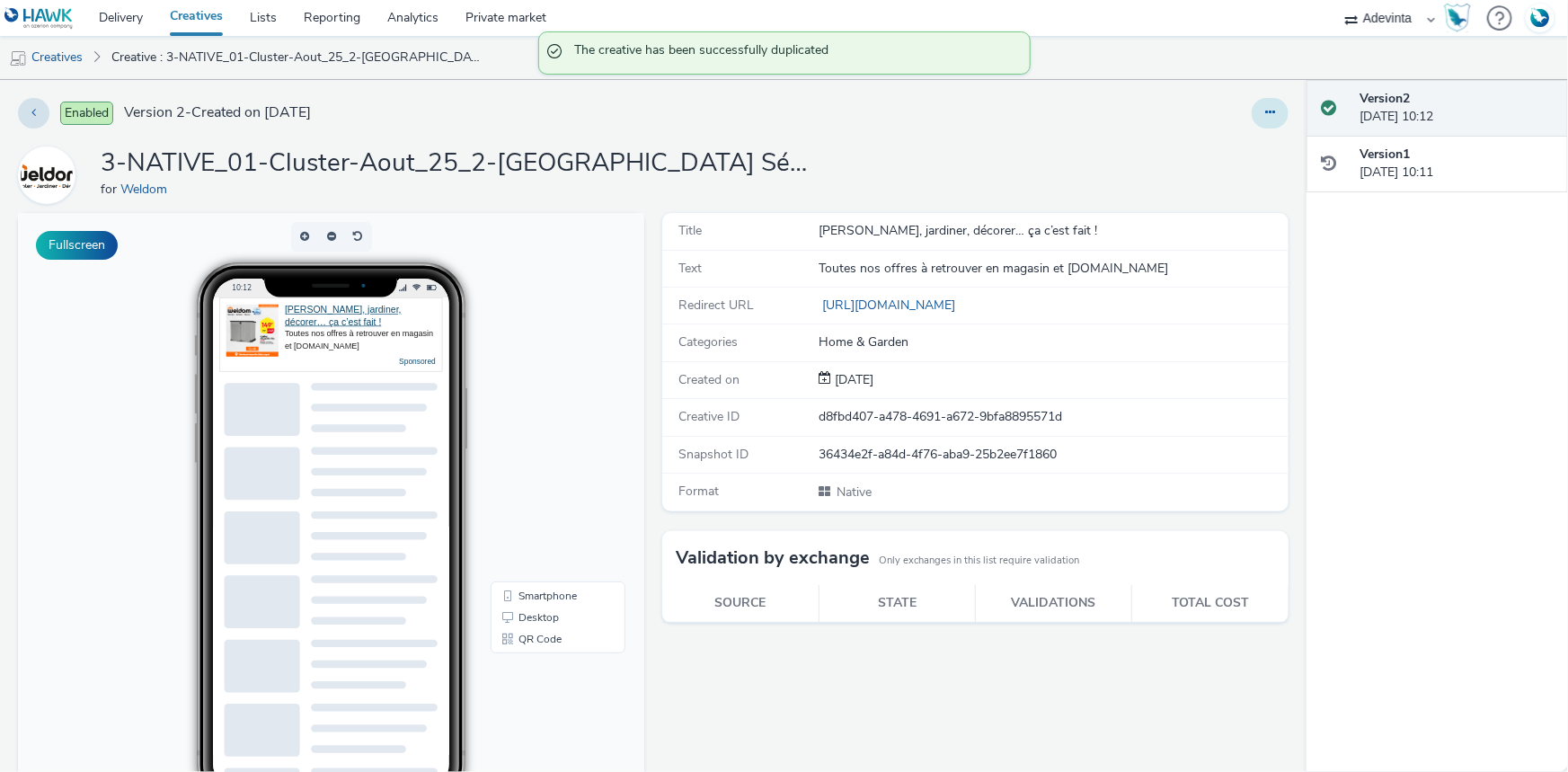
click at [1256, 120] on button at bounding box center [1270, 113] width 37 height 30
click at [1185, 155] on link "Edit" at bounding box center [1221, 150] width 134 height 36
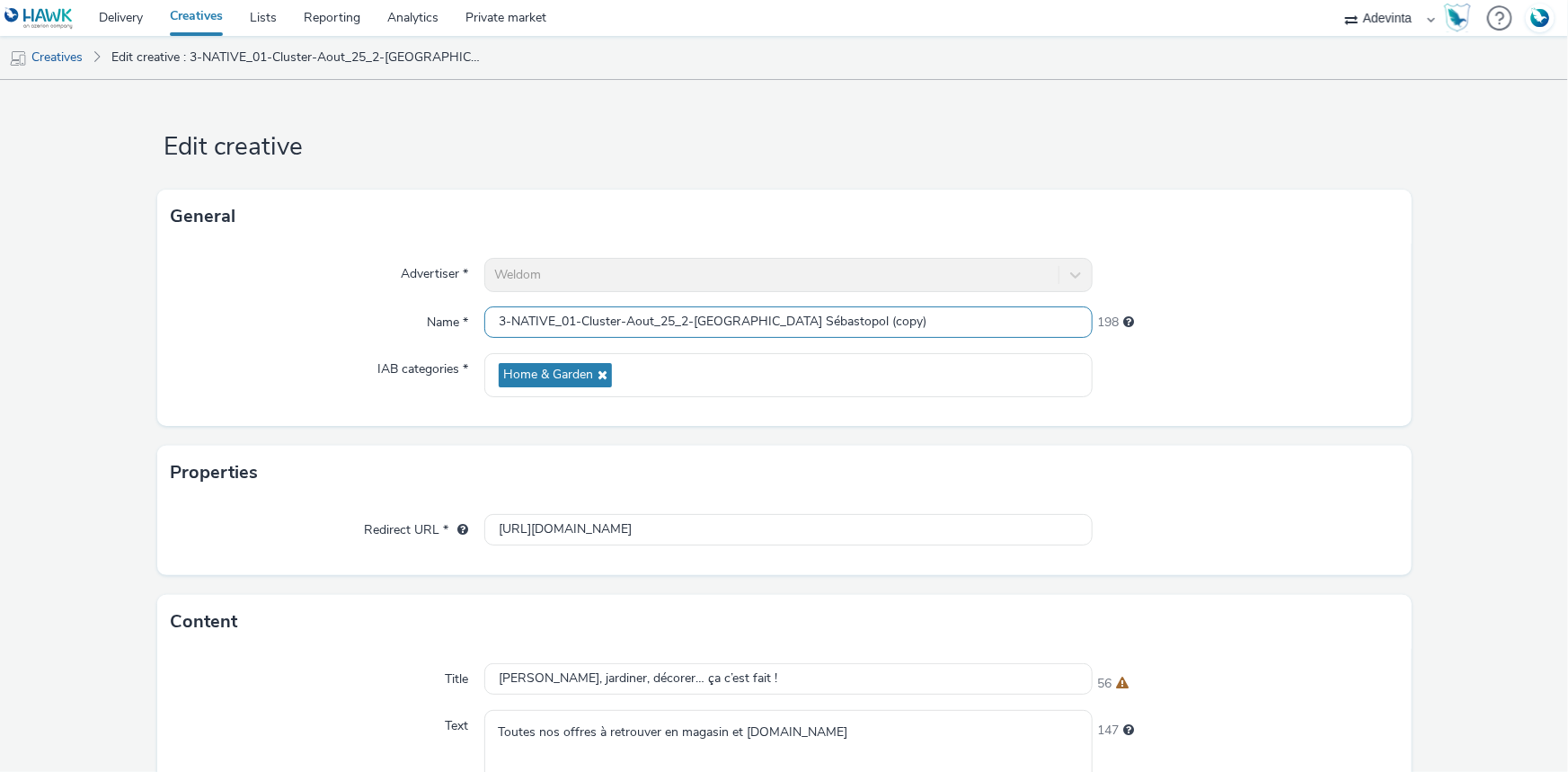
drag, startPoint x: 502, startPoint y: 317, endPoint x: 354, endPoint y: 312, distance: 148.1
click at [354, 312] on div "Name * 3-NATIVE_01-Cluster-Aout_25_2-Marseille Sébastopol (copy) 198" at bounding box center [784, 323] width 1225 height 32
drag, startPoint x: 808, startPoint y: 319, endPoint x: 902, endPoint y: 315, distance: 94.1
click at [902, 316] on input "4-NATIVE_01-Cluster-Aout_25_2-Marseille Sébastopol (copy)" at bounding box center [789, 322] width 608 height 31
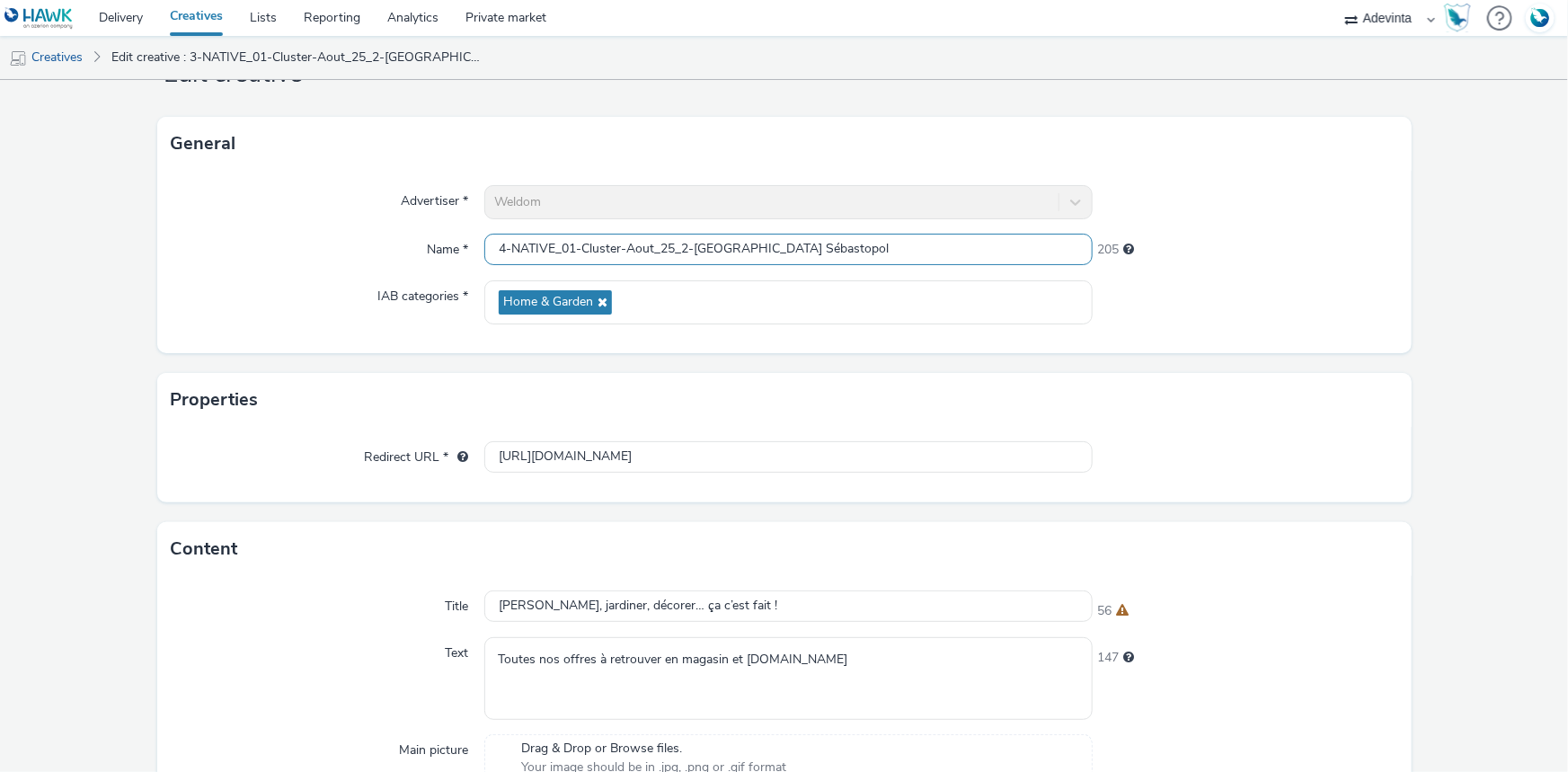
scroll to position [480, 0]
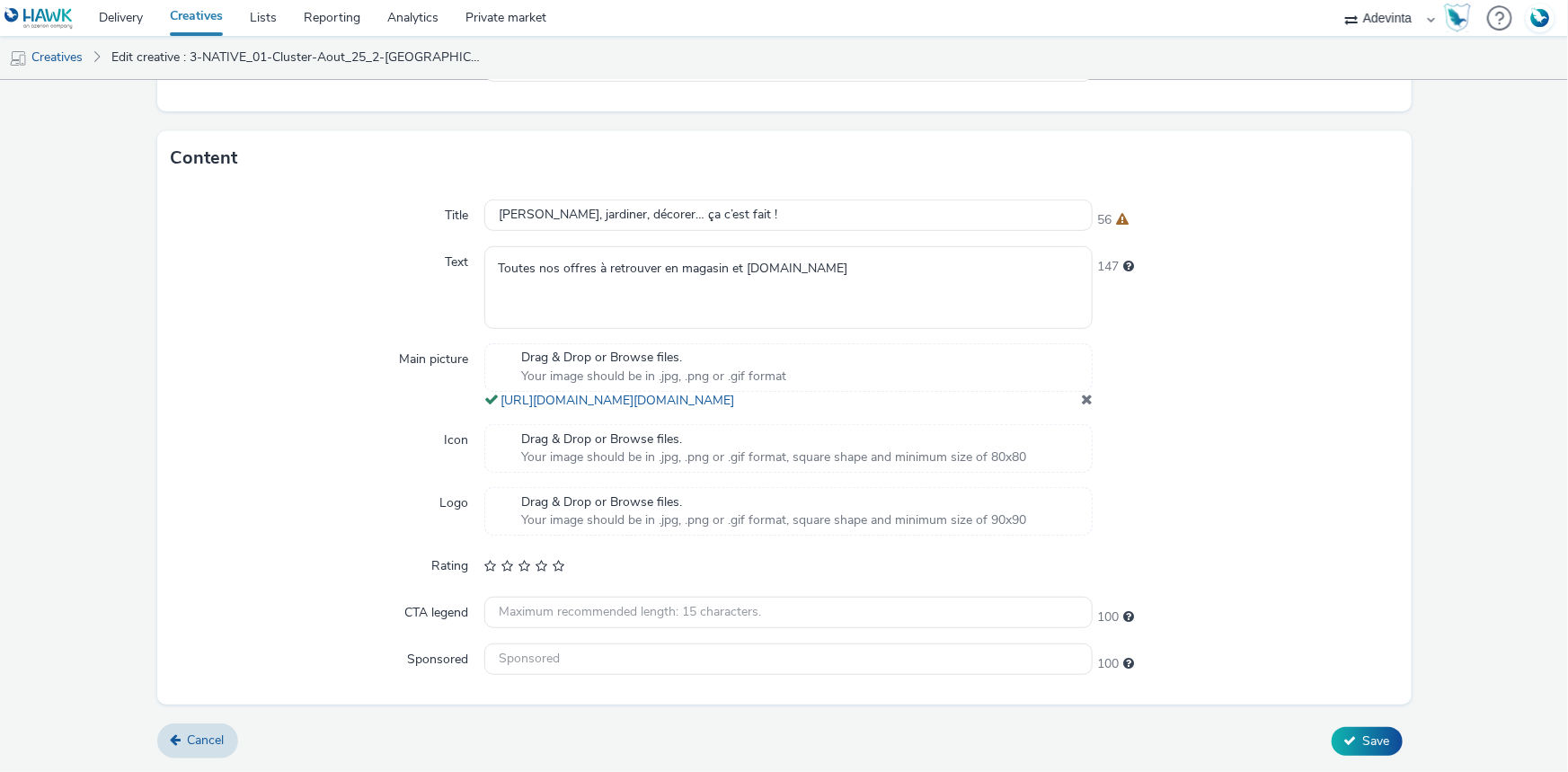
type input "4-NATIVE_01-Cluster-Aout_25_2-Marseille Sébastopol"
click at [1093, 397] on div at bounding box center [1245, 377] width 305 height 66
click at [1081, 402] on span at bounding box center [1087, 399] width 11 height 14
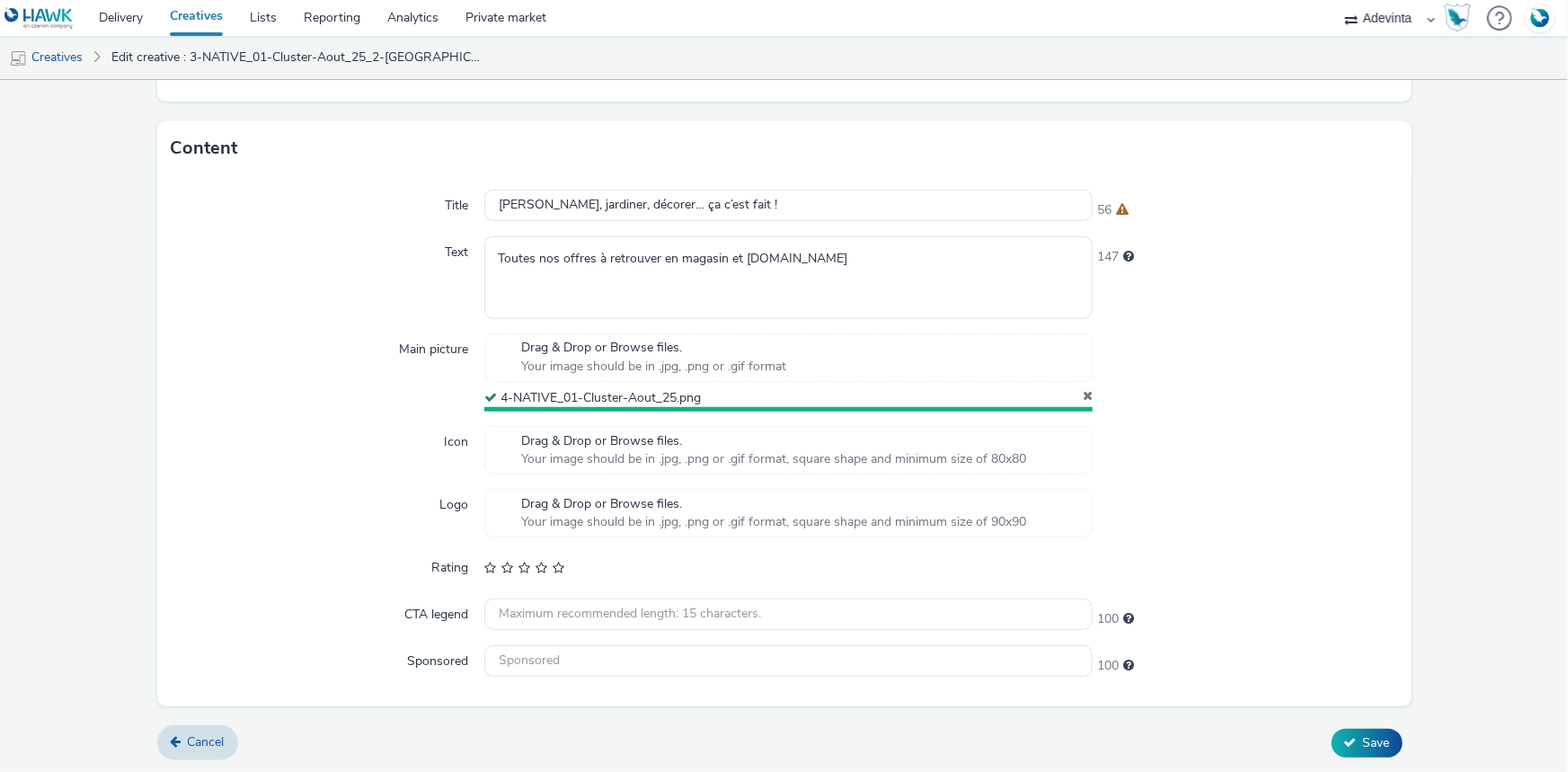
scroll to position [469, 0]
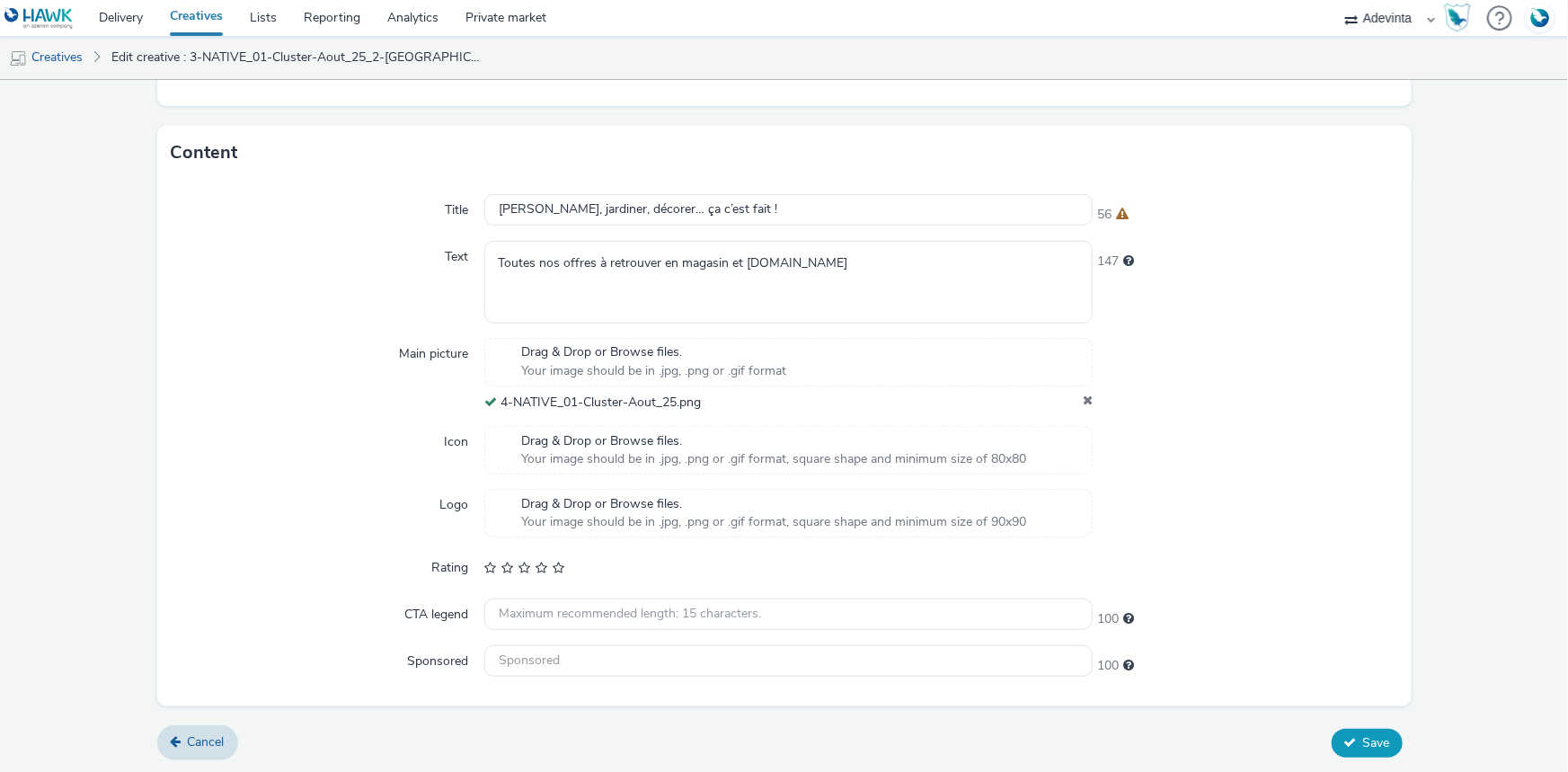
click at [1345, 736] on icon at bounding box center [1350, 742] width 12 height 12
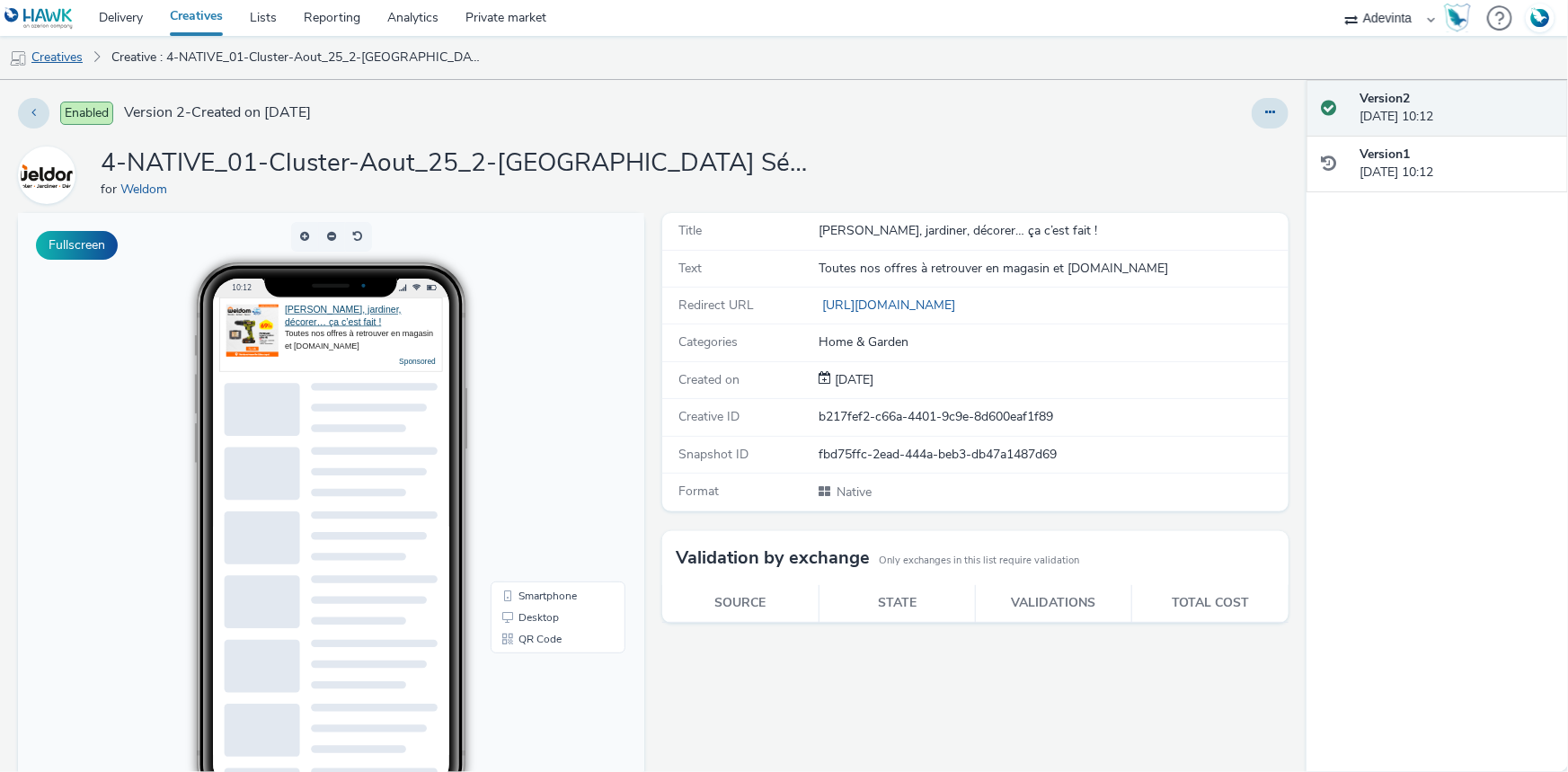
click at [77, 55] on link "Creatives" at bounding box center [45, 58] width 92 height 44
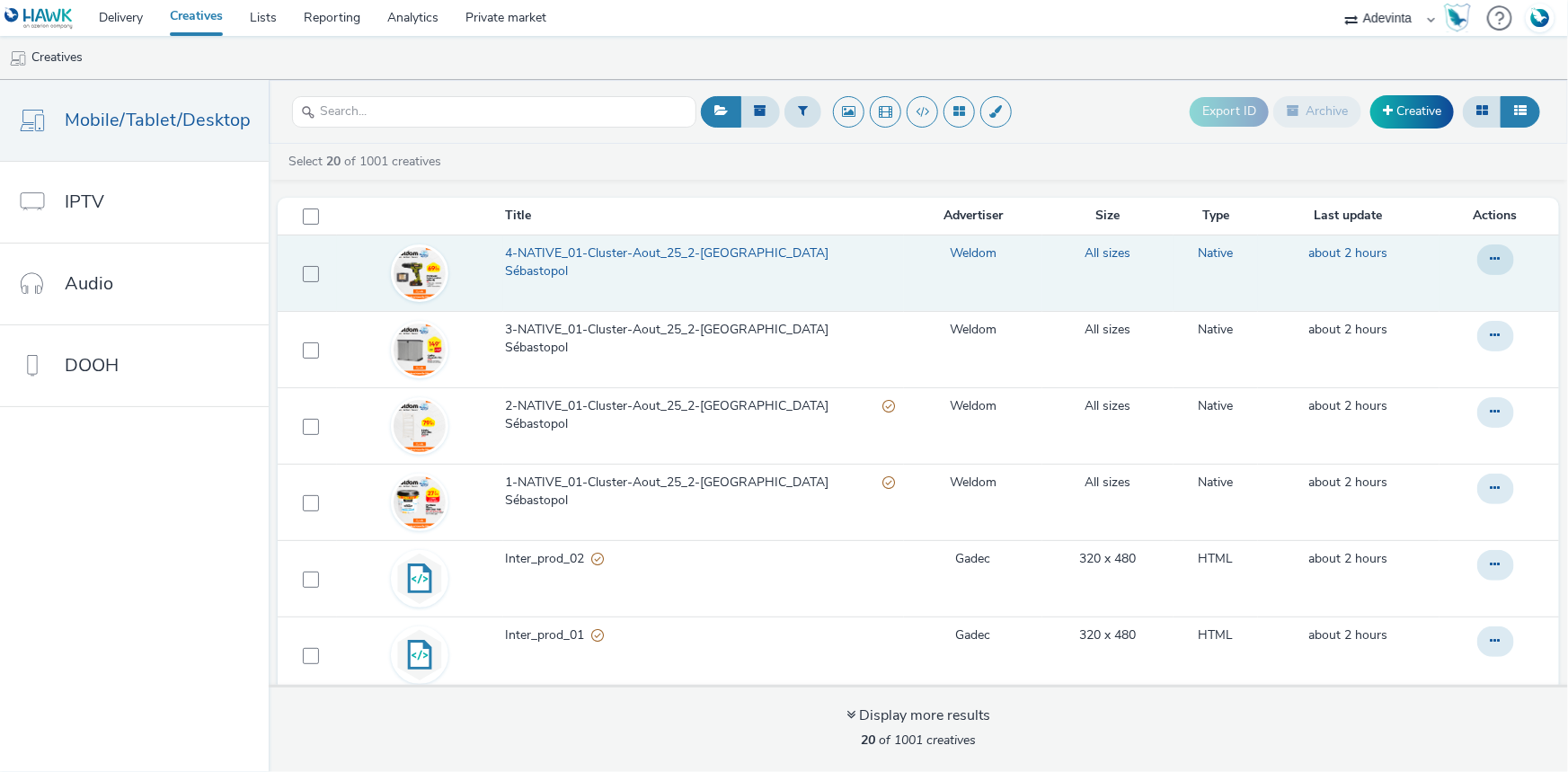
click at [422, 277] on img at bounding box center [419, 273] width 52 height 52
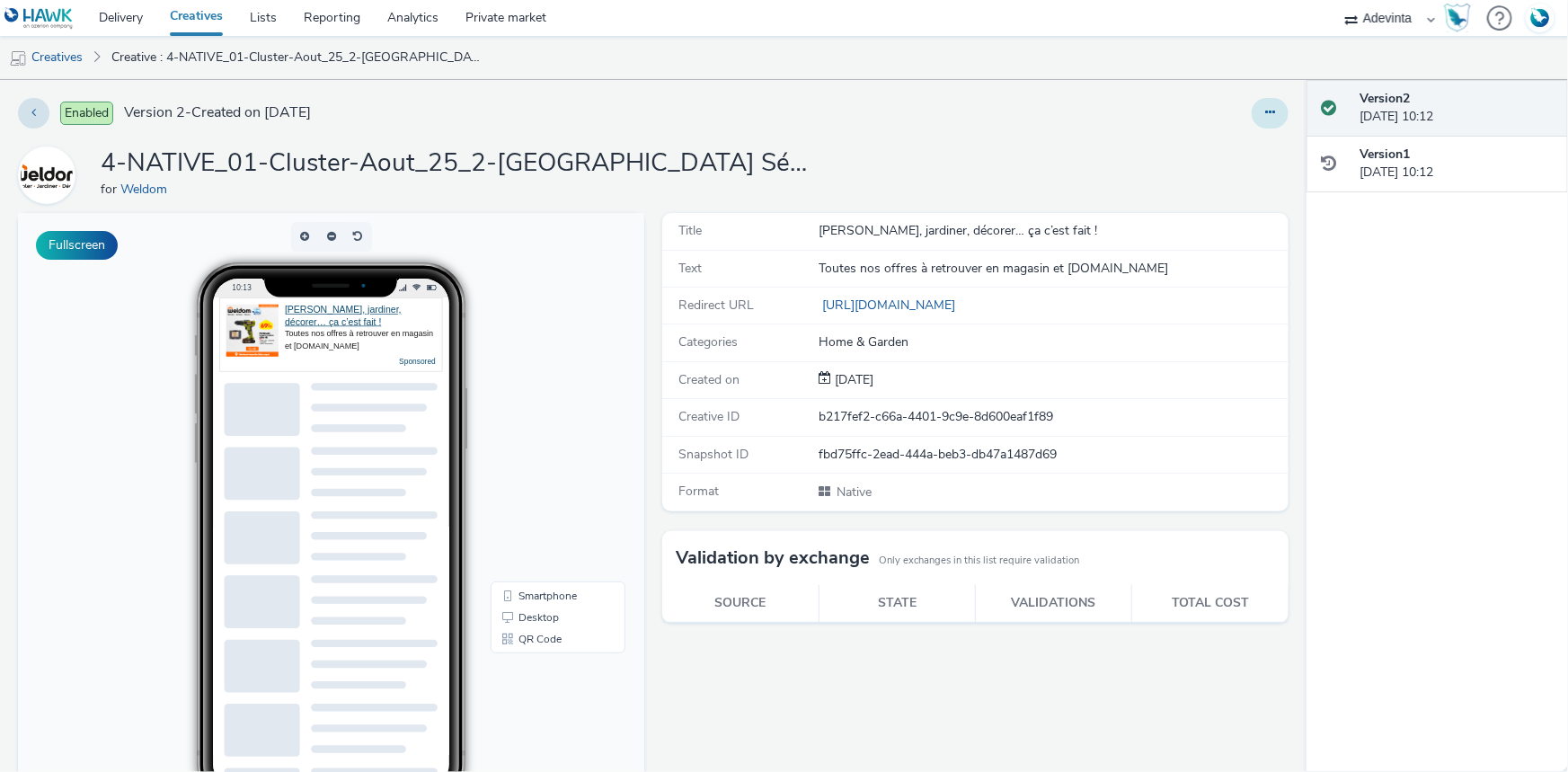
click at [1265, 117] on icon at bounding box center [1270, 112] width 9 height 12
click at [1180, 150] on link "Edit" at bounding box center [1221, 150] width 134 height 36
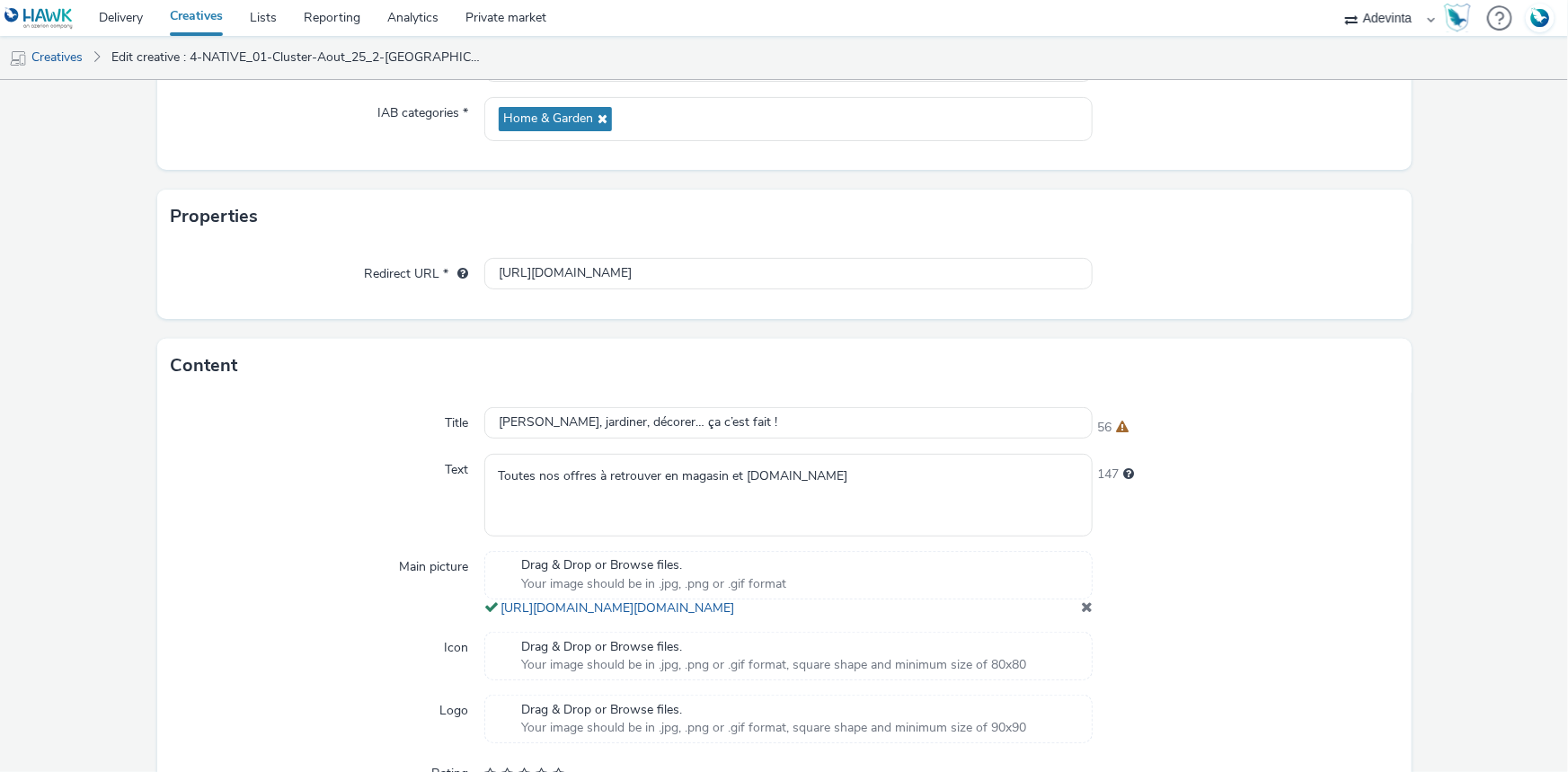
scroll to position [480, 0]
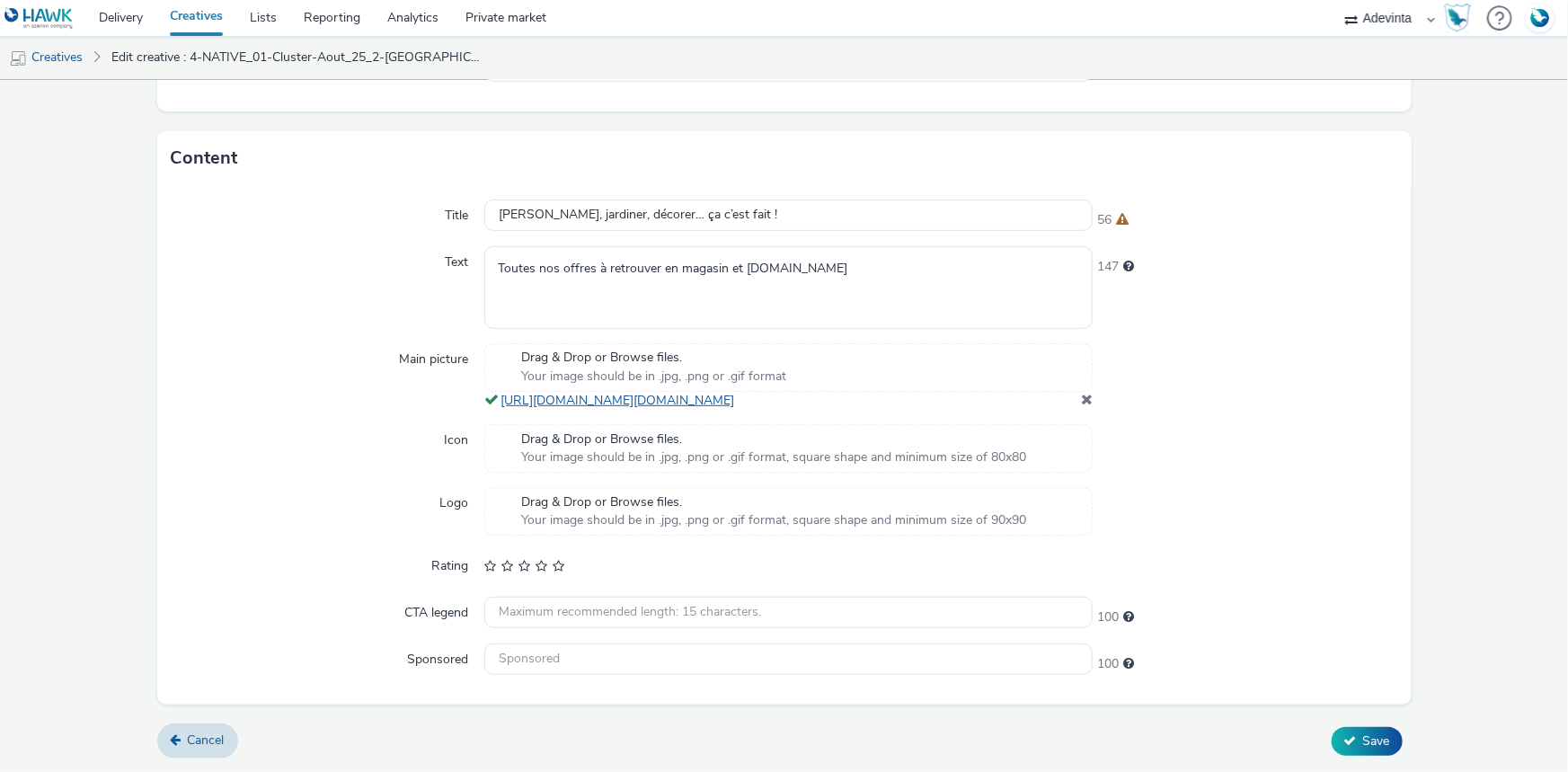
click at [569, 397] on link "https://tabmo-cdn.s3.eu-west-1.amazonaws.com/hawk.tabmo.io/organizations/3b5b2a…" at bounding box center [621, 401] width 241 height 17
click at [1333, 730] on button "Save" at bounding box center [1366, 742] width 71 height 28
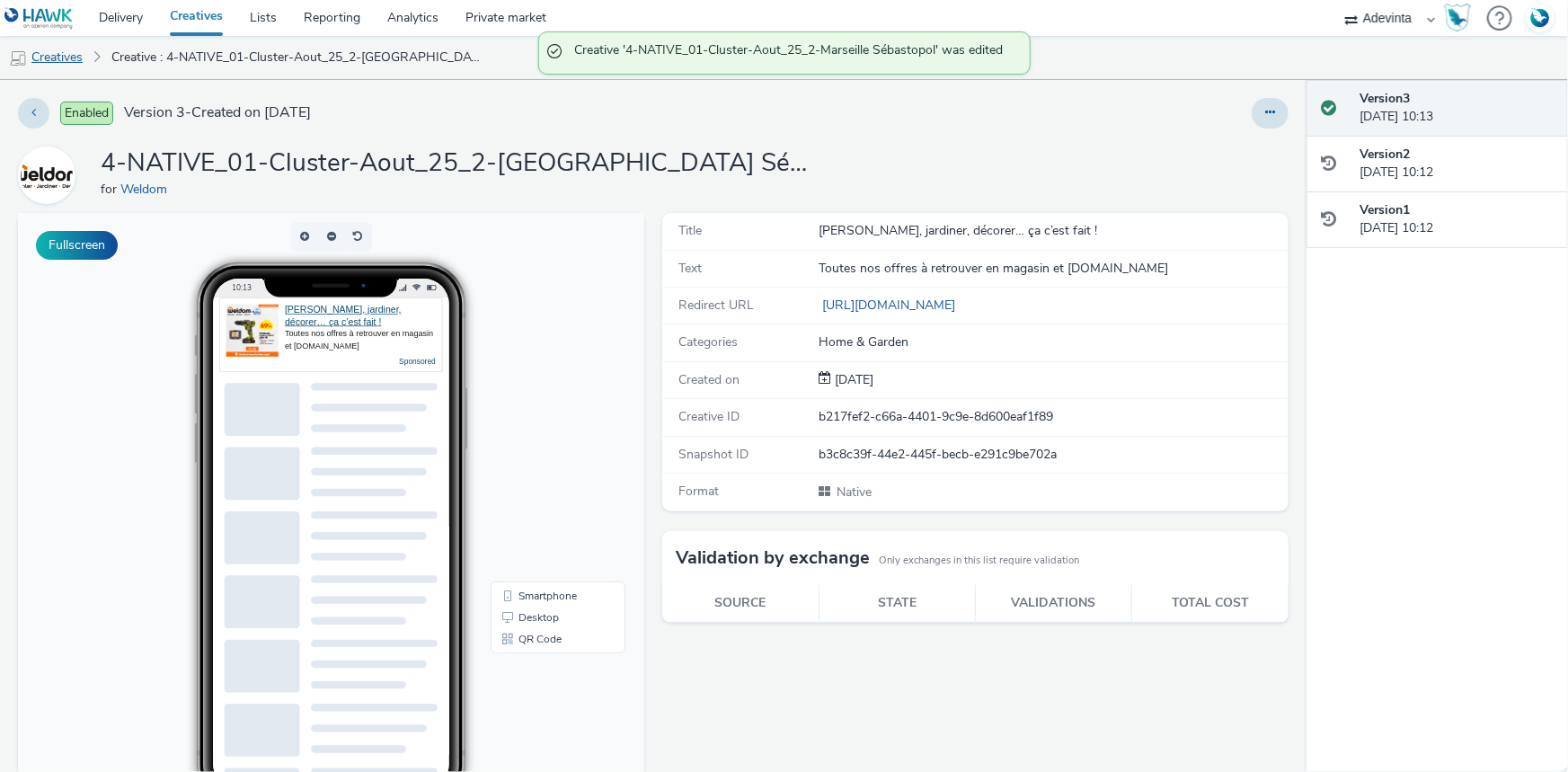
click at [58, 57] on link "Creatives" at bounding box center [45, 58] width 92 height 44
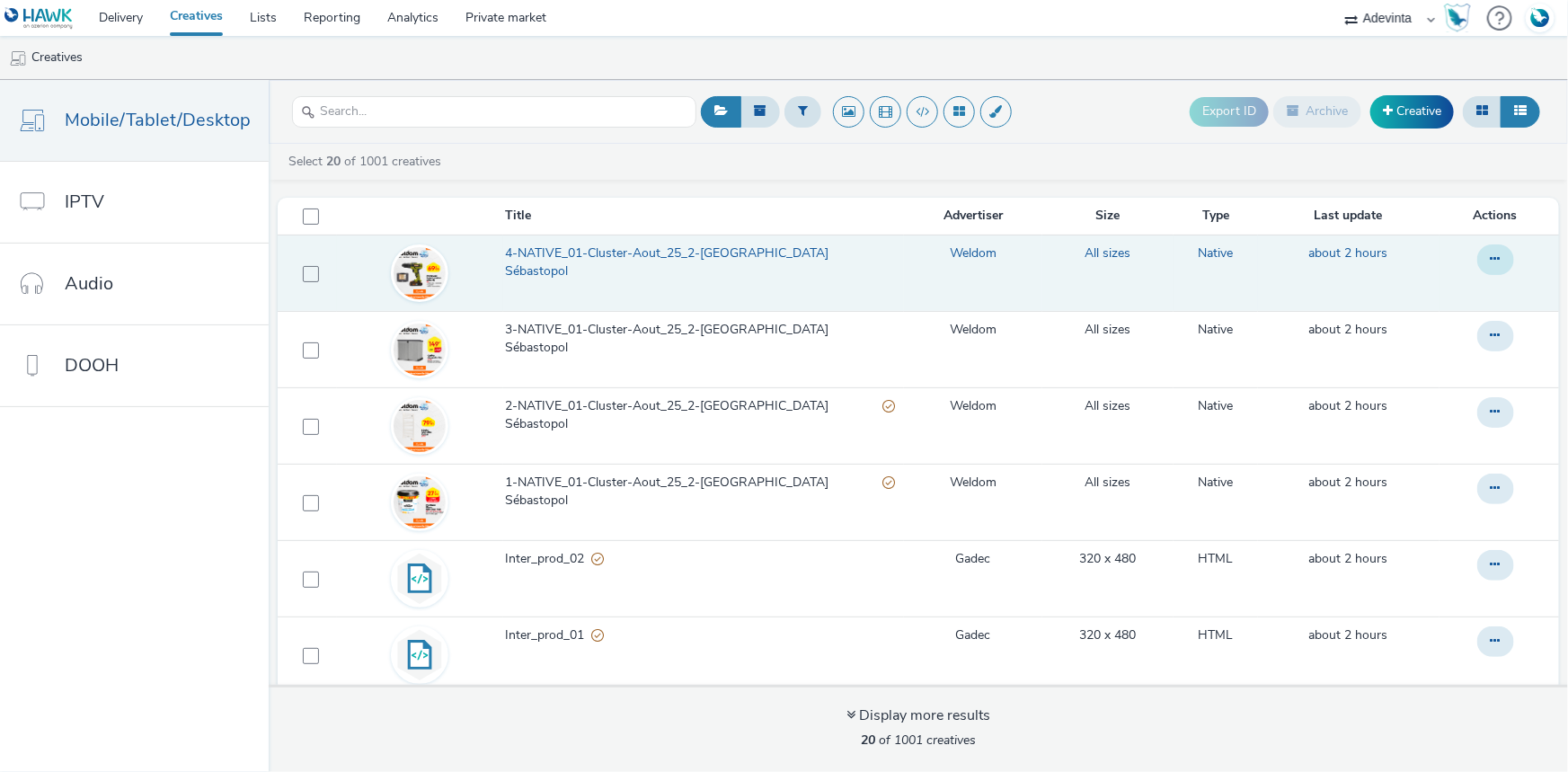
click at [1479, 263] on button at bounding box center [1495, 260] width 37 height 30
click at [1417, 326] on link "Duplicate" at bounding box center [1447, 332] width 134 height 36
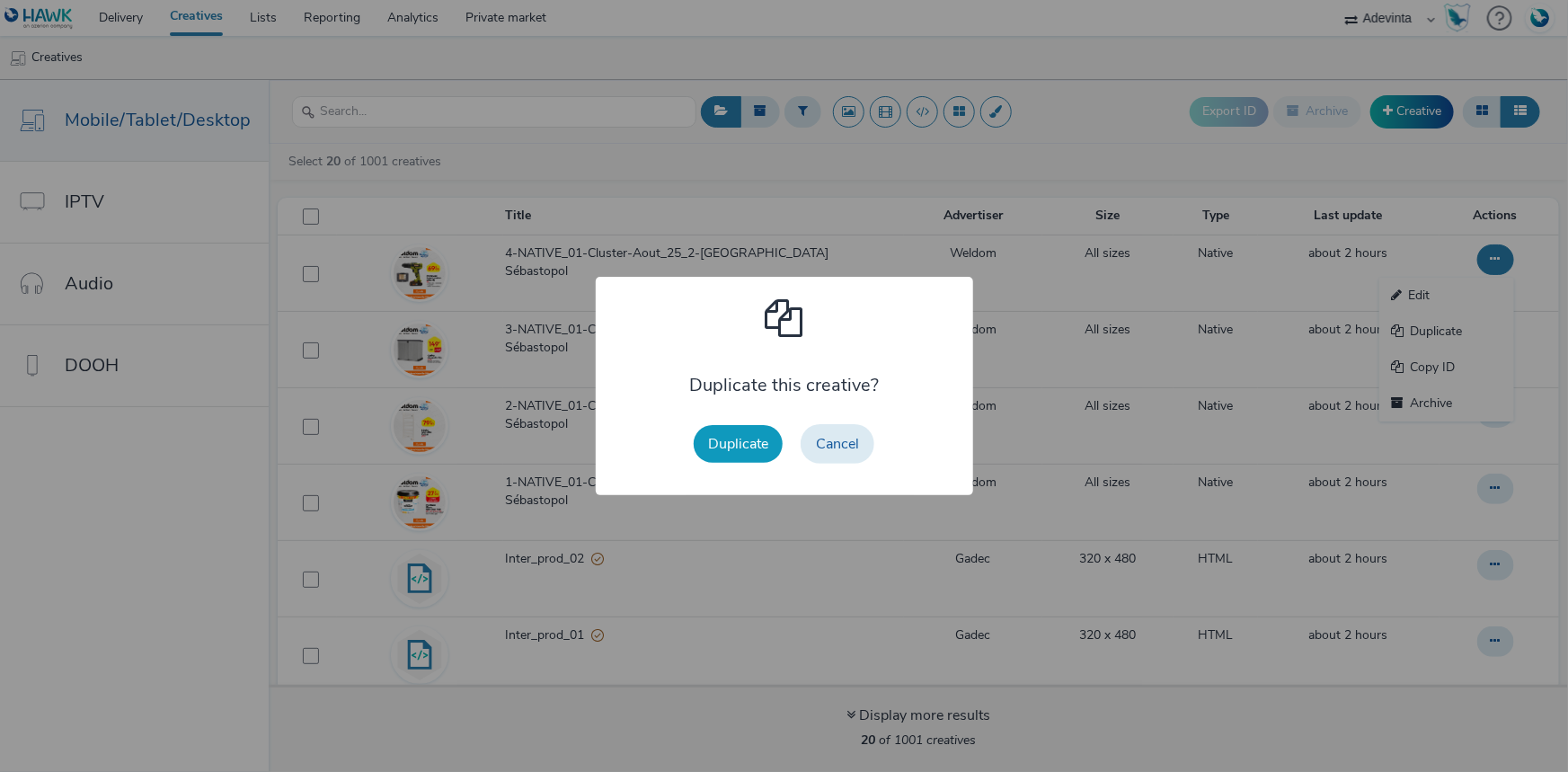
click at [707, 448] on button "Duplicate" at bounding box center [739, 444] width 89 height 38
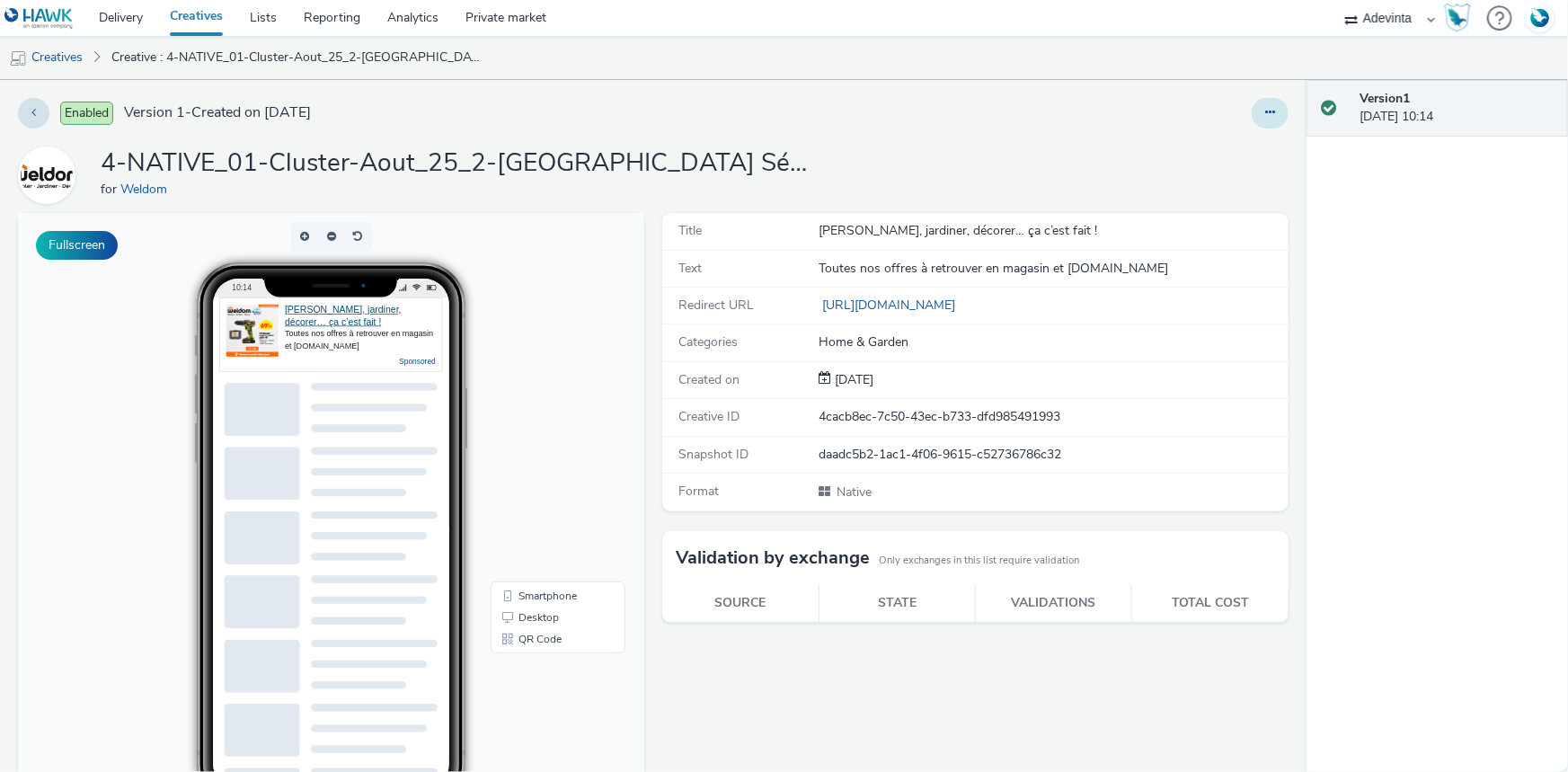
click at [1257, 98] on button at bounding box center [1270, 113] width 37 height 30
click at [1221, 178] on link "Duplicate" at bounding box center [1221, 186] width 134 height 36
click at [1265, 117] on icon at bounding box center [1270, 112] width 9 height 12
click at [1240, 134] on link "Edit" at bounding box center [1221, 150] width 134 height 36
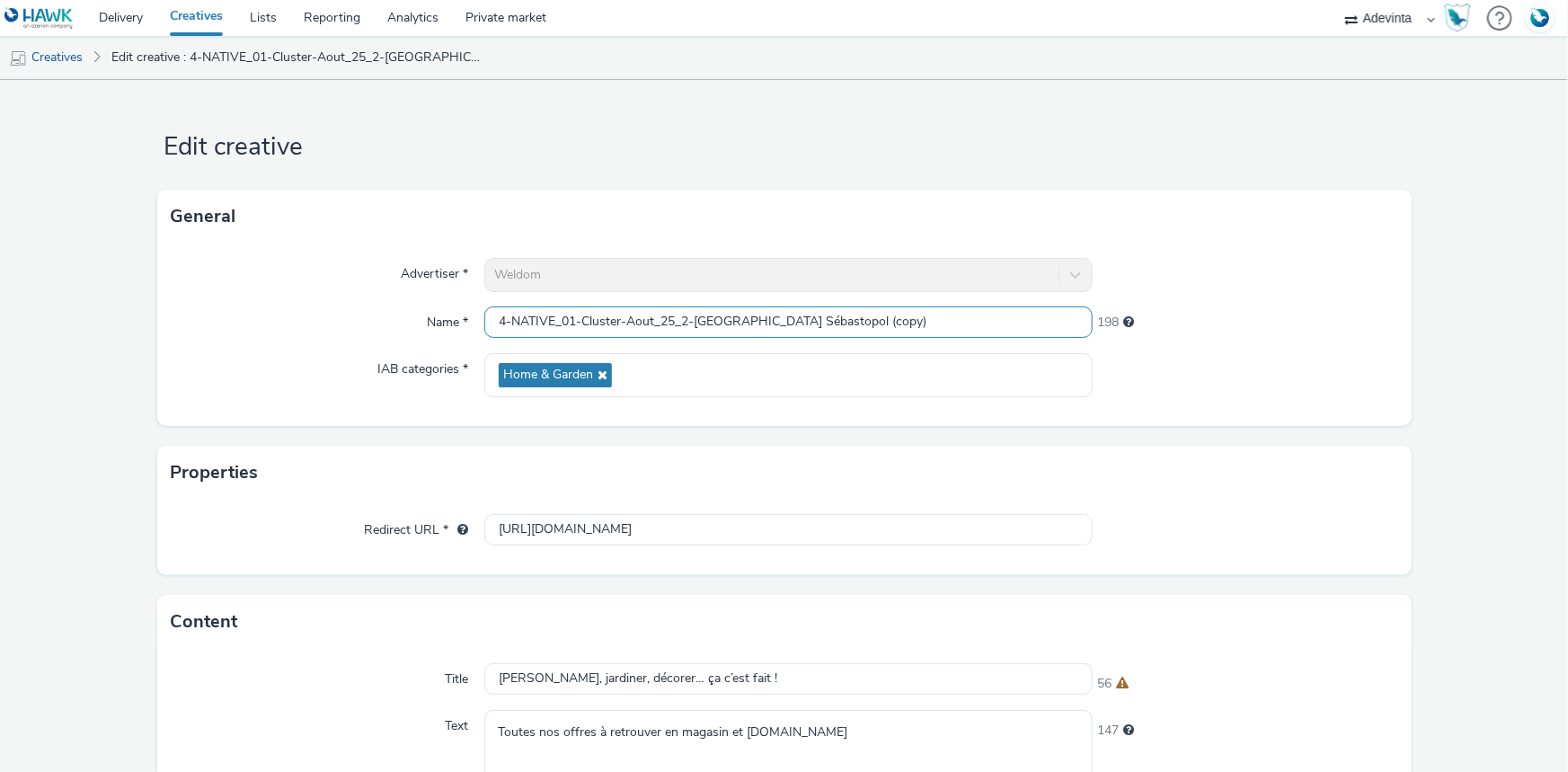
drag, startPoint x: 691, startPoint y: 317, endPoint x: 889, endPoint y: 326, distance: 198.2
click at [889, 326] on input "4-NATIVE_01-Cluster-Aout_25_2-Marseille Sébastopol (copy)" at bounding box center [789, 322] width 608 height 31
paste input "3-Marseille Saint-Barnabé"
click at [501, 318] on input "4-NATIVE_01-Cluster-Aout_25_2-3-Marseille Saint-Barnabé" at bounding box center [789, 322] width 608 height 31
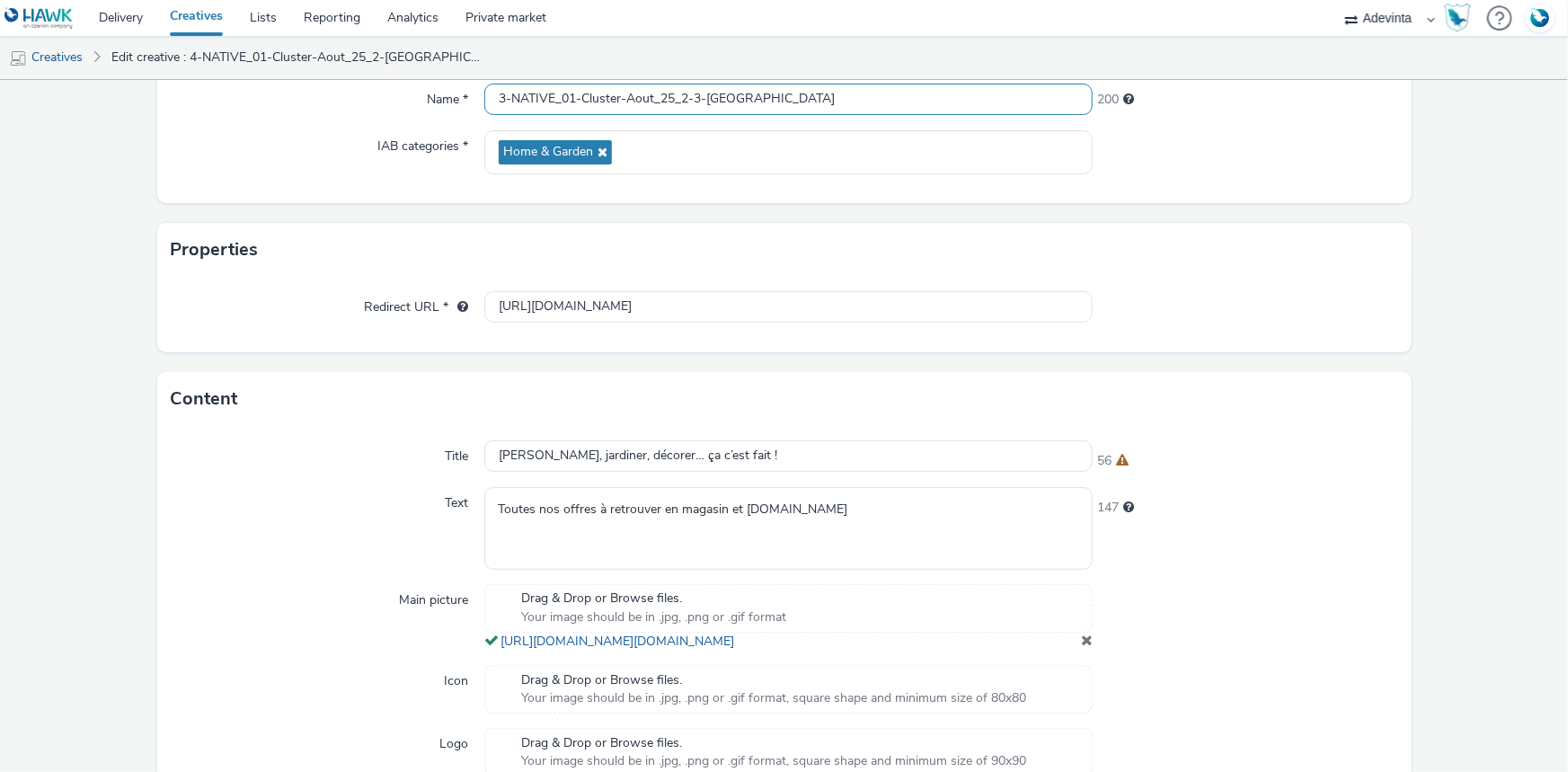
scroll to position [480, 0]
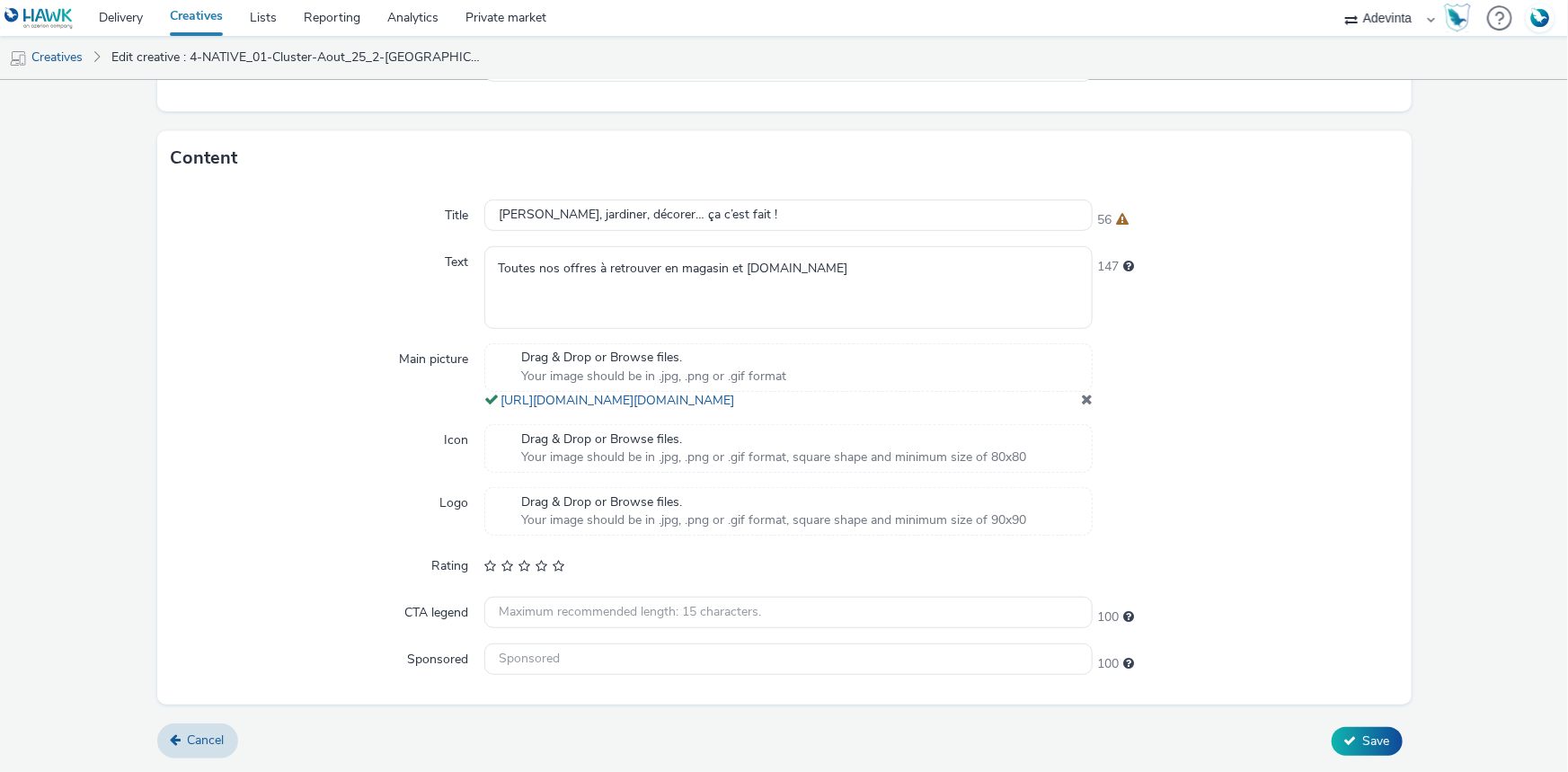
type input "3-NATIVE_01-Cluster-Aout_25_2-3-Marseille Saint-Barnabé"
click at [1081, 397] on span at bounding box center [1087, 399] width 11 height 14
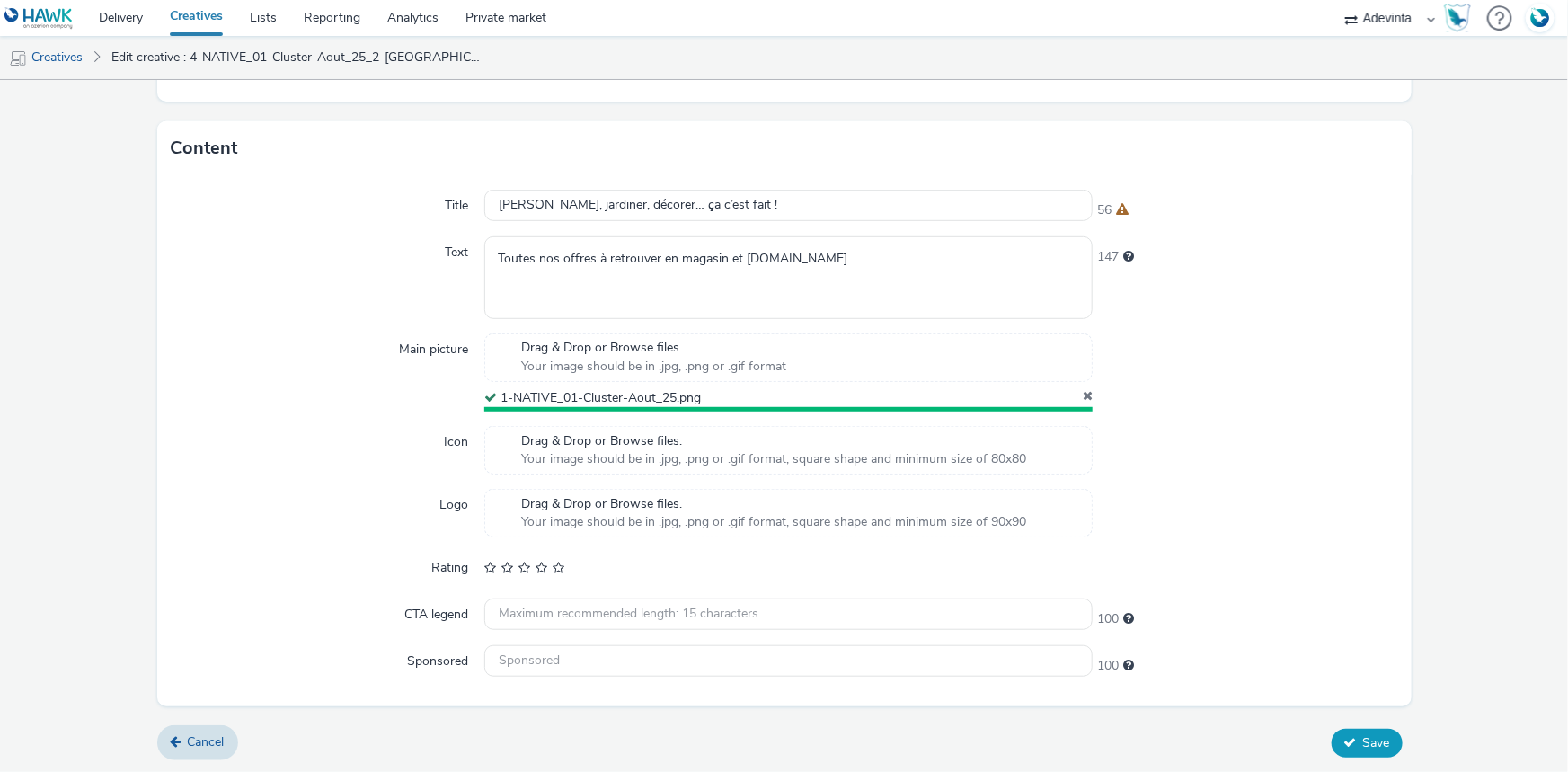
scroll to position [469, 0]
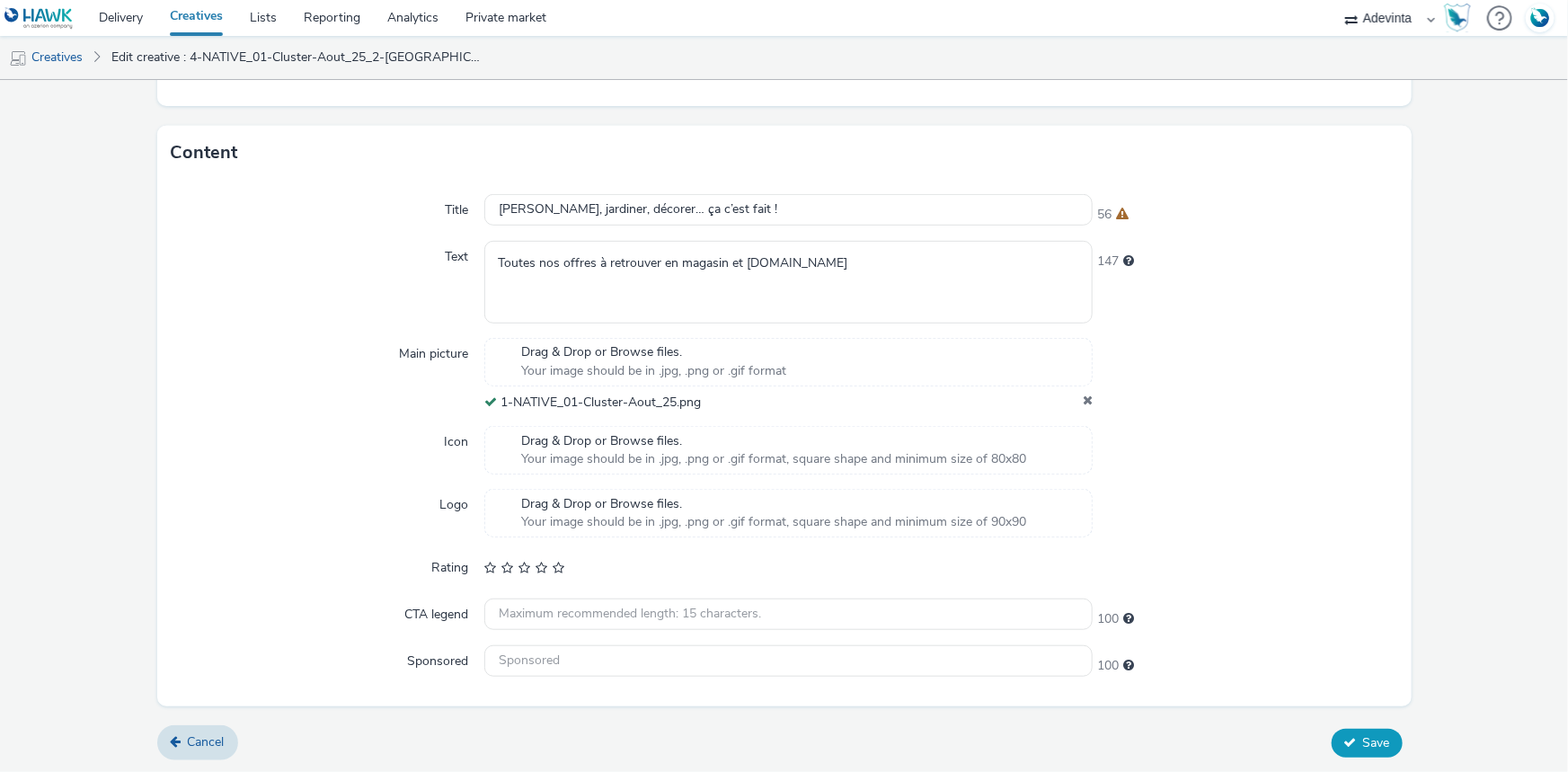
click at [1339, 733] on button "Save" at bounding box center [1366, 744] width 71 height 28
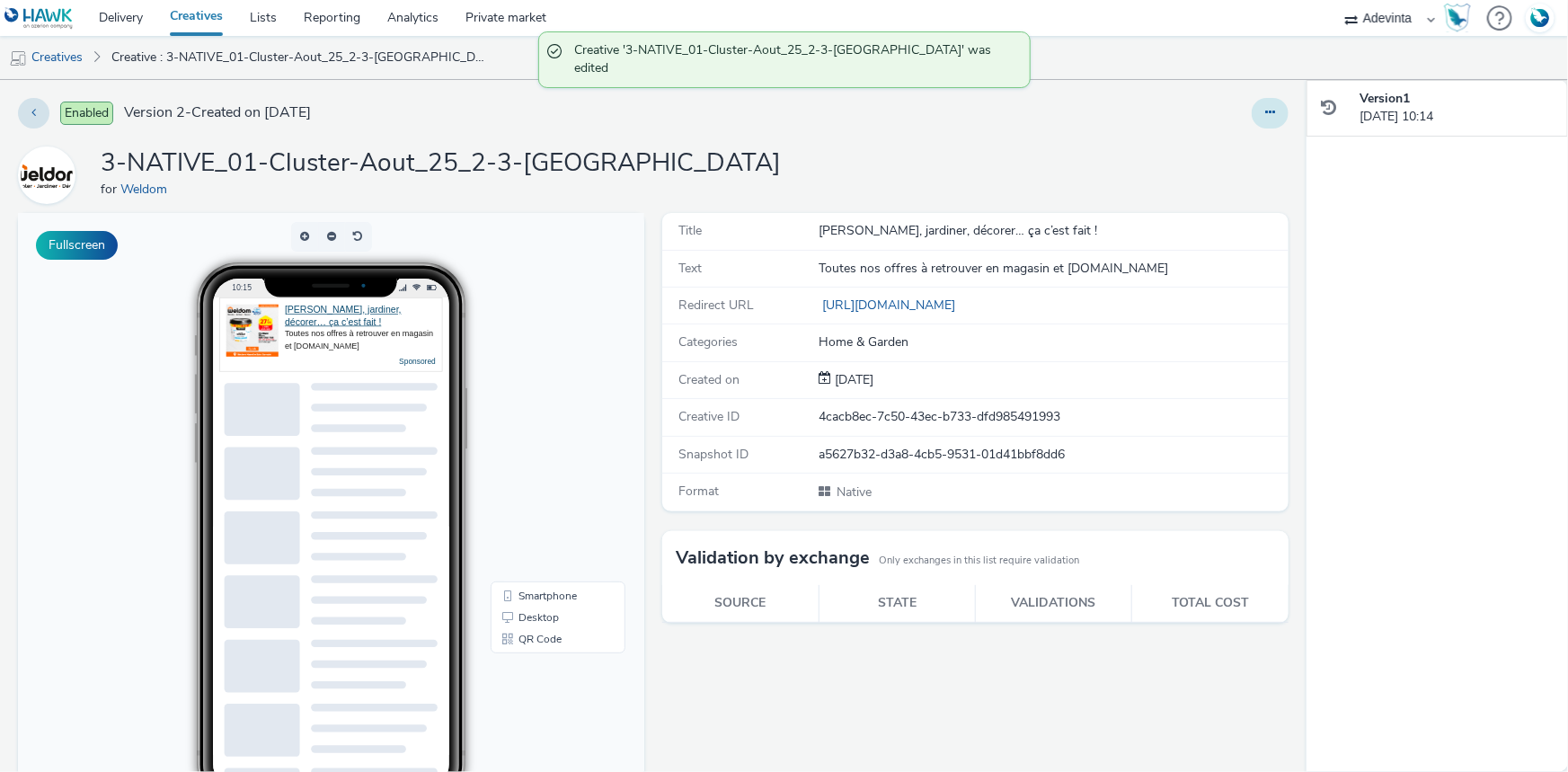
click at [1252, 112] on button at bounding box center [1270, 113] width 37 height 30
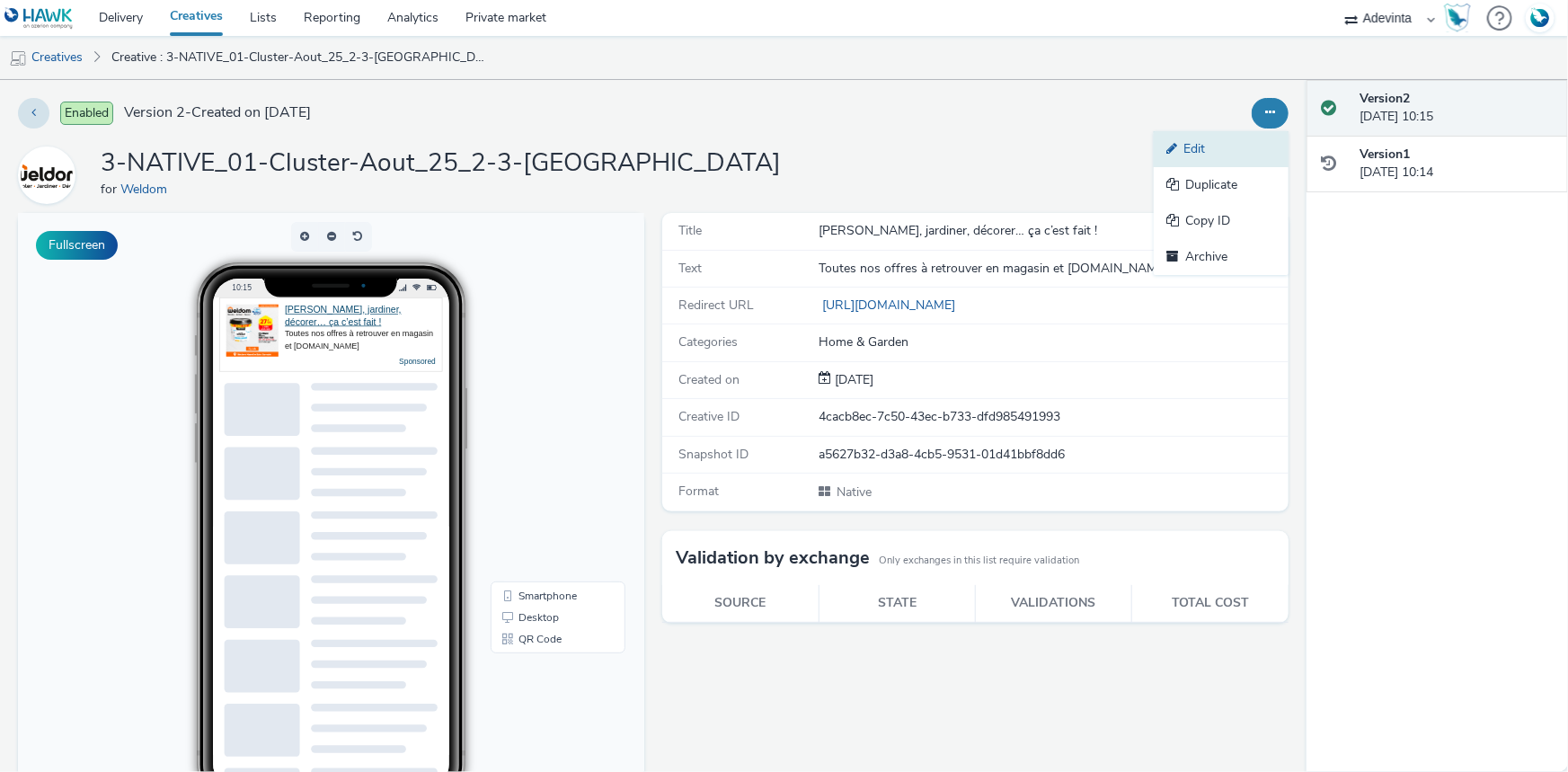
click at [1175, 153] on link "Edit" at bounding box center [1221, 150] width 134 height 36
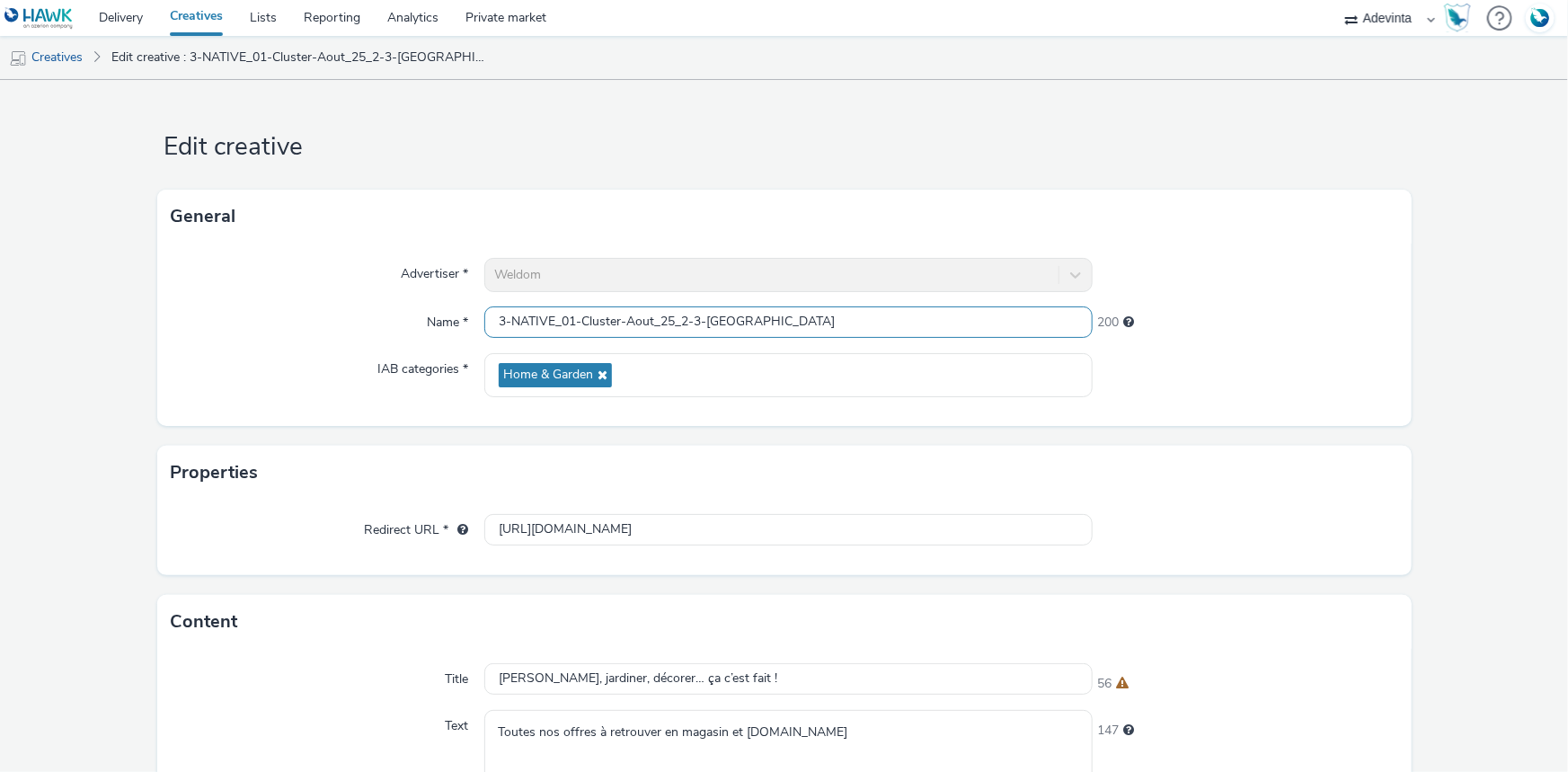
drag, startPoint x: 503, startPoint y: 316, endPoint x: 401, endPoint y: 315, distance: 102.0
click at [401, 315] on div "Name * 3-NATIVE_01-Cluster-Aout_25_2-3-Marseille Saint-Barnabé 200" at bounding box center [784, 323] width 1225 height 32
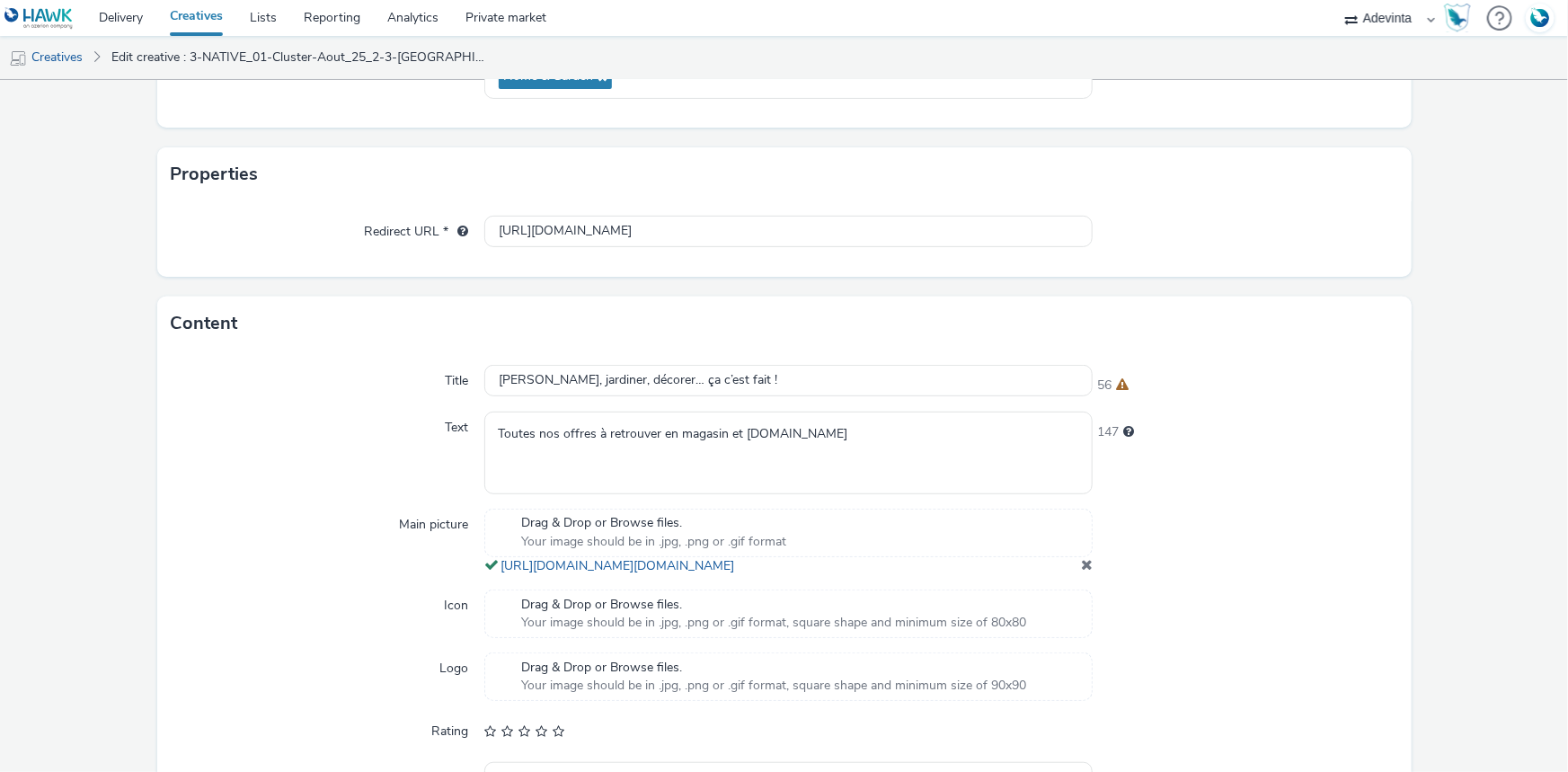
scroll to position [480, 0]
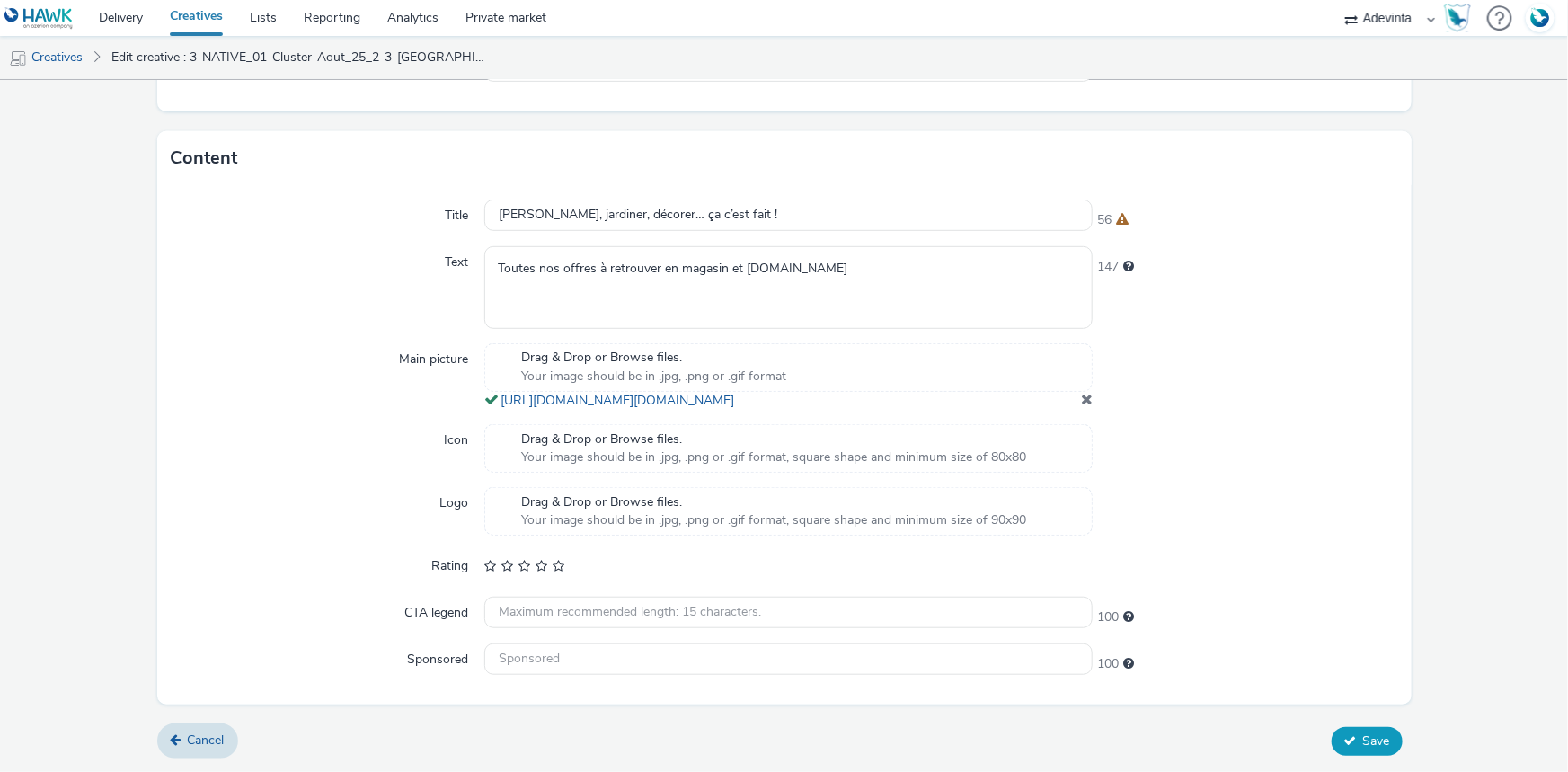
type input "1-NATIVE_01-Cluster-Aout_25_2-3-Marseille Saint-Barnabé"
click at [1363, 744] on span "Save" at bounding box center [1377, 741] width 27 height 17
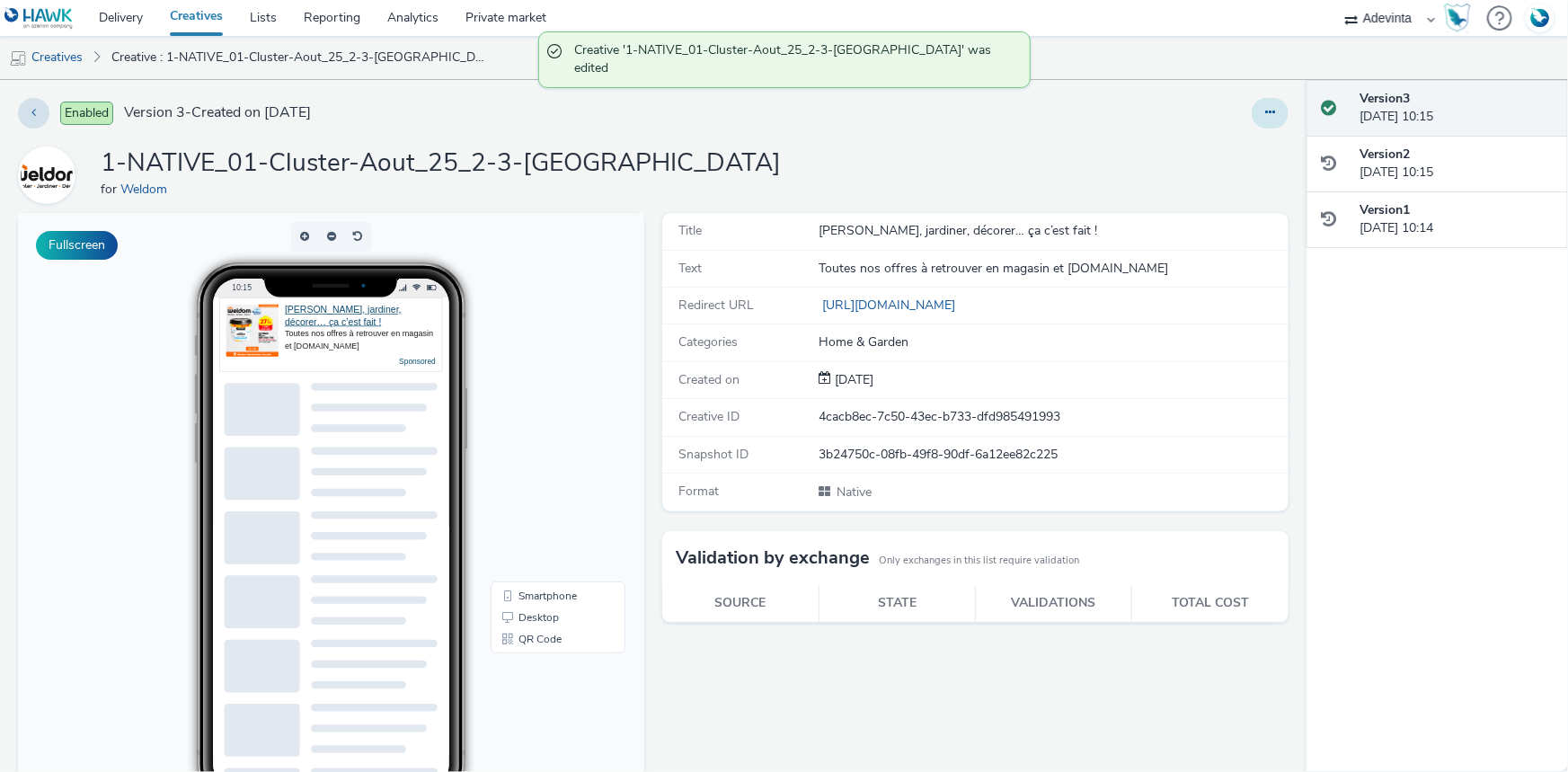
click at [1266, 117] on button at bounding box center [1270, 113] width 37 height 30
click at [1210, 185] on link "Duplicate" at bounding box center [1221, 186] width 134 height 36
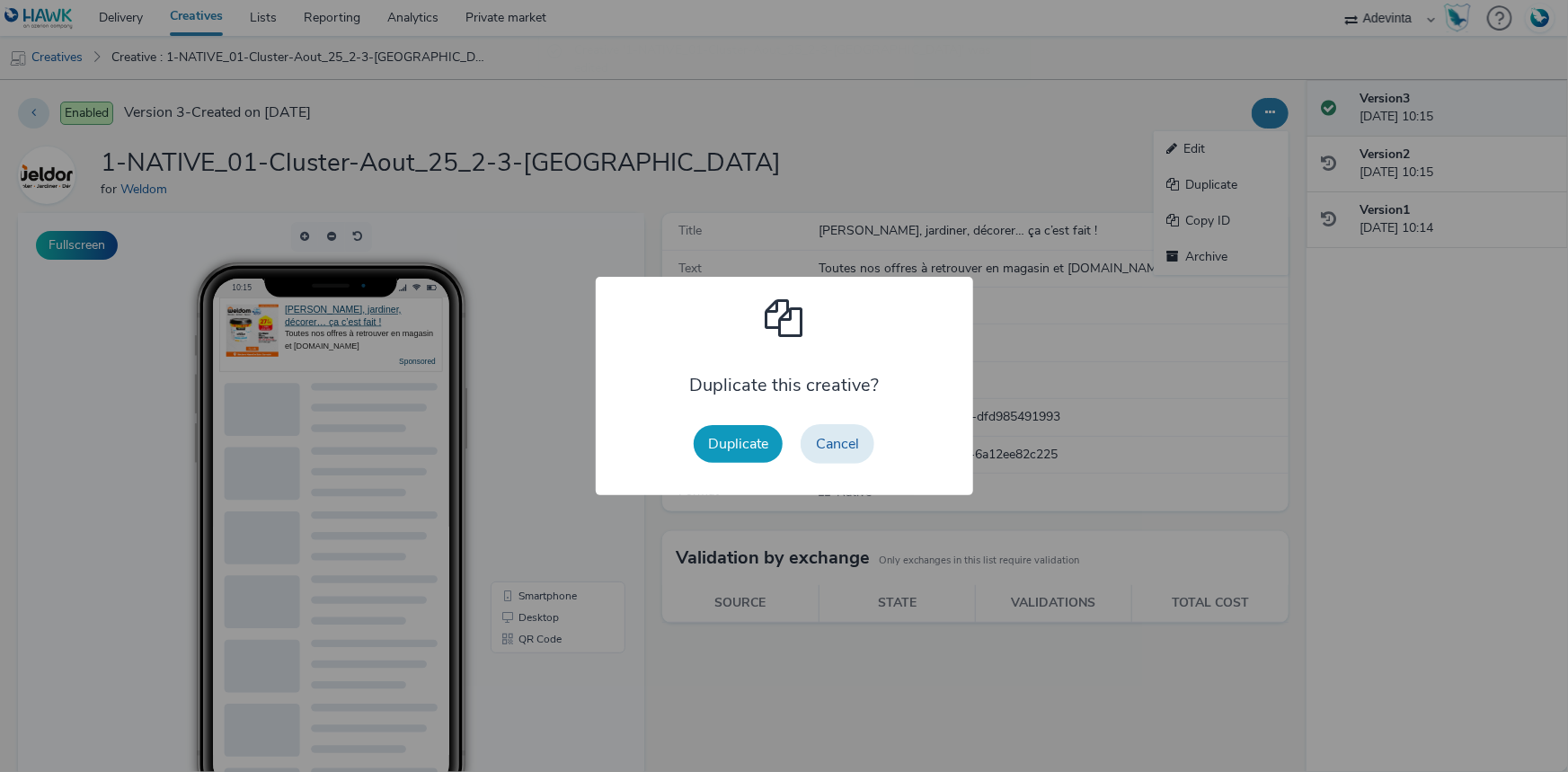
click at [710, 450] on button "Duplicate" at bounding box center [739, 444] width 89 height 38
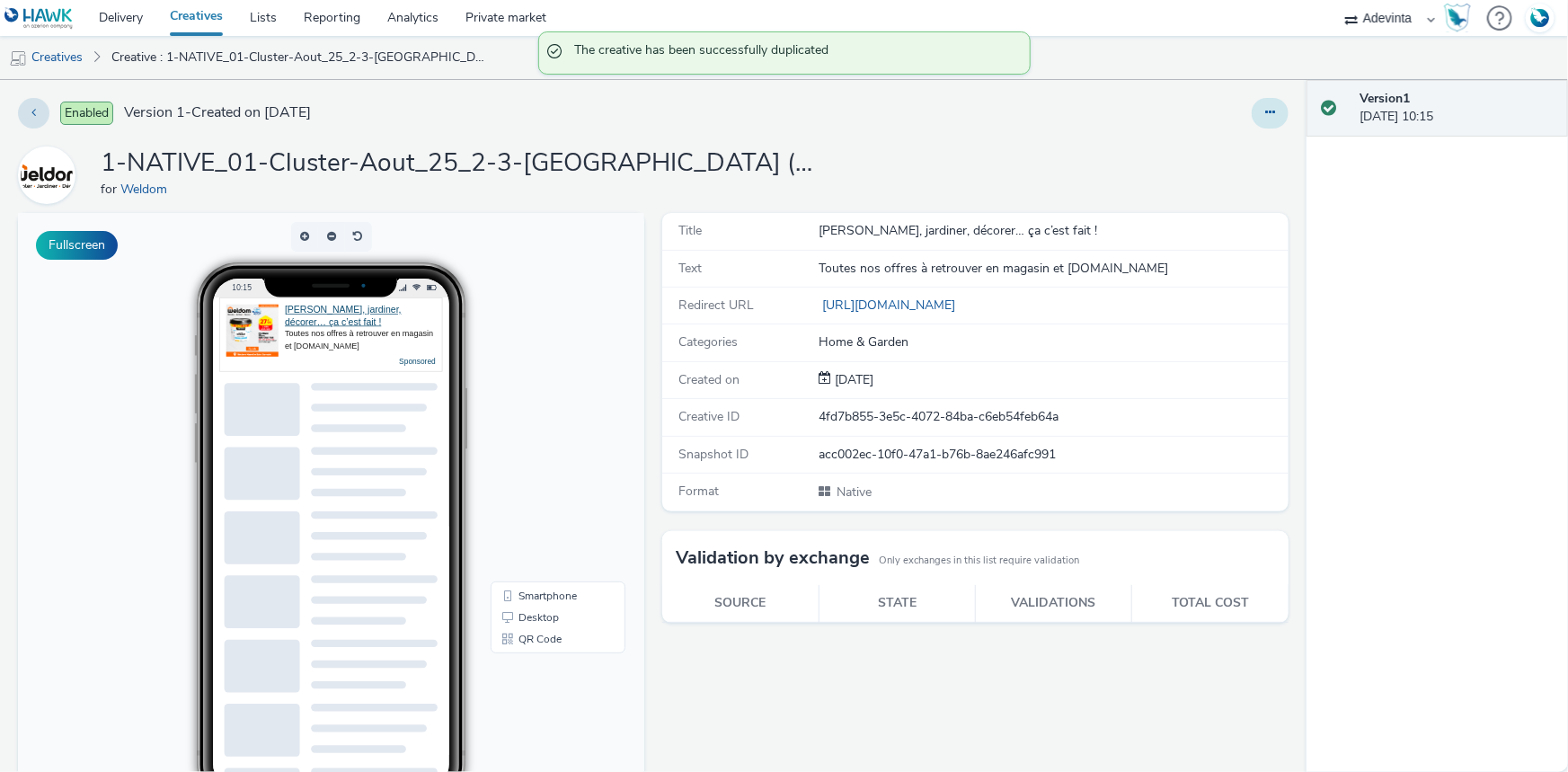
click at [1261, 104] on button at bounding box center [1270, 113] width 37 height 30
click at [1178, 145] on link "Edit" at bounding box center [1221, 150] width 134 height 36
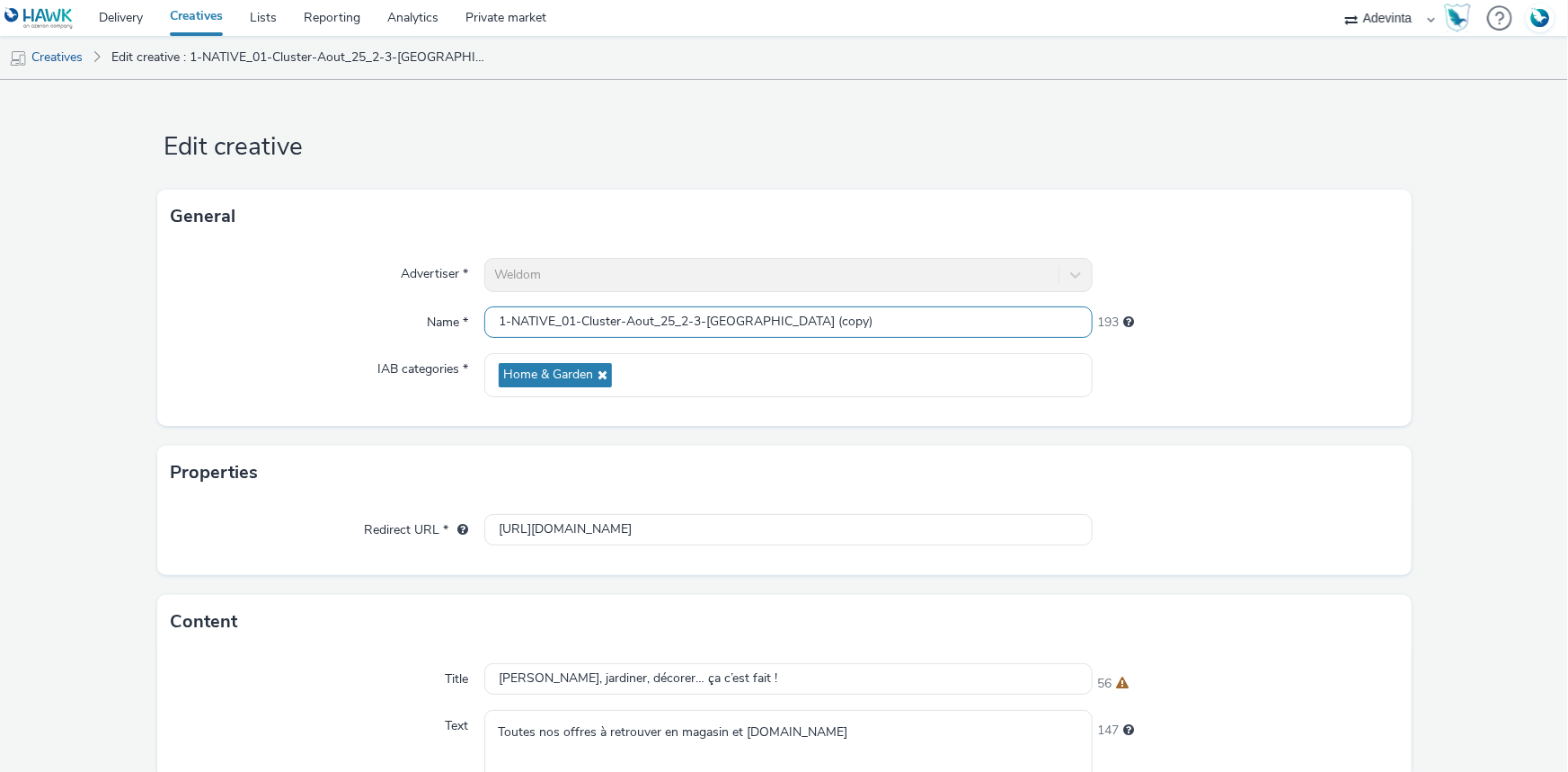
drag, startPoint x: 500, startPoint y: 321, endPoint x: 430, endPoint y: 321, distance: 70.0
click at [430, 321] on div "Name * 1-NATIVE_01-Cluster-Aout_25_2-3-Marseille Saint-Barnabé (copy) 193" at bounding box center [784, 323] width 1225 height 32
drag, startPoint x: 845, startPoint y: 324, endPoint x: 908, endPoint y: 325, distance: 63.0
click at [908, 325] on input "2-NATIVE_01-Cluster-Aout_25_2-3-Marseille Saint-Barnabé (copy)" at bounding box center [789, 322] width 608 height 31
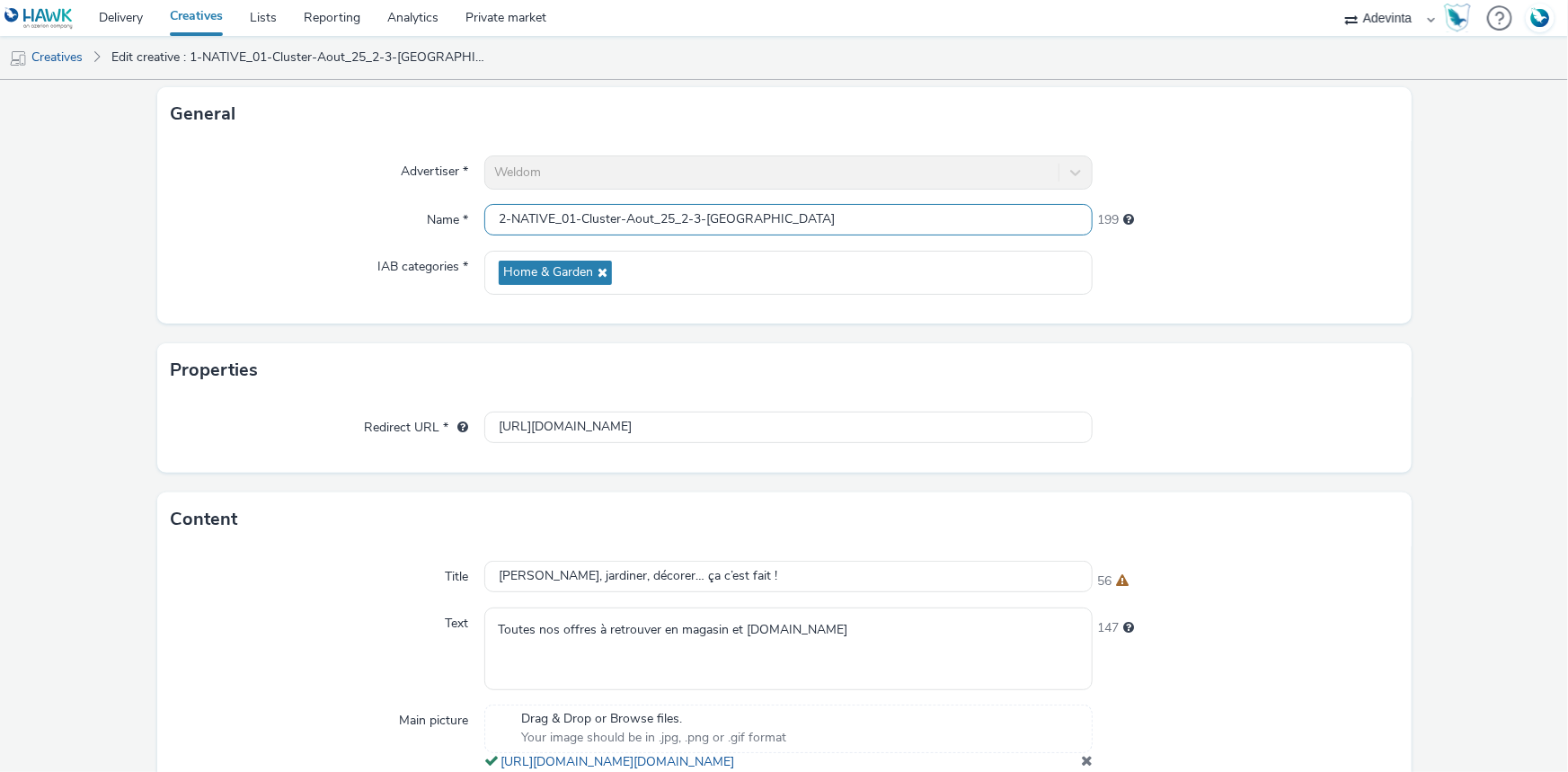
scroll to position [480, 0]
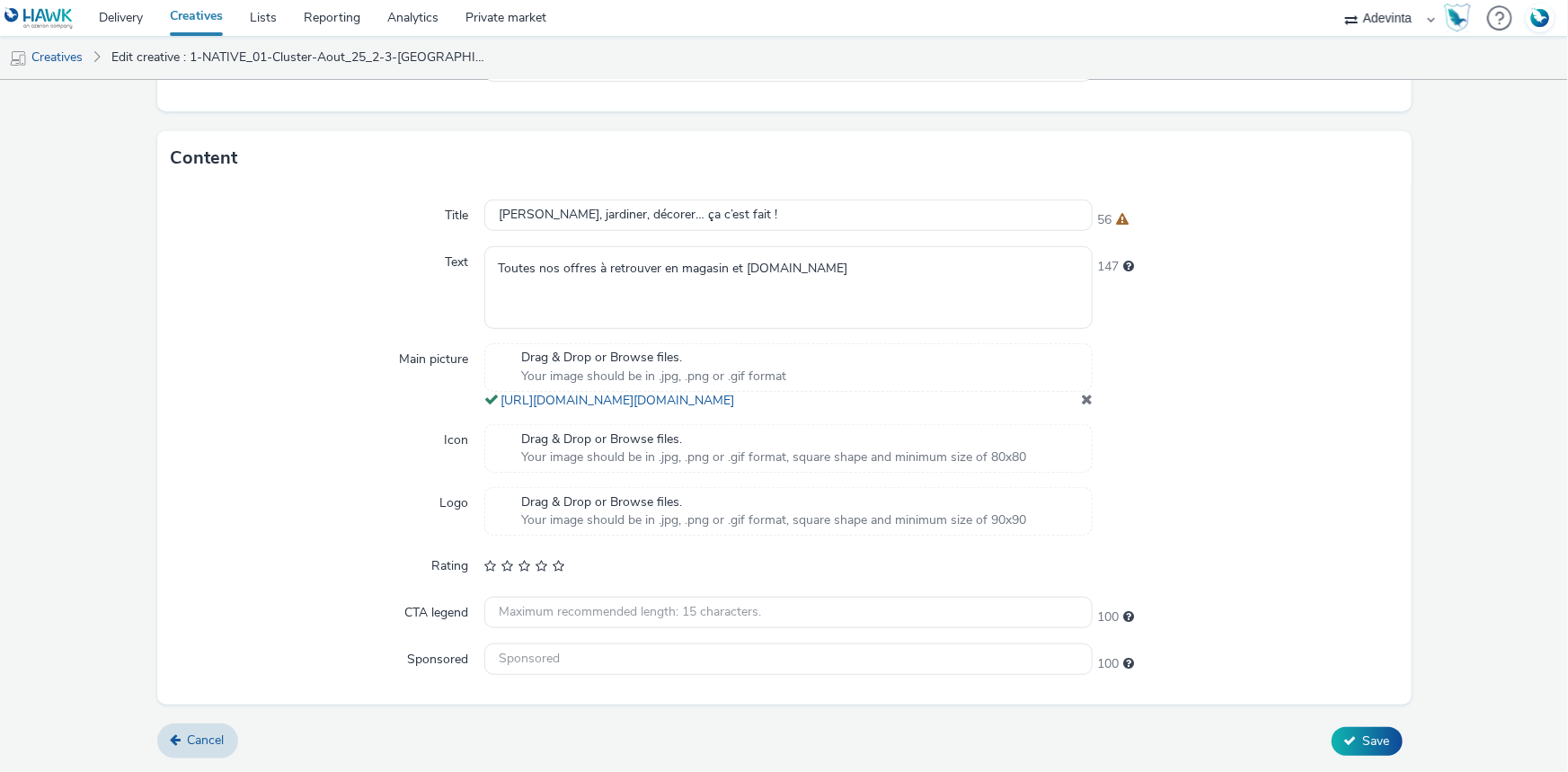
type input "2-NATIVE_01-Cluster-Aout_25_2-3-Marseille Saint-Barnabé"
click at [1081, 400] on span at bounding box center [1087, 399] width 11 height 14
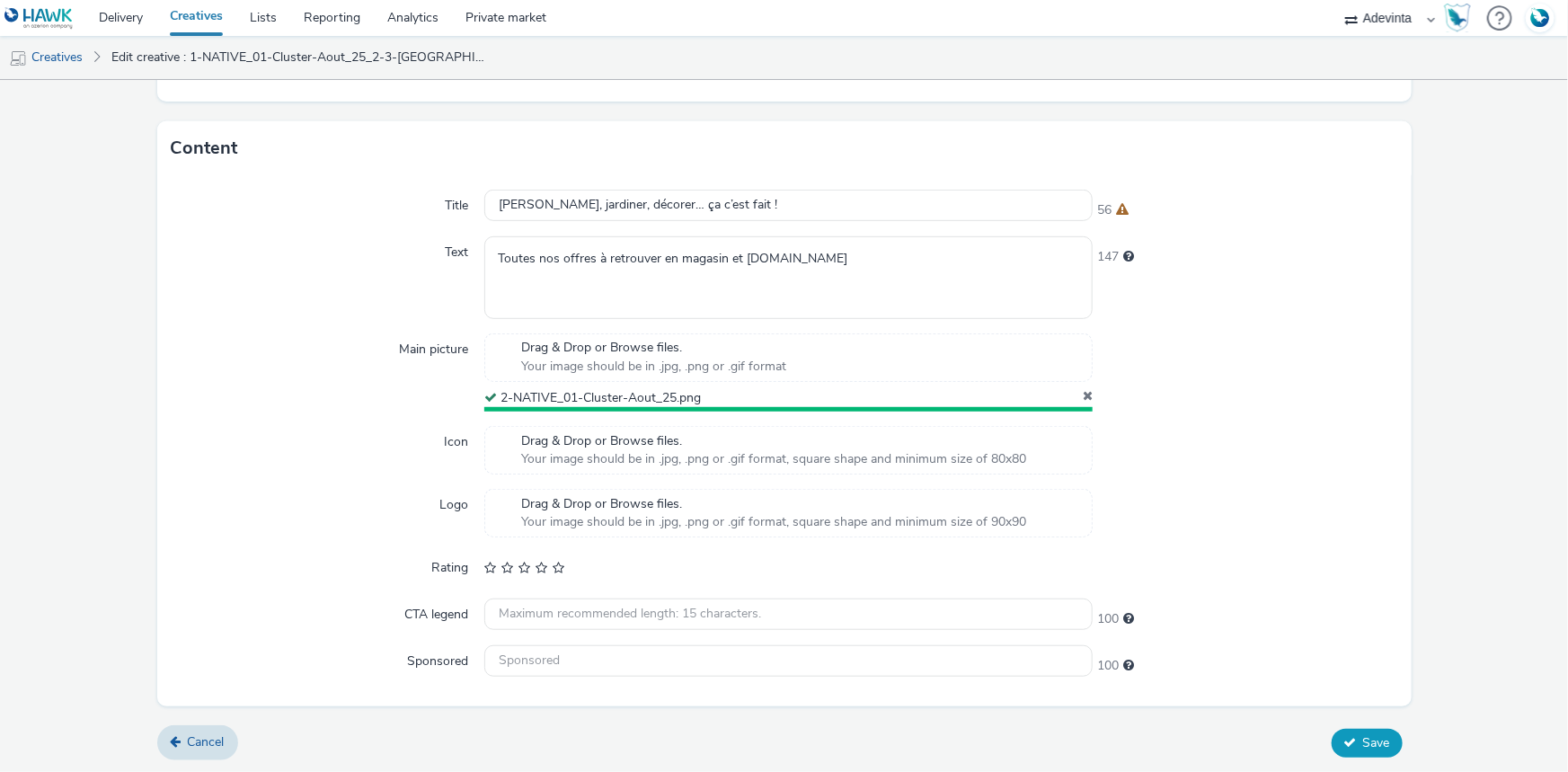
scroll to position [469, 0]
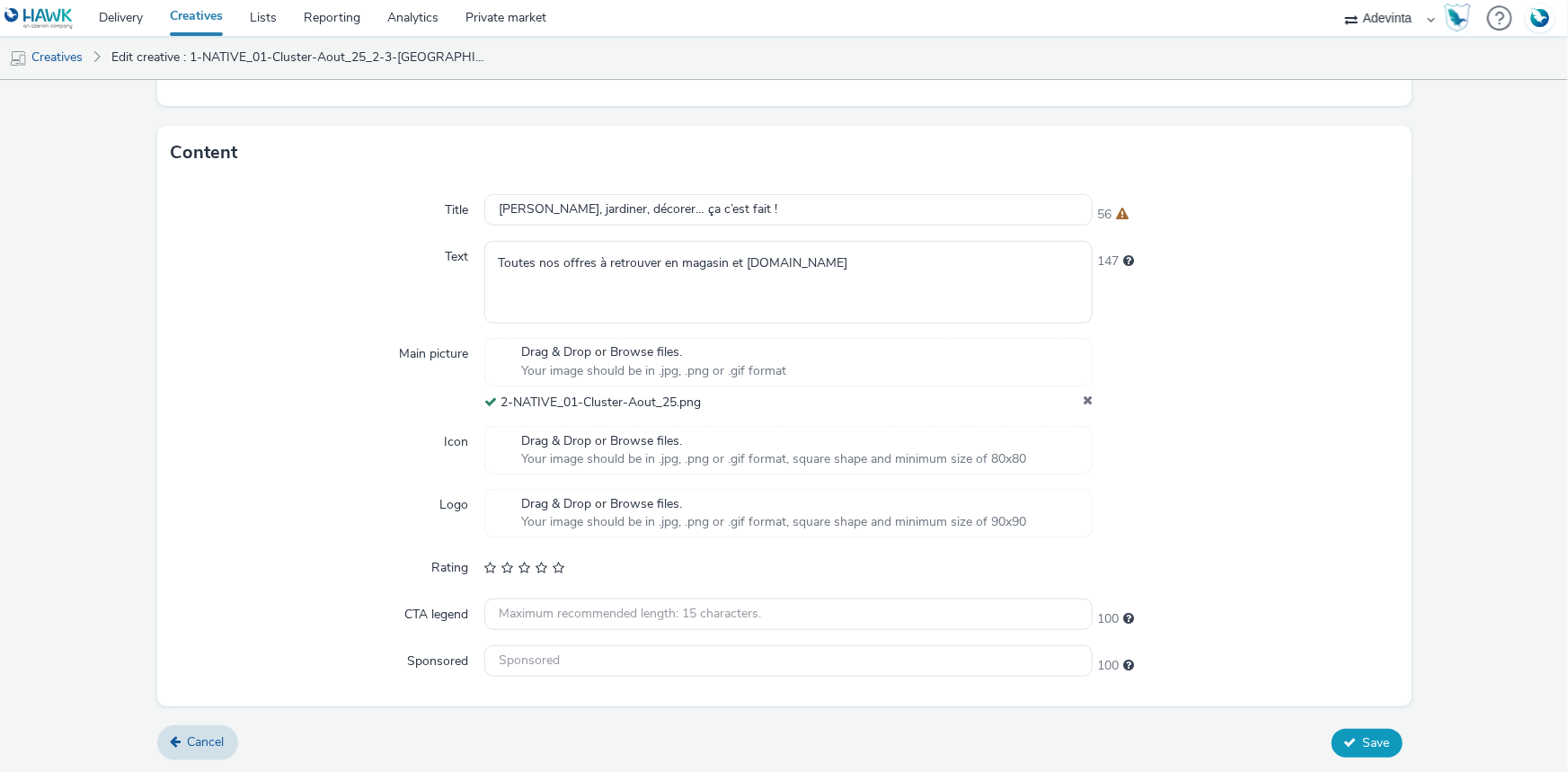
click at [1381, 746] on button "Save" at bounding box center [1366, 744] width 71 height 28
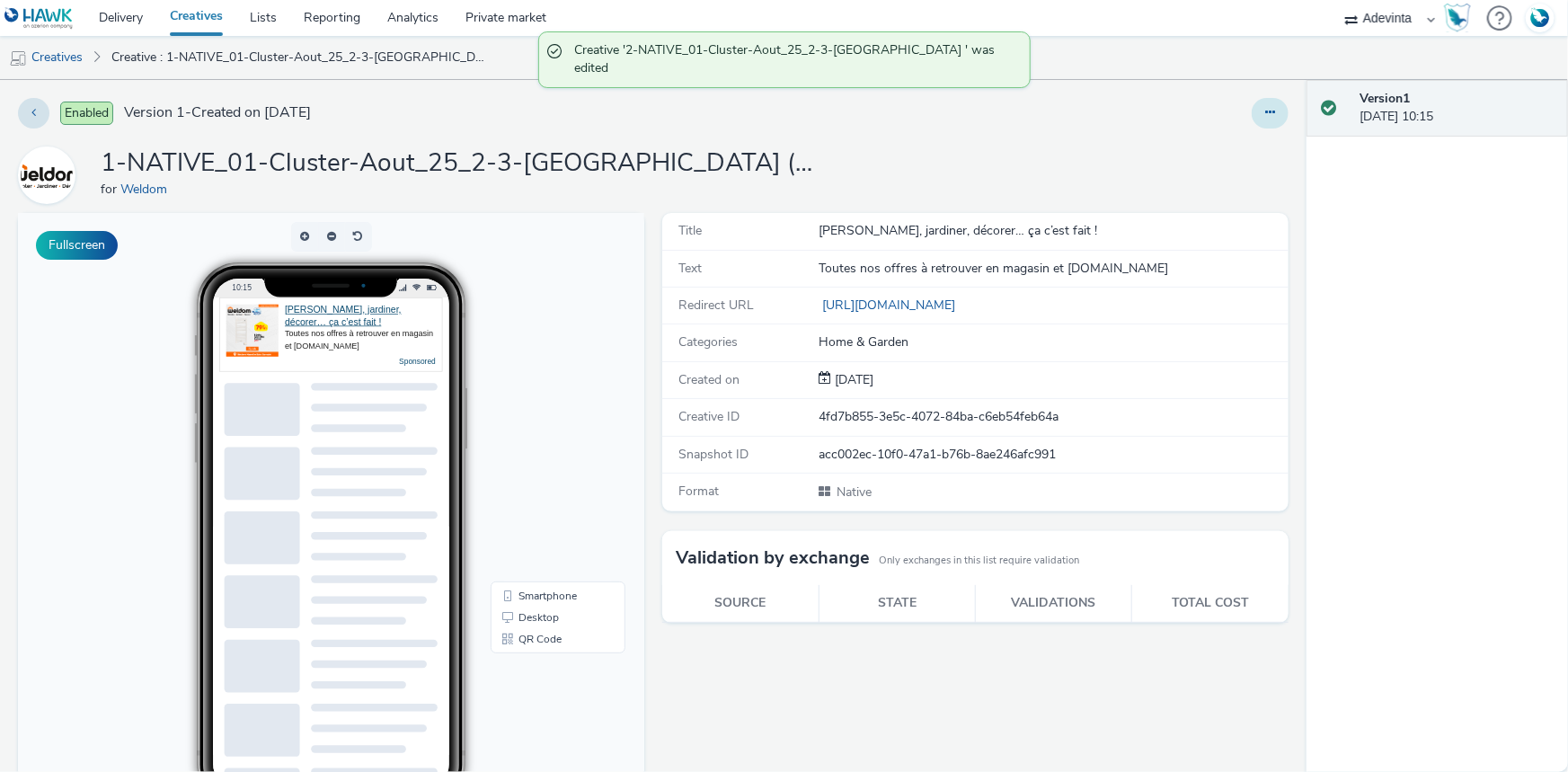
click at [1267, 126] on button at bounding box center [1270, 113] width 37 height 30
click at [1217, 175] on link "Duplicate" at bounding box center [1221, 186] width 134 height 36
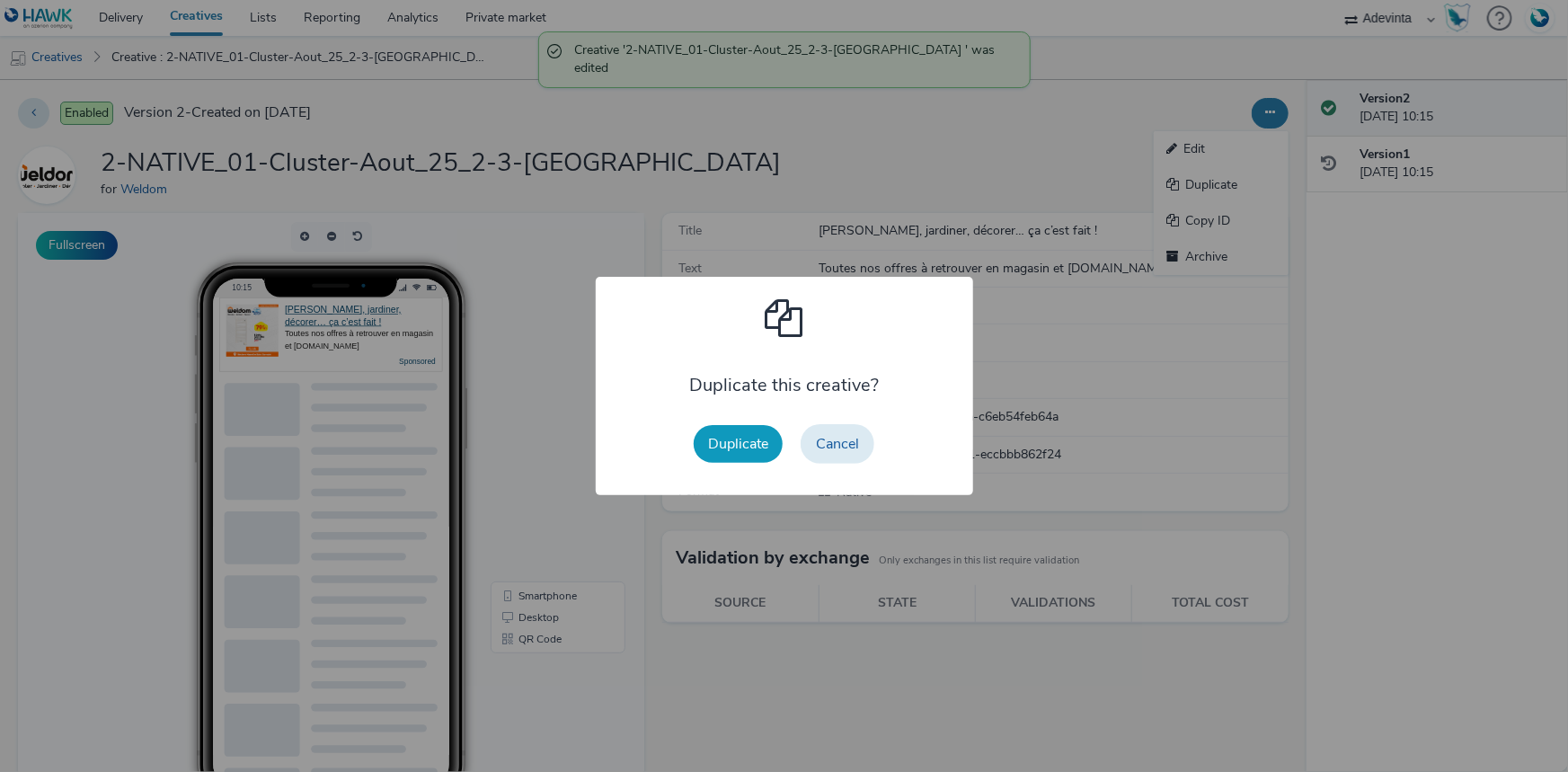
click at [746, 432] on button "Duplicate" at bounding box center [739, 444] width 89 height 38
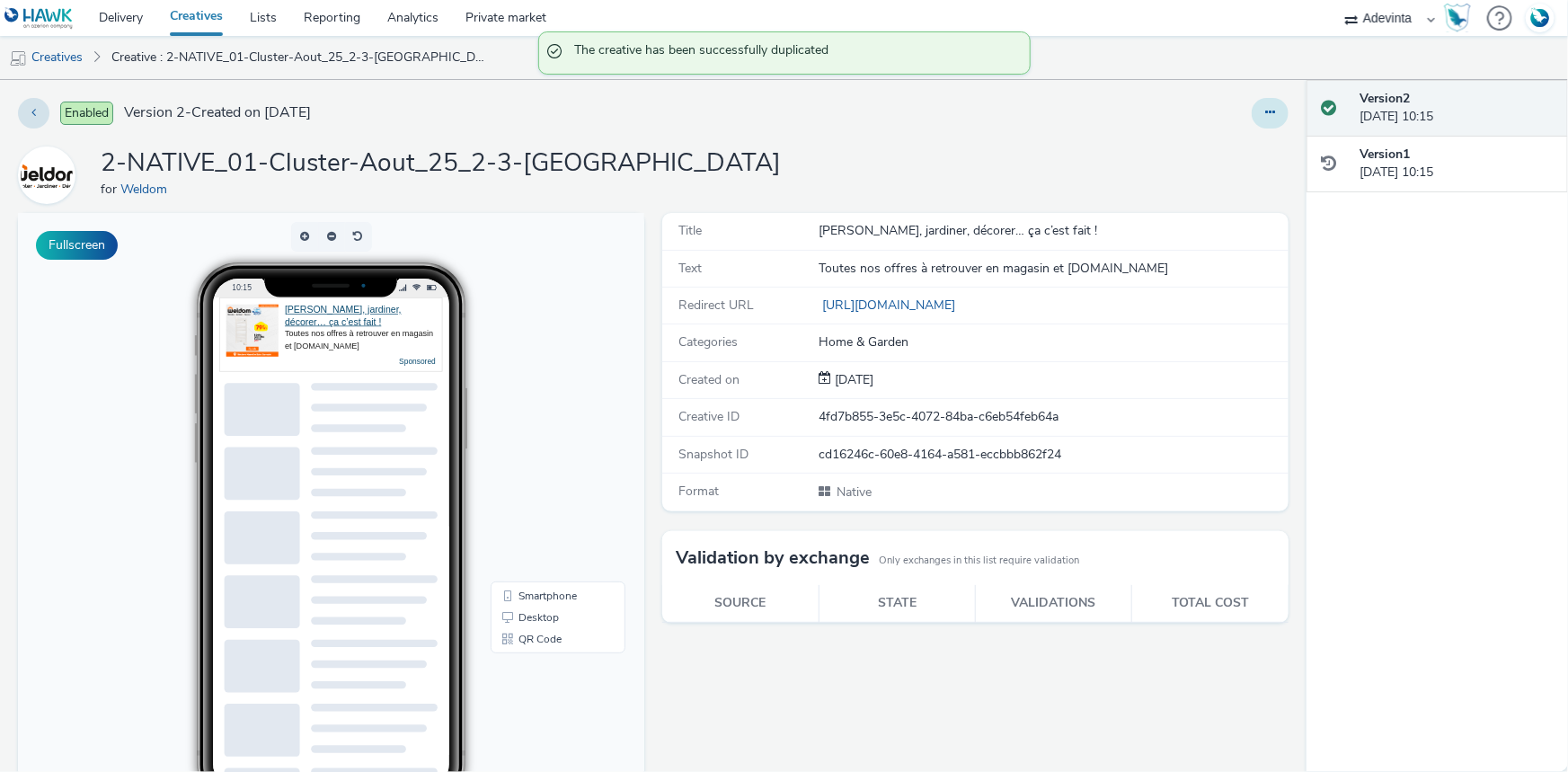
click at [1265, 115] on icon at bounding box center [1270, 112] width 9 height 12
click at [1197, 151] on link "Edit" at bounding box center [1221, 150] width 134 height 36
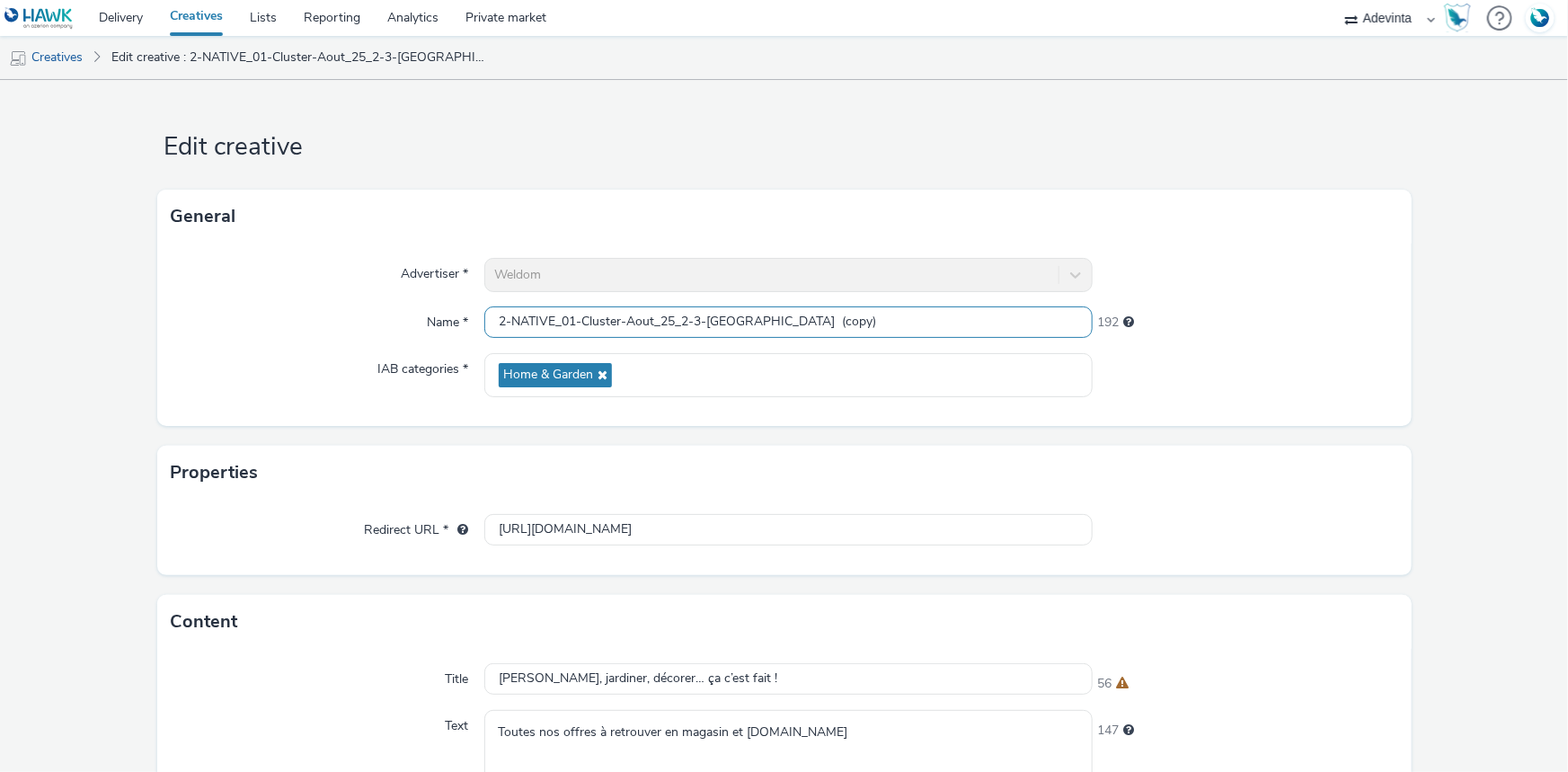
drag, startPoint x: 499, startPoint y: 322, endPoint x: 480, endPoint y: 326, distance: 19.4
click at [485, 326] on input "2-NATIVE_01-Cluster-Aout_25_2-3-Marseille Saint-Barnabé (copy)" at bounding box center [789, 322] width 608 height 31
drag, startPoint x: 841, startPoint y: 318, endPoint x: 912, endPoint y: 318, distance: 71.0
click at [912, 318] on input "3-NATIVE_01-Cluster-Aout_25_2-3-Marseille Saint-Barnabé (copy)" at bounding box center [789, 322] width 608 height 31
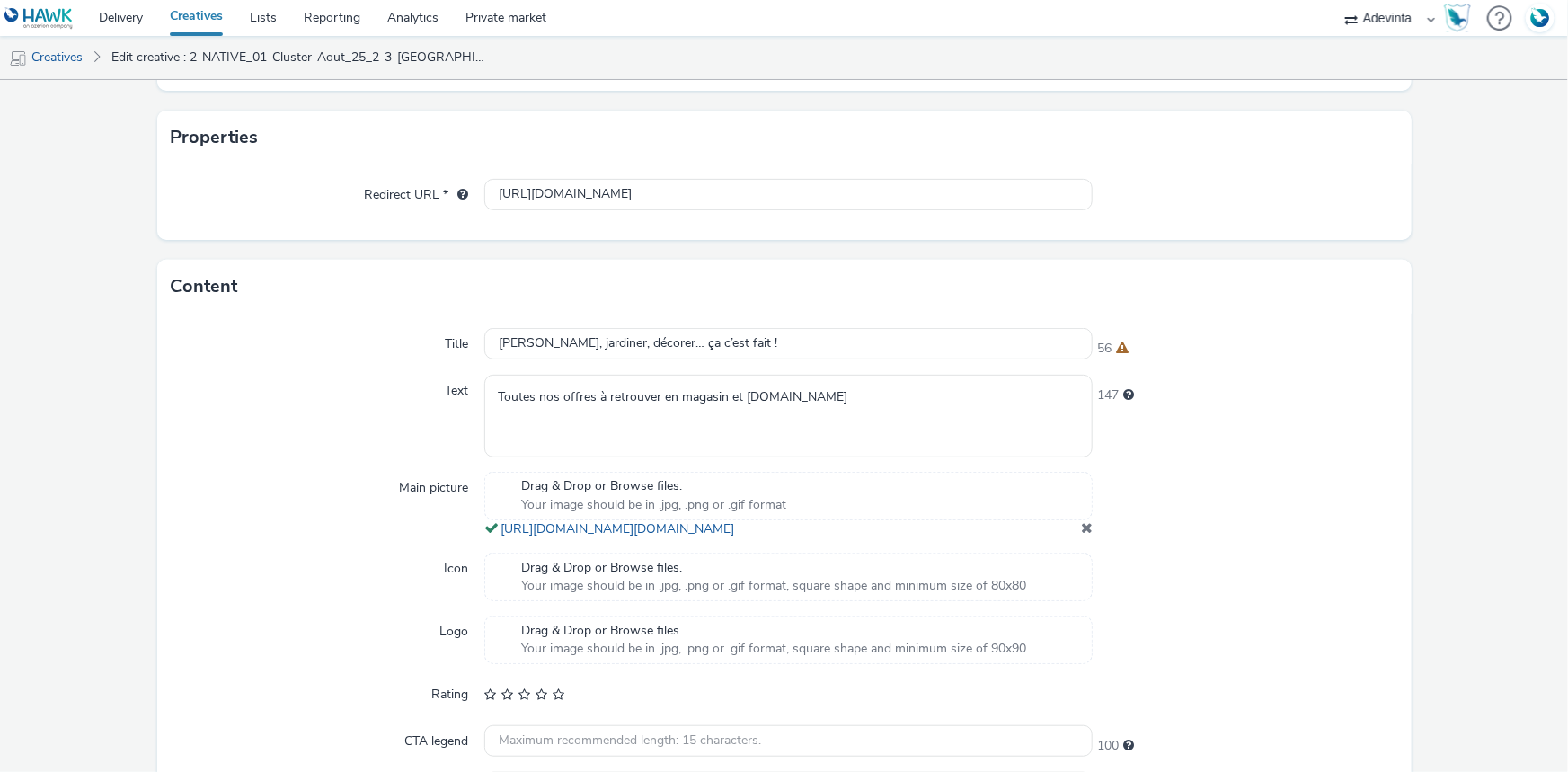
scroll to position [480, 0]
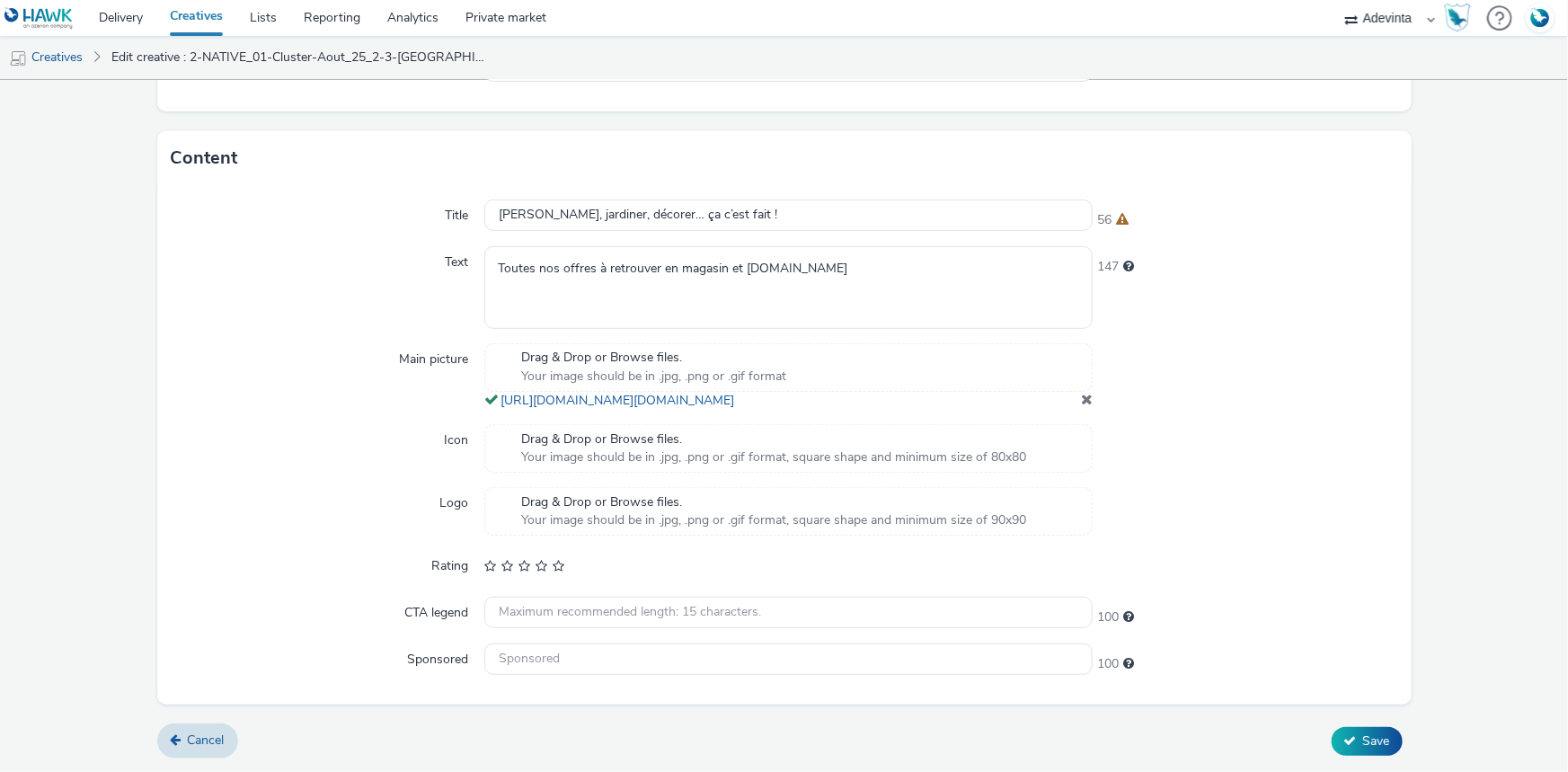
type input "3-NATIVE_01-Cluster-Aout_25_2-3-Marseille Saint-Barnabé"
click at [1081, 398] on span at bounding box center [1087, 399] width 11 height 14
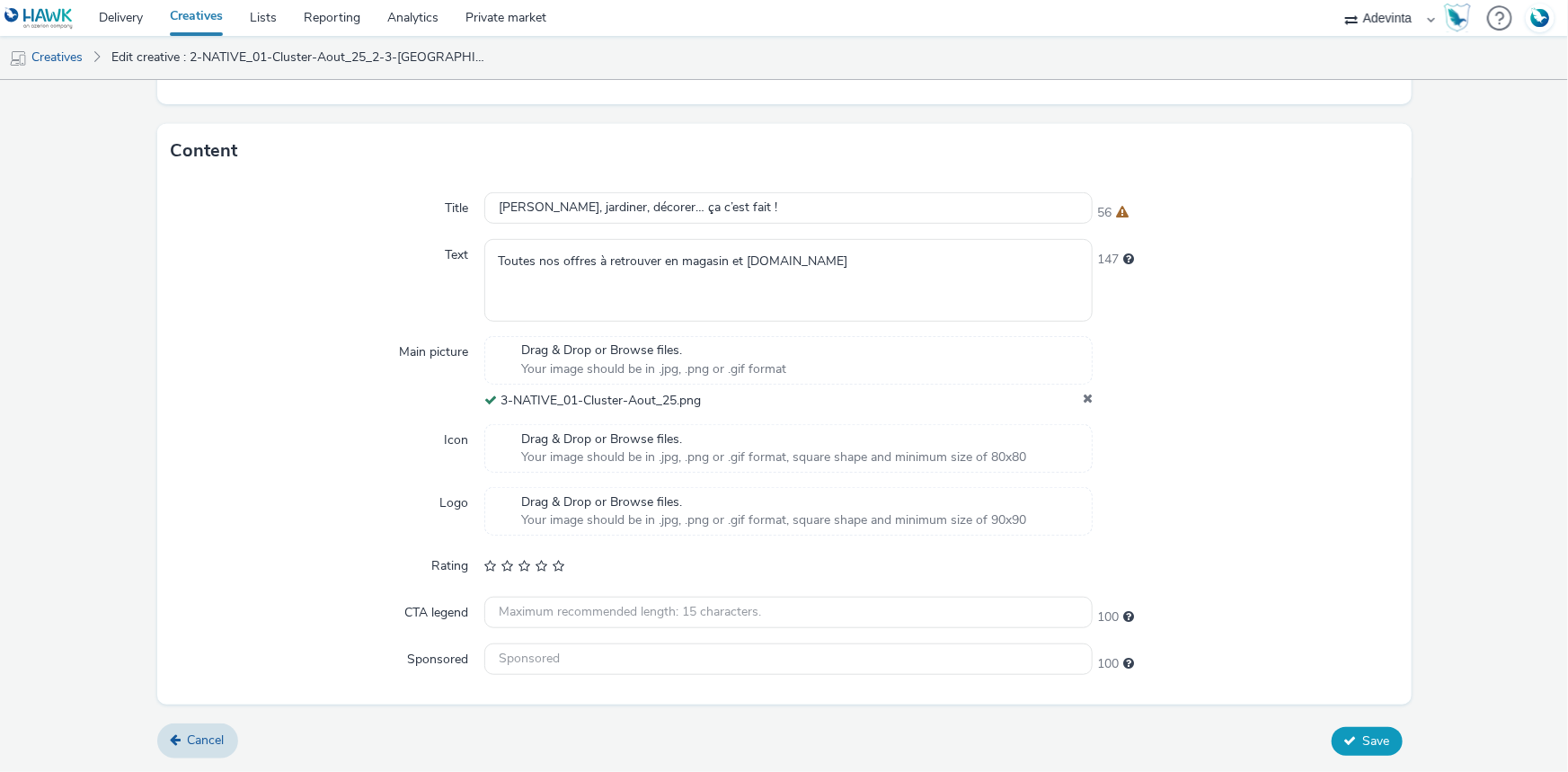
scroll to position [469, 0]
click at [1348, 733] on button "Save" at bounding box center [1366, 744] width 71 height 28
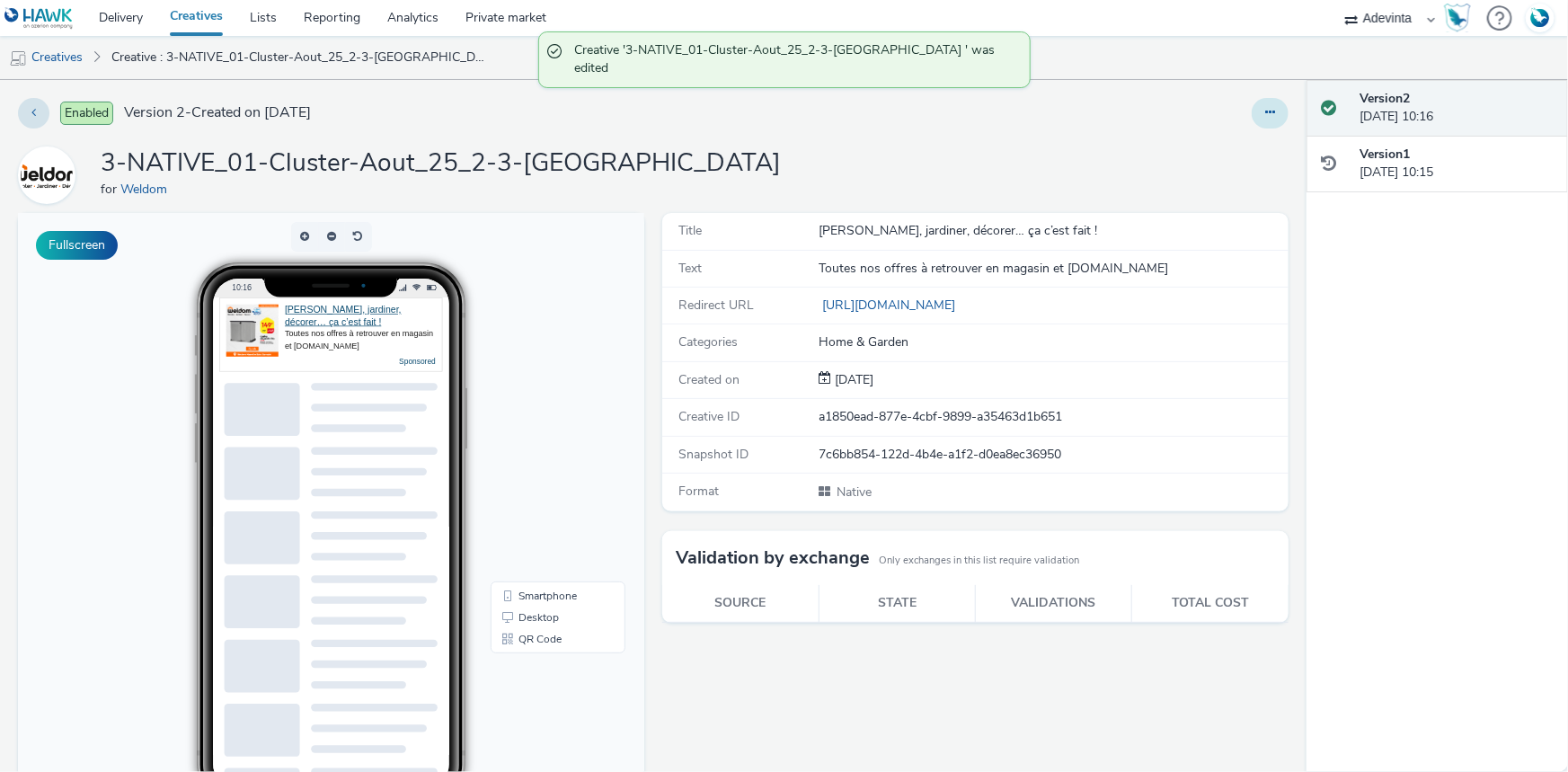
drag, startPoint x: 1252, startPoint y: 117, endPoint x: 1225, endPoint y: 130, distance: 30.0
click at [1252, 117] on button at bounding box center [1270, 113] width 37 height 30
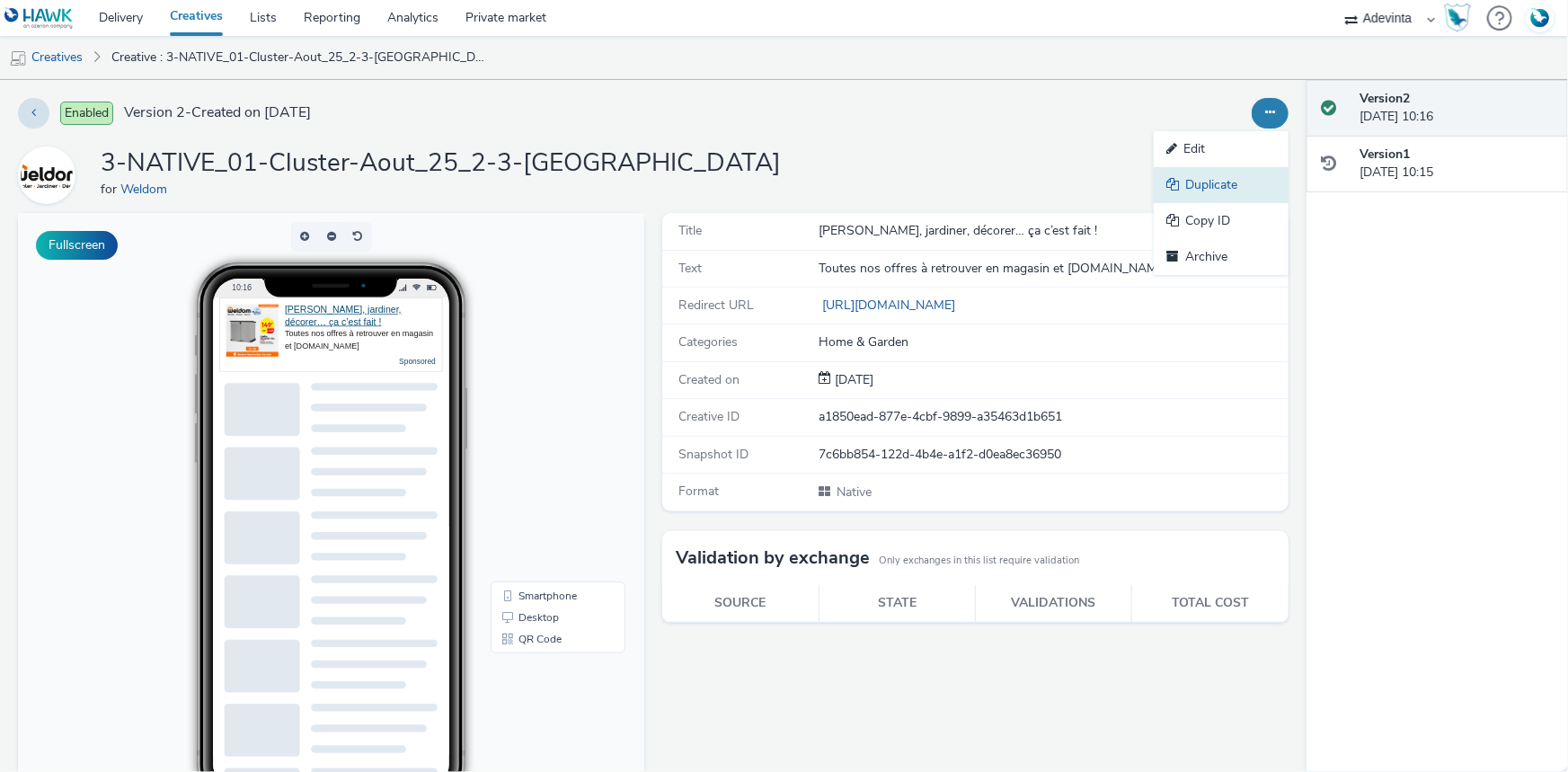
click at [1183, 169] on link "Duplicate" at bounding box center [1221, 186] width 134 height 36
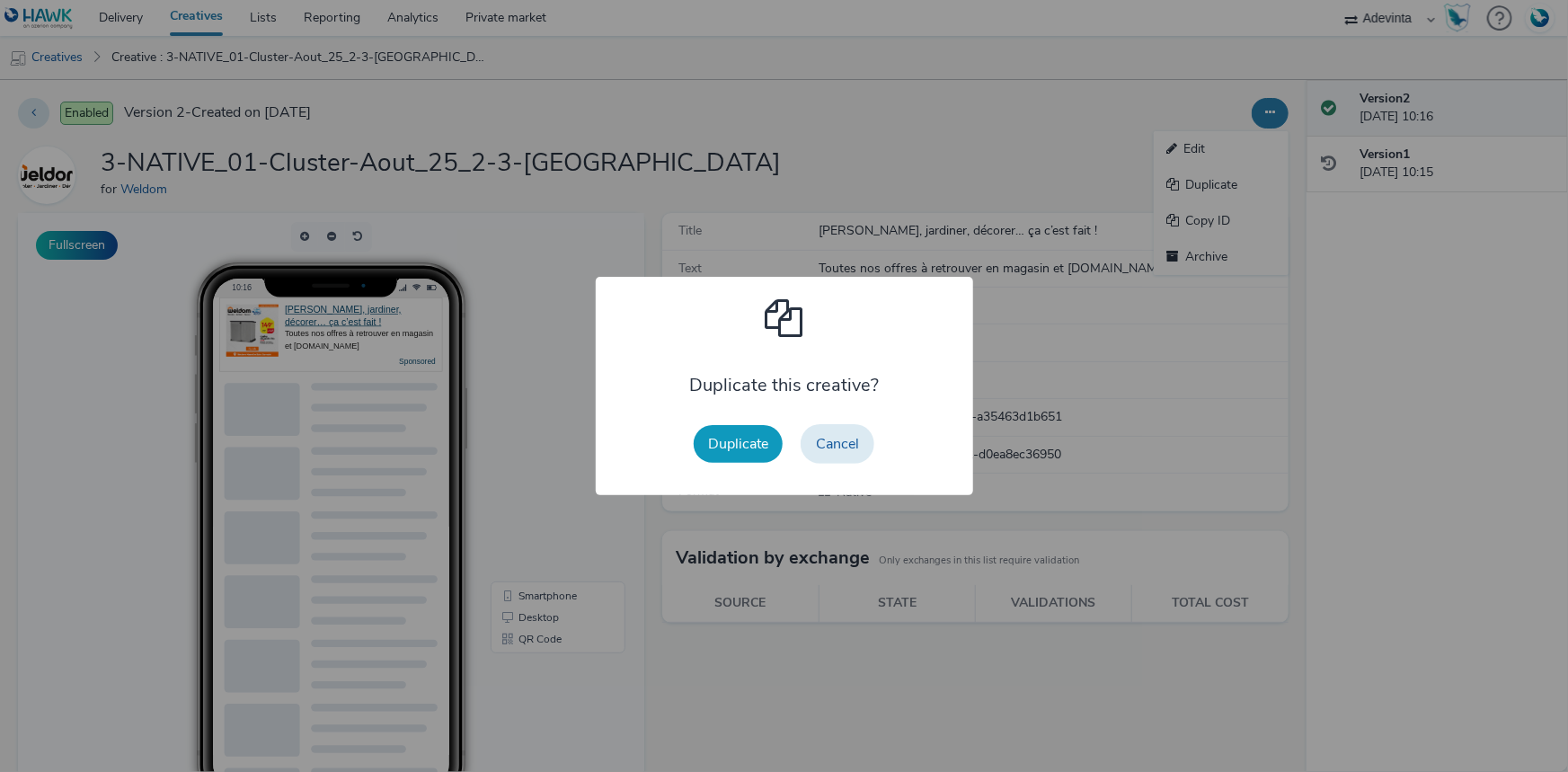
click at [732, 448] on button "Duplicate" at bounding box center [739, 444] width 89 height 38
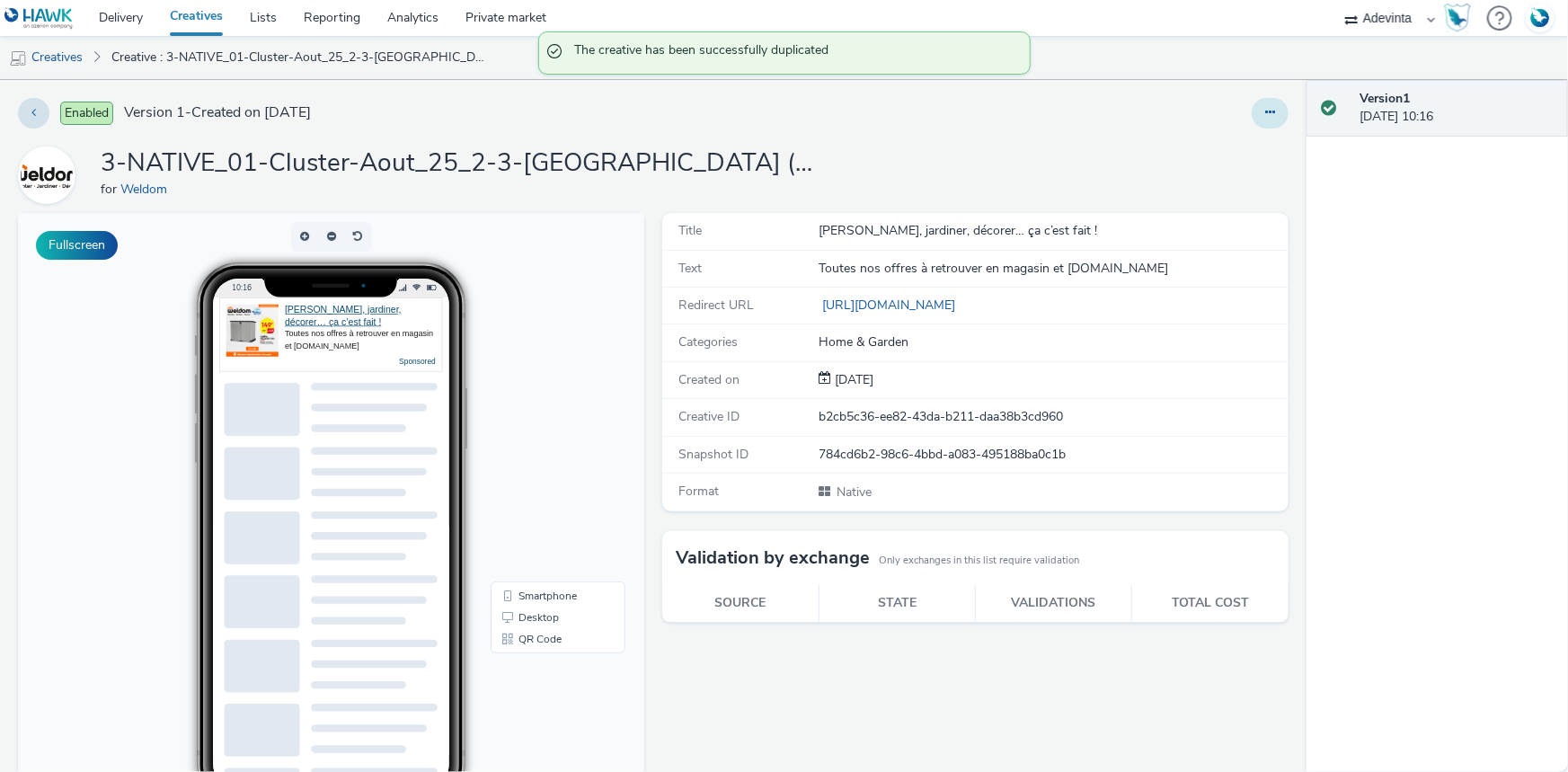
click at [1267, 115] on button at bounding box center [1270, 113] width 37 height 30
click at [1190, 153] on link "Edit" at bounding box center [1221, 150] width 134 height 36
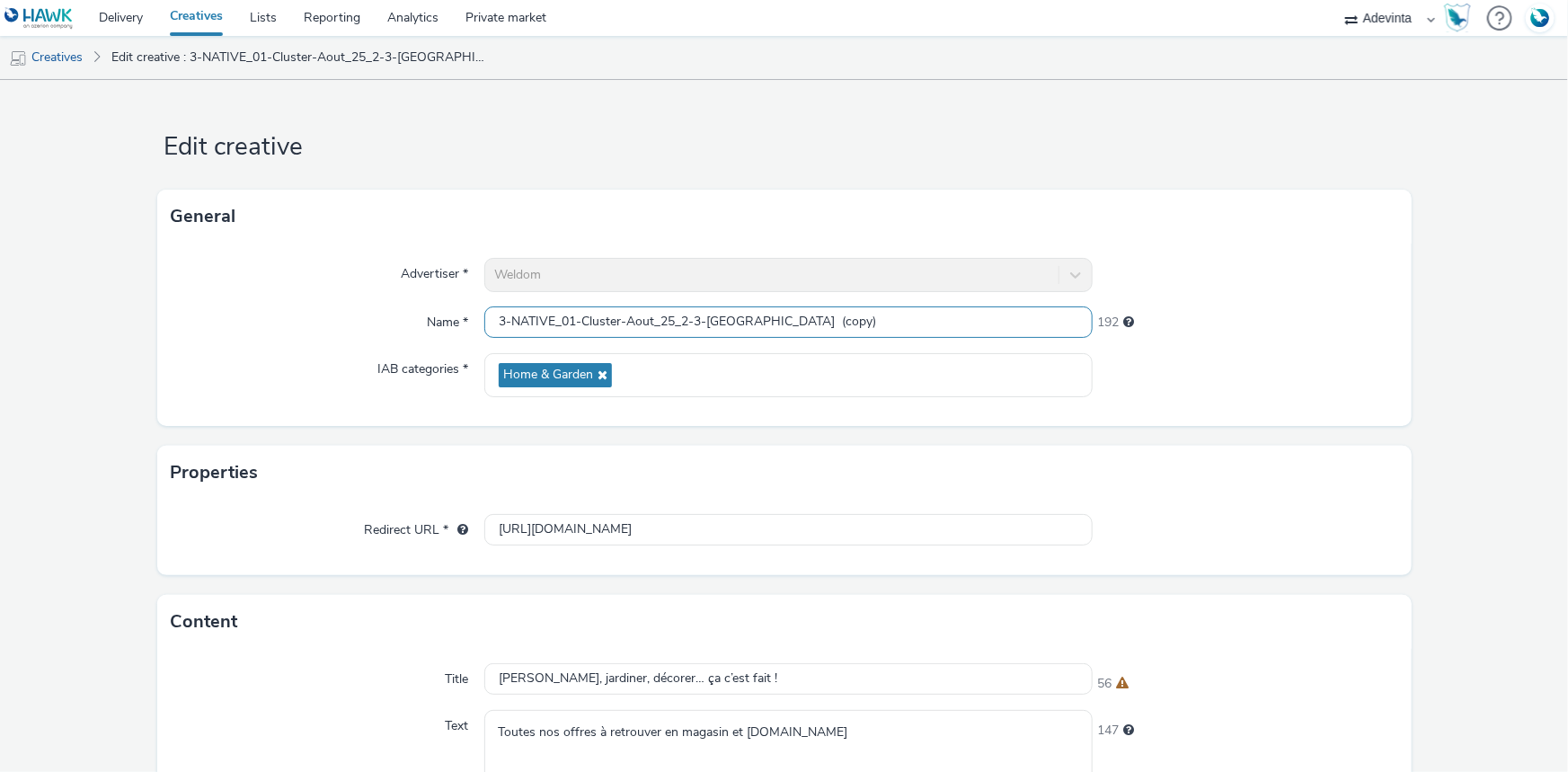
drag, startPoint x: 837, startPoint y: 324, endPoint x: 907, endPoint y: 328, distance: 70.1
click at [907, 328] on input "3-NATIVE_01-Cluster-Aout_25_2-3-Marseille Saint-Barnabé (copy)" at bounding box center [789, 322] width 608 height 31
click at [497, 331] on input "3-NATIVE_01-Cluster-Aout_25_2-3-Marseille Saint-Barnabé" at bounding box center [789, 322] width 608 height 31
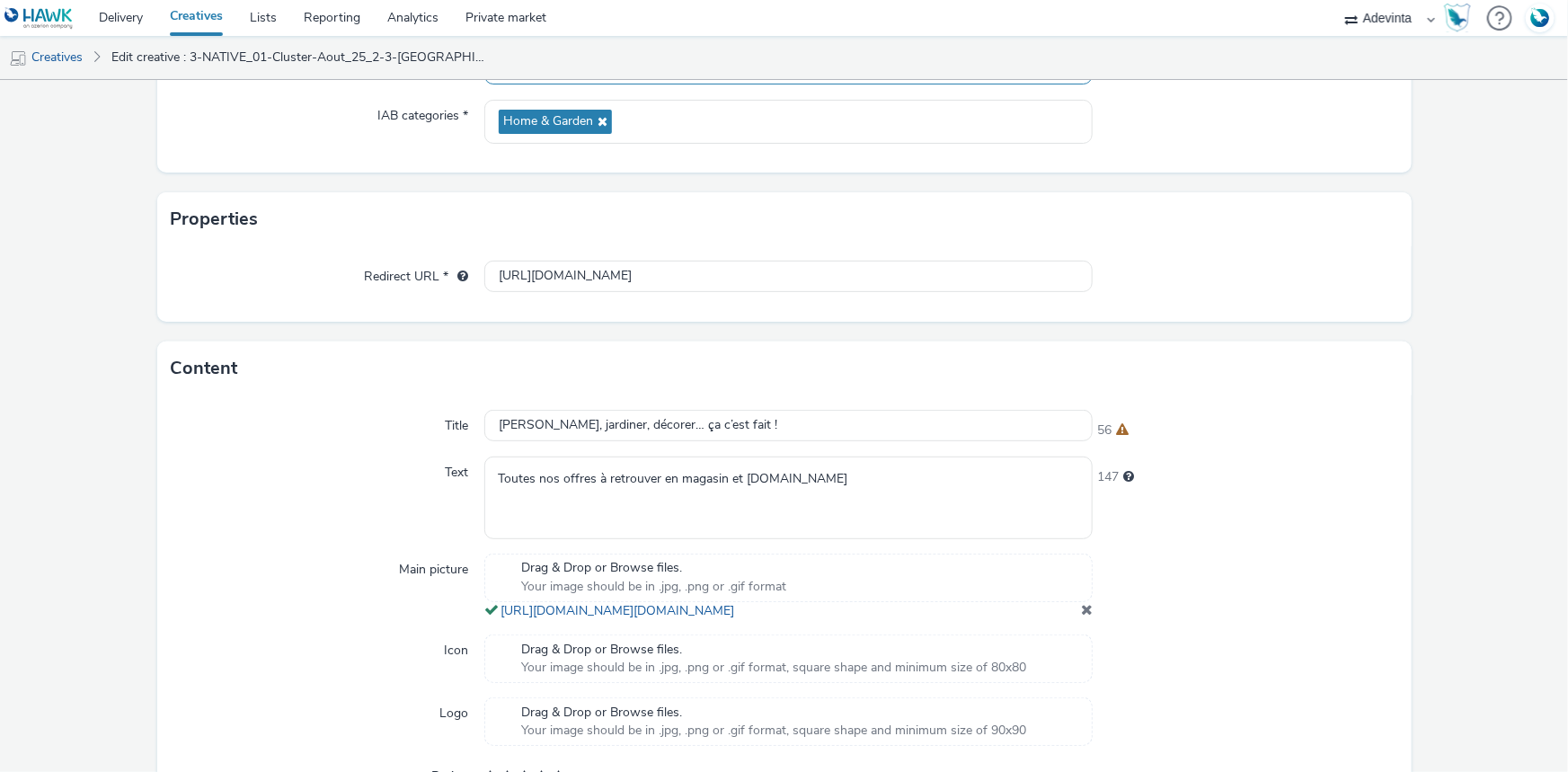
scroll to position [480, 0]
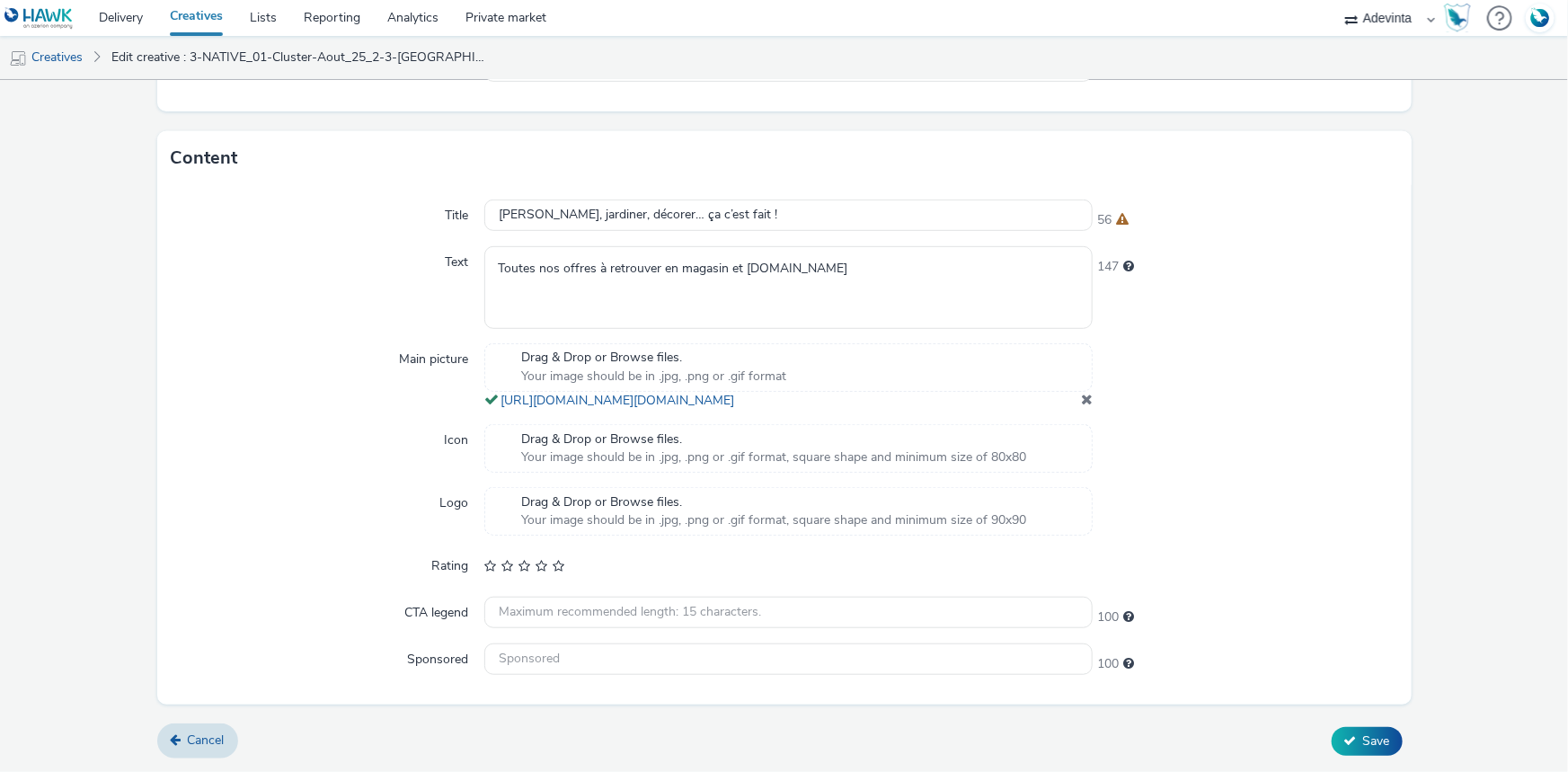
type input "4-NATIVE_01-Cluster-Aout_25_2-3-Marseille Saint-Barnabé"
click at [1081, 397] on span at bounding box center [1087, 399] width 11 height 14
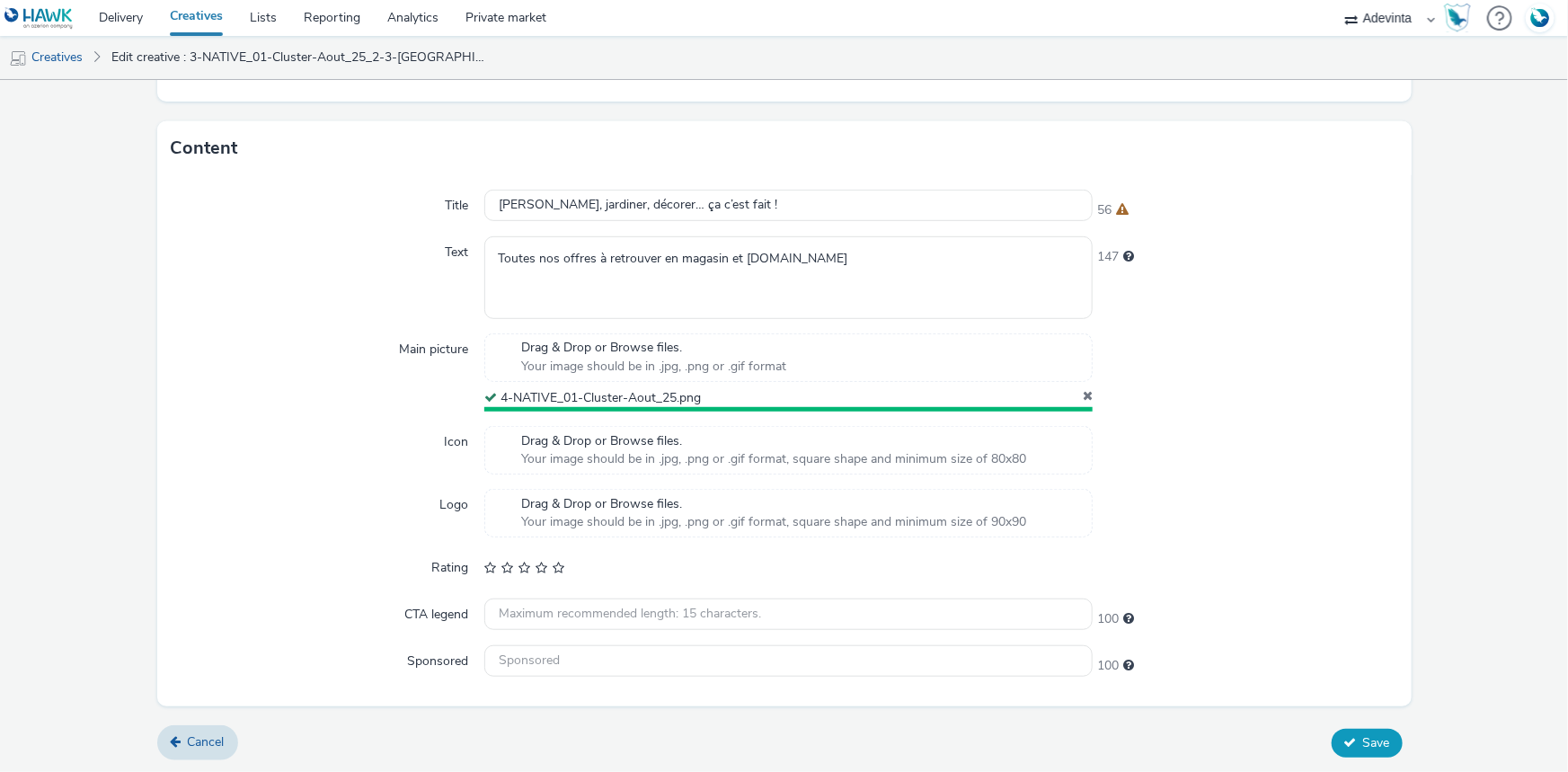
scroll to position [469, 0]
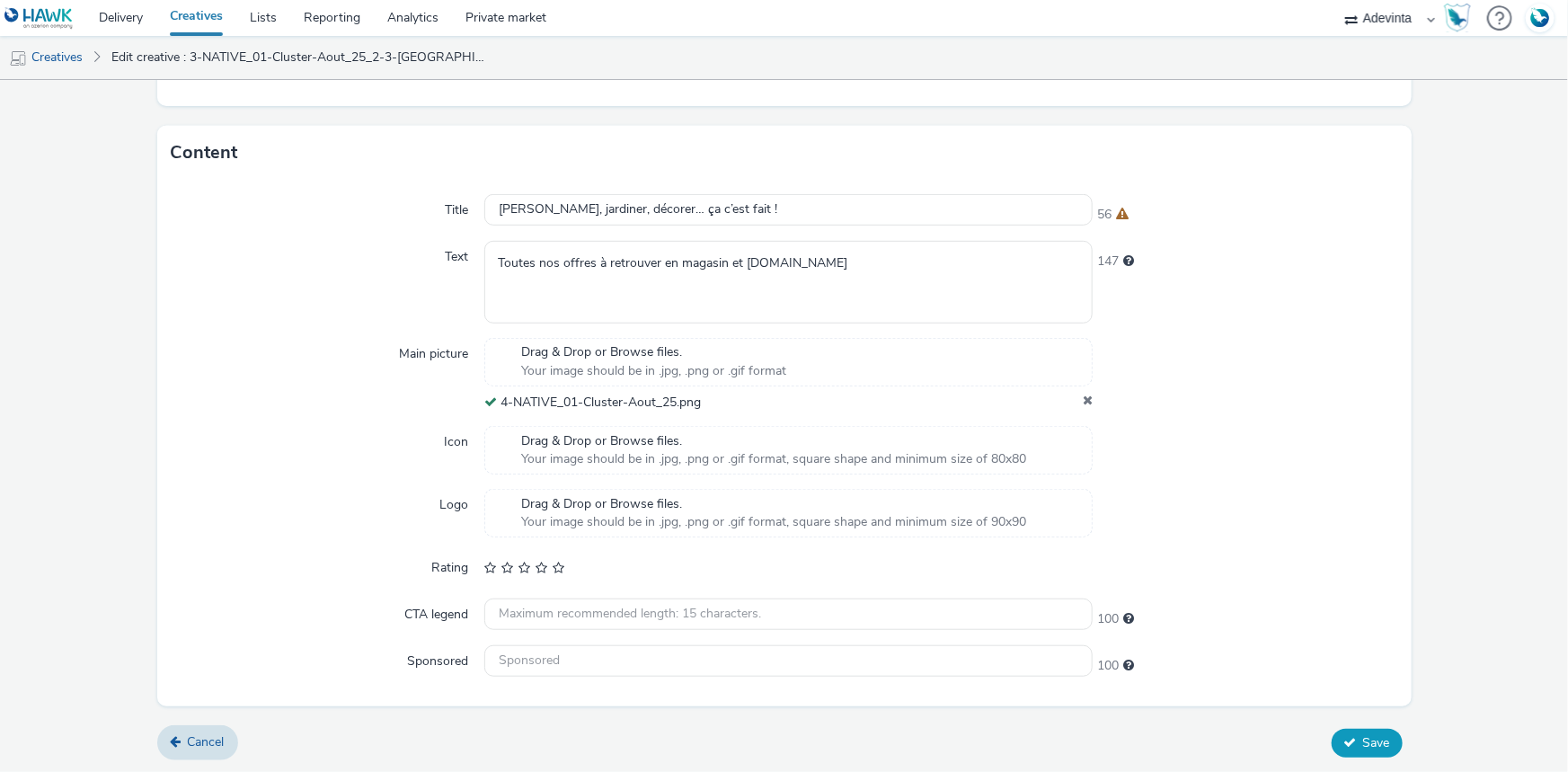
click at [1378, 746] on span "Save" at bounding box center [1377, 743] width 27 height 17
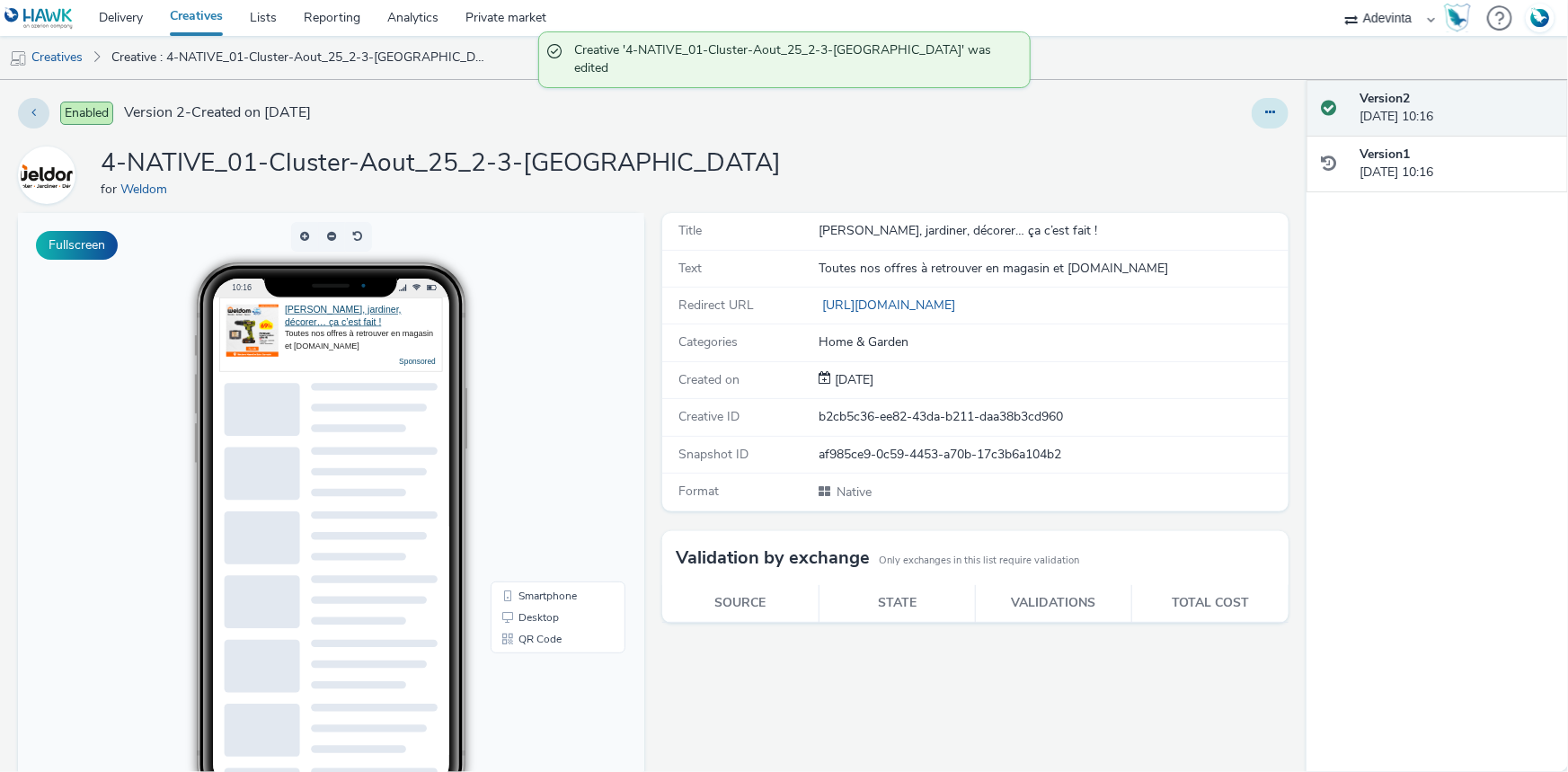
click at [1252, 109] on button at bounding box center [1270, 113] width 37 height 30
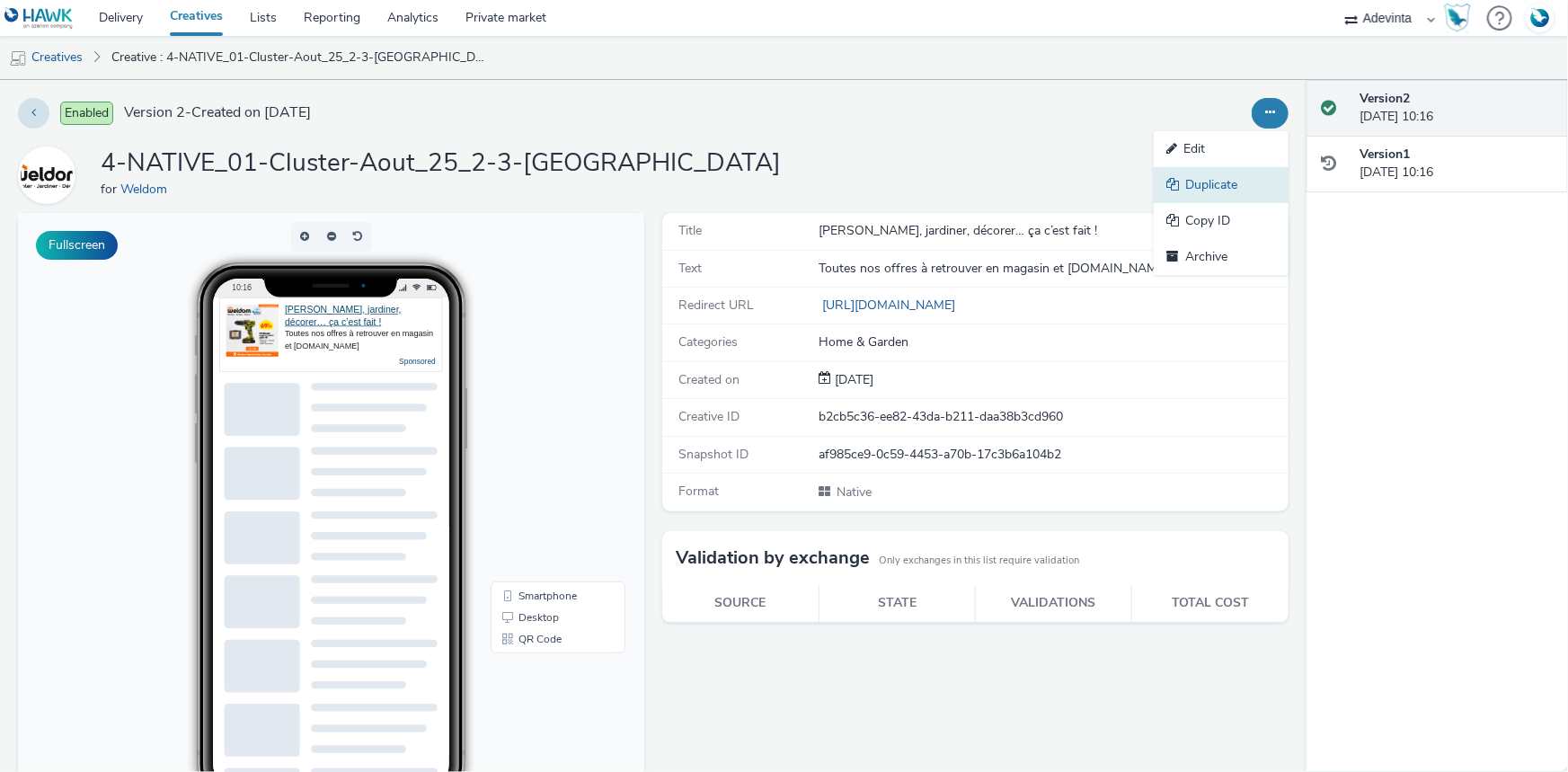
click at [1190, 168] on link "Duplicate" at bounding box center [1221, 186] width 134 height 36
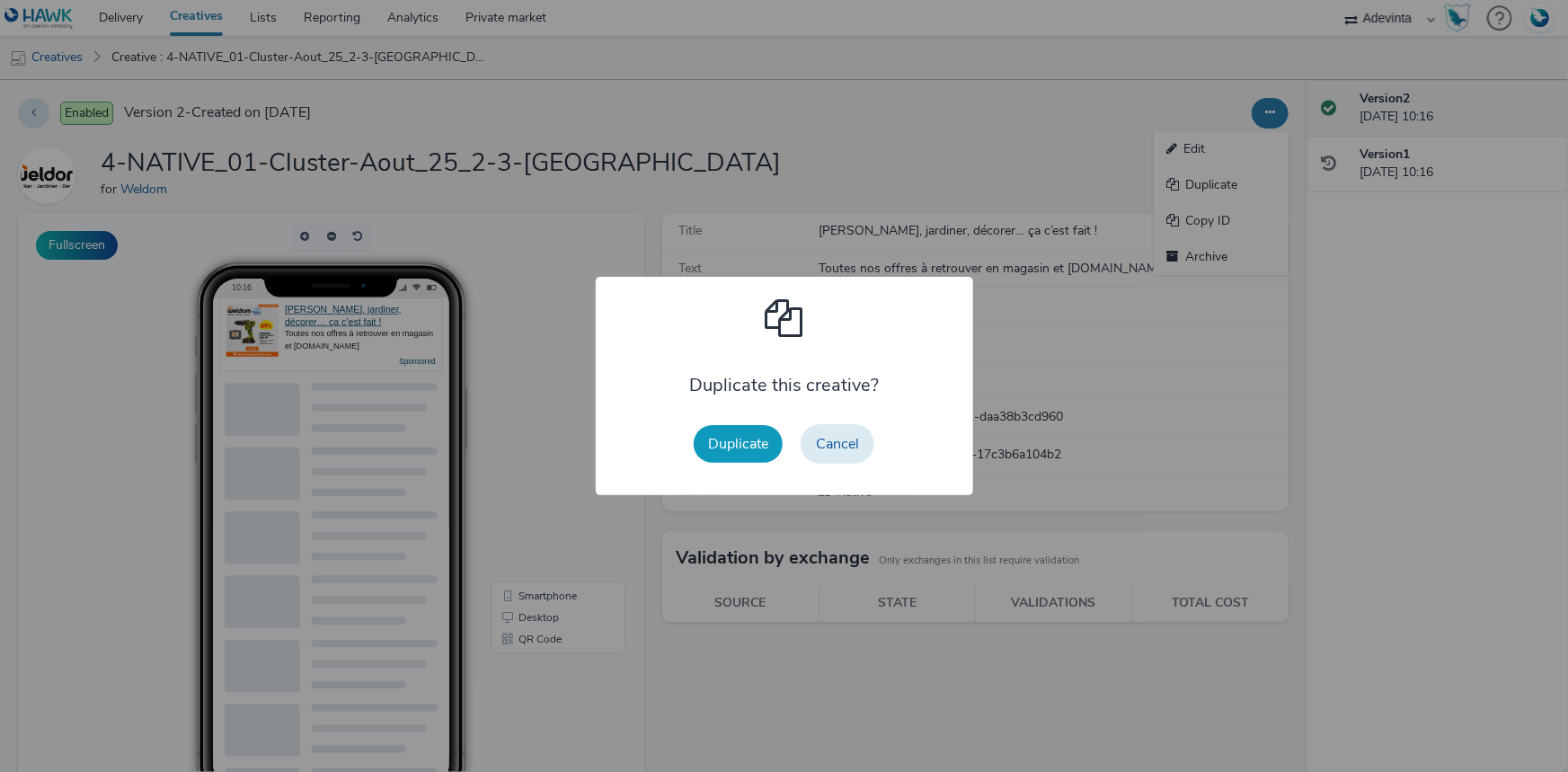
click at [744, 446] on button "Duplicate" at bounding box center [739, 444] width 89 height 38
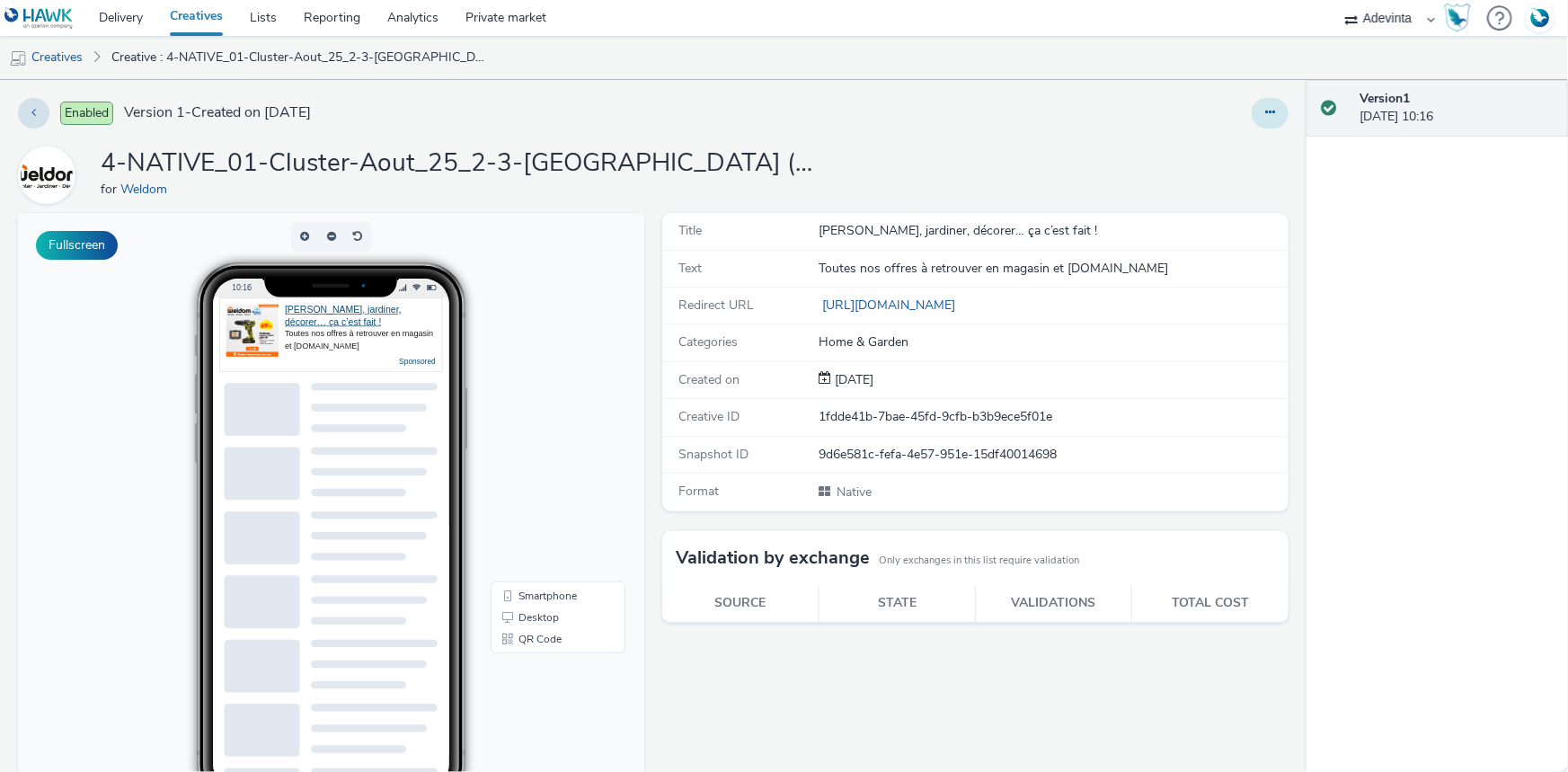
click at [1265, 117] on icon at bounding box center [1270, 112] width 9 height 12
click at [1209, 162] on link "Edit" at bounding box center [1221, 150] width 134 height 36
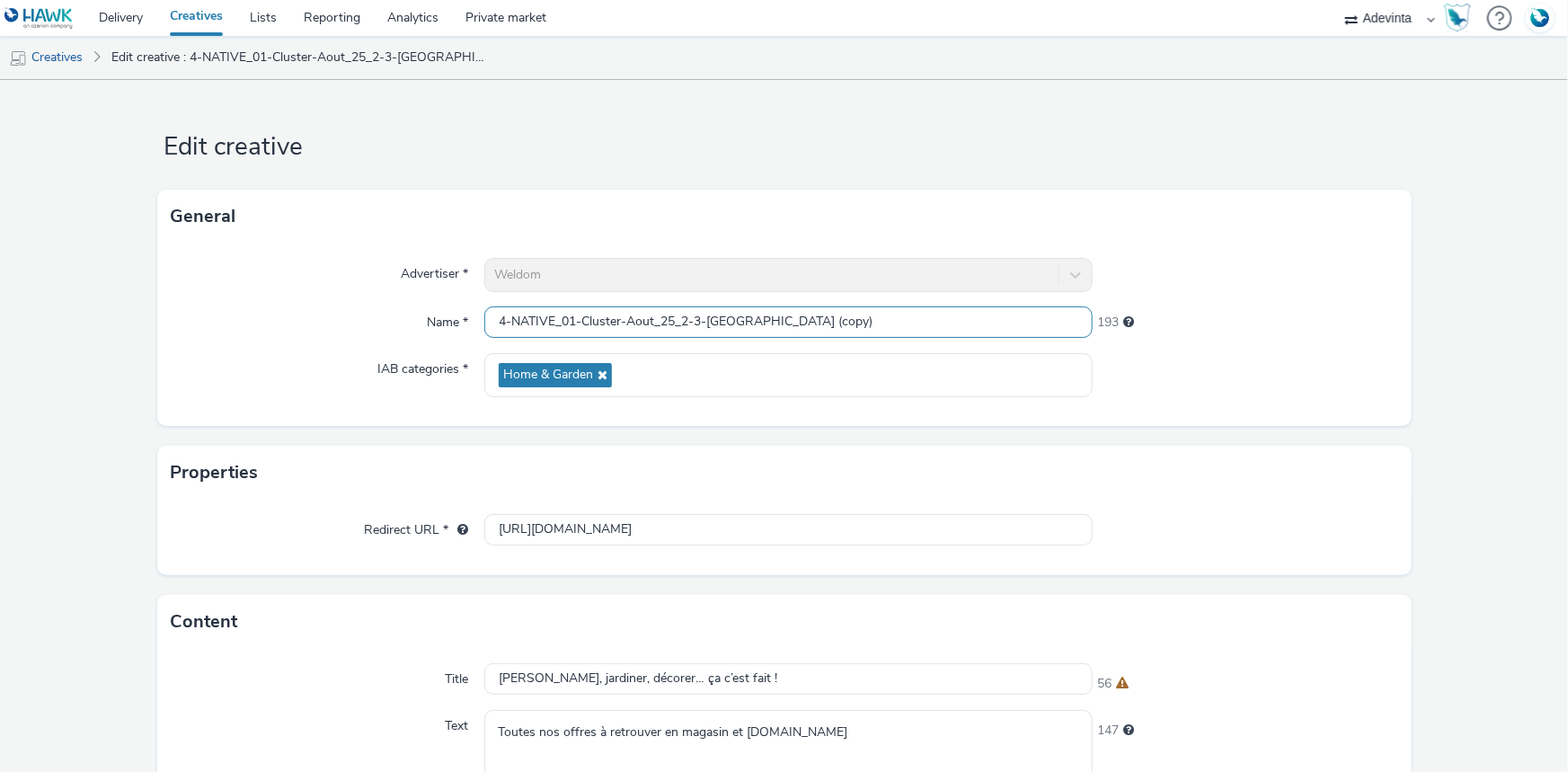
drag, startPoint x: 845, startPoint y: 320, endPoint x: 938, endPoint y: 325, distance: 93.1
click at [938, 325] on input "4-NATIVE_01-Cluster-Aout_25_2-3-Marseille Saint-Barnabé (copy)" at bounding box center [789, 322] width 608 height 31
drag, startPoint x: 706, startPoint y: 321, endPoint x: 890, endPoint y: 306, distance: 184.6
click at [890, 307] on input "4-NATIVE_01-Cluster-Aout_25_2-3-Marseille Saint-Barnabé" at bounding box center [789, 322] width 608 height 31
paste input "4-Marseille Isaac"
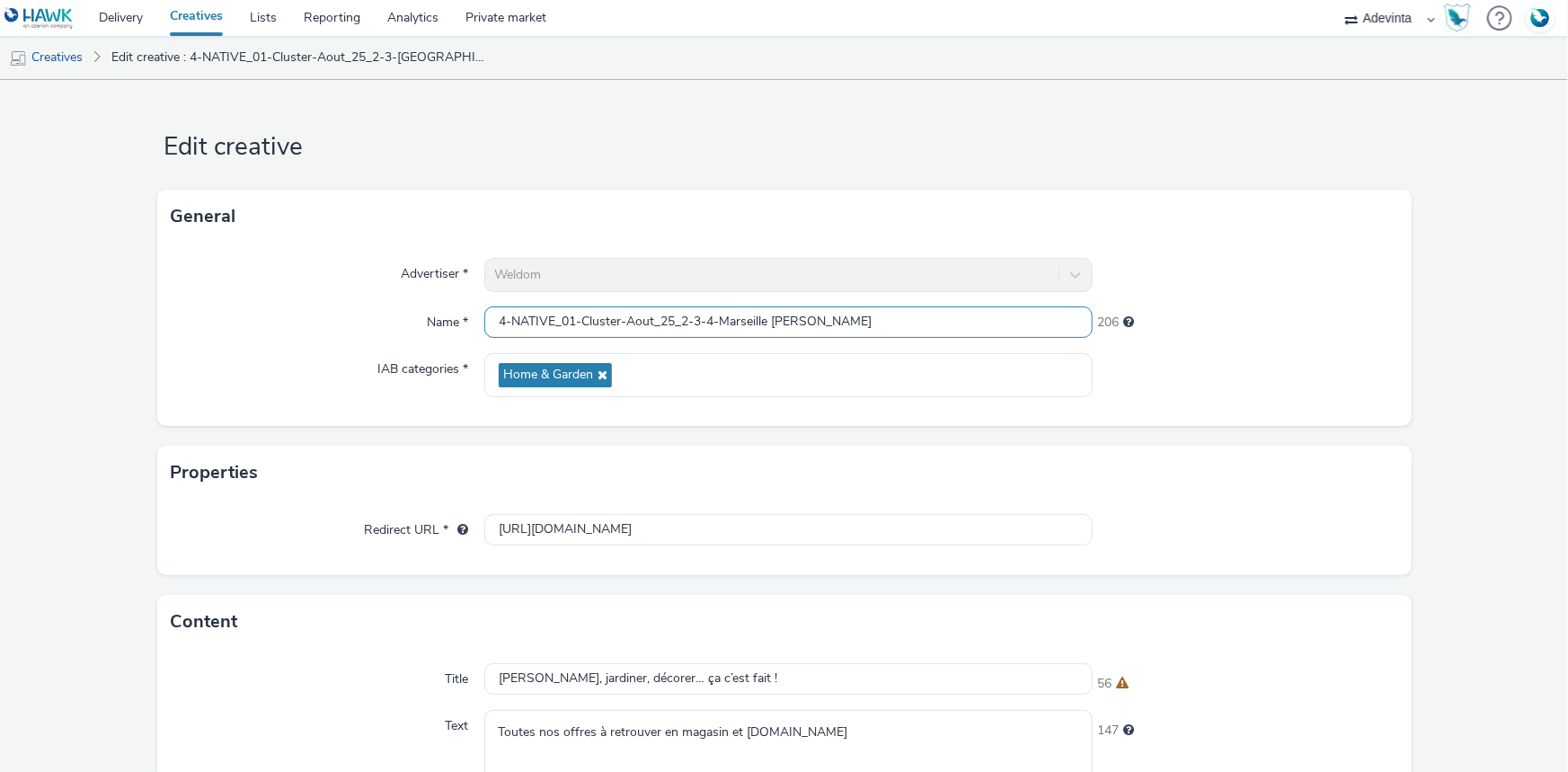
drag, startPoint x: 702, startPoint y: 319, endPoint x: 678, endPoint y: 328, distance: 25.6
click at [678, 328] on input "4-NATIVE_01-Cluster-Aout_25_2-3-4-Marseille Isaac" at bounding box center [789, 322] width 608 height 31
click at [503, 320] on input "4-NATIVE_01-Cluster-Aout_25_4-Marseille Isaac" at bounding box center [789, 322] width 608 height 31
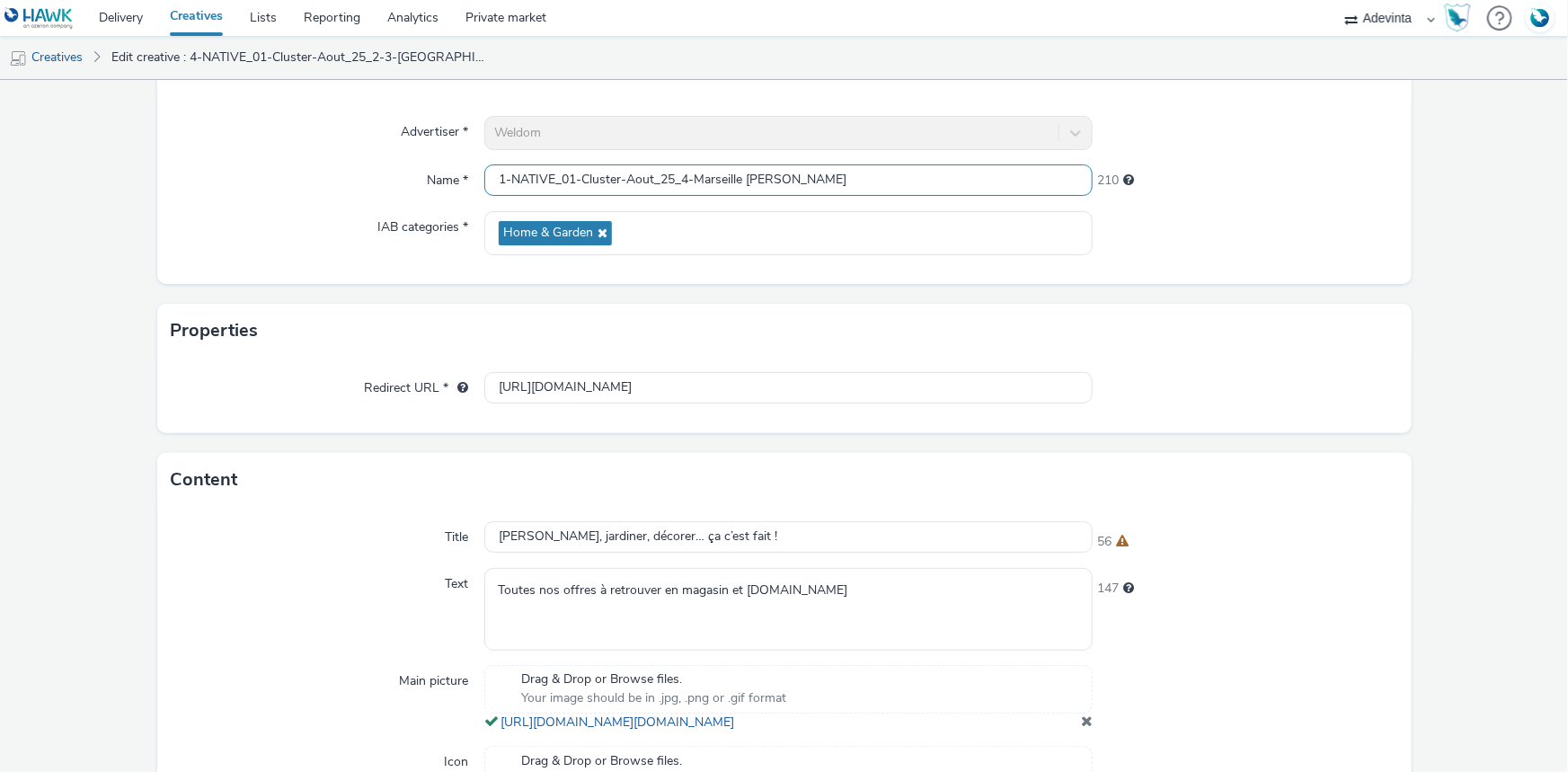
scroll to position [480, 0]
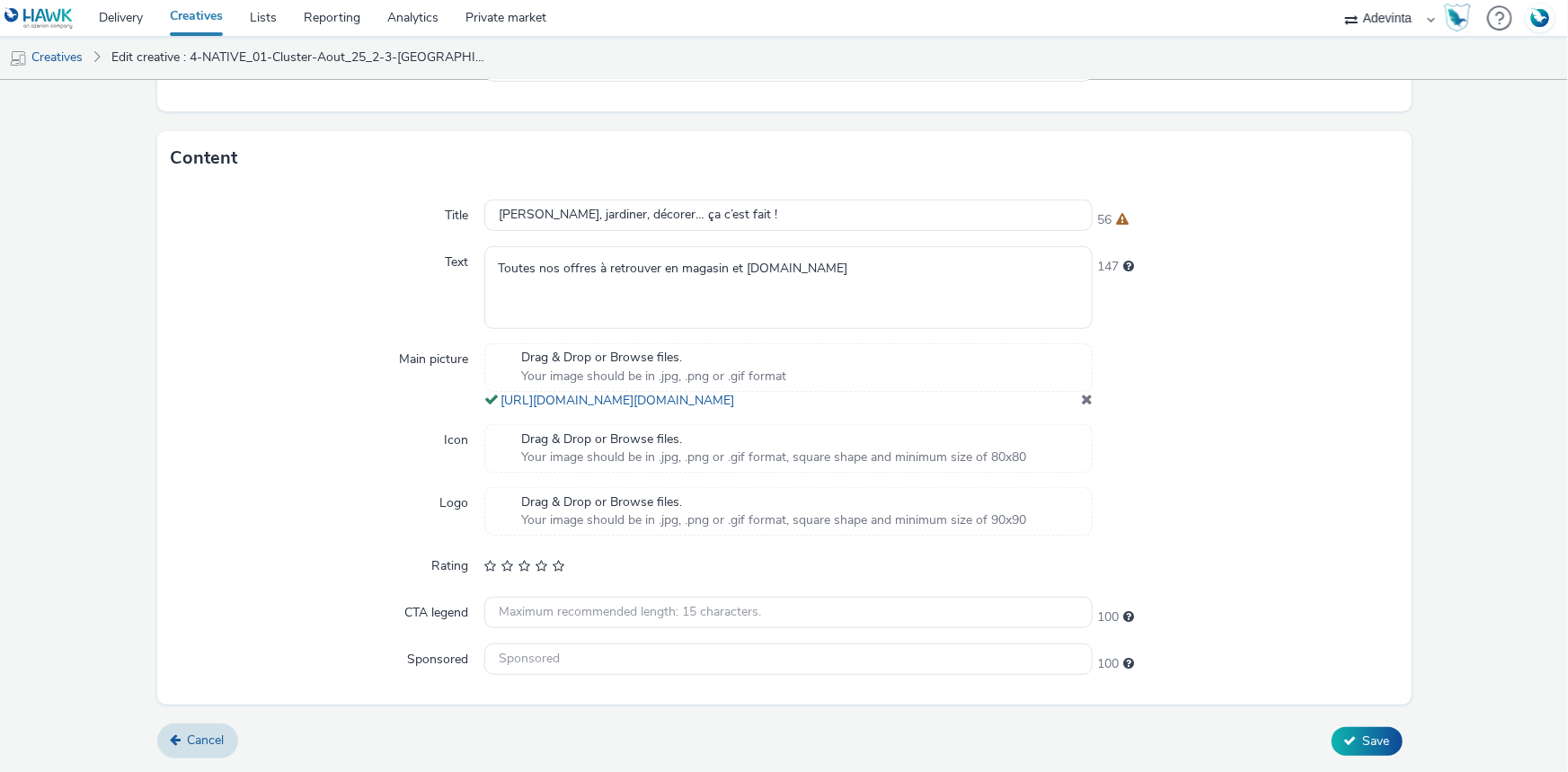
type input "1-NATIVE_01-Cluster-Aout_25_4-Marseille Isaac"
click at [1081, 398] on span at bounding box center [1087, 399] width 11 height 14
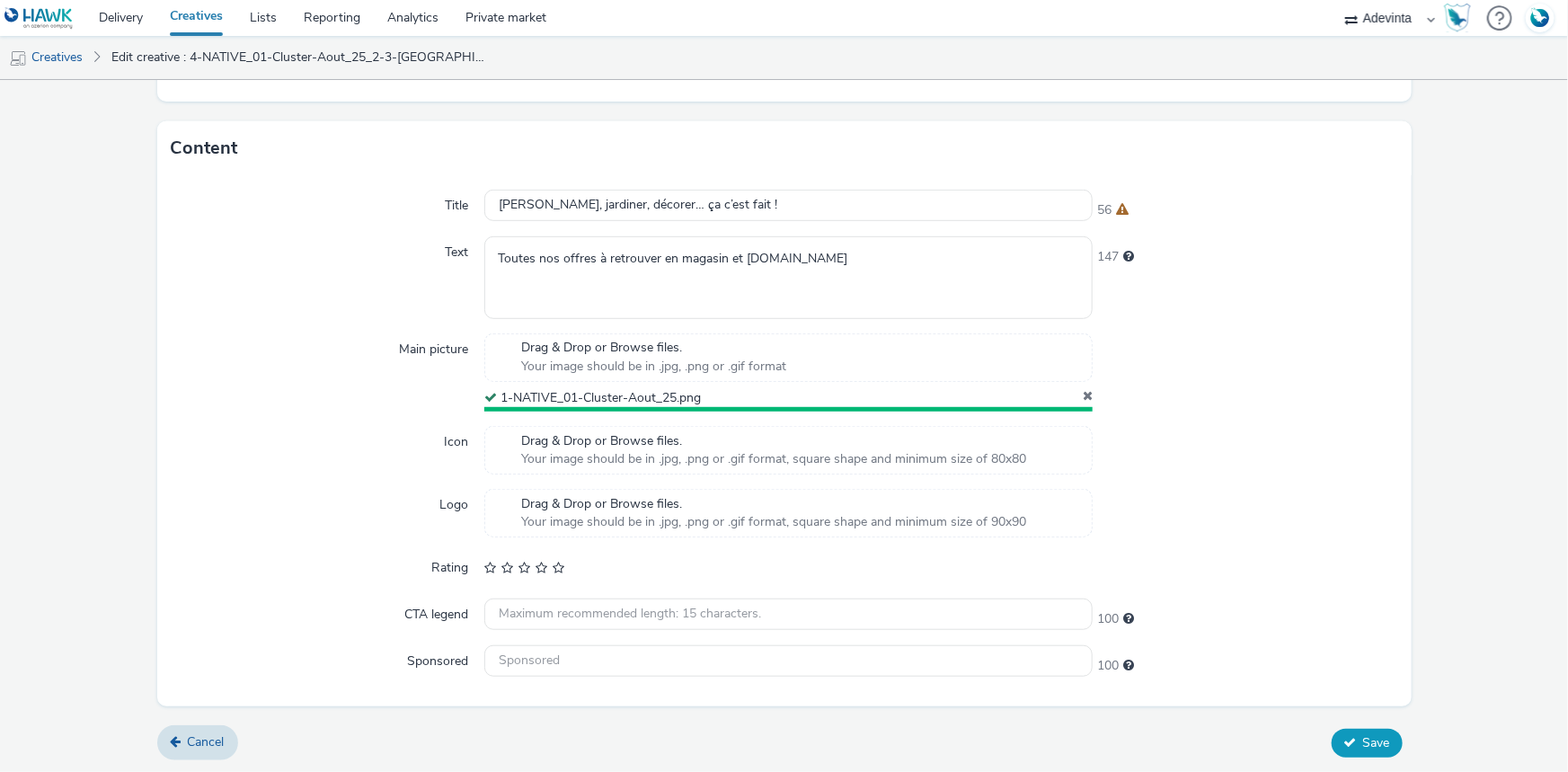
scroll to position [469, 0]
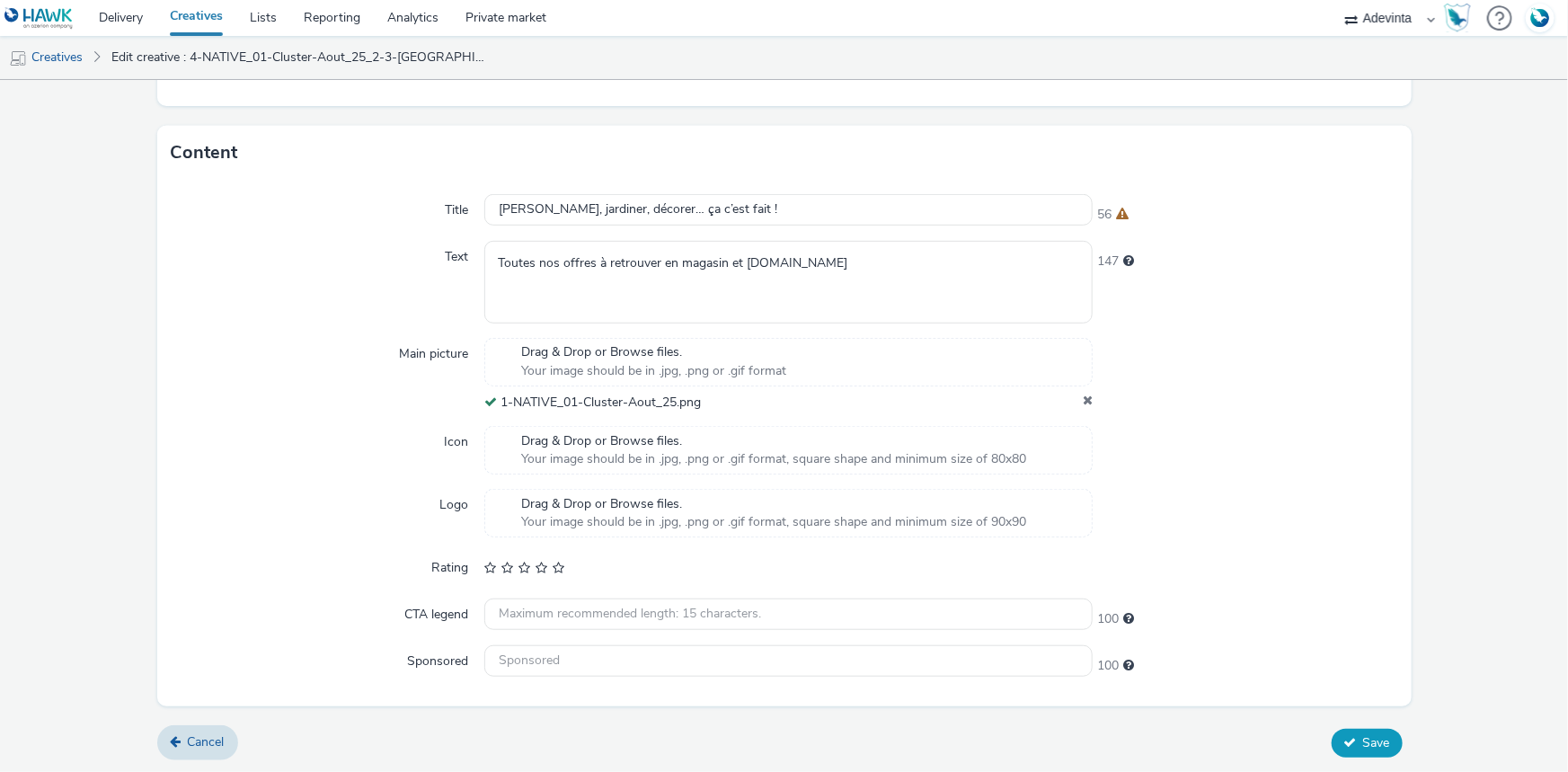
click at [1361, 731] on button "Save" at bounding box center [1366, 744] width 71 height 28
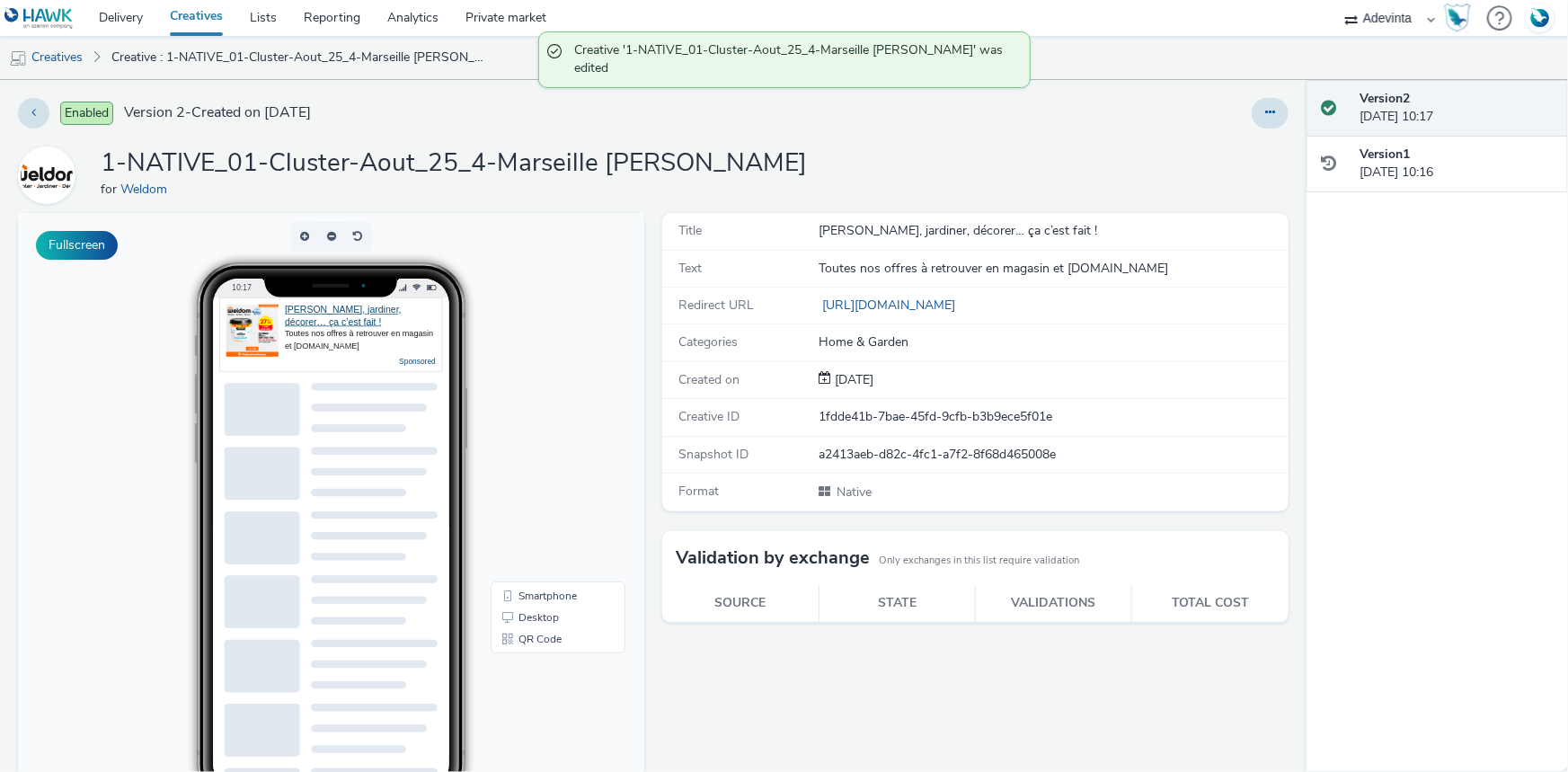
click at [1272, 99] on div at bounding box center [1270, 113] width 37 height 30
click at [1268, 102] on button at bounding box center [1270, 113] width 37 height 30
click at [1252, 182] on link "Duplicate" at bounding box center [1221, 186] width 134 height 36
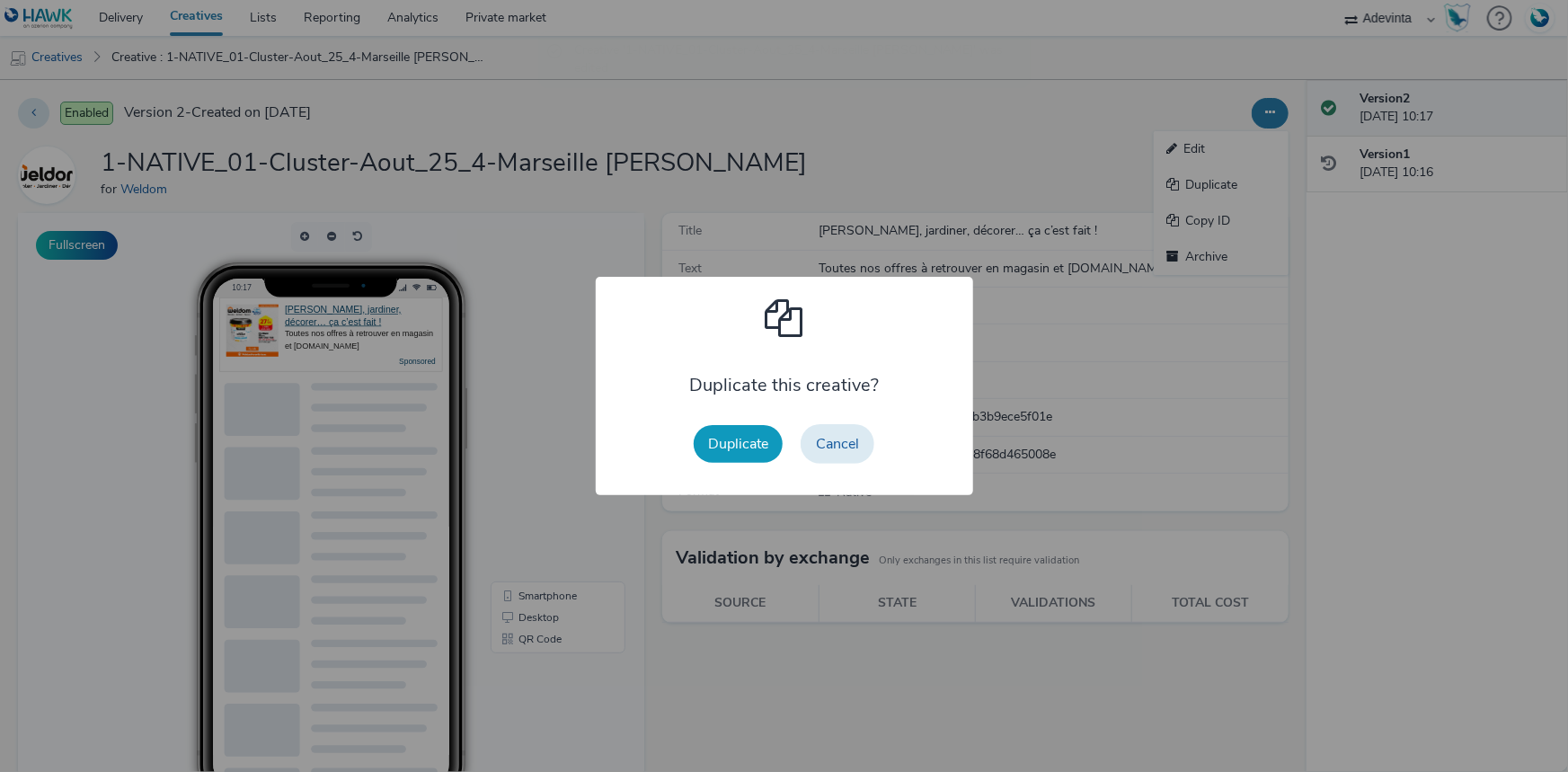
click at [755, 432] on button "Duplicate" at bounding box center [739, 444] width 89 height 38
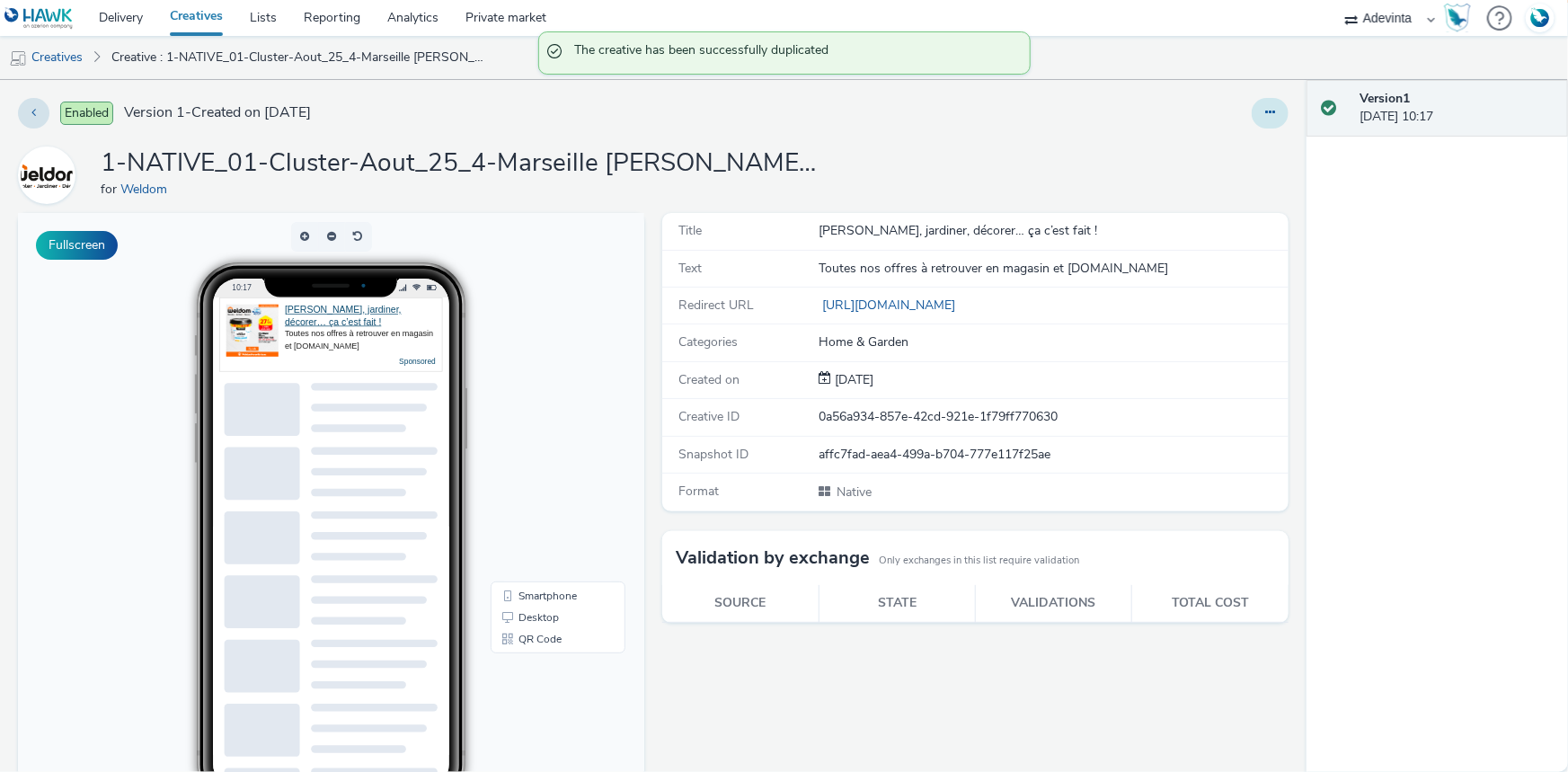
click at [1265, 115] on button at bounding box center [1270, 113] width 37 height 30
click at [1217, 144] on link "Edit" at bounding box center [1221, 150] width 134 height 36
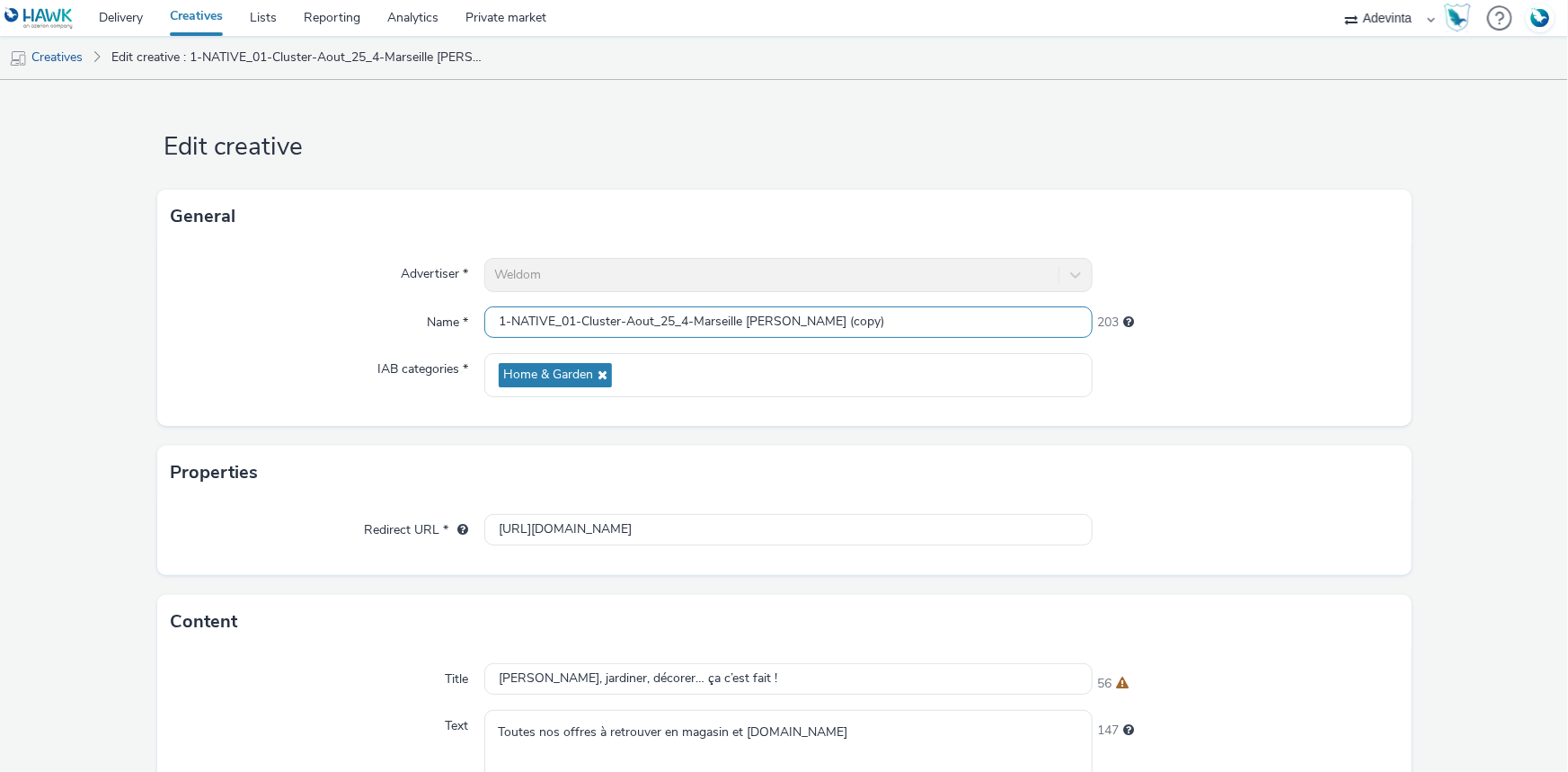
drag, startPoint x: 773, startPoint y: 317, endPoint x: 834, endPoint y: 317, distance: 61.0
click at [834, 317] on input "1-NATIVE_01-Cluster-Aout_25_4-Marseille Isaac (copy)" at bounding box center [789, 322] width 608 height 31
drag, startPoint x: 502, startPoint y: 318, endPoint x: 485, endPoint y: 319, distance: 17.0
click at [485, 319] on input "1-NATIVE_01-Cluster-Aout_25_4-Marseille Isaac" at bounding box center [789, 322] width 608 height 31
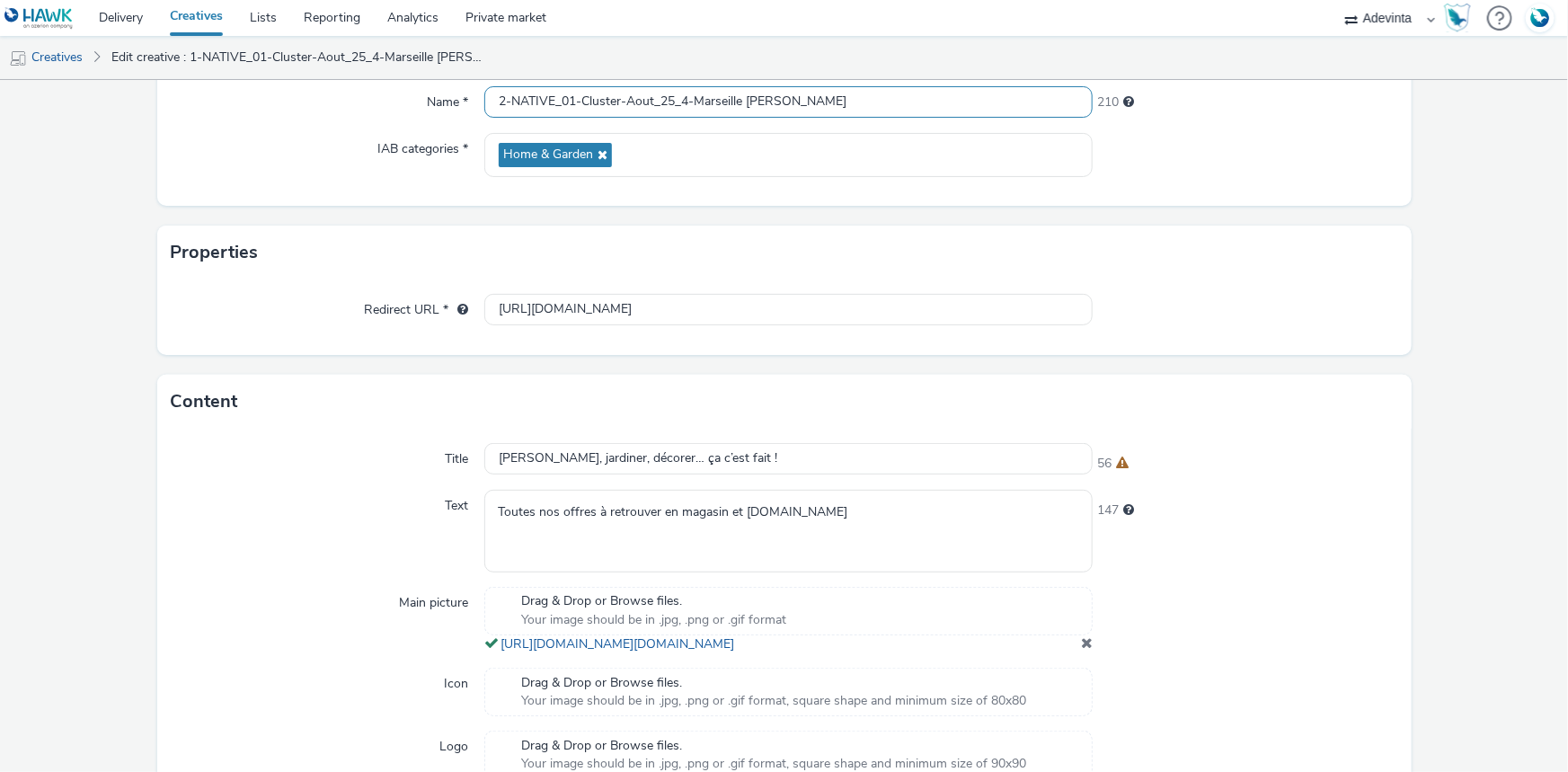
scroll to position [480, 0]
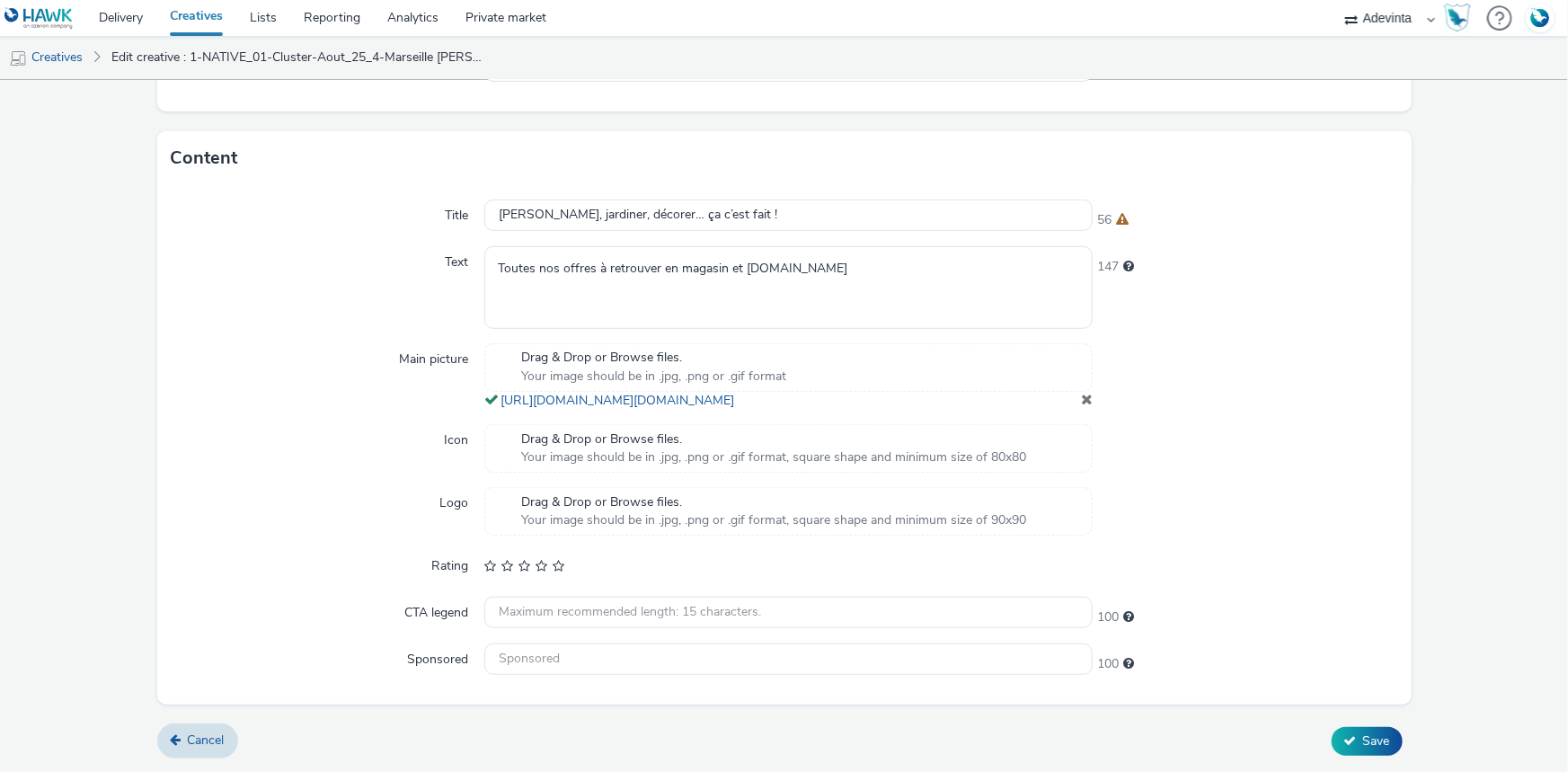
type input "2-NATIVE_01-Cluster-Aout_25_4-Marseille [PERSON_NAME]"
click at [1081, 400] on span at bounding box center [1087, 399] width 11 height 14
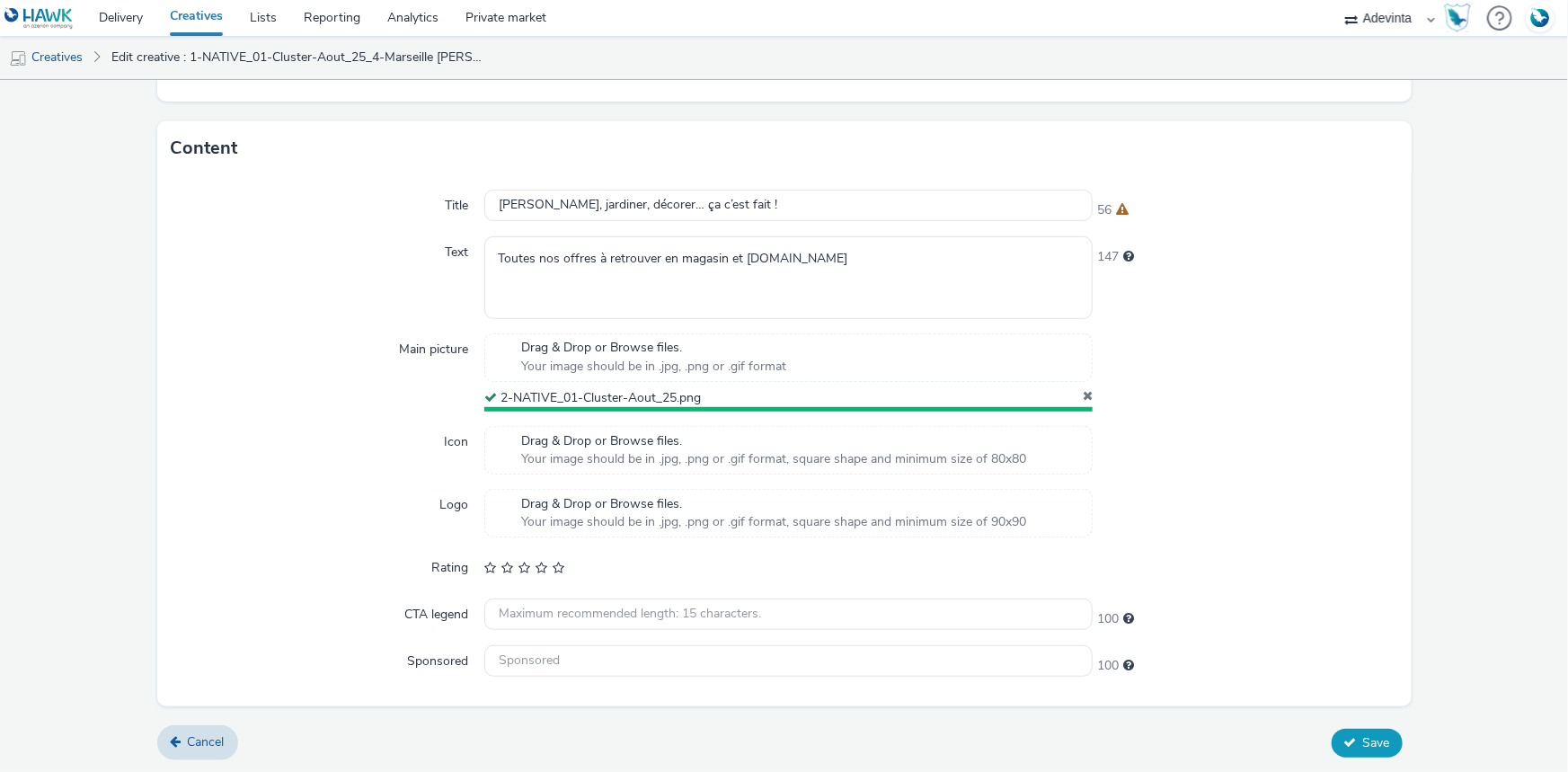
click at [1345, 740] on icon at bounding box center [1350, 742] width 12 height 12
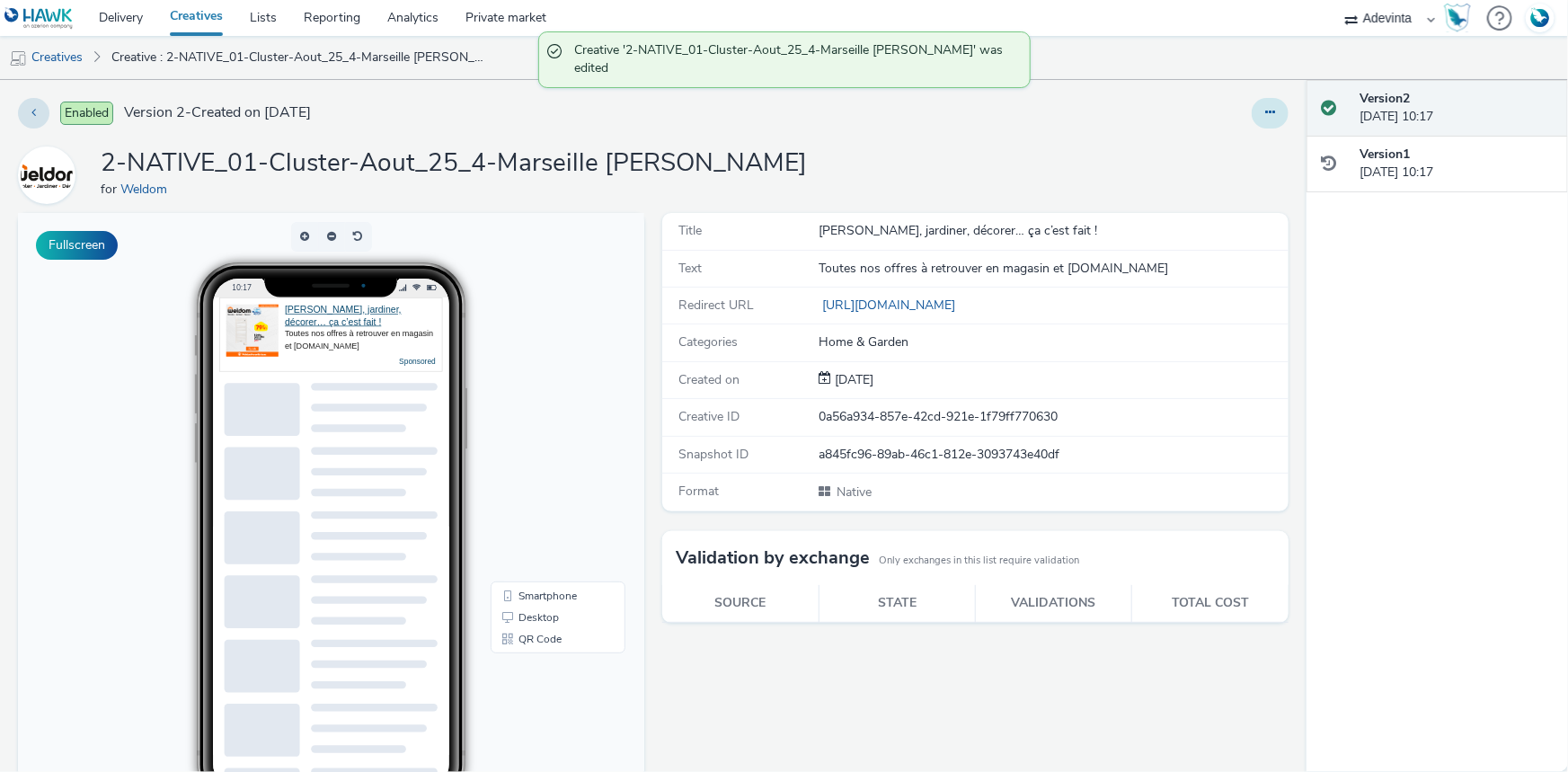
click at [1265, 113] on icon at bounding box center [1270, 112] width 9 height 12
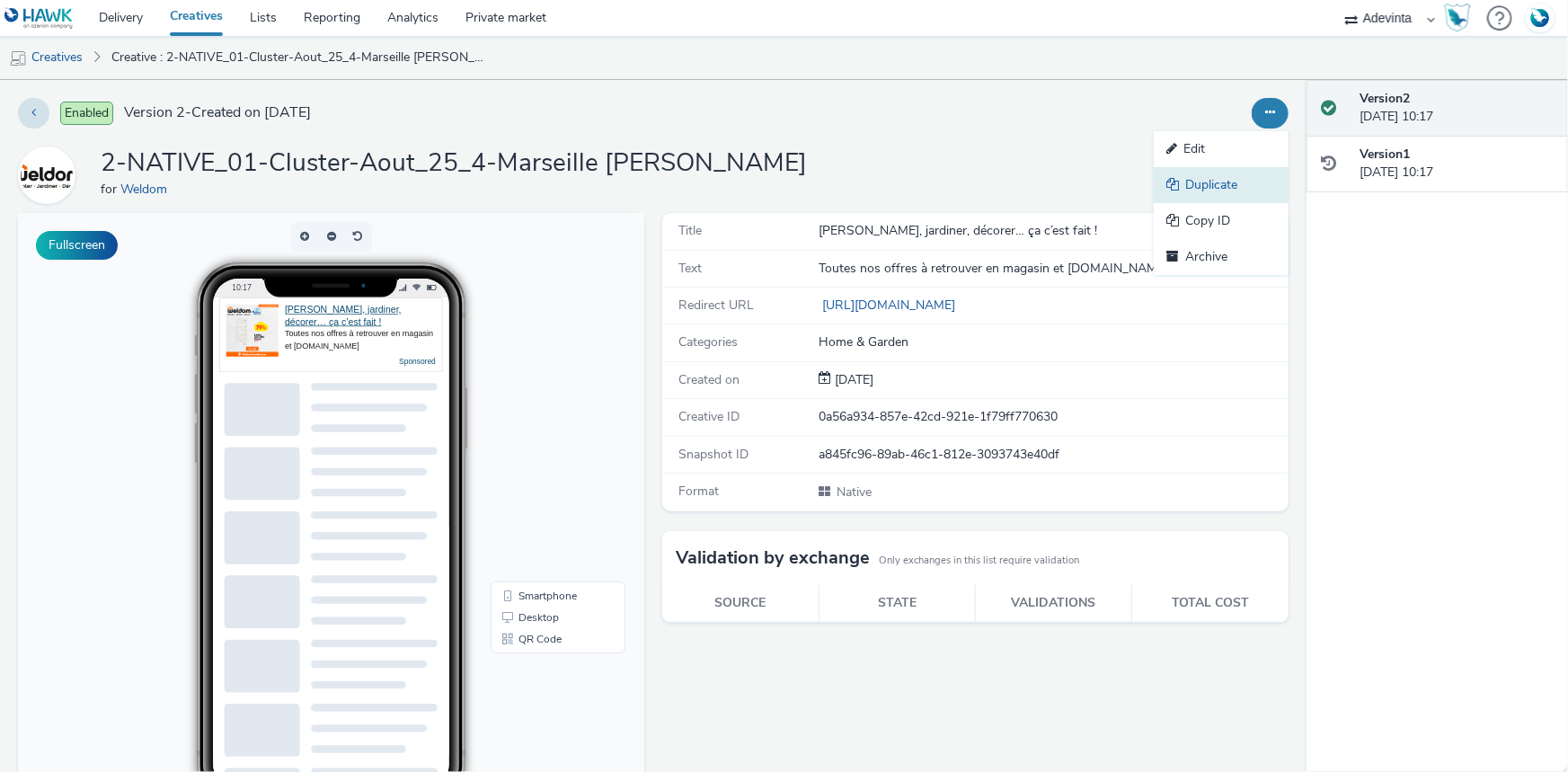
click at [1206, 189] on link "Duplicate" at bounding box center [1221, 186] width 134 height 36
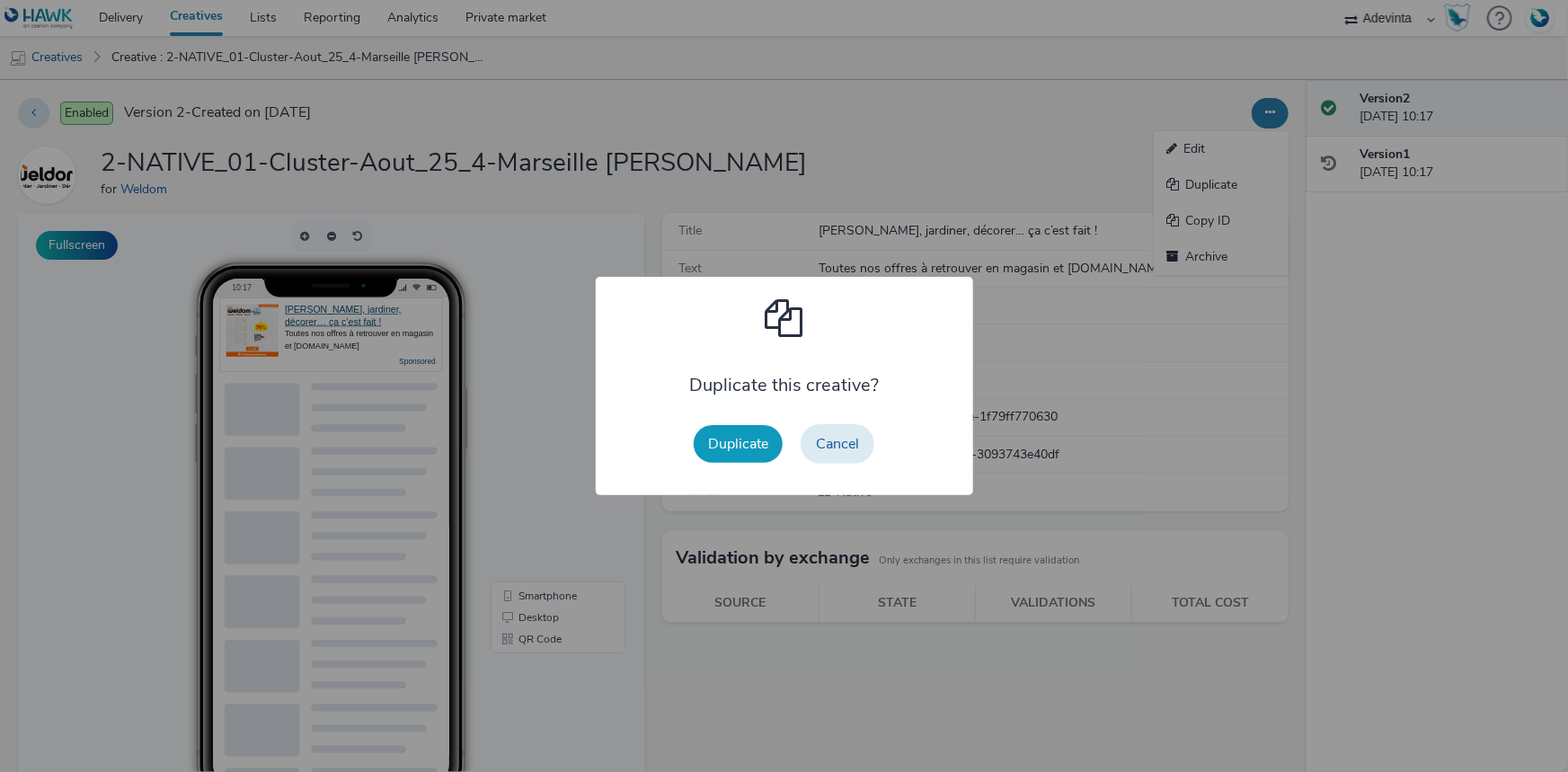
click at [748, 439] on button "Duplicate" at bounding box center [739, 444] width 89 height 38
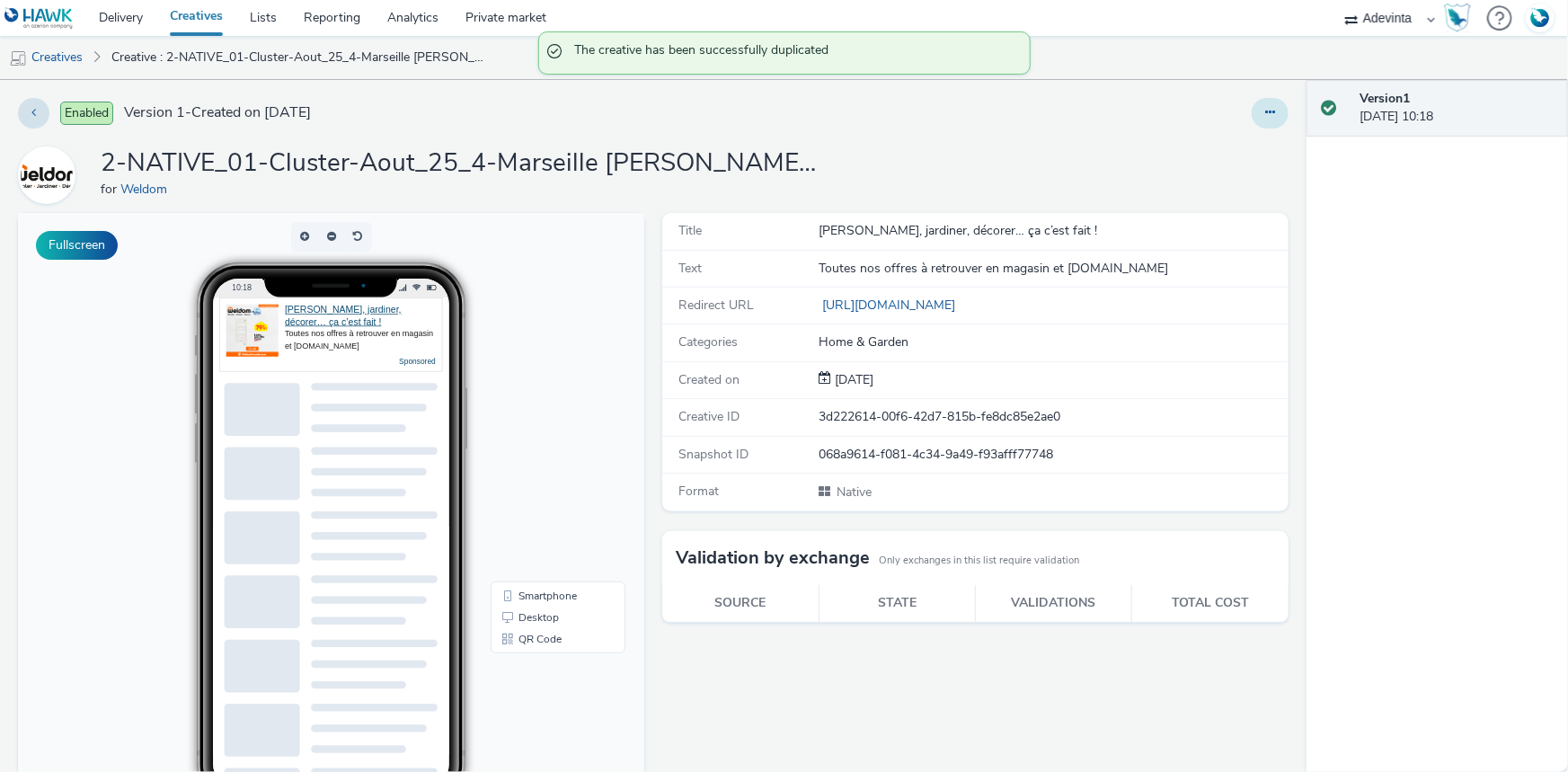
click at [1252, 117] on button at bounding box center [1270, 113] width 37 height 30
click at [1206, 147] on link "Edit" at bounding box center [1221, 150] width 134 height 36
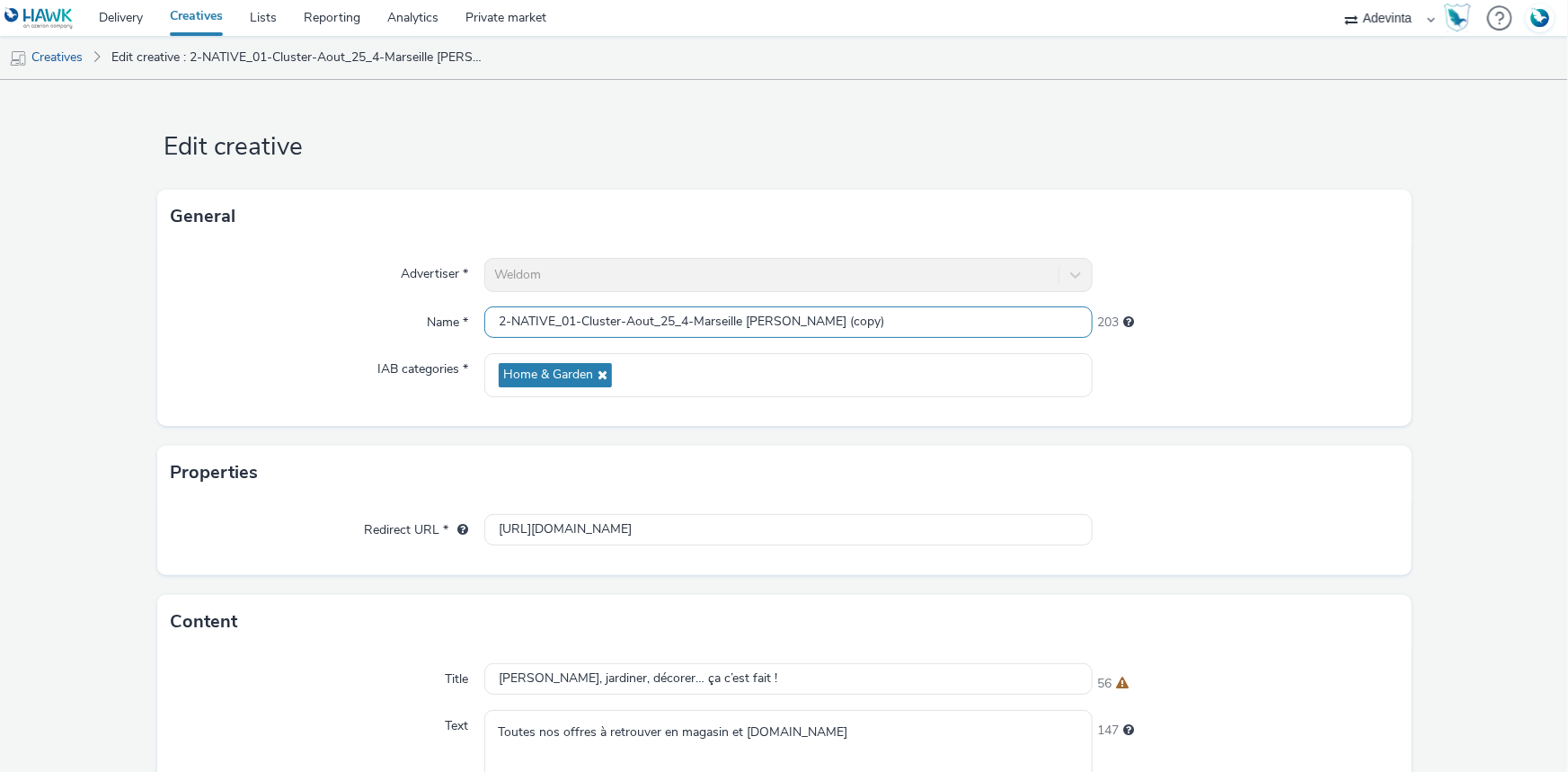
drag, startPoint x: 772, startPoint y: 313, endPoint x: 903, endPoint y: 328, distance: 131.9
click at [903, 328] on input "2-NATIVE_01-Cluster-Aout_25_4-Marseille Isaac (copy)" at bounding box center [789, 322] width 608 height 31
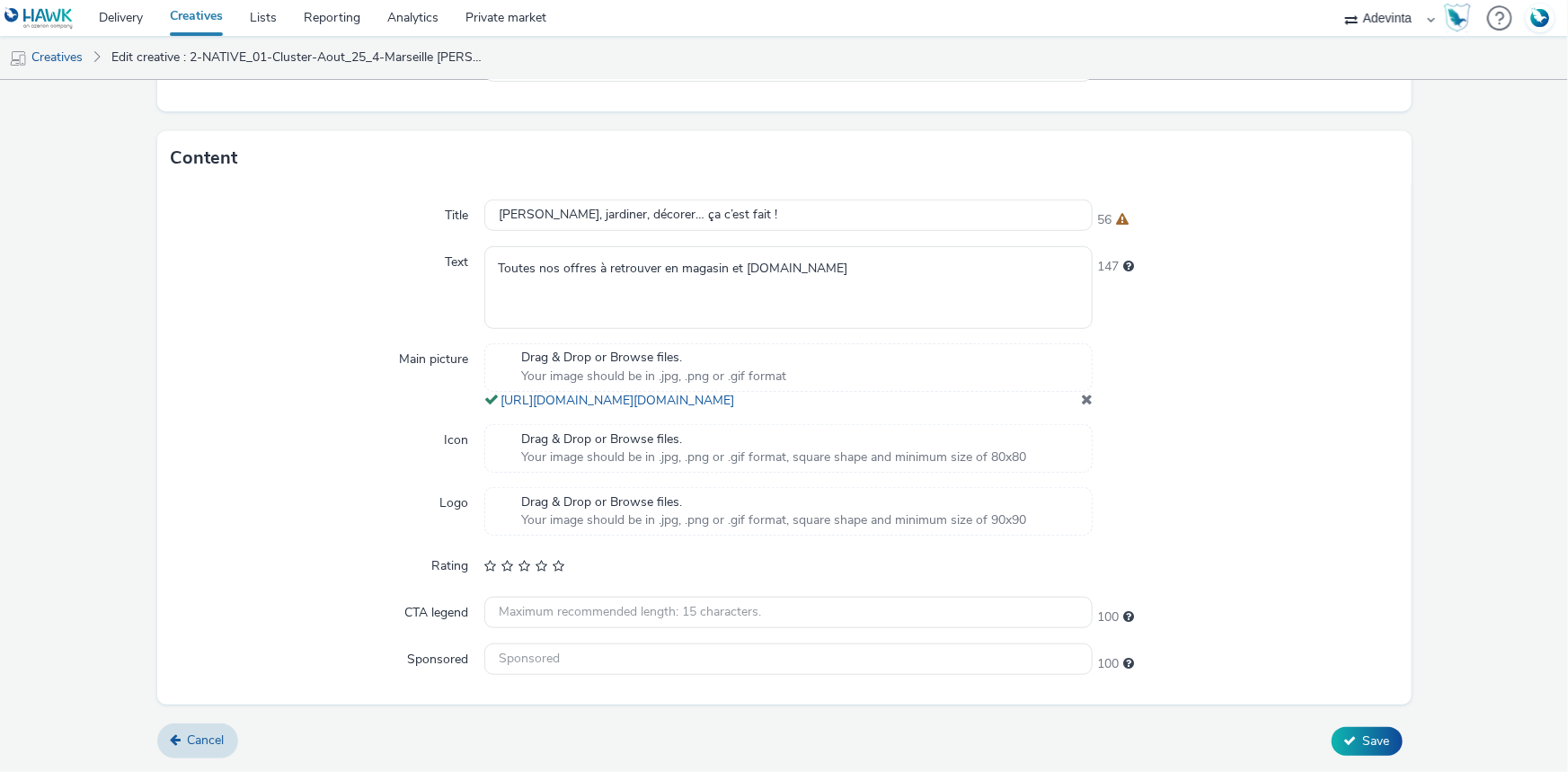
type input "3-NATIVE_01-Cluster-Aout_25_4-Marseille Isaac"
click at [1081, 397] on span at bounding box center [1087, 399] width 11 height 14
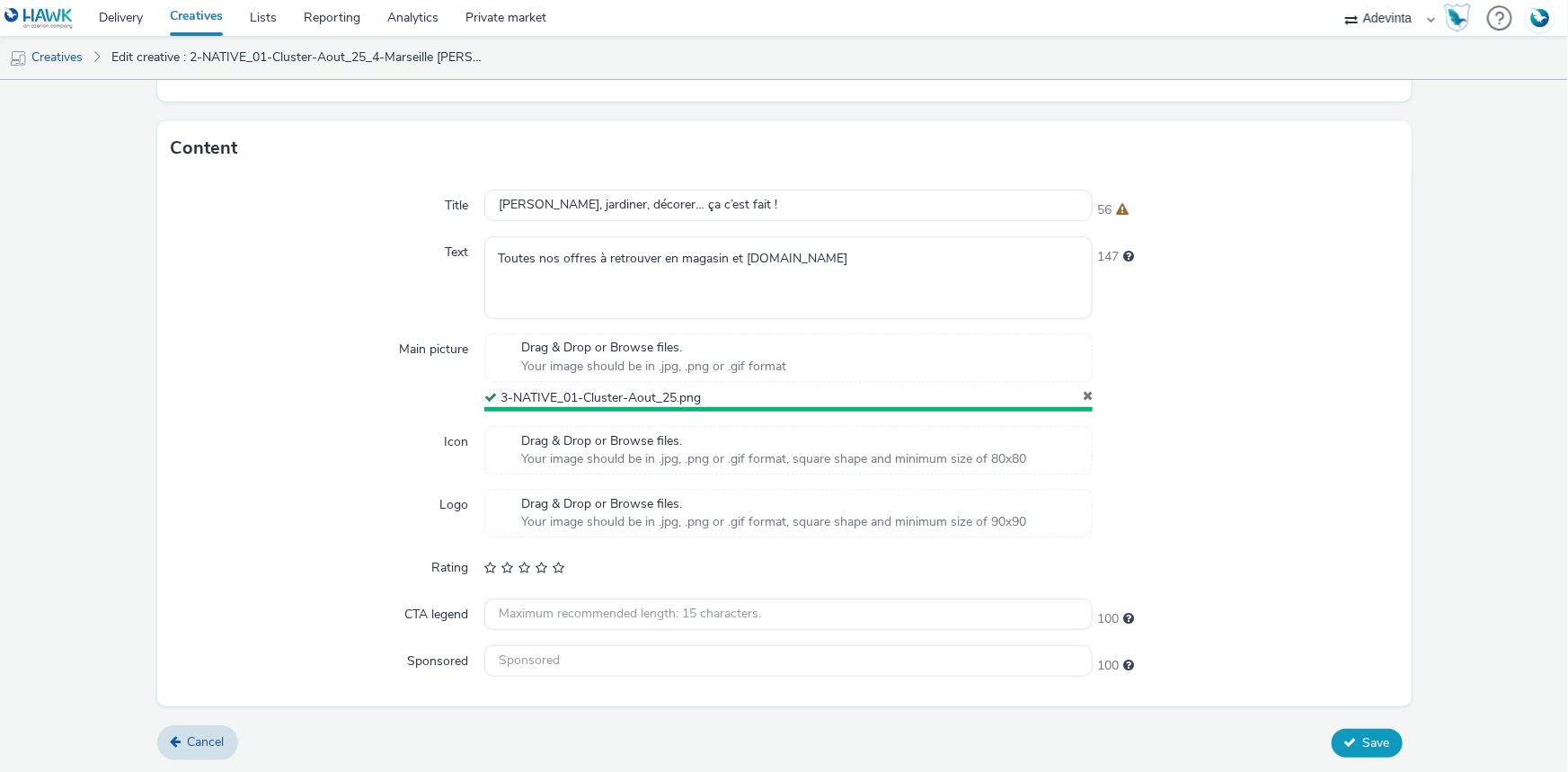
scroll to position [469, 0]
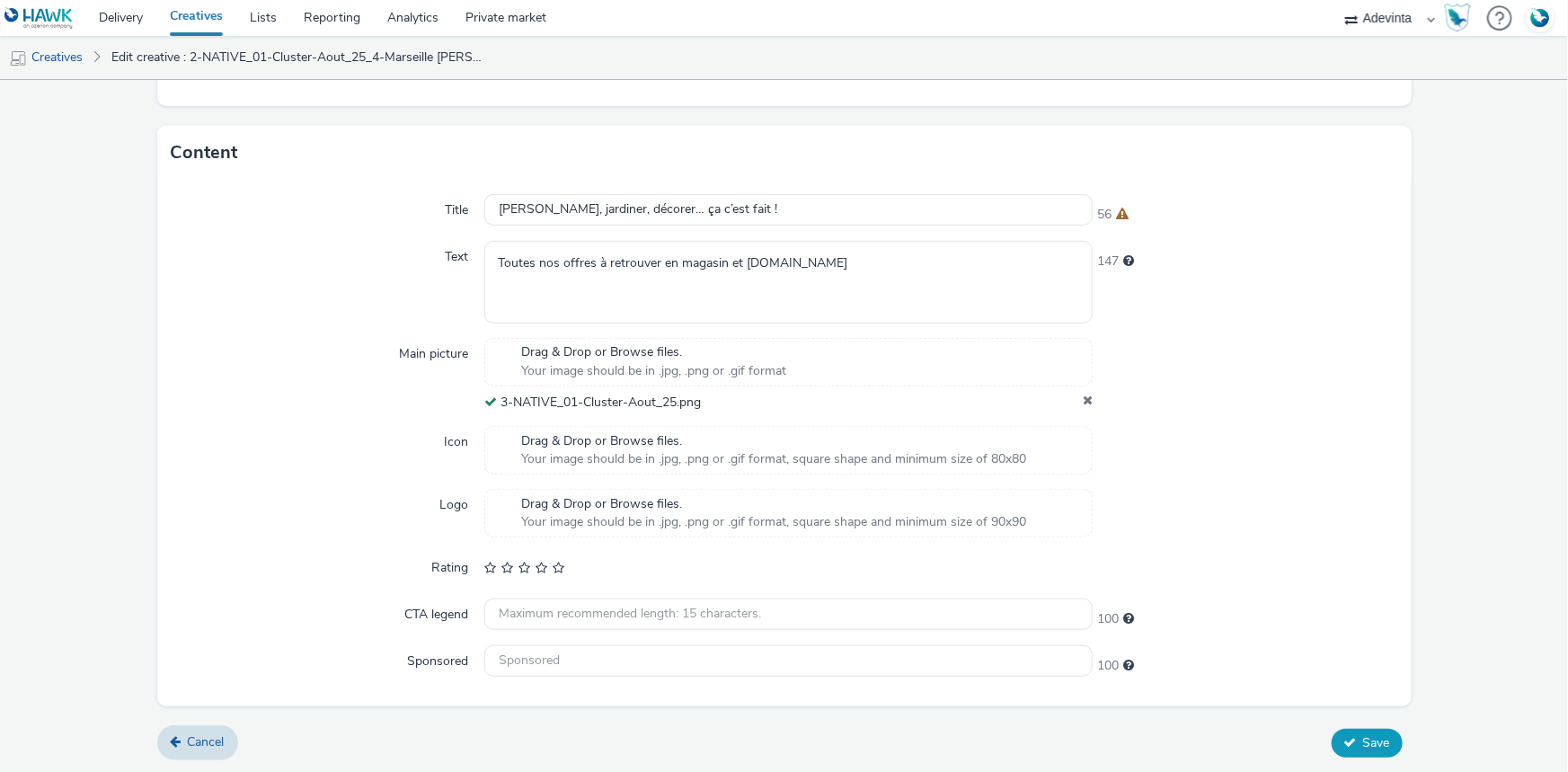
click at [1348, 738] on button "Save" at bounding box center [1366, 744] width 71 height 28
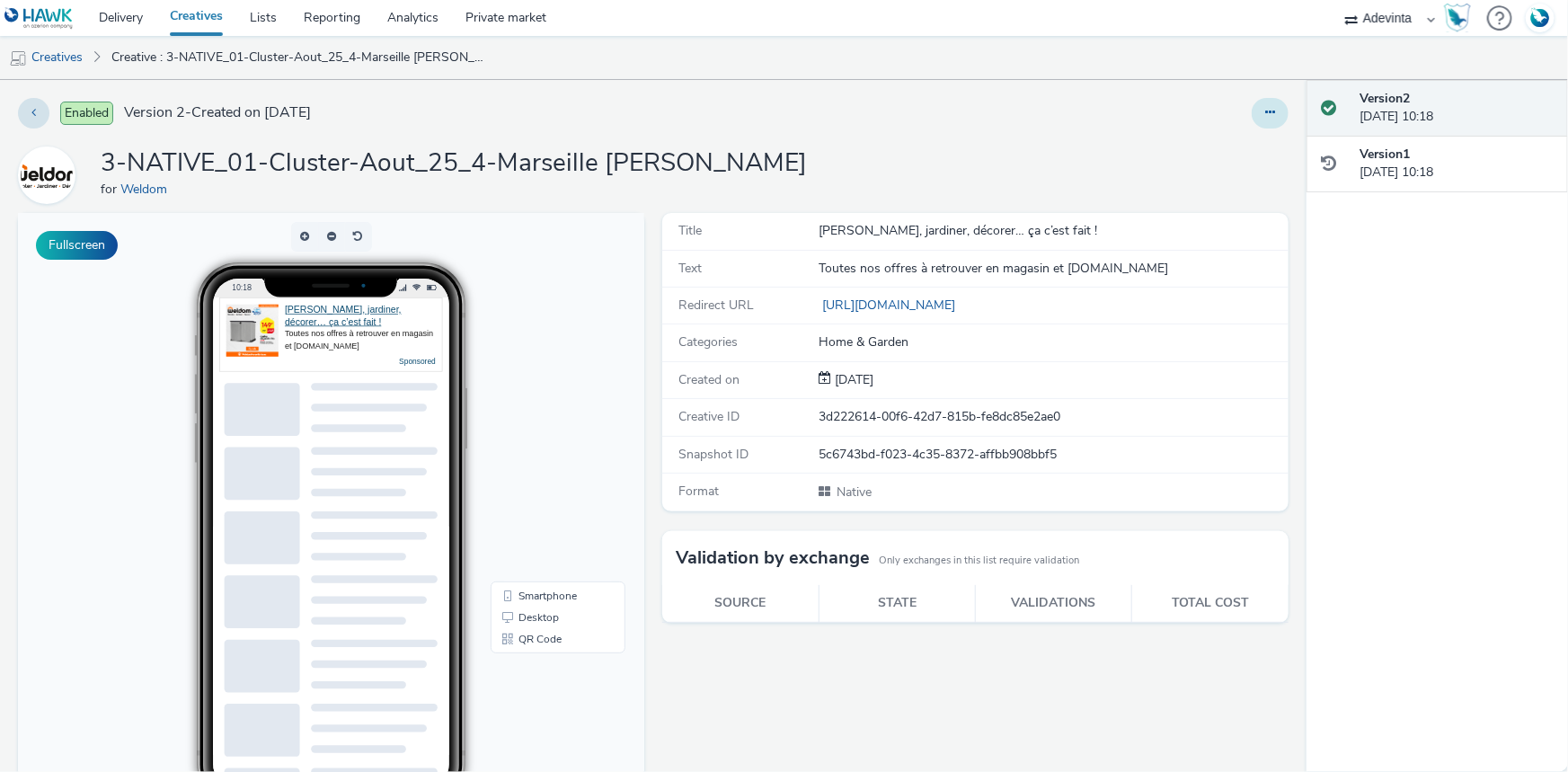
click at [1252, 115] on button at bounding box center [1270, 113] width 37 height 30
click at [1213, 195] on link "Duplicate" at bounding box center [1221, 186] width 134 height 36
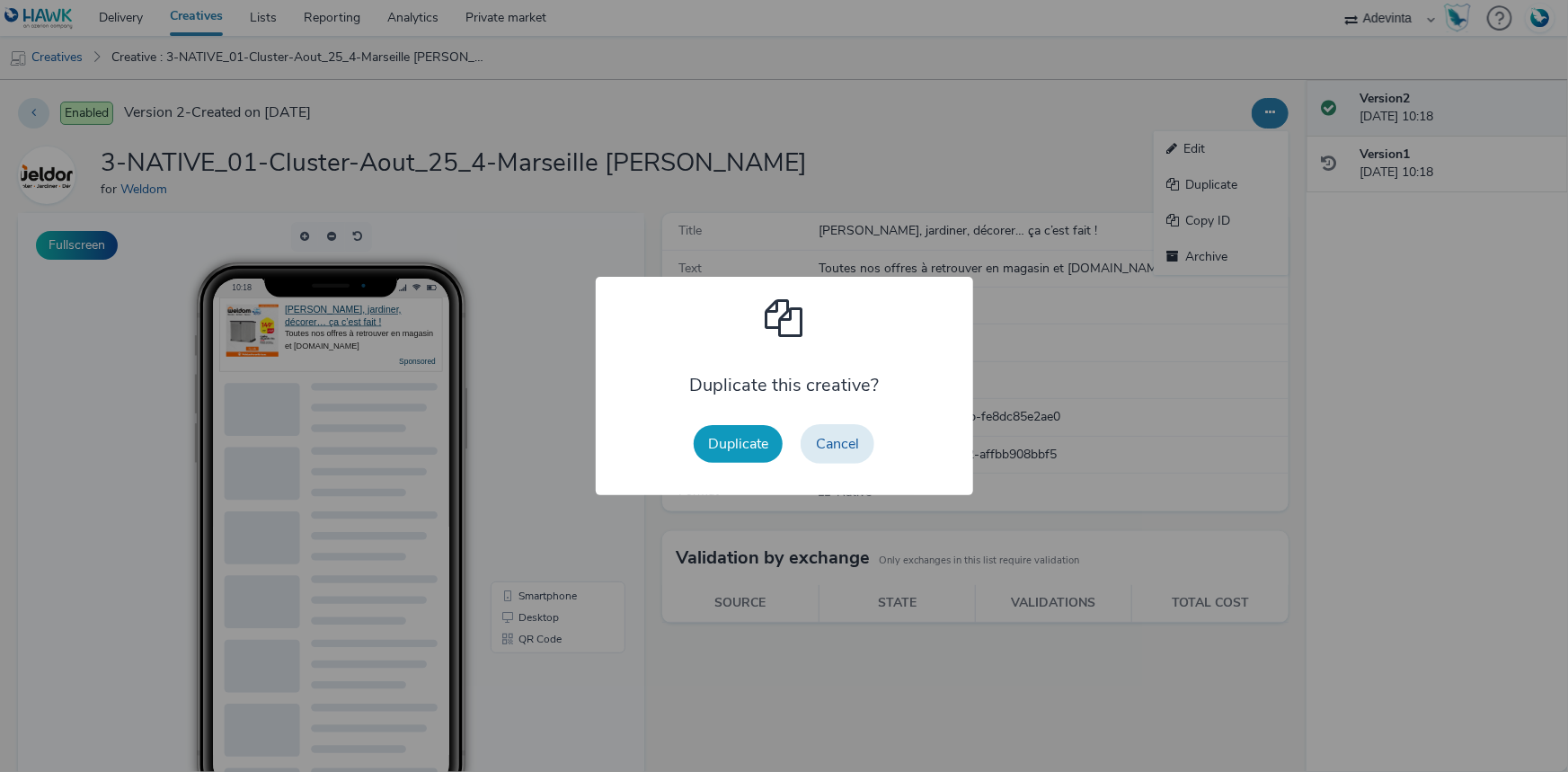
click at [728, 440] on button "Duplicate" at bounding box center [739, 444] width 89 height 38
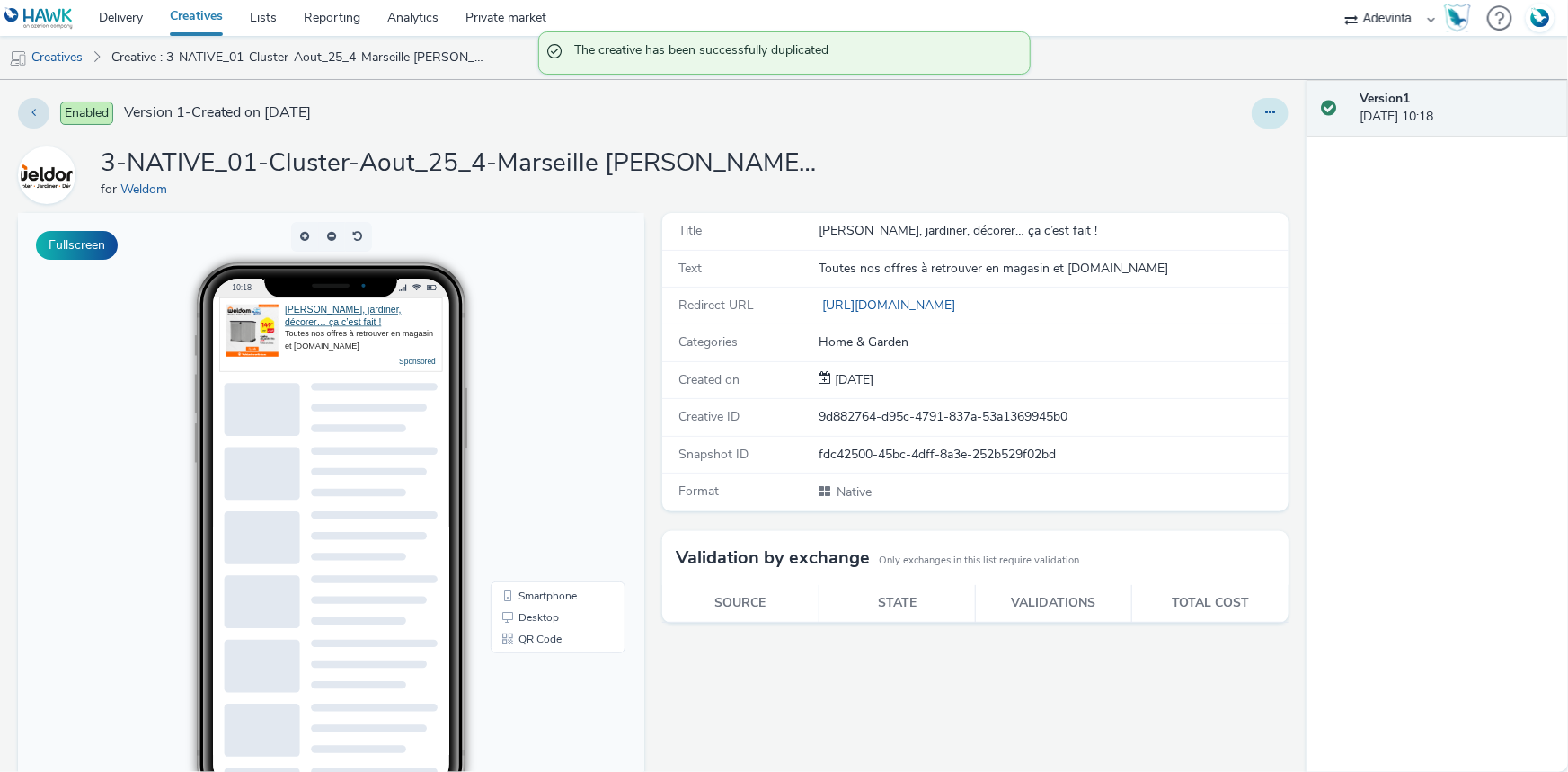
click at [1252, 110] on button at bounding box center [1270, 113] width 37 height 30
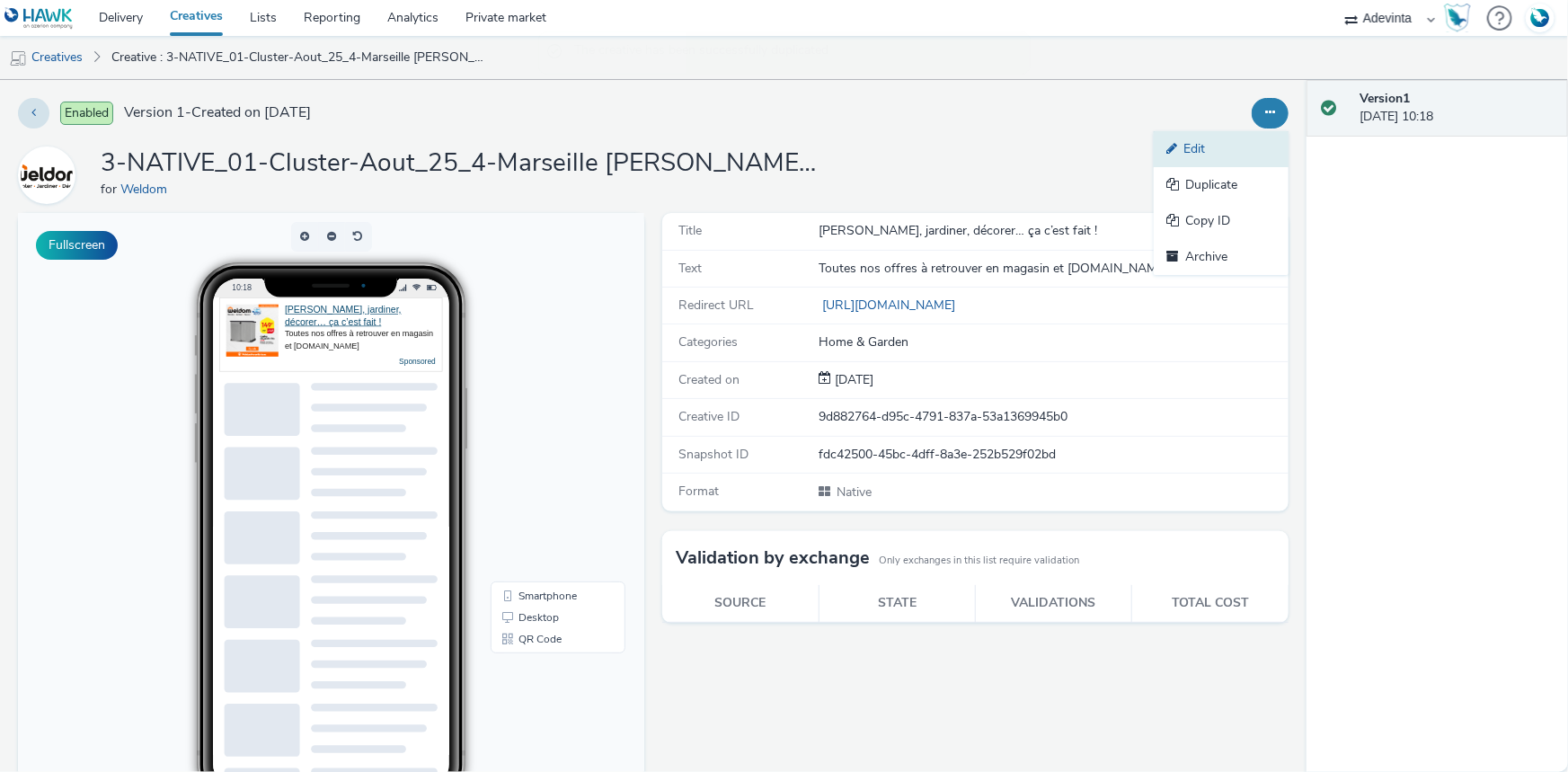
click at [1221, 160] on link "Edit" at bounding box center [1221, 150] width 134 height 36
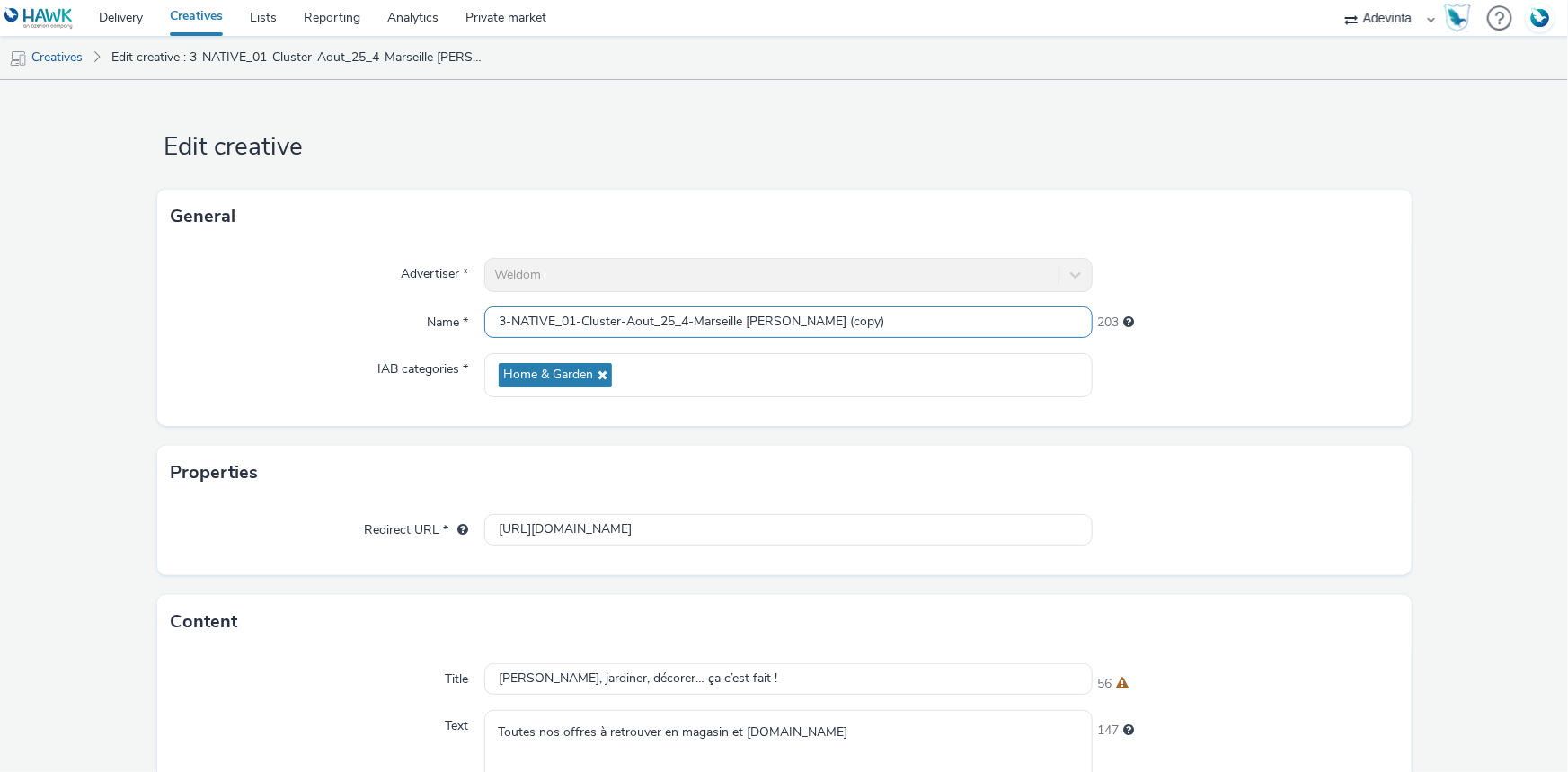
drag, startPoint x: 772, startPoint y: 319, endPoint x: 835, endPoint y: 323, distance: 63.1
click at [835, 323] on input "3-NATIVE_01-Cluster-Aout_25_4-Marseille Isaac (copy)" at bounding box center [789, 322] width 608 height 31
click at [685, 324] on input "4-NATIVE_01-Cluster-Aout_25_4-Marseille Isaac" at bounding box center [789, 322] width 608 height 31
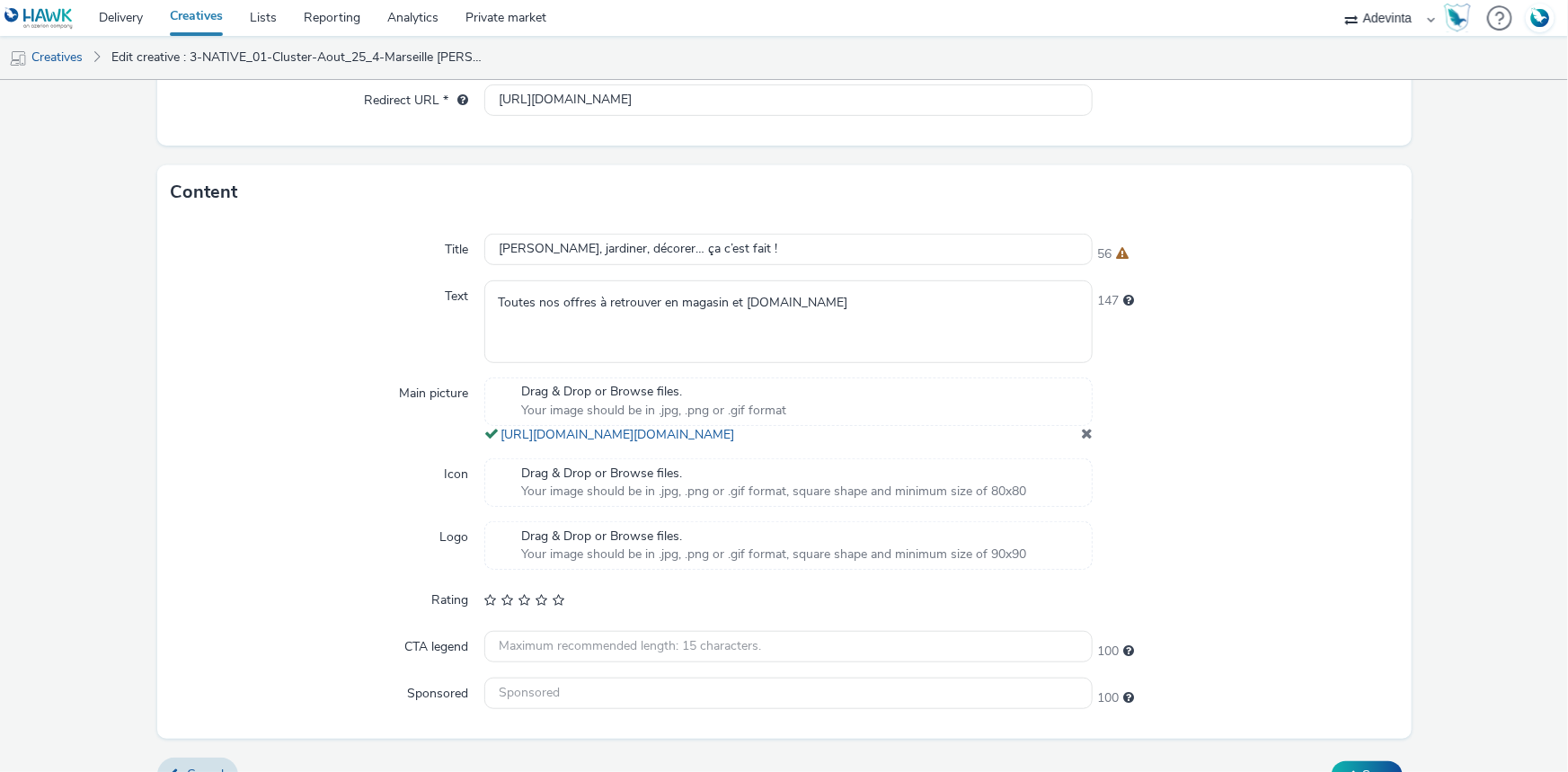
scroll to position [480, 0]
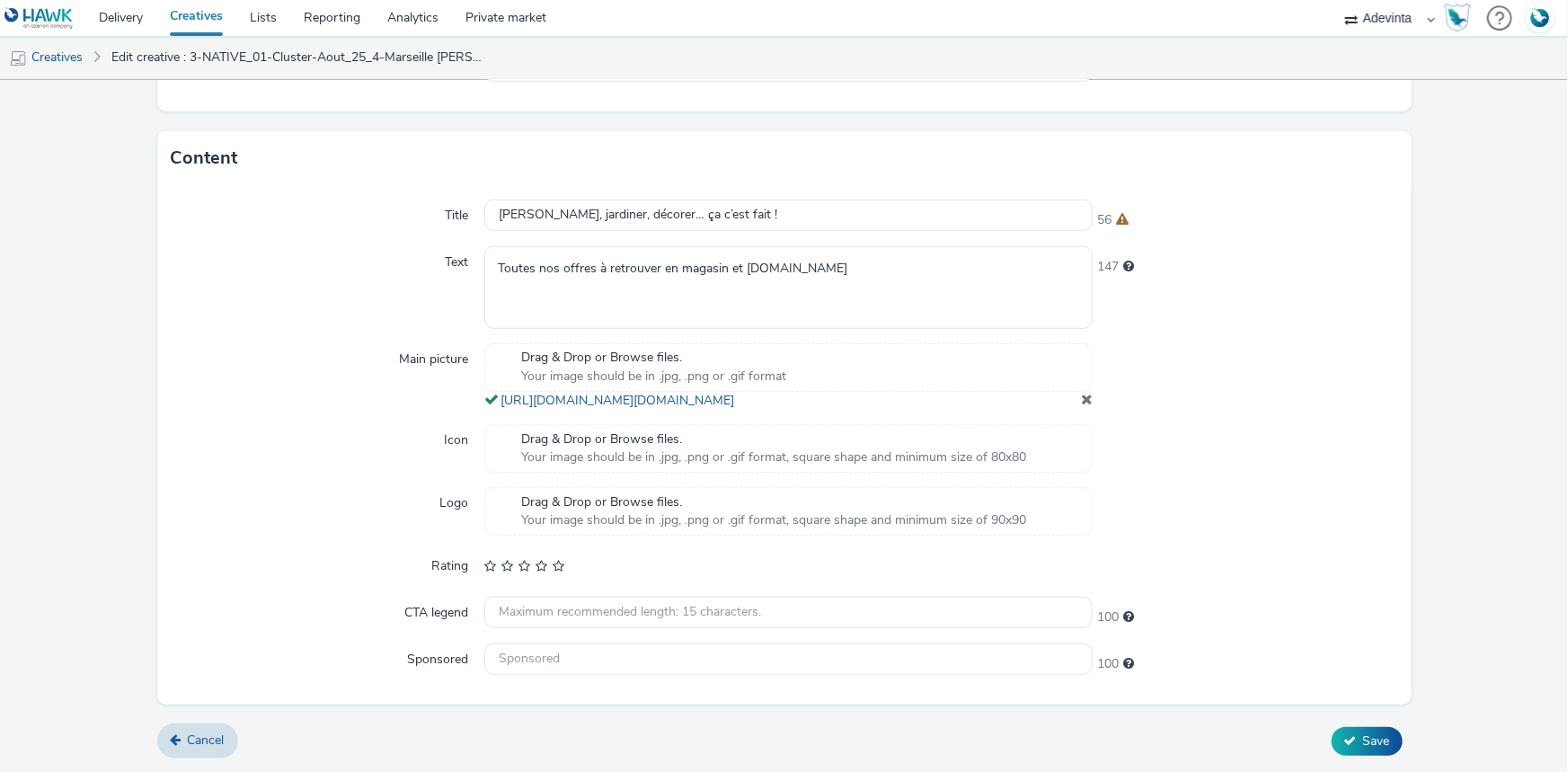
type input "4-NATIVE_01-Cluster-Aout_25_Marseille Isaac"
click at [1081, 394] on span at bounding box center [1087, 399] width 11 height 14
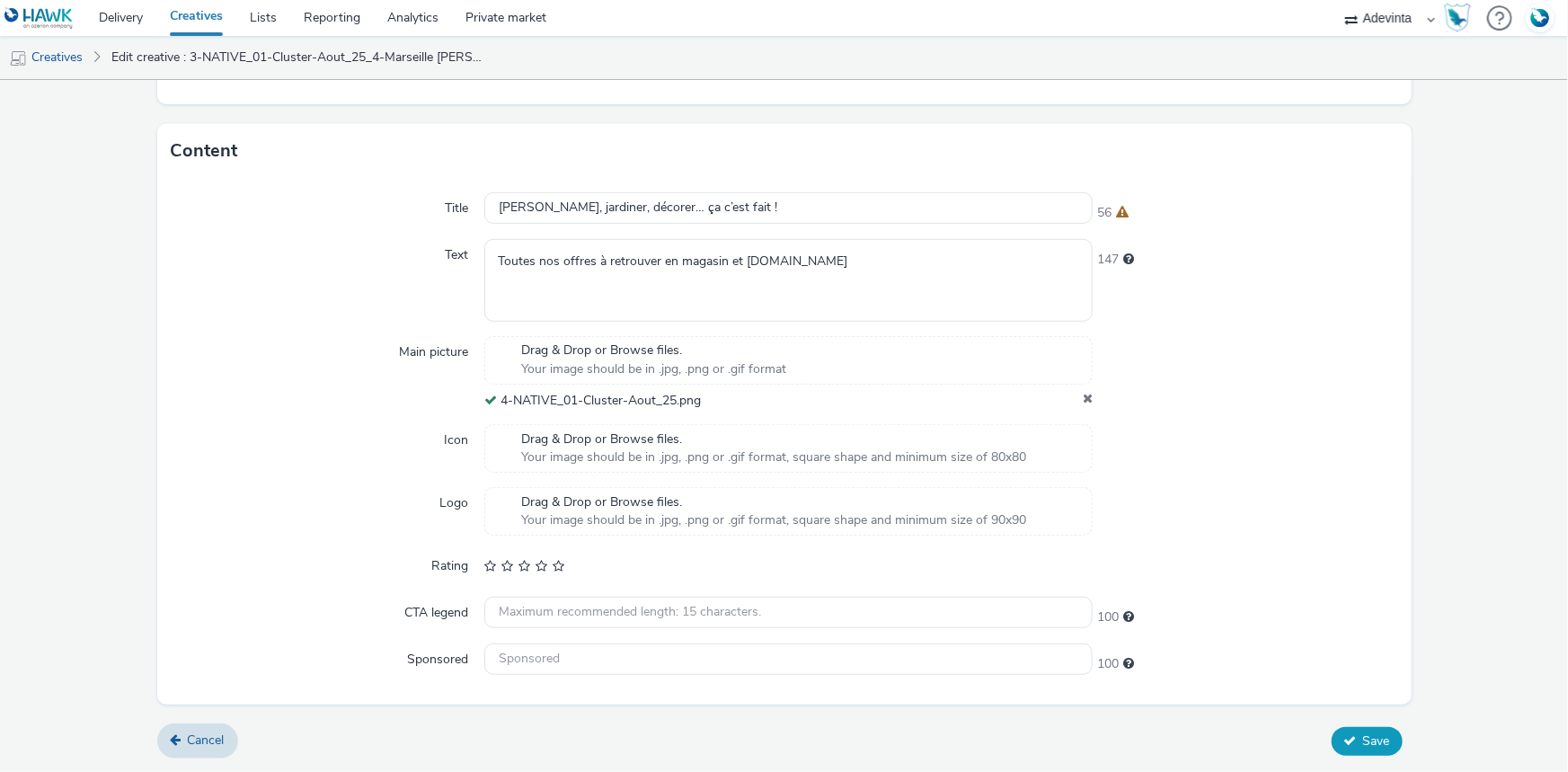
scroll to position [469, 0]
click at [1363, 734] on span "Save" at bounding box center [1377, 743] width 27 height 17
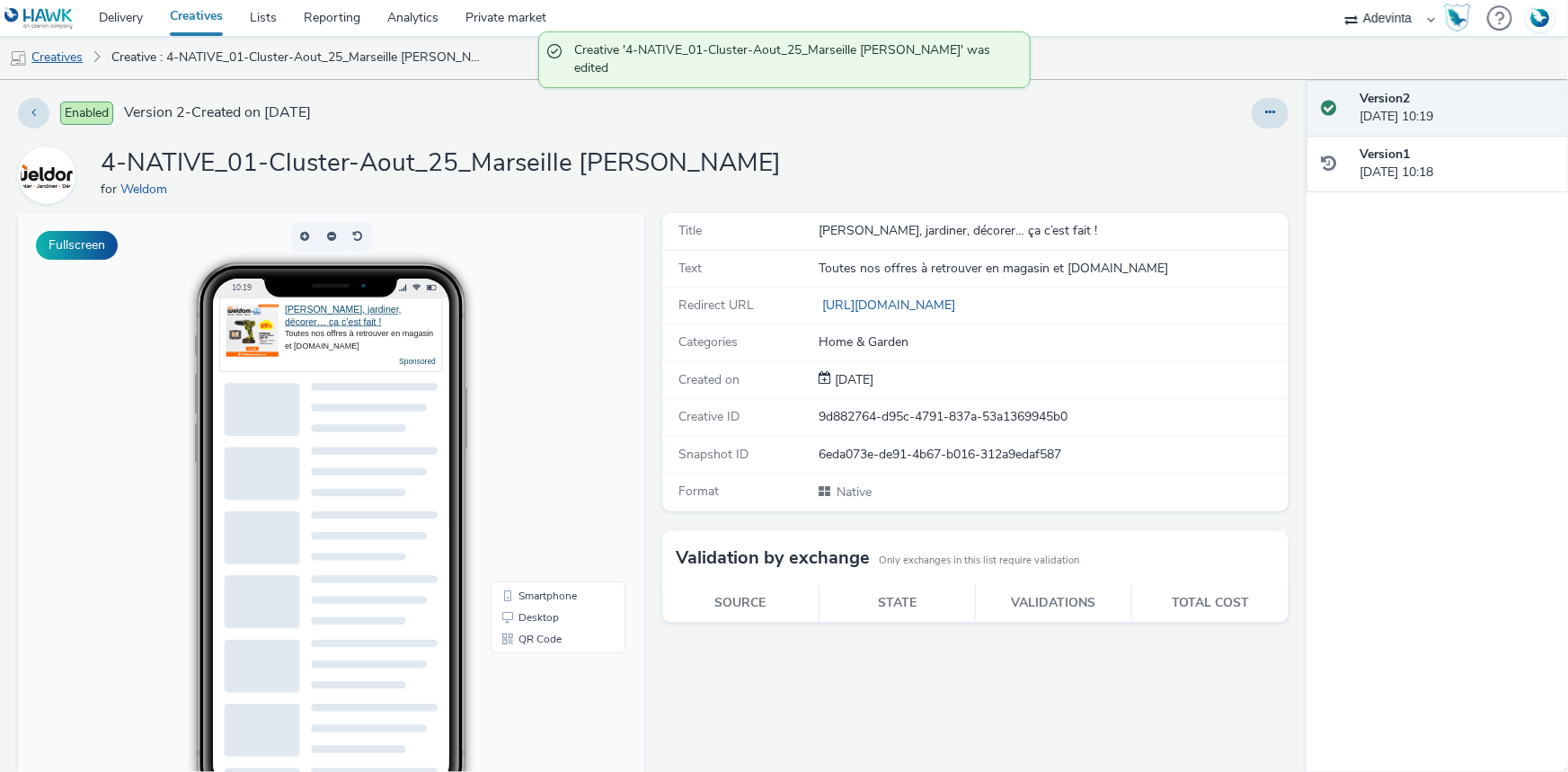
click at [65, 63] on link "Creatives" at bounding box center [45, 58] width 92 height 44
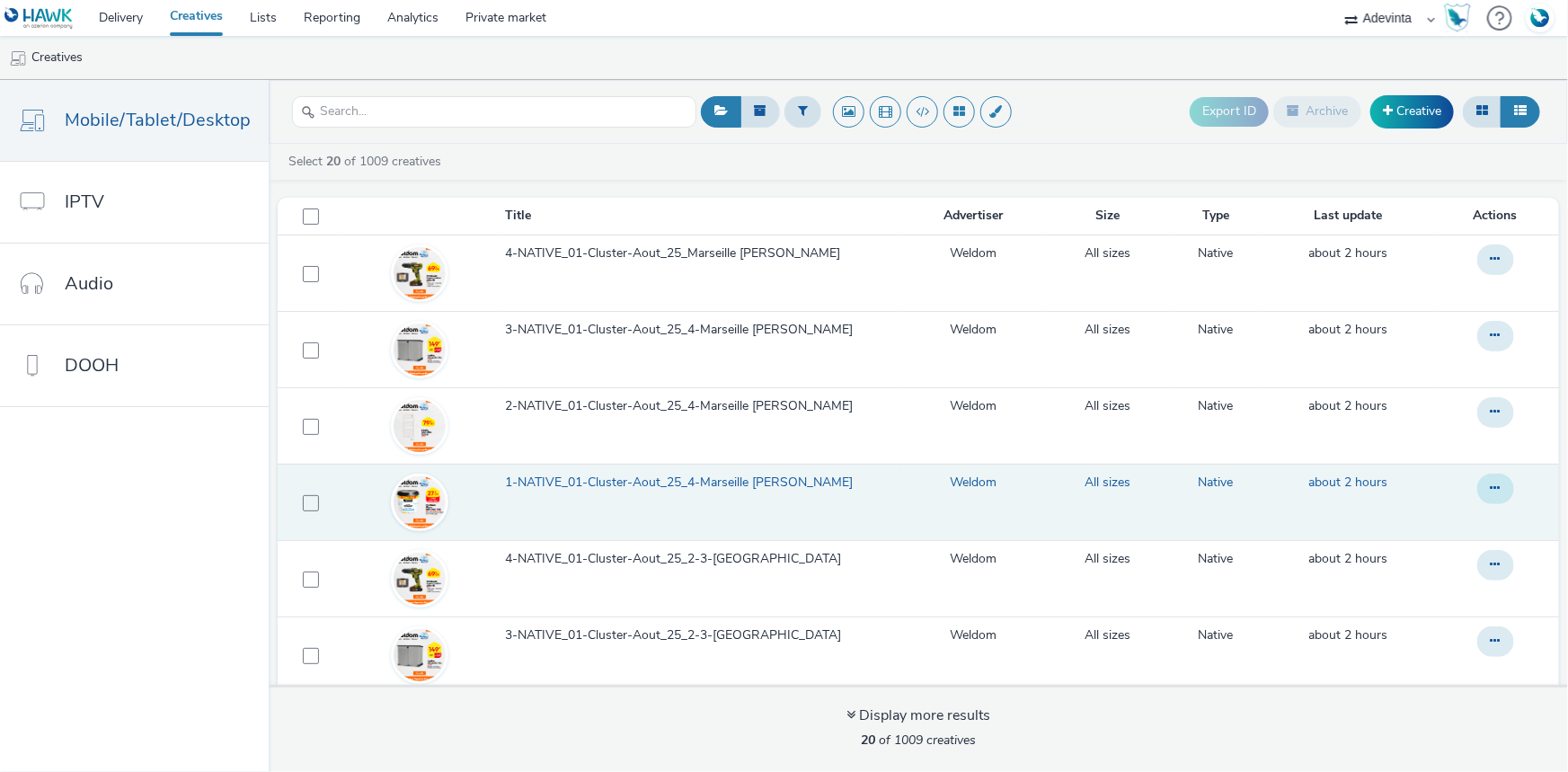
click at [1490, 492] on icon at bounding box center [1495, 488] width 9 height 12
click at [1417, 550] on link "Duplicate" at bounding box center [1447, 561] width 134 height 36
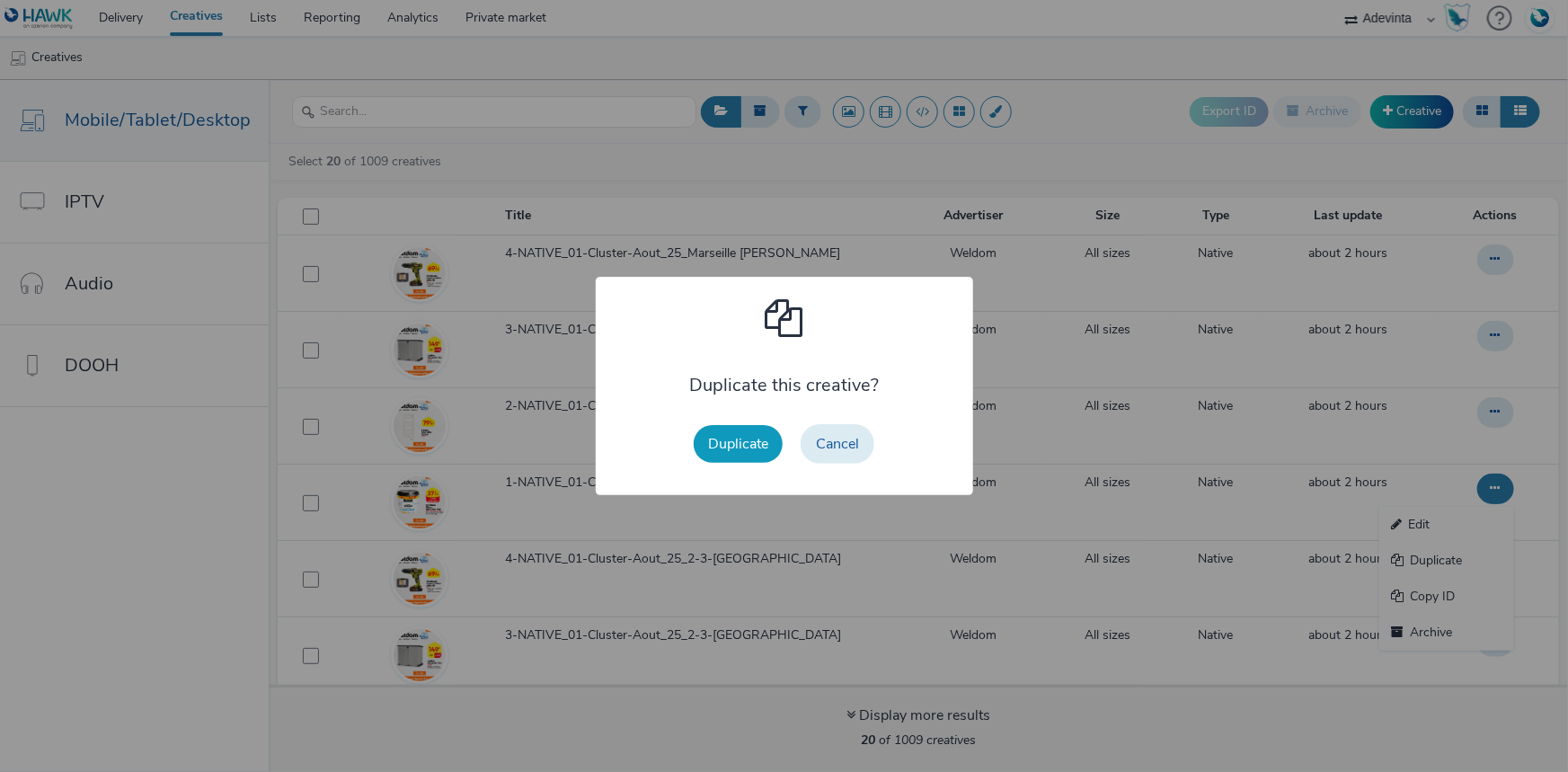
click at [725, 426] on button "Duplicate" at bounding box center [739, 444] width 89 height 38
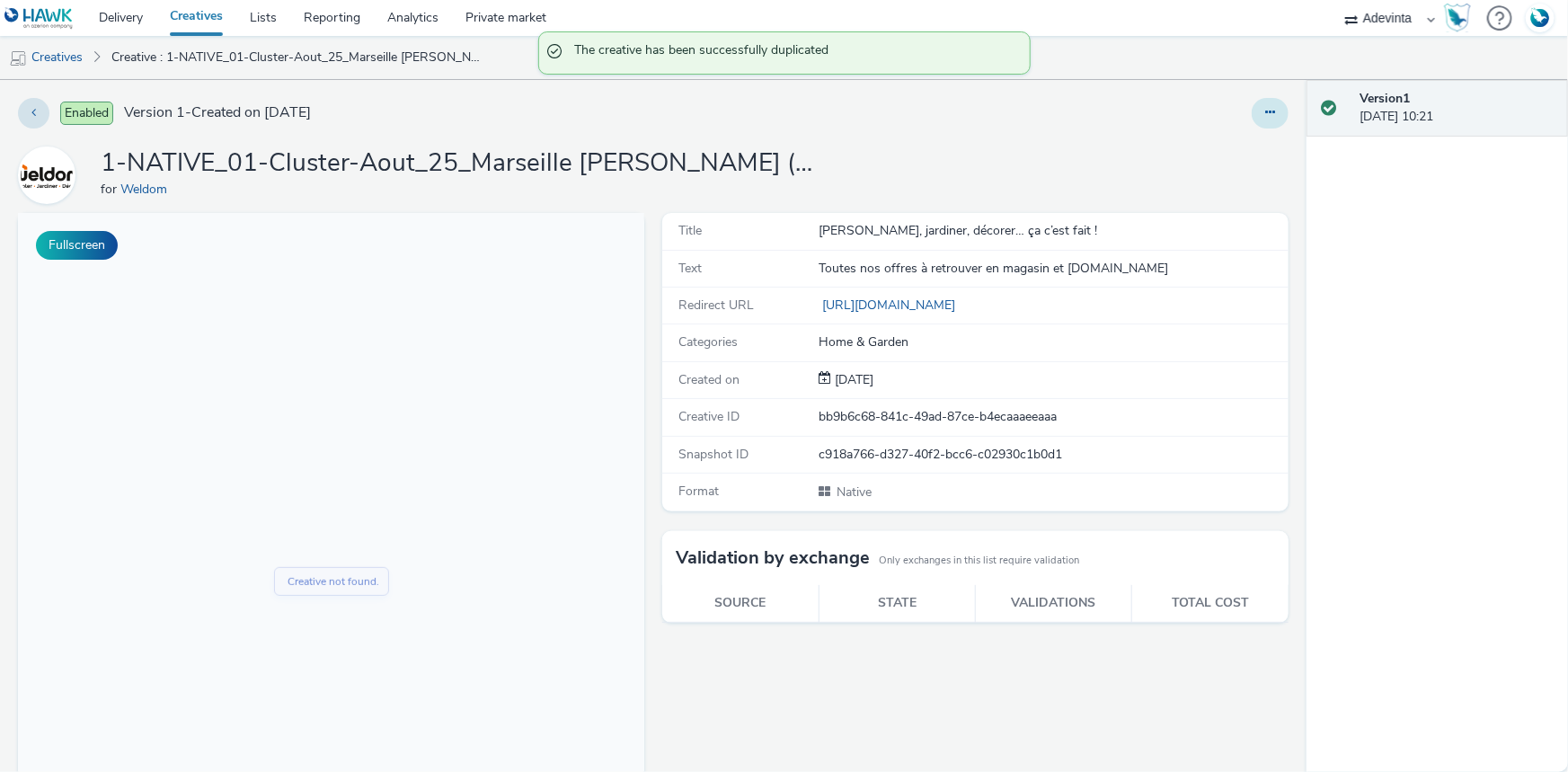
click at [1269, 113] on button at bounding box center [1270, 113] width 37 height 30
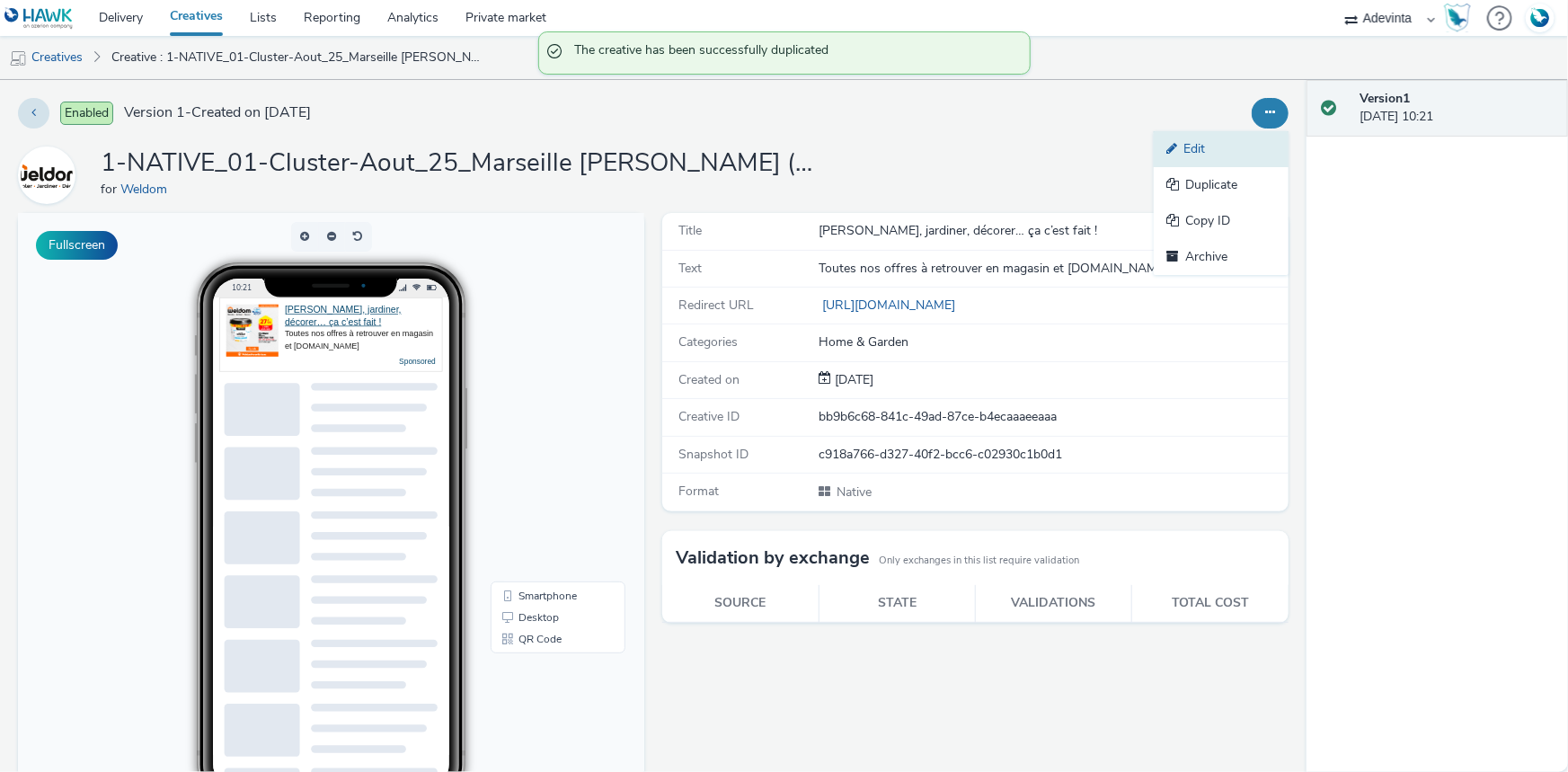
click at [1191, 155] on link "Edit" at bounding box center [1221, 150] width 134 height 36
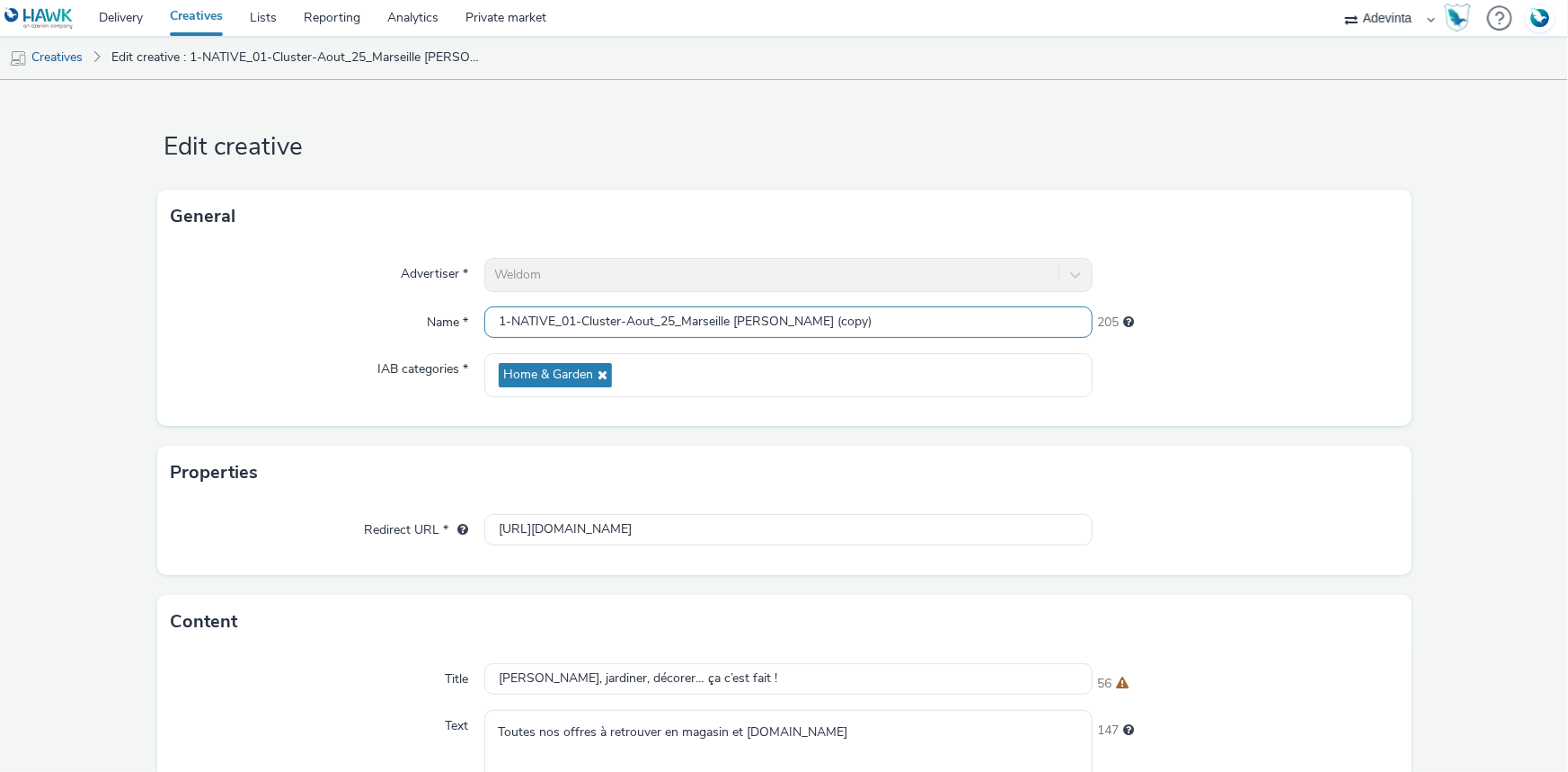
drag, startPoint x: 680, startPoint y: 320, endPoint x: 873, endPoint y: 342, distance: 194.2
click at [873, 342] on div "Advertiser * Weldom Name * 1-NATIVE_01-Cluster-Aout_25_Marseille Isaac (copy) 2…" at bounding box center [784, 334] width 1255 height 183
paste input "5-La Fare-les-Oliviers"
click at [848, 324] on input "1-NATIVE_01-Cluster-Aout_25_La Fare-les-Oliviers" at bounding box center [789, 322] width 608 height 31
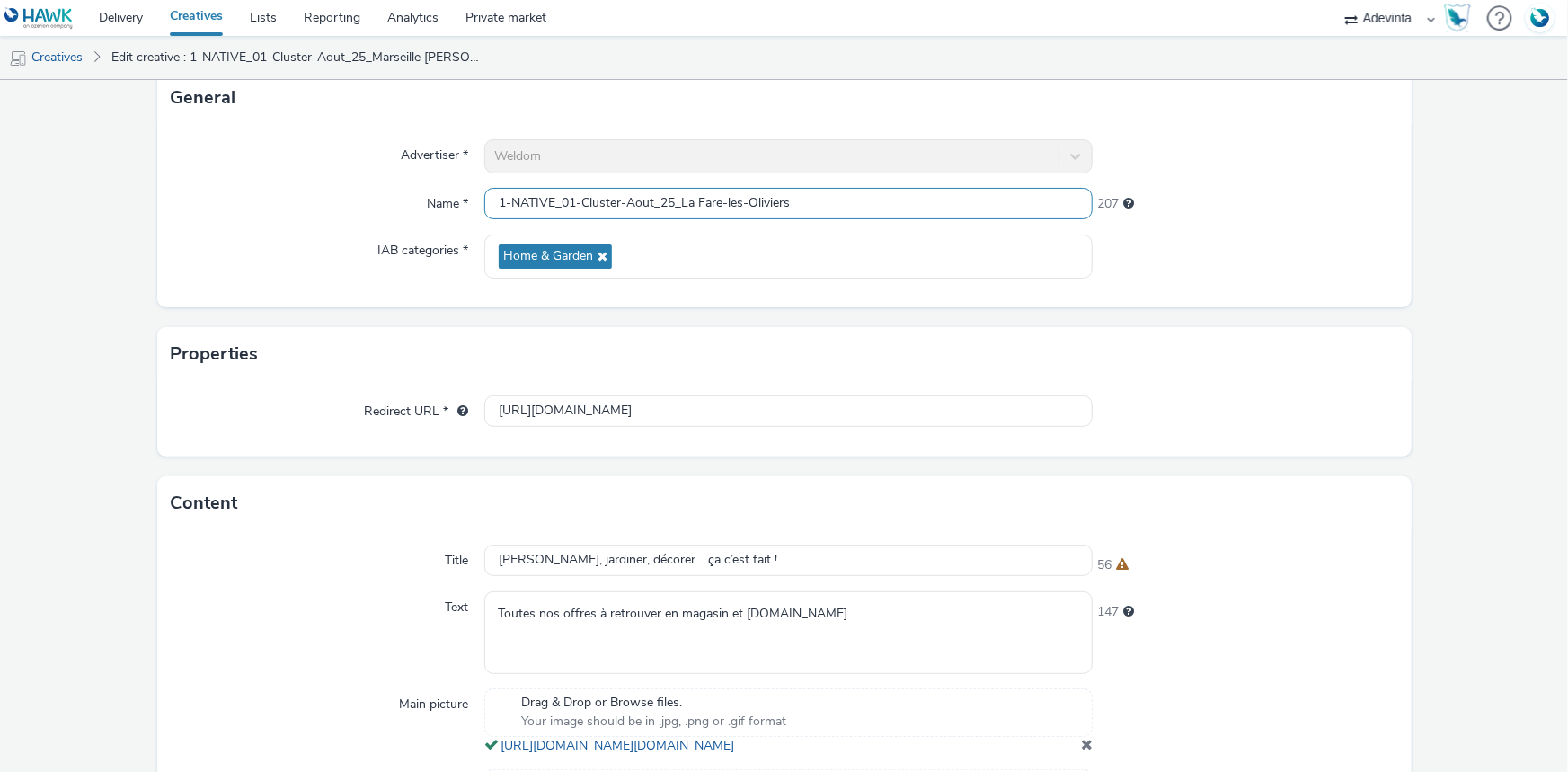
scroll to position [480, 0]
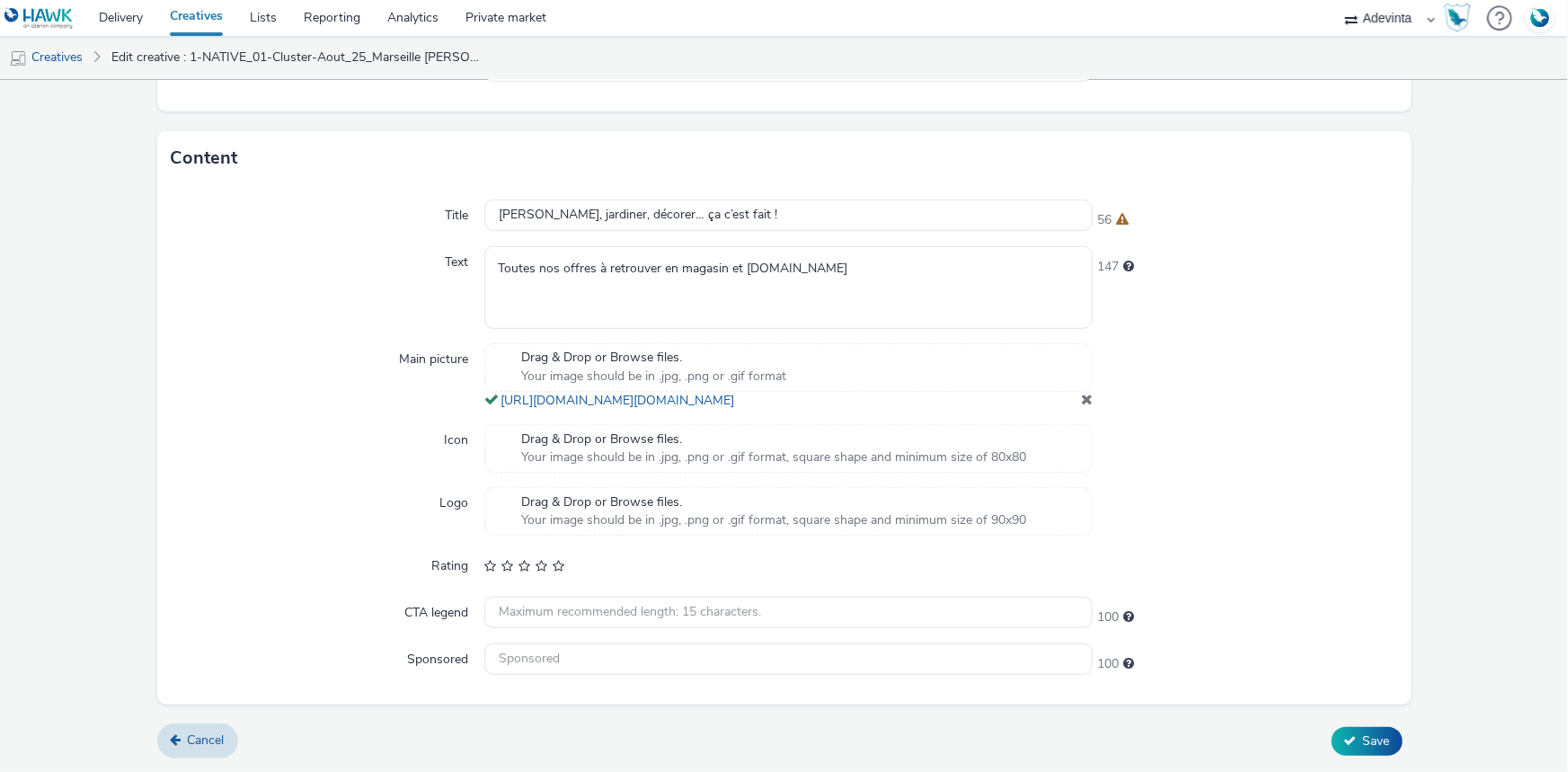
type input "1-NATIVE_01-Cluster-Aout_25_La Fare-les-Oliviers"
click at [1081, 398] on span at bounding box center [1087, 399] width 11 height 14
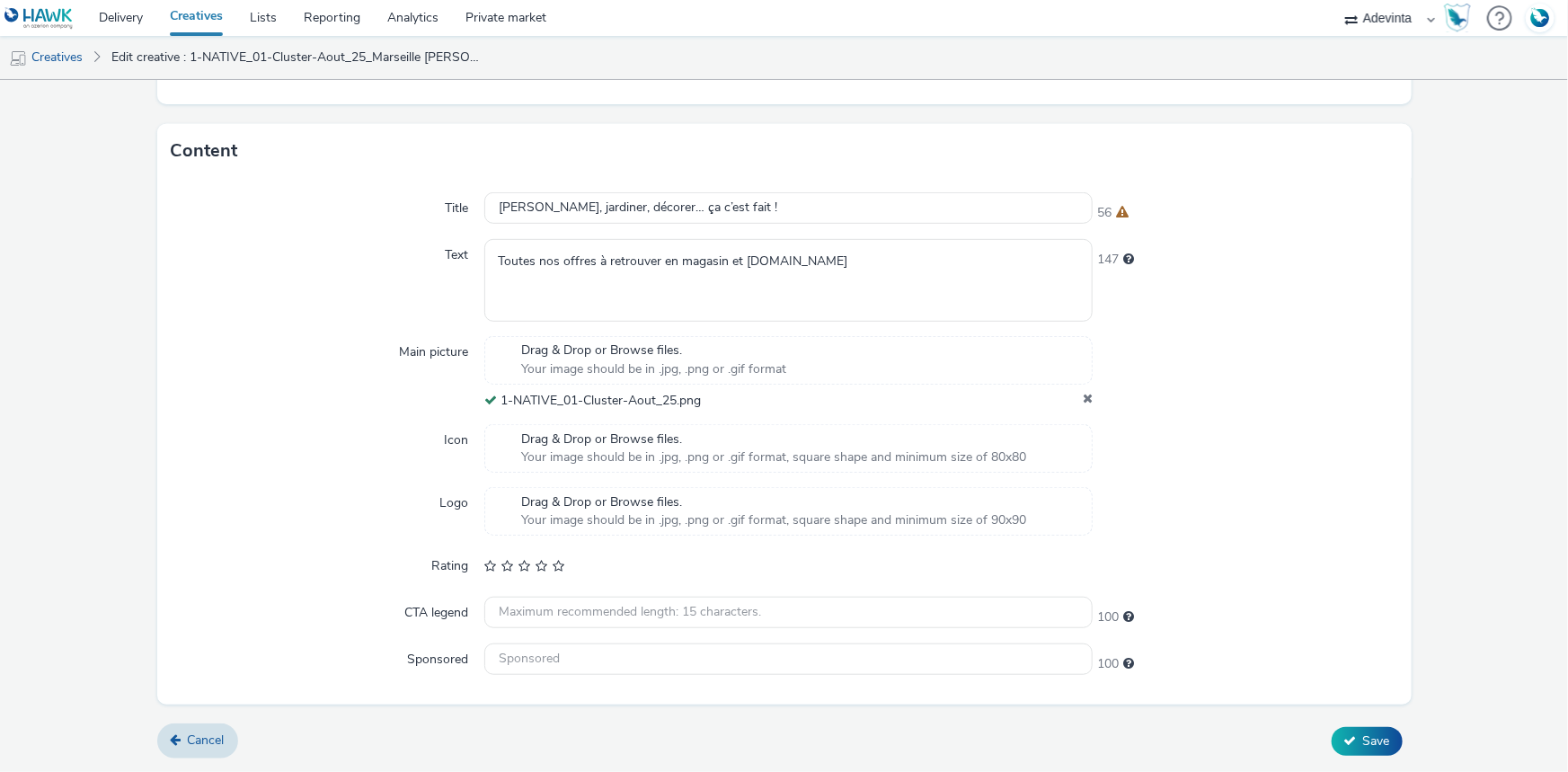
scroll to position [469, 0]
click at [1345, 737] on icon at bounding box center [1350, 742] width 12 height 12
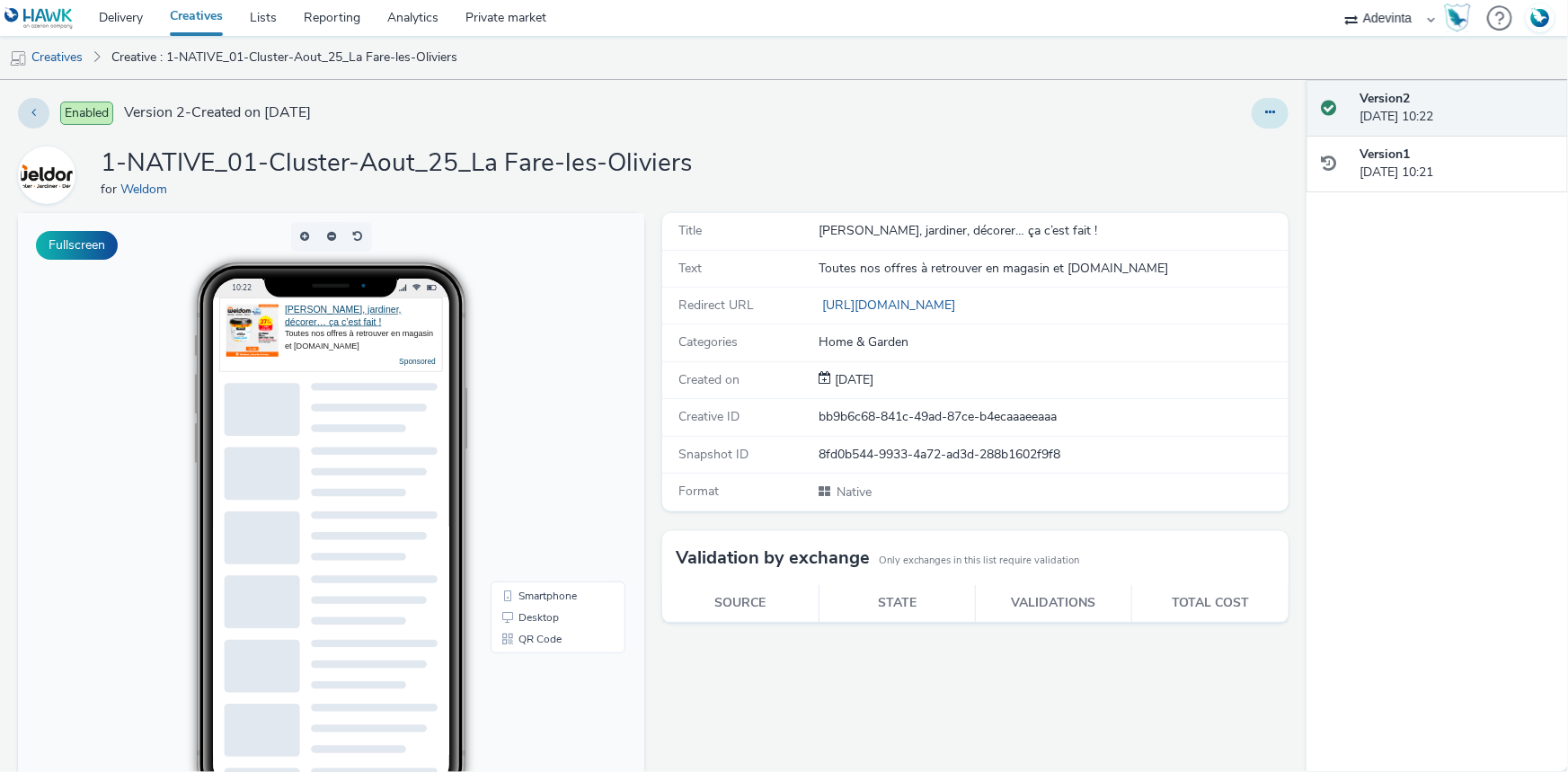
drag, startPoint x: 1248, startPoint y: 113, endPoint x: 1247, endPoint y: 127, distance: 14.0
click at [1252, 113] on button at bounding box center [1270, 113] width 37 height 30
click at [1203, 185] on link "Duplicate" at bounding box center [1221, 186] width 134 height 36
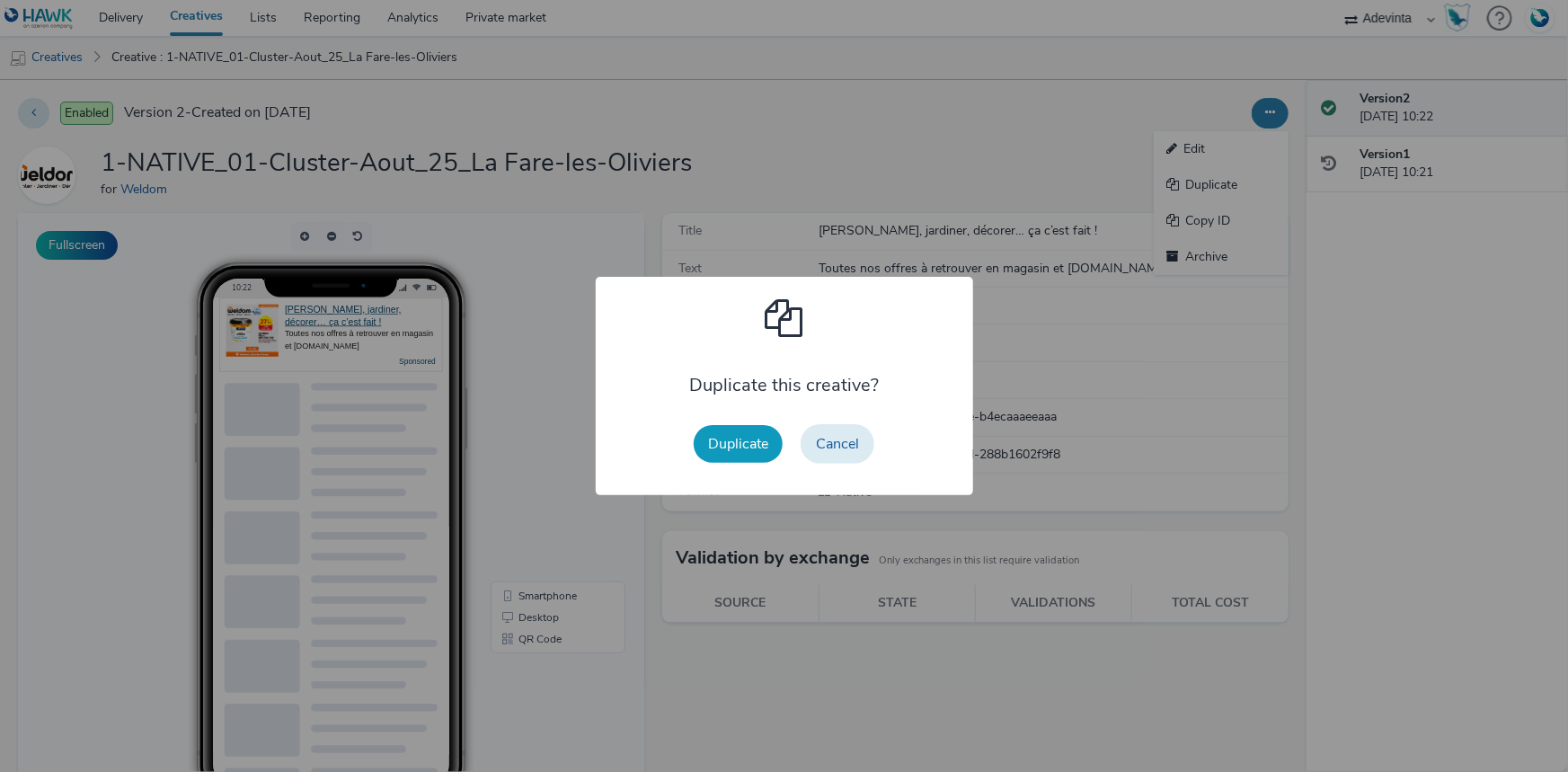
click at [742, 458] on button "Duplicate" at bounding box center [739, 444] width 89 height 38
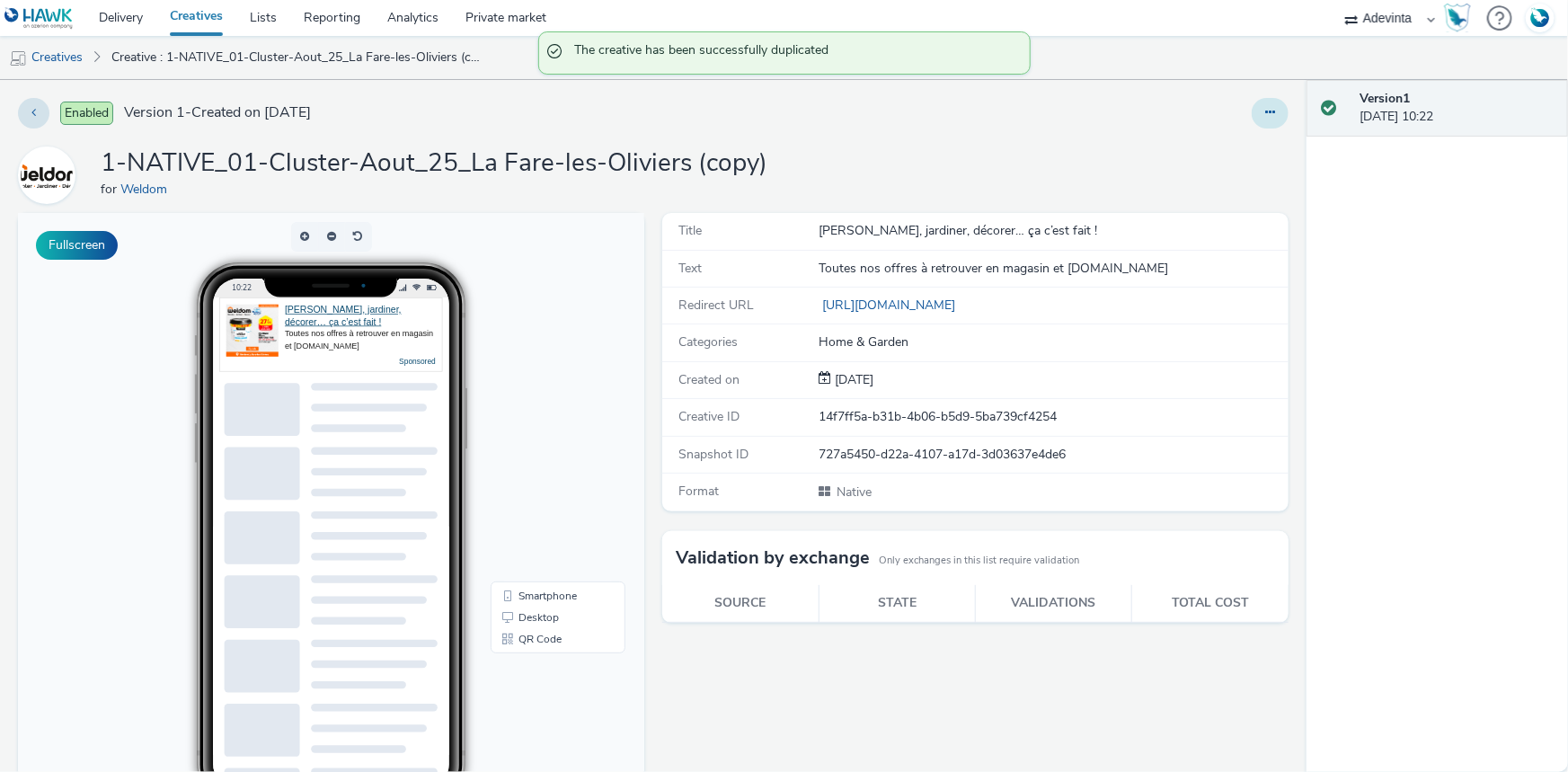
click at [1258, 119] on button at bounding box center [1270, 113] width 37 height 30
click at [1241, 153] on link "Edit" at bounding box center [1221, 150] width 134 height 36
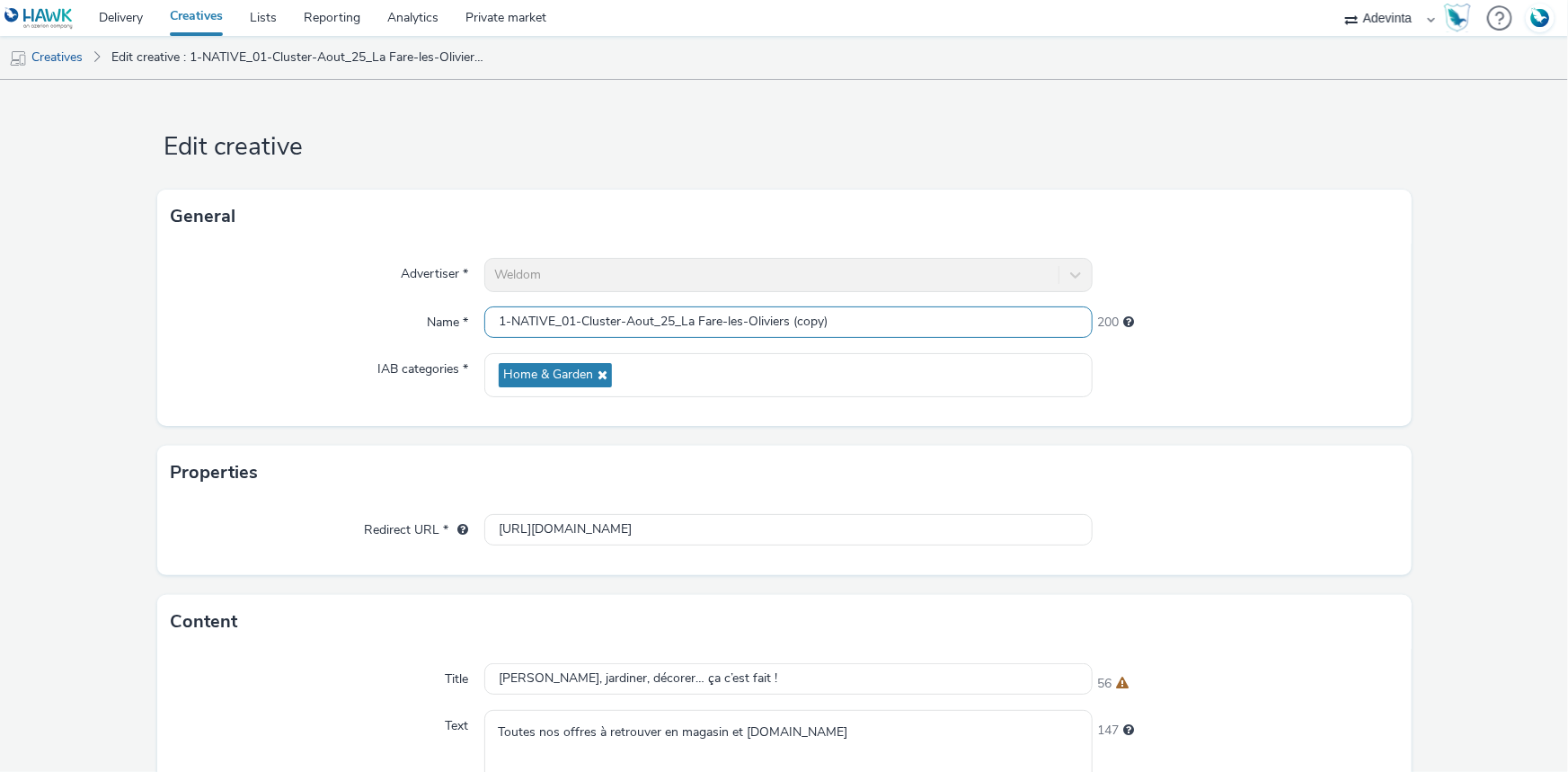
drag, startPoint x: 503, startPoint y: 317, endPoint x: 419, endPoint y: 331, distance: 85.2
click at [419, 331] on div "Name * 1-NATIVE_01-Cluster-Aout_25_La Fare-les-Oliviers (copy) 200" at bounding box center [784, 323] width 1225 height 32
drag, startPoint x: 790, startPoint y: 317, endPoint x: 855, endPoint y: 309, distance: 65.5
click at [855, 309] on input "2-NATIVE_01-Cluster-Aout_25_La Fare-les-Oliviers (copy)" at bounding box center [789, 322] width 608 height 31
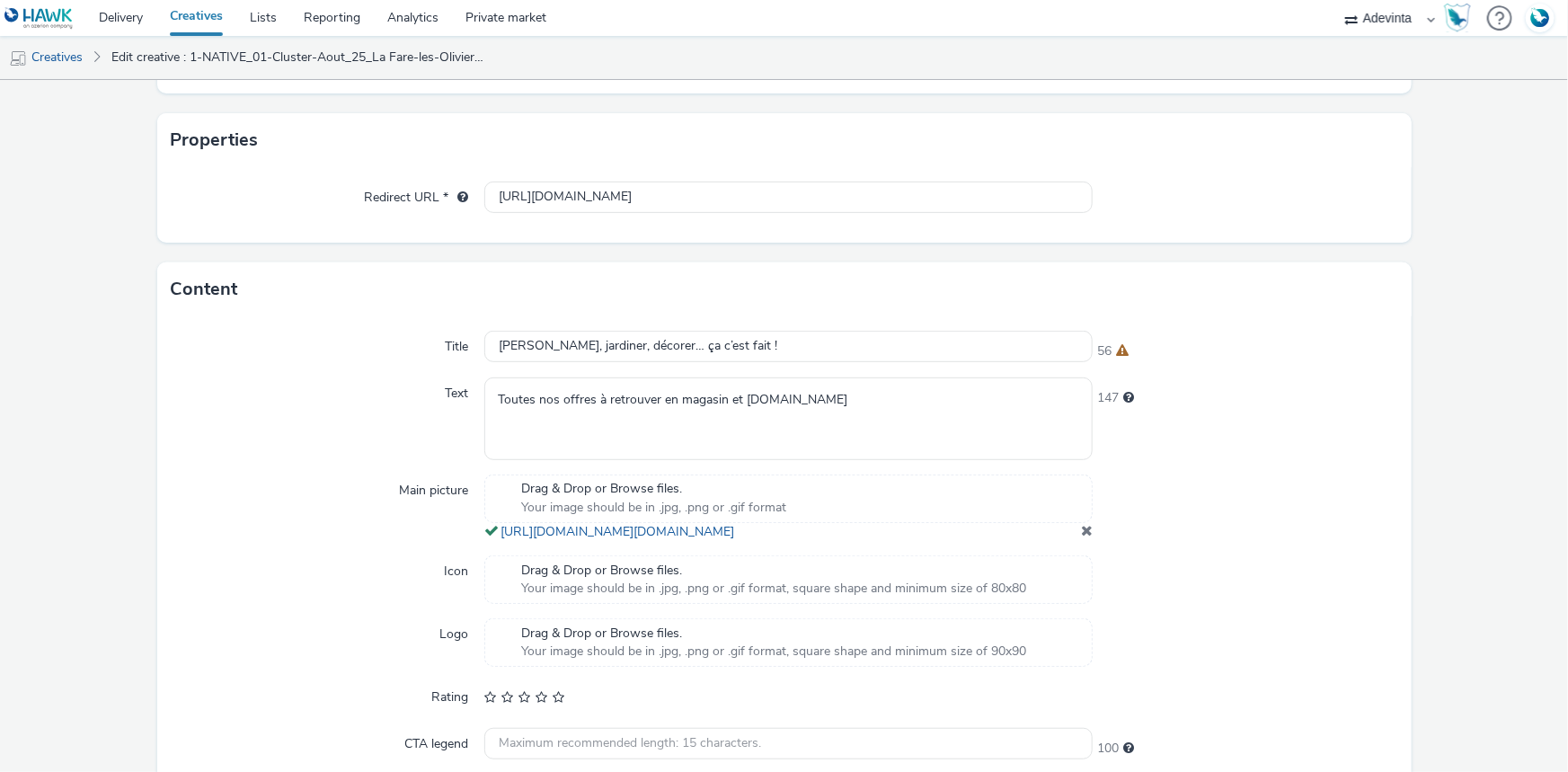
scroll to position [480, 0]
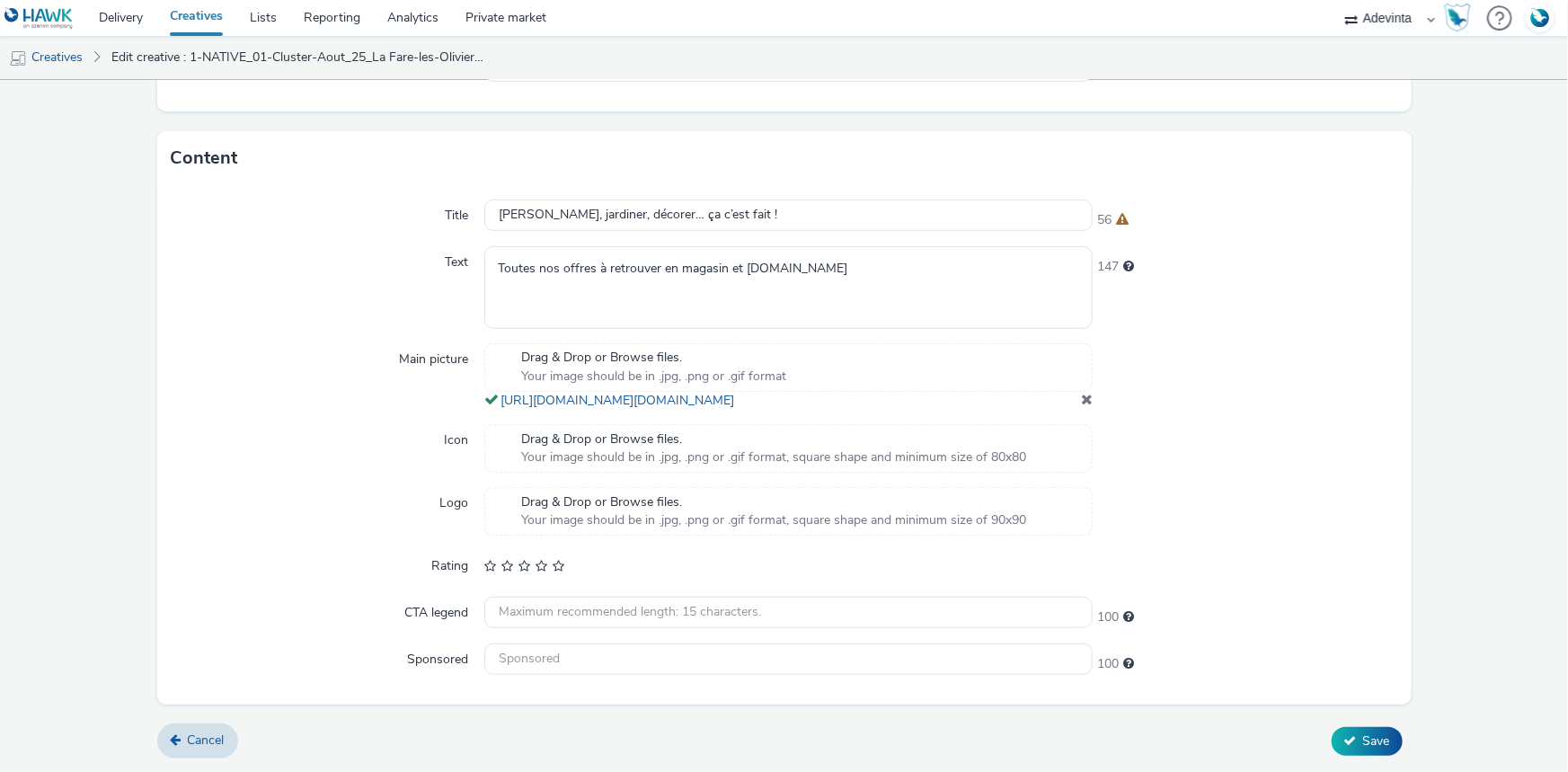
type input "2-NATIVE_01-Cluster-Aout_25_La Fare-les-Oliviers"
click at [1074, 389] on div "Drag & Drop or Browse files. Your image should be in .jpg, .png or .gif format …" at bounding box center [789, 377] width 608 height 66
click at [1081, 392] on span at bounding box center [1087, 399] width 11 height 14
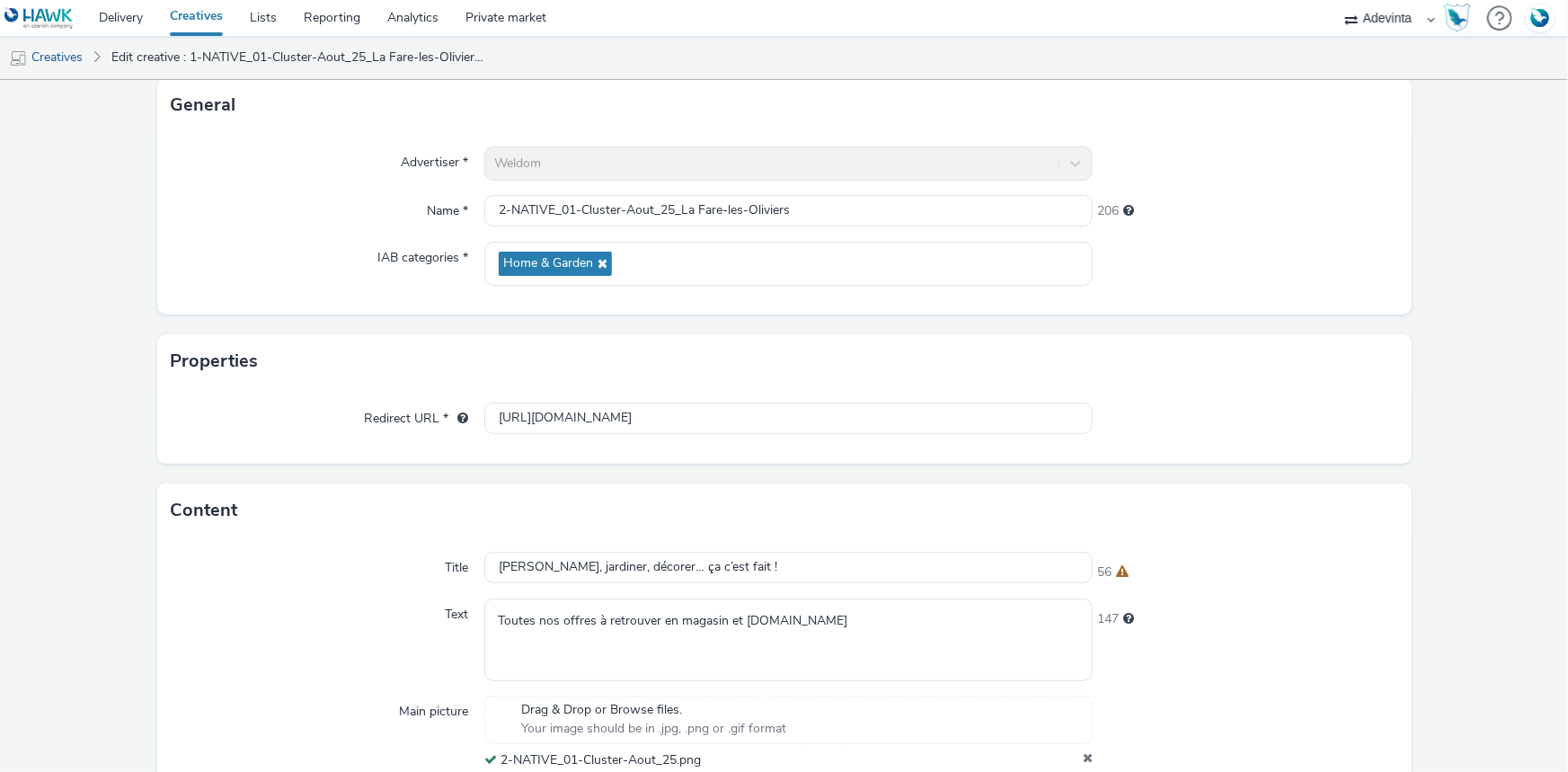
scroll to position [468, 0]
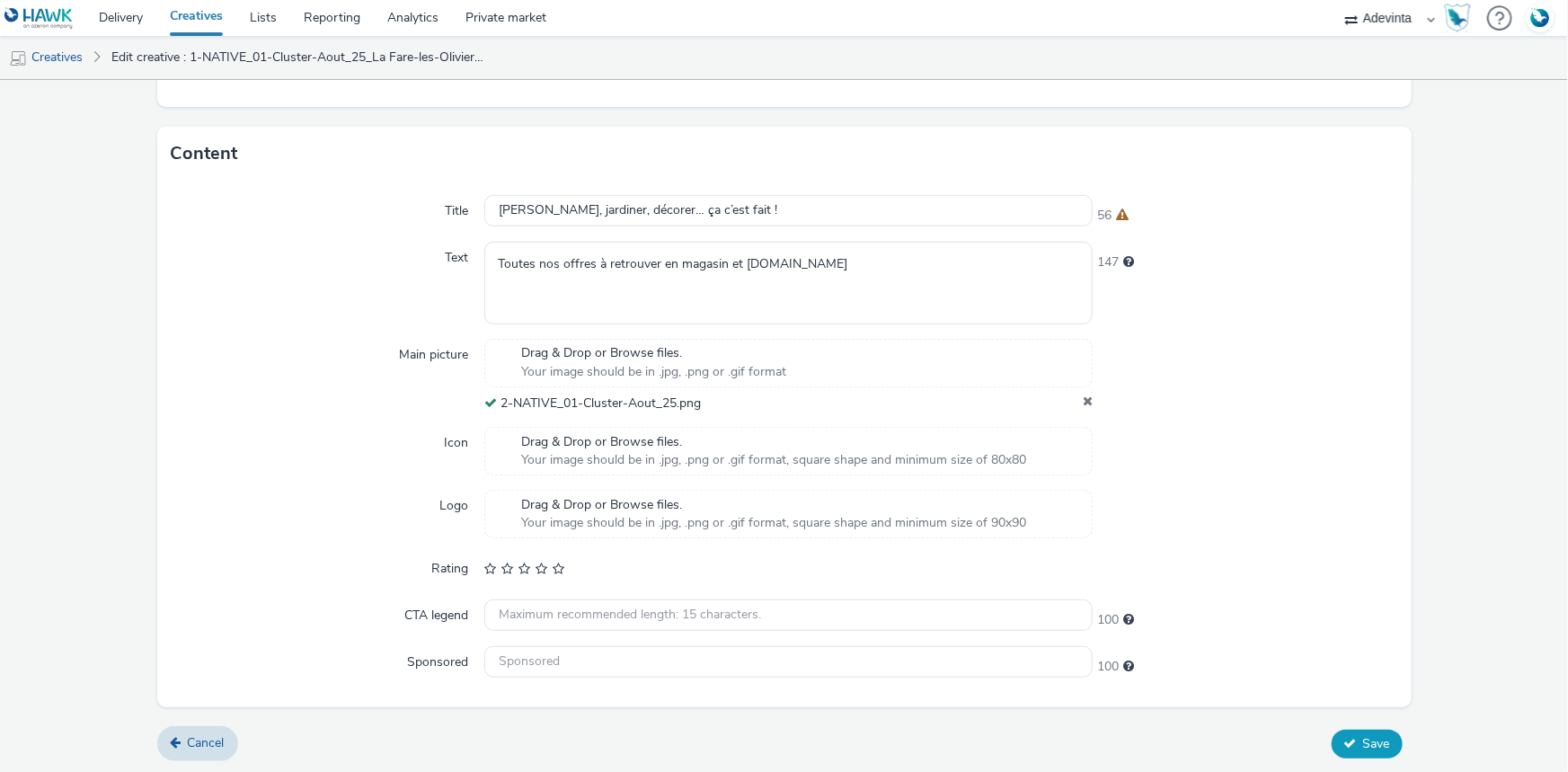
click at [1364, 751] on button "Save" at bounding box center [1366, 745] width 71 height 28
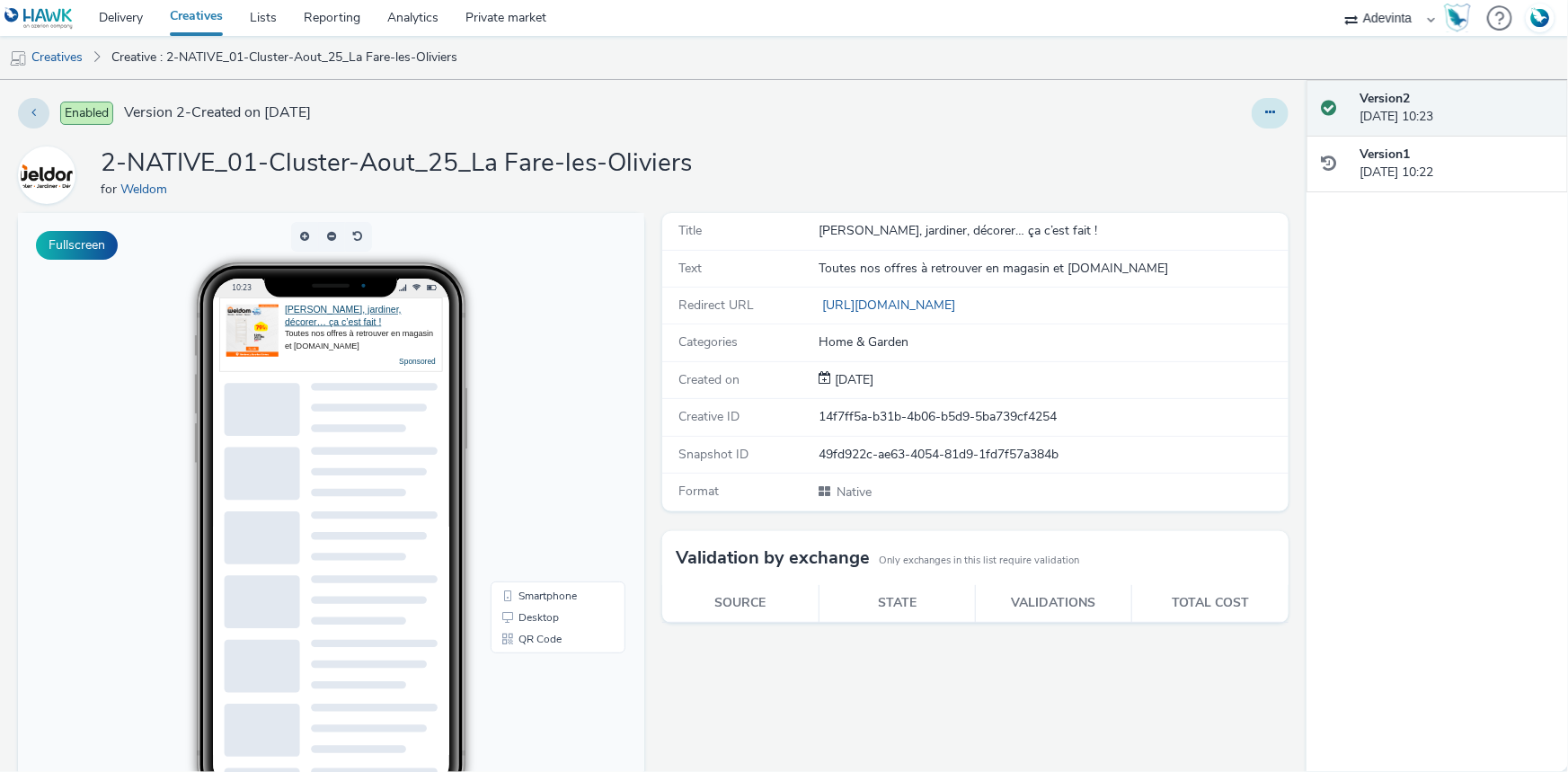
click at [1252, 104] on button at bounding box center [1270, 113] width 37 height 30
click at [1221, 168] on link "Duplicate" at bounding box center [1221, 186] width 134 height 36
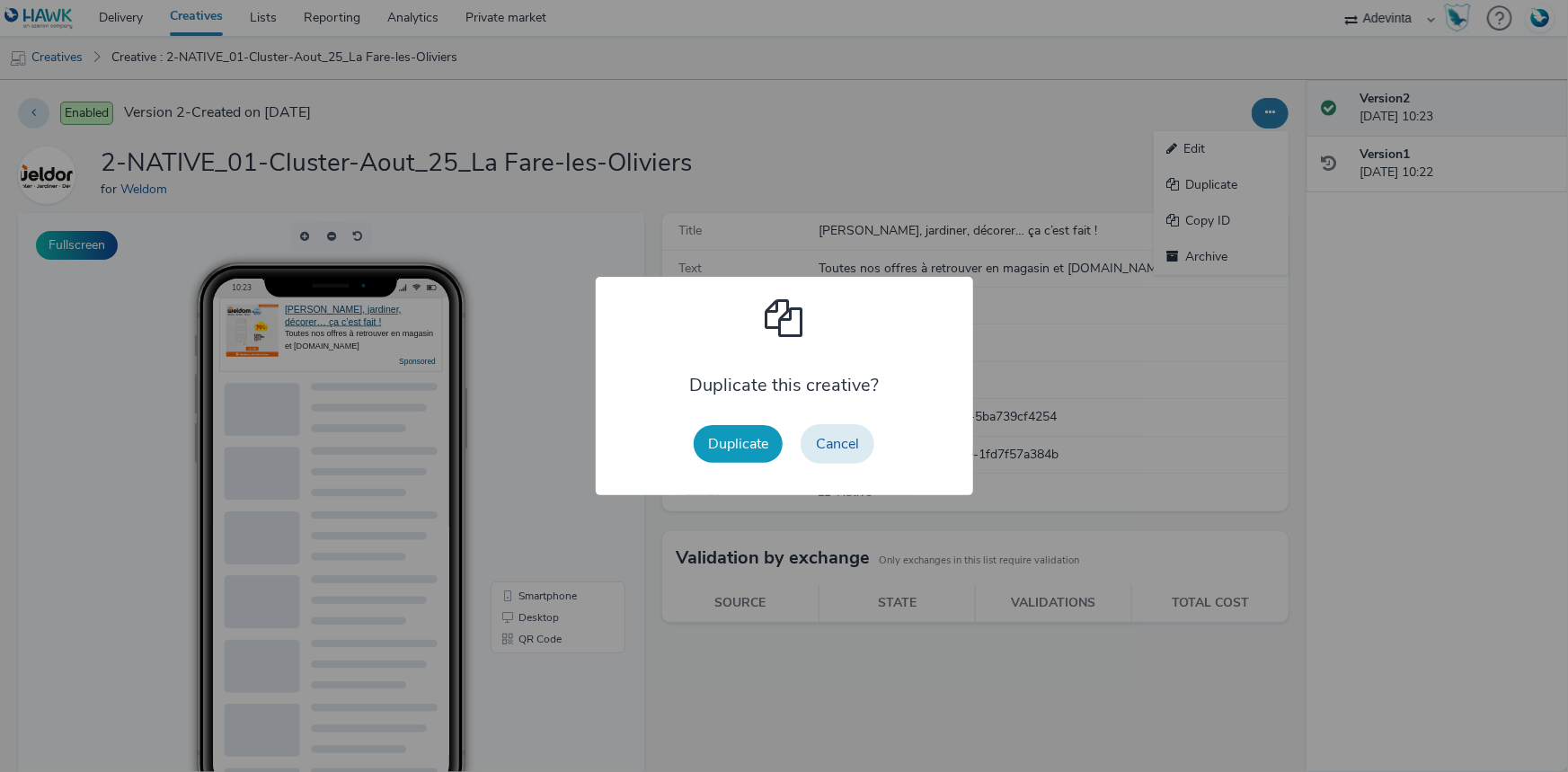
click at [719, 434] on button "Duplicate" at bounding box center [739, 444] width 89 height 38
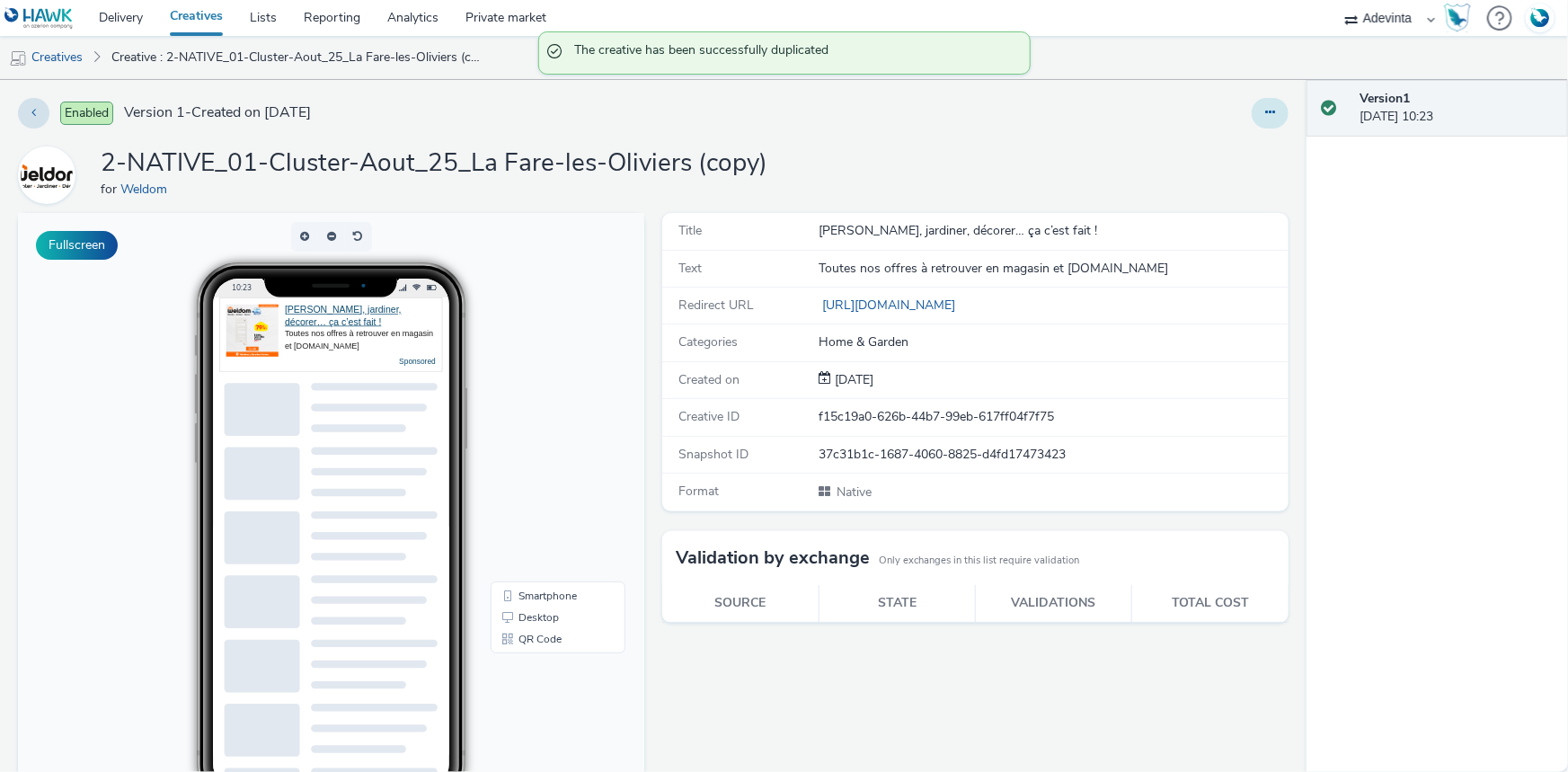
click at [1252, 116] on button at bounding box center [1270, 113] width 37 height 30
click at [1182, 146] on link "Edit" at bounding box center [1221, 150] width 134 height 36
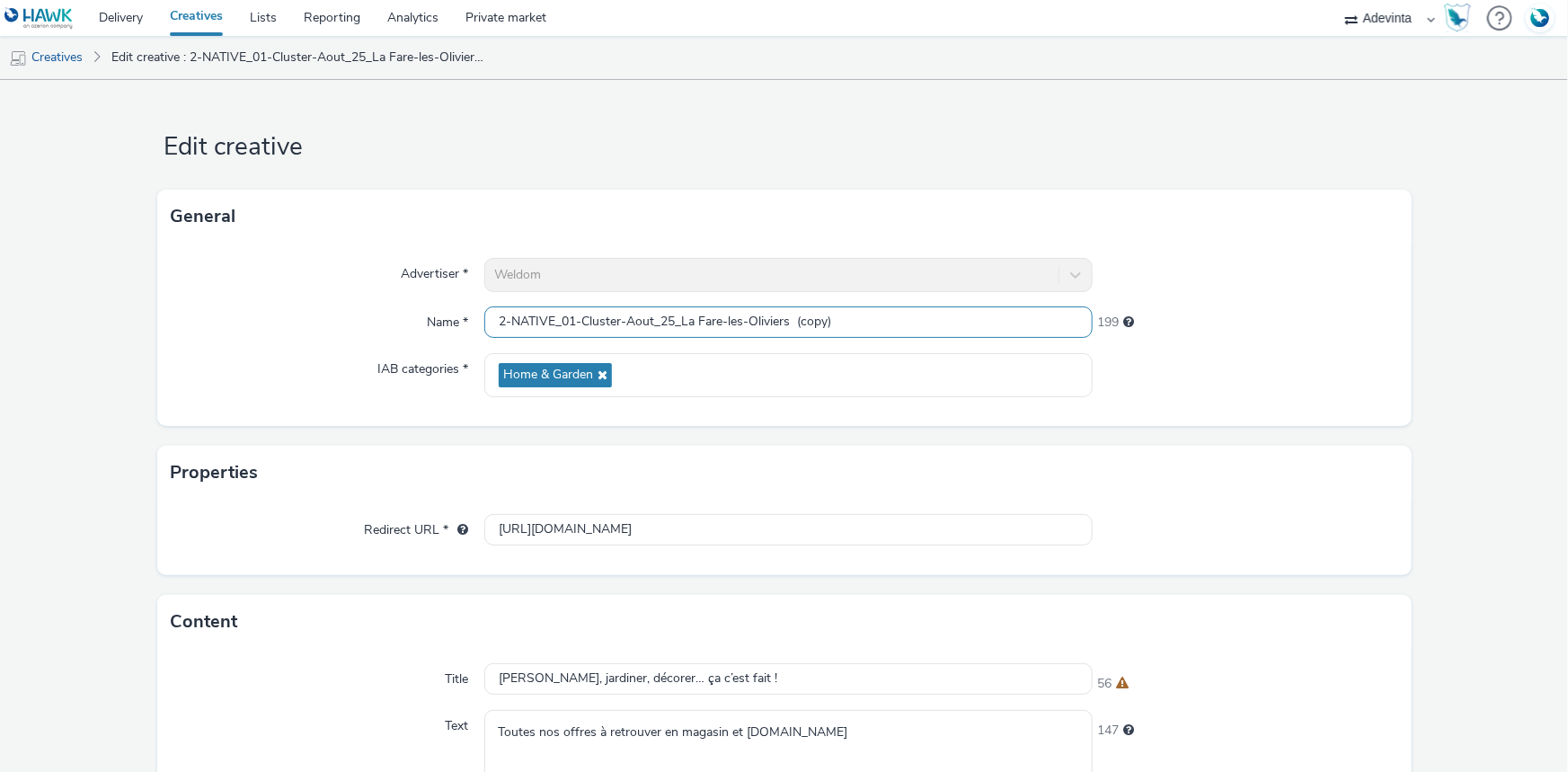
drag, startPoint x: 787, startPoint y: 324, endPoint x: 912, endPoint y: 344, distance: 126.6
click at [912, 344] on div "Advertiser * Weldom Name * 2-NATIVE_01-Cluster-Aout_25_La Fare-les-Oliviers (co…" at bounding box center [784, 334] width 1255 height 183
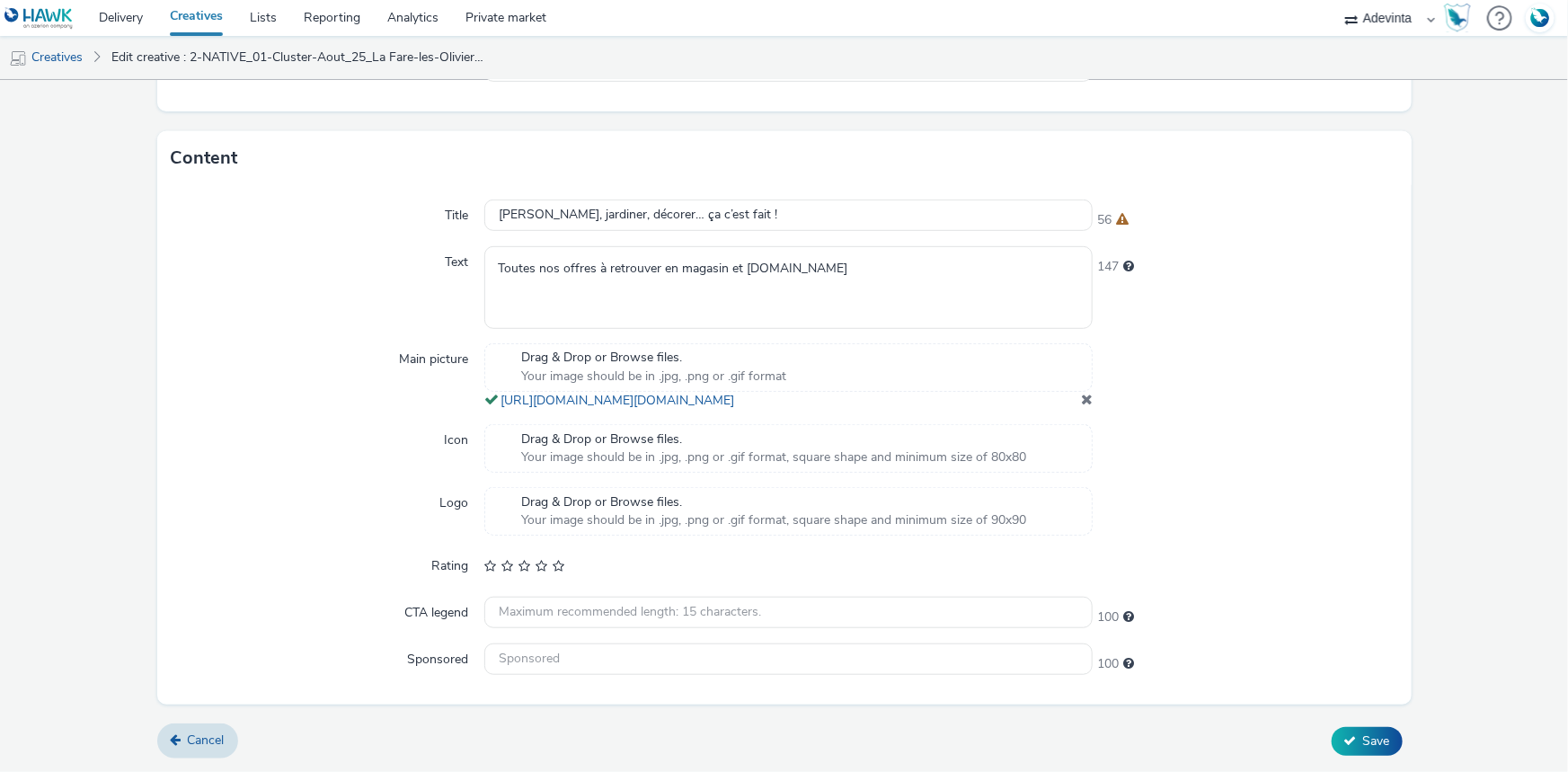
scroll to position [480, 0]
type input "3-NATIVE_01-Cluster-Aout_25_La Fare-les-Oliviers"
click at [1081, 401] on span at bounding box center [1087, 399] width 11 height 14
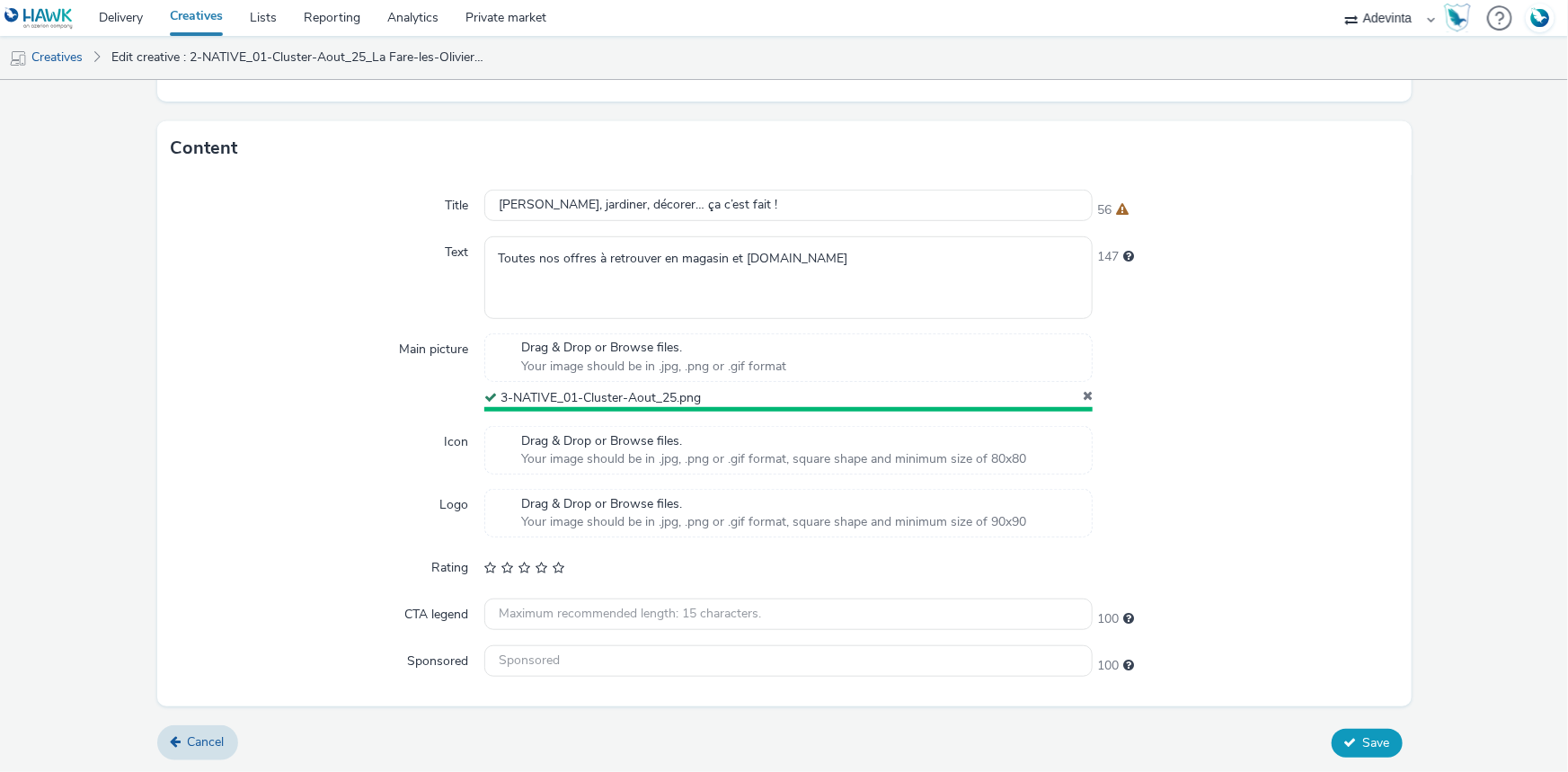
scroll to position [469, 0]
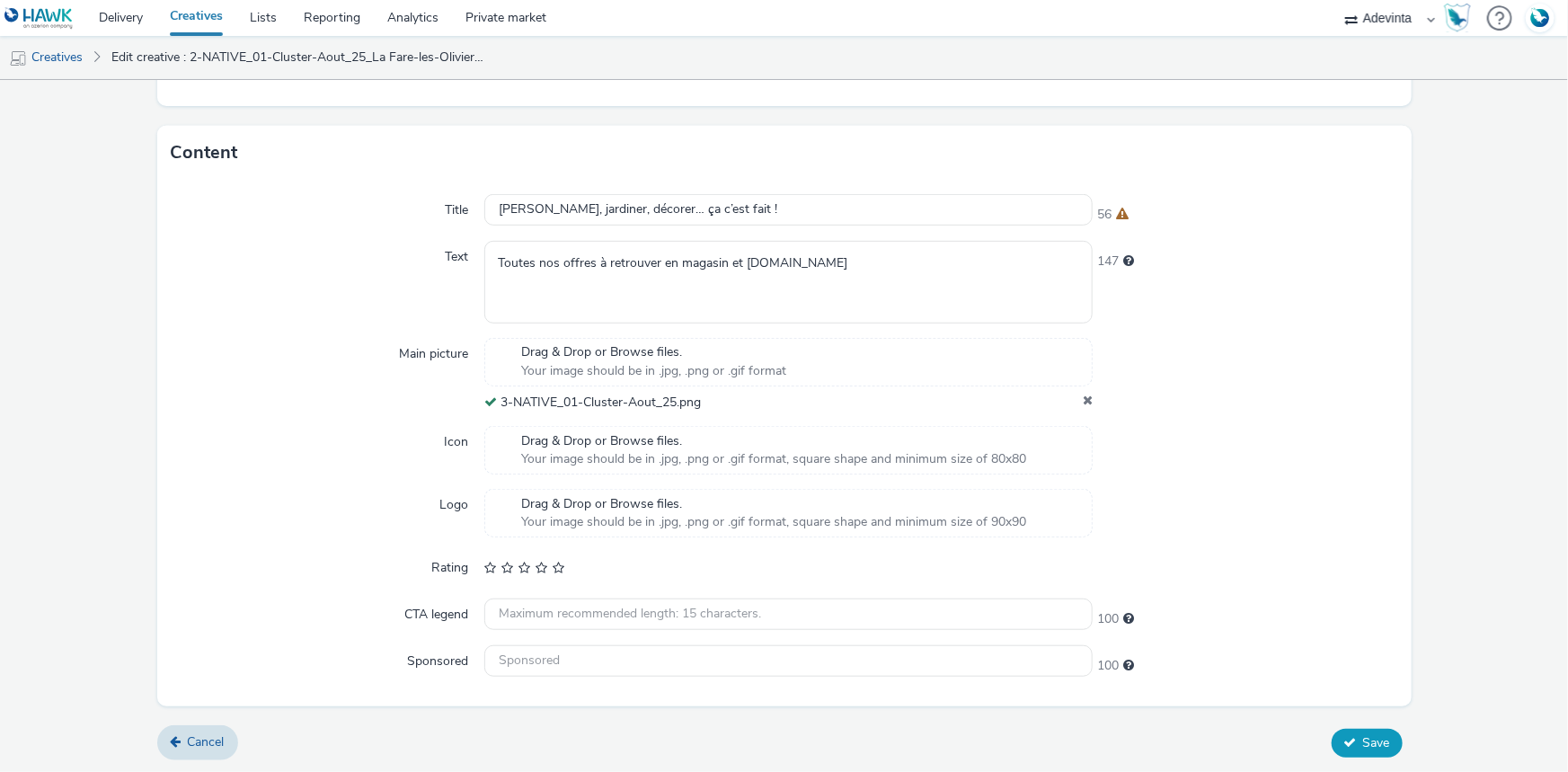
click at [1331, 732] on button "Save" at bounding box center [1366, 744] width 71 height 28
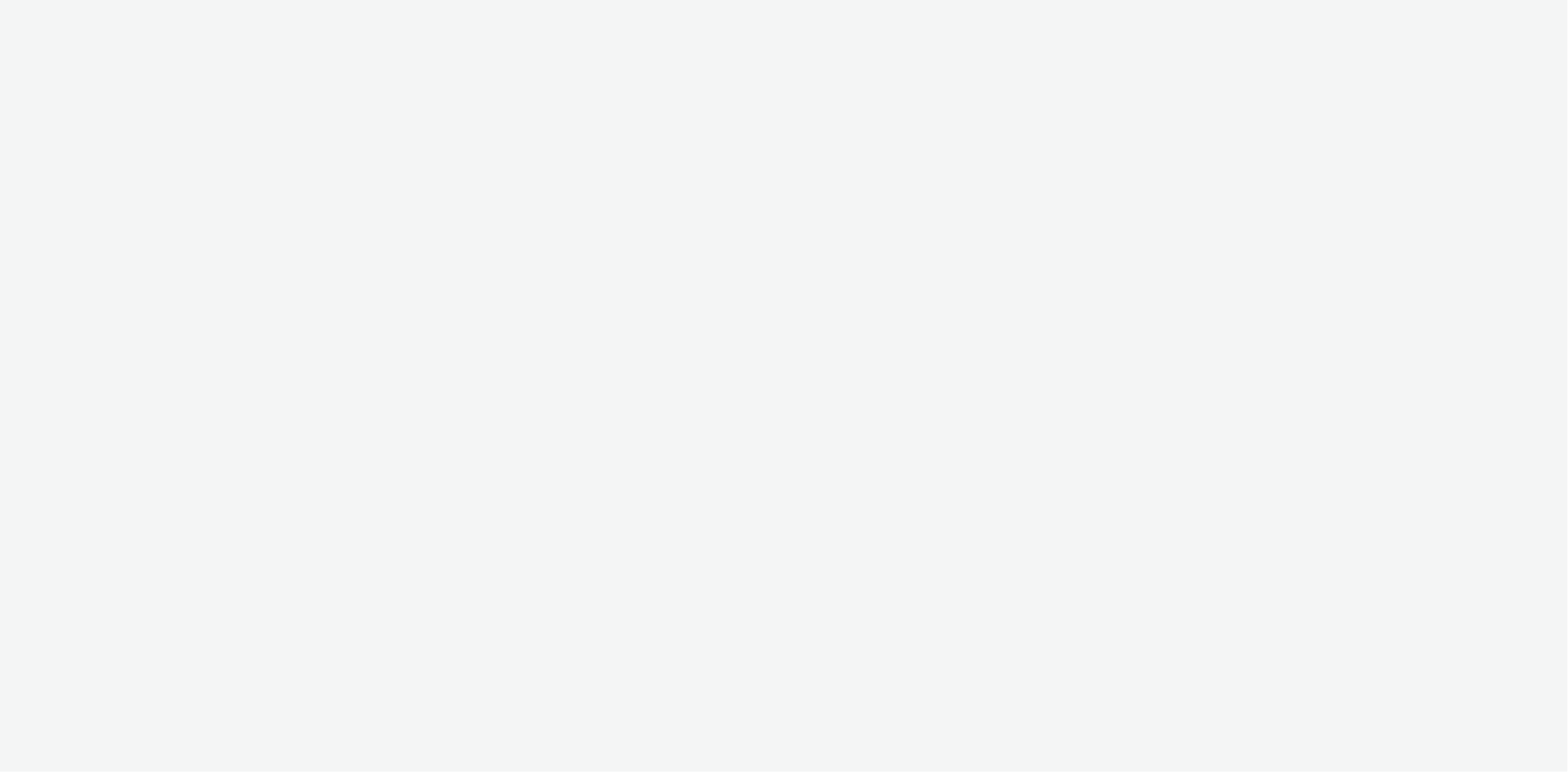
click at [629, 404] on div at bounding box center [784, 386] width 1568 height 772
click at [602, 322] on div at bounding box center [784, 386] width 1568 height 772
click at [162, 123] on div at bounding box center [784, 386] width 1568 height 772
select select "a4655d9c-cd96-449f-b9a3-d2b0c2744250"
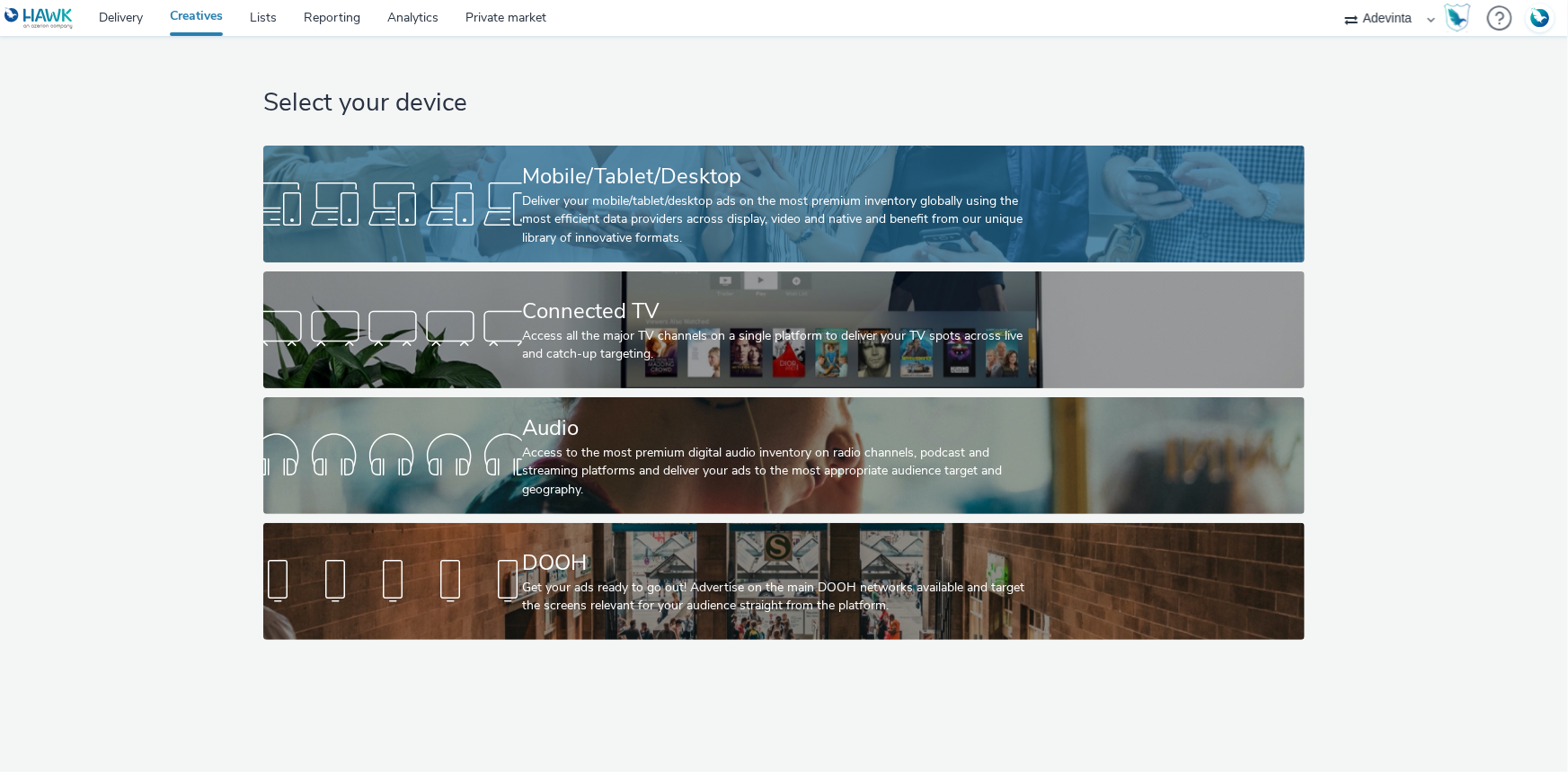
click at [577, 192] on div "Deliver your mobile/tablet/desktop ads on the most premium inventory globally u…" at bounding box center [780, 220] width 517 height 55
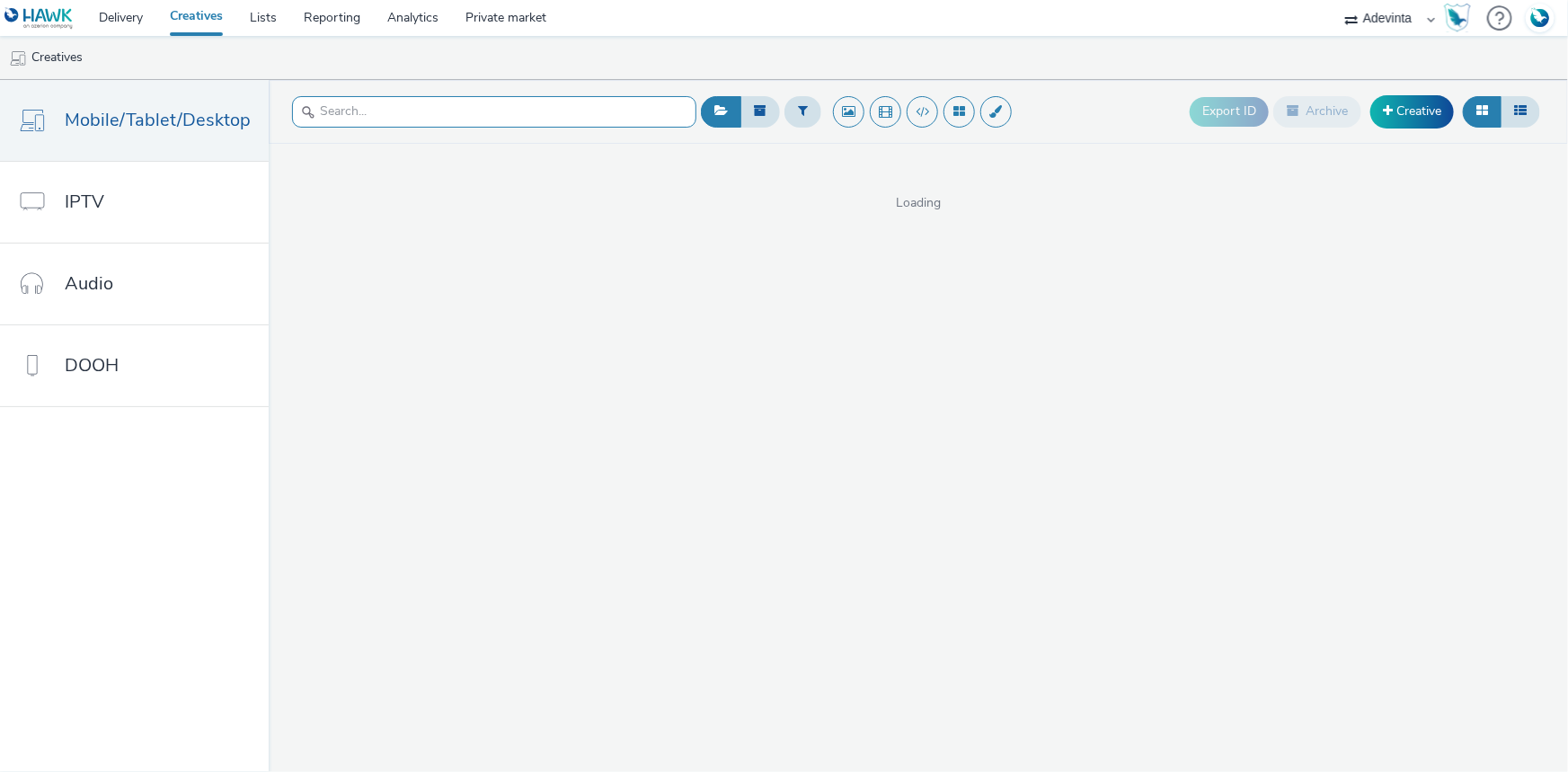
click at [354, 119] on input "text" at bounding box center [493, 112] width 404 height 31
click at [1517, 107] on icon at bounding box center [1520, 110] width 12 height 12
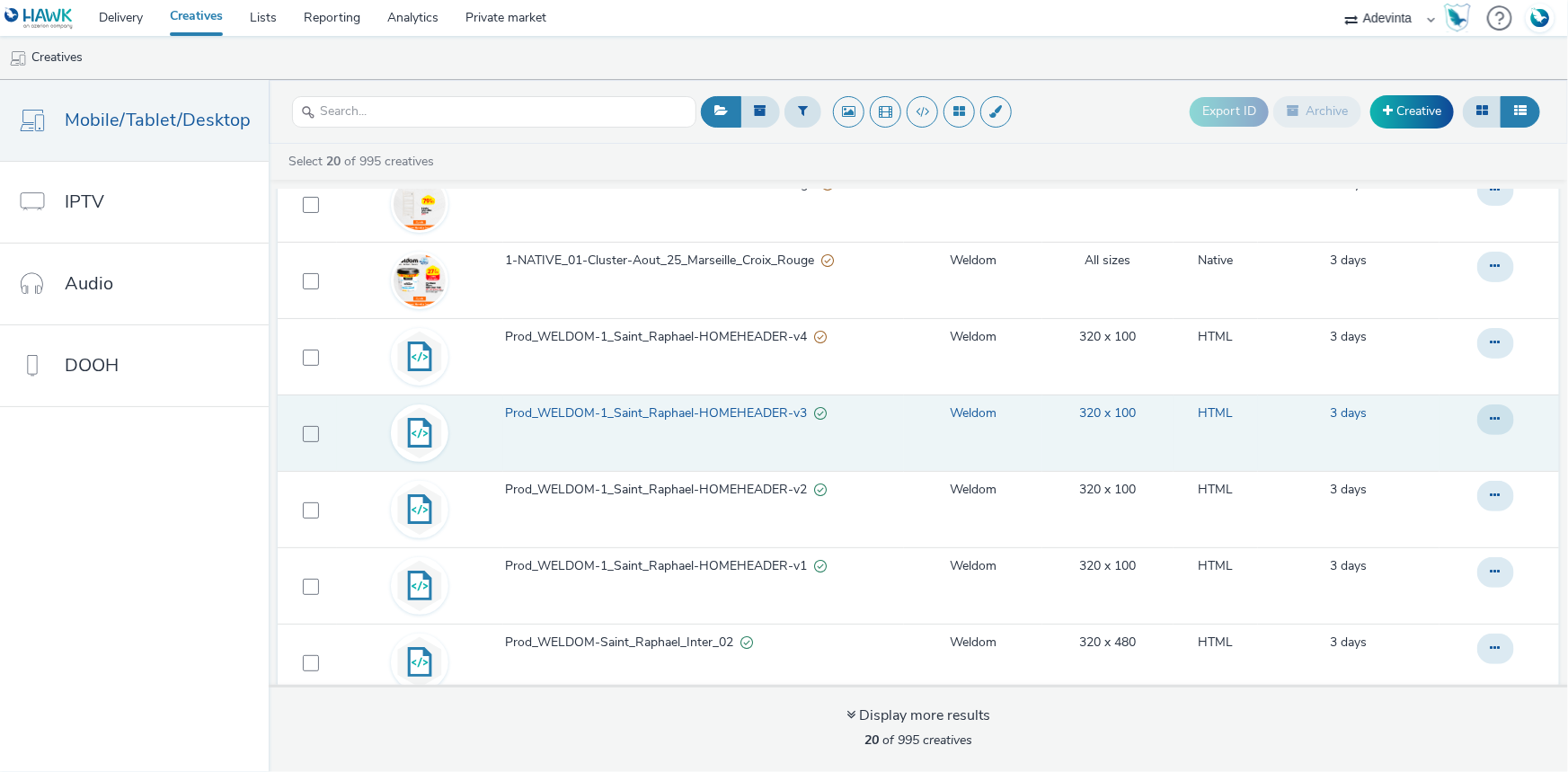
scroll to position [1078, 0]
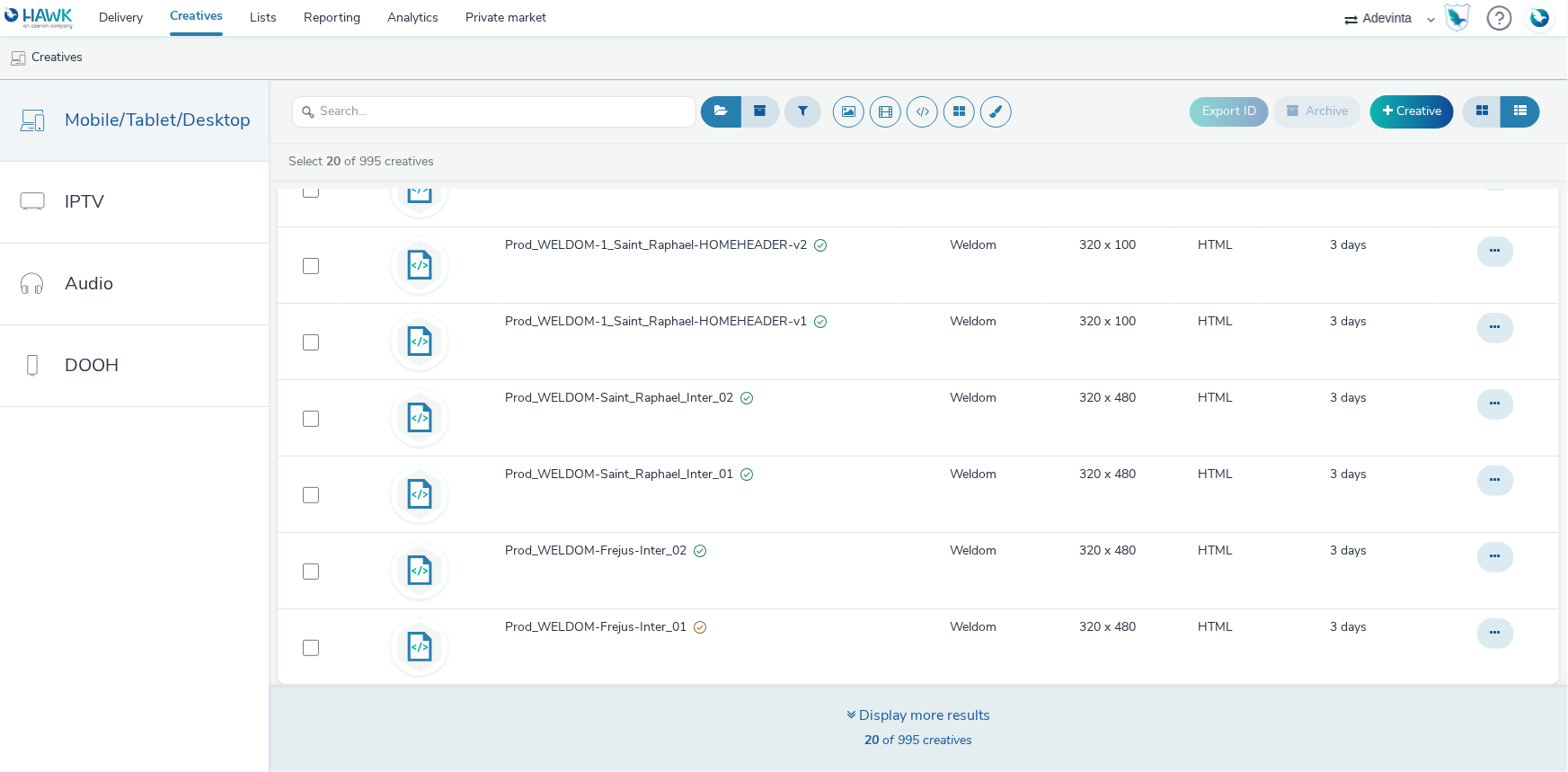
click at [881, 712] on div "Display more results" at bounding box center [918, 716] width 144 height 21
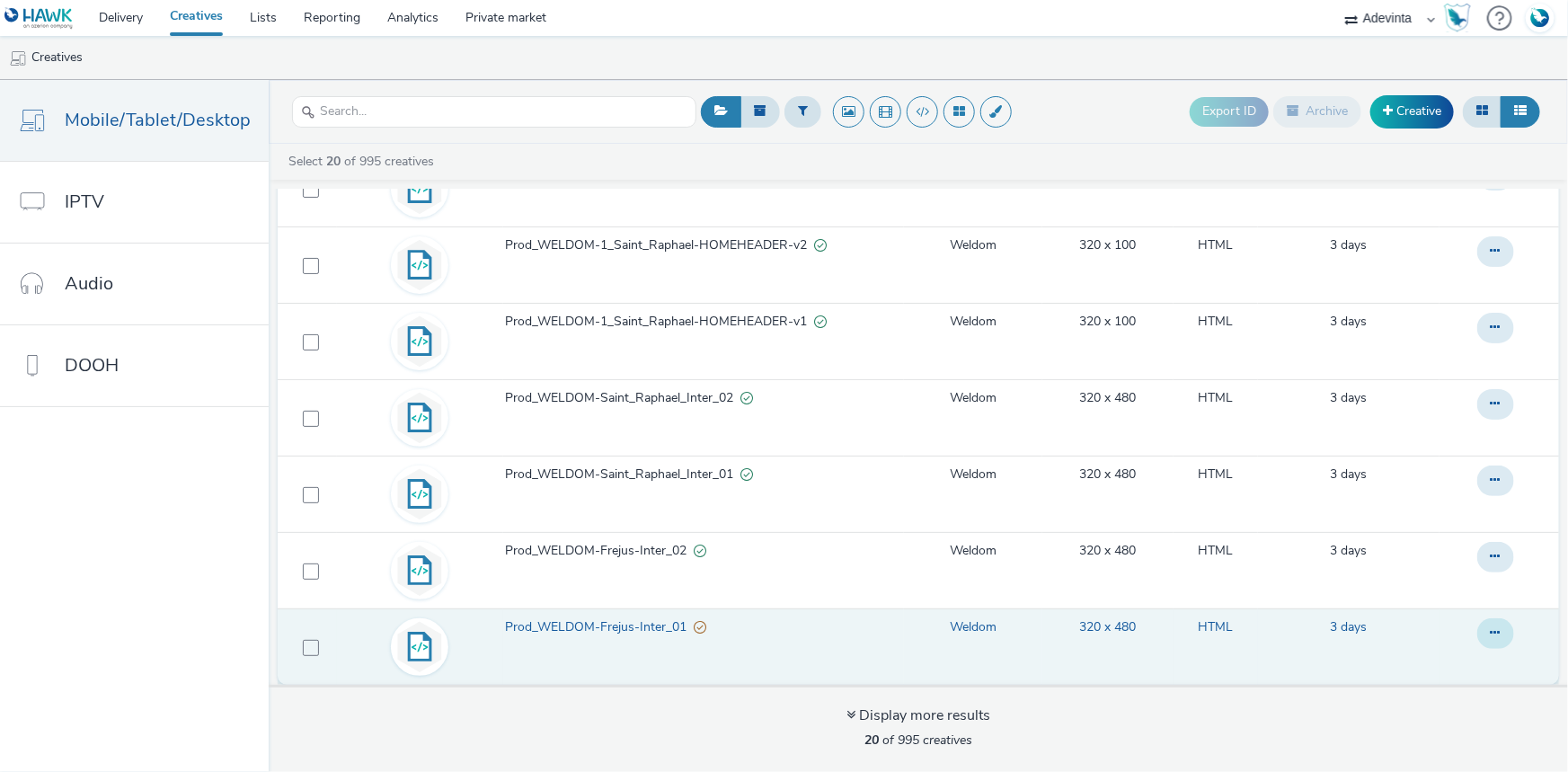
click at [1477, 624] on button at bounding box center [1495, 634] width 37 height 30
click at [1381, 657] on link "Edit" at bounding box center [1447, 670] width 134 height 36
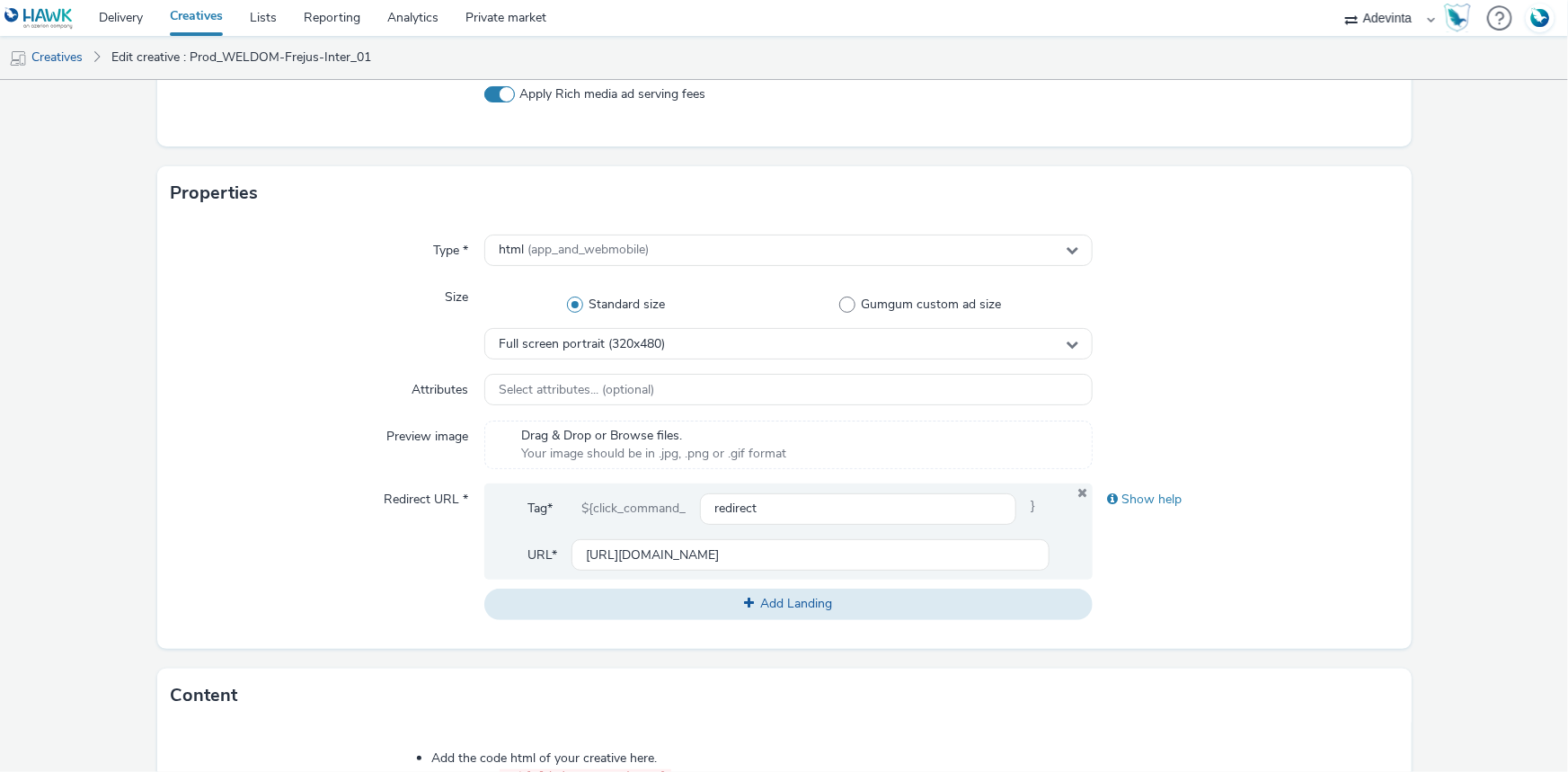
scroll to position [817, 0]
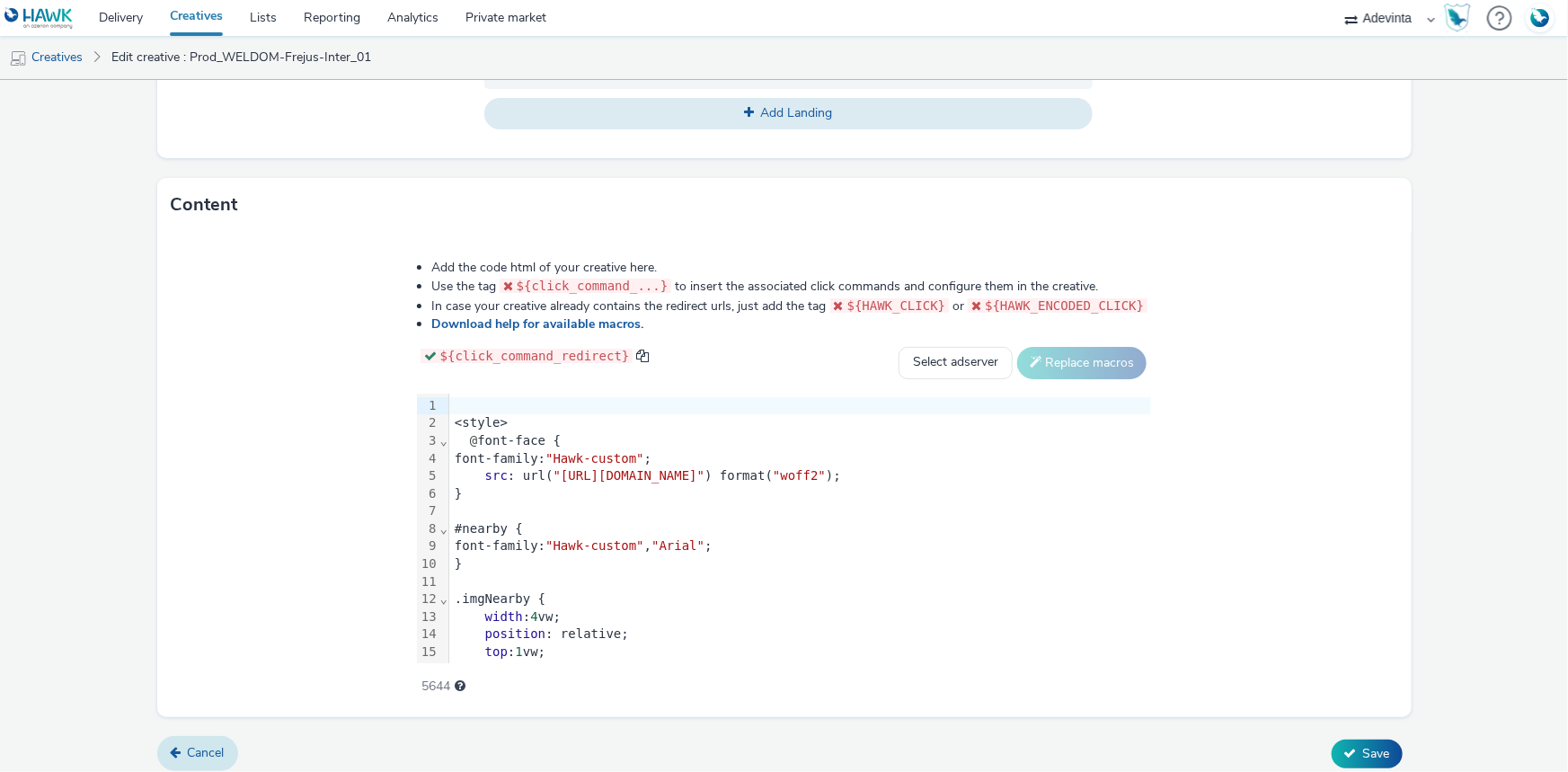
click at [175, 752] on icon at bounding box center [175, 752] width 10 height 12
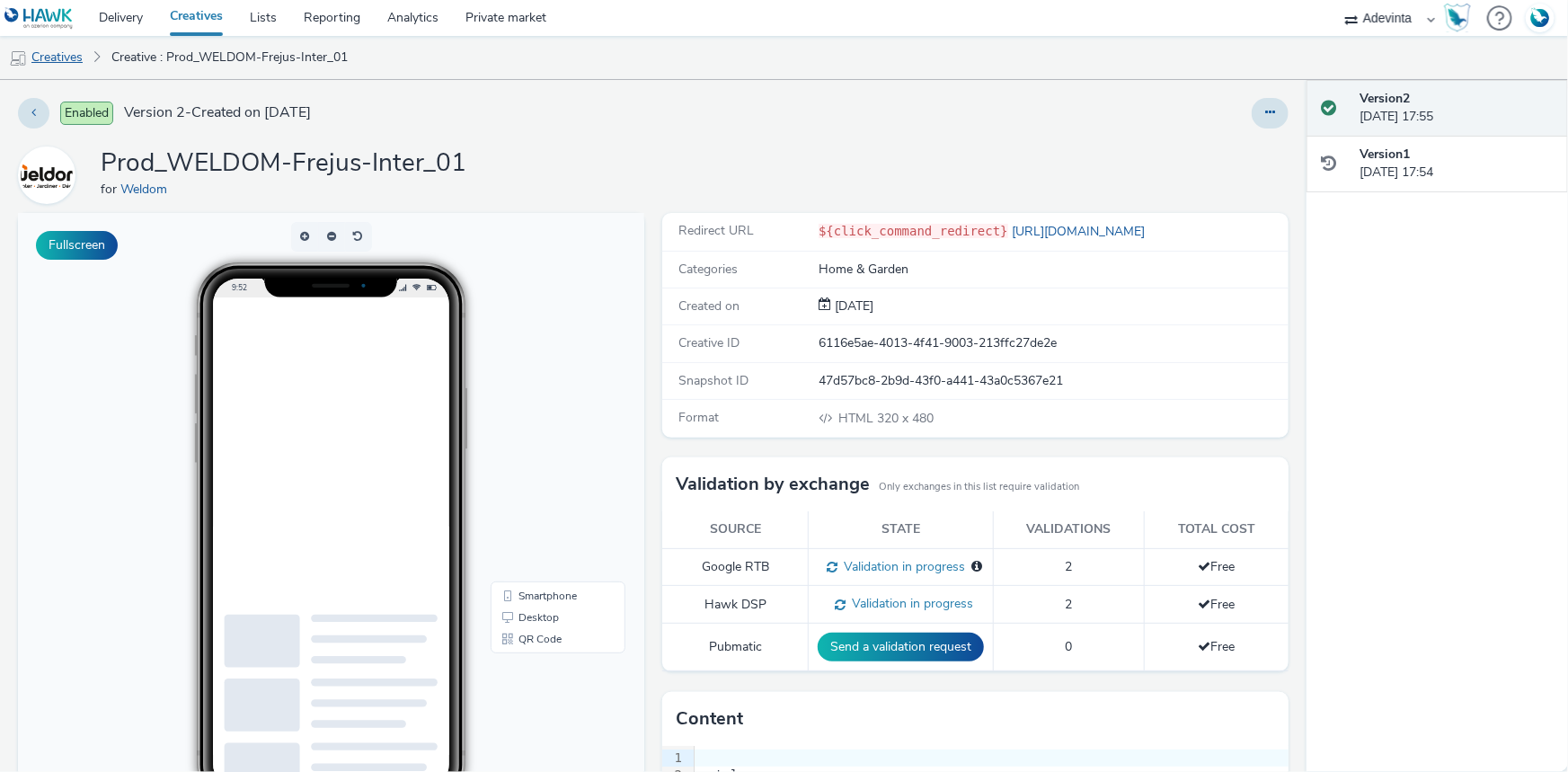
click at [63, 62] on link "Creatives" at bounding box center [45, 58] width 92 height 44
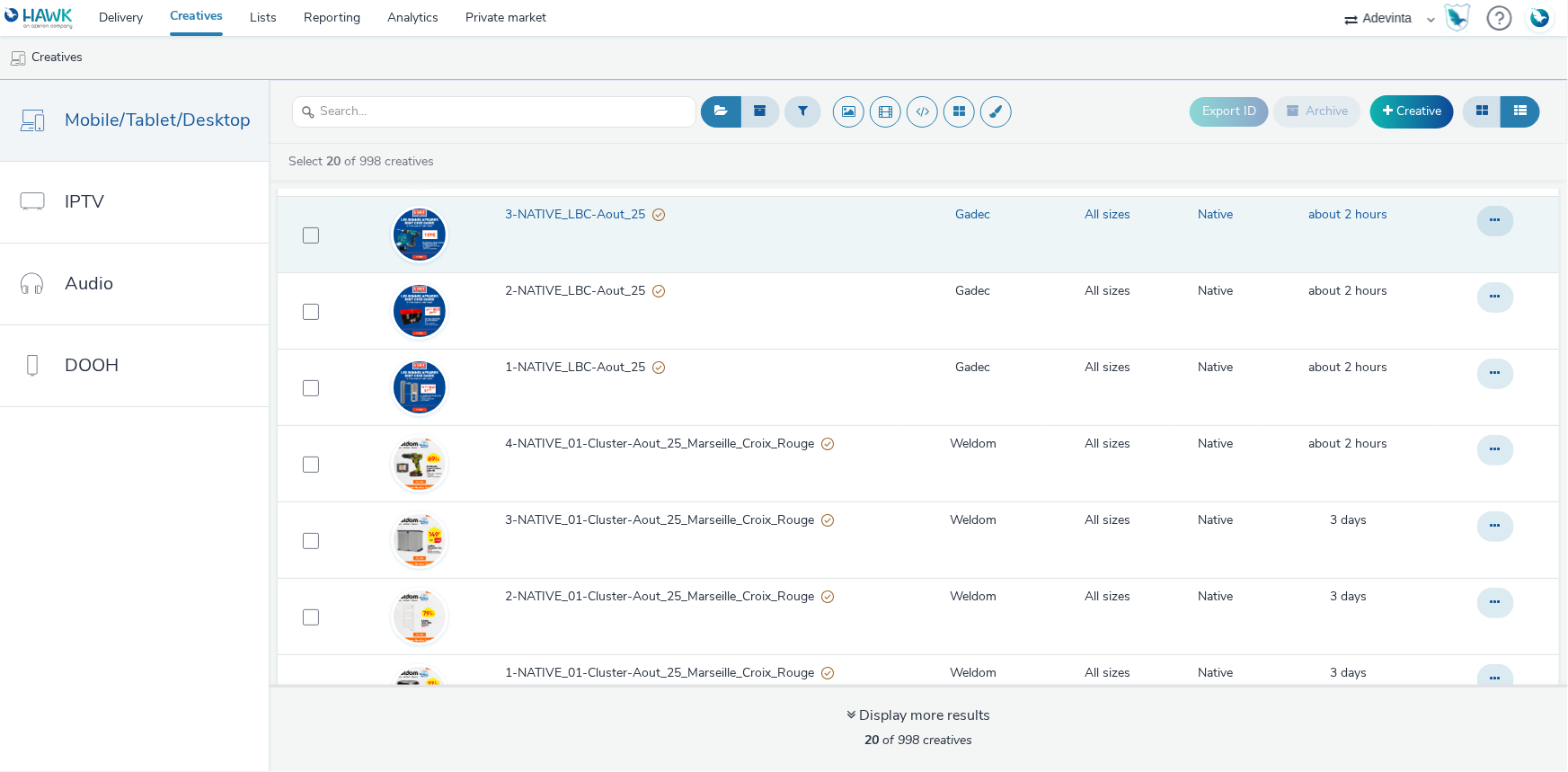
scroll to position [1062, 0]
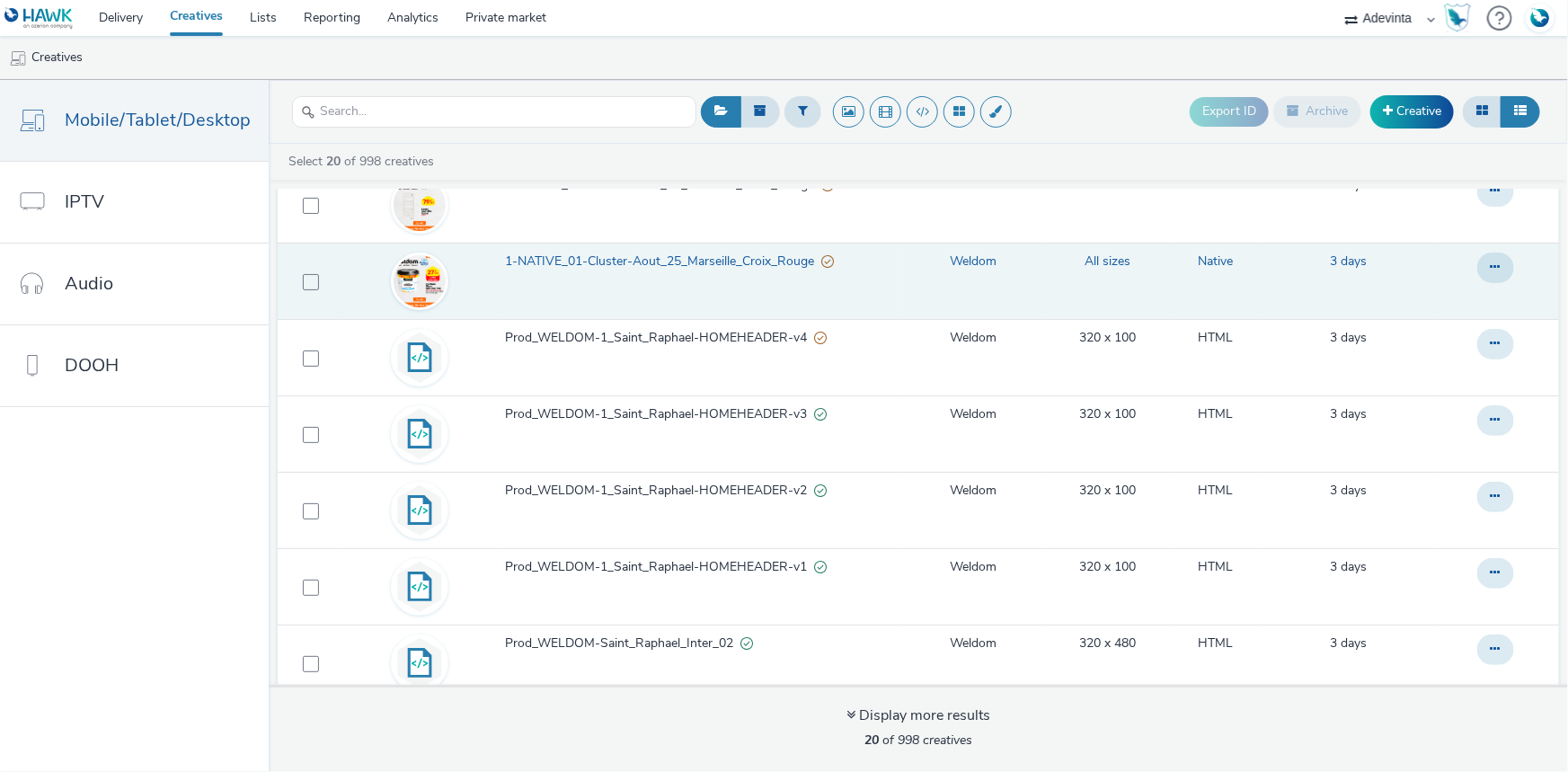
click at [420, 276] on img at bounding box center [419, 281] width 52 height 52
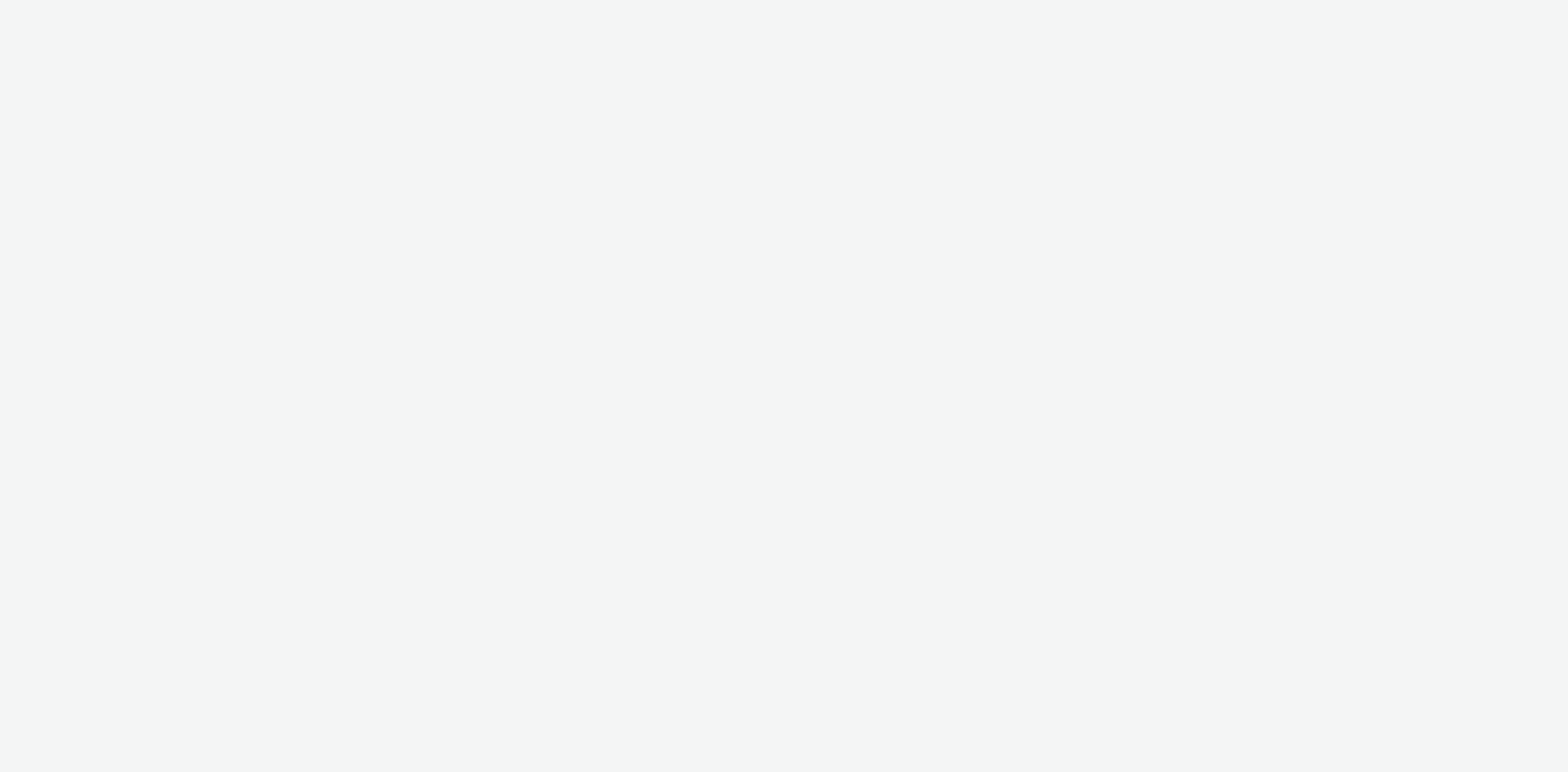
select select "a4655d9c-cd96-449f-b9a3-d2b0c2744250"
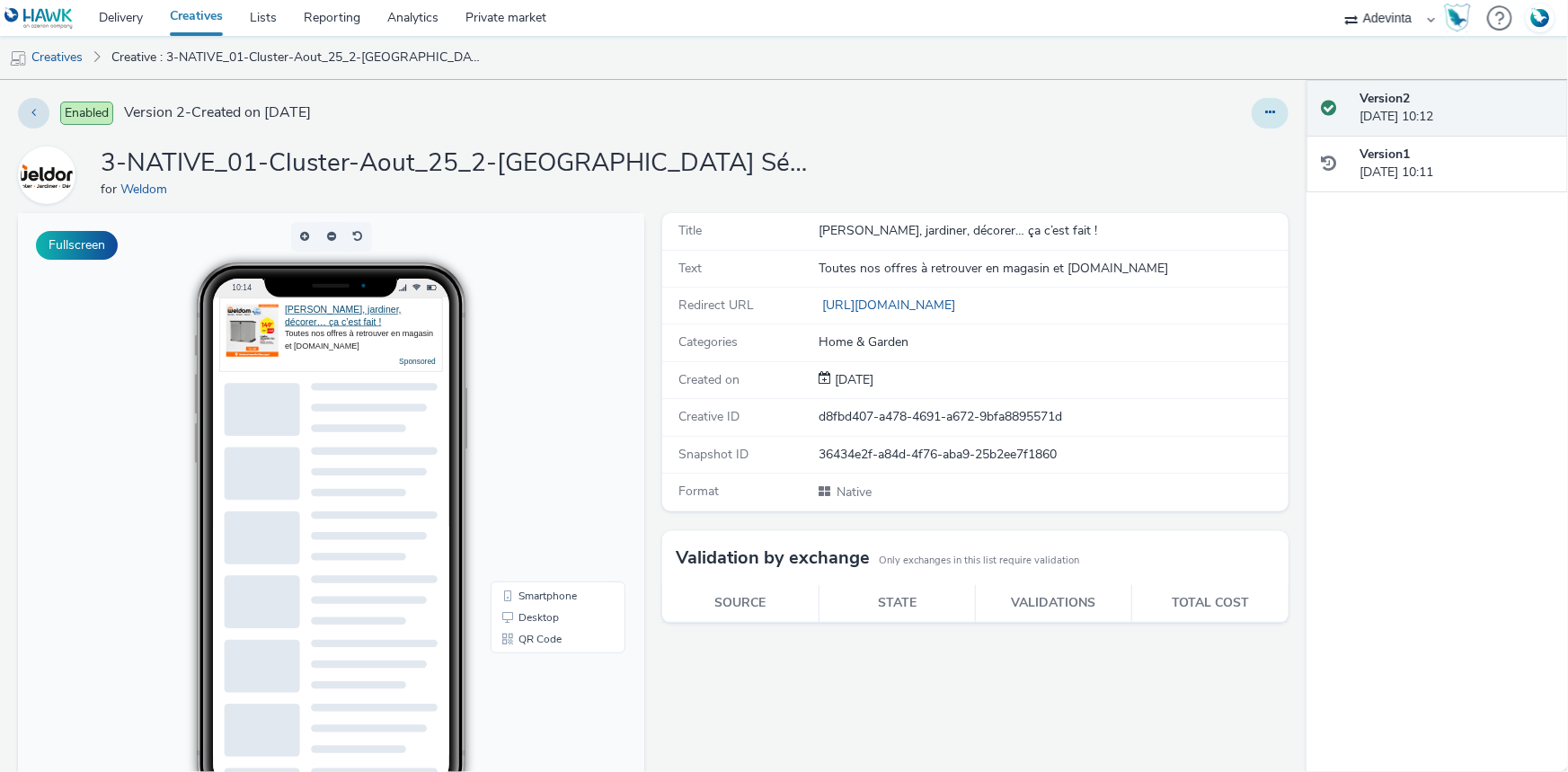
click at [1252, 112] on button at bounding box center [1270, 113] width 37 height 30
click at [1184, 147] on link "Edit" at bounding box center [1221, 150] width 134 height 36
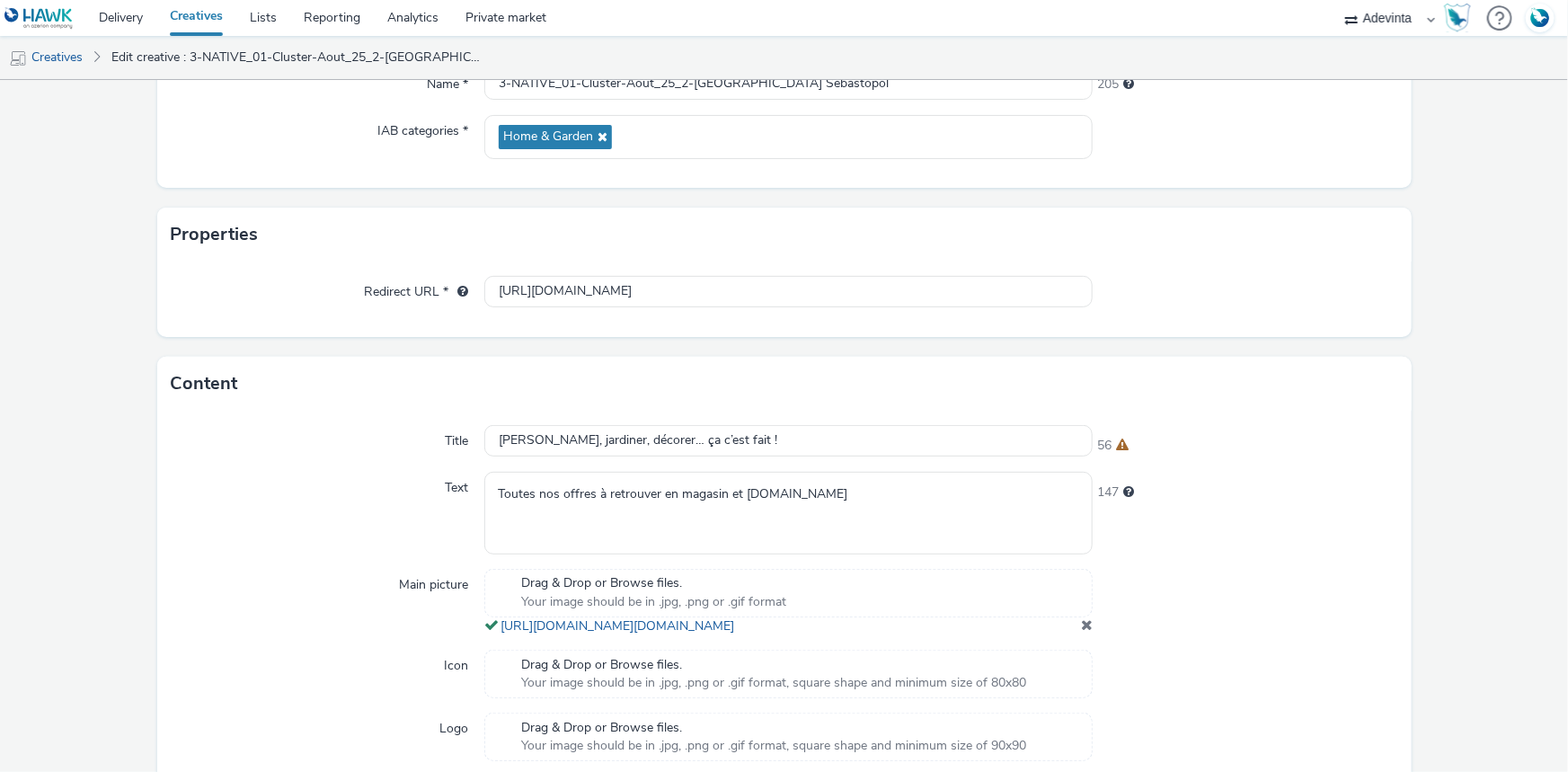
scroll to position [408, 0]
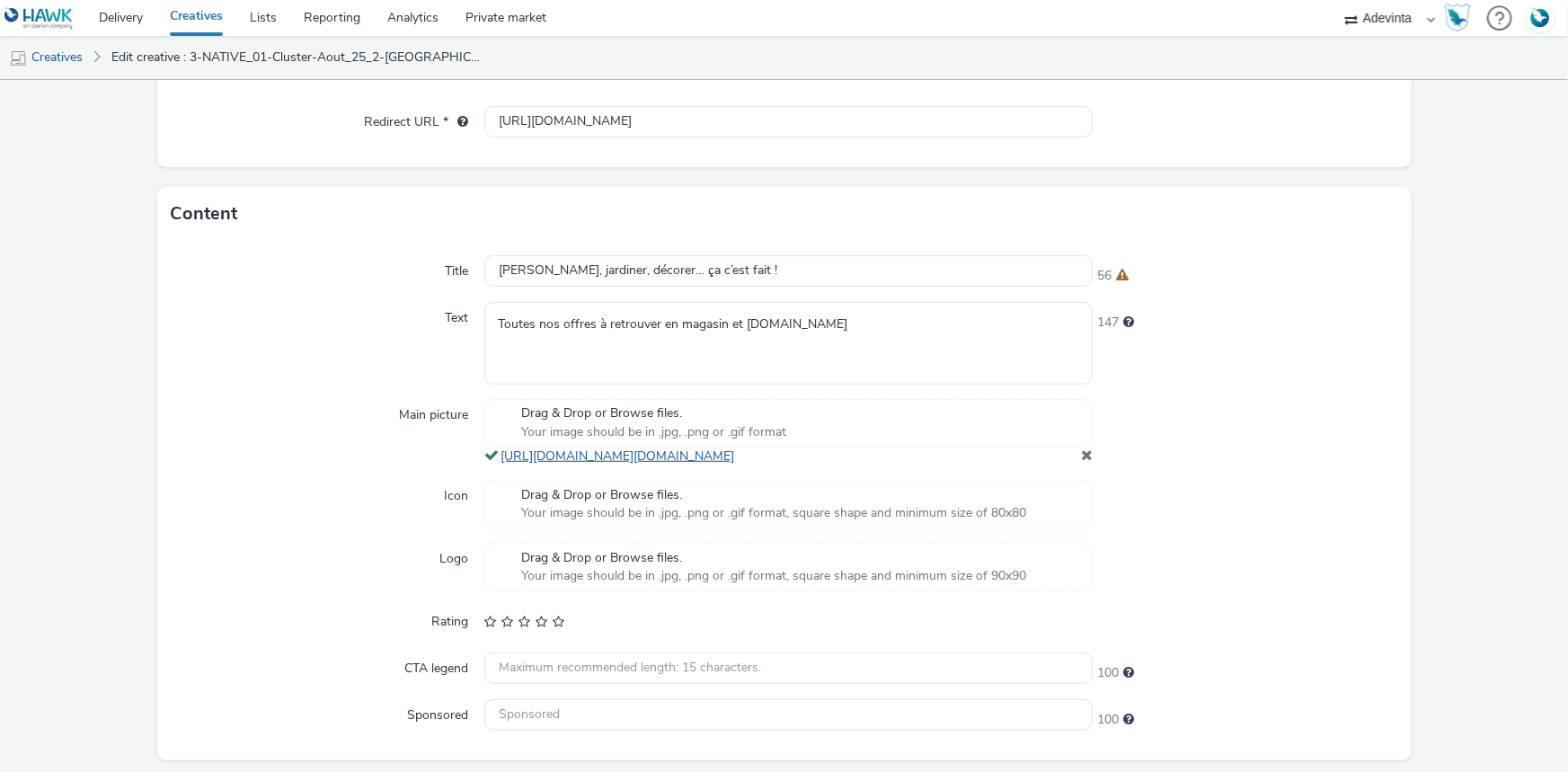
click at [544, 465] on link "https://tabmo-cdn.s3.eu-west-1.amazonaws.com/hawk.tabmo.io/organizations/3b5b2a…" at bounding box center [621, 457] width 241 height 17
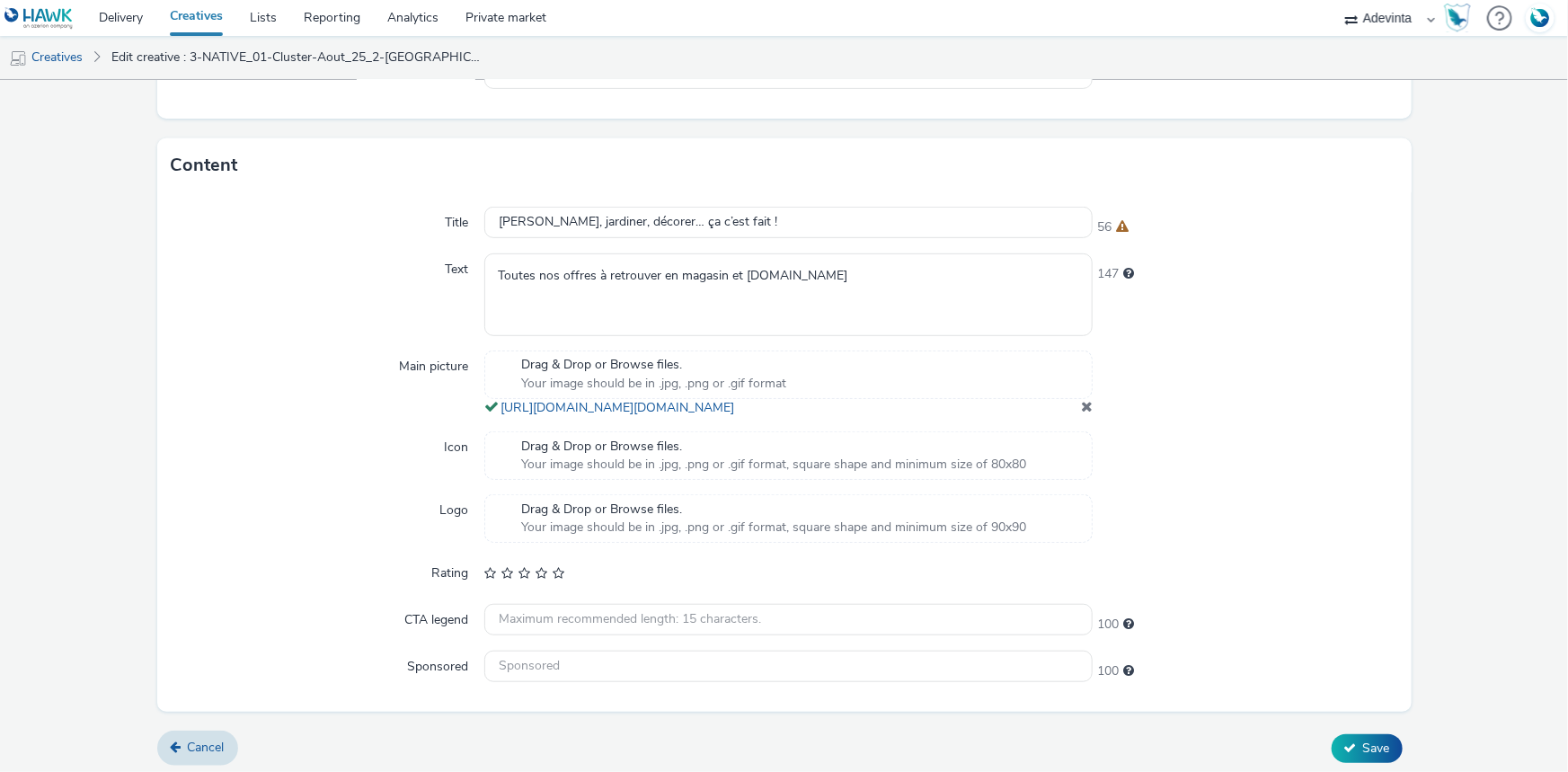
scroll to position [480, 0]
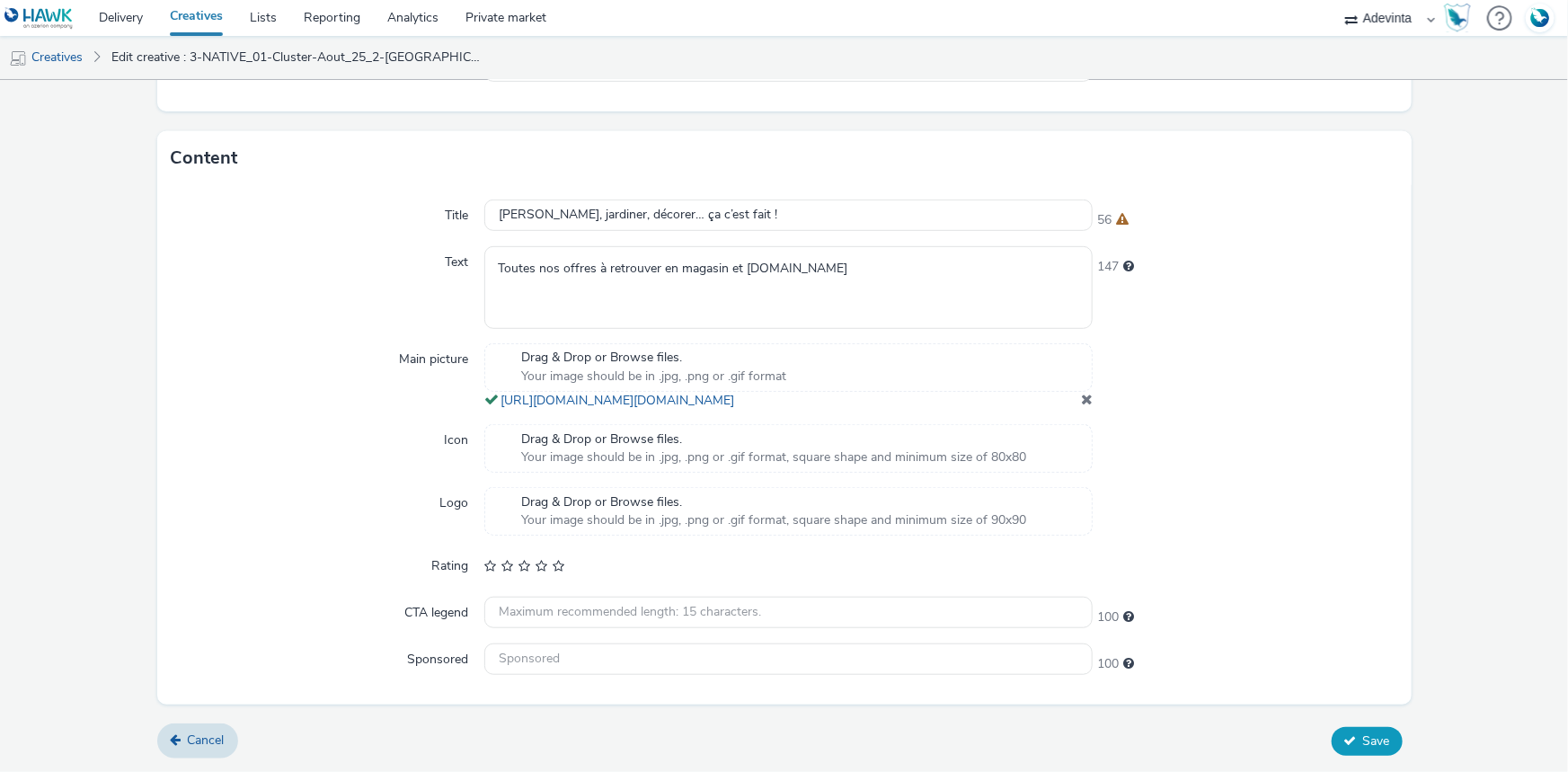
click at [1345, 744] on icon at bounding box center [1350, 740] width 12 height 12
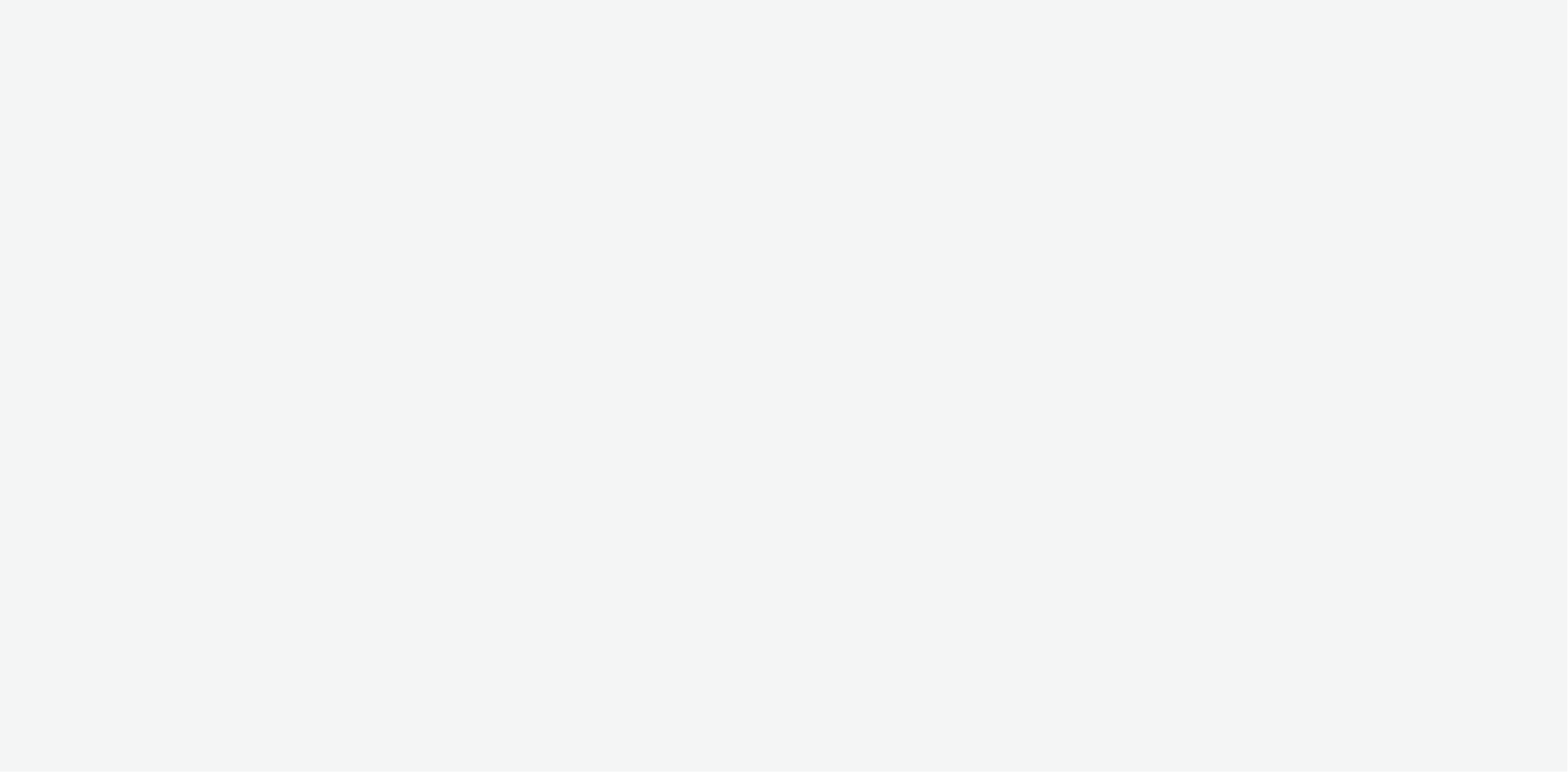
select select "a4655d9c-cd96-449f-b9a3-d2b0c2744250"
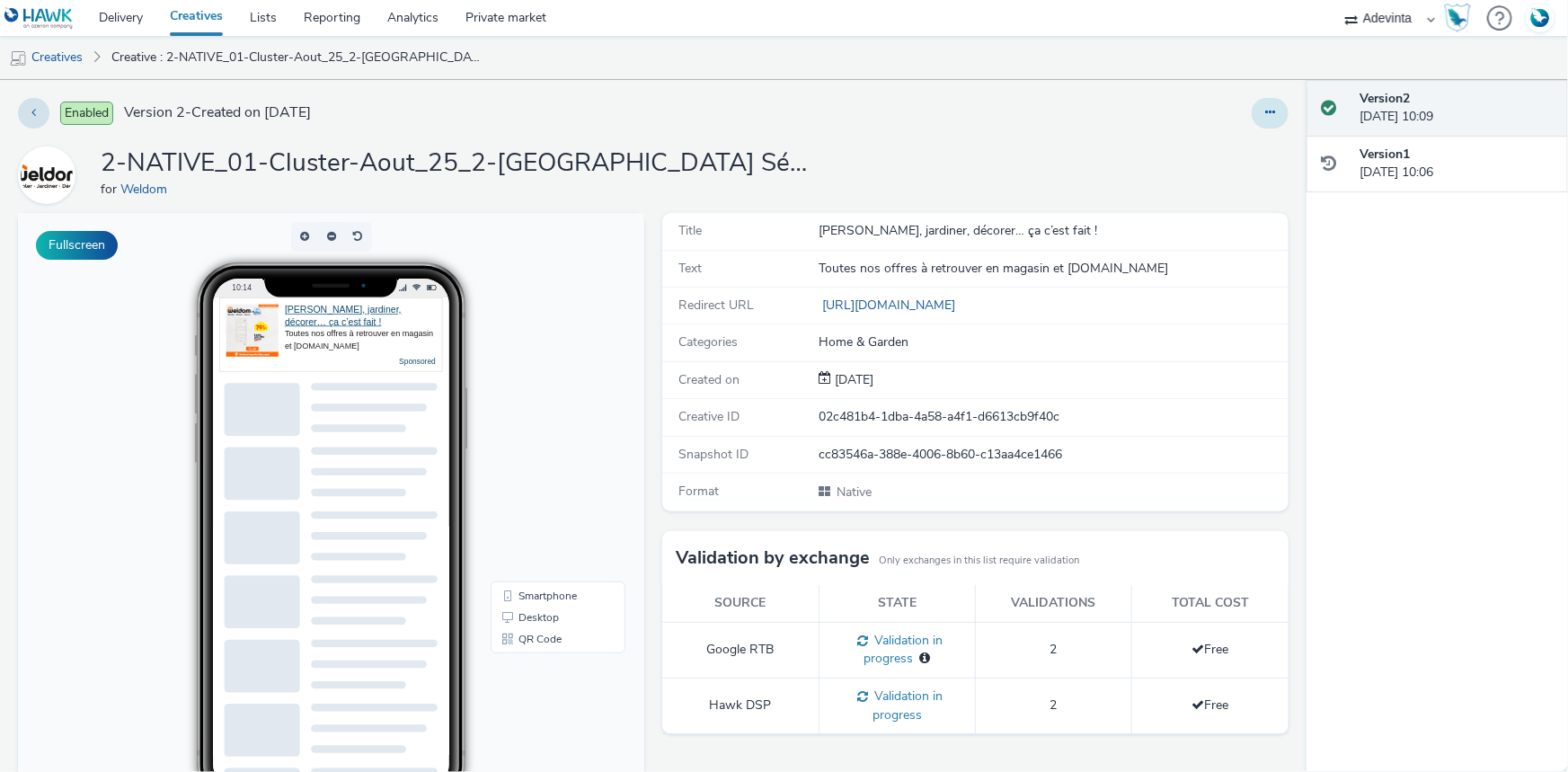
click at [1267, 110] on button at bounding box center [1270, 113] width 37 height 30
click at [1242, 149] on link "Edit" at bounding box center [1221, 150] width 134 height 36
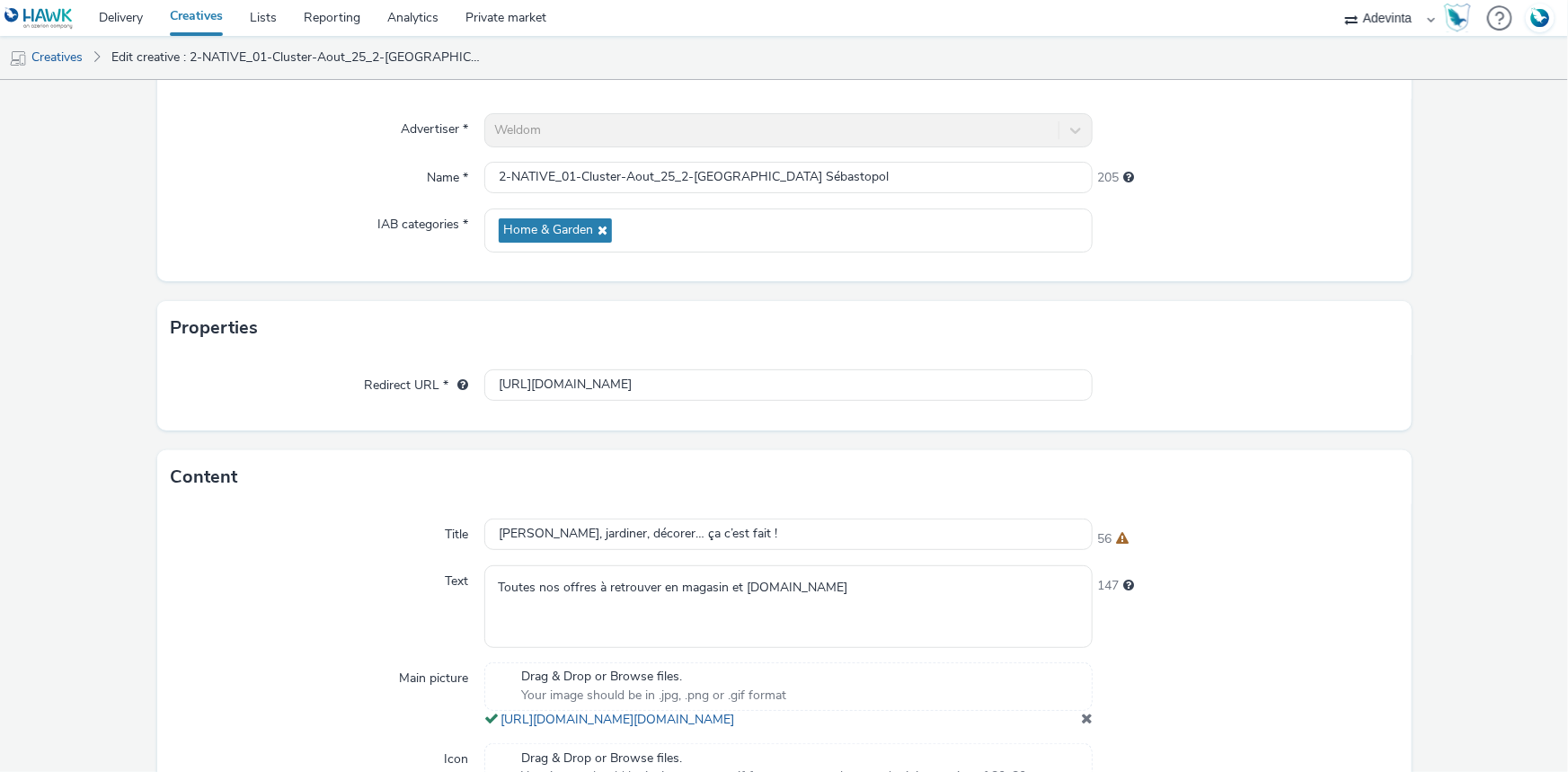
scroll to position [408, 0]
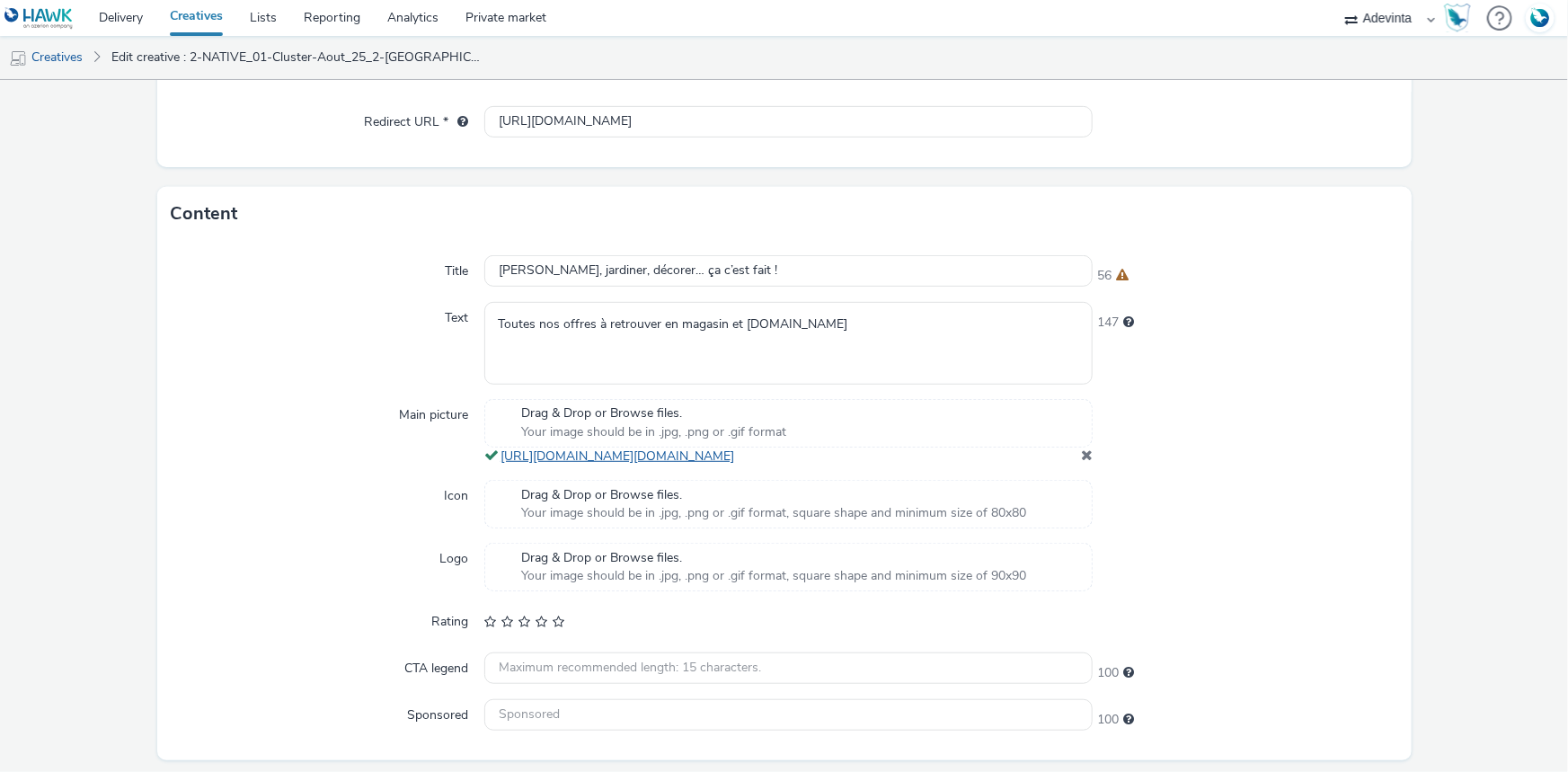
click at [598, 462] on link "[URL][DOMAIN_NAME][DOMAIN_NAME]" at bounding box center [621, 457] width 241 height 17
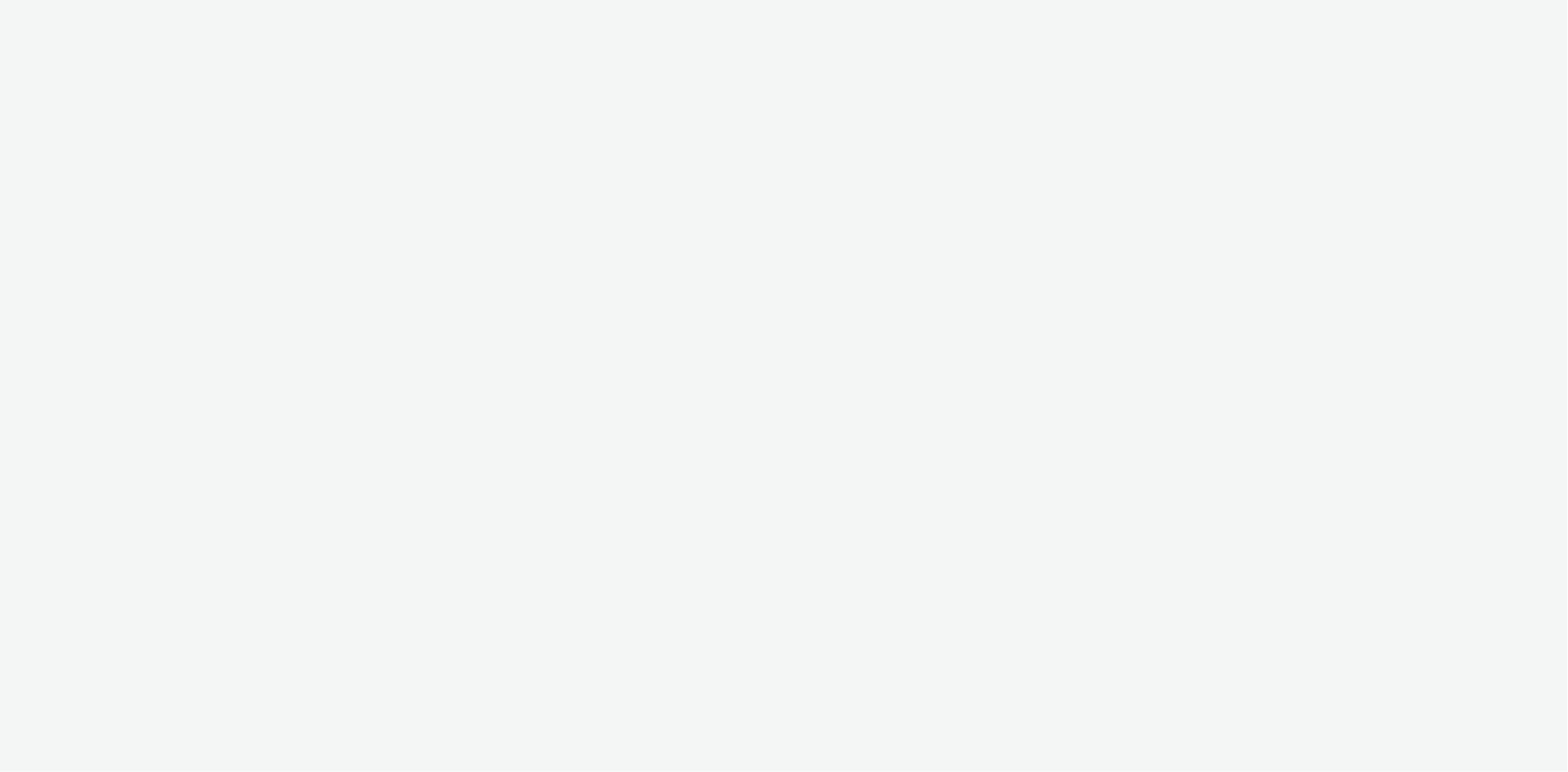
select select "a4655d9c-cd96-449f-b9a3-d2b0c2744250"
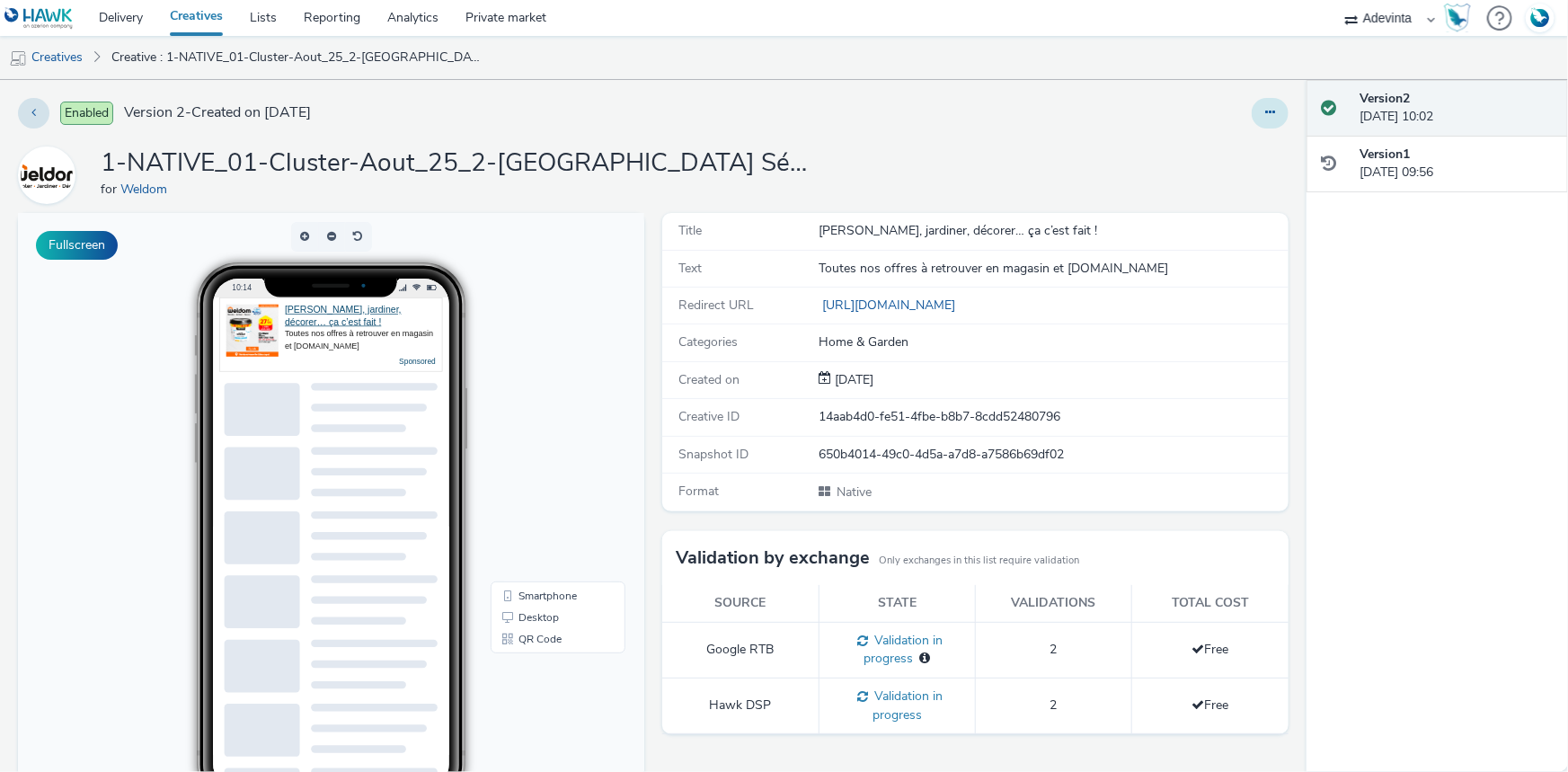
click at [1265, 111] on icon at bounding box center [1270, 112] width 9 height 12
click at [1230, 135] on link "Edit" at bounding box center [1221, 150] width 134 height 36
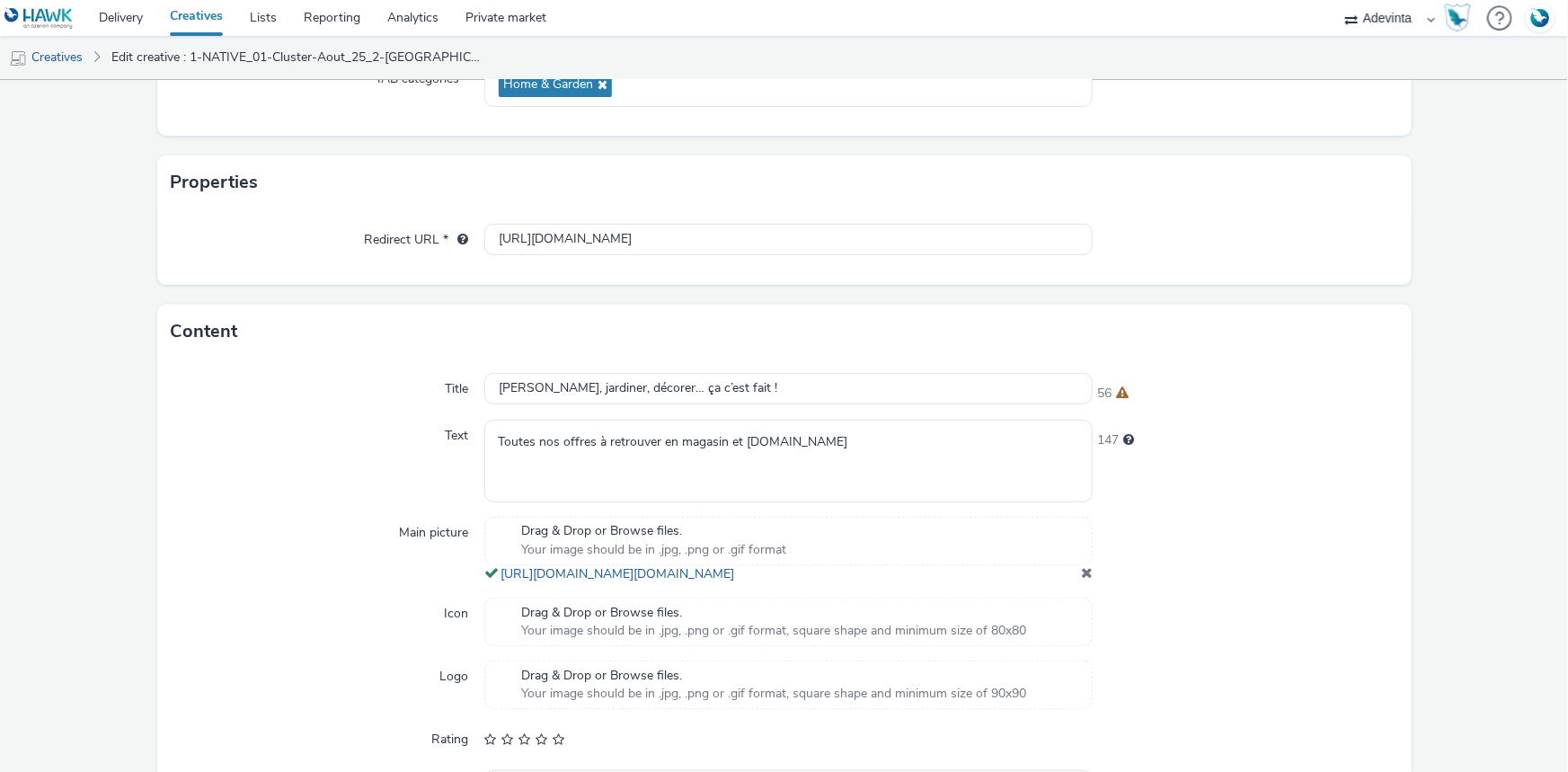
scroll to position [480, 0]
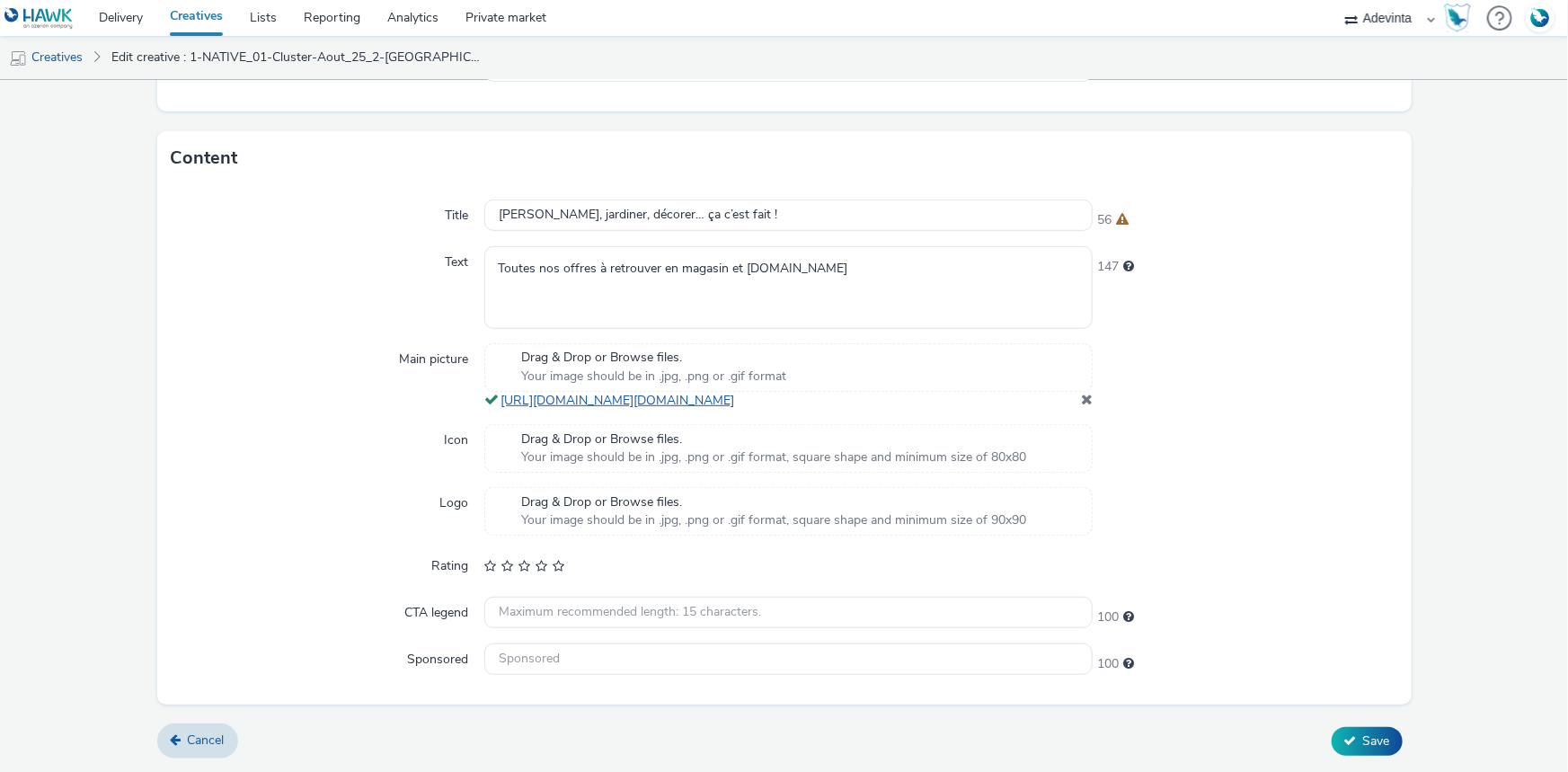
click at [650, 396] on link "https://tabmo-cdn.s3.eu-west-1.amazonaws.com/hawk.tabmo.io/organizations/3b5b2a…" at bounding box center [621, 401] width 241 height 17
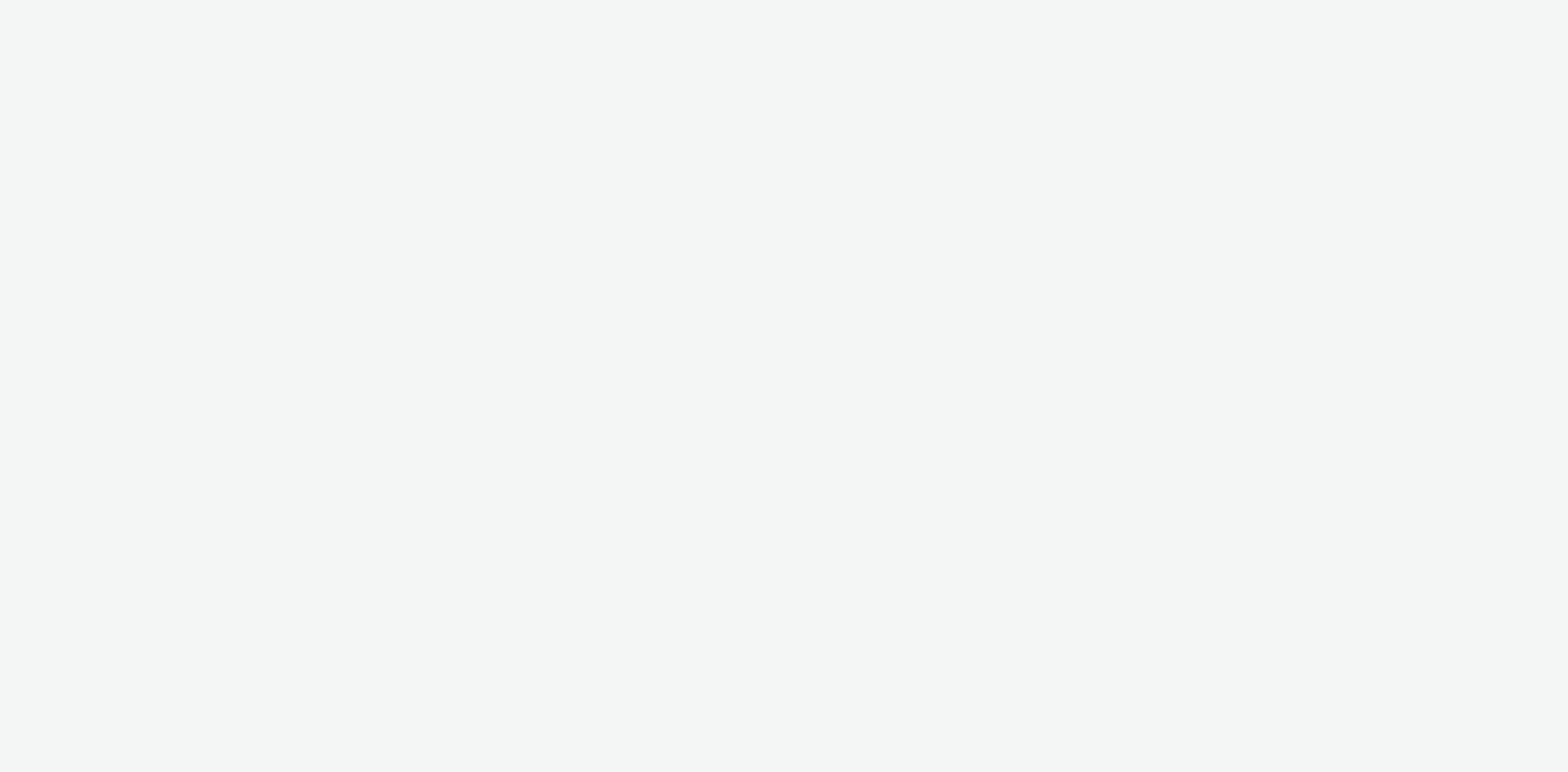
select select "a4655d9c-cd96-449f-b9a3-d2b0c2744250"
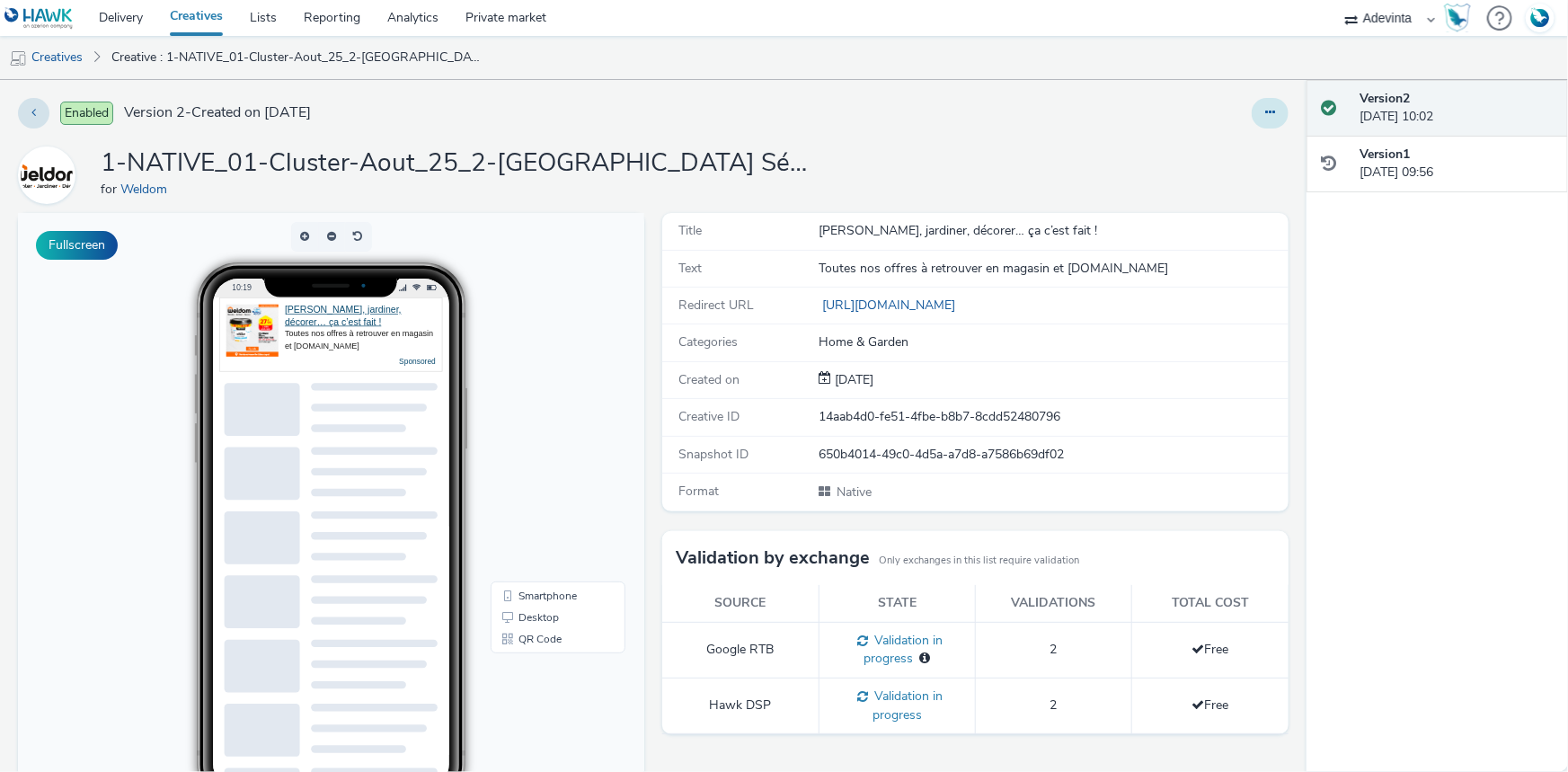
drag, startPoint x: 1247, startPoint y: 108, endPoint x: 1246, endPoint y: 123, distance: 15.0
click at [1252, 108] on button at bounding box center [1270, 113] width 37 height 30
click at [1193, 153] on link "Edit" at bounding box center [1221, 150] width 134 height 36
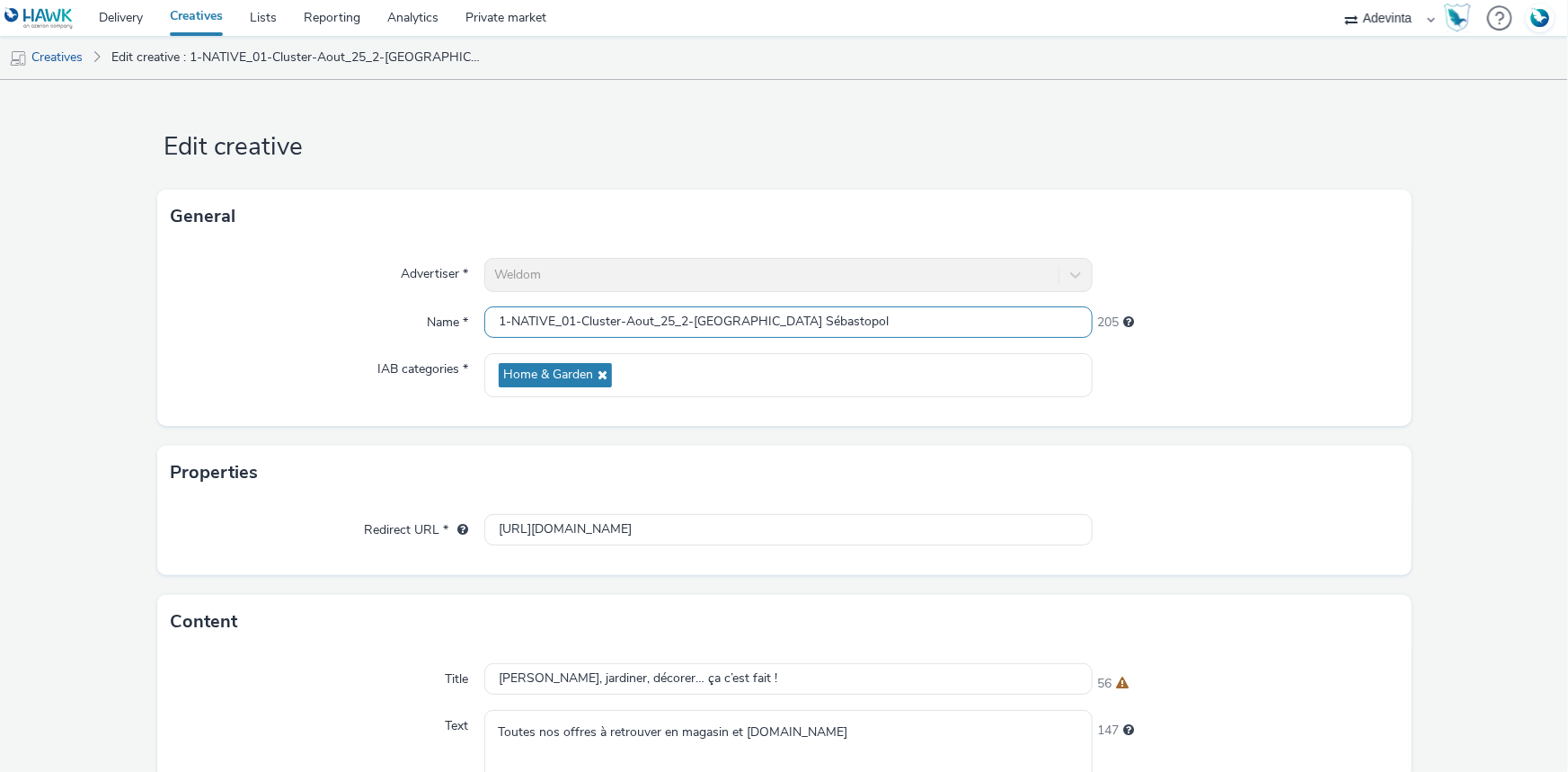
drag, startPoint x: 689, startPoint y: 321, endPoint x: 679, endPoint y: 326, distance: 11.2
click at [679, 326] on input "1-NATIVE_01-Cluster-Aout_25_2-[GEOGRAPHIC_DATA] Sébastopol" at bounding box center [789, 322] width 608 height 31
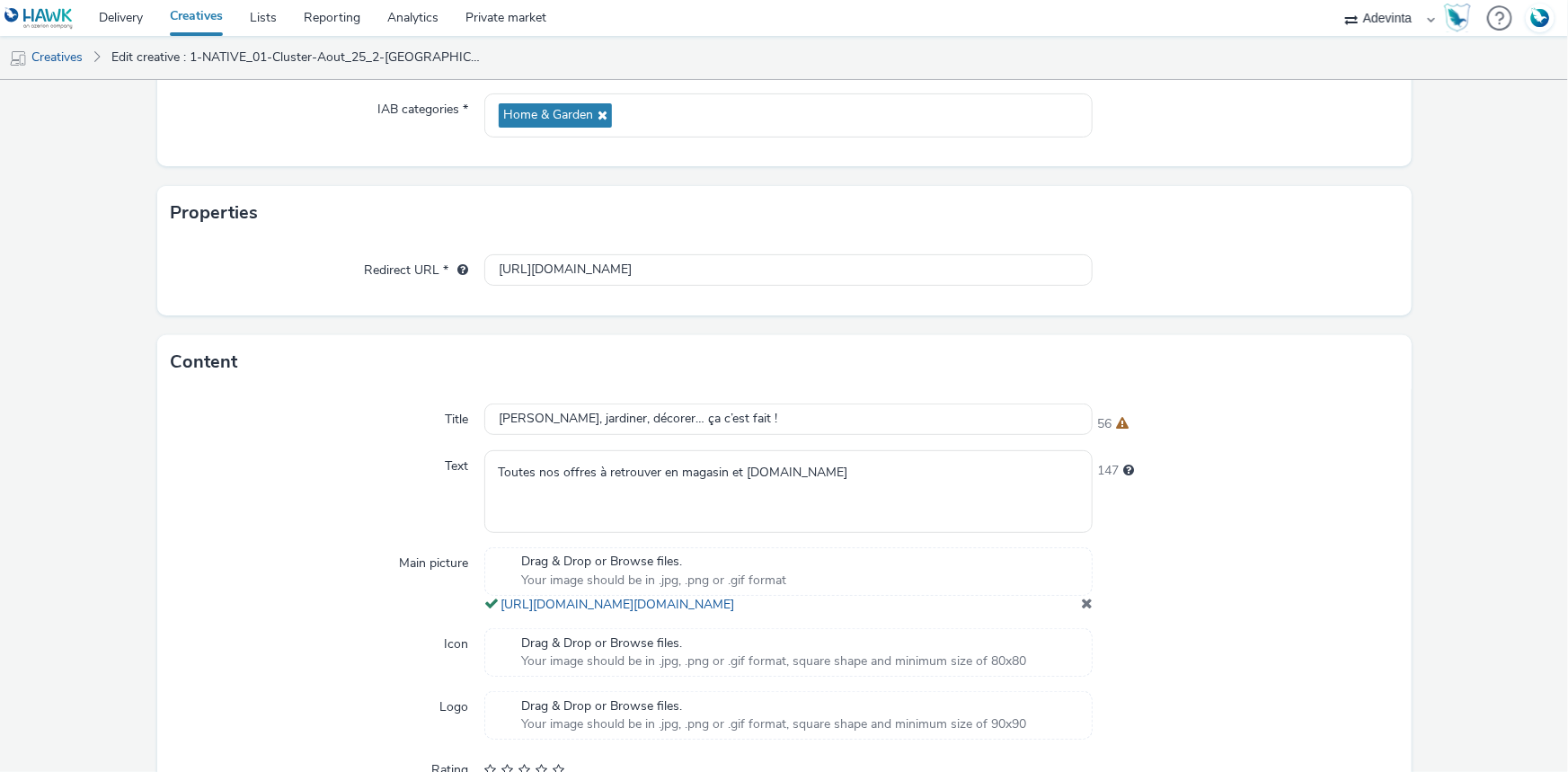
scroll to position [480, 0]
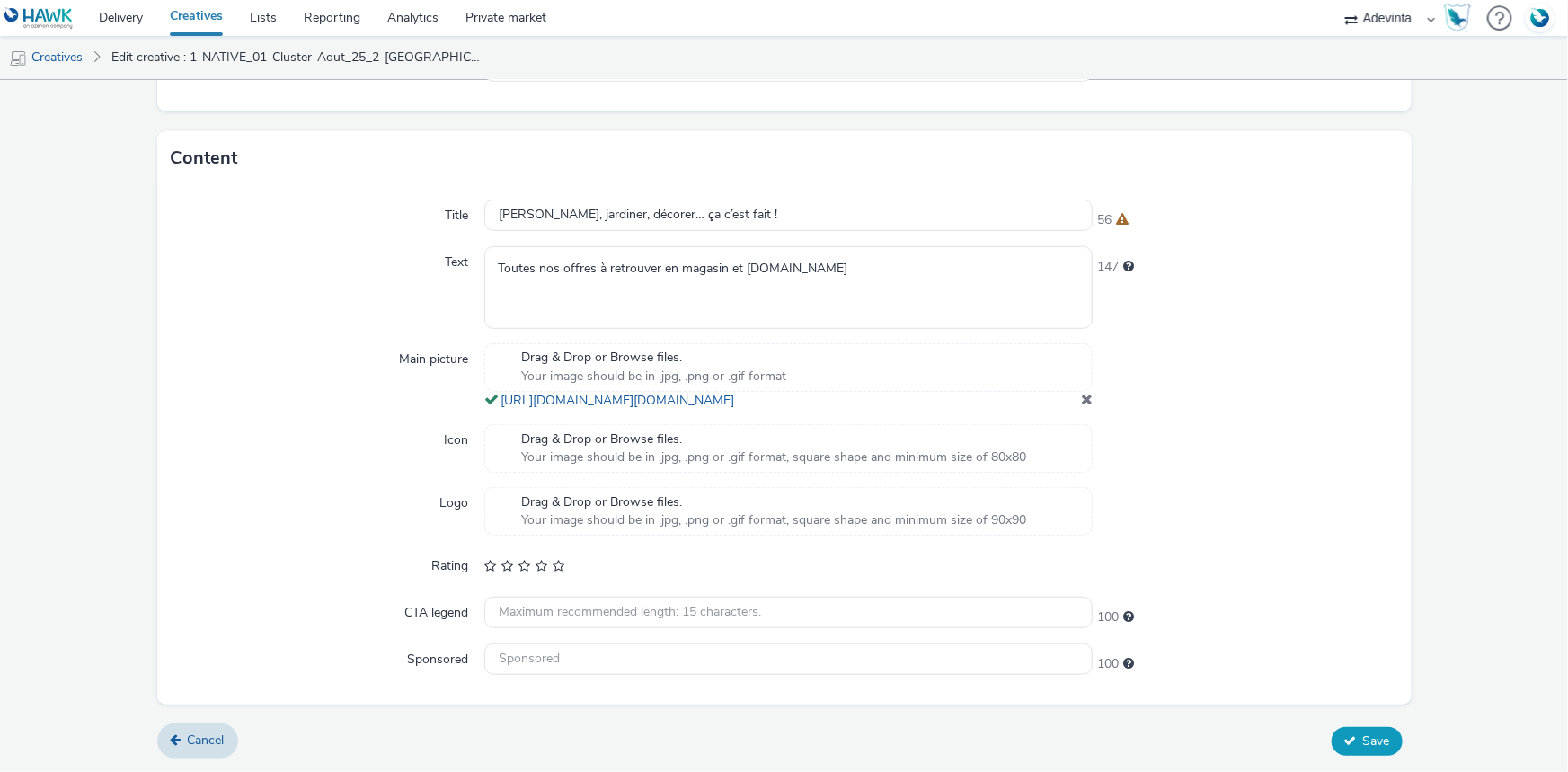
type input "1-NATIVE_01-Cluster-Aout_25_Marseille Sébastopol"
click at [1349, 752] on button "Save" at bounding box center [1366, 742] width 71 height 28
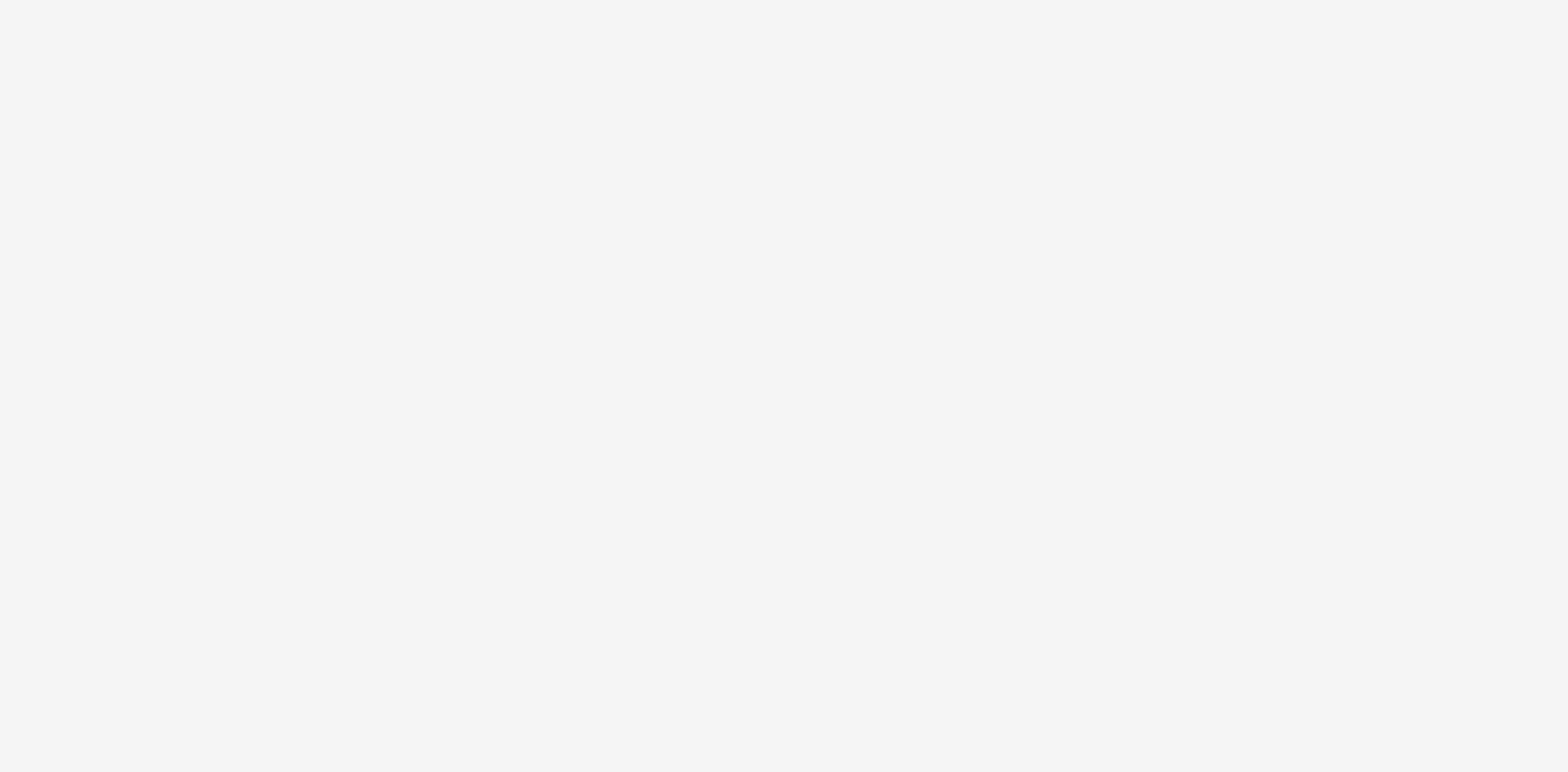
select select "a4655d9c-cd96-449f-b9a3-d2b0c2744250"
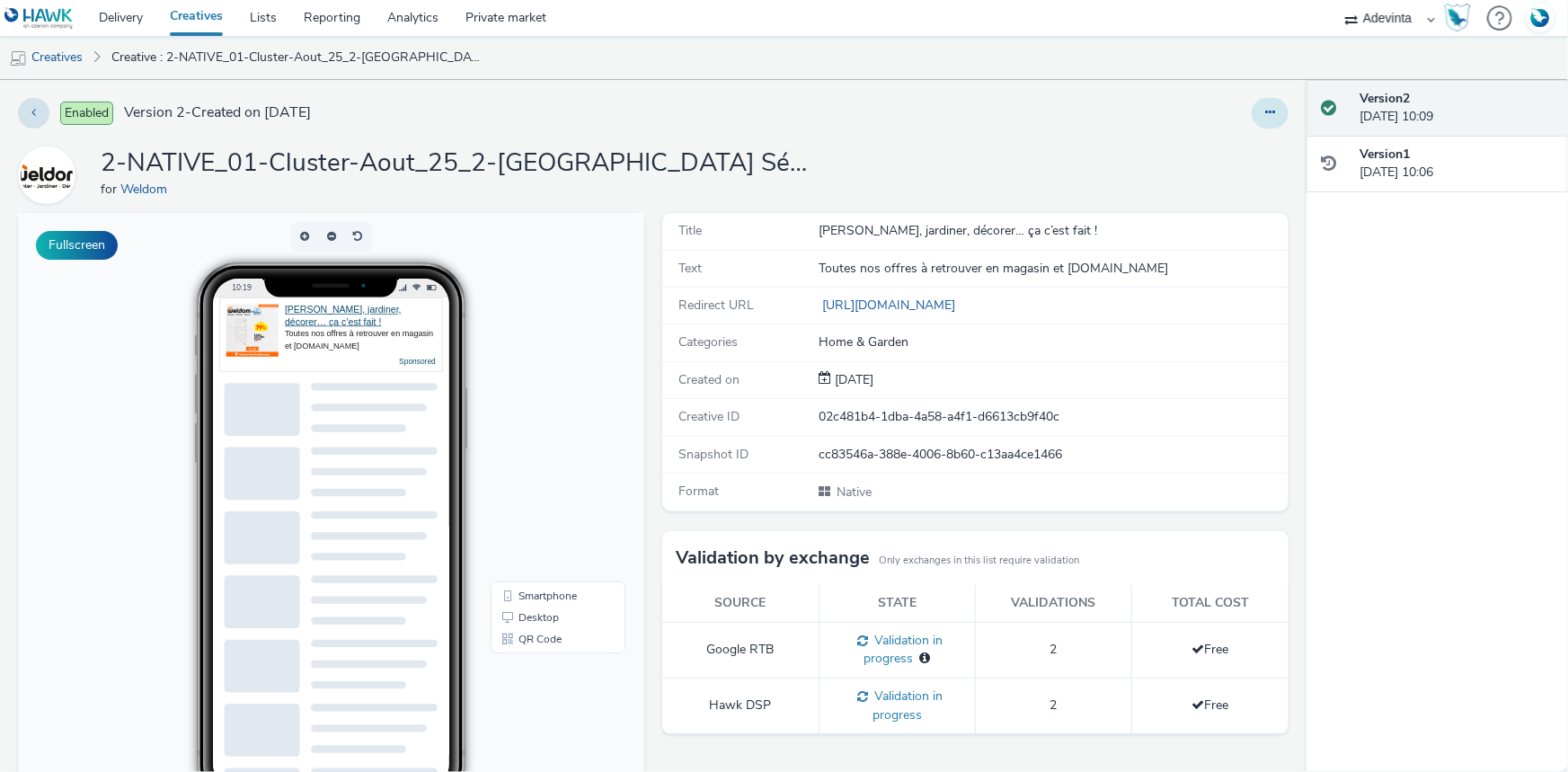
click at [1258, 104] on button at bounding box center [1270, 113] width 37 height 30
click at [1193, 140] on link "Edit" at bounding box center [1221, 150] width 134 height 36
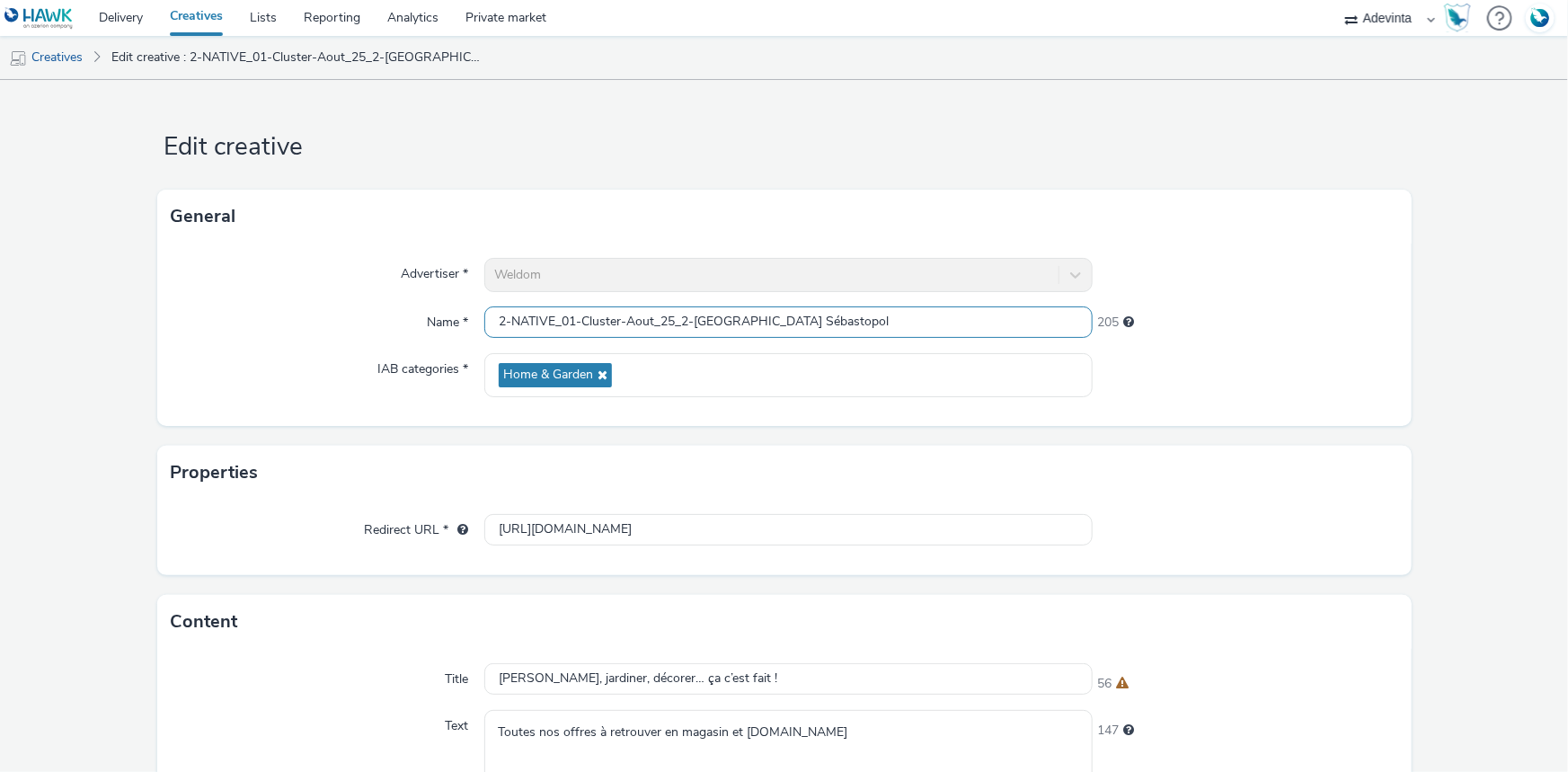
drag, startPoint x: 692, startPoint y: 320, endPoint x: 680, endPoint y: 319, distance: 12.0
click at [680, 319] on input "2-NATIVE_01-Cluster-Aout_25_2-Marseille Sébastopol" at bounding box center [789, 322] width 608 height 31
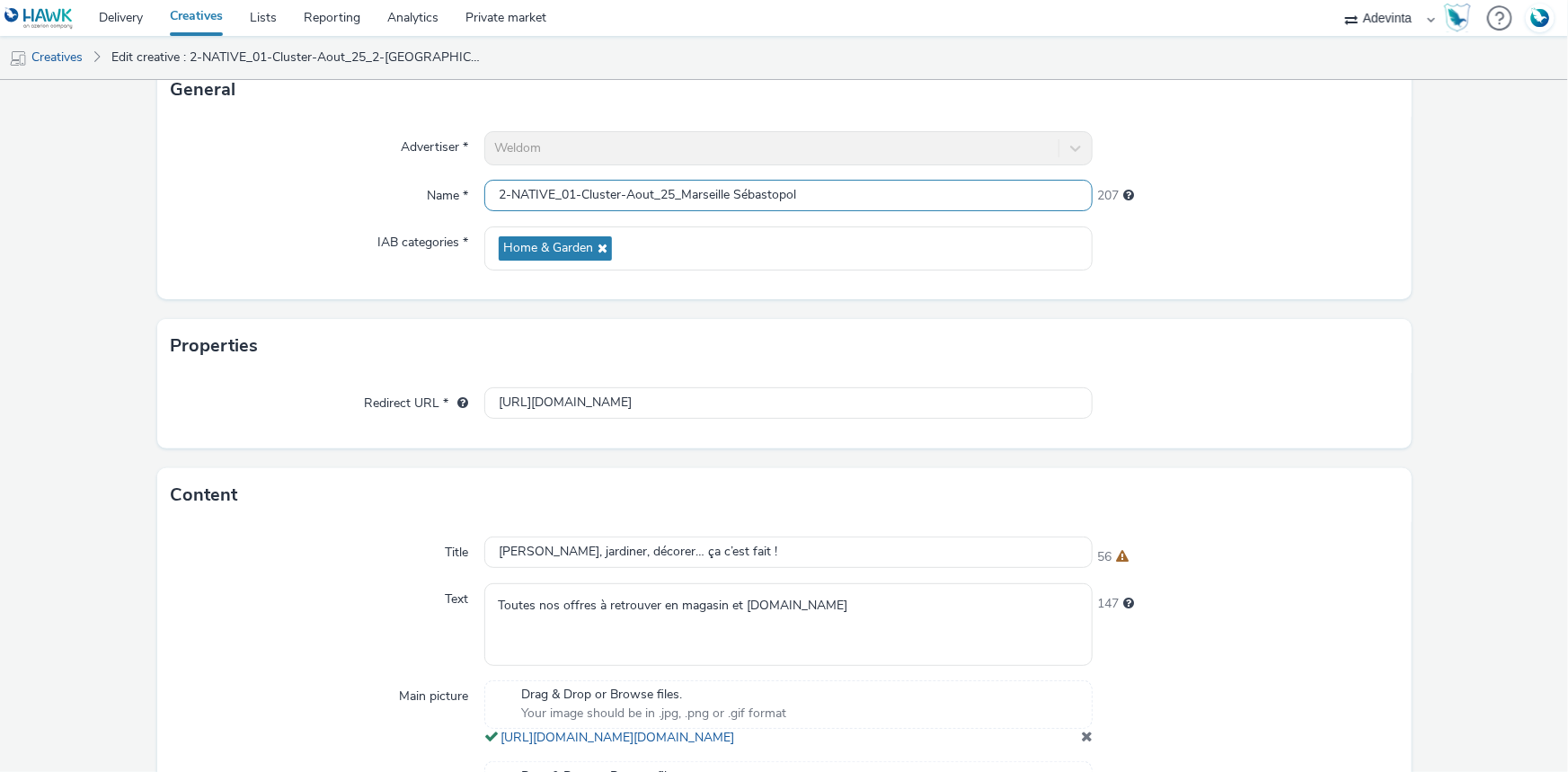
scroll to position [480, 0]
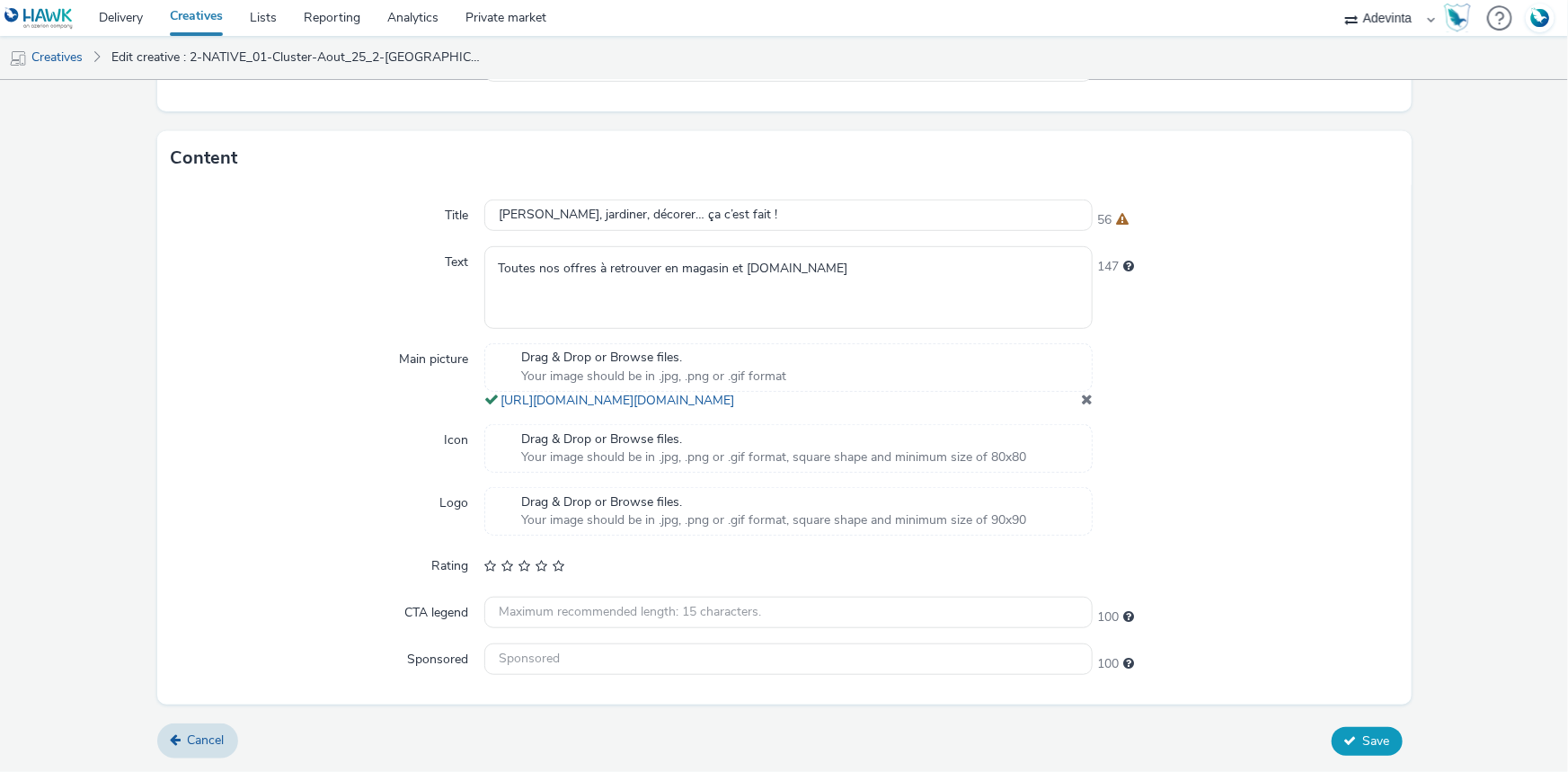
type input "2-NATIVE_01-Cluster-Aout_25_Marseille Sébastopol"
click at [1363, 733] on span "Save" at bounding box center [1377, 741] width 27 height 17
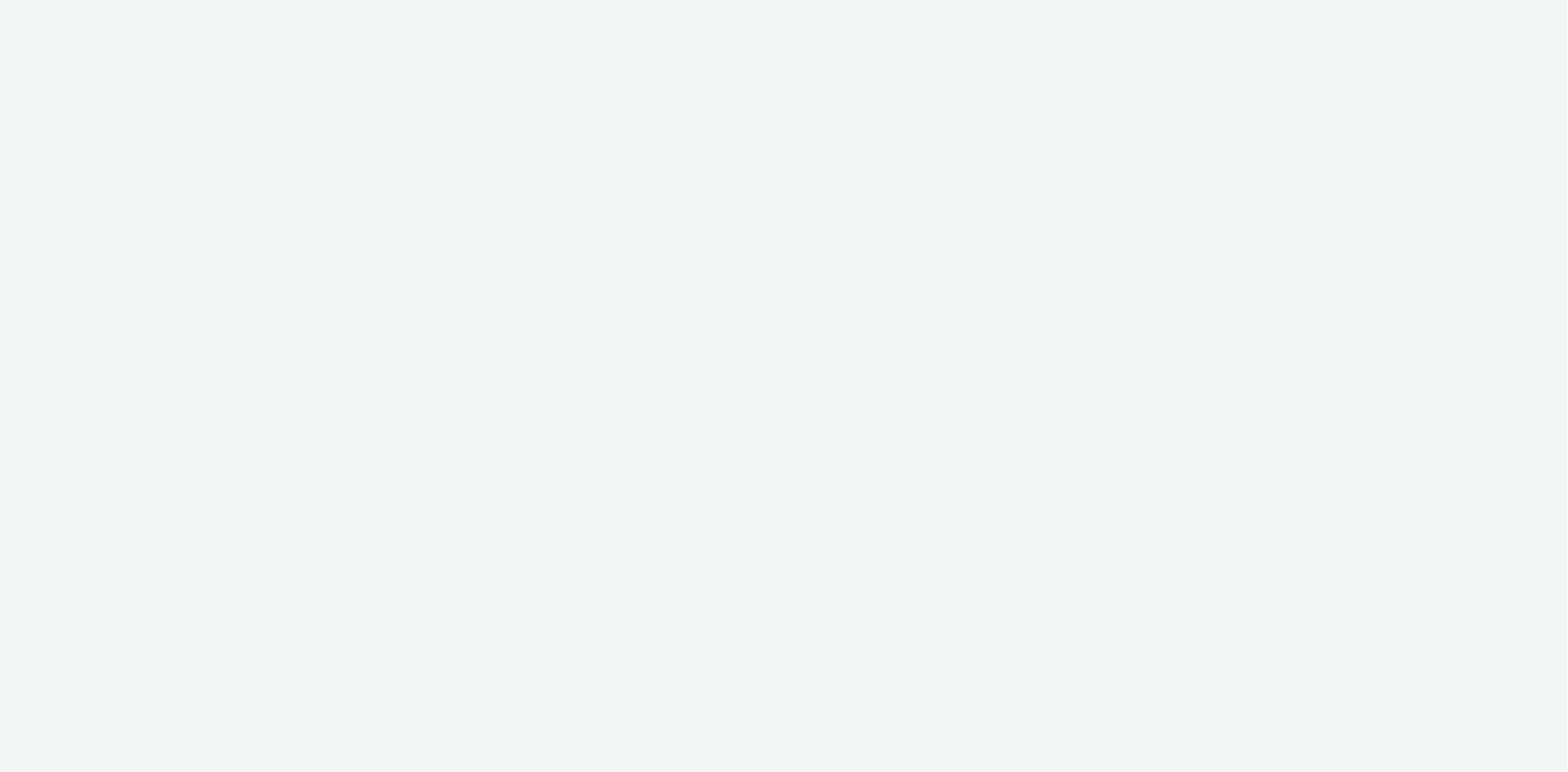
select select "a4655d9c-cd96-449f-b9a3-d2b0c2744250"
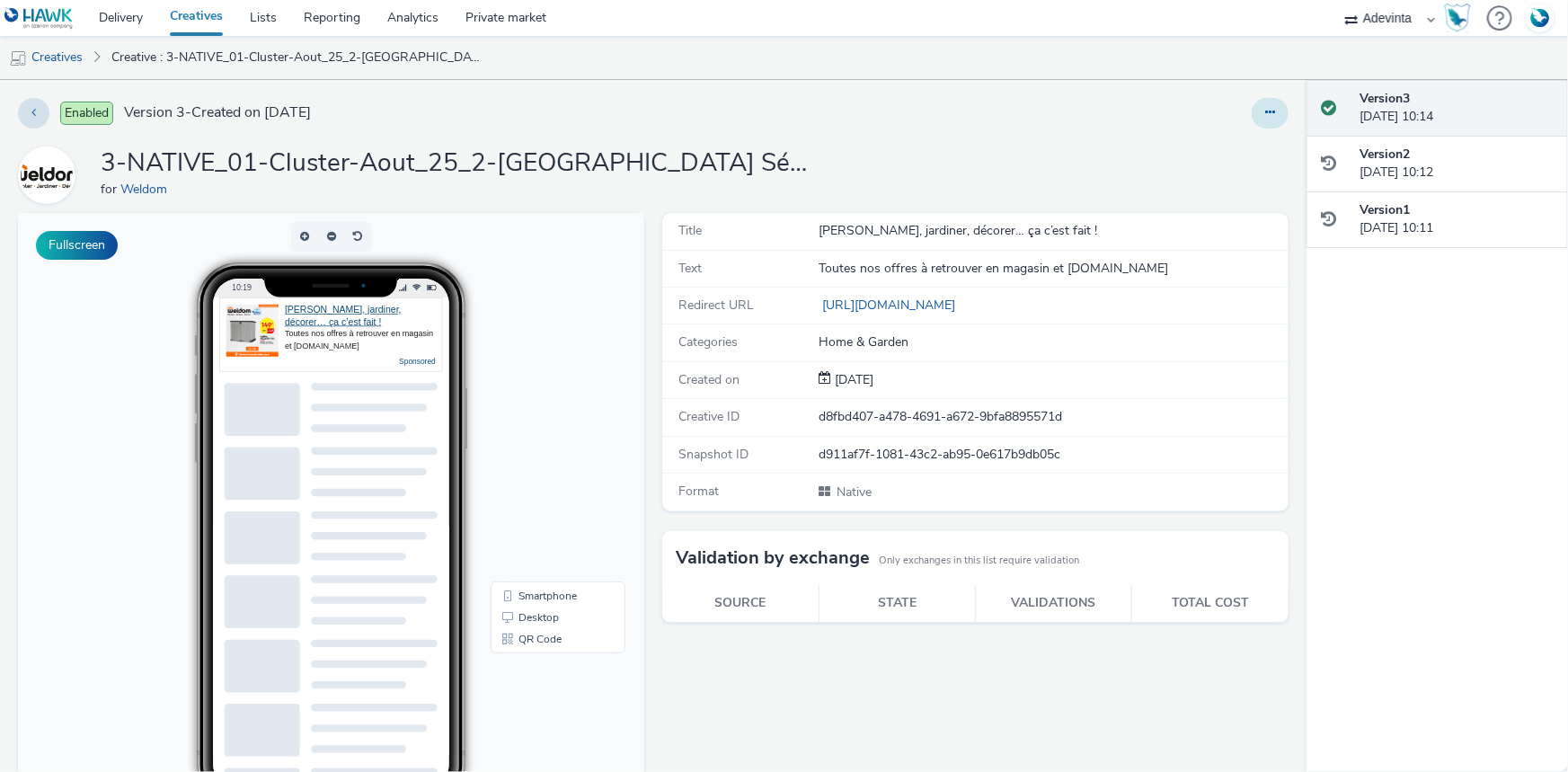
click at [1264, 102] on button at bounding box center [1270, 113] width 37 height 30
click at [1235, 147] on link "Edit" at bounding box center [1221, 150] width 134 height 36
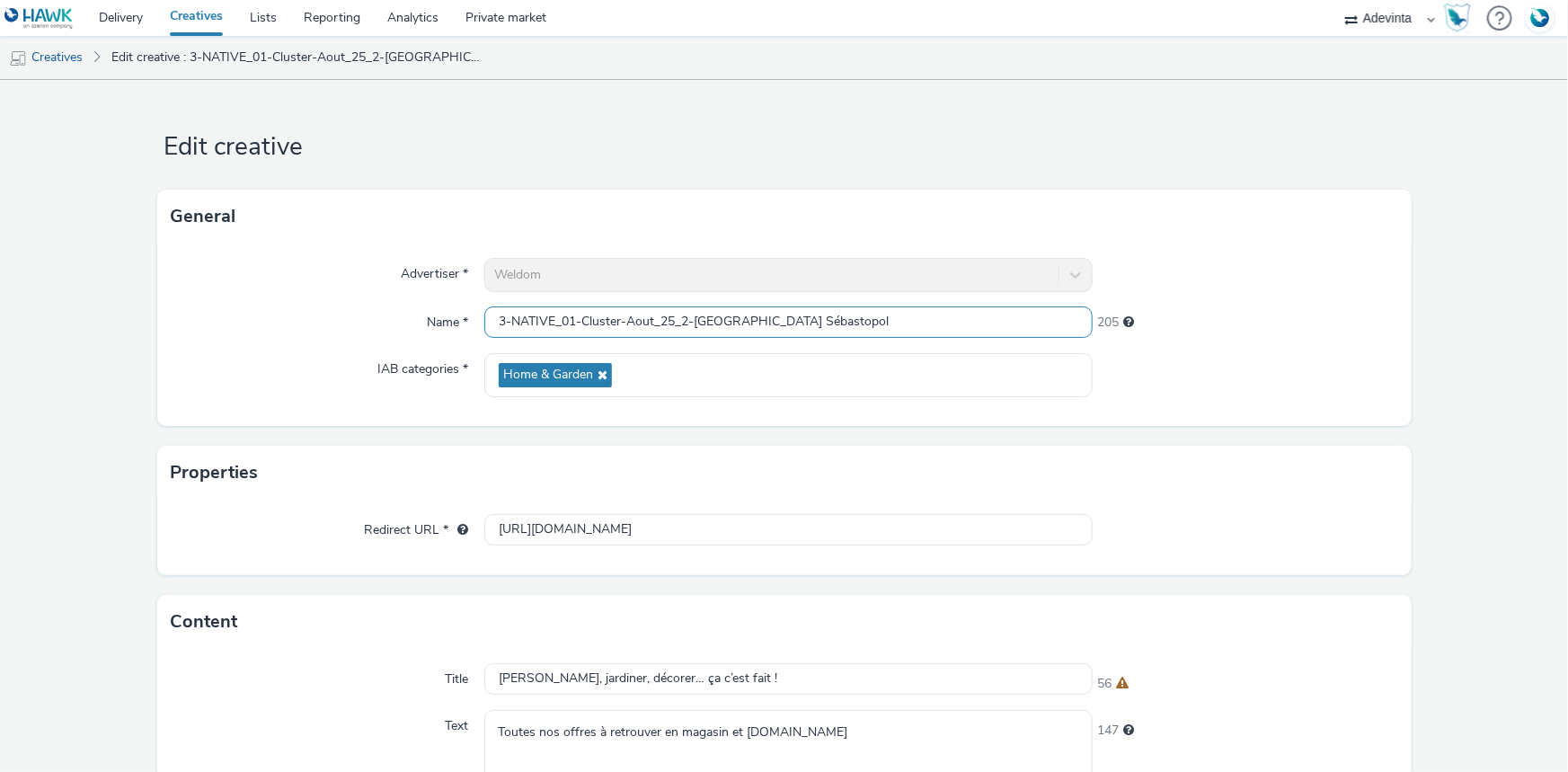
drag, startPoint x: 693, startPoint y: 327, endPoint x: 680, endPoint y: 332, distance: 13.9
click at [680, 332] on input "3-NATIVE_01-Cluster-Aout_25_2-Marseille Sébastopol" at bounding box center [789, 322] width 608 height 31
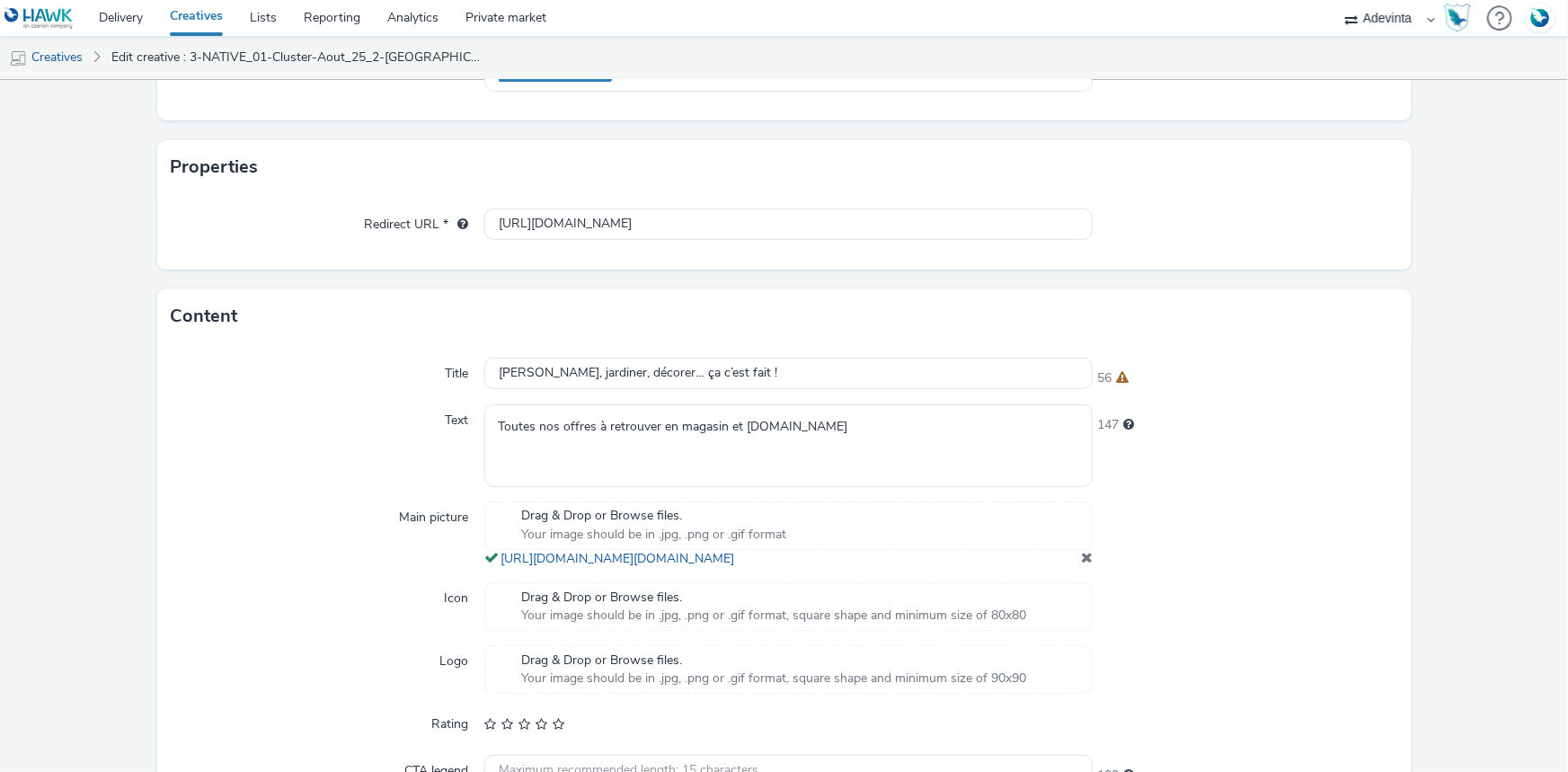
scroll to position [480, 0]
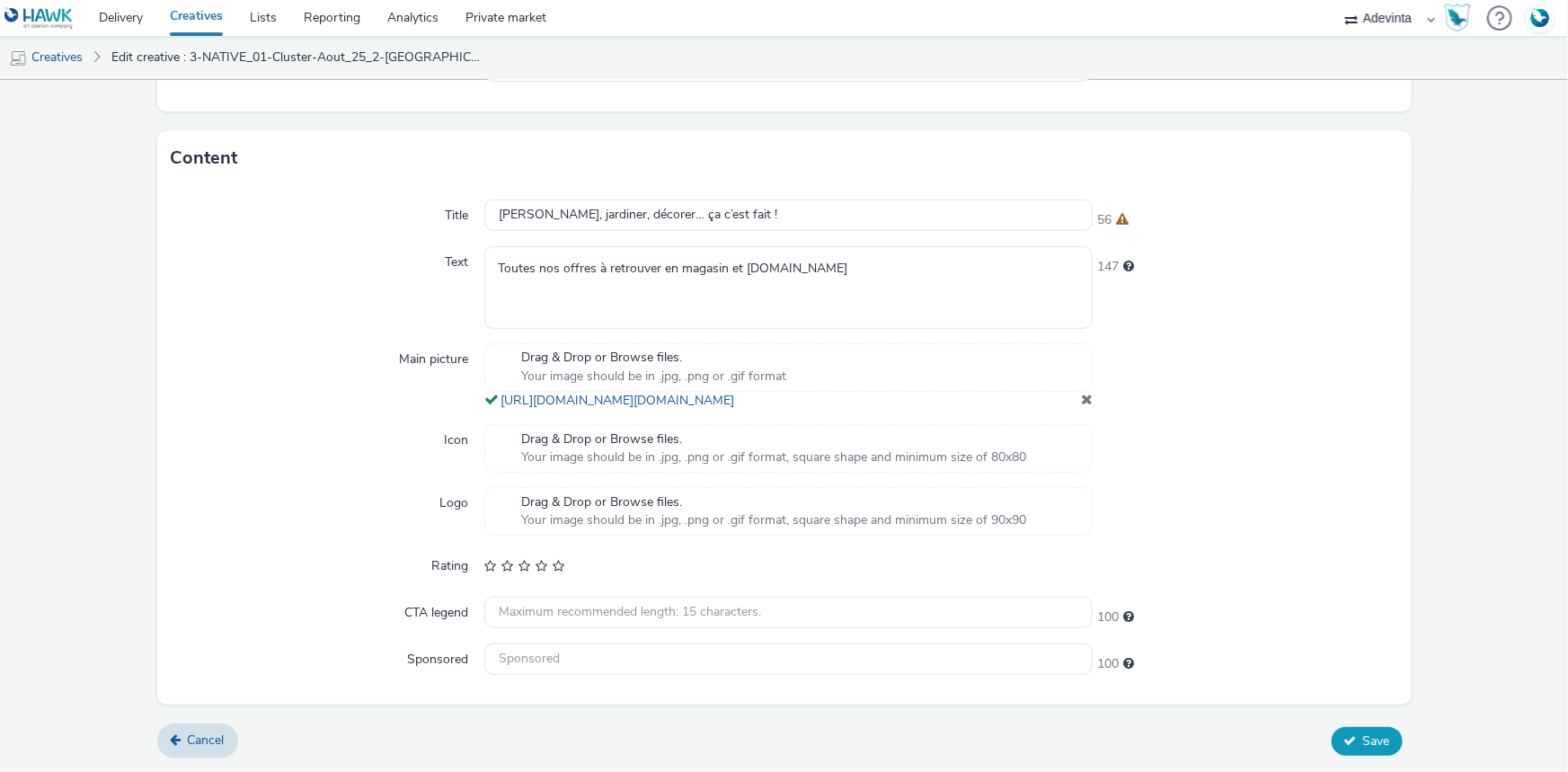
type input "3-NATIVE_01-Cluster-Aout_25_Marseille Sébastopol"
click at [1370, 730] on button "Save" at bounding box center [1366, 742] width 71 height 28
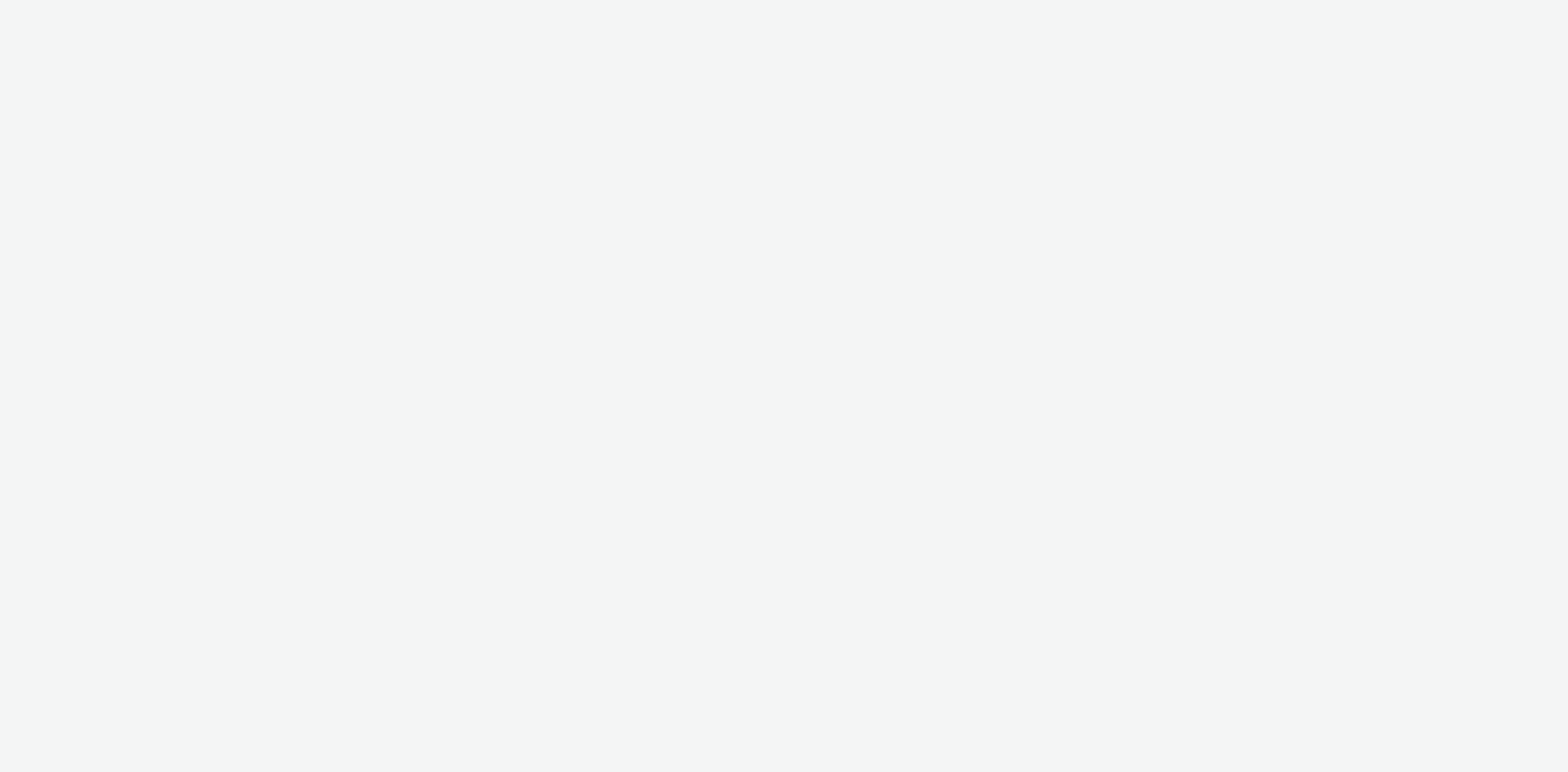
select select "a4655d9c-cd96-449f-b9a3-d2b0c2744250"
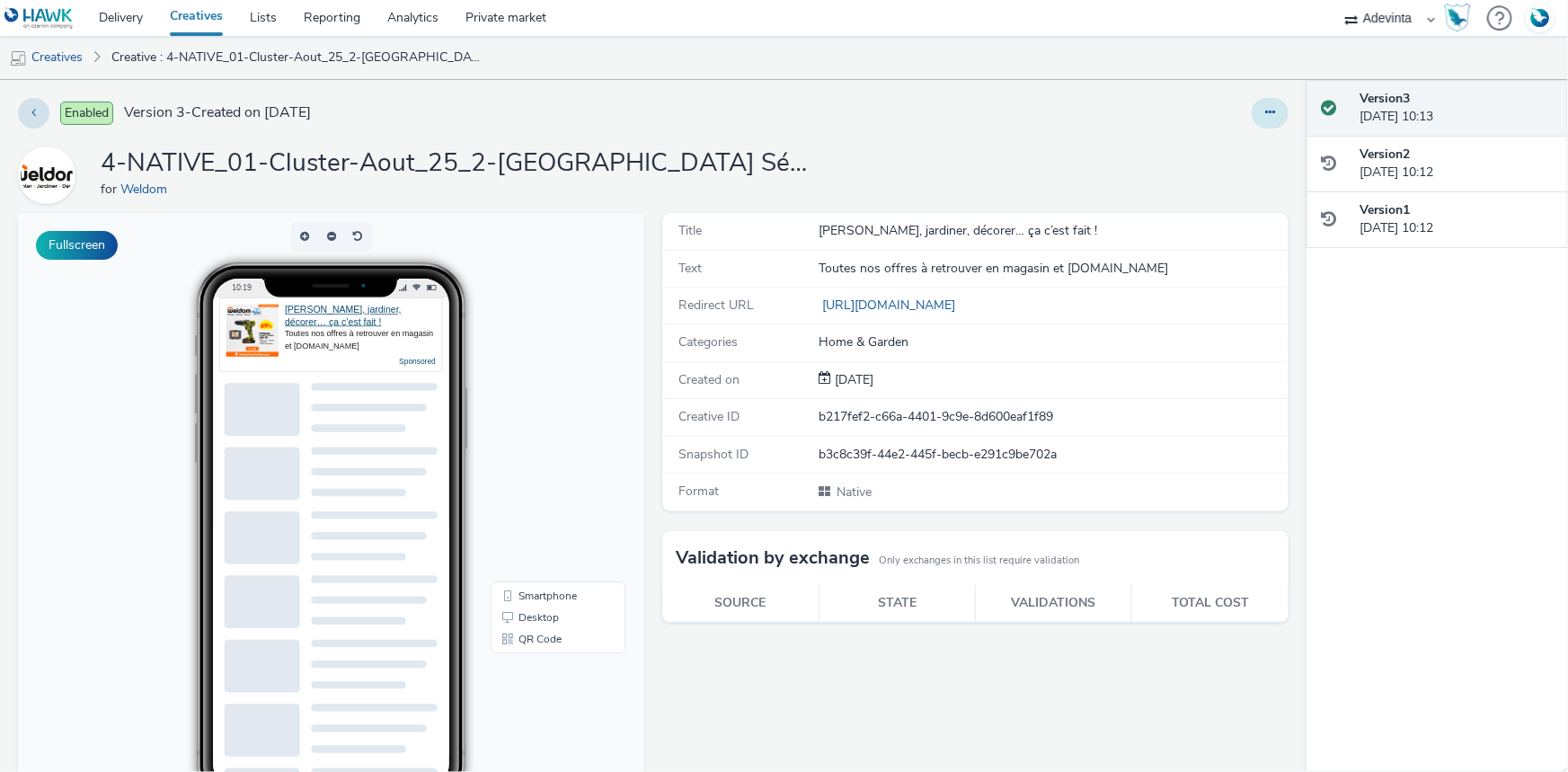
click at [1265, 111] on icon at bounding box center [1270, 112] width 9 height 12
click at [1205, 141] on link "Edit" at bounding box center [1221, 150] width 134 height 36
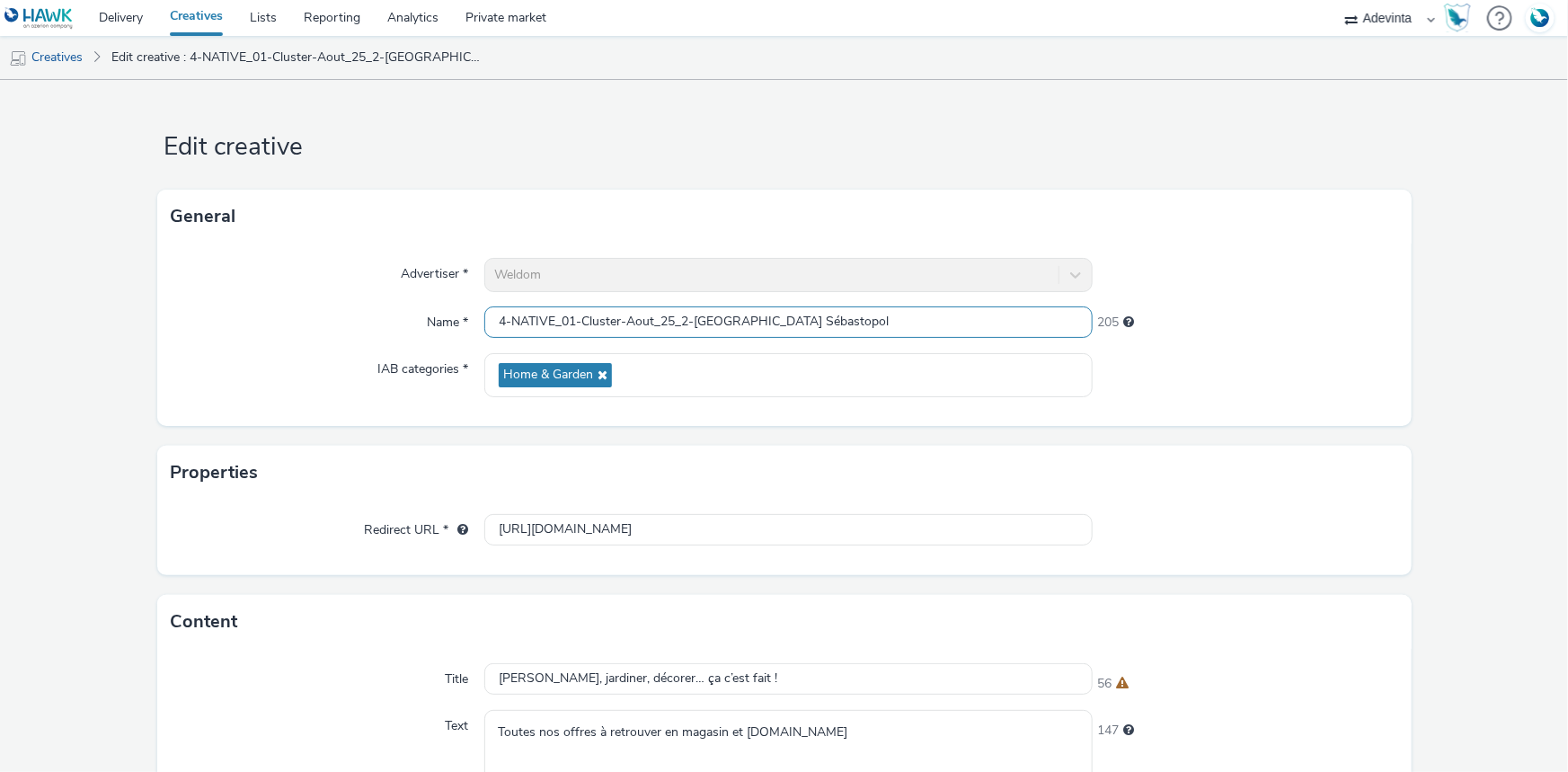
drag, startPoint x: 691, startPoint y: 326, endPoint x: 679, endPoint y: 319, distance: 13.9
click at [679, 319] on input "4-NATIVE_01-Cluster-Aout_25_2-[GEOGRAPHIC_DATA] Sébastopol" at bounding box center [789, 322] width 608 height 31
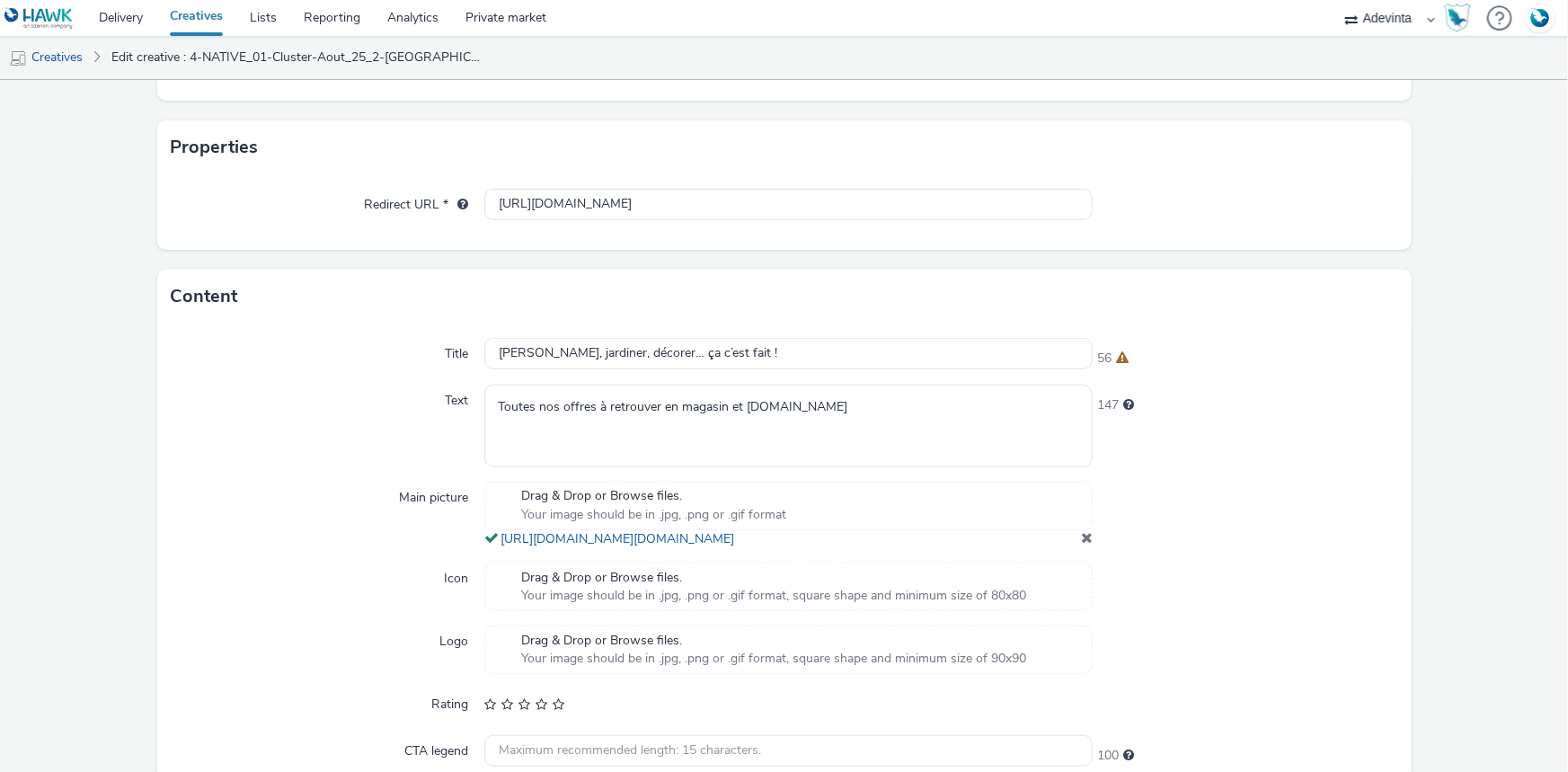
scroll to position [480, 0]
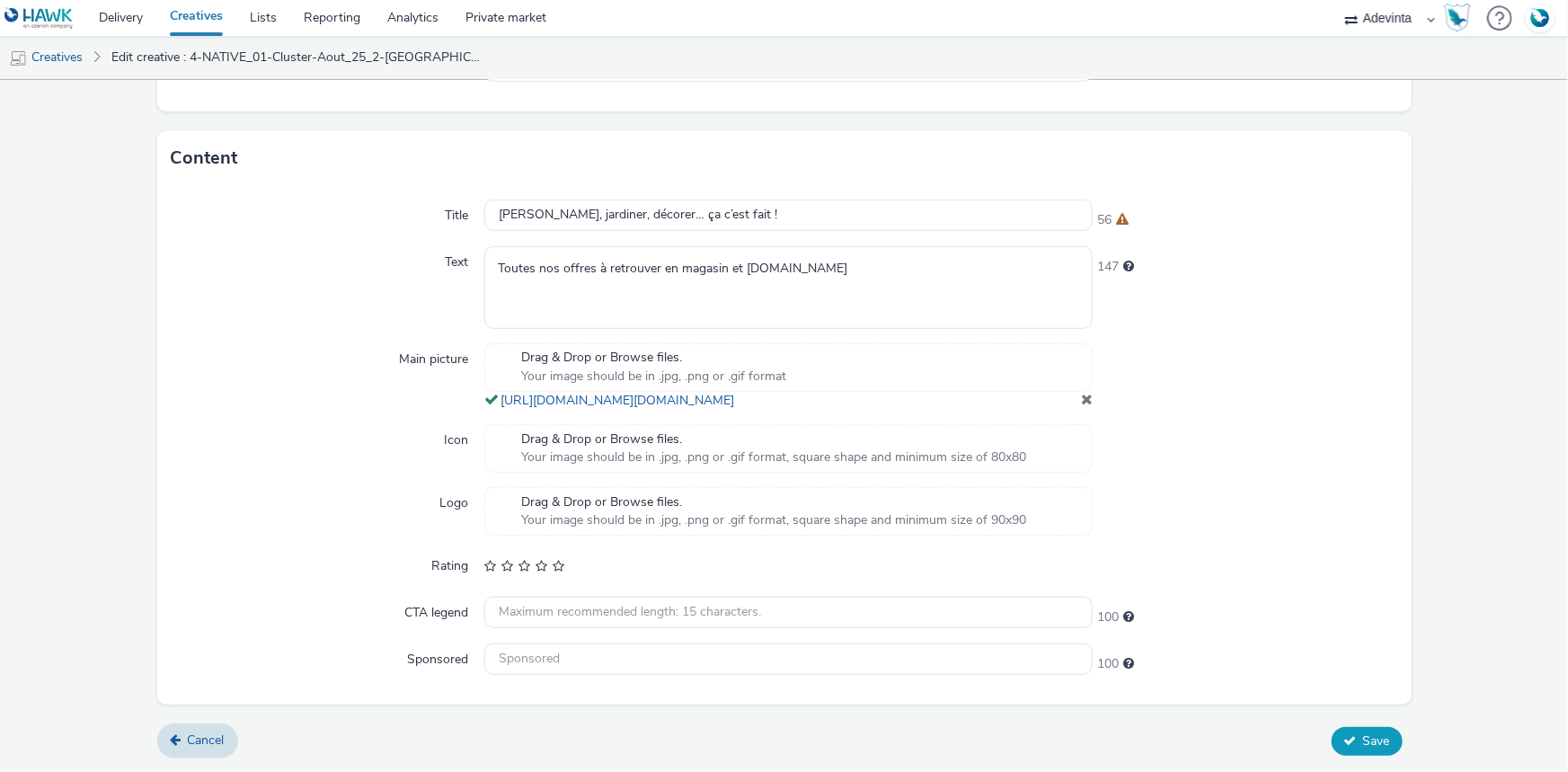
type input "4-NATIVE_01-Cluster-Aout_25_Marseille Sébastopol"
click at [1345, 735] on icon at bounding box center [1350, 740] width 12 height 12
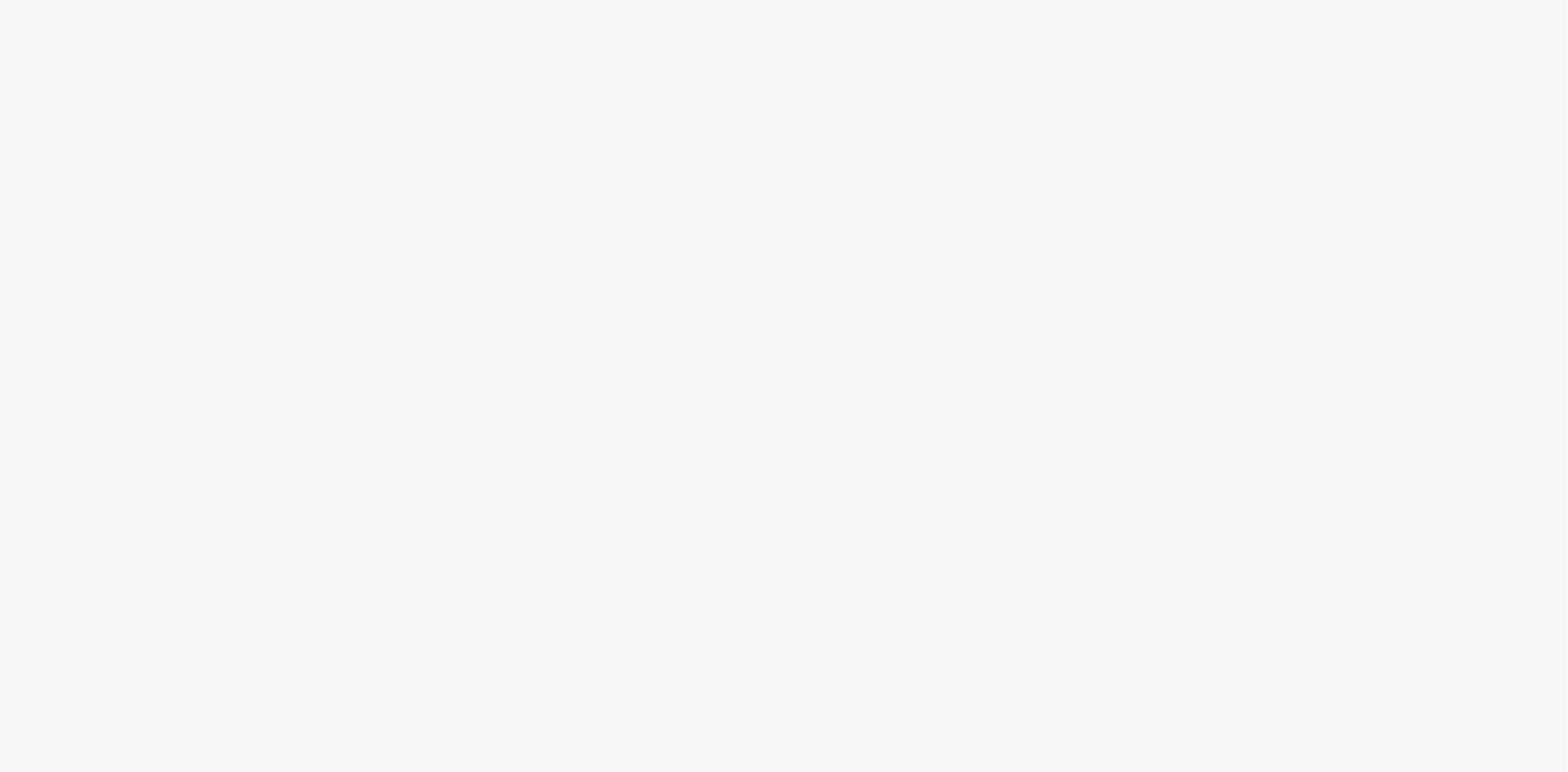
select select "a4655d9c-cd96-449f-b9a3-d2b0c2744250"
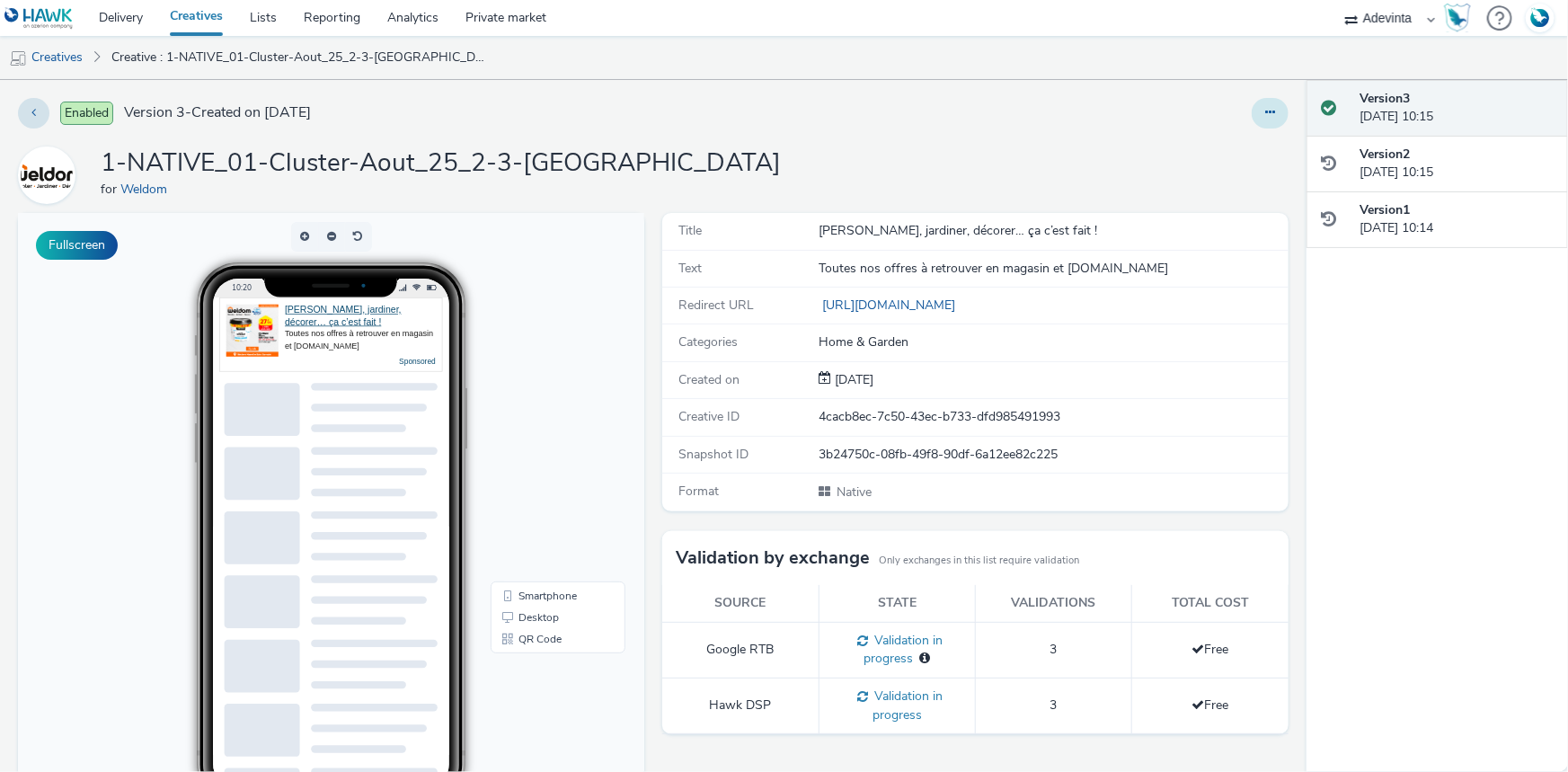
click at [1265, 109] on icon at bounding box center [1270, 112] width 9 height 12
click at [1214, 142] on link "Edit" at bounding box center [1221, 150] width 134 height 36
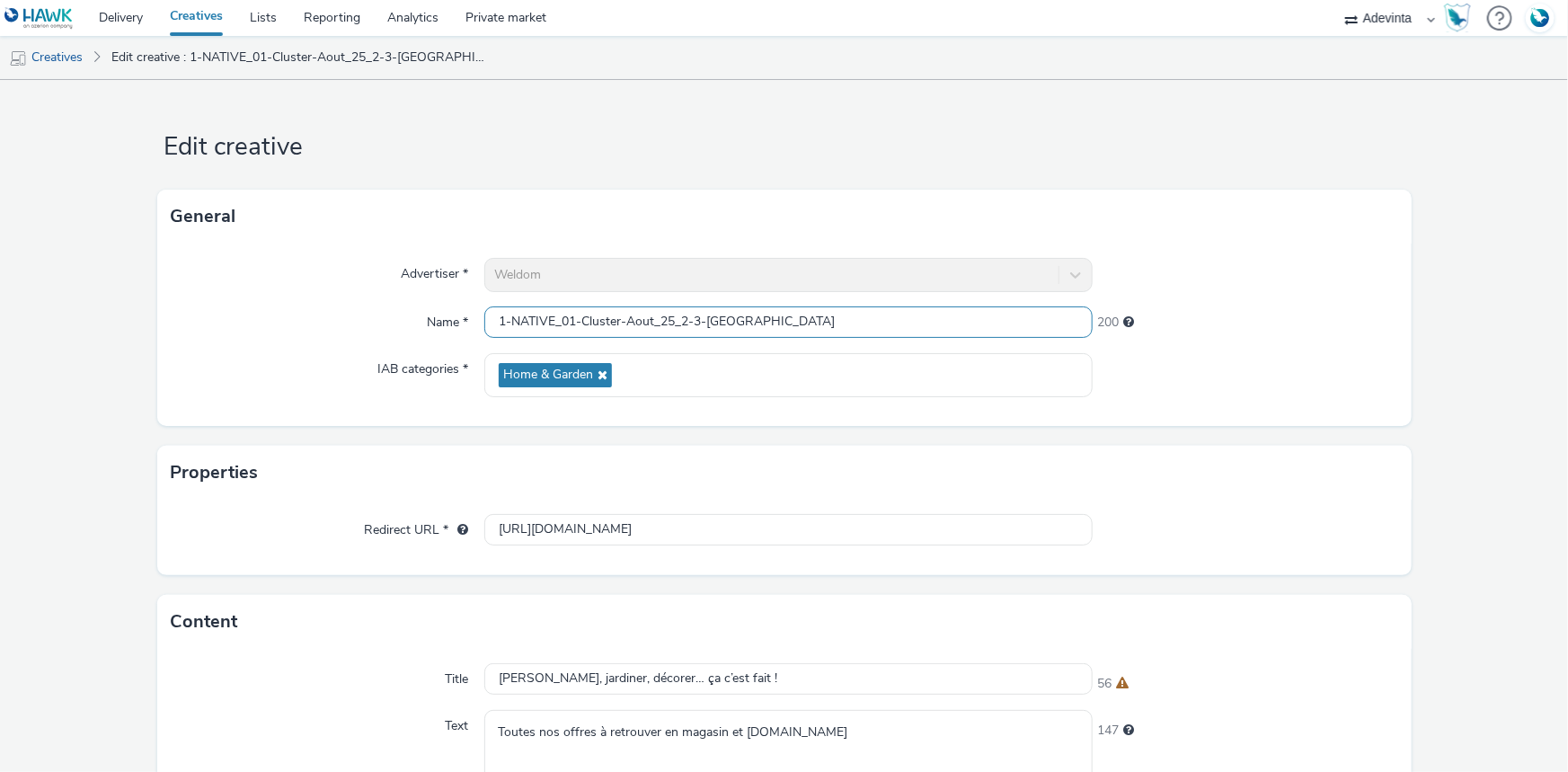
drag, startPoint x: 683, startPoint y: 321, endPoint x: 696, endPoint y: 321, distance: 13.0
click at [696, 321] on input "1-NATIVE_01-Cluster-Aout_25_2-3-Marseille Saint-Barnabé" at bounding box center [789, 322] width 608 height 31
type input "1-NATIVE_01-Cluster-Aout_25_Marseille Saint-Barnabé"
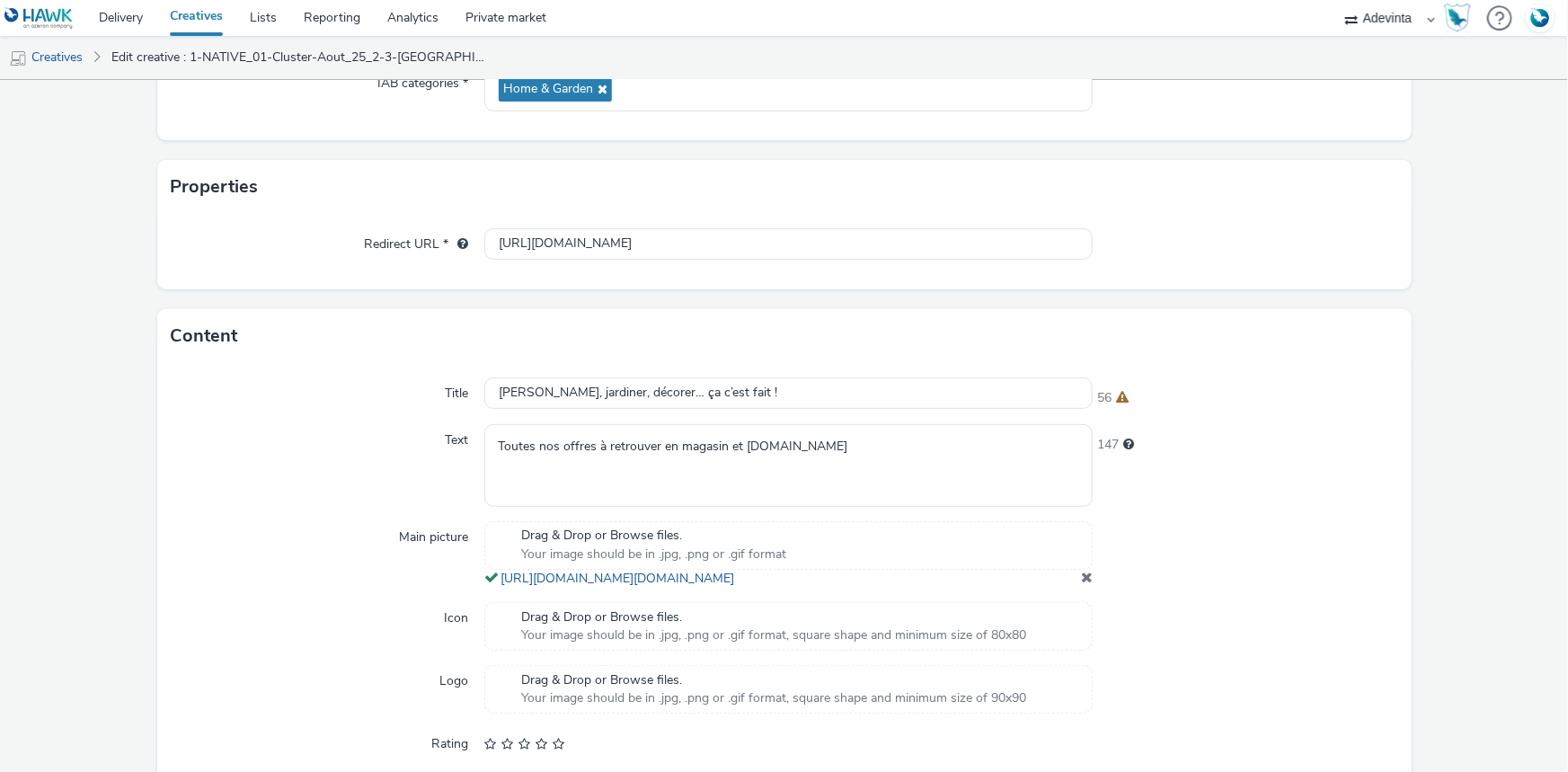
scroll to position [480, 0]
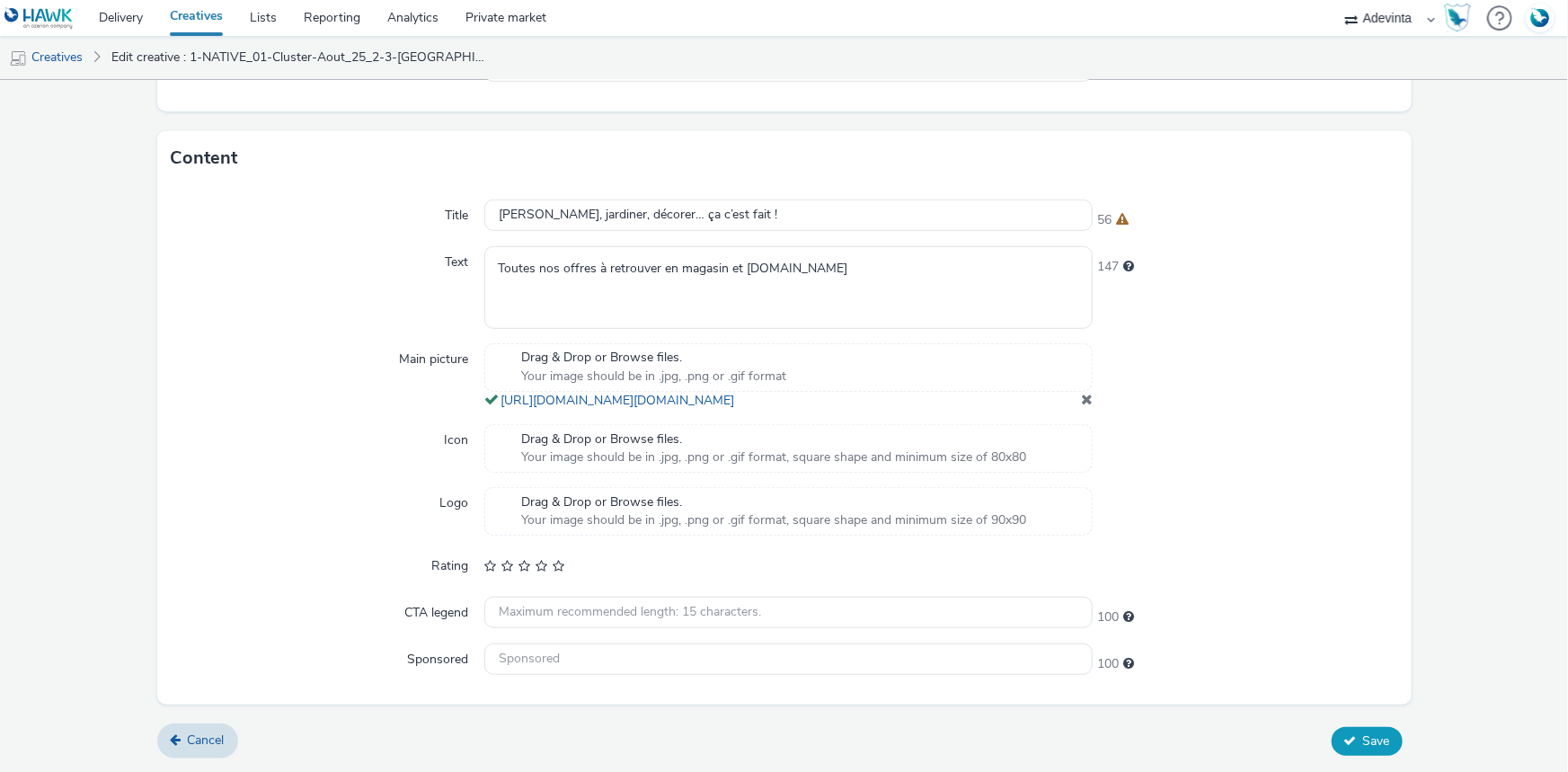
click at [1345, 736] on icon at bounding box center [1350, 740] width 12 height 12
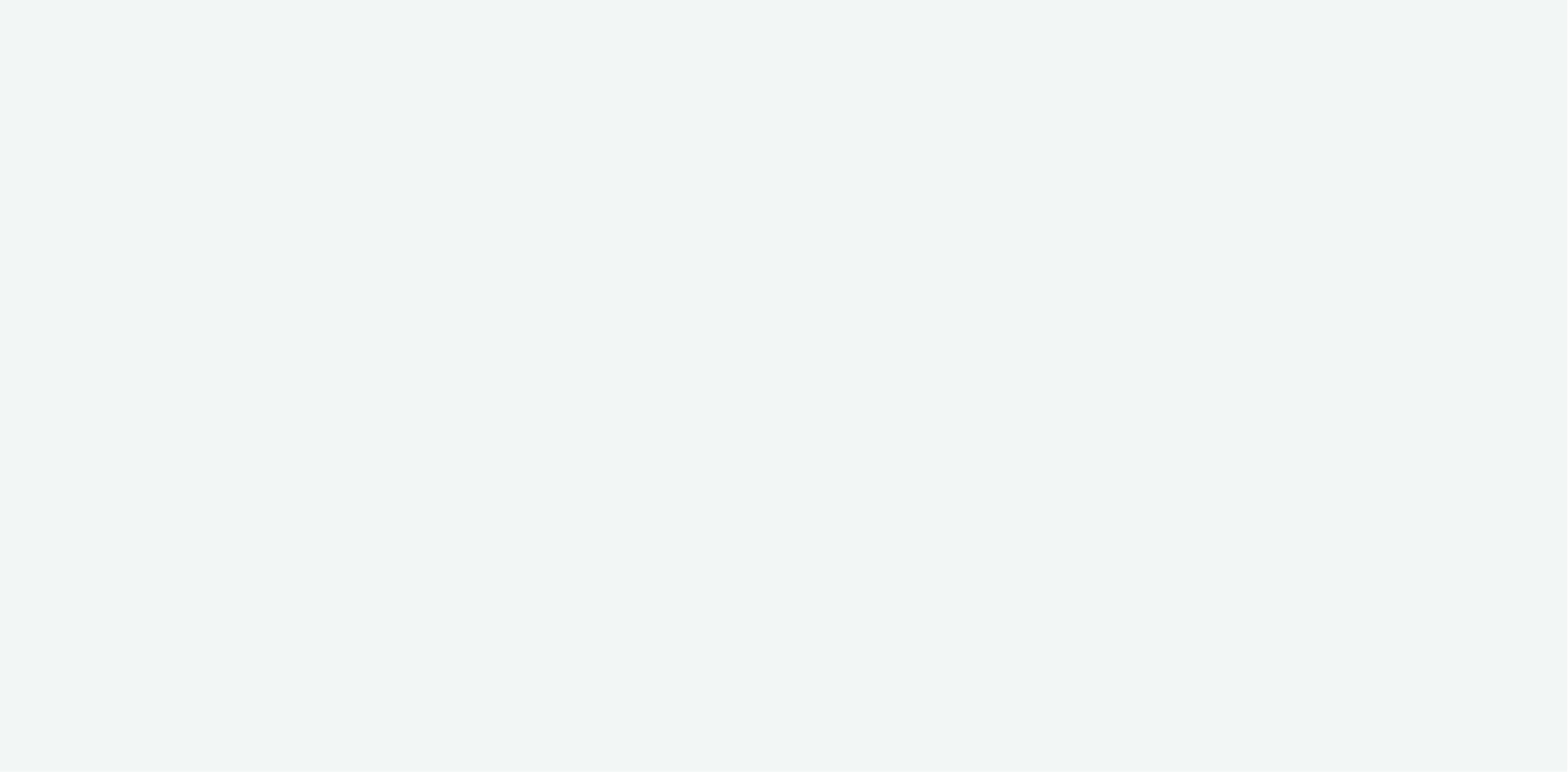
select select "a4655d9c-cd96-449f-b9a3-d2b0c2744250"
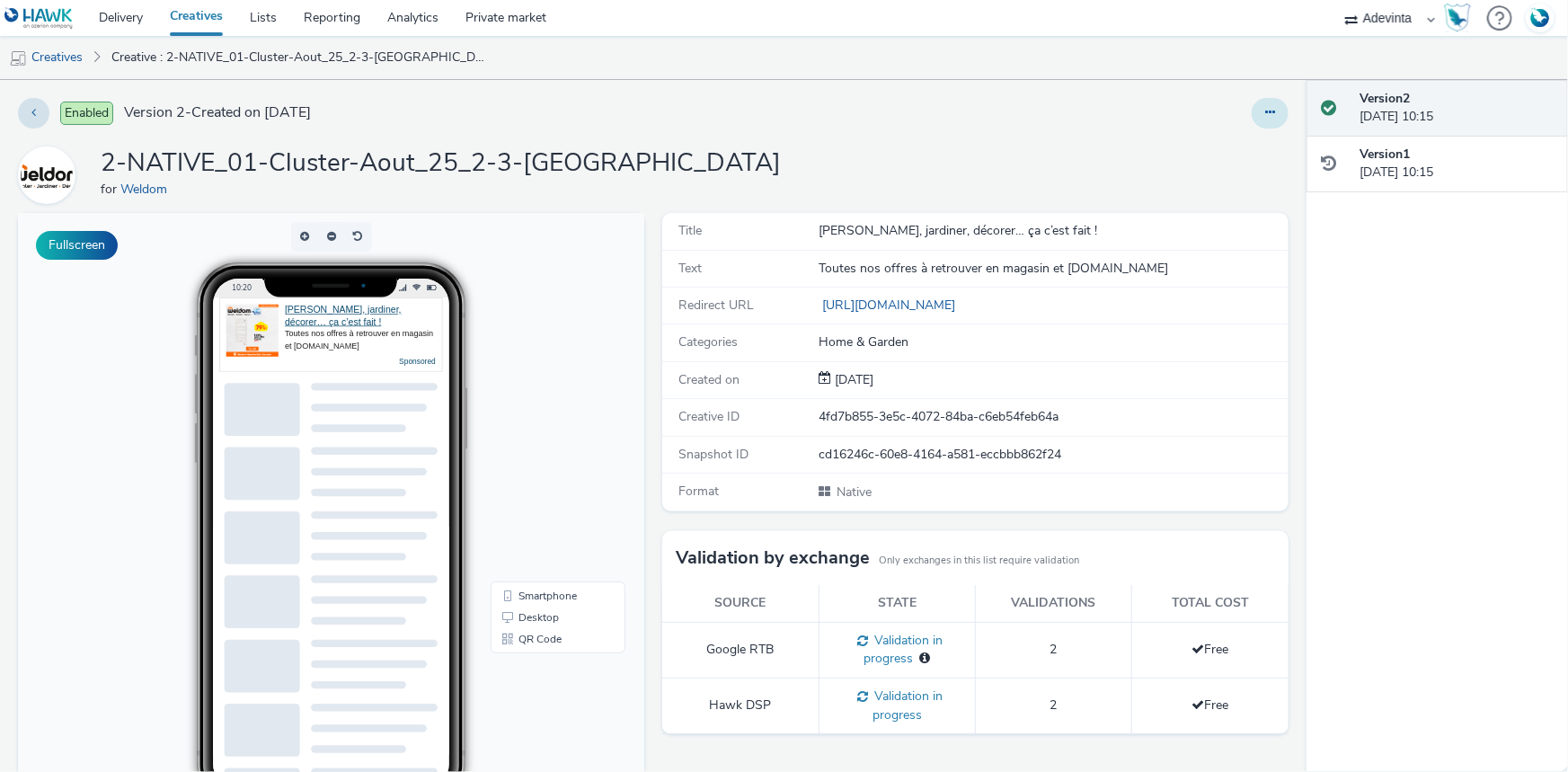
click at [1266, 115] on button at bounding box center [1270, 113] width 37 height 30
click at [1224, 150] on link "Edit" at bounding box center [1221, 150] width 134 height 36
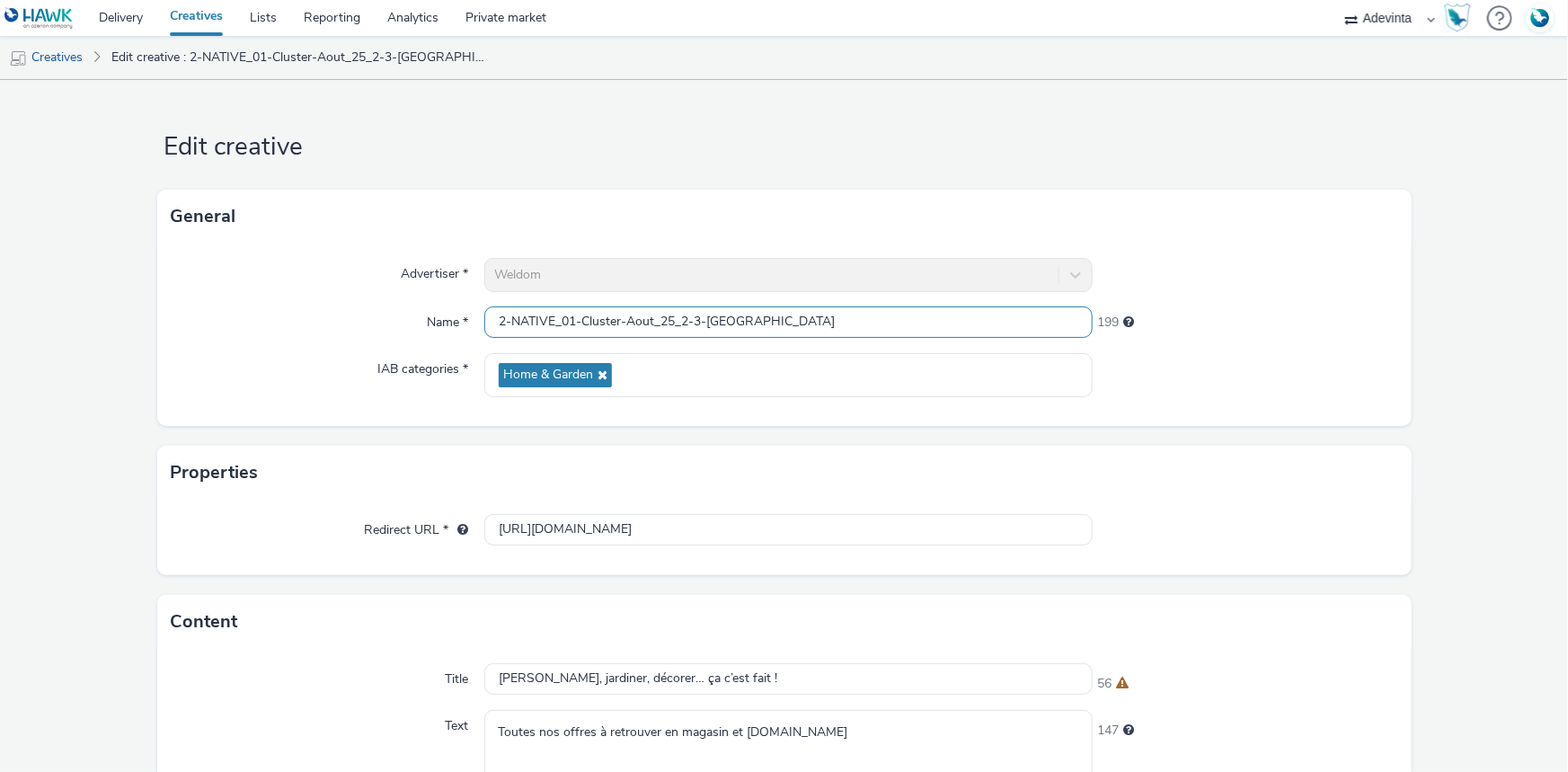
drag, startPoint x: 678, startPoint y: 318, endPoint x: 704, endPoint y: 323, distance: 26.5
click at [704, 323] on input "2-NATIVE_01-Cluster-Aout_25_2-3-[GEOGRAPHIC_DATA]" at bounding box center [789, 322] width 608 height 31
type input "2-NATIVE_01-Cluster-Aout_25_Marseille [GEOGRAPHIC_DATA]"
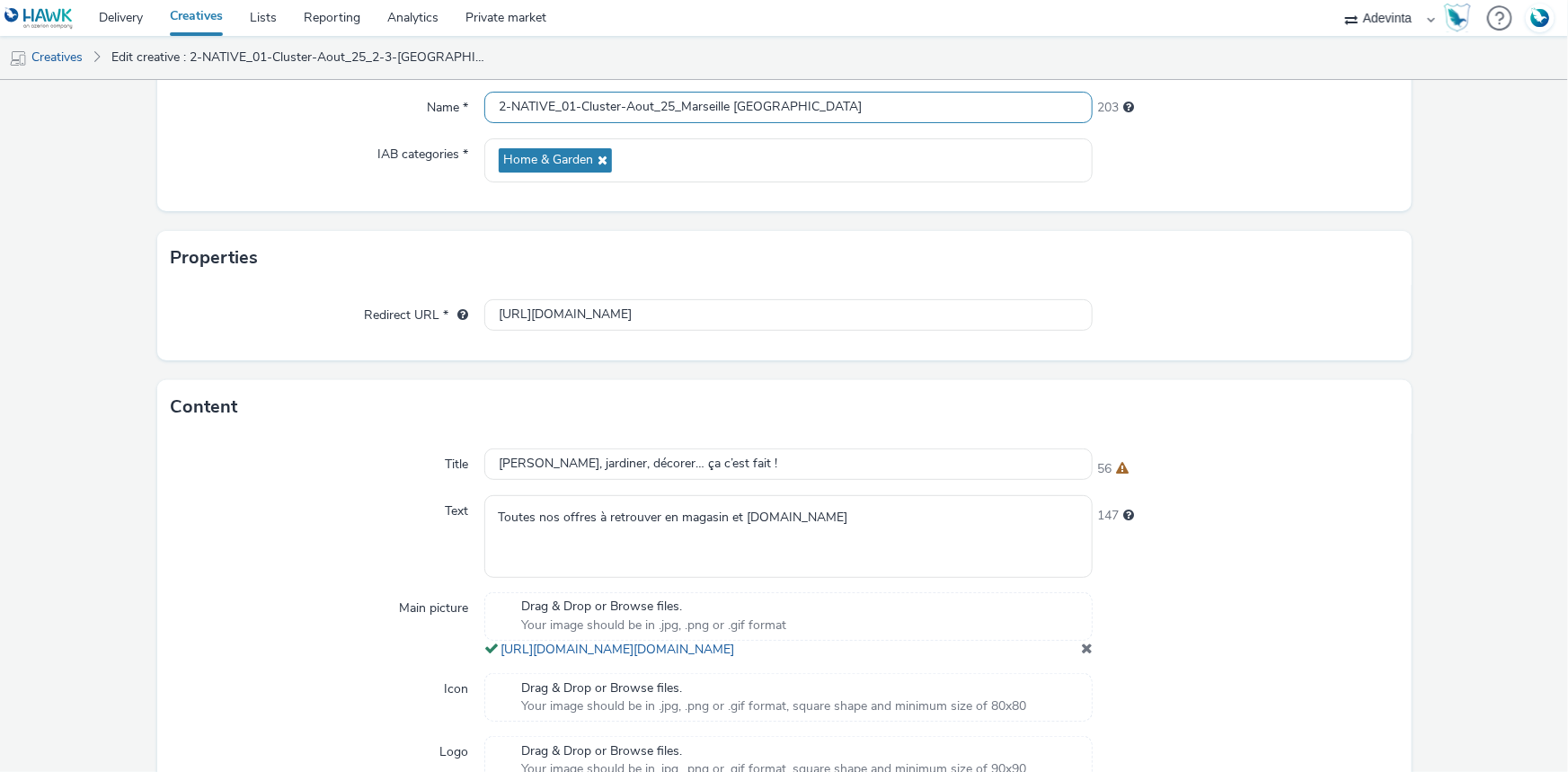
scroll to position [480, 0]
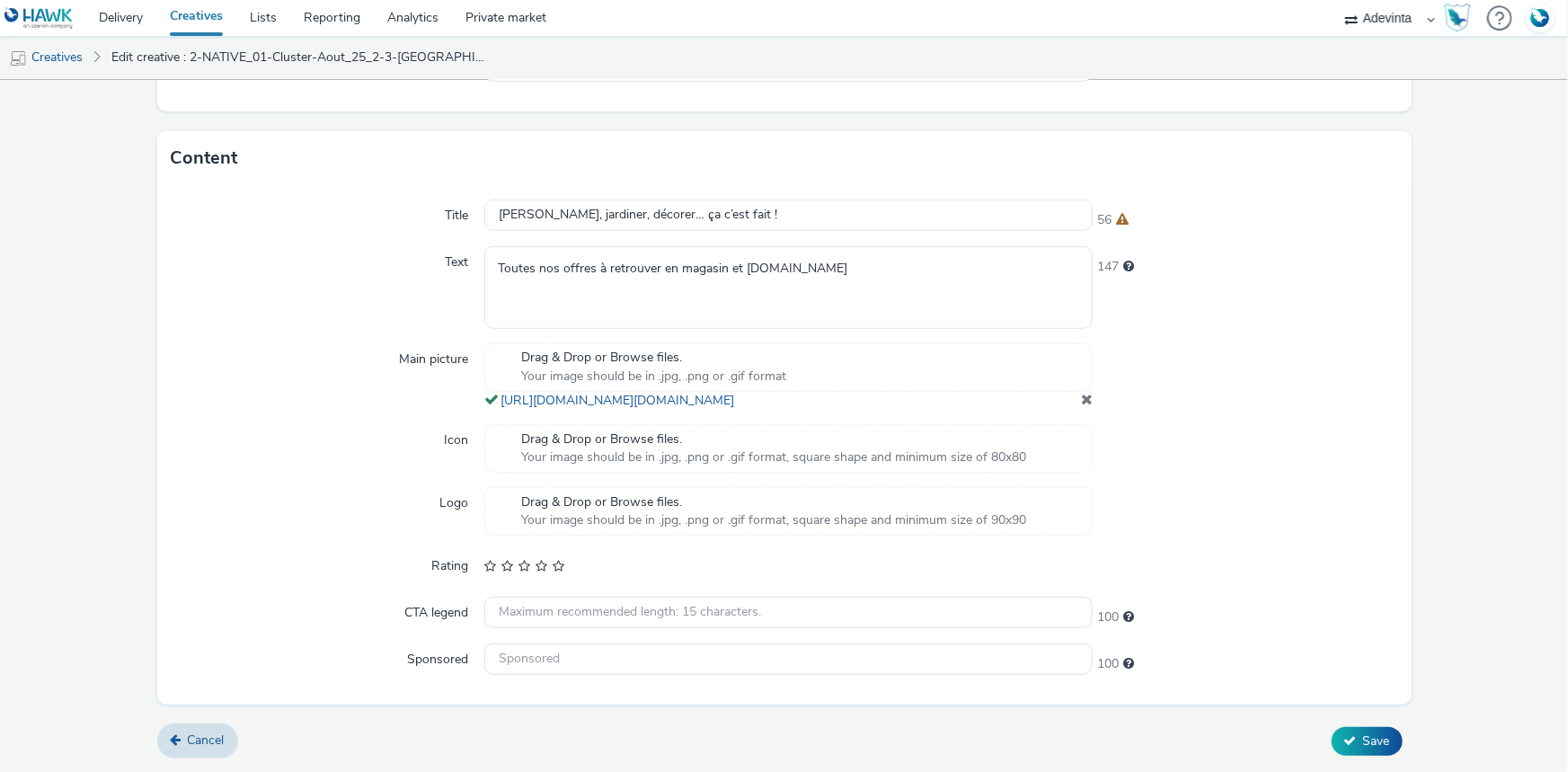
click at [1392, 744] on div "Cancel Save" at bounding box center [784, 742] width 1255 height 32
click at [1363, 744] on span "Save" at bounding box center [1377, 741] width 27 height 17
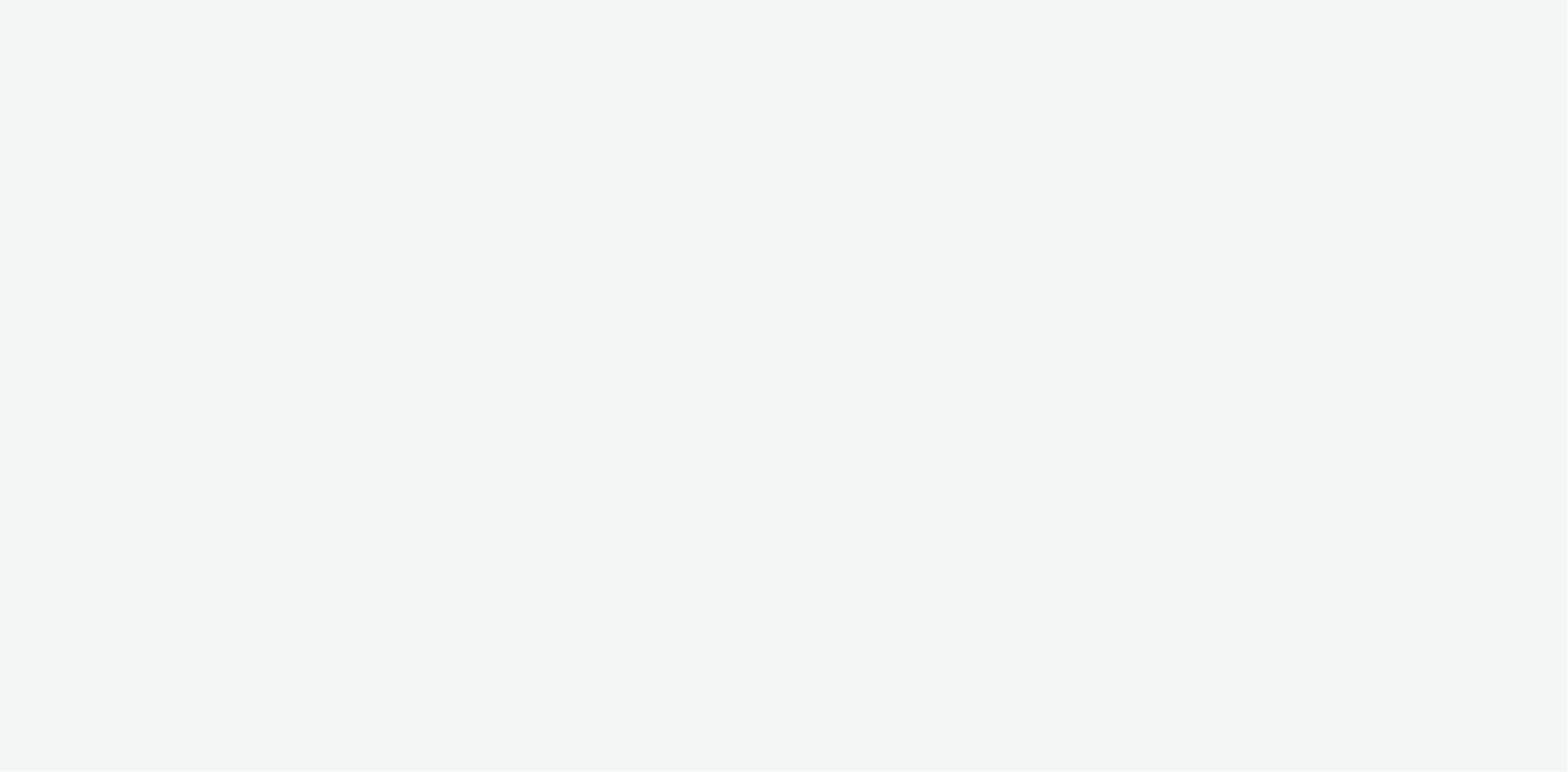
select select "a4655d9c-cd96-449f-b9a3-d2b0c2744250"
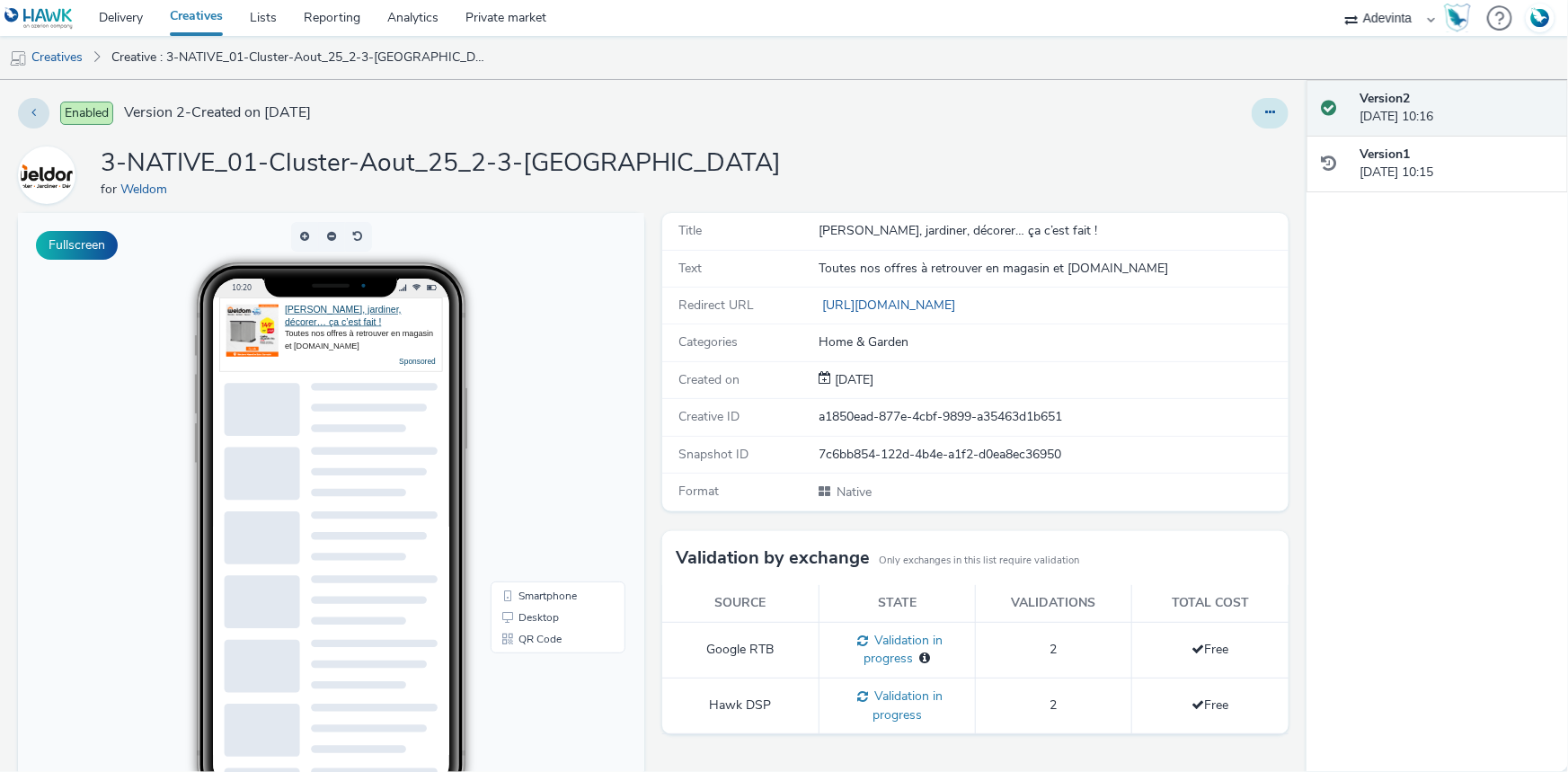
click at [1263, 112] on button at bounding box center [1270, 113] width 37 height 30
click at [1169, 143] on icon at bounding box center [1175, 148] width 17 height 12
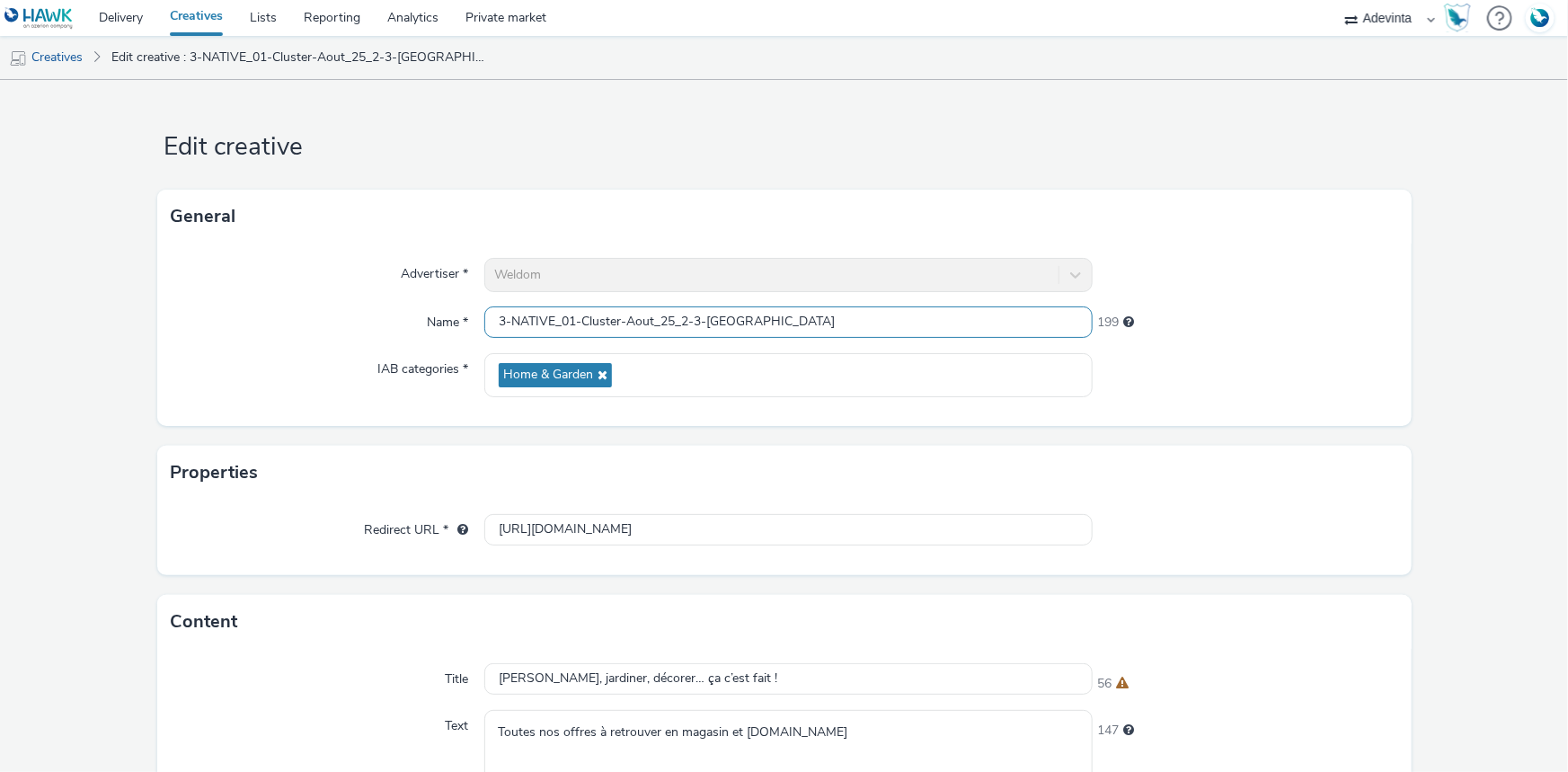
drag, startPoint x: 680, startPoint y: 320, endPoint x: 704, endPoint y: 320, distance: 24.0
click at [704, 320] on input "3-NATIVE_01-Cluster-Aout_25_2-3-[GEOGRAPHIC_DATA]" at bounding box center [789, 322] width 608 height 31
type input "3-NATIVE_01-Cluster-Aout_25_Marseille [GEOGRAPHIC_DATA]"
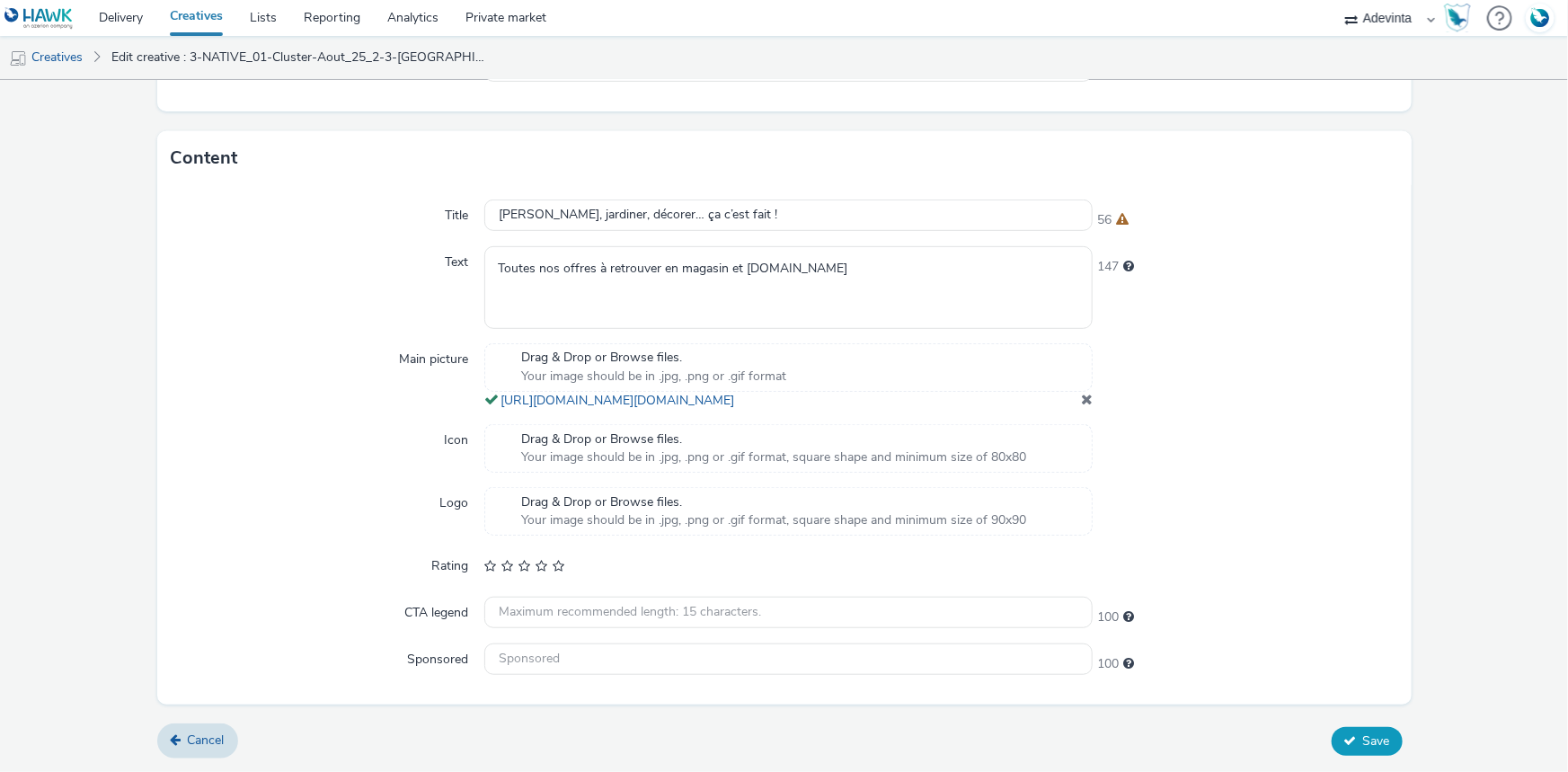
click at [1370, 737] on span "Save" at bounding box center [1377, 741] width 27 height 17
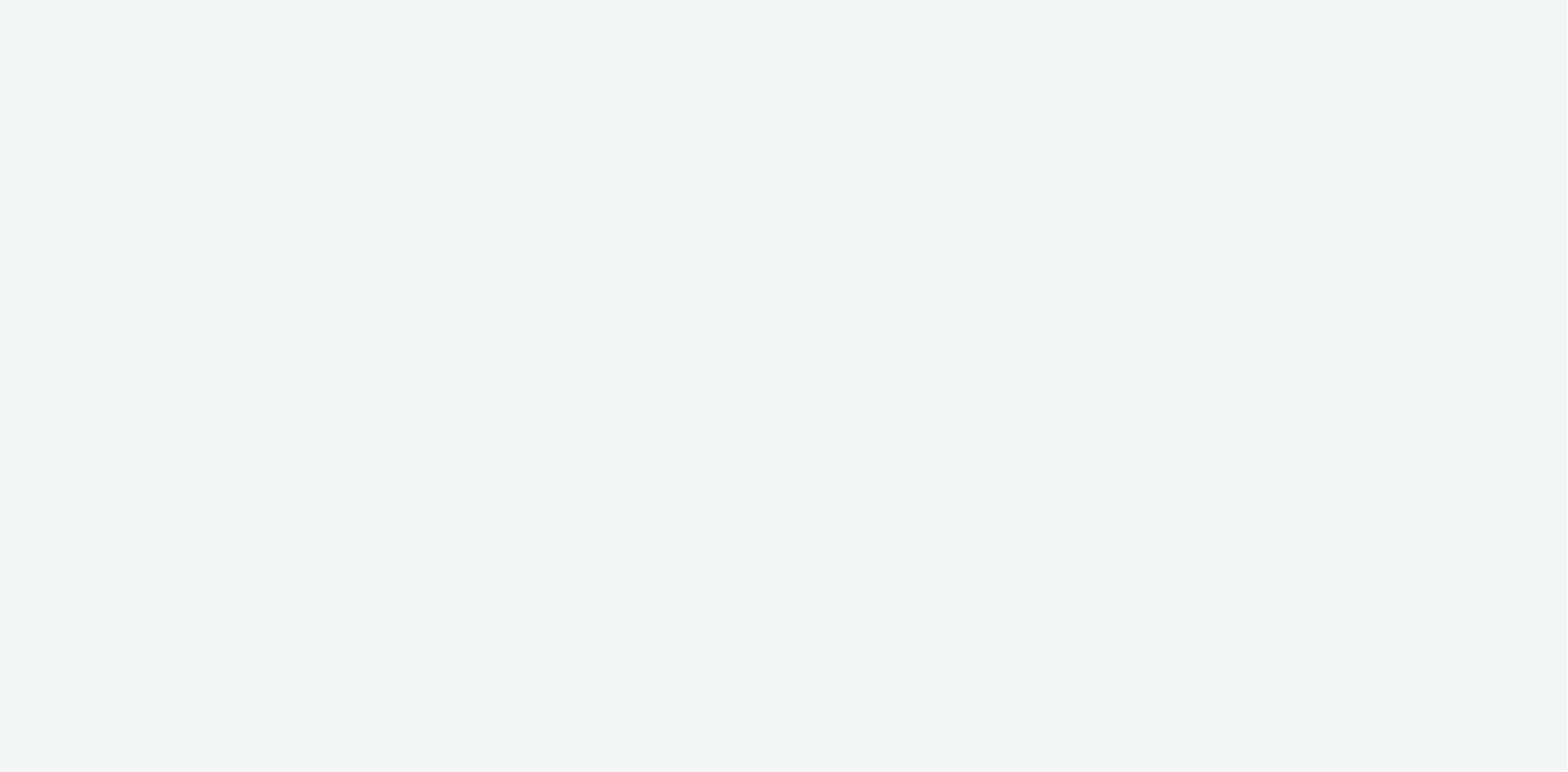
select select "a4655d9c-cd96-449f-b9a3-d2b0c2744250"
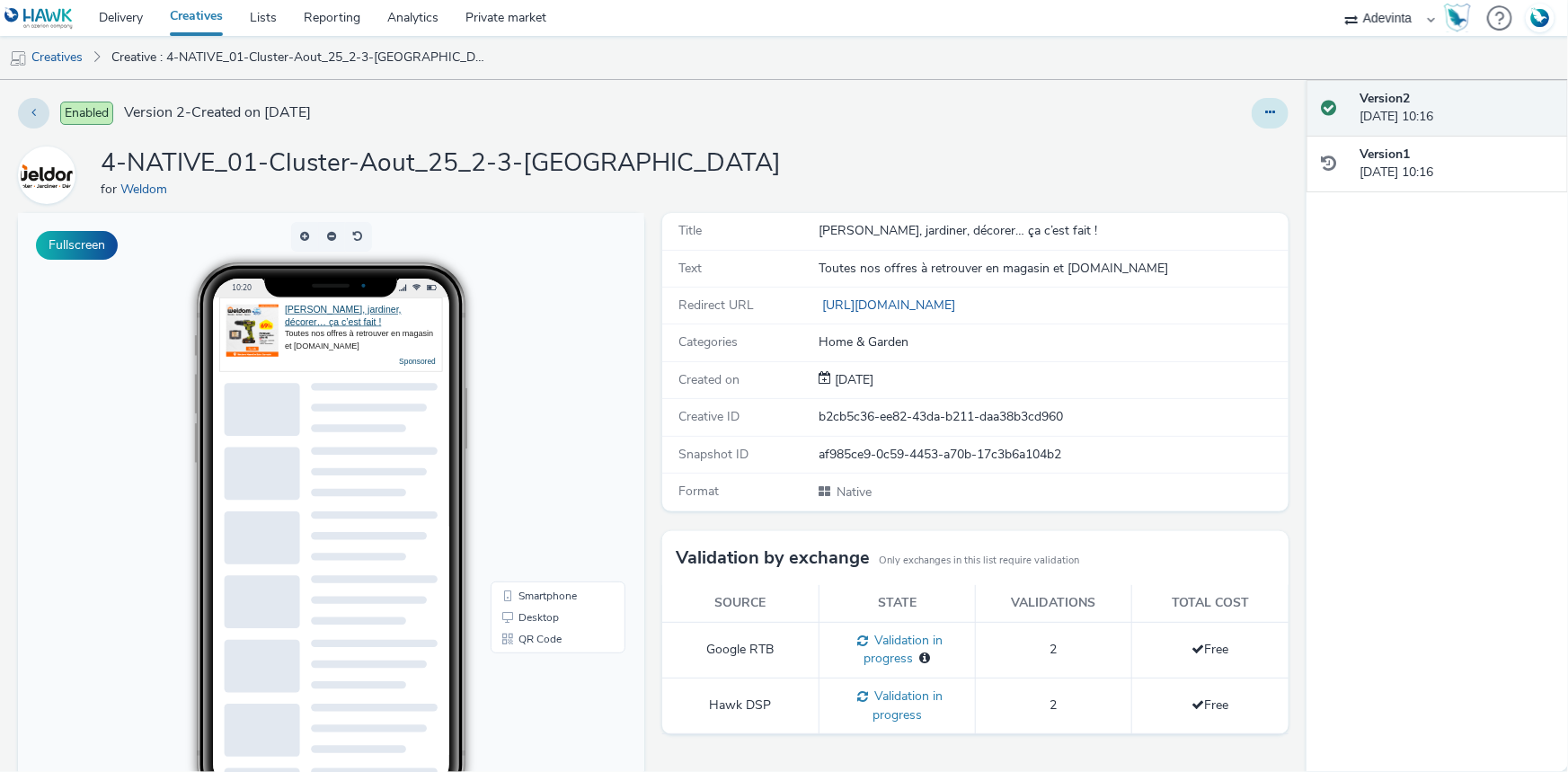
click at [1252, 118] on button at bounding box center [1270, 113] width 37 height 30
click at [1216, 153] on link "Edit" at bounding box center [1221, 150] width 134 height 36
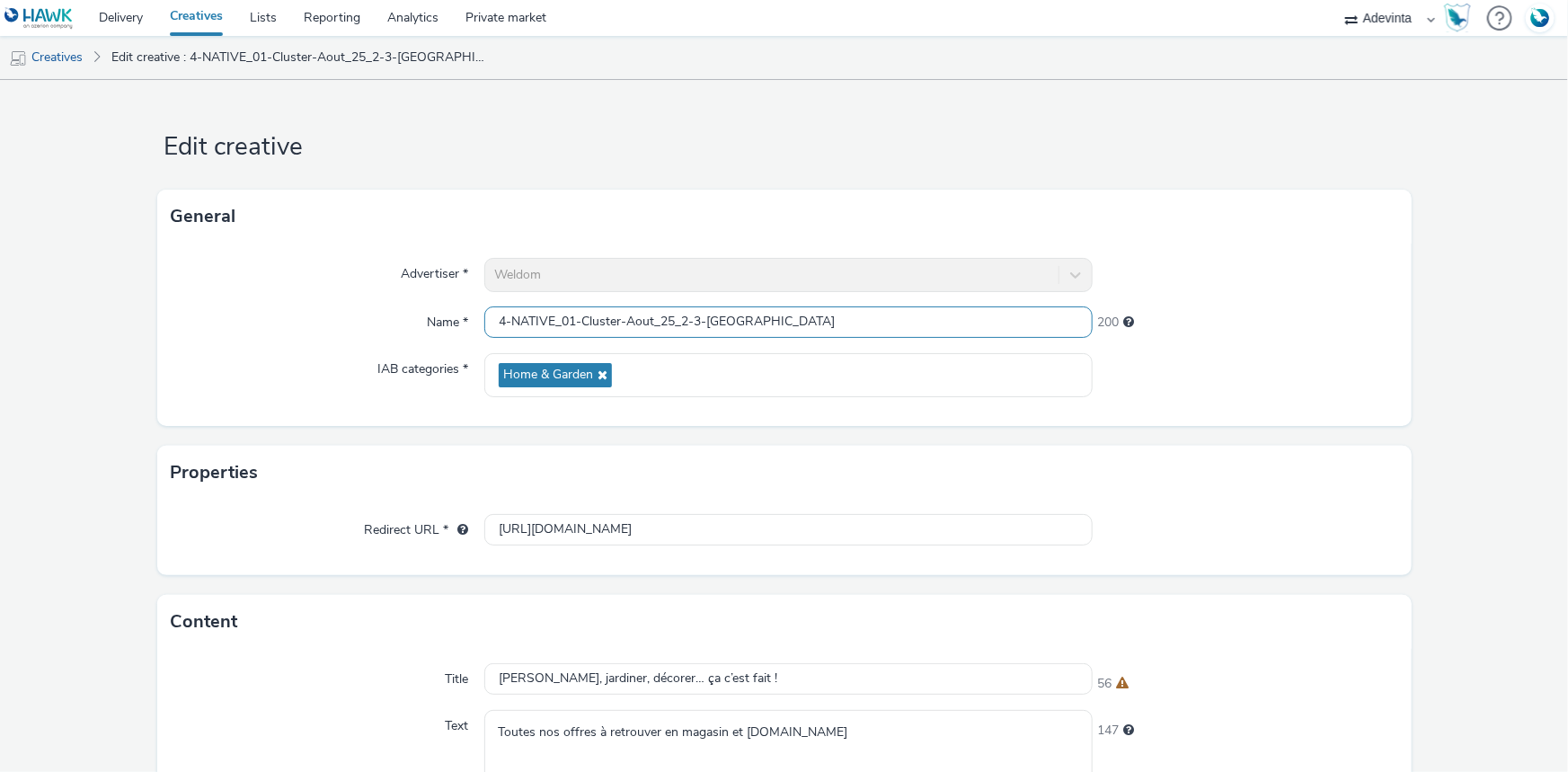
drag, startPoint x: 681, startPoint y: 319, endPoint x: 705, endPoint y: 321, distance: 24.1
click at [705, 321] on input "4-NATIVE_01-Cluster-Aout_25_2-3-Marseille Saint-Barnabé" at bounding box center [789, 322] width 608 height 31
type input "4-NATIVE_01-Cluster-Aout_25_Marseille Saint-Barnabé"
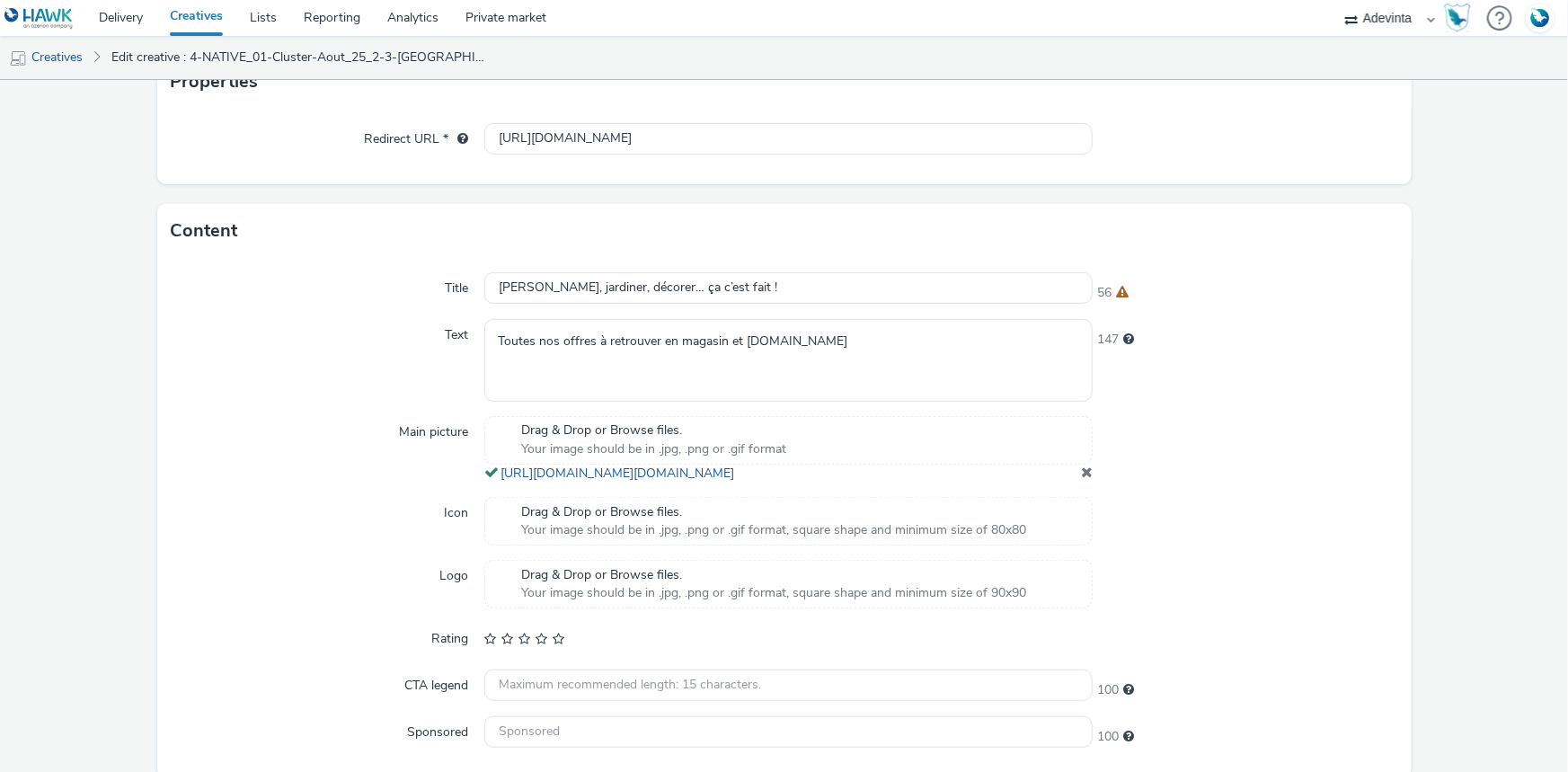
scroll to position [480, 0]
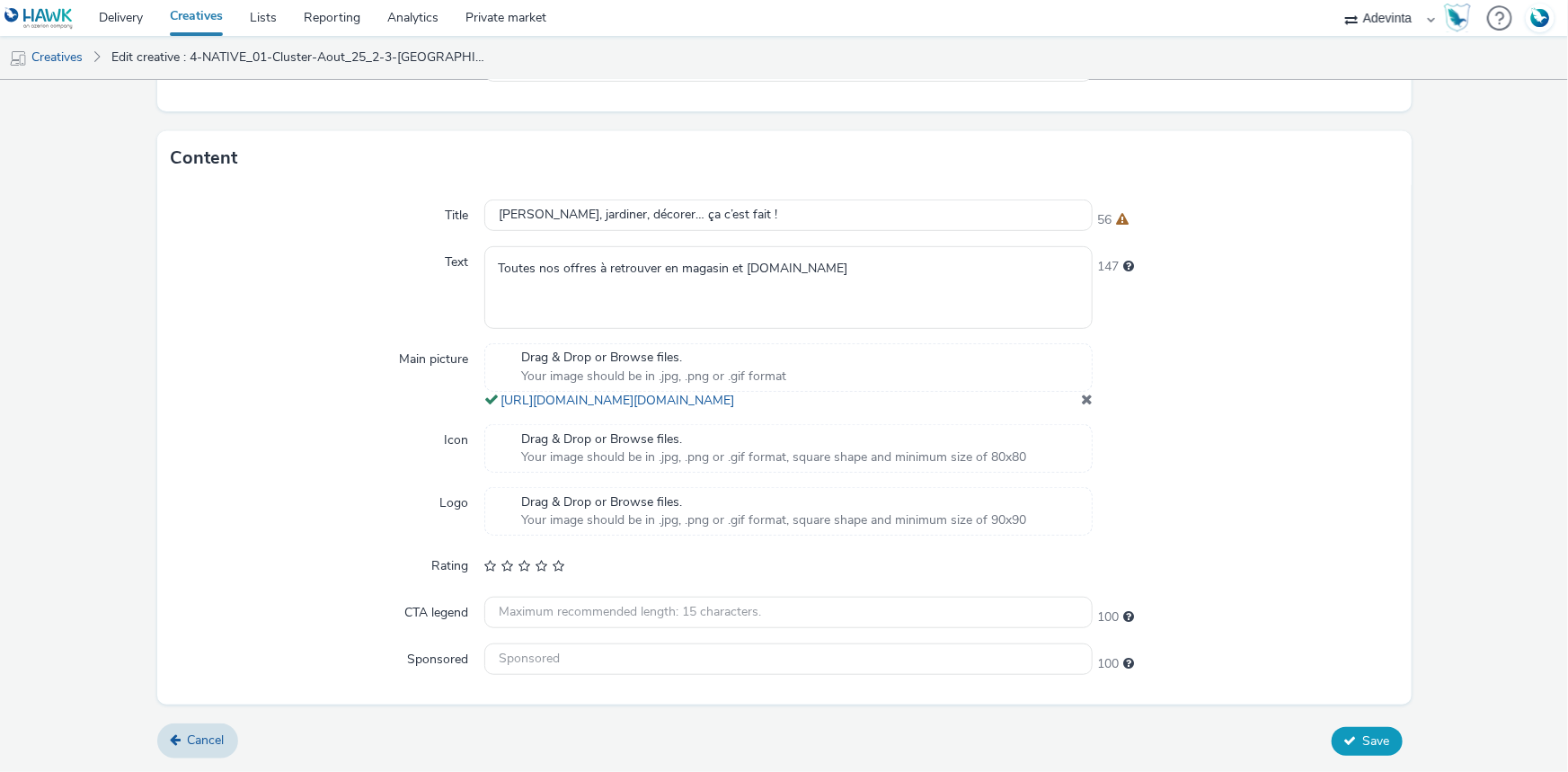
click at [1345, 734] on button "Save" at bounding box center [1366, 742] width 71 height 28
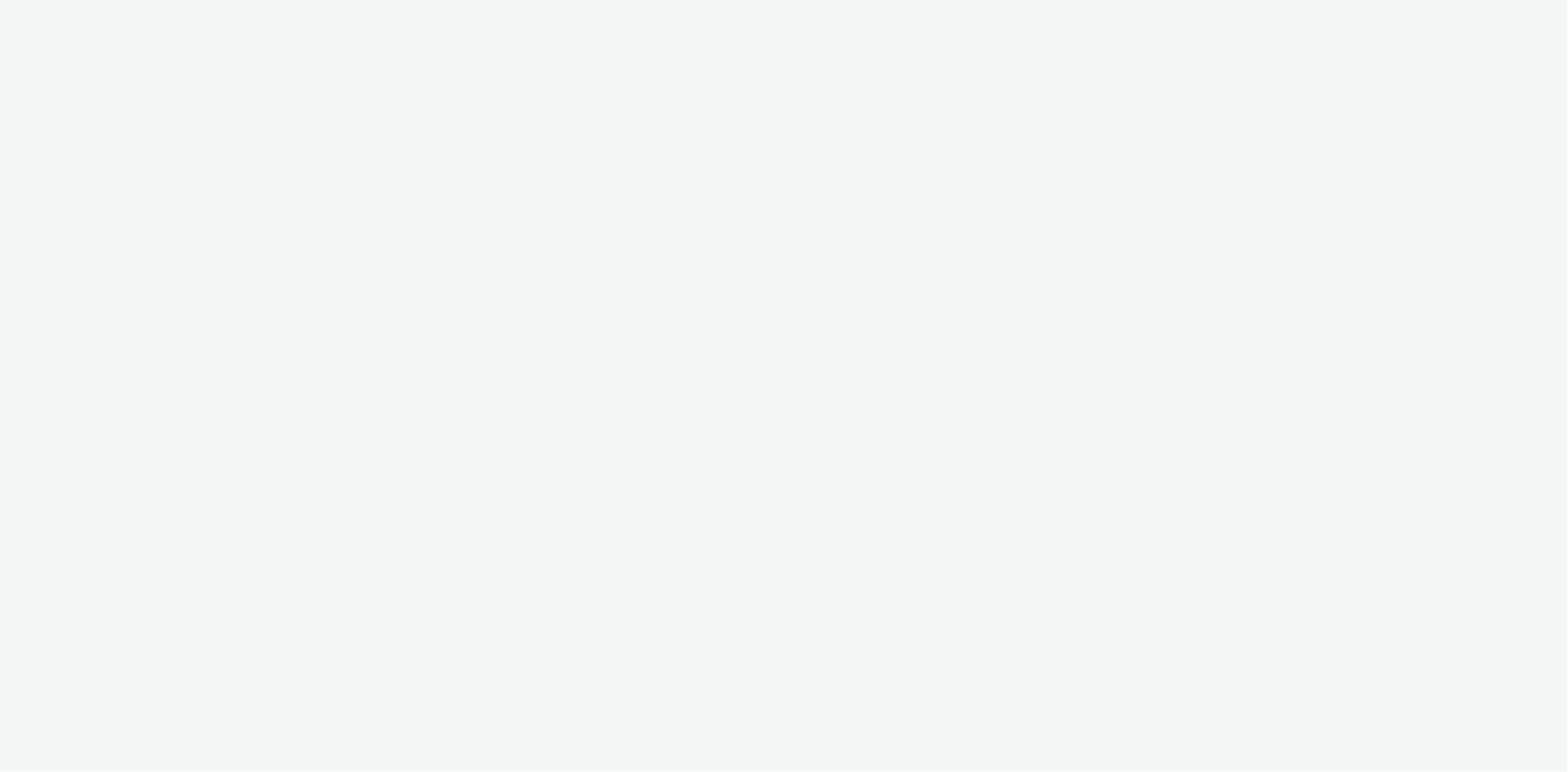
select select "a4655d9c-cd96-449f-b9a3-d2b0c2744250"
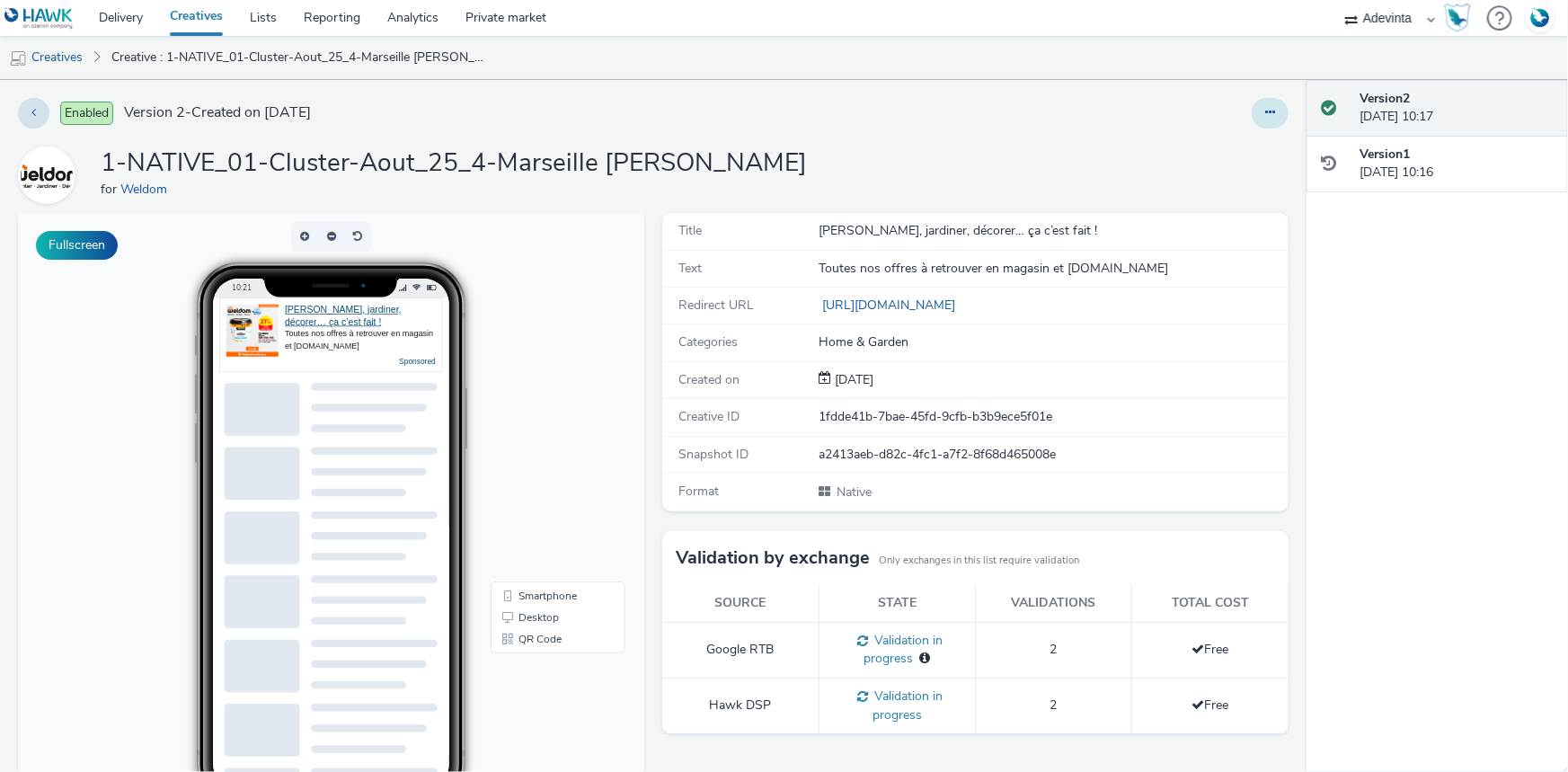
click at [1252, 113] on button at bounding box center [1270, 113] width 37 height 30
click at [1218, 140] on link "Edit" at bounding box center [1221, 150] width 134 height 36
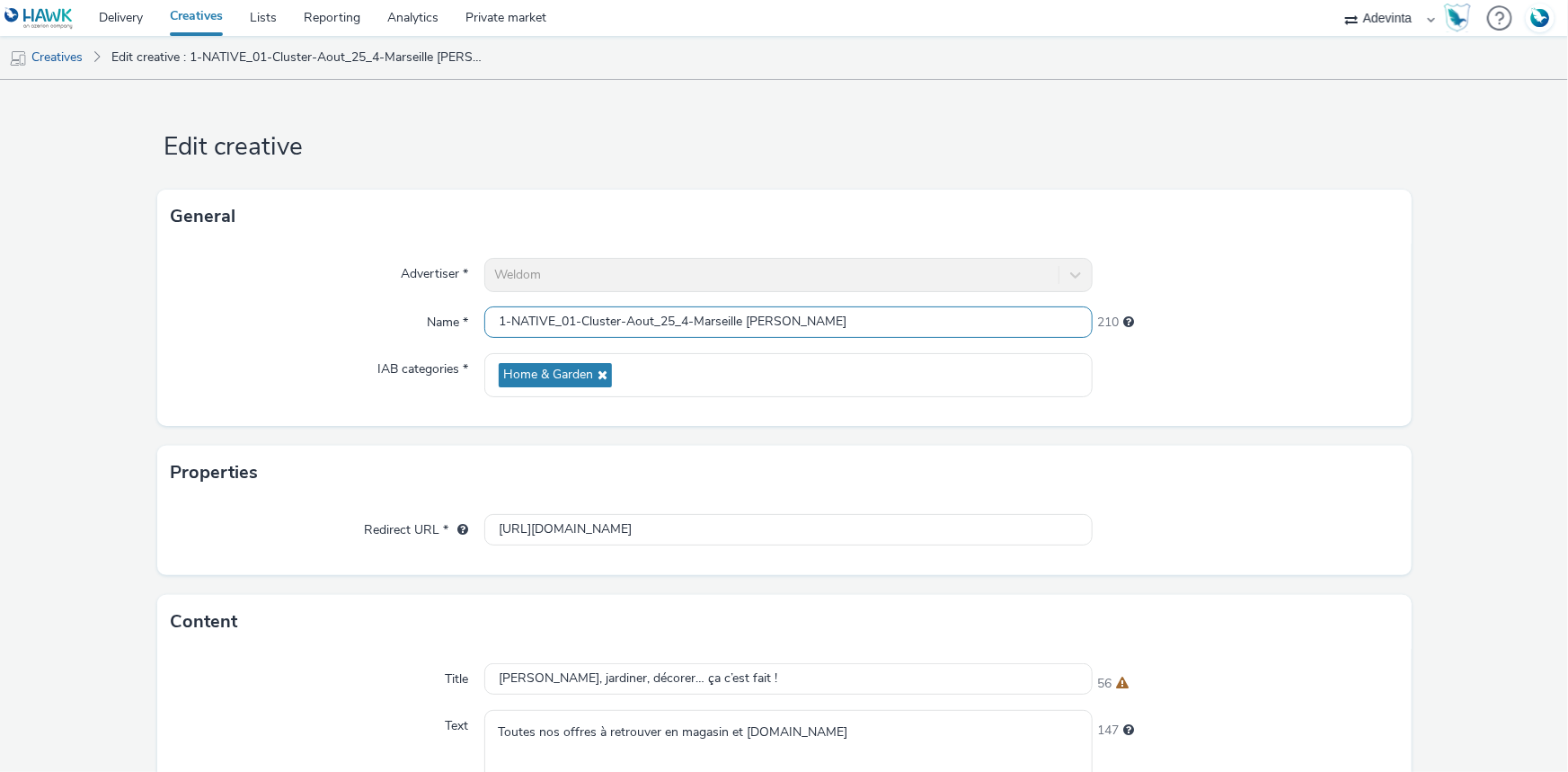
drag, startPoint x: 694, startPoint y: 325, endPoint x: 681, endPoint y: 327, distance: 13.2
click at [681, 327] on input "1-NATIVE_01-Cluster-Aout_25_4-Marseille Isaac" at bounding box center [789, 322] width 608 height 31
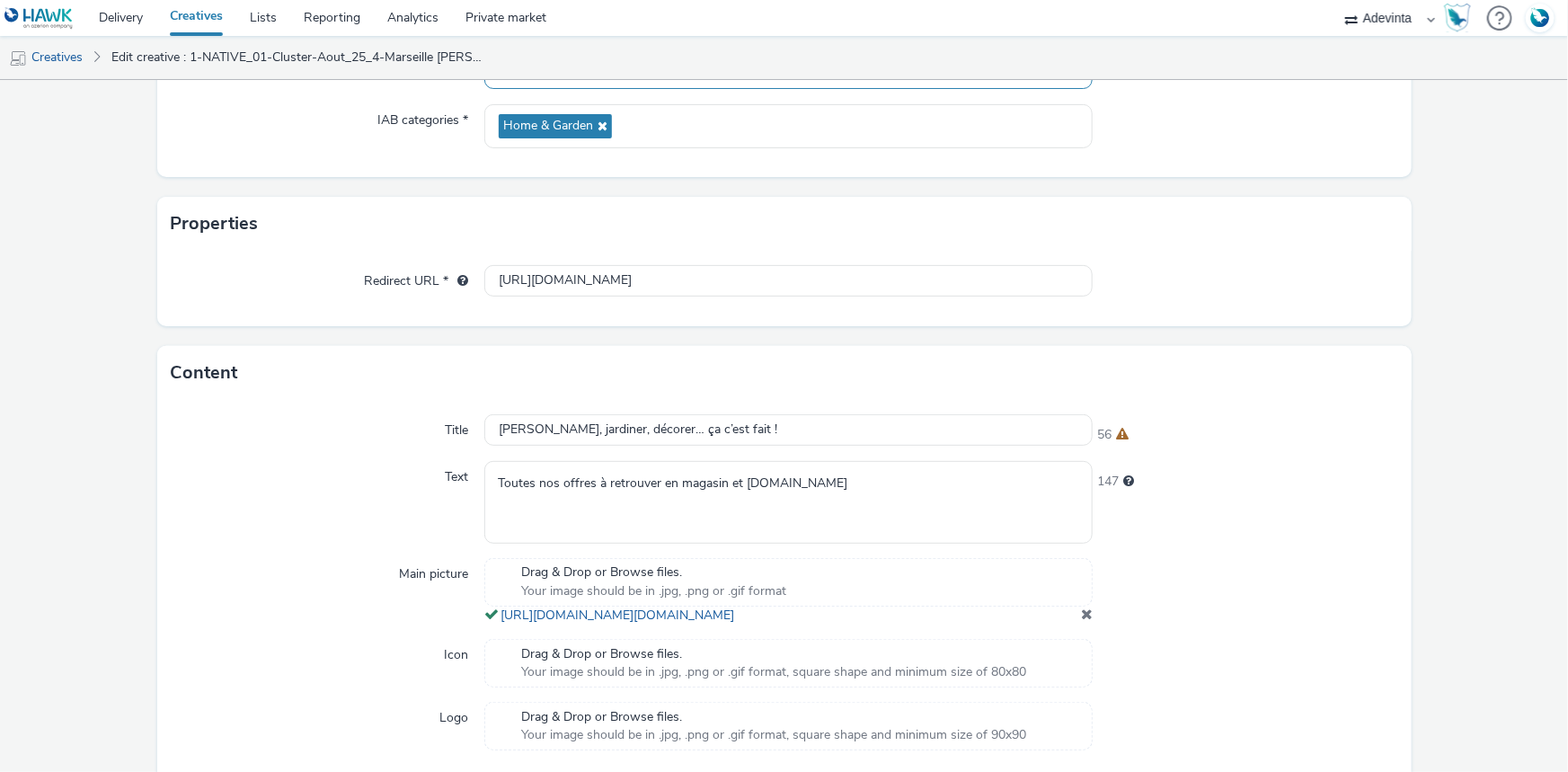
scroll to position [480, 0]
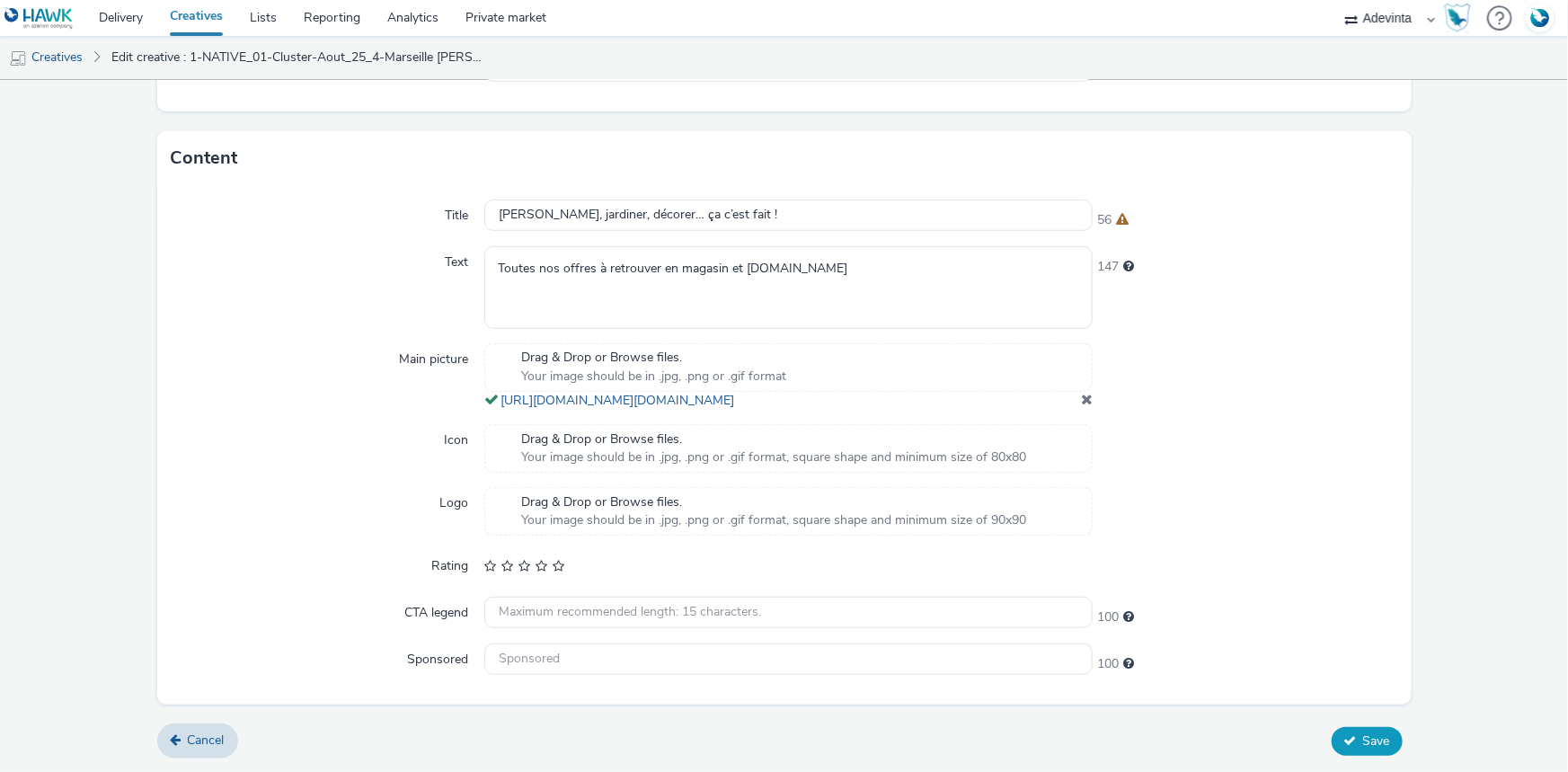
type input "1-NATIVE_01-Cluster-Aout_25_Marseille Isaac"
click at [1375, 730] on button "Save" at bounding box center [1366, 742] width 71 height 28
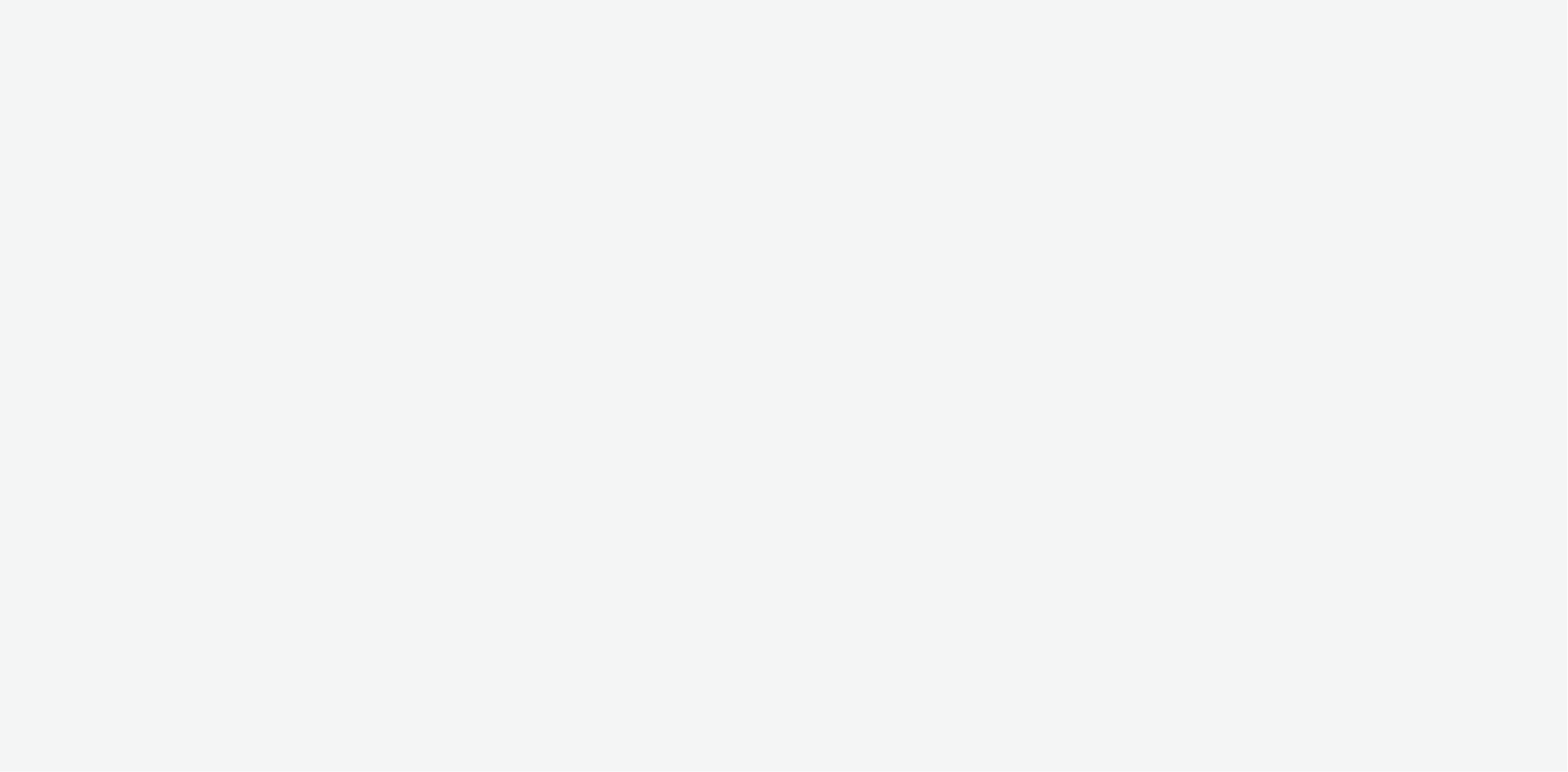
select select "a4655d9c-cd96-449f-b9a3-d2b0c2744250"
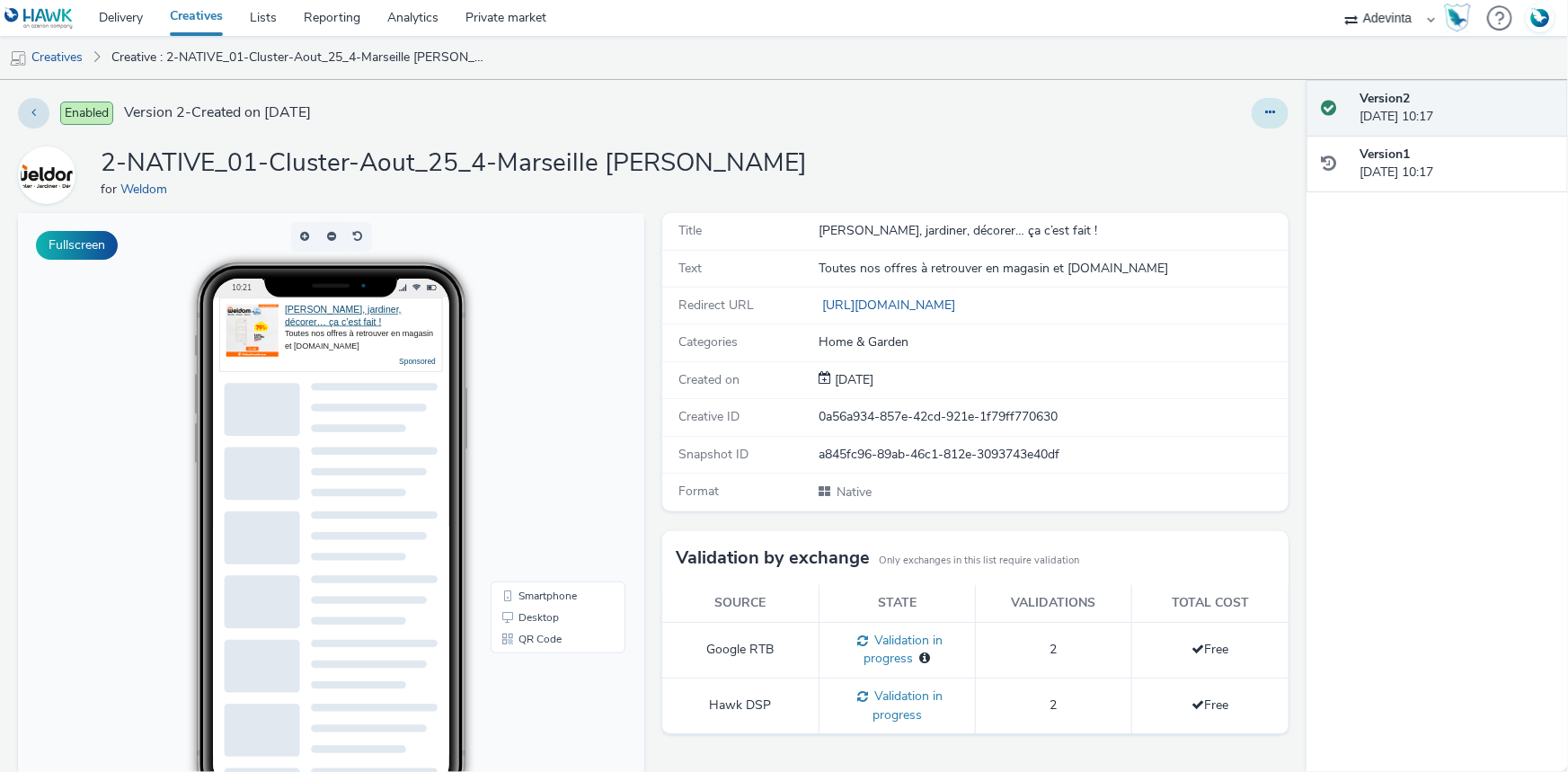
click at [1252, 112] on button at bounding box center [1270, 113] width 37 height 30
click at [1251, 142] on link "Edit" at bounding box center [1221, 150] width 134 height 36
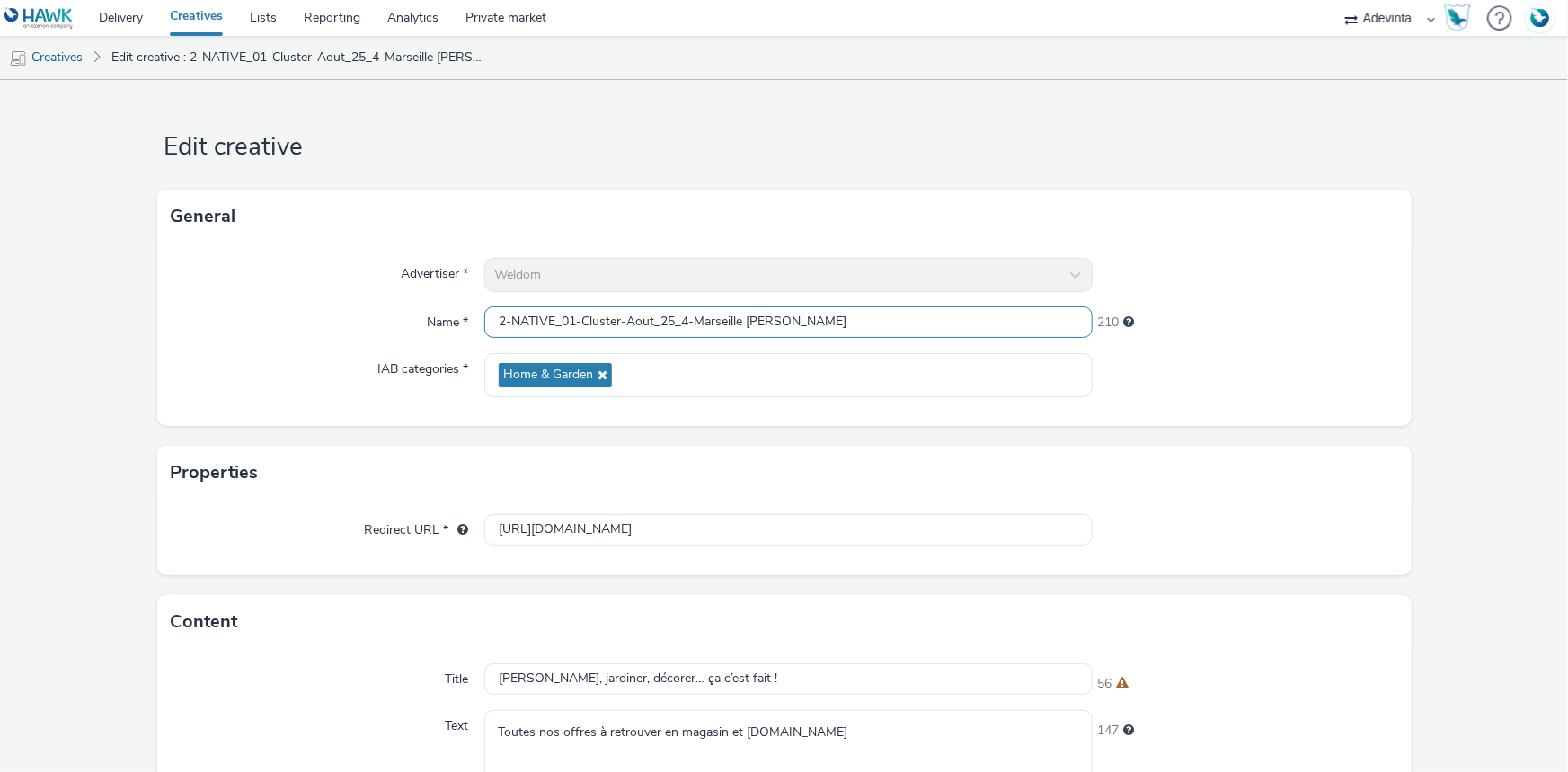
drag, startPoint x: 695, startPoint y: 324, endPoint x: 682, endPoint y: 326, distance: 13.2
click at [682, 326] on input "2-NATIVE_01-Cluster-Aout_25_4-Marseille [PERSON_NAME]" at bounding box center [789, 322] width 608 height 31
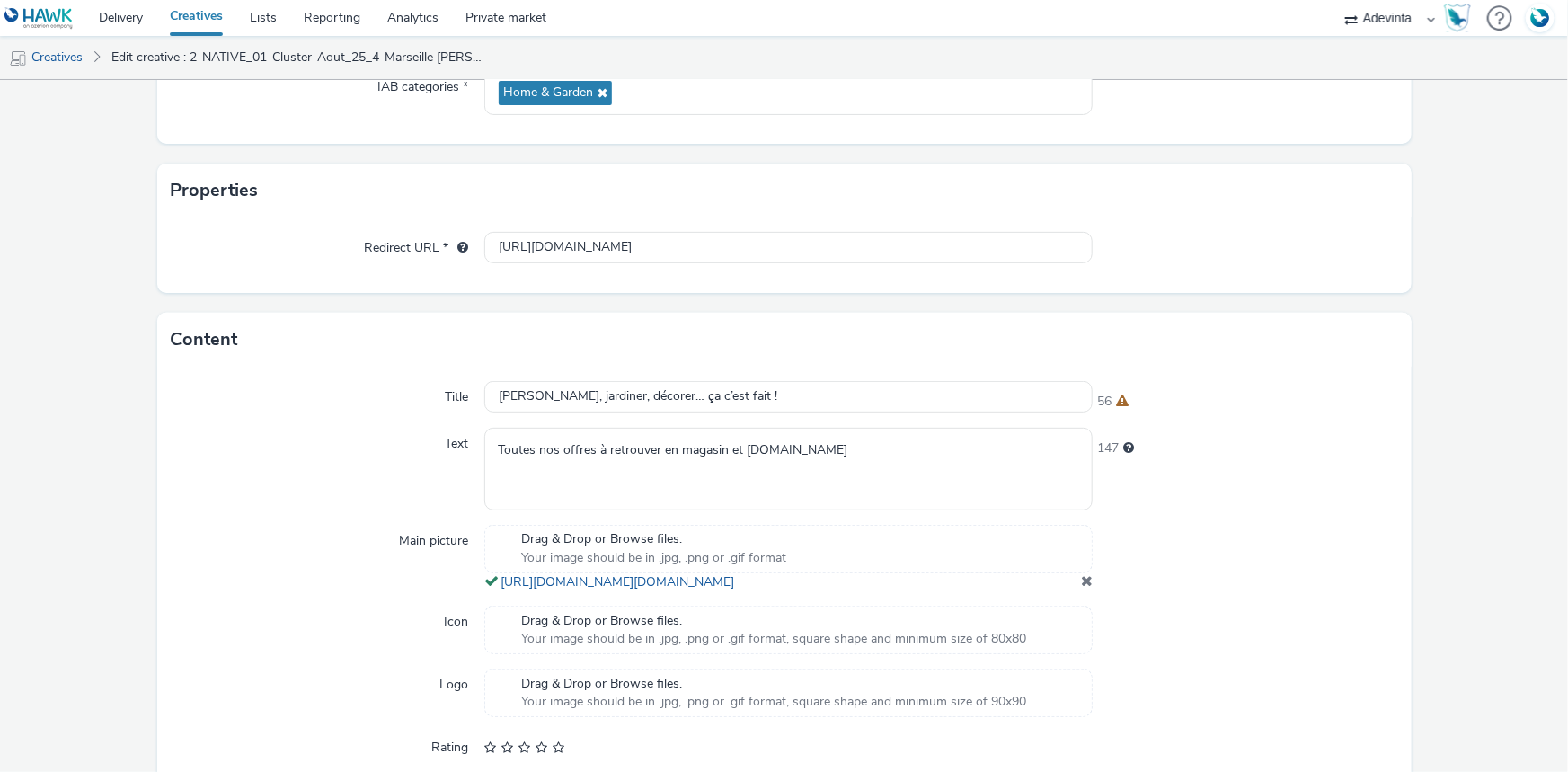
scroll to position [480, 0]
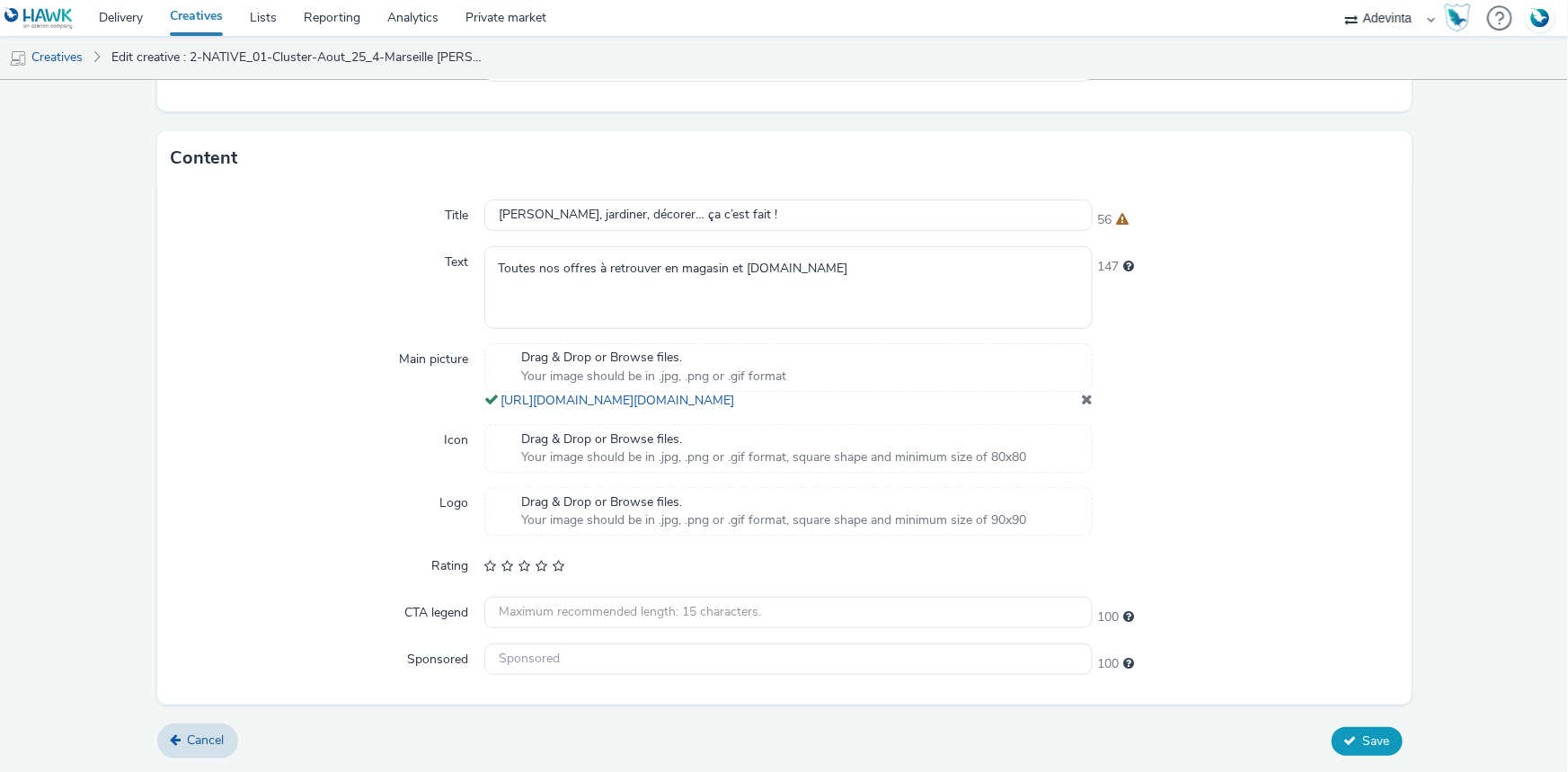
type input "2-NATIVE_01-Cluster-Aout_25_Marseille [PERSON_NAME]"
click at [1363, 735] on span "Save" at bounding box center [1377, 741] width 27 height 17
